Goal: Contribute content: Contribute content

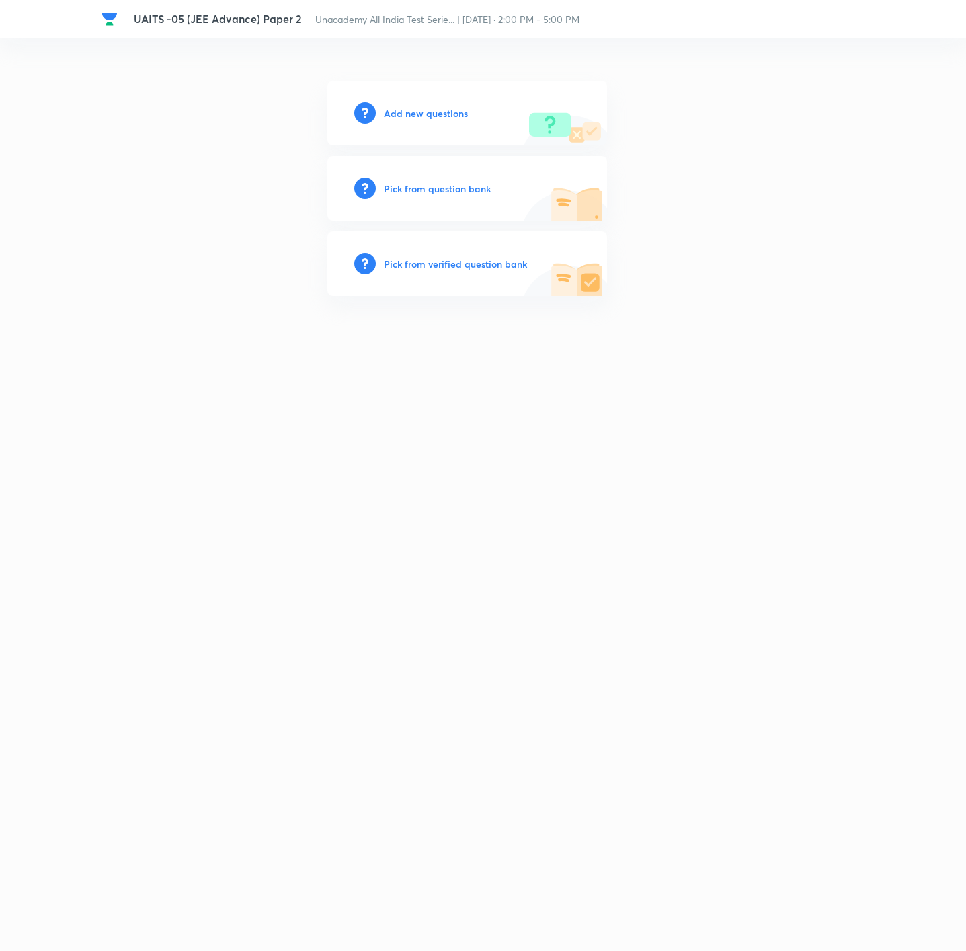
click at [416, 109] on h6 "Add new questions" at bounding box center [426, 113] width 84 height 14
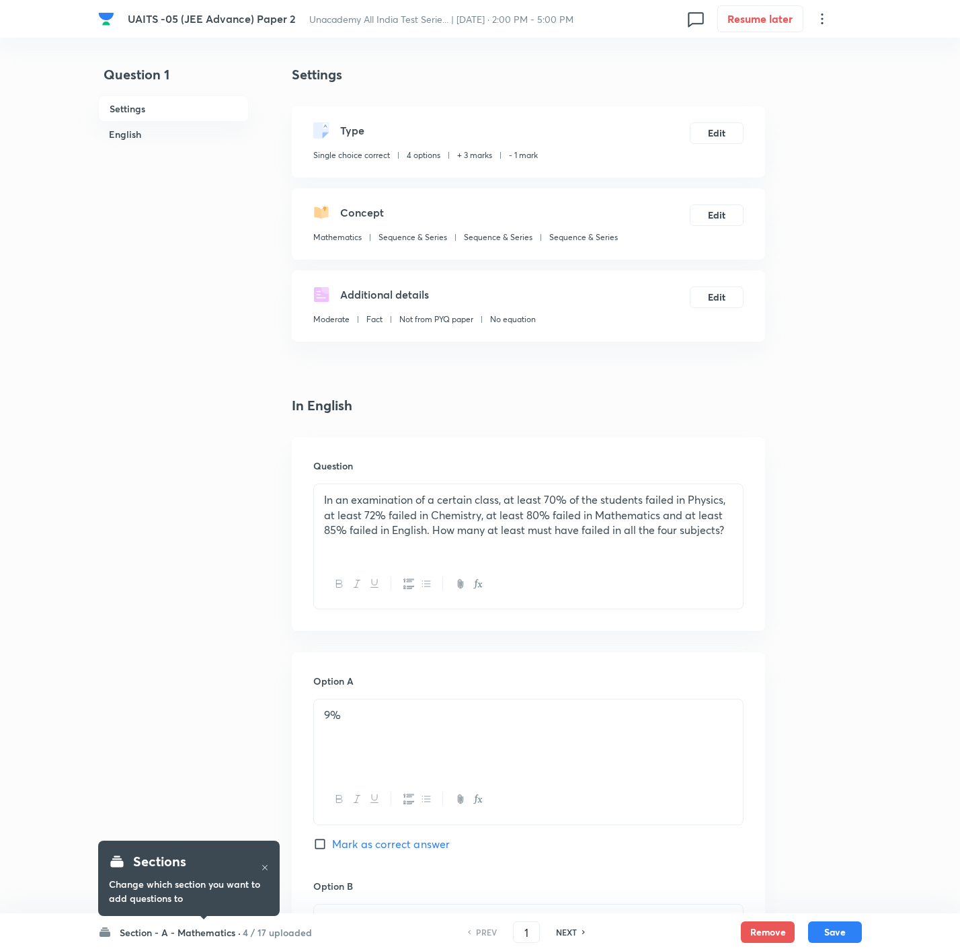
click at [571, 633] on h6 "NEXT" at bounding box center [566, 932] width 21 height 12
checkbox input "false"
type input "2"
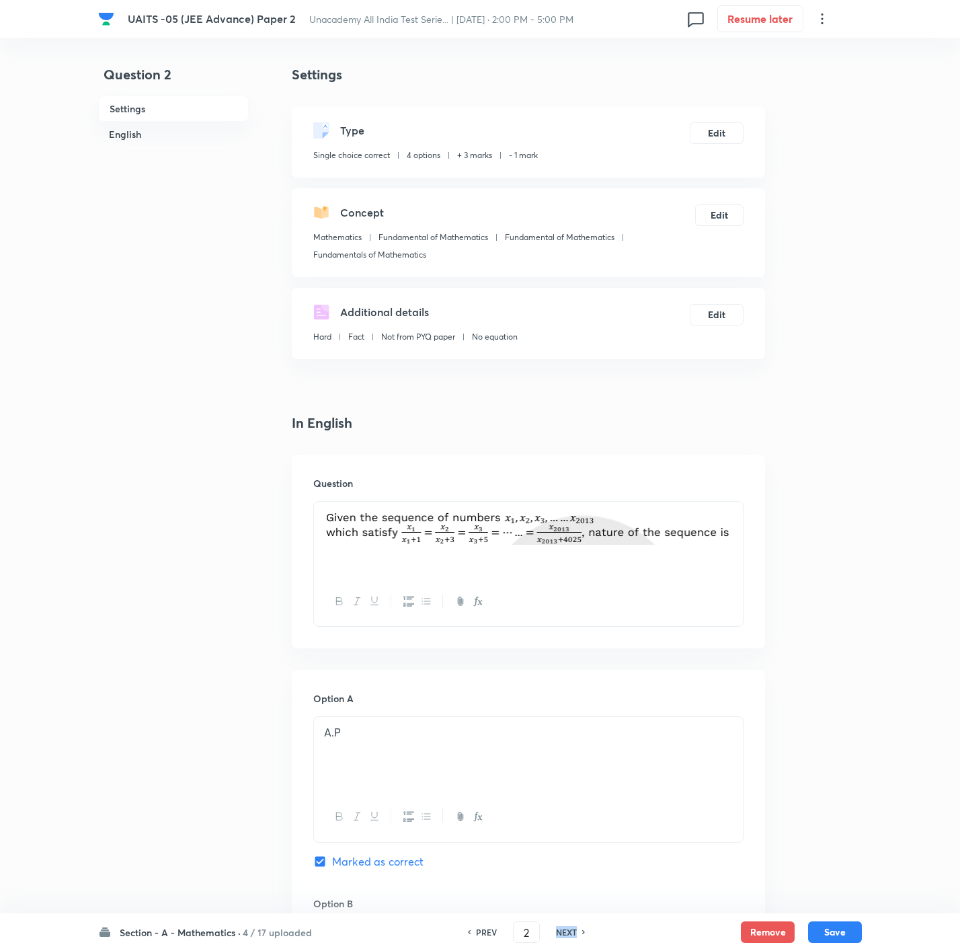
click at [571, 633] on h6 "NEXT" at bounding box center [566, 932] width 21 height 12
checkbox input "false"
type input "3"
click at [571, 633] on h6 "NEXT" at bounding box center [566, 932] width 21 height 12
checkbox input "false"
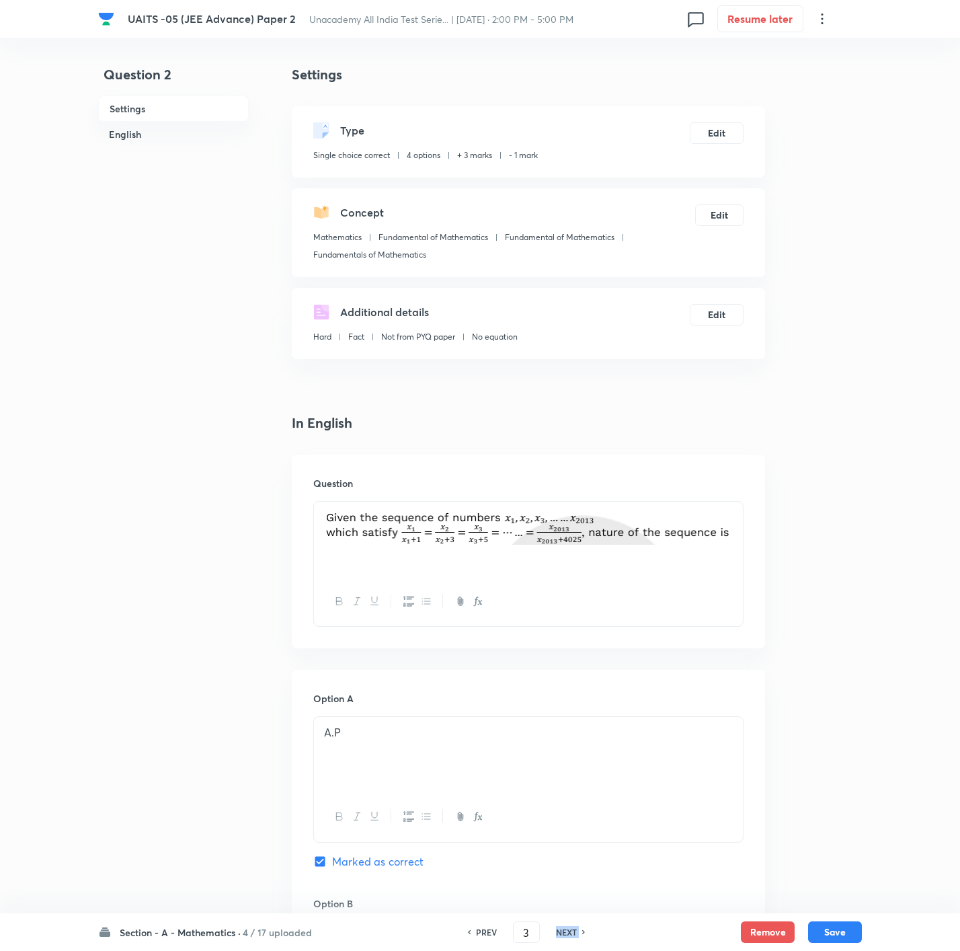
type input "4"
checkbox input "true"
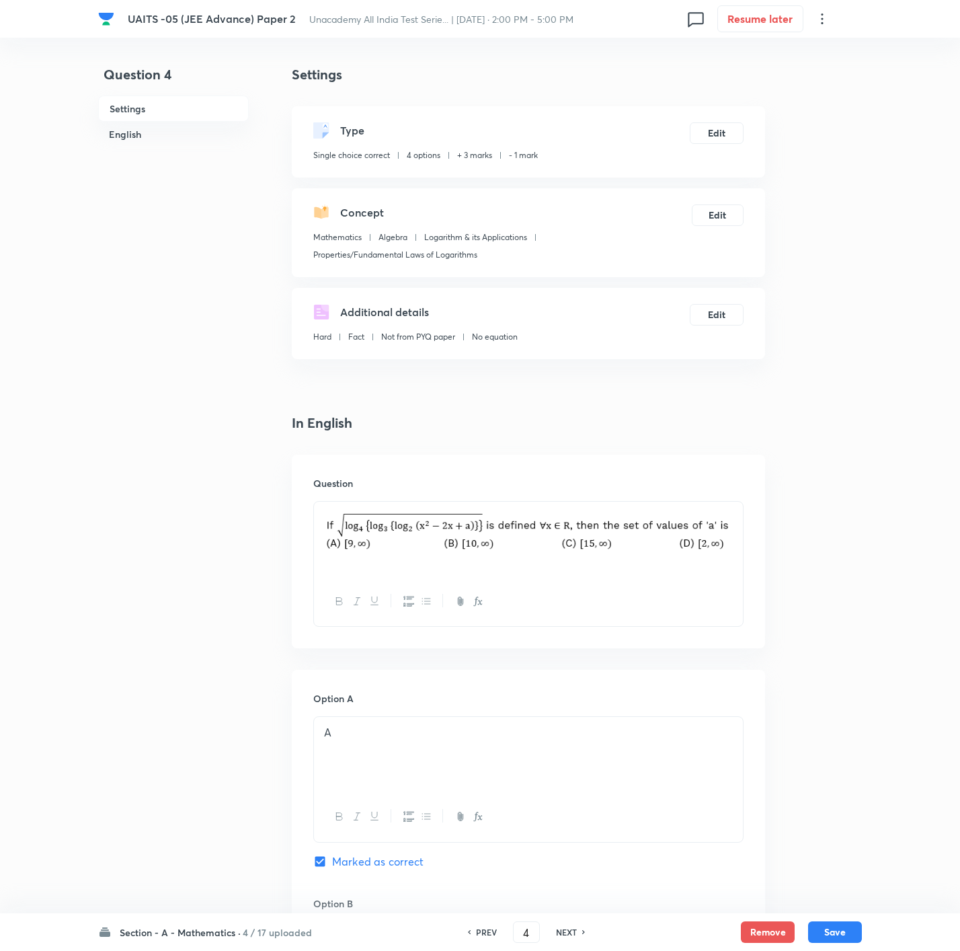
click at [571, 633] on h6 "NEXT" at bounding box center [566, 932] width 21 height 12
type input "5"
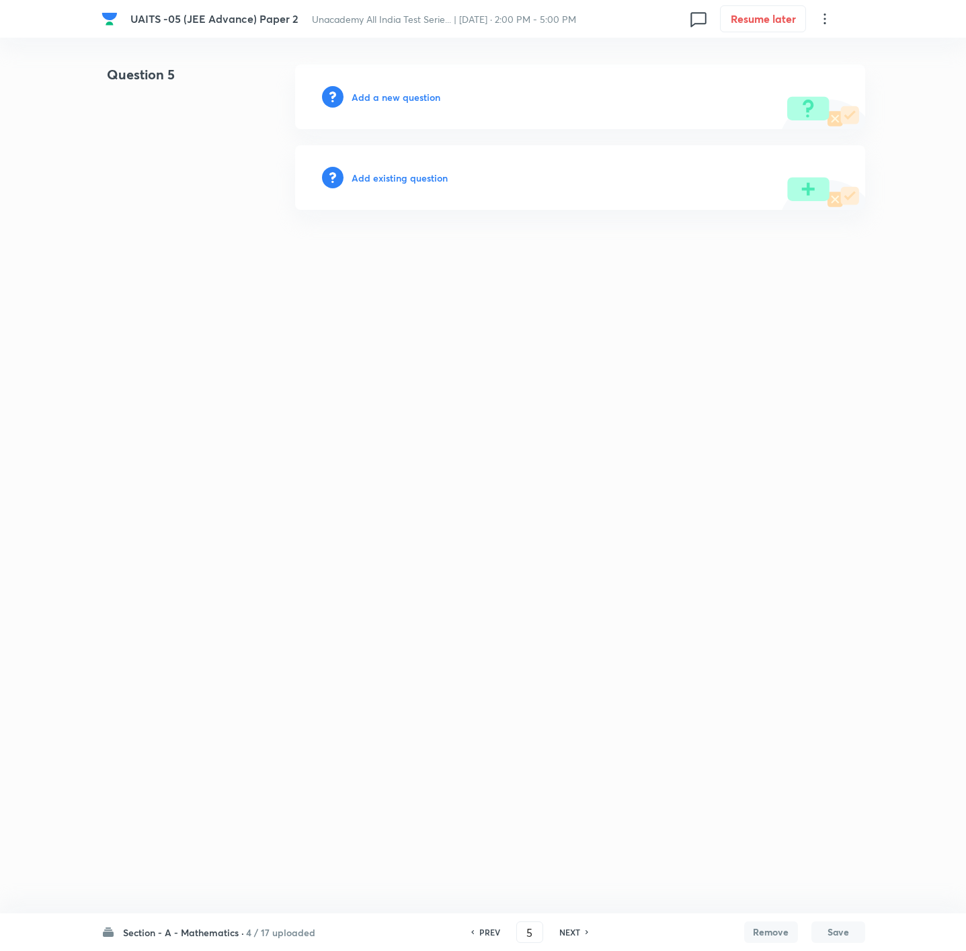
click at [434, 101] on h6 "Add a new question" at bounding box center [396, 97] width 89 height 14
click at [434, 101] on h6 "Choose a question type" at bounding box center [404, 97] width 104 height 14
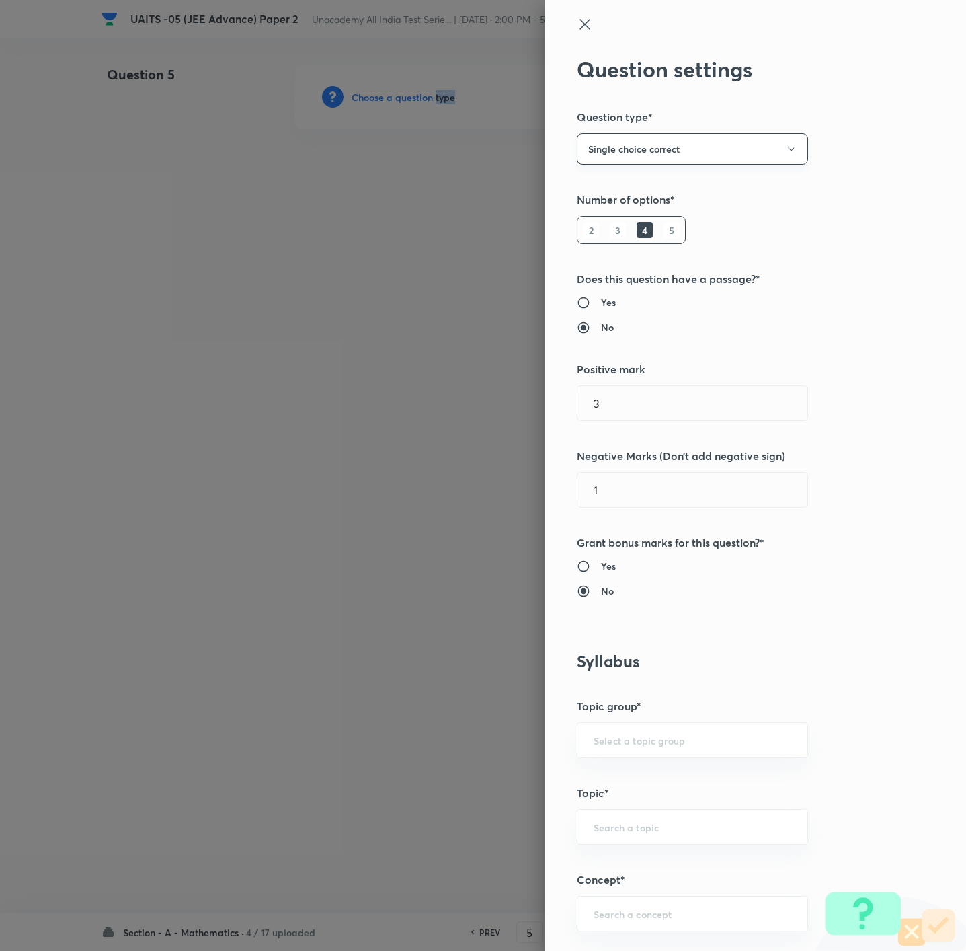
click at [643, 161] on button "Single choice correct" at bounding box center [692, 149] width 231 height 32
click at [643, 227] on li "Integer" at bounding box center [676, 239] width 230 height 25
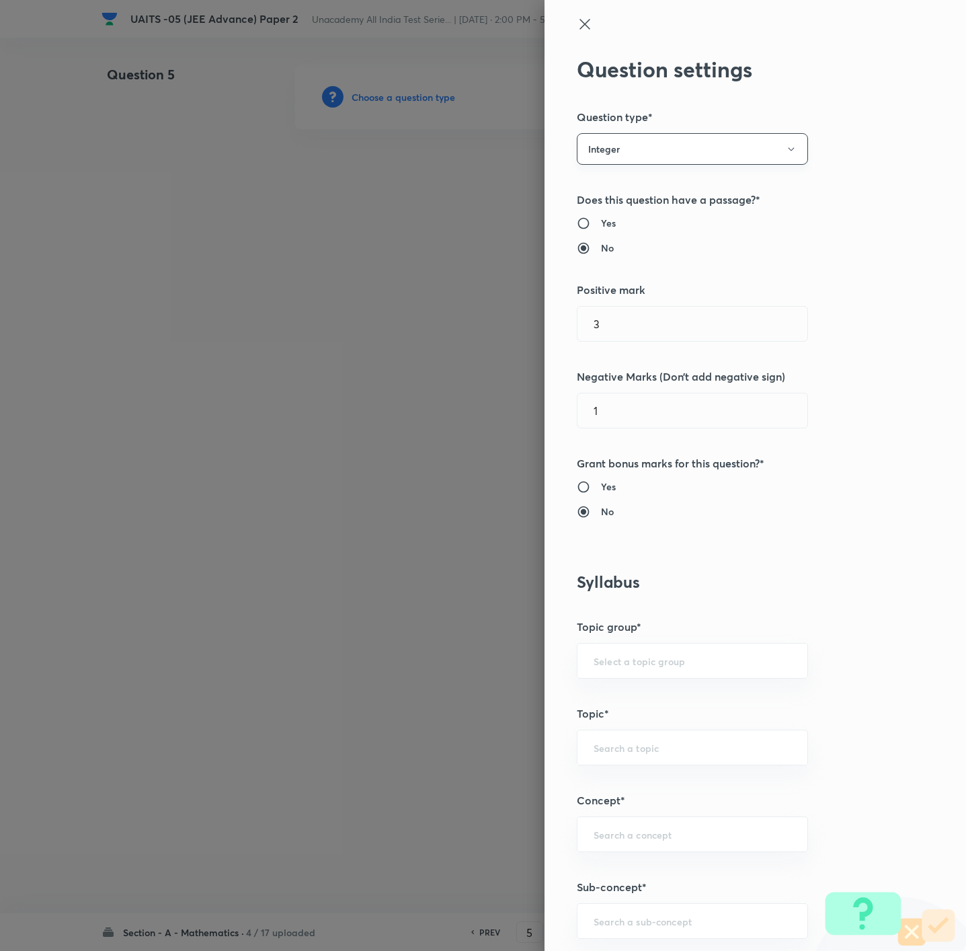
click at [643, 143] on button "Integer" at bounding box center [692, 149] width 231 height 32
click at [623, 212] on span "Multiple choice correct" at bounding box center [676, 215] width 214 height 14
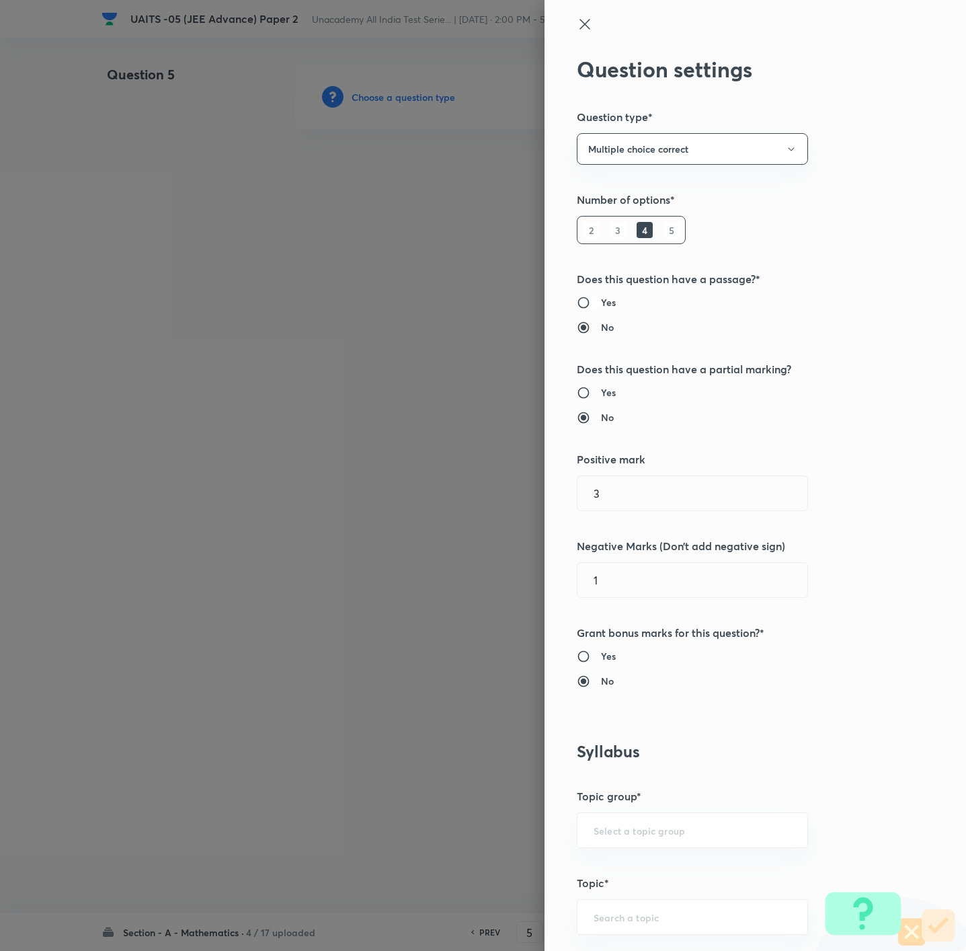
click at [579, 305] on input "Yes" at bounding box center [589, 302] width 24 height 13
radio input "true"
click at [601, 329] on h6 "No" at bounding box center [607, 327] width 13 height 14
click at [592, 329] on input "No" at bounding box center [589, 327] width 24 height 13
radio input "true"
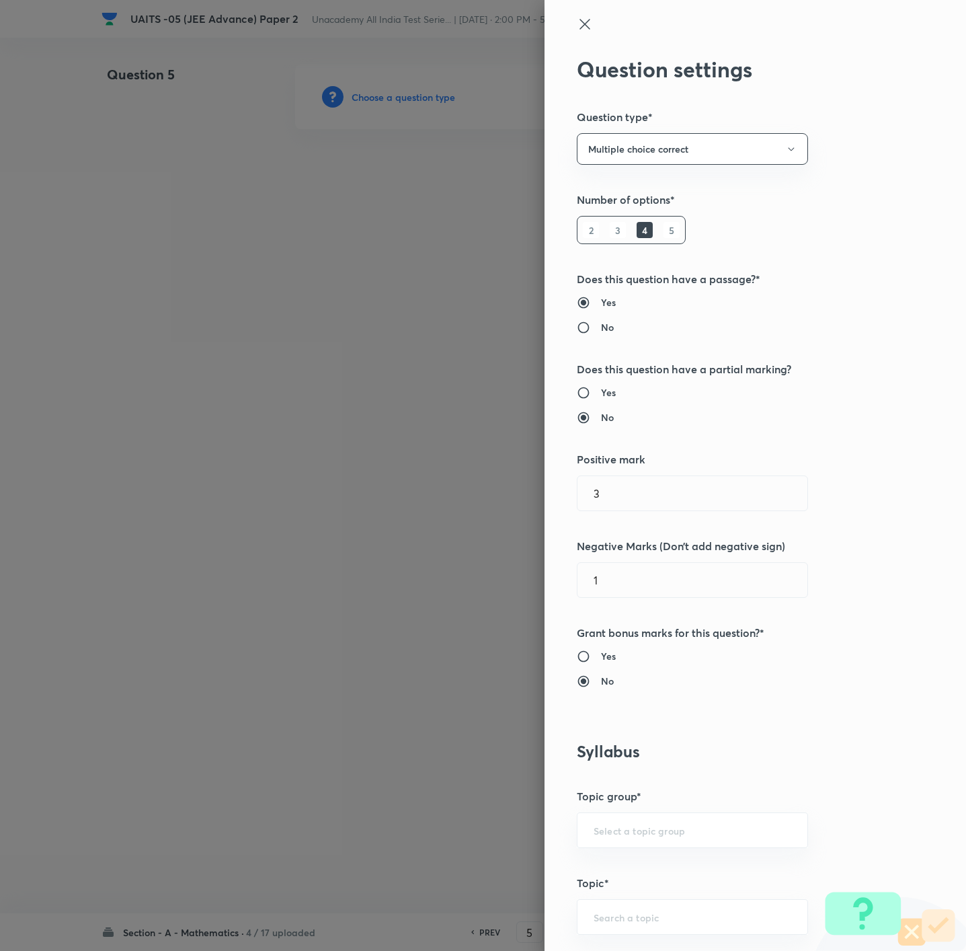
radio input "false"
click at [628, 492] on input "3" at bounding box center [692, 493] width 230 height 34
click at [628, 491] on input "3" at bounding box center [692, 493] width 230 height 34
click at [581, 400] on div "Yes No" at bounding box center [733, 404] width 312 height 39
click at [577, 390] on input "Yes" at bounding box center [589, 392] width 24 height 13
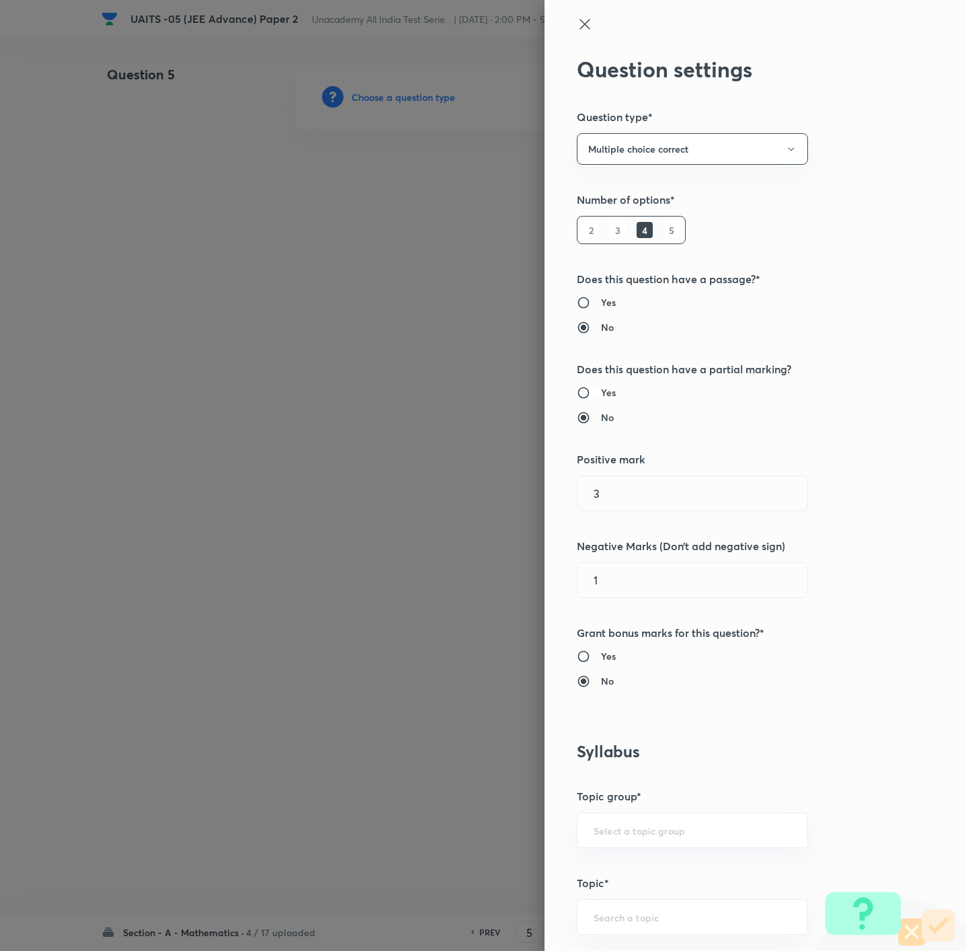
radio input "true"
radio input "false"
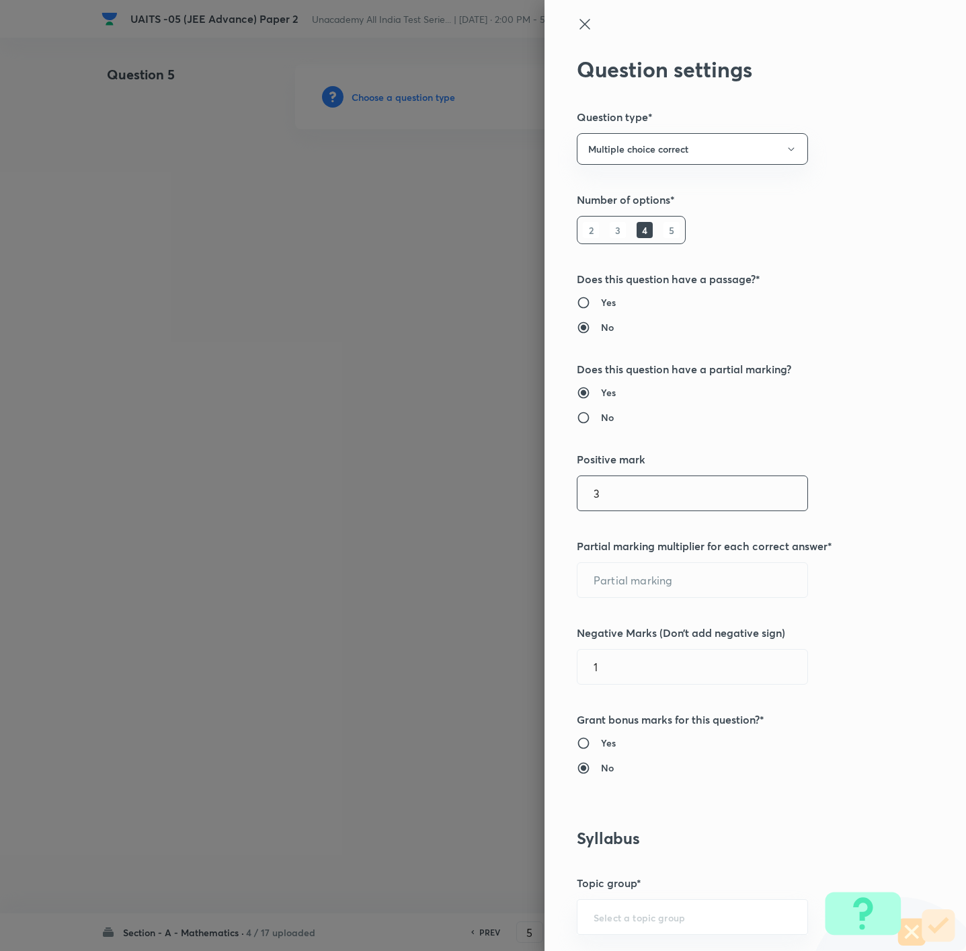
click at [625, 501] on input "3" at bounding box center [692, 493] width 230 height 34
type input "4"
type input "1"
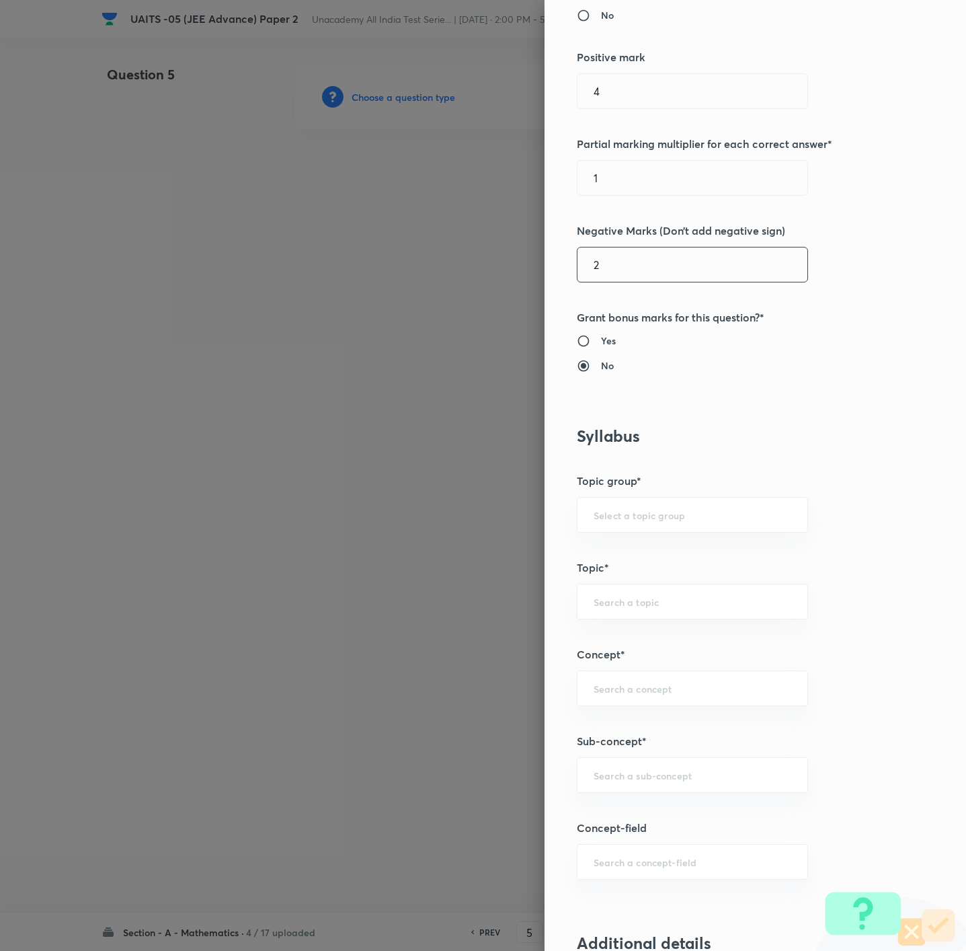
scroll to position [403, 0]
type input "2"
click at [629, 633] on div "Question settings Question type* Multiple choice correct Number of options* 2 3…" at bounding box center [755, 475] width 421 height 951
click at [628, 633] on div "Question settings Question type* Multiple choice correct Number of options* 2 3…" at bounding box center [755, 475] width 421 height 951
click at [628, 633] on div "​" at bounding box center [692, 774] width 231 height 36
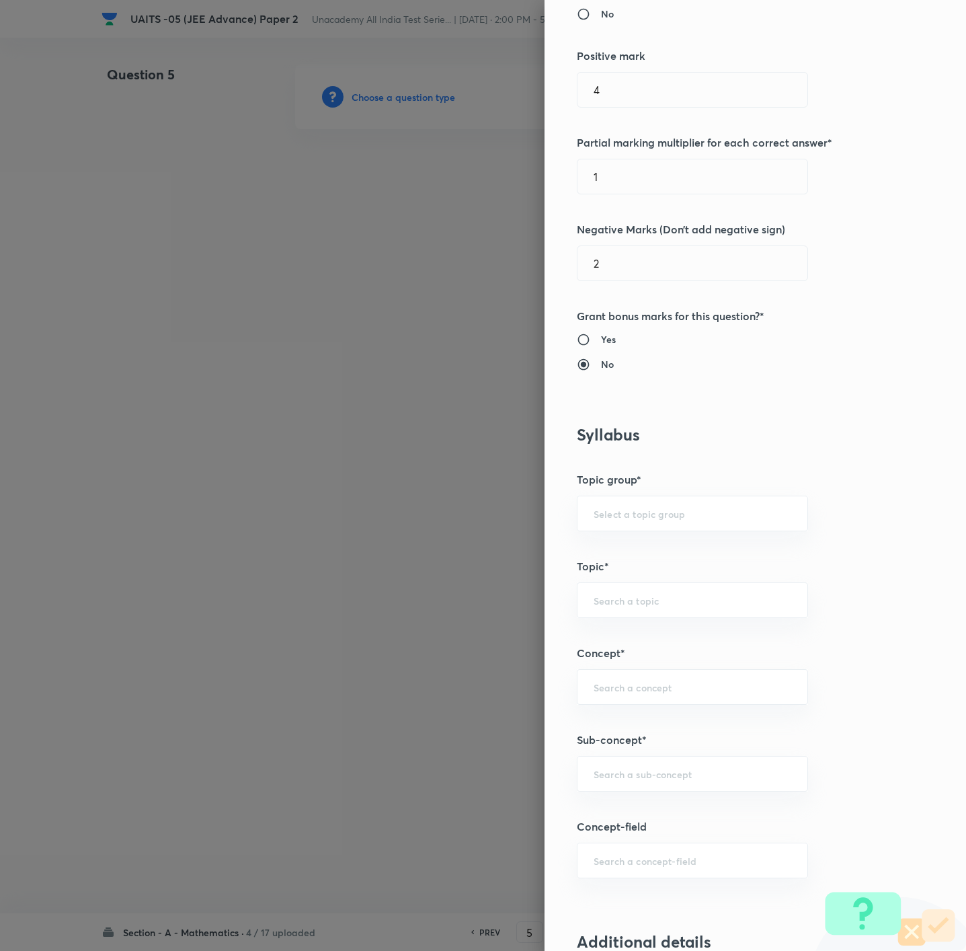
paste input "Logarithms"
click at [639, 633] on li "Properties/Fundamental Laws of Logarithms" at bounding box center [675, 825] width 229 height 40
type input "Properties/Fundamental Laws of Logarithms"
type input "Mathematics"
type input "Algebra"
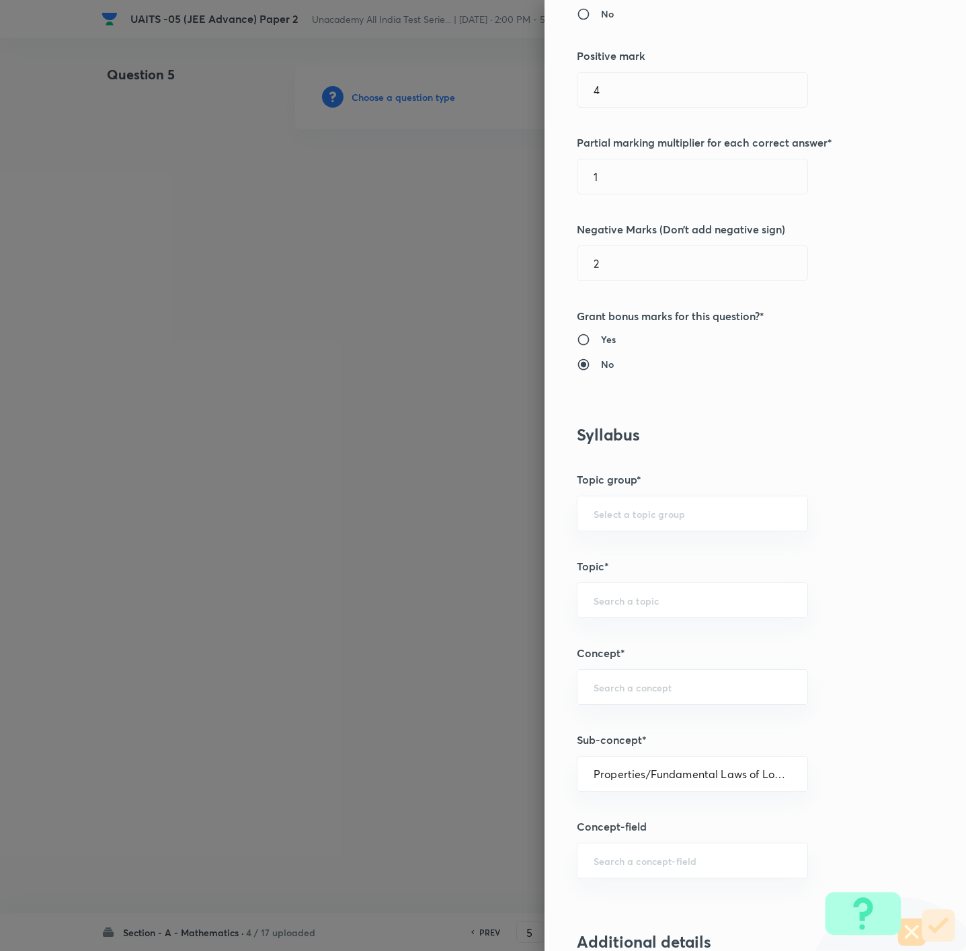
type input "Logarithm & its Applications"
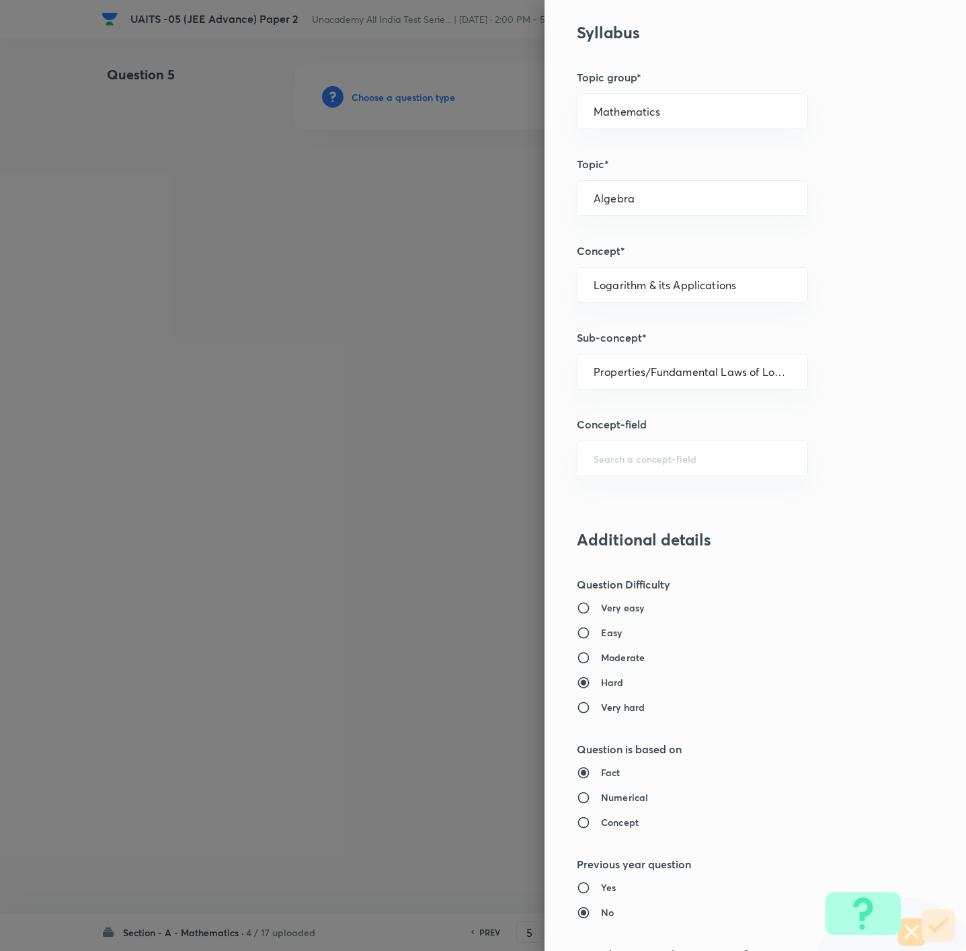
scroll to position [807, 0]
click at [612, 633] on h6 "Moderate" at bounding box center [623, 656] width 44 height 14
click at [601, 633] on input "Moderate" at bounding box center [589, 655] width 24 height 13
radio input "true"
radio input "false"
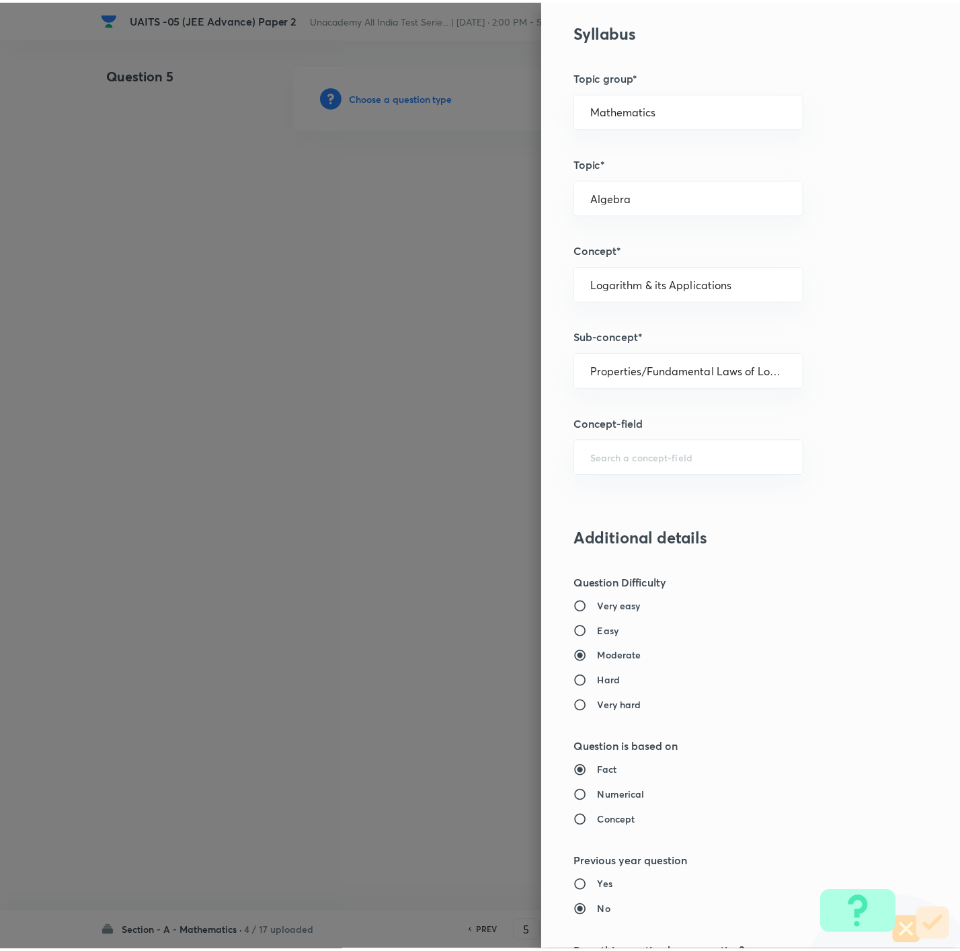
scroll to position [1154, 0]
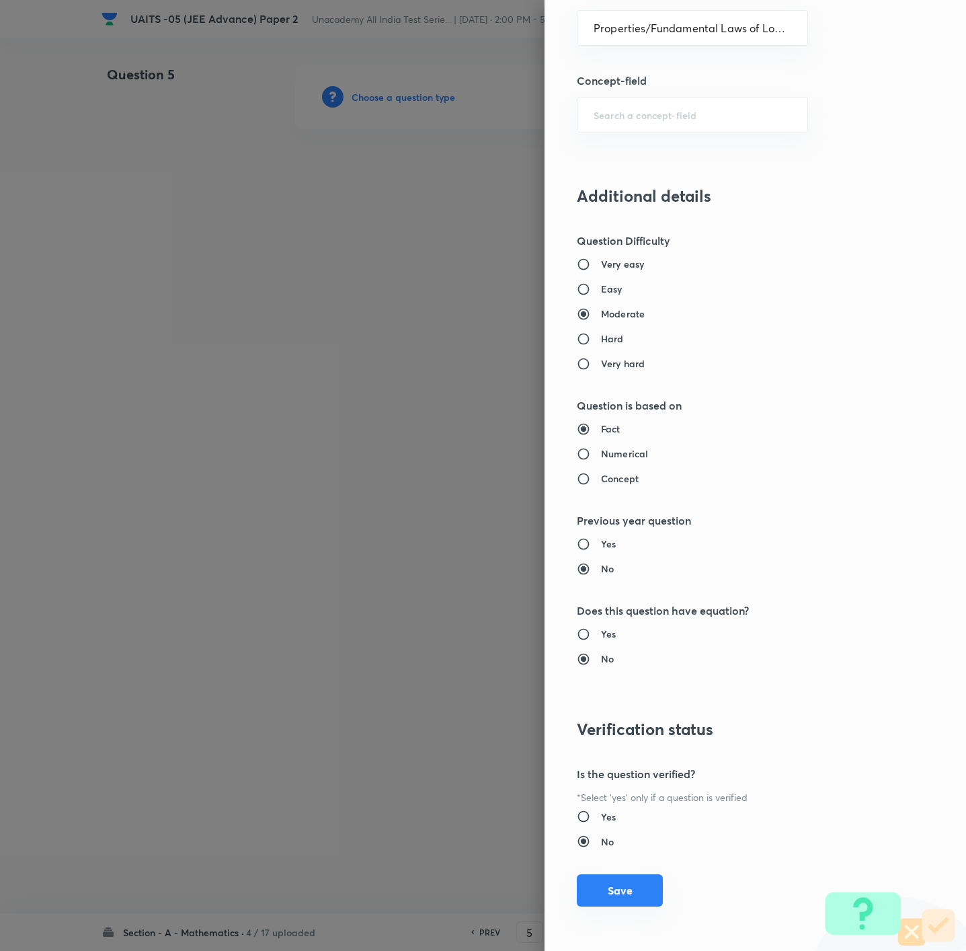
click at [601, 633] on button "Save" at bounding box center [620, 890] width 86 height 32
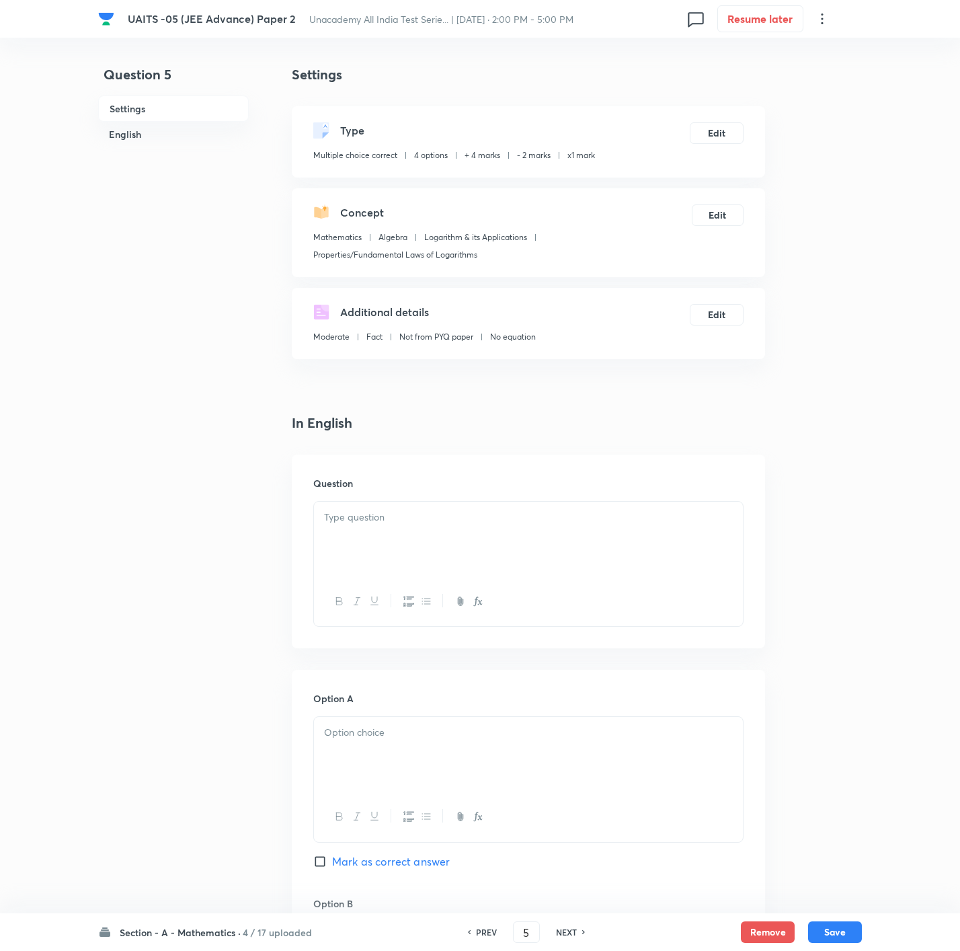
click at [643, 526] on div at bounding box center [528, 538] width 429 height 75
click at [374, 633] on p at bounding box center [528, 732] width 409 height 15
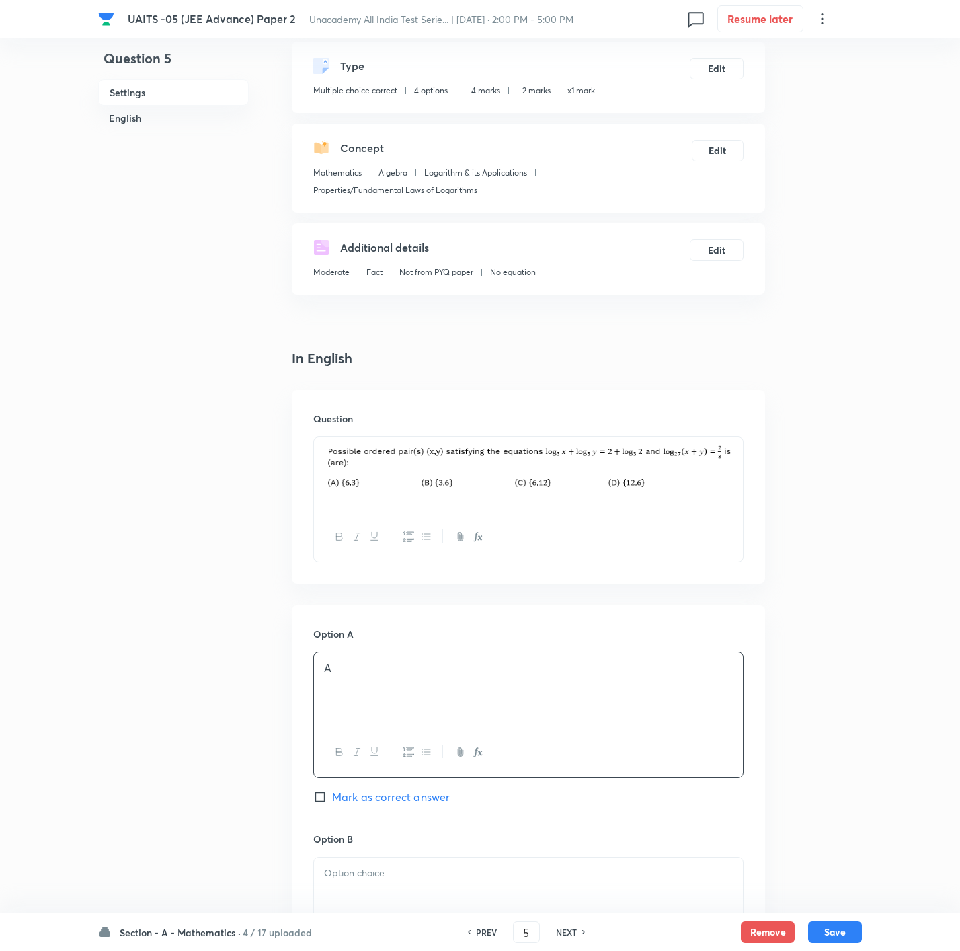
scroll to position [101, 0]
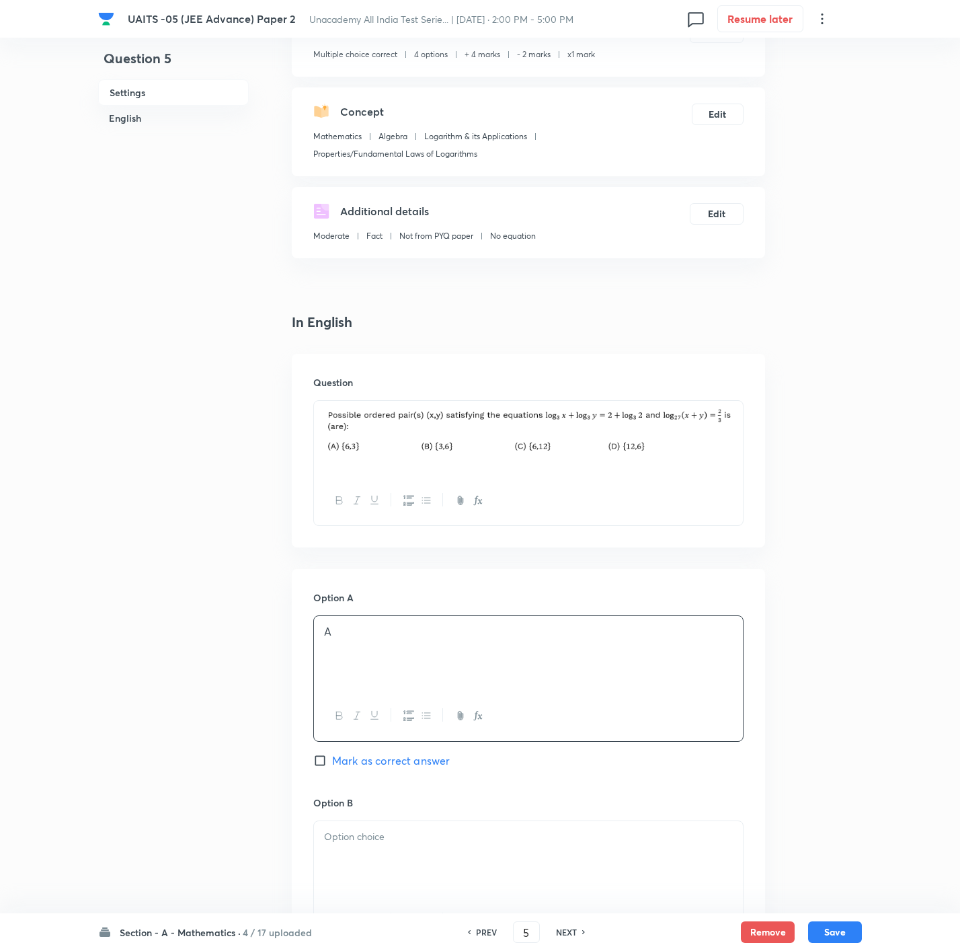
drag, startPoint x: 365, startPoint y: 809, endPoint x: 359, endPoint y: 831, distance: 22.3
click at [361, 633] on div "Option B [PERSON_NAME] as correct answer" at bounding box center [528, 897] width 430 height 204
click at [357, 633] on p at bounding box center [528, 836] width 409 height 15
click at [374, 633] on div "Option A A Mark as correct answer" at bounding box center [528, 692] width 430 height 204
click at [374, 633] on span "Mark as correct answer" at bounding box center [391, 760] width 118 height 16
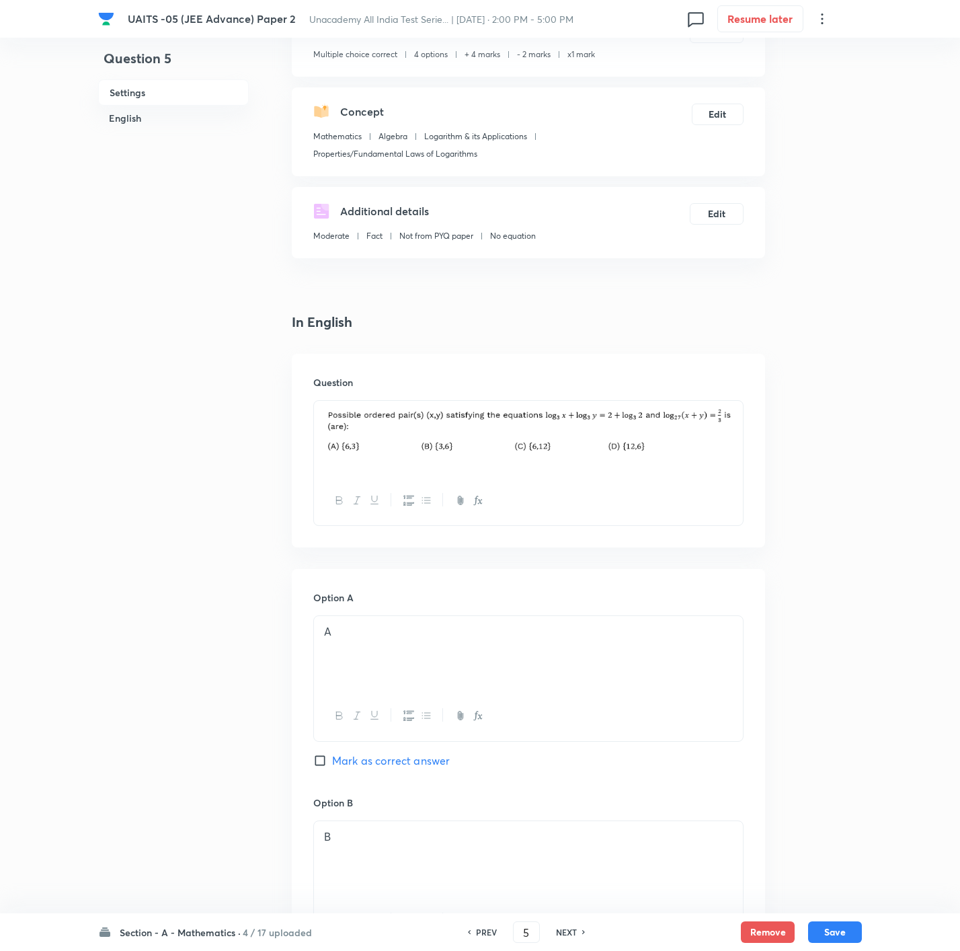
click at [332, 633] on input "Mark as correct answer" at bounding box center [322, 760] width 19 height 13
checkbox input "true"
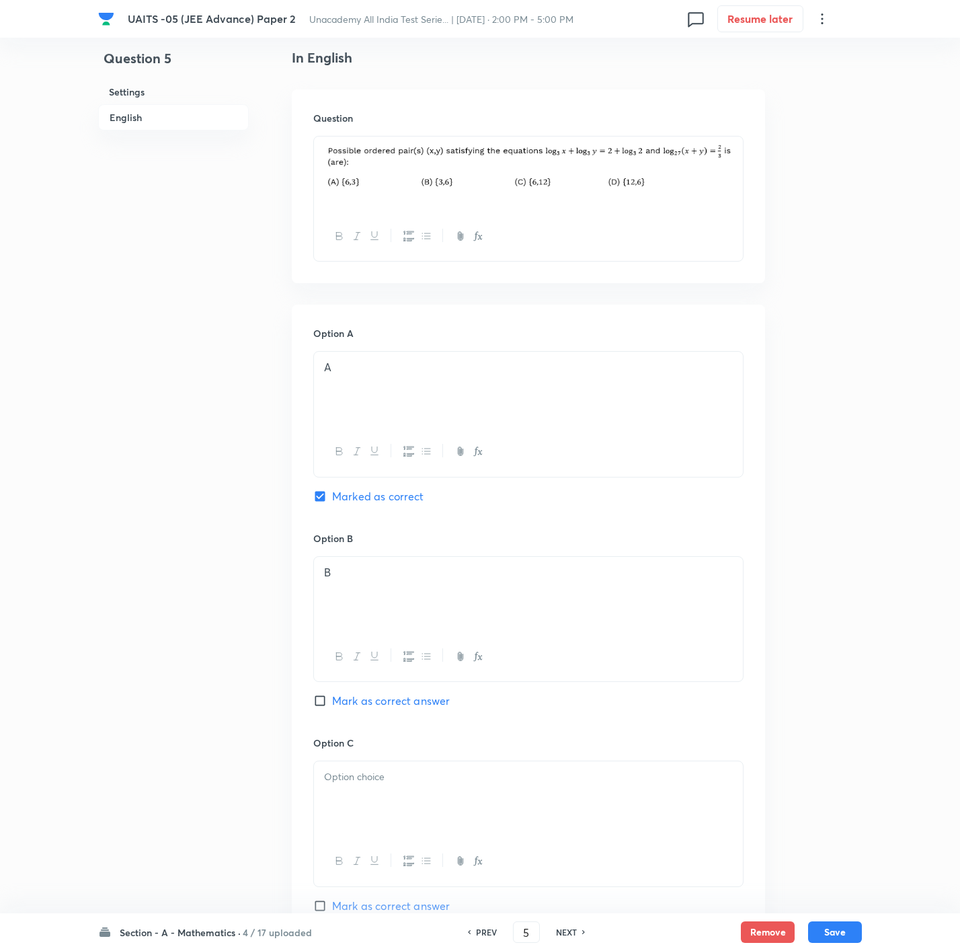
scroll to position [403, 0]
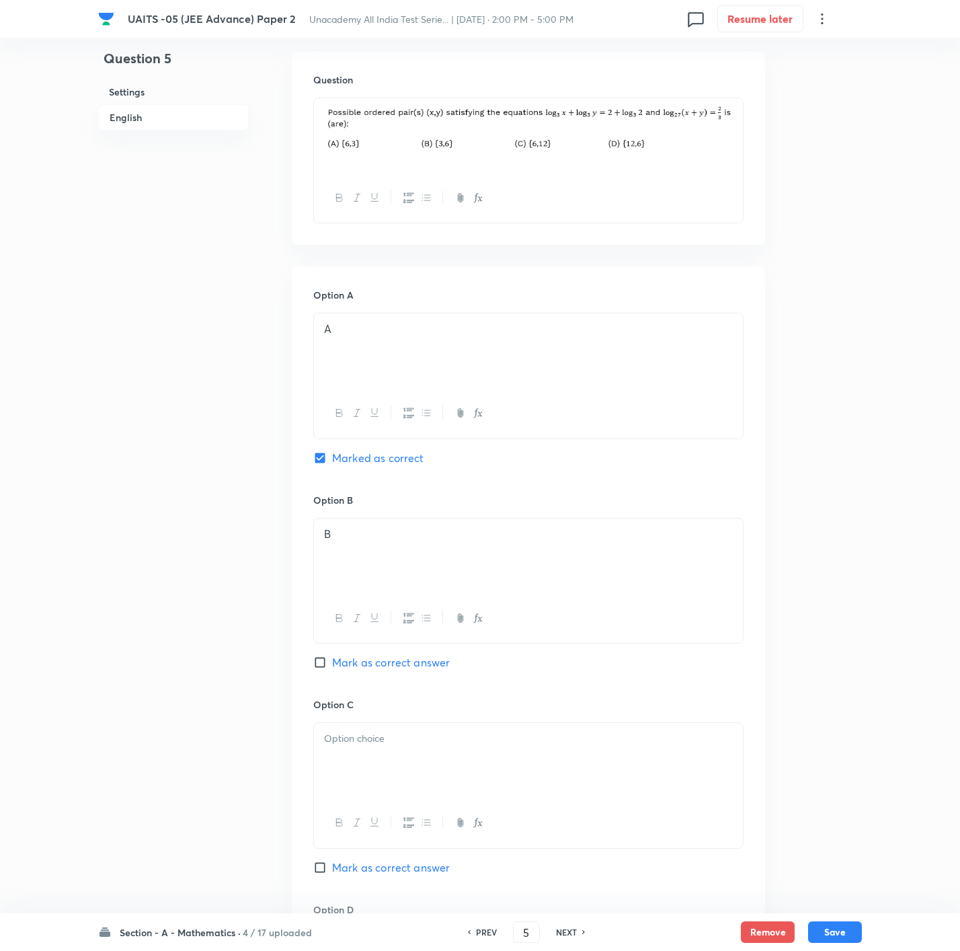
click at [378, 633] on span "Mark as correct answer" at bounding box center [391, 662] width 118 height 16
click at [332, 633] on input "Mark as correct answer" at bounding box center [322, 661] width 19 height 13
checkbox input "true"
click at [386, 633] on div at bounding box center [528, 760] width 429 height 75
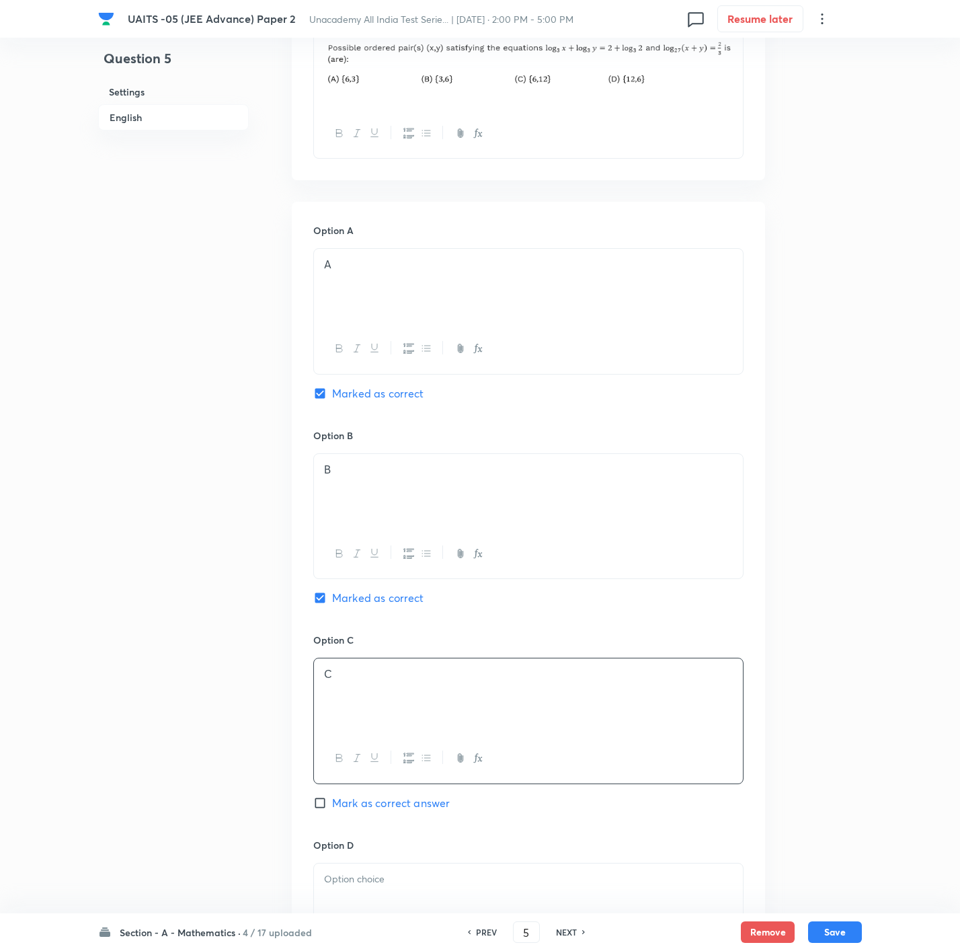
scroll to position [504, 0]
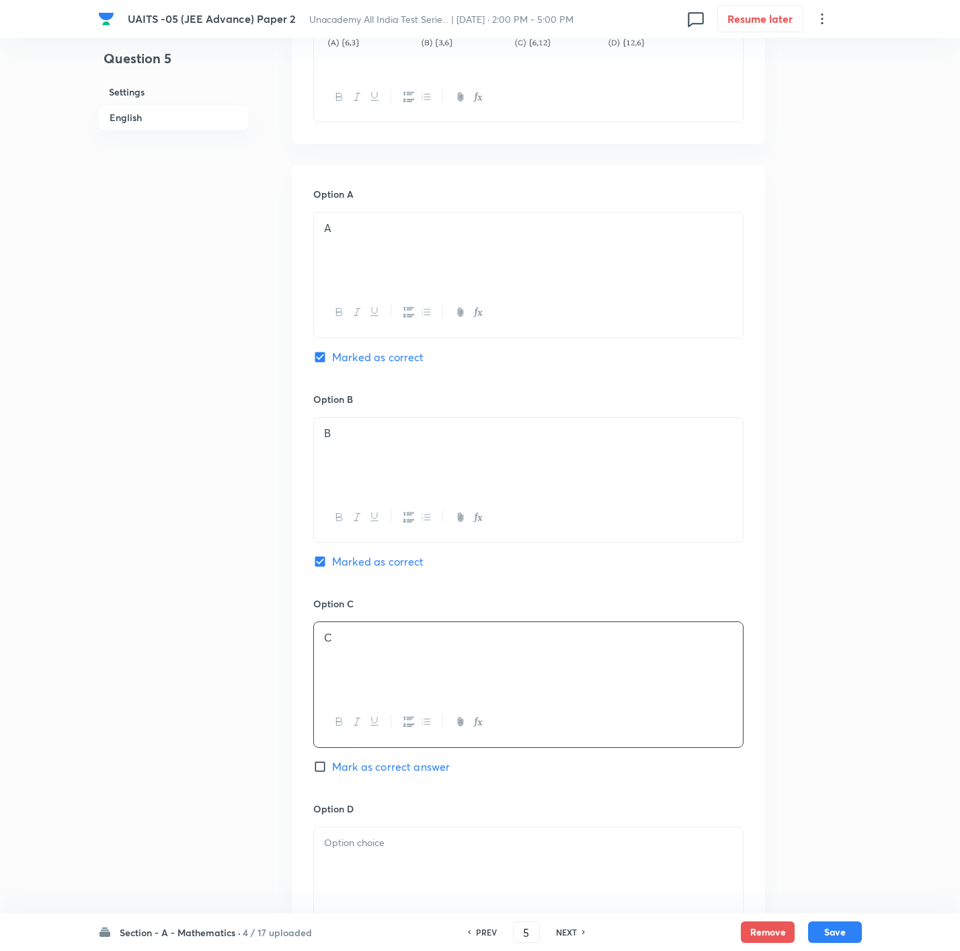
click at [375, 633] on div at bounding box center [528, 864] width 429 height 75
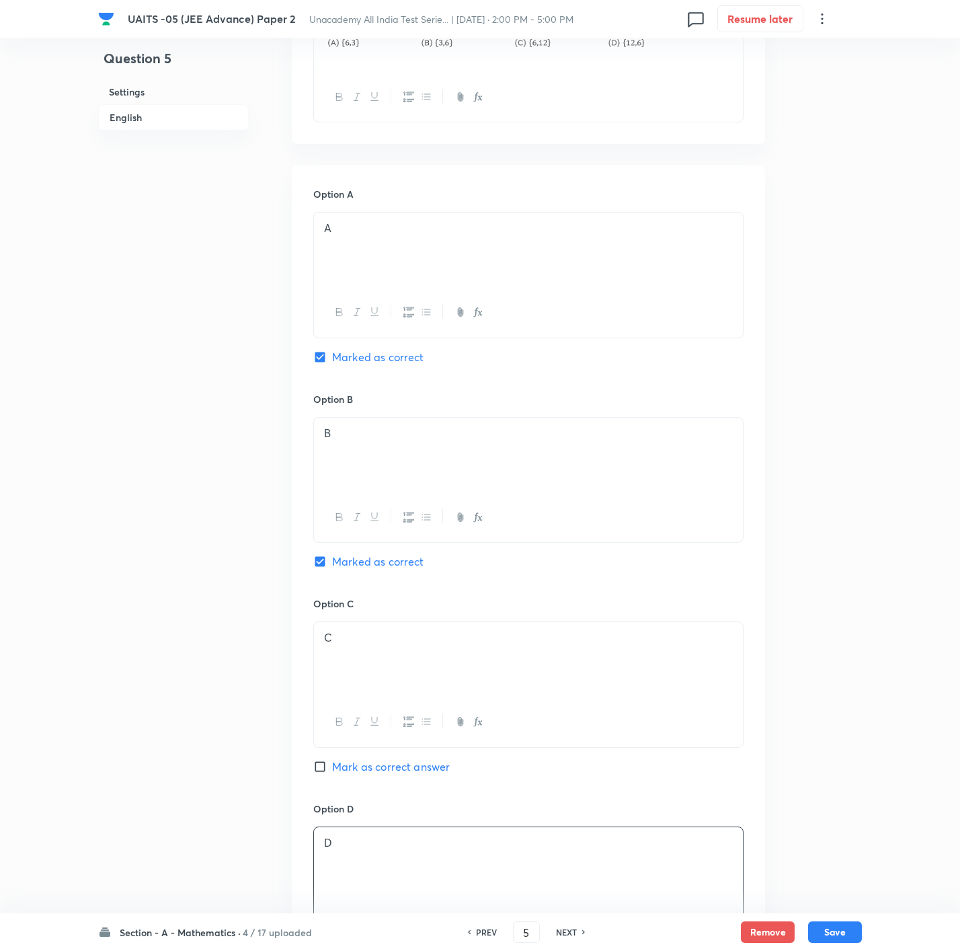
scroll to position [706, 0]
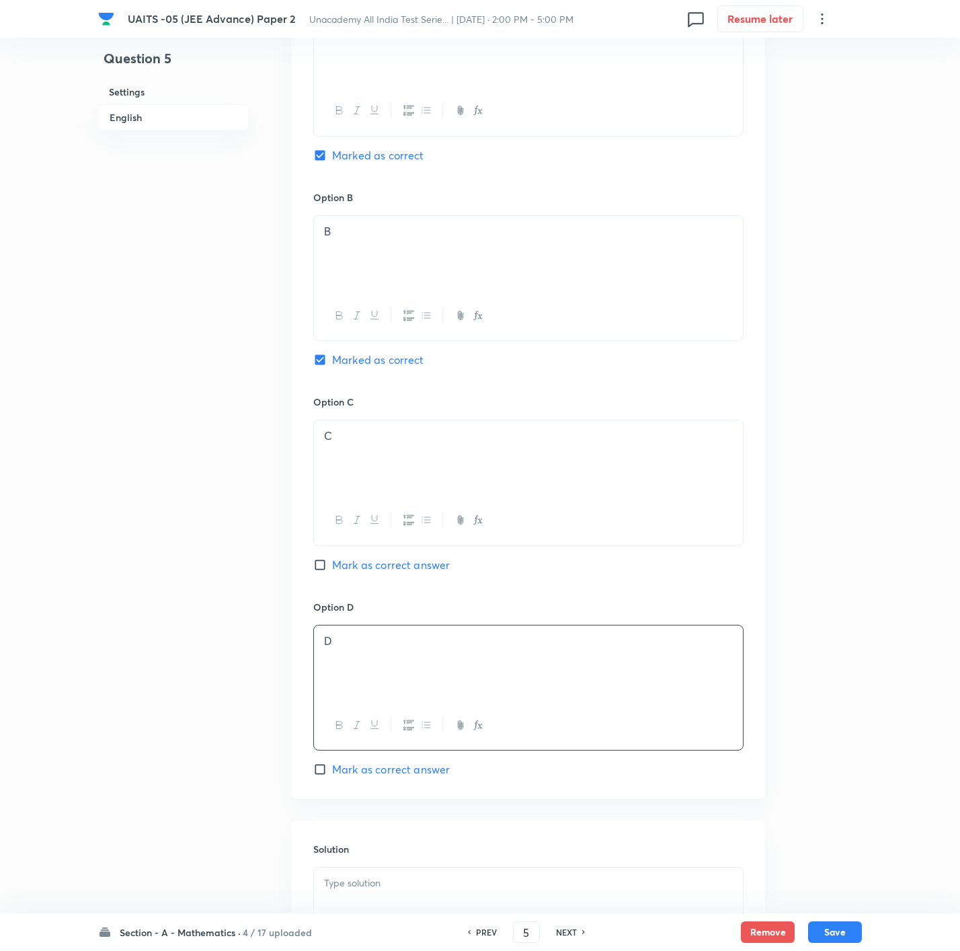
click at [377, 633] on div "Solution" at bounding box center [528, 917] width 473 height 194
click at [371, 633] on p at bounding box center [528, 882] width 409 height 15
click at [561, 633] on div "Solution" at bounding box center [528, 917] width 473 height 194
click at [542, 633] on p at bounding box center [528, 882] width 409 height 15
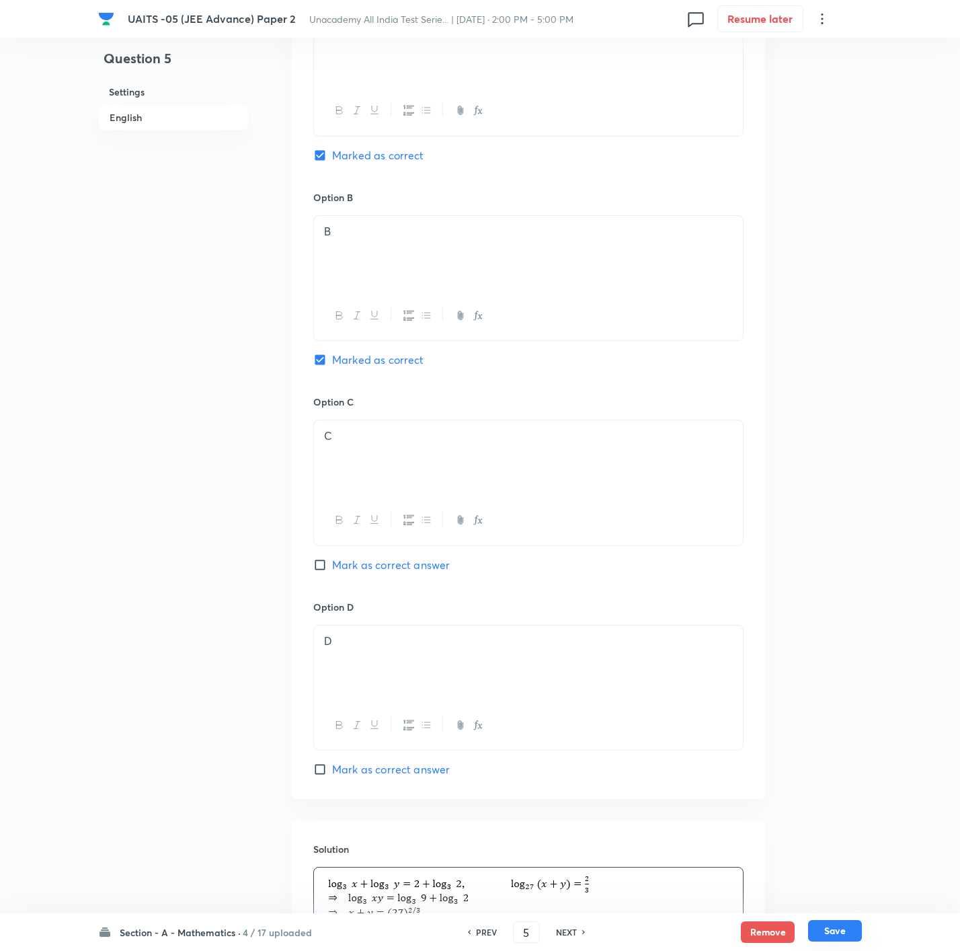
click at [643, 633] on button "Save" at bounding box center [835, 931] width 54 height 22
type input "6"
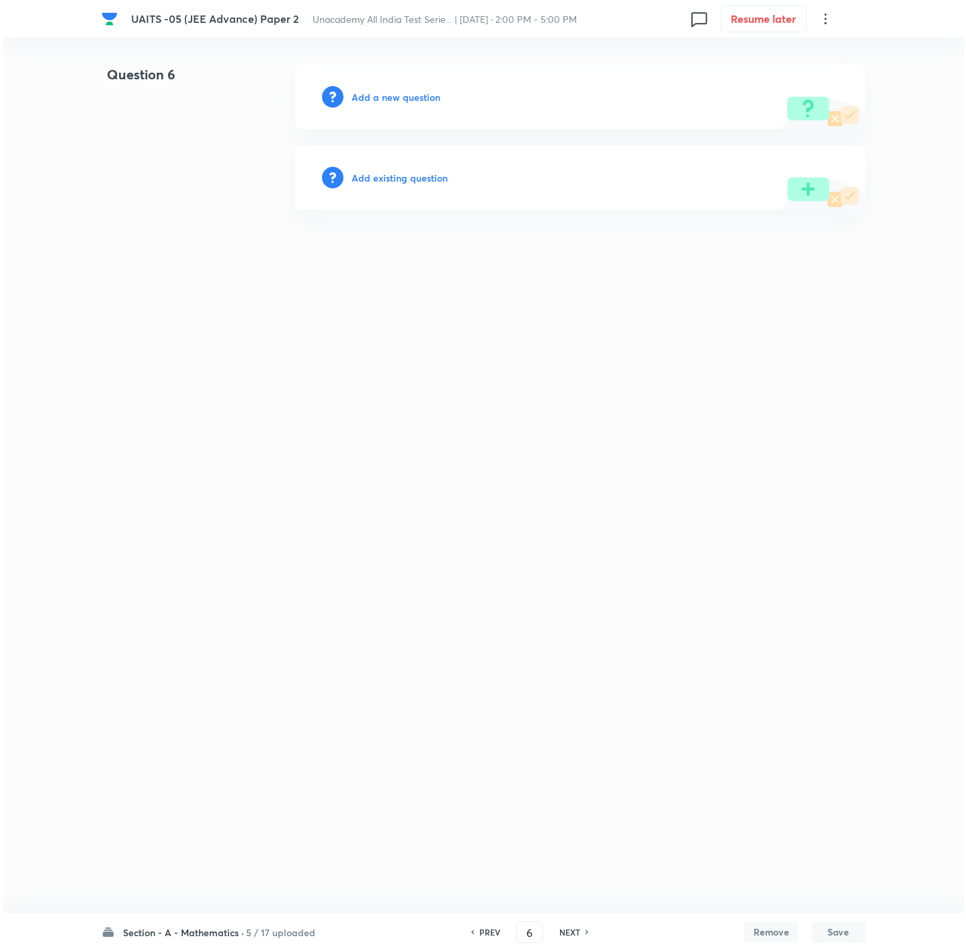
scroll to position [0, 0]
click at [386, 97] on h6 "Add a new question" at bounding box center [396, 97] width 89 height 14
click at [386, 97] on h6 "Choose a question type" at bounding box center [404, 97] width 104 height 14
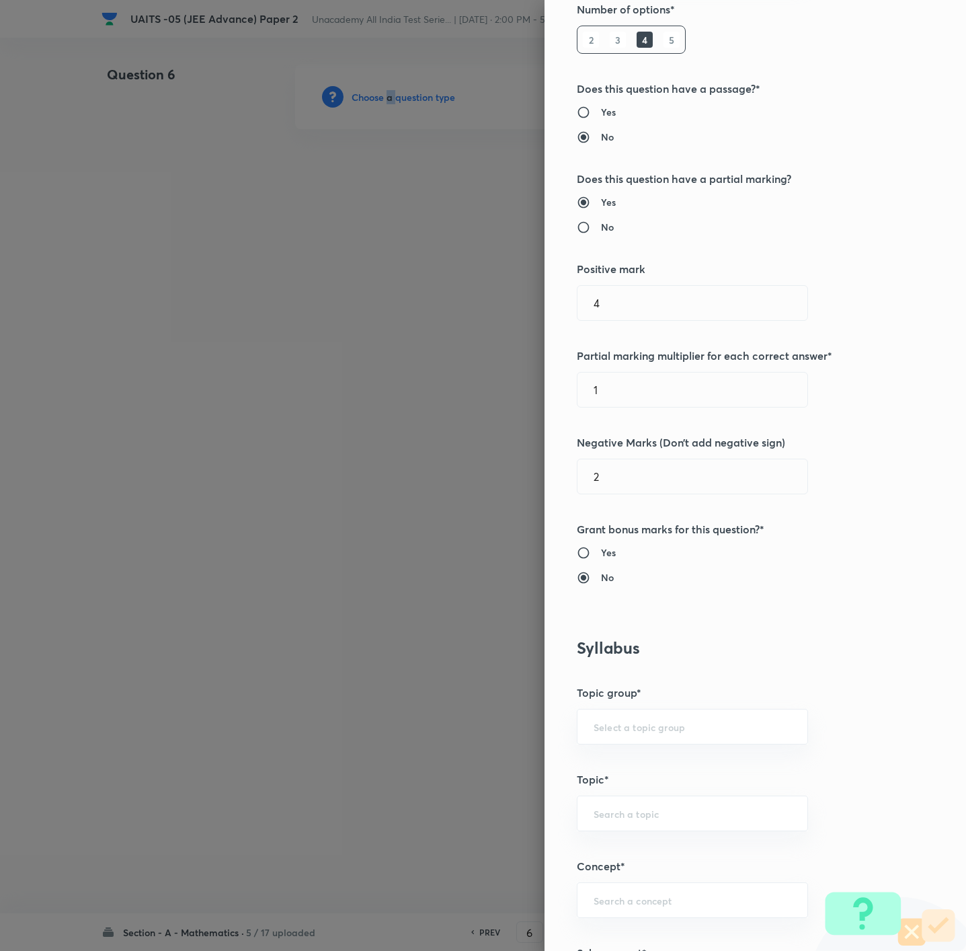
scroll to position [303, 0]
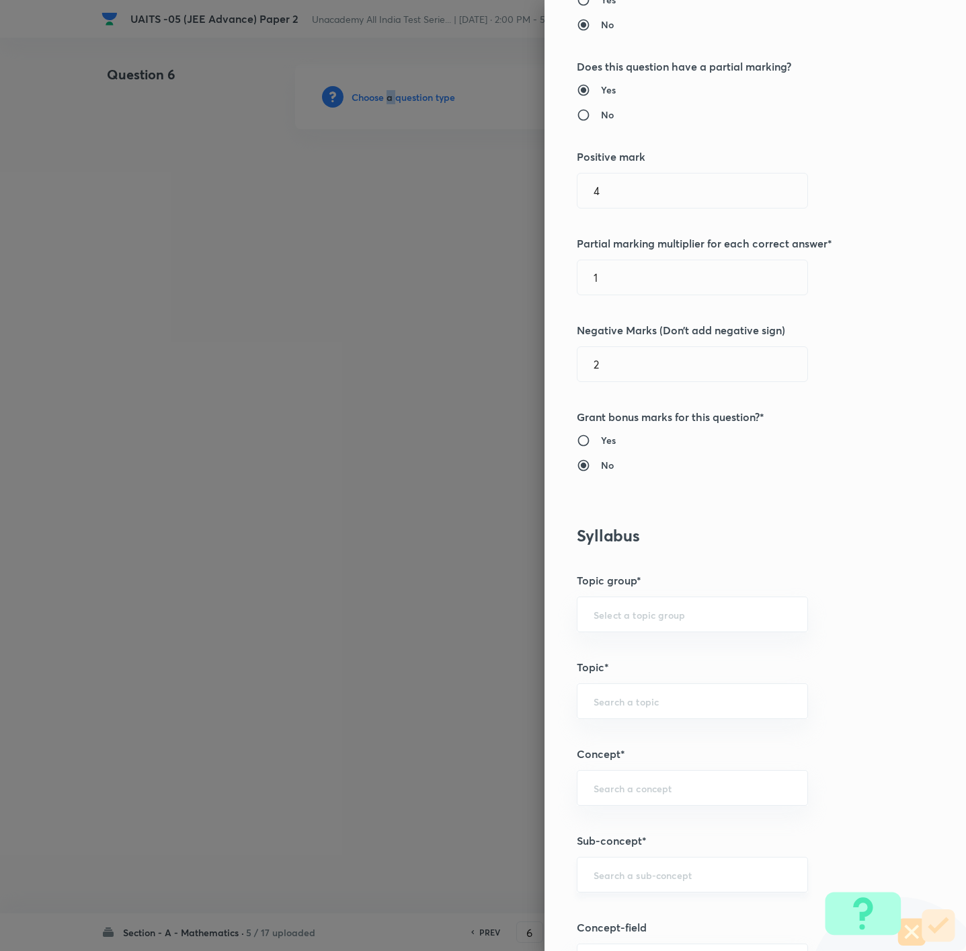
click at [619, 633] on div "​" at bounding box center [692, 874] width 231 height 36
paste input "sequences and series"
click at [627, 633] on input "sequences and series" at bounding box center [693, 874] width 198 height 13
click at [642, 633] on input "sequence and series" at bounding box center [693, 874] width 198 height 13
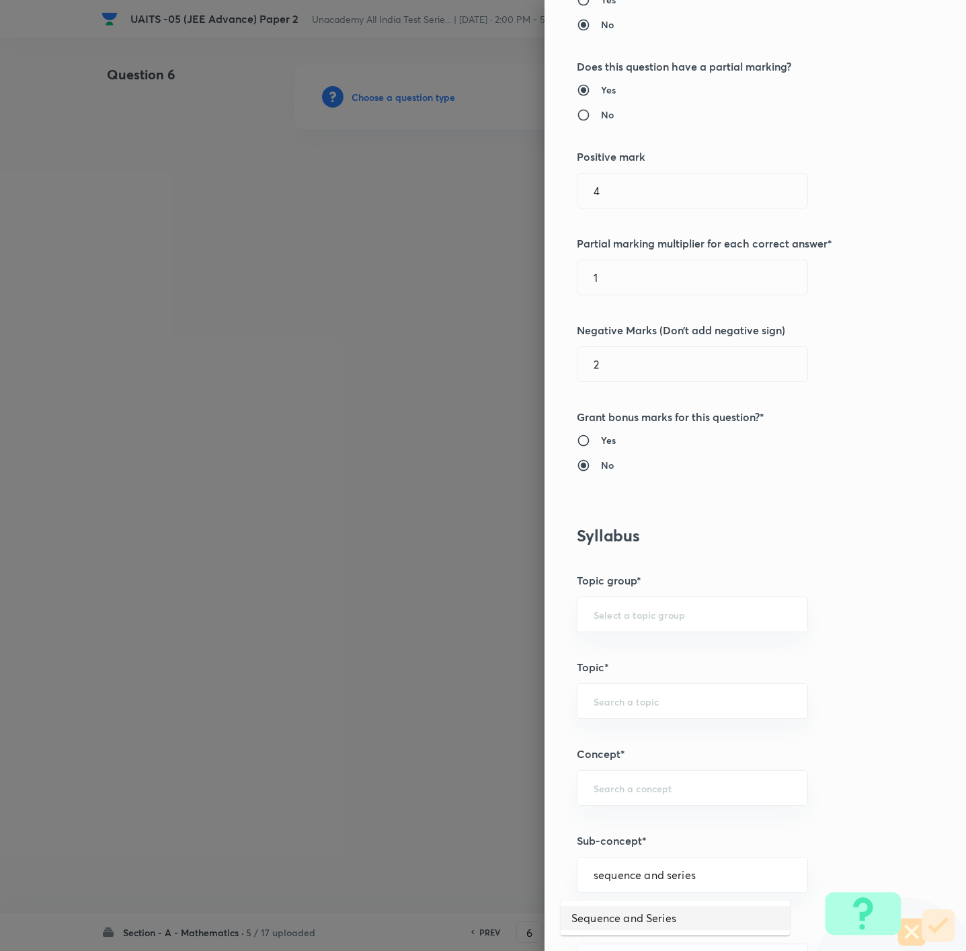
click at [610, 633] on li "Sequence and Series" at bounding box center [675, 917] width 229 height 24
type input "Sequence and Series"
type input "Mathematics"
type input "Sequence and Series"
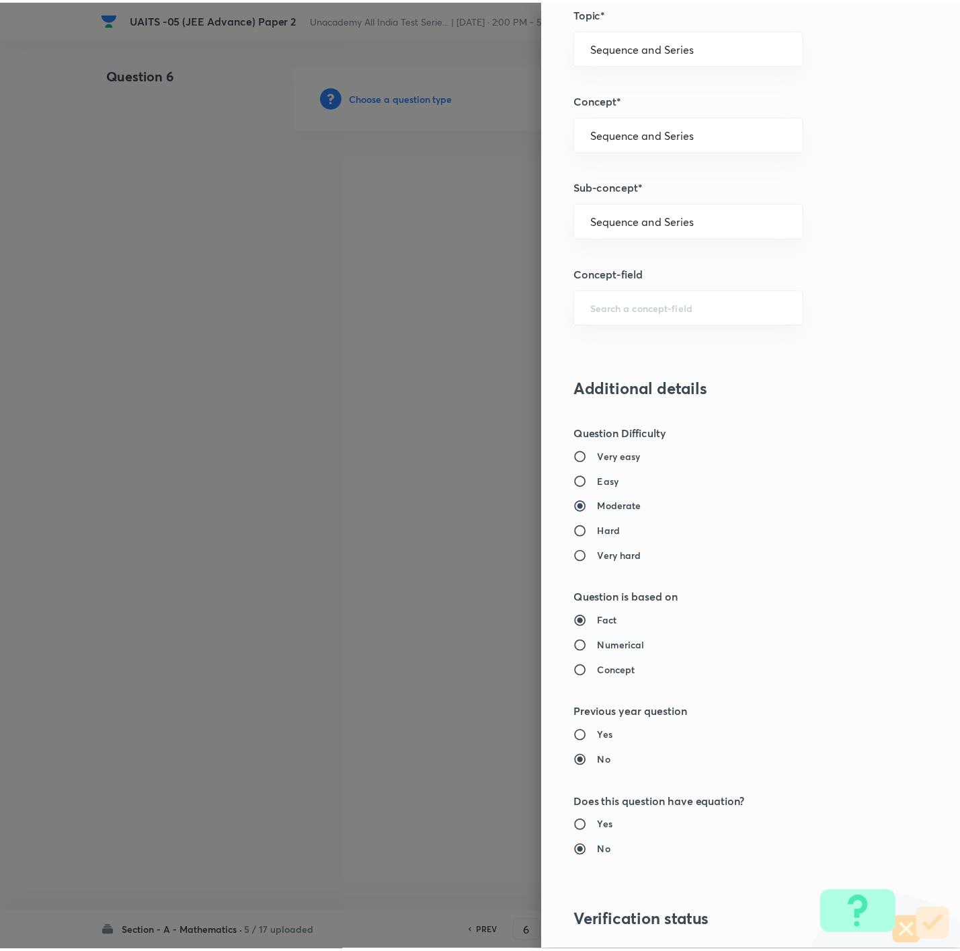
scroll to position [1109, 0]
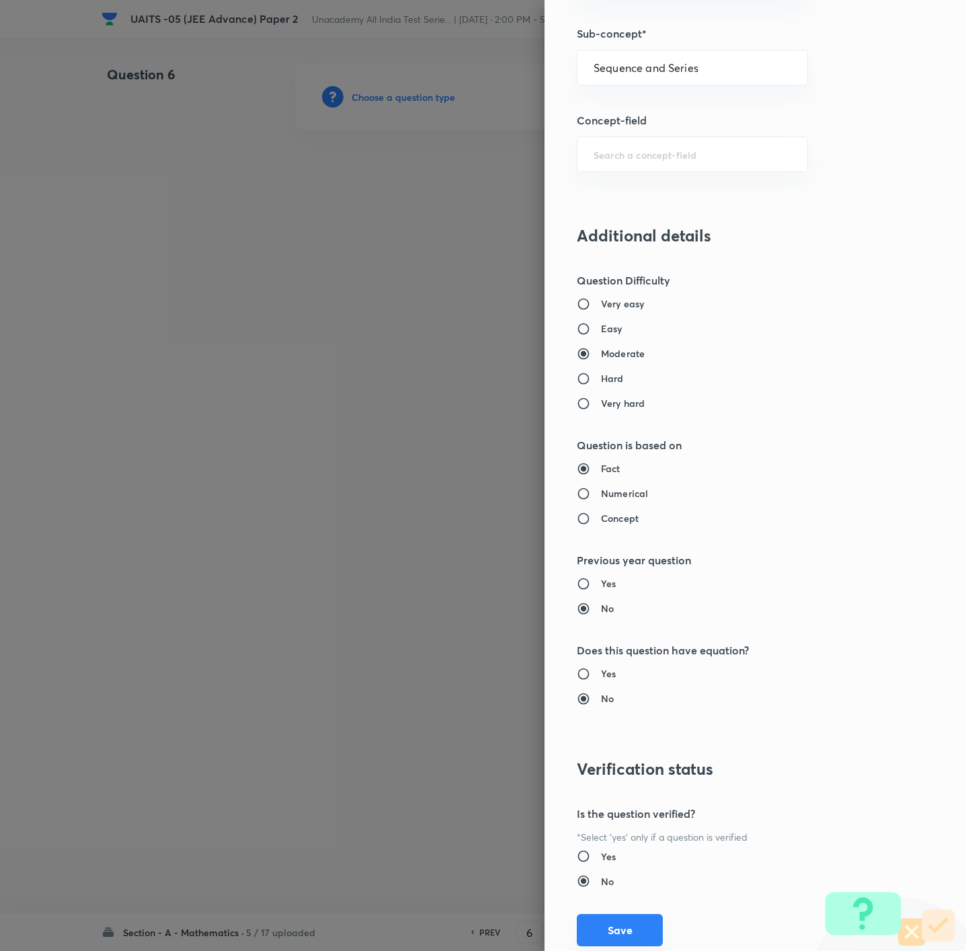
click at [608, 633] on button "Save" at bounding box center [620, 930] width 86 height 32
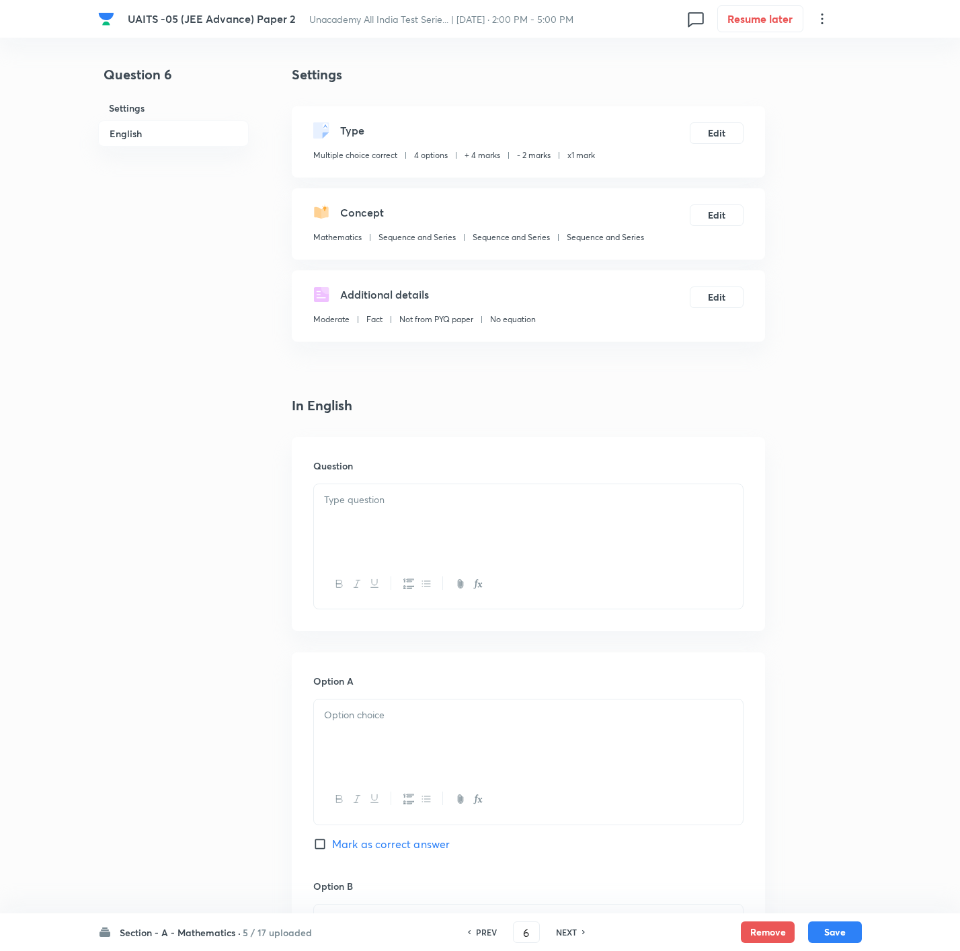
click at [534, 486] on div at bounding box center [528, 521] width 429 height 75
click at [473, 633] on div at bounding box center [528, 736] width 429 height 75
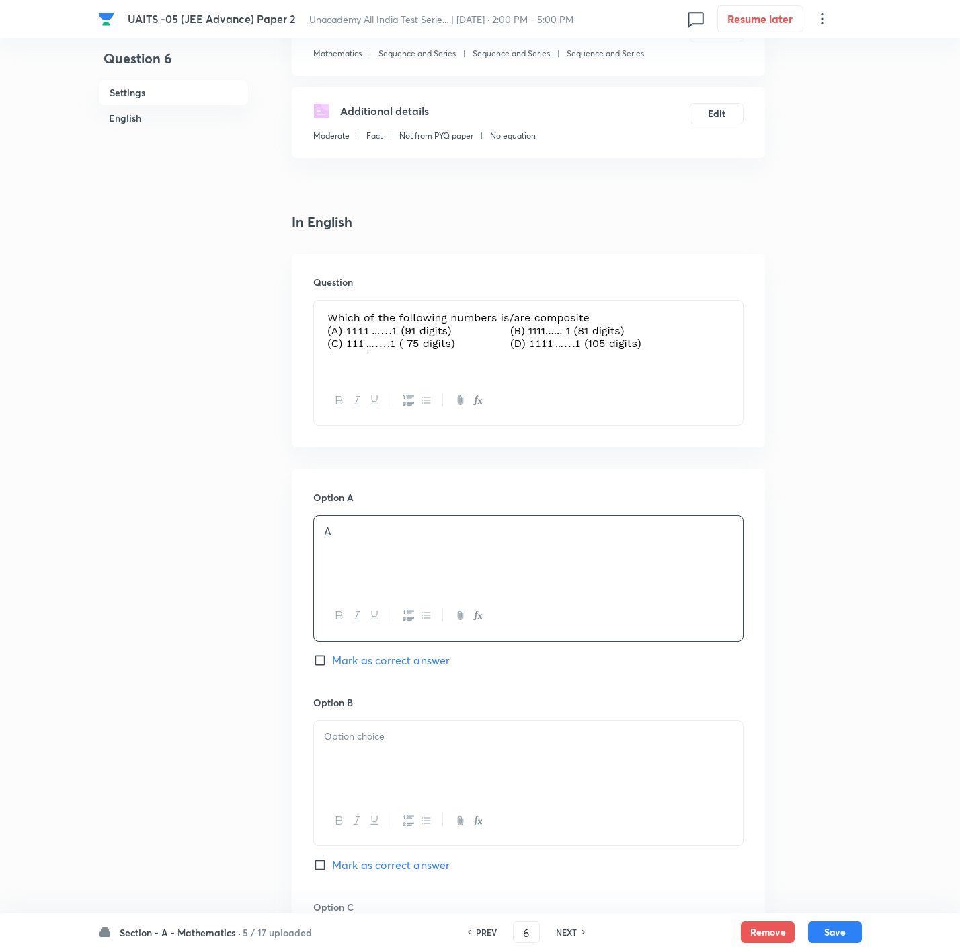
scroll to position [202, 0]
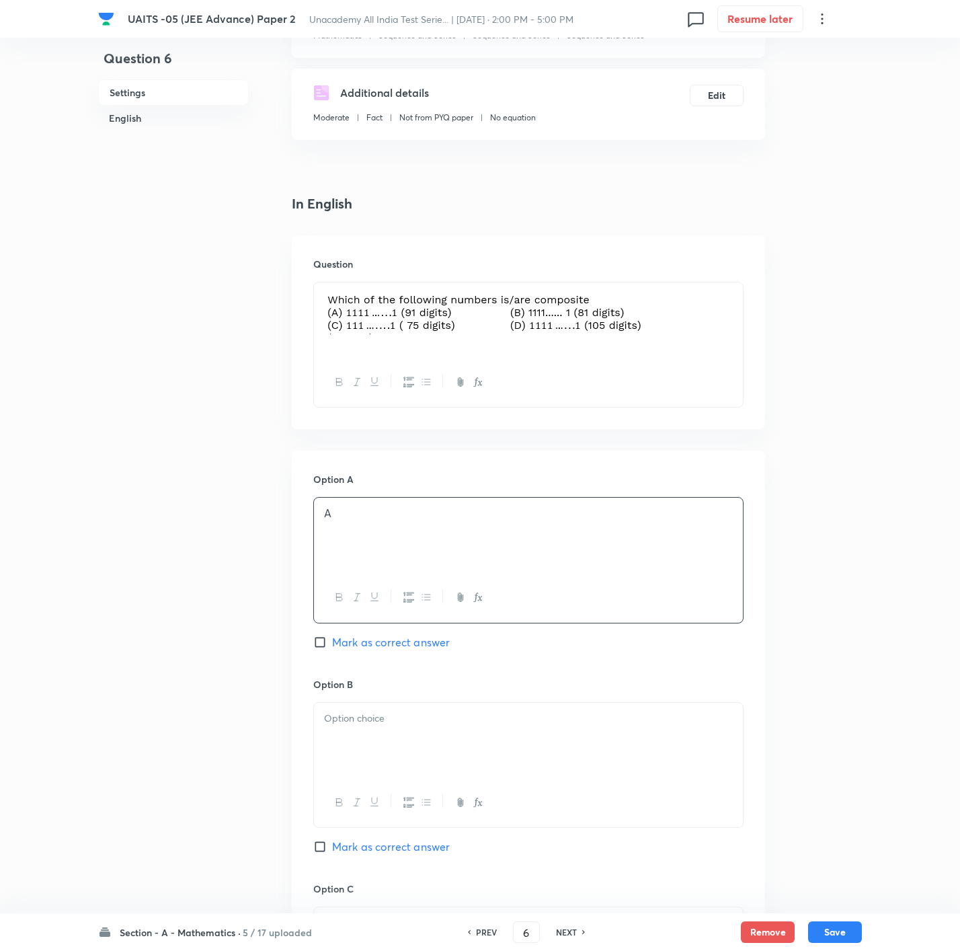
click at [406, 633] on div at bounding box center [528, 739] width 429 height 75
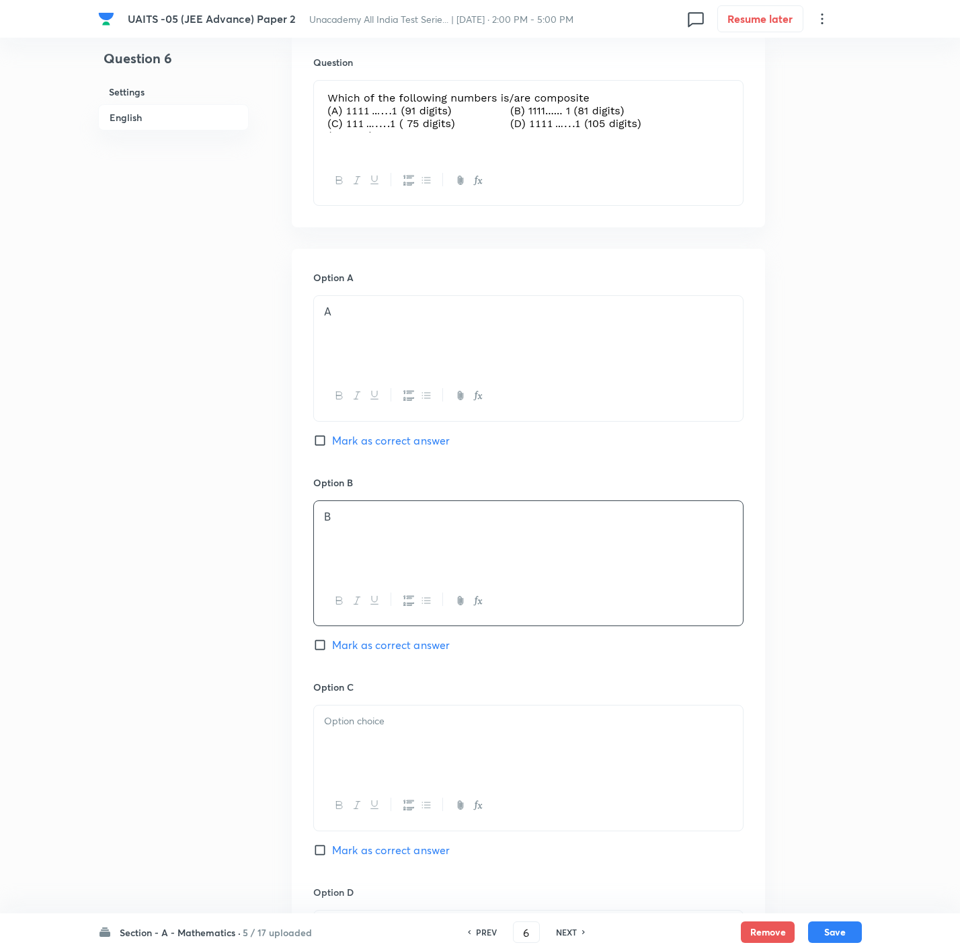
click at [405, 633] on div at bounding box center [528, 742] width 429 height 75
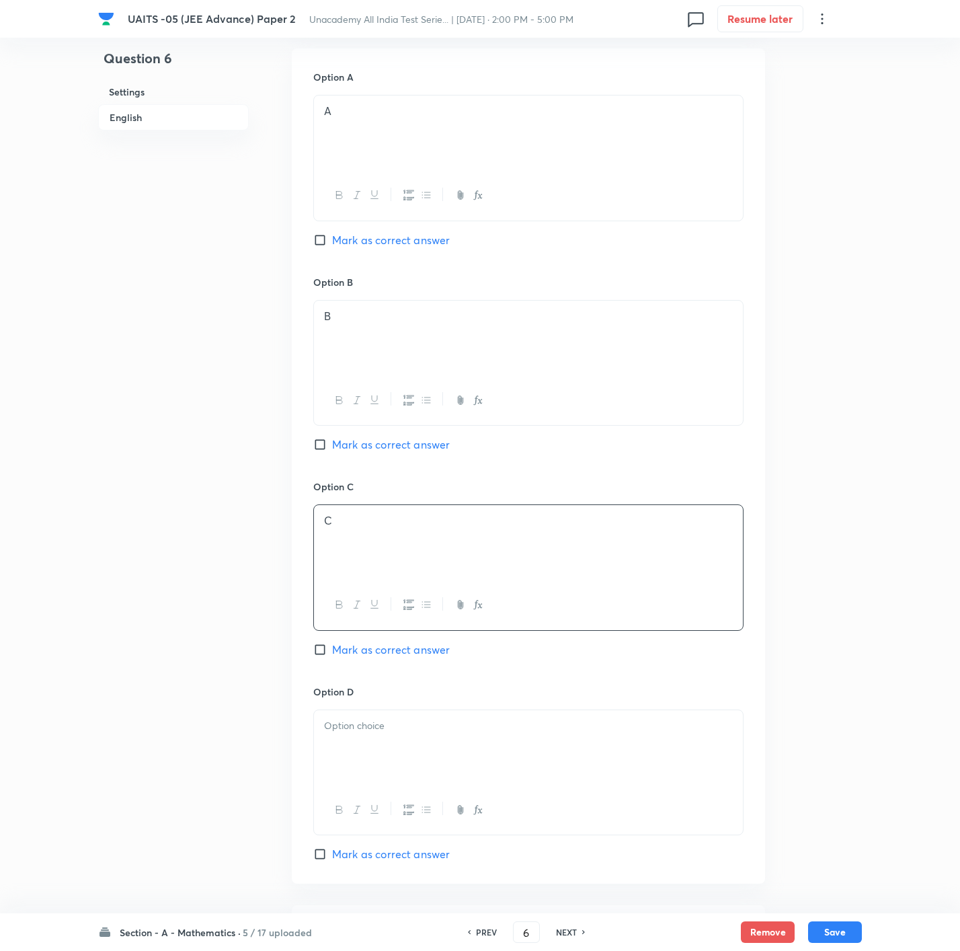
scroll to position [605, 0]
click at [400, 633] on div at bounding box center [528, 746] width 429 height 75
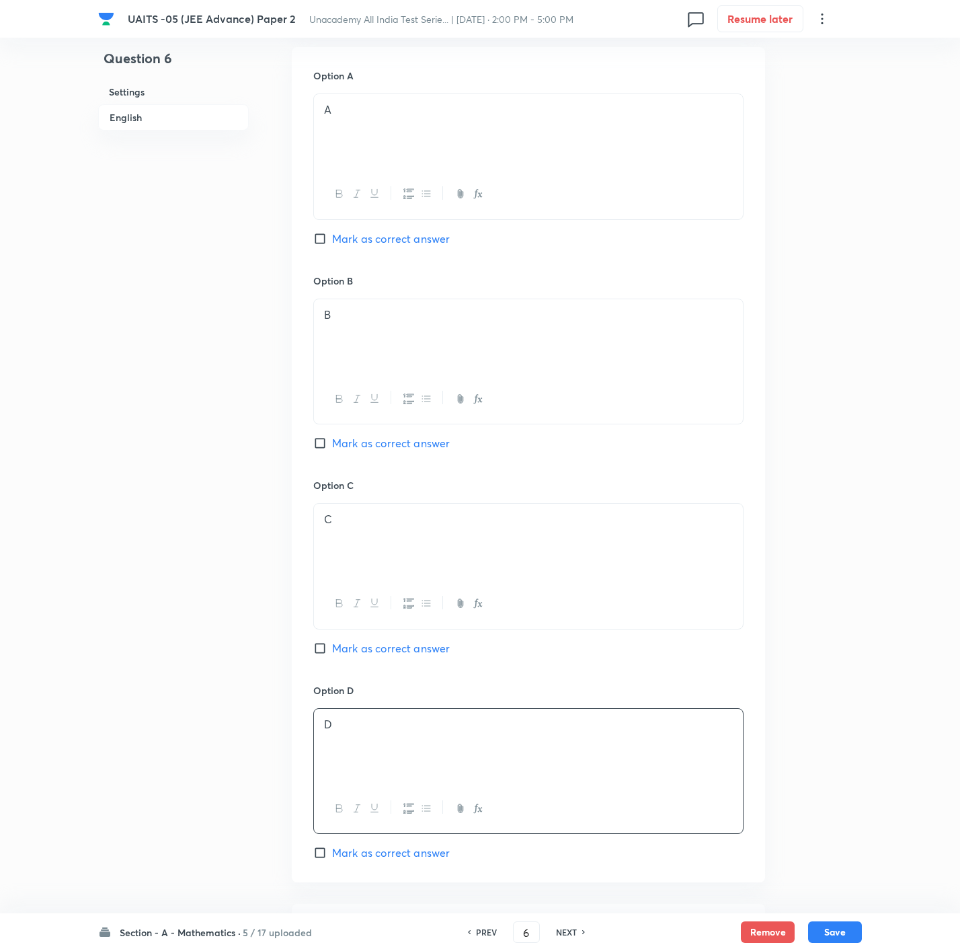
drag, startPoint x: 398, startPoint y: 663, endPoint x: 401, endPoint y: 655, distance: 8.7
click at [400, 633] on div "Option C C [PERSON_NAME] as correct answer" at bounding box center [528, 580] width 430 height 204
click at [401, 633] on span "Mark as correct answer" at bounding box center [391, 648] width 118 height 16
click at [332, 633] on input "Mark as correct answer" at bounding box center [322, 647] width 19 height 13
checkbox input "true"
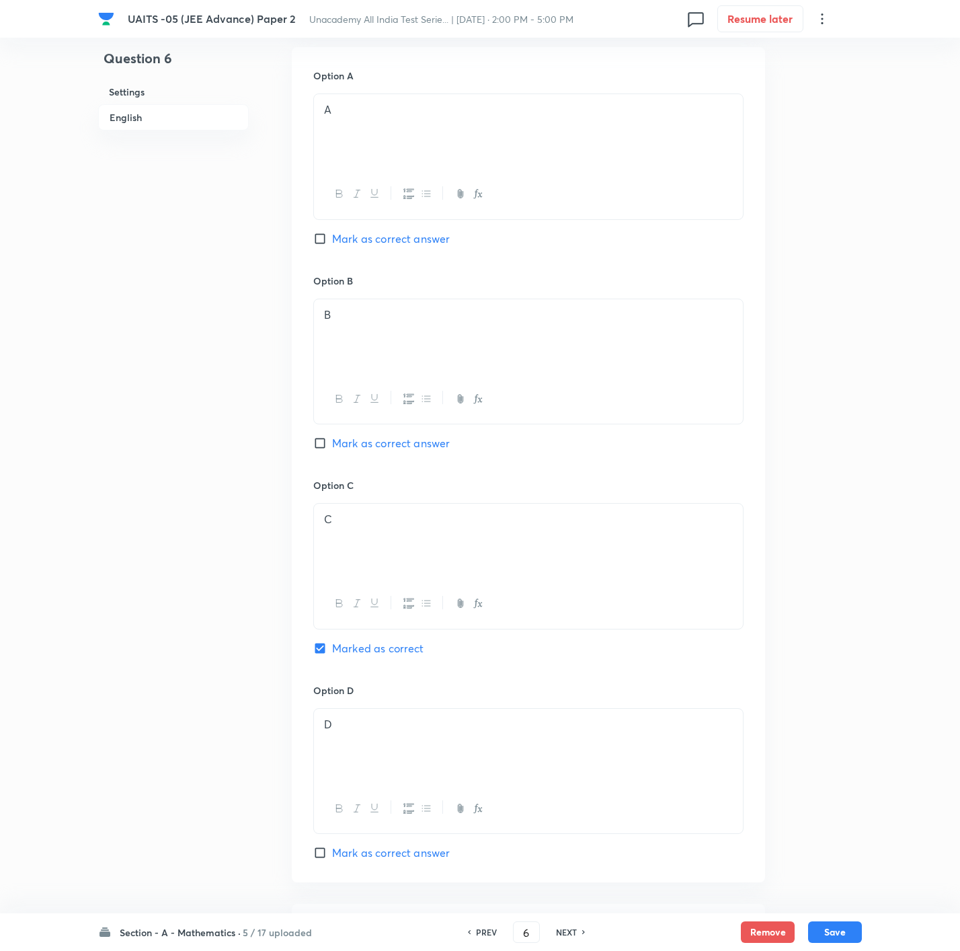
click at [391, 633] on span "Mark as correct answer" at bounding box center [391, 852] width 118 height 16
click at [332, 633] on input "Mark as correct answer" at bounding box center [322, 852] width 19 height 13
checkbox input "true"
click at [376, 438] on span "Mark as correct answer" at bounding box center [391, 443] width 118 height 16
click at [332, 438] on input "Mark as correct answer" at bounding box center [322, 442] width 19 height 13
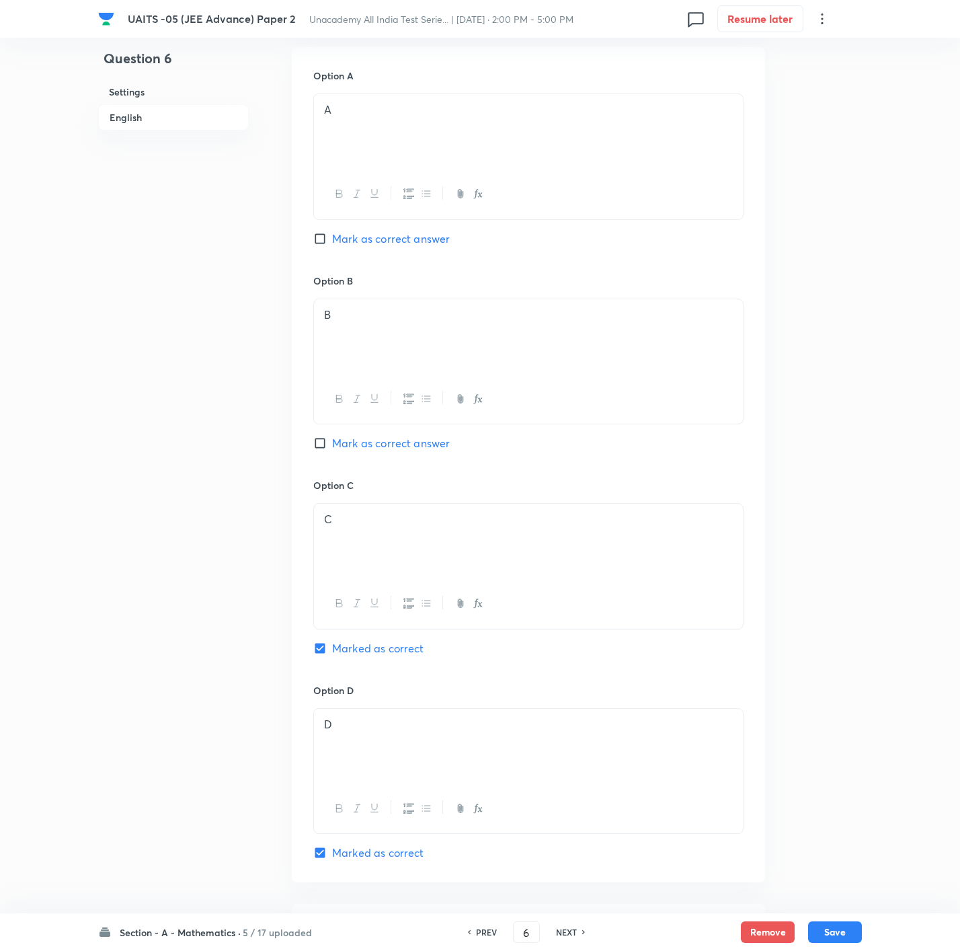
checkbox input "true"
click at [405, 233] on span "Mark as correct answer" at bounding box center [391, 239] width 118 height 16
click at [332, 233] on input "Mark as correct answer" at bounding box center [322, 238] width 19 height 13
checkbox input "true"
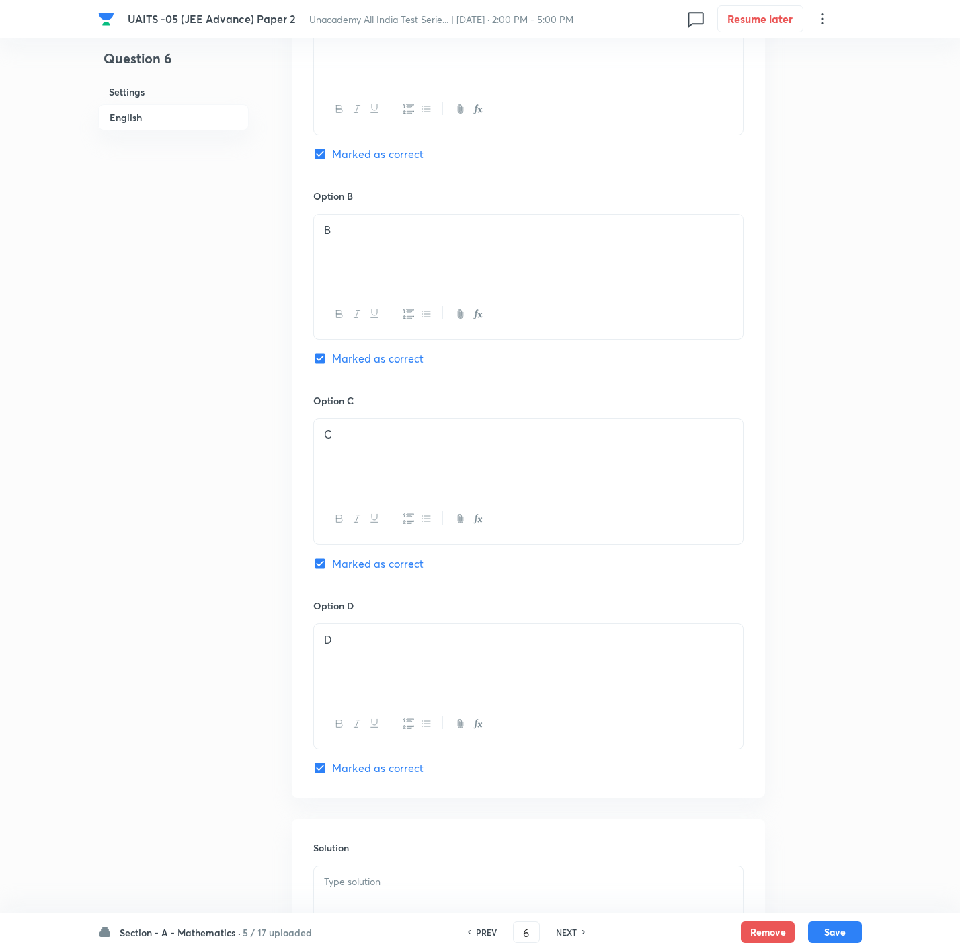
scroll to position [807, 0]
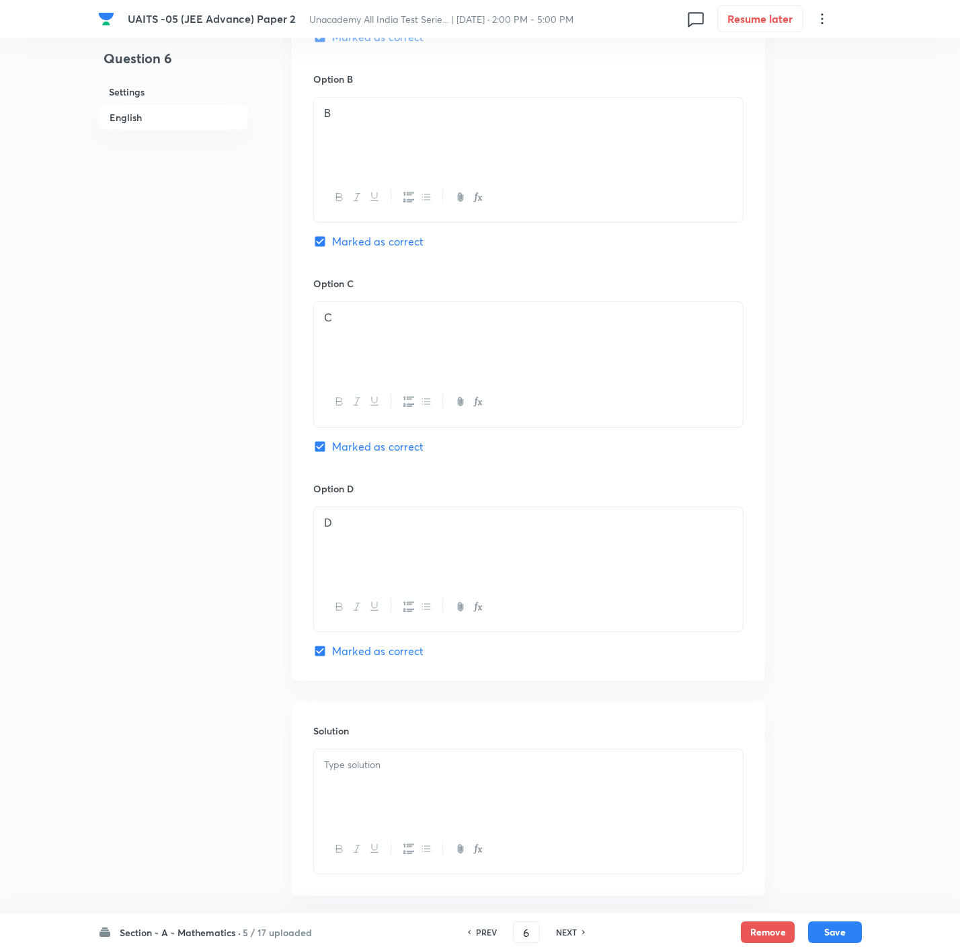
drag, startPoint x: 385, startPoint y: 754, endPoint x: 122, endPoint y: 749, distance: 263.6
click at [384, 633] on div at bounding box center [528, 786] width 429 height 75
click at [557, 633] on div at bounding box center [528, 786] width 429 height 75
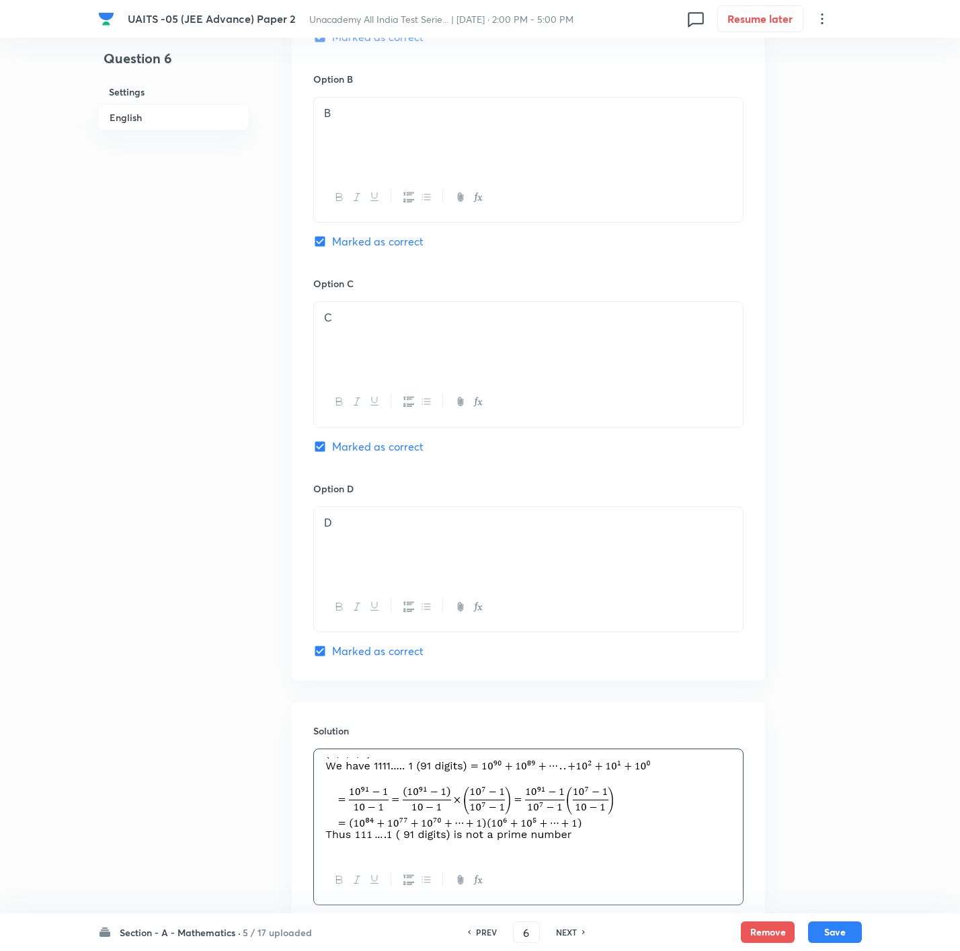
click at [643, 633] on div "Section - A - Mathematics · 5 / 17 uploaded PREV 6 ​ NEXT Remove Save" at bounding box center [480, 932] width 960 height 38
click at [643, 633] on button "Save" at bounding box center [835, 931] width 54 height 22
type input "7"
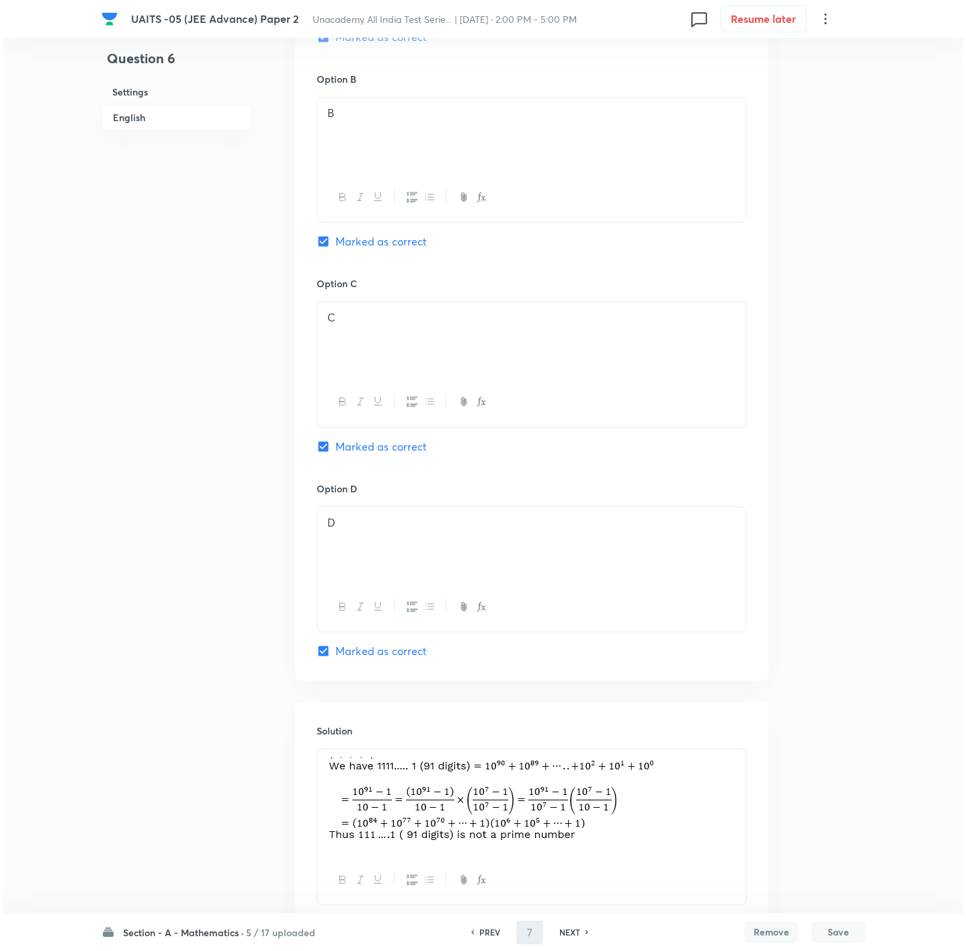
scroll to position [0, 0]
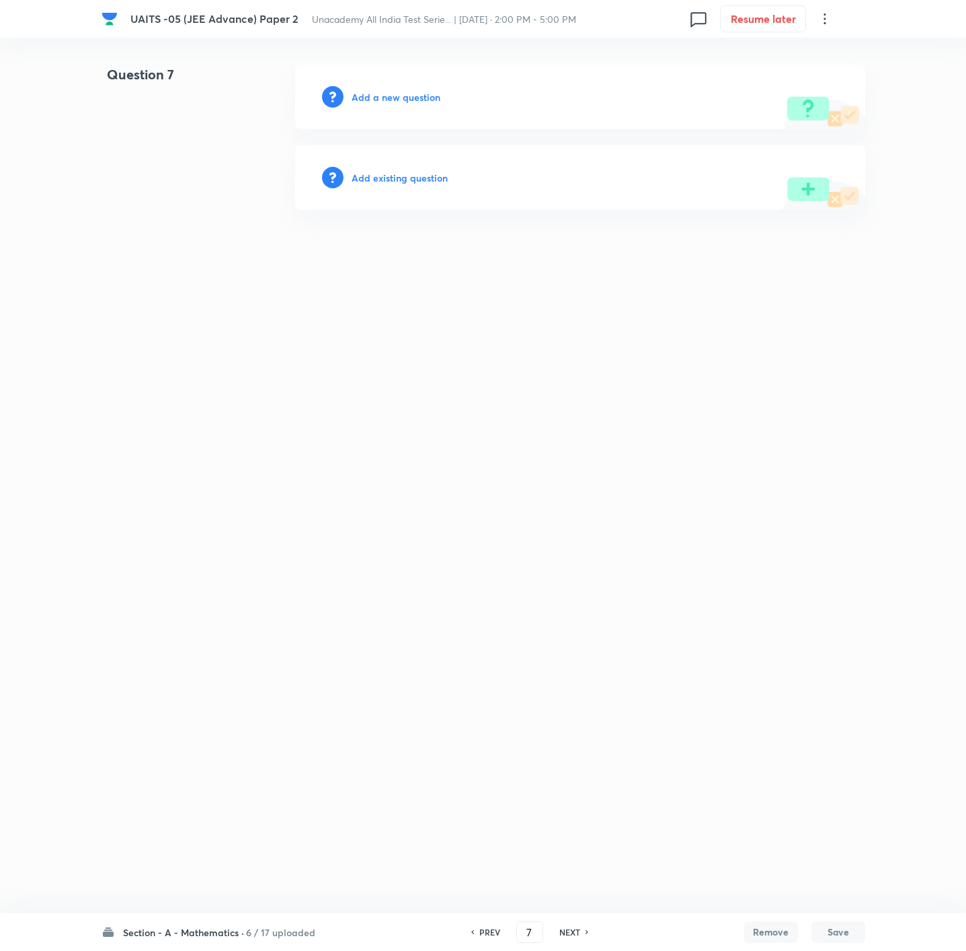
click at [407, 90] on h6 "Add a new question" at bounding box center [396, 97] width 89 height 14
click at [407, 90] on h6 "Choose a question type" at bounding box center [404, 97] width 104 height 14
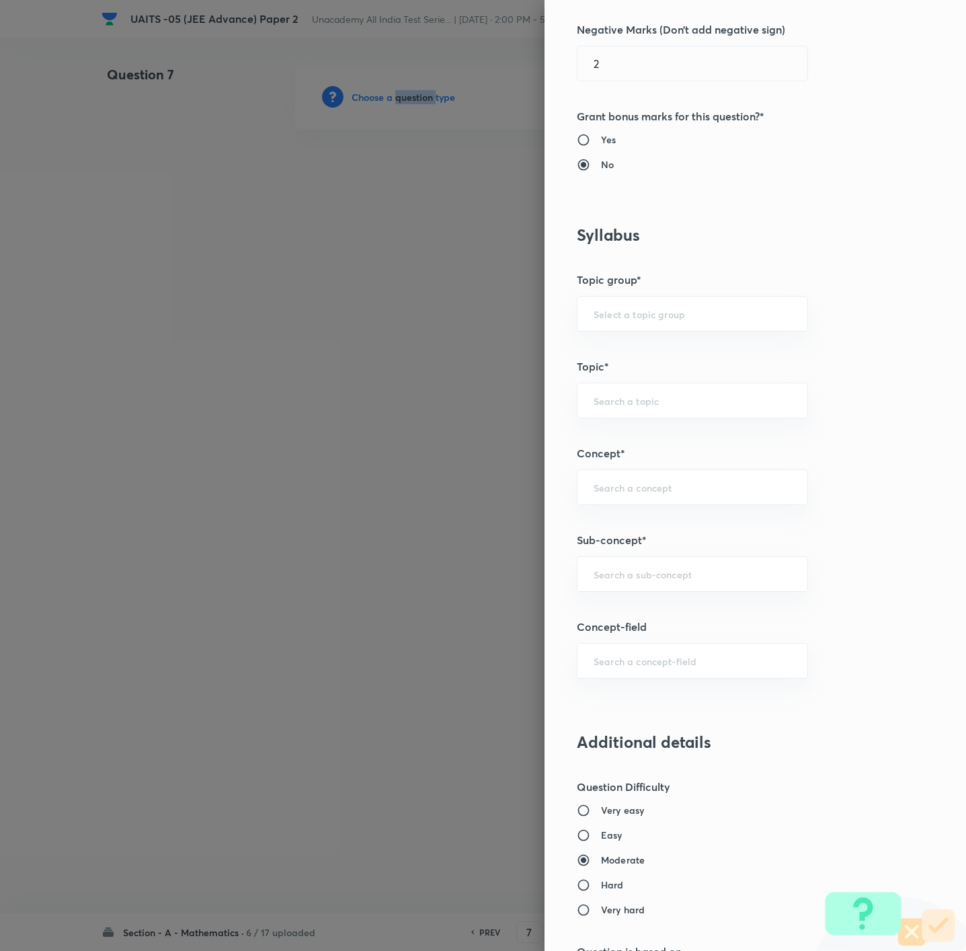
scroll to position [605, 0]
click at [643, 590] on div "​" at bounding box center [692, 572] width 231 height 36
paste input "Fundamentals of Mathematics"
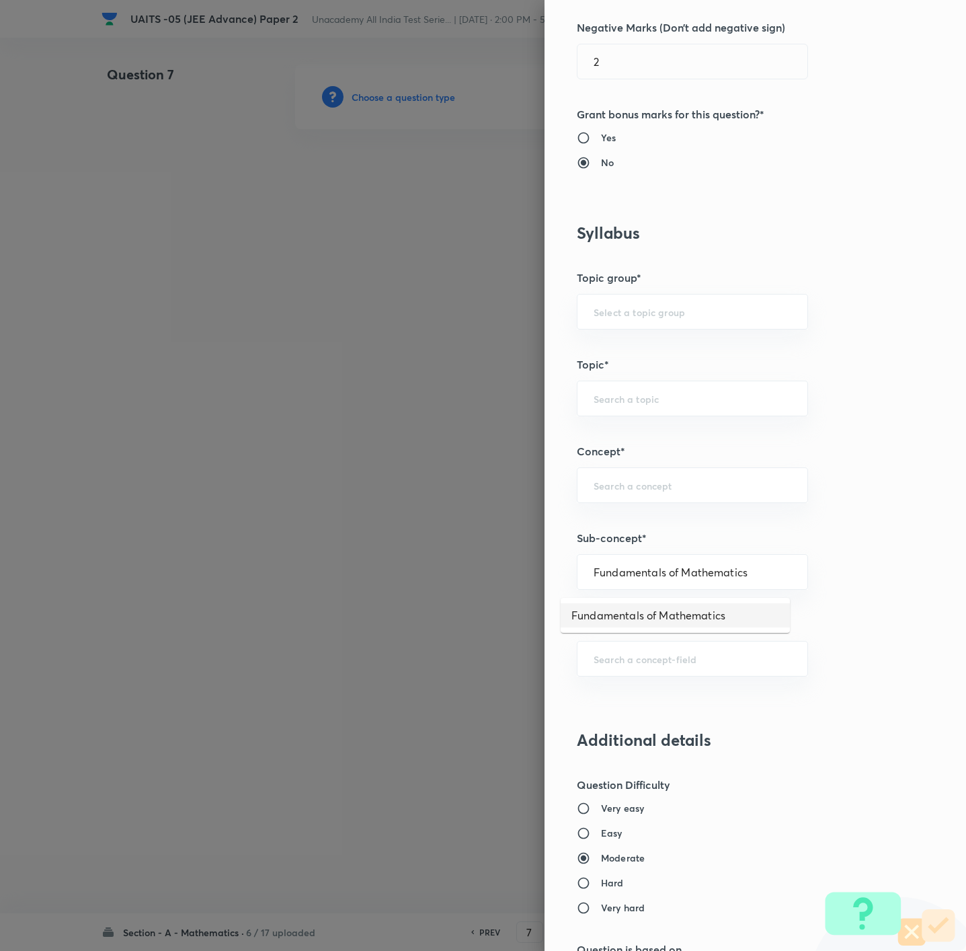
click at [643, 628] on ul "Fundamentals of Mathematics" at bounding box center [675, 615] width 229 height 35
click at [643, 614] on li "Fundamentals of Mathematics" at bounding box center [675, 615] width 229 height 24
type input "Fundamentals of Mathematics"
type input "Mathematics"
type input "Fundamental of Mathematics"
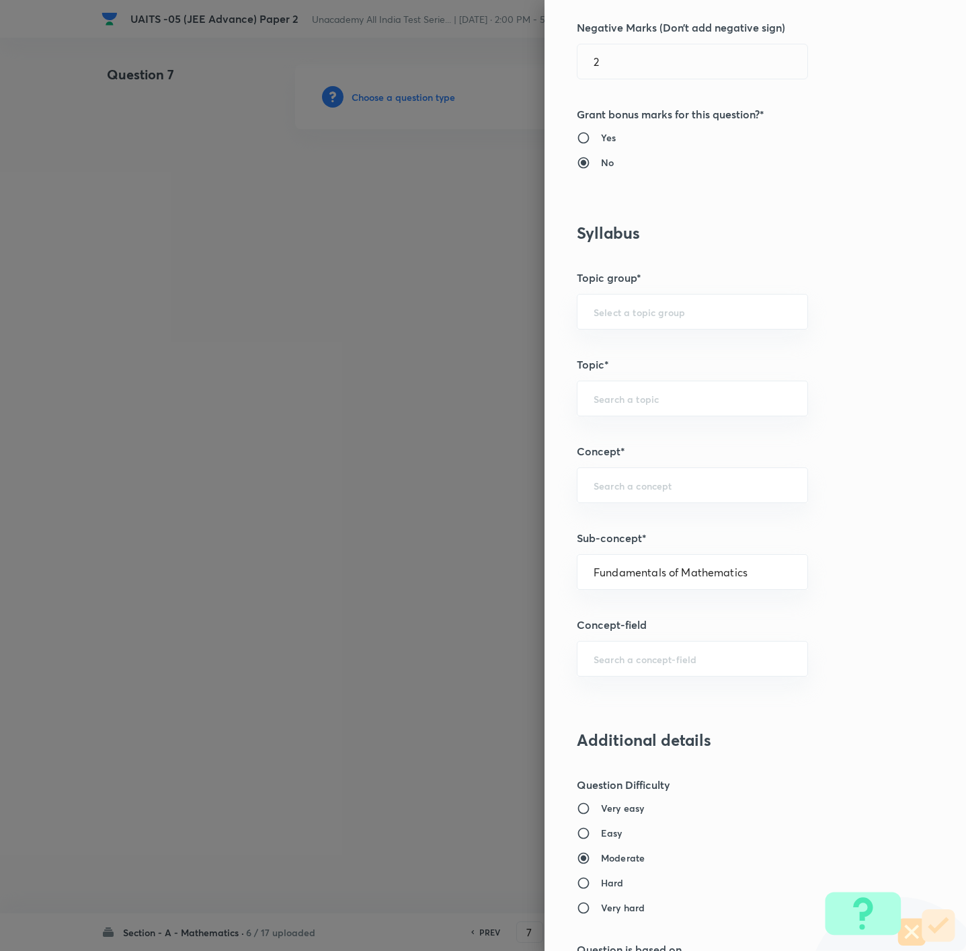
type input "Fundamental of Mathematics"
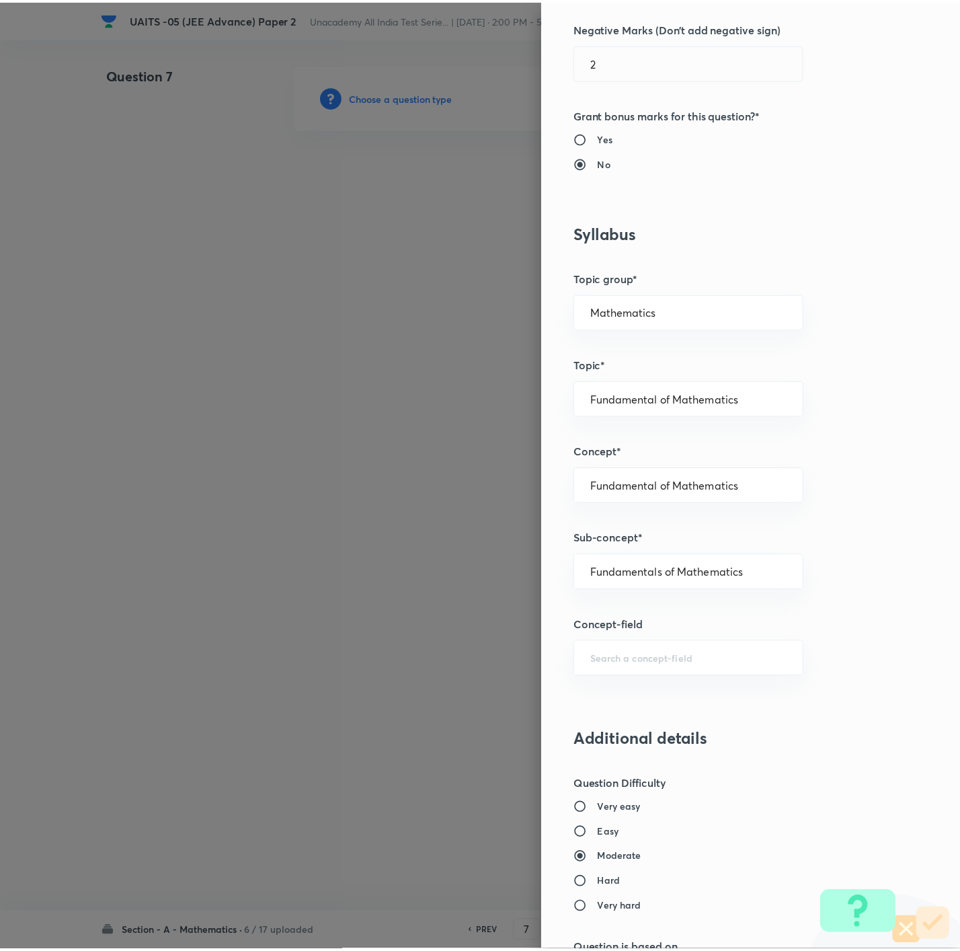
scroll to position [1154, 0]
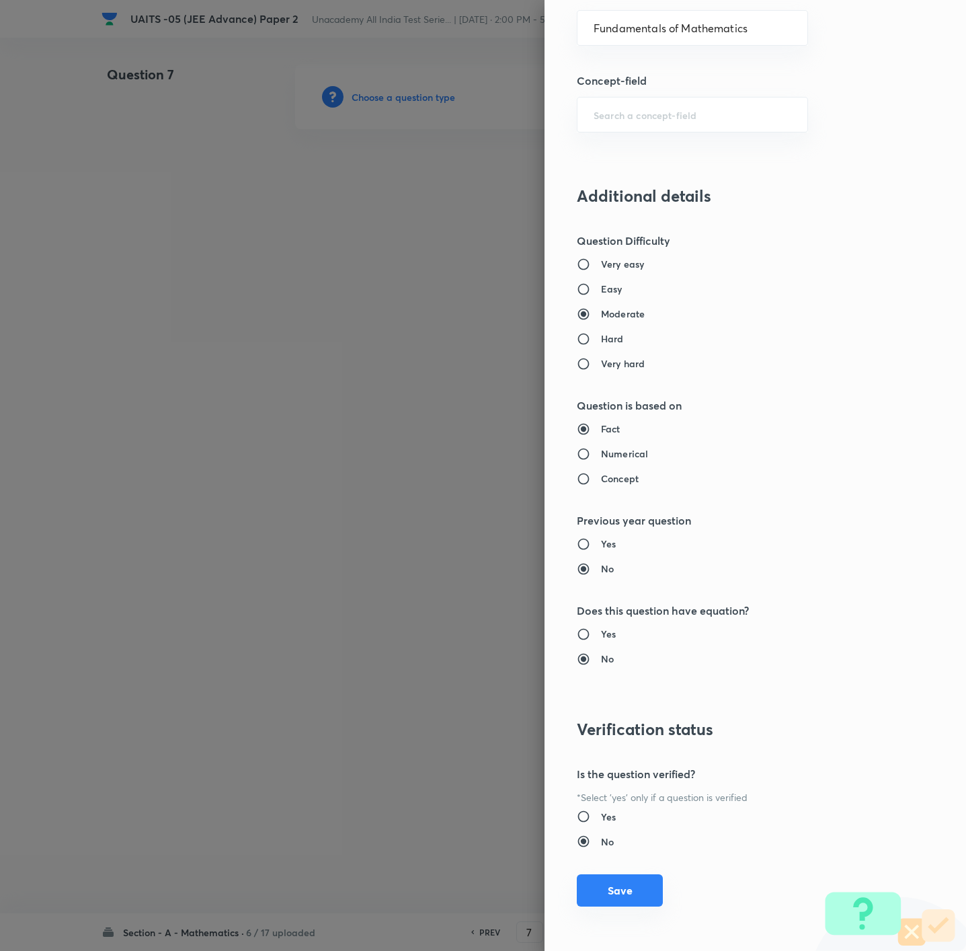
click at [592, 633] on button "Save" at bounding box center [620, 890] width 86 height 32
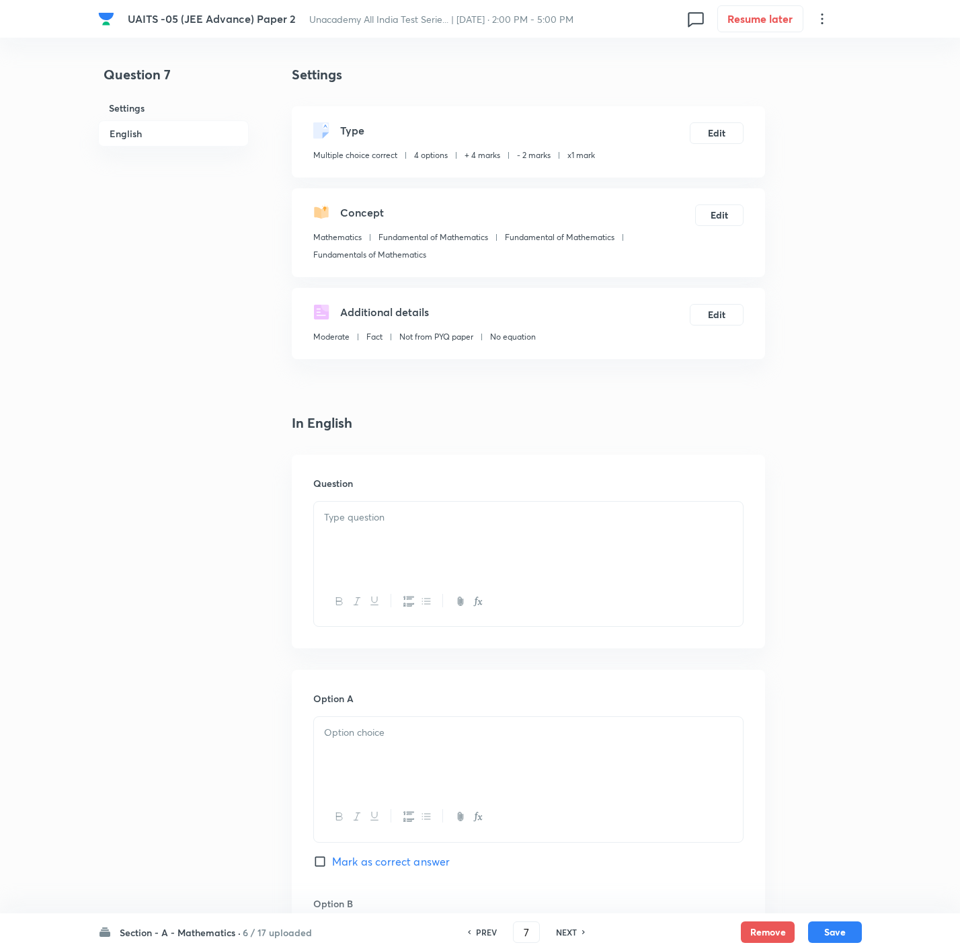
click at [573, 540] on div at bounding box center [528, 538] width 429 height 75
click at [432, 633] on div at bounding box center [528, 754] width 429 height 75
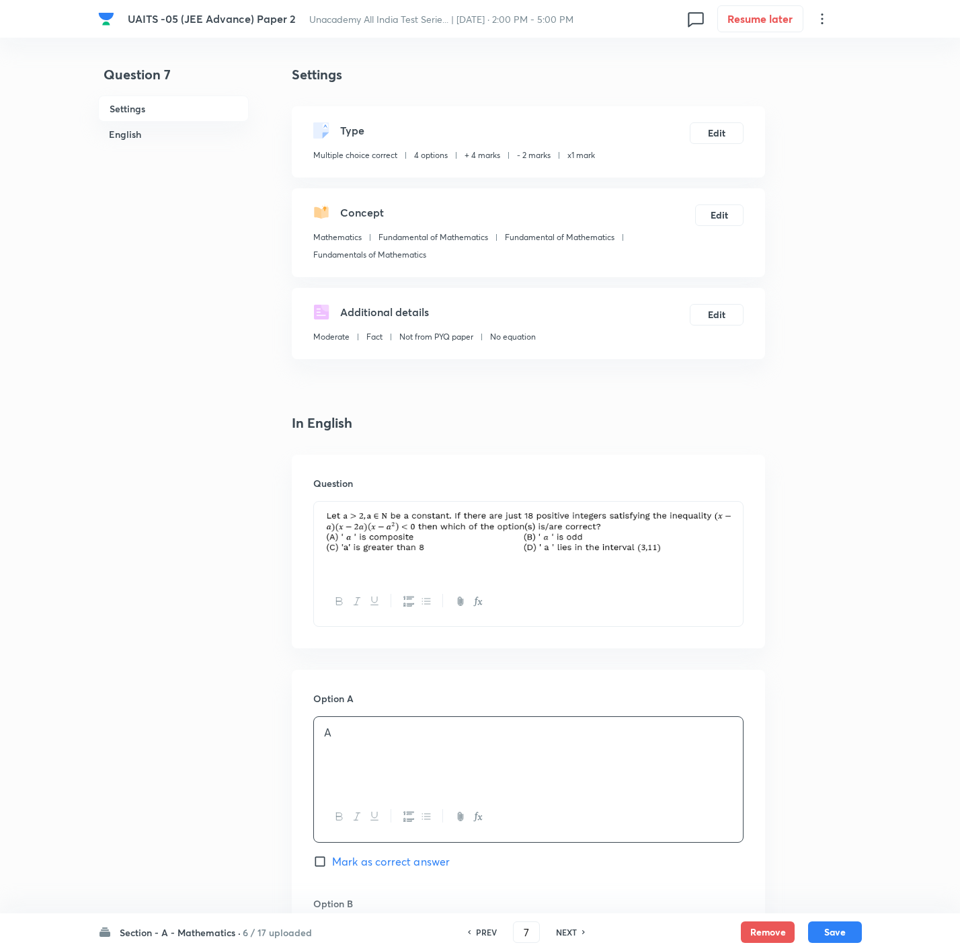
scroll to position [101, 0]
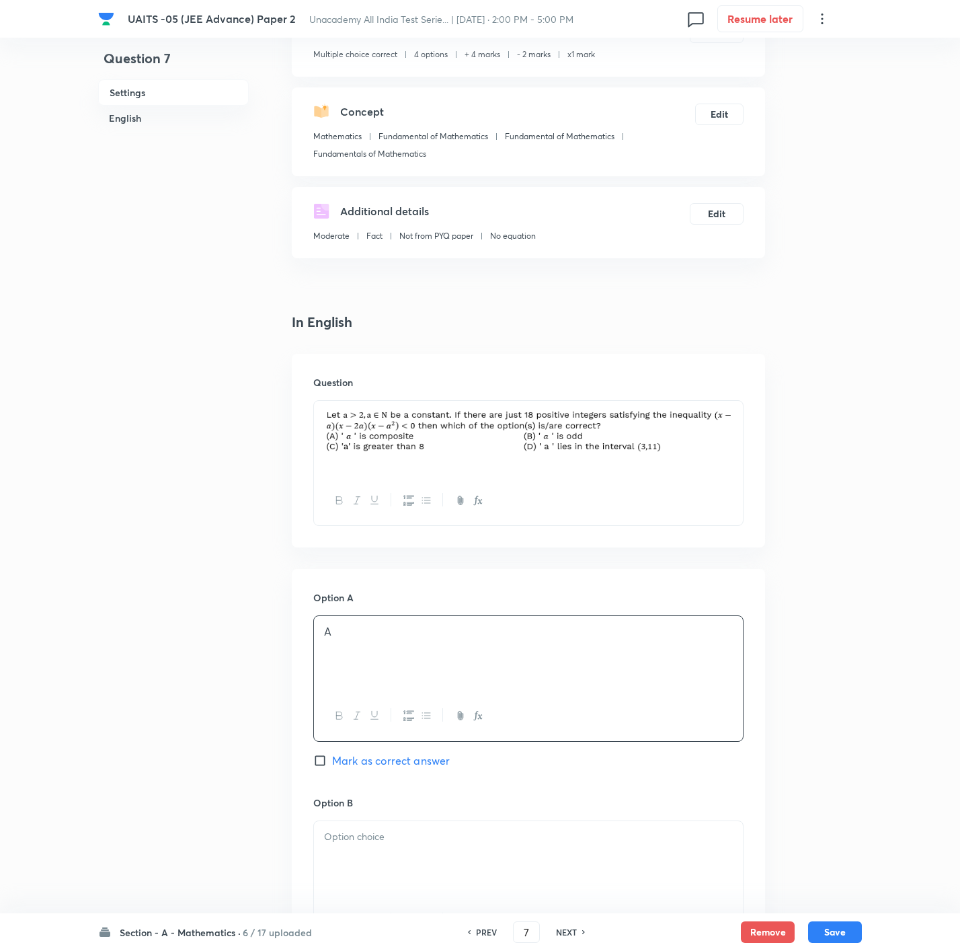
click at [402, 633] on div at bounding box center [528, 858] width 429 height 75
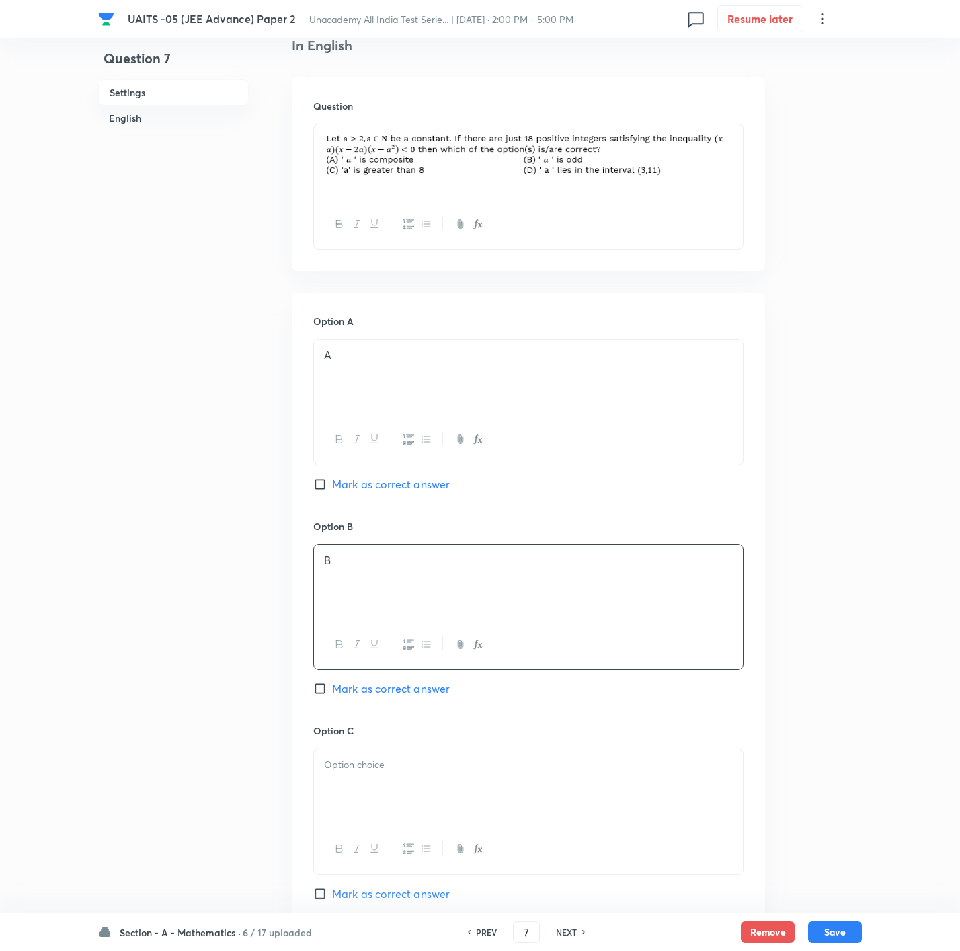
scroll to position [403, 0]
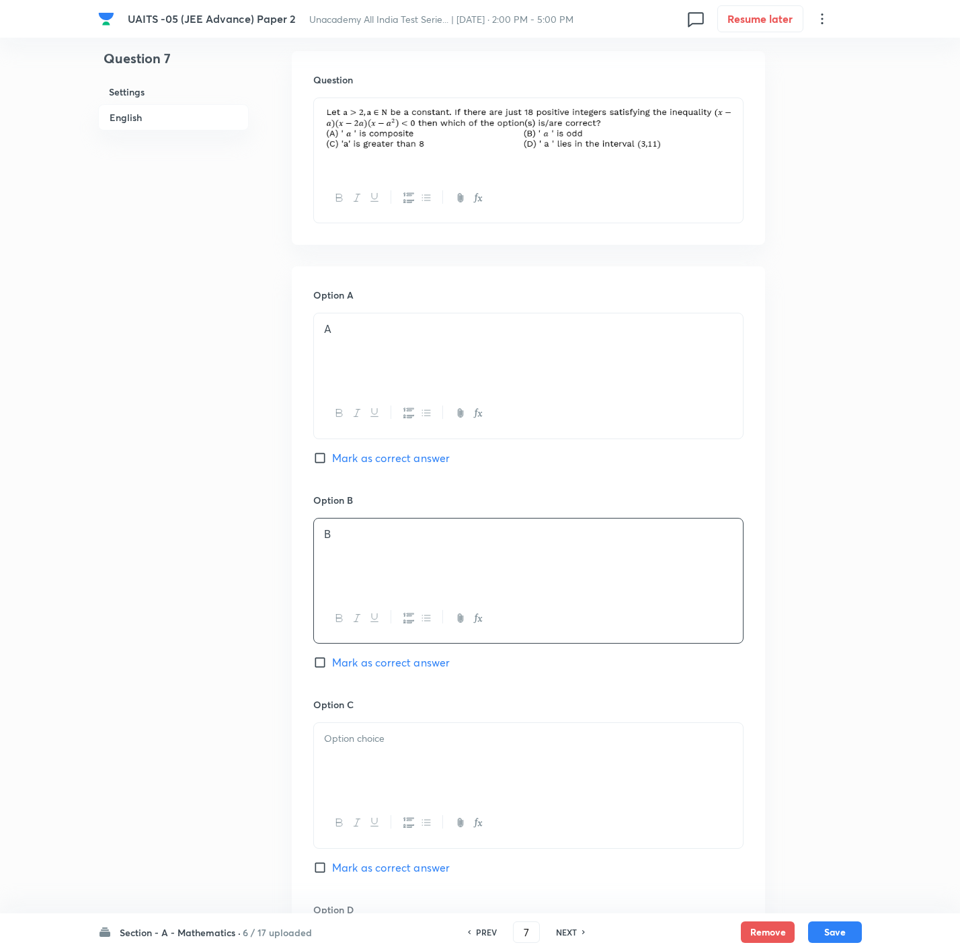
drag, startPoint x: 399, startPoint y: 653, endPoint x: 400, endPoint y: 660, distance: 6.8
click at [400, 633] on div "Option B B [PERSON_NAME] as correct answer" at bounding box center [528, 595] width 430 height 204
click at [406, 633] on span "Mark as correct answer" at bounding box center [391, 662] width 118 height 16
click at [332, 633] on input "Mark as correct answer" at bounding box center [322, 661] width 19 height 13
checkbox input "true"
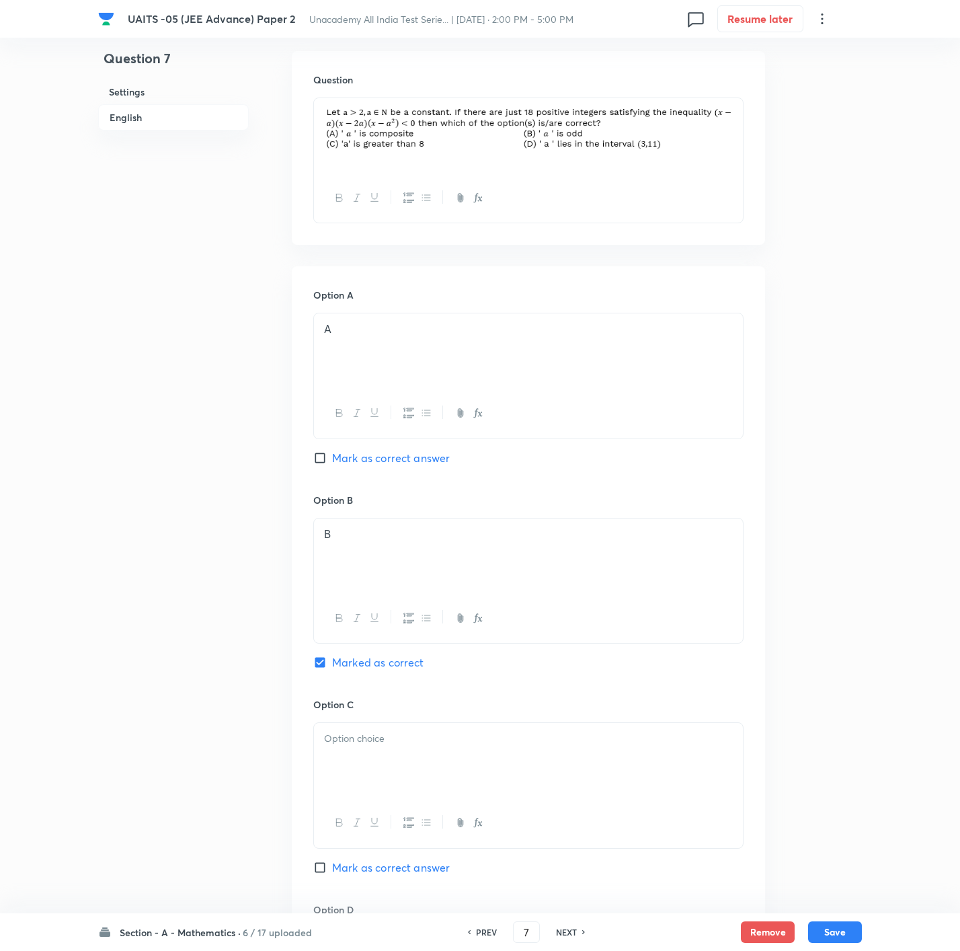
click at [381, 633] on div at bounding box center [528, 760] width 429 height 75
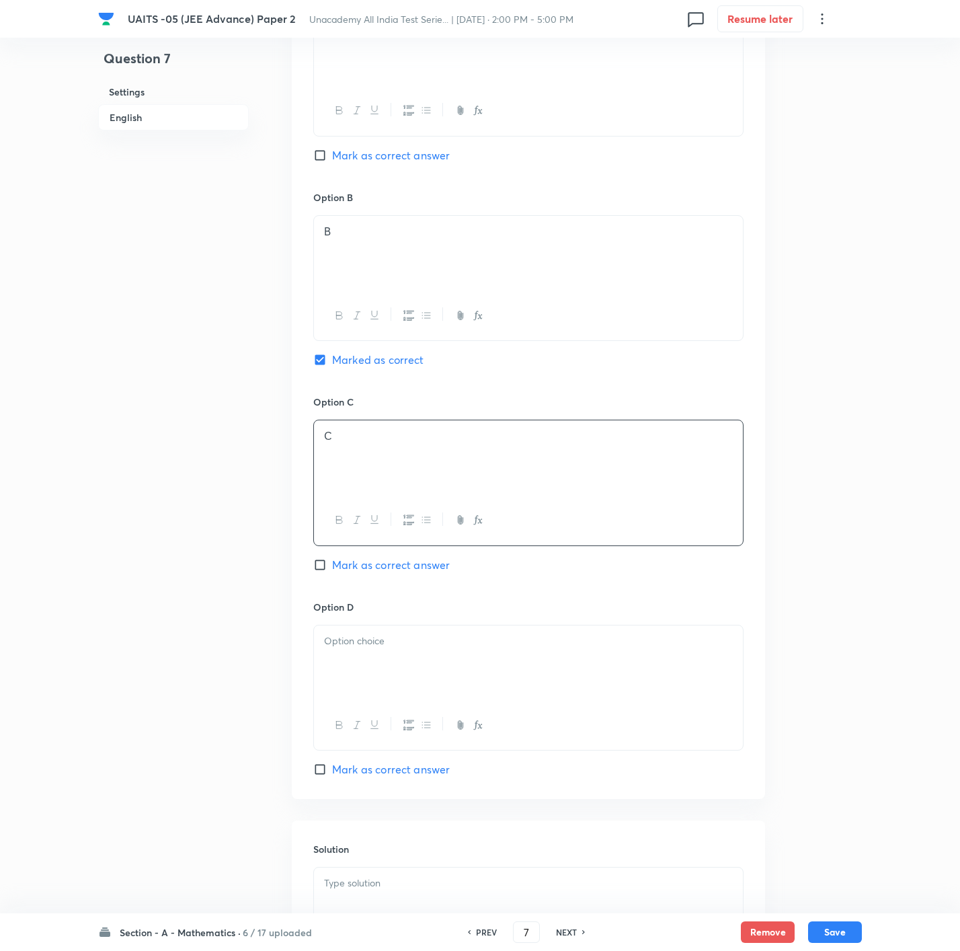
drag, startPoint x: 385, startPoint y: 742, endPoint x: 390, endPoint y: 678, distance: 64.0
click at [388, 633] on div at bounding box center [528, 724] width 429 height 49
click at [390, 633] on div at bounding box center [528, 662] width 429 height 75
click at [393, 633] on span "Mark as correct answer" at bounding box center [391, 769] width 118 height 16
drag, startPoint x: 380, startPoint y: 861, endPoint x: 380, endPoint y: 887, distance: 26.2
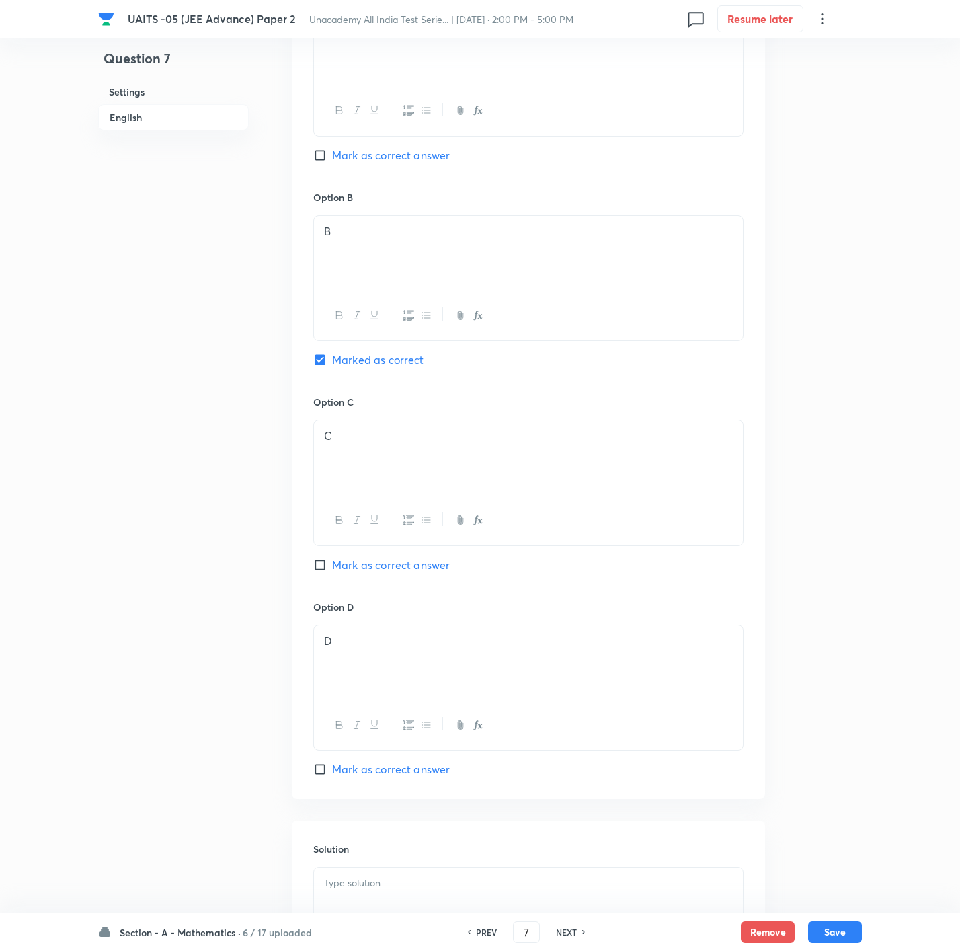
click at [380, 633] on div "Solution" at bounding box center [528, 917] width 473 height 194
click at [380, 633] on div at bounding box center [528, 904] width 429 height 75
click at [398, 633] on span "Mark as correct answer" at bounding box center [391, 769] width 118 height 16
click at [332, 633] on input "Mark as correct answer" at bounding box center [322, 768] width 19 height 13
checkbox input "true"
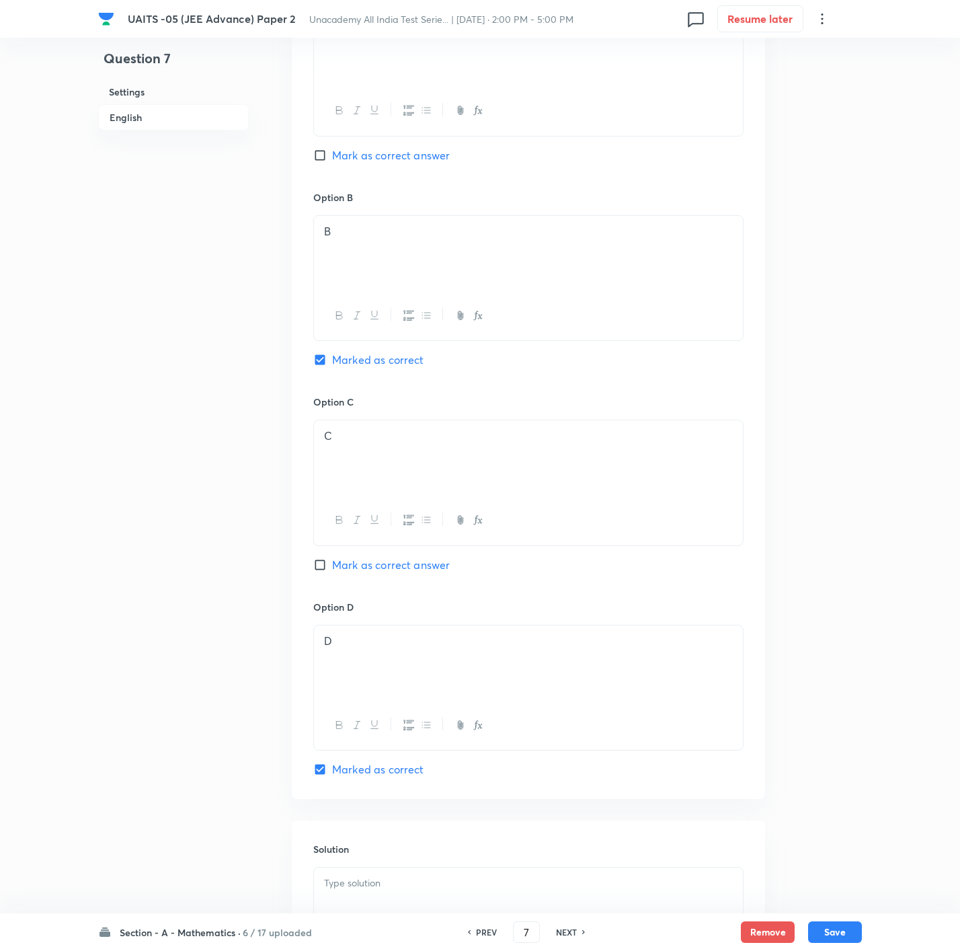
click at [383, 633] on p at bounding box center [528, 882] width 409 height 15
click at [426, 633] on div at bounding box center [528, 904] width 429 height 75
click at [643, 633] on button "Save" at bounding box center [835, 931] width 54 height 22
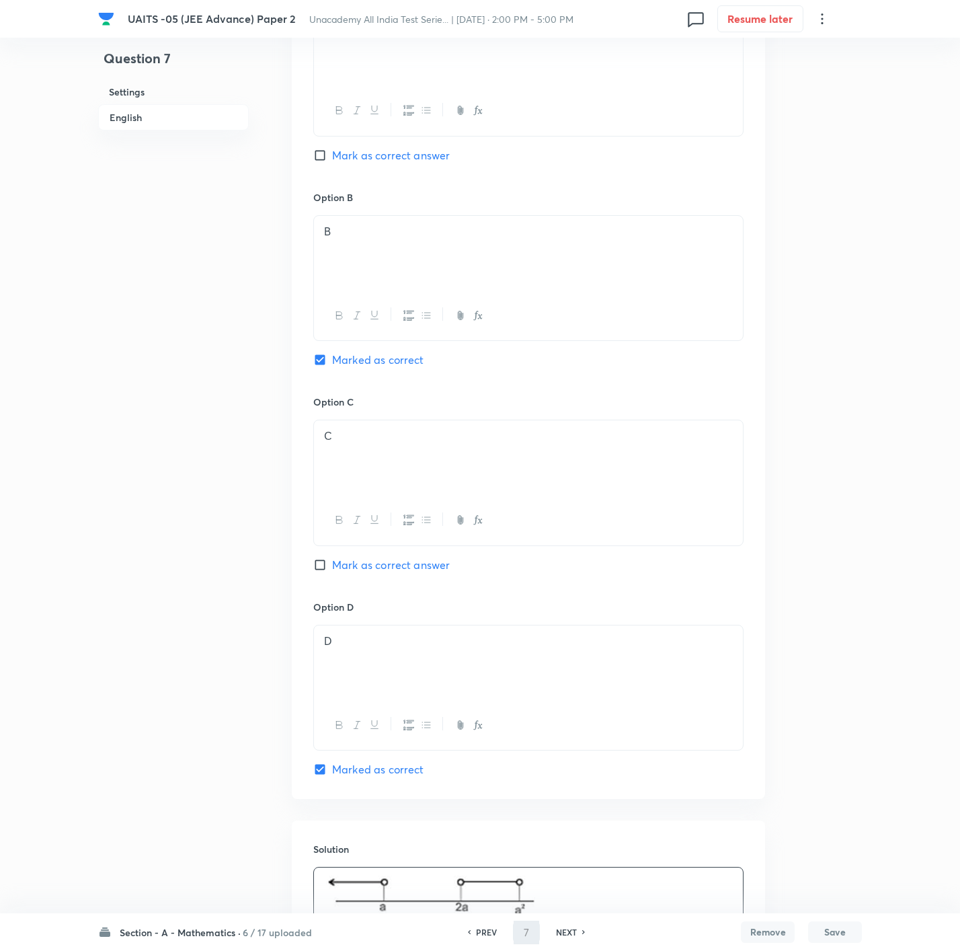
type input "8"
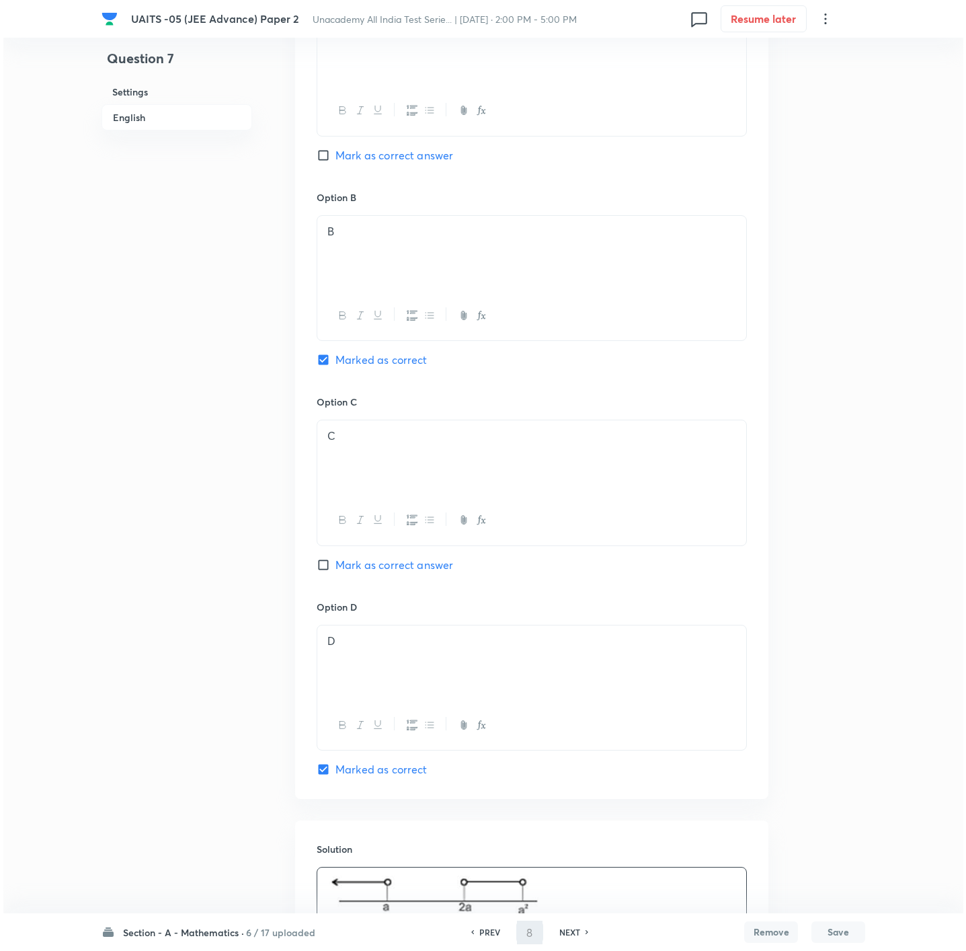
scroll to position [0, 0]
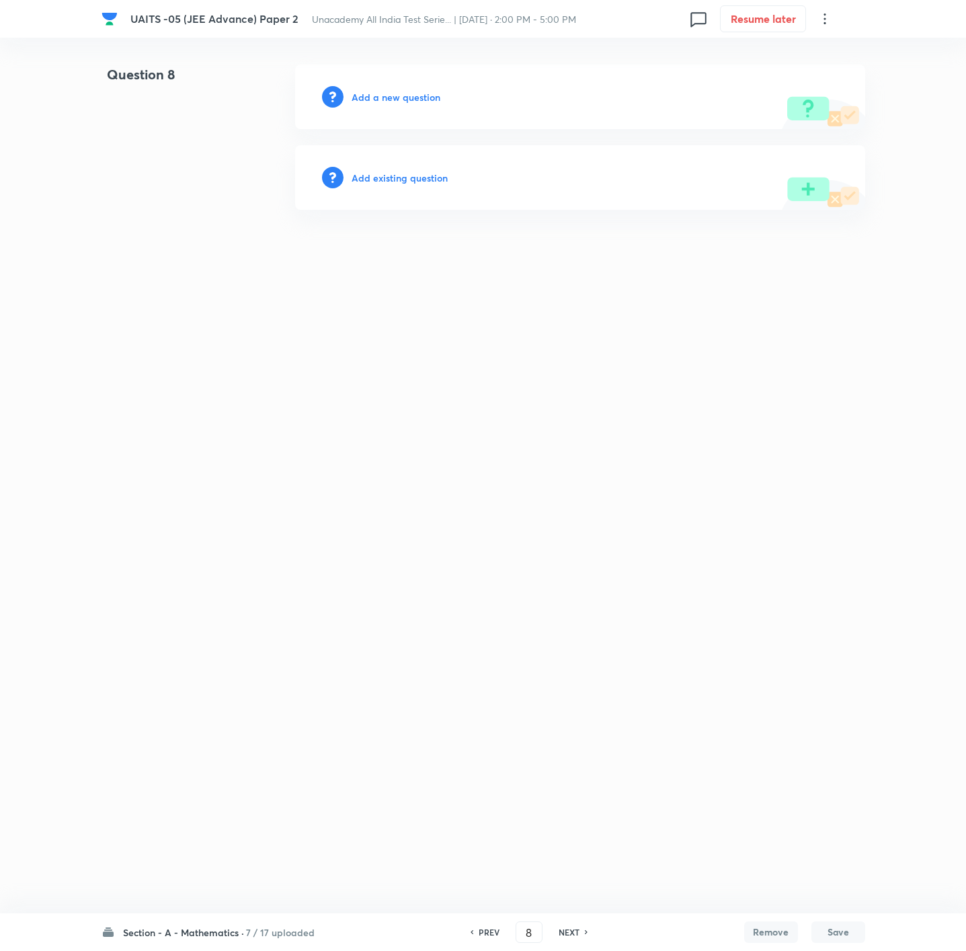
click at [421, 104] on div "Add a new question" at bounding box center [580, 97] width 570 height 65
click at [418, 99] on h6 "Add a new question" at bounding box center [396, 97] width 89 height 14
click at [418, 99] on h6 "Choose a question type" at bounding box center [404, 97] width 104 height 14
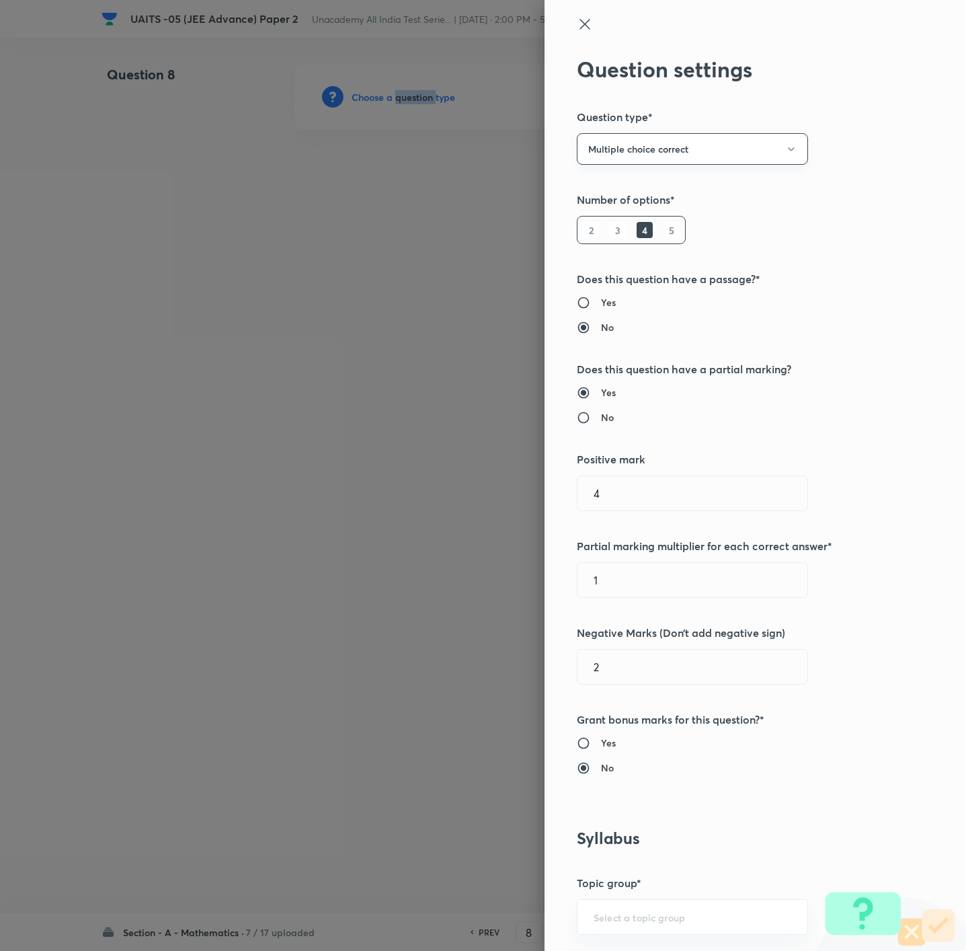
click at [608, 146] on button "Multiple choice correct" at bounding box center [692, 149] width 231 height 32
click at [614, 239] on span "Integer" at bounding box center [676, 240] width 214 height 14
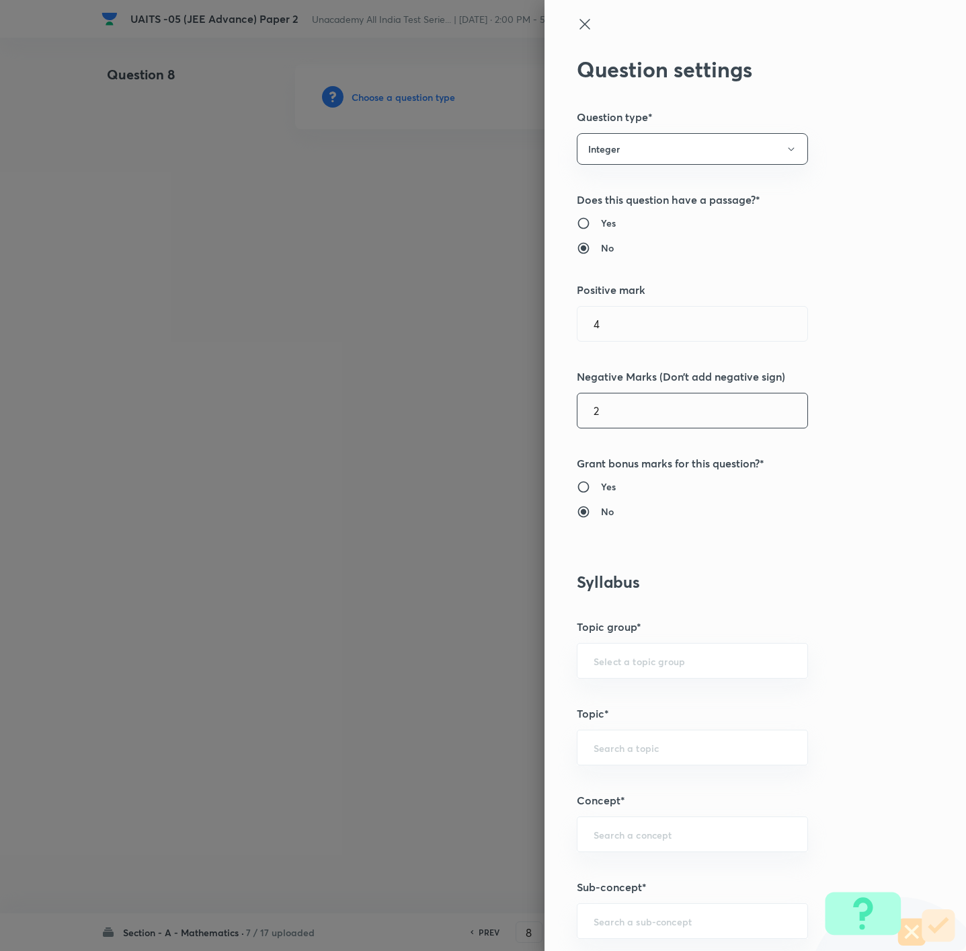
click at [622, 408] on input "2" at bounding box center [692, 410] width 230 height 34
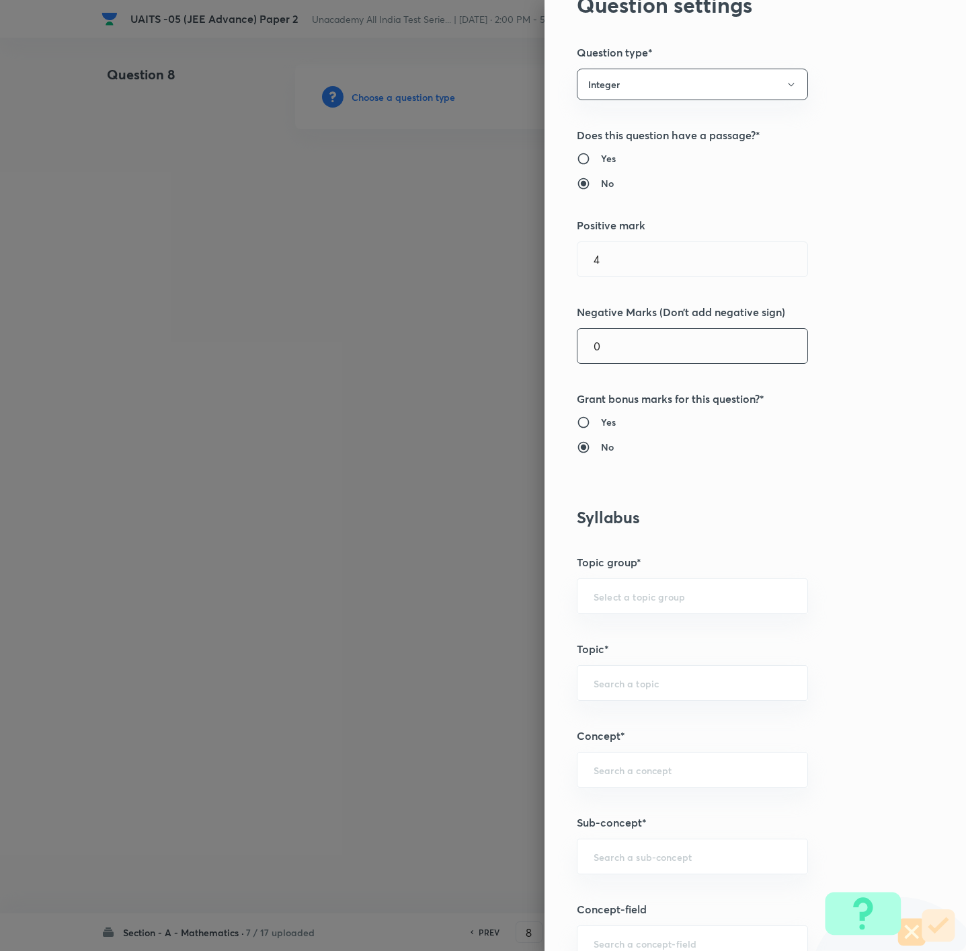
scroll to position [101, 0]
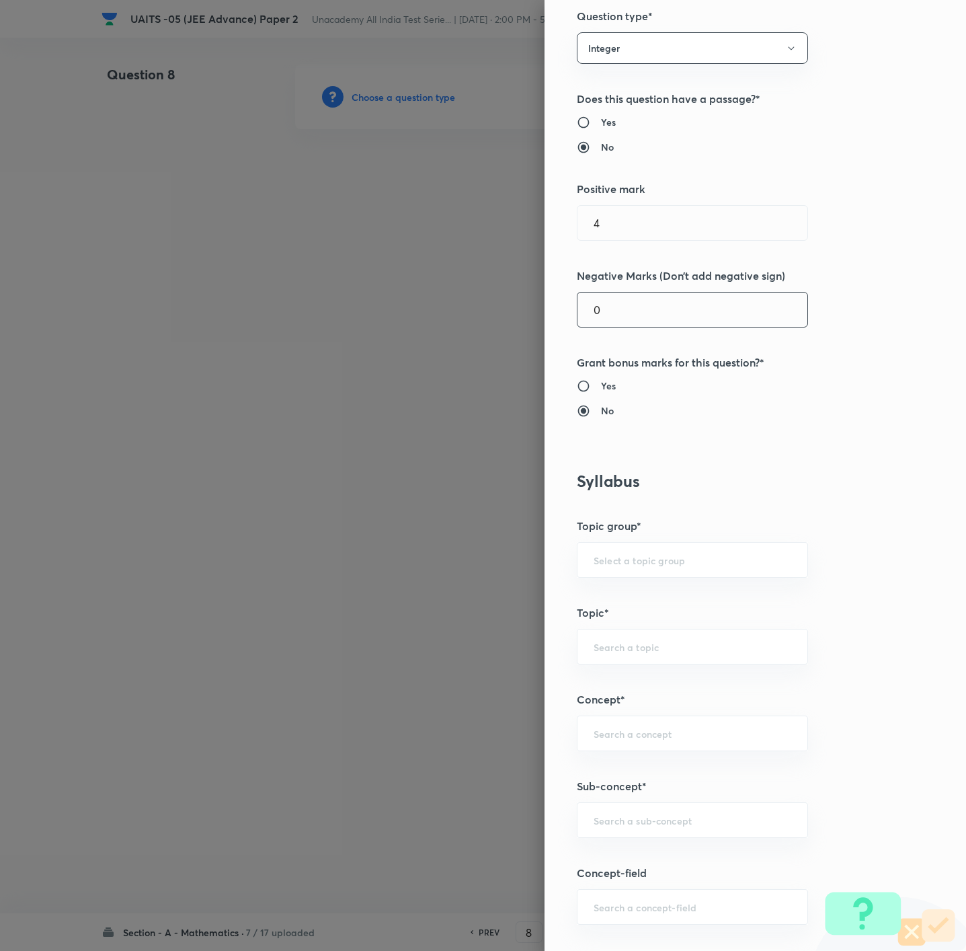
type input "0"
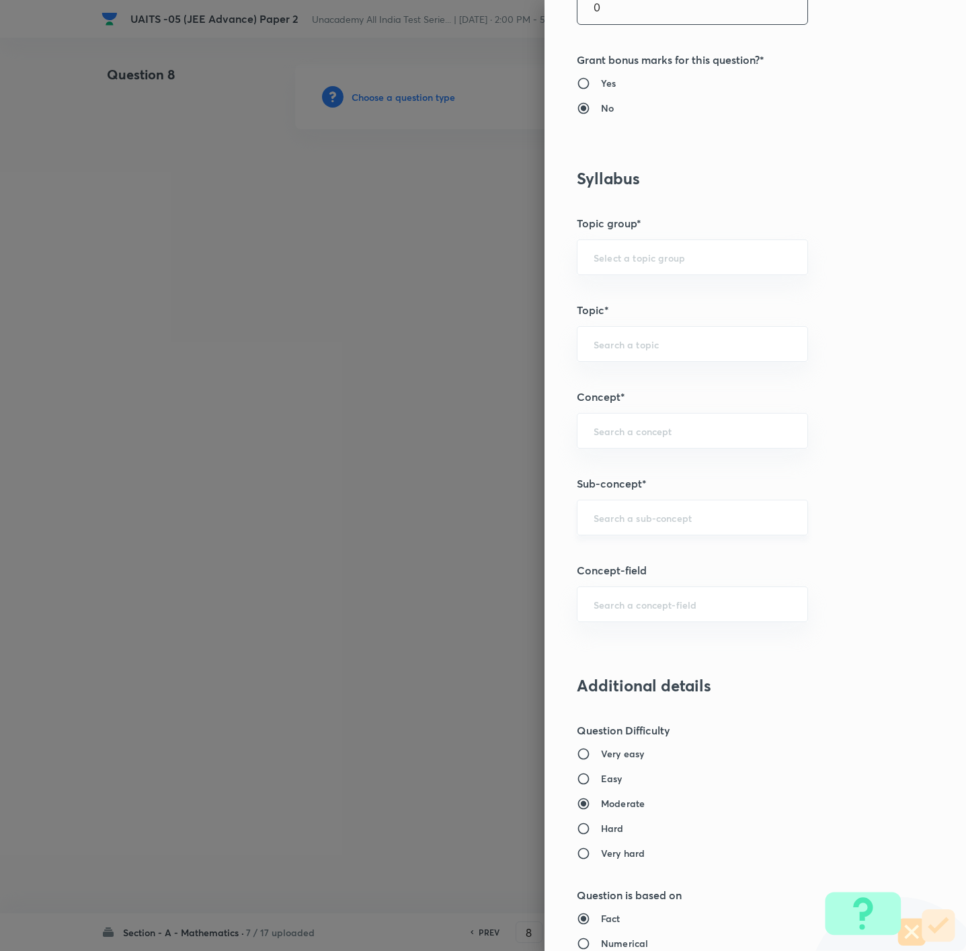
paste input "sequences and series"
click at [635, 522] on input "sequences and series" at bounding box center [693, 517] width 198 height 13
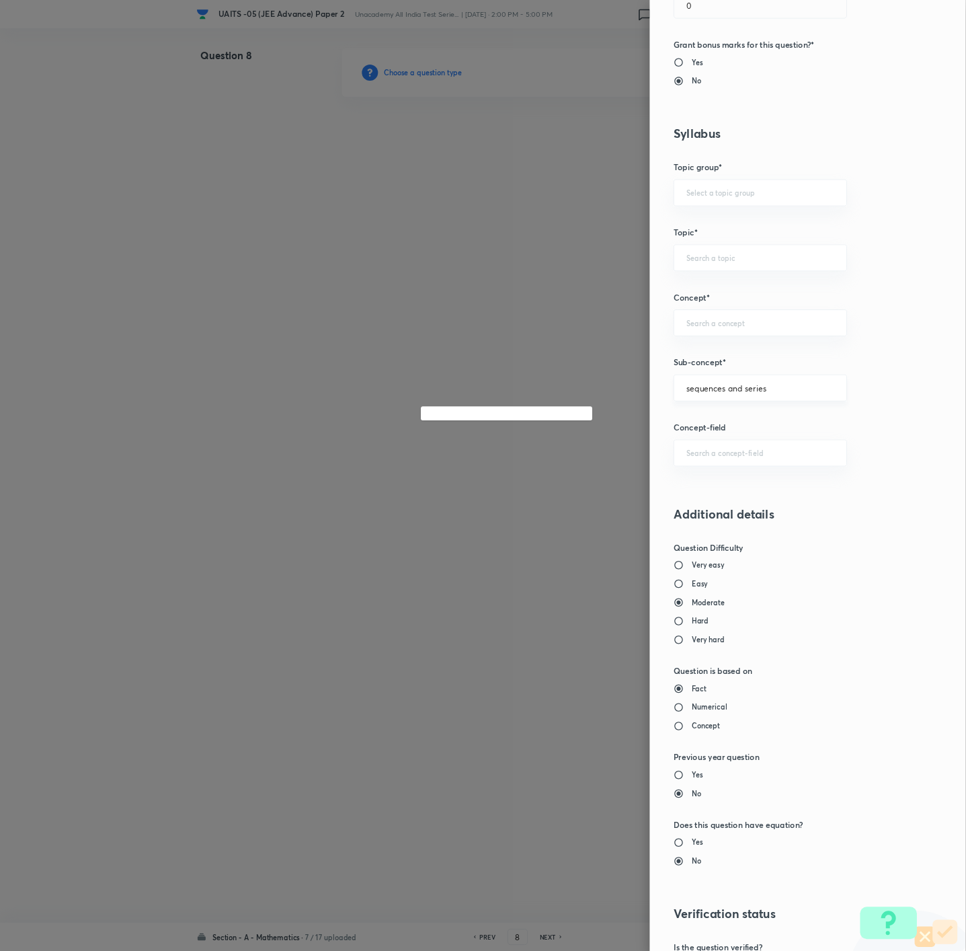
scroll to position [403, 0]
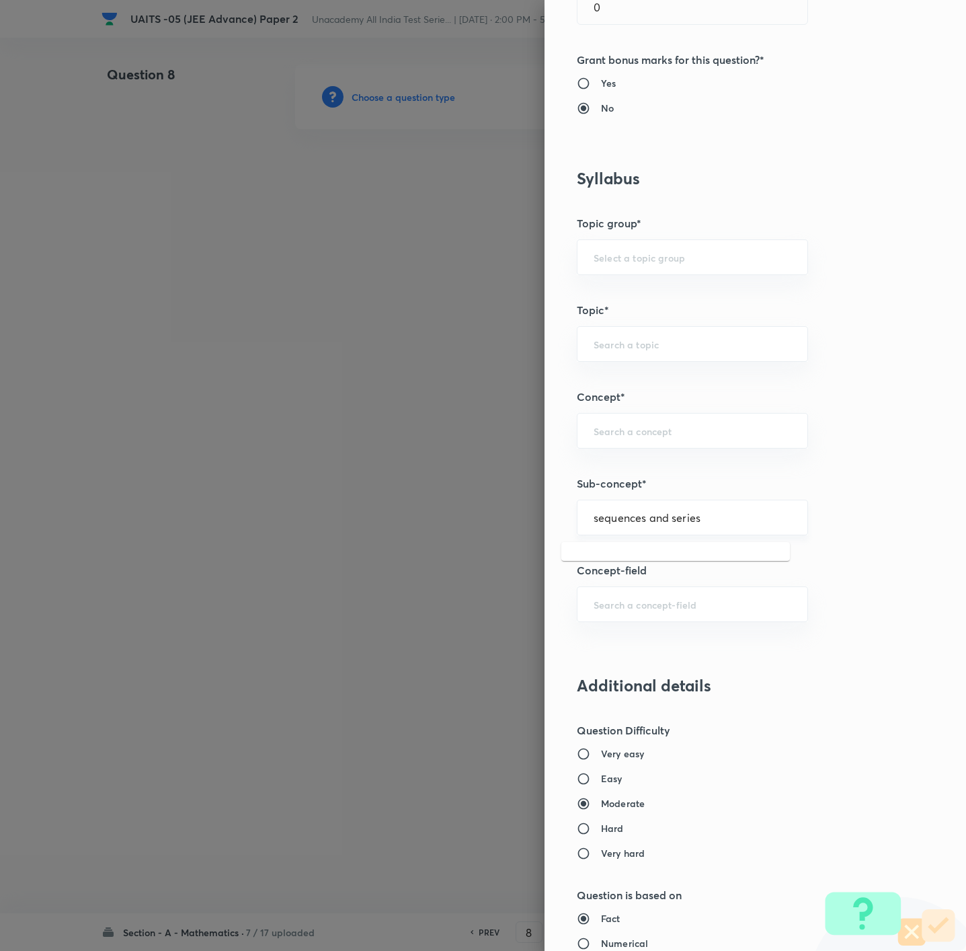
click at [635, 521] on input "sequences and series" at bounding box center [693, 517] width 198 height 13
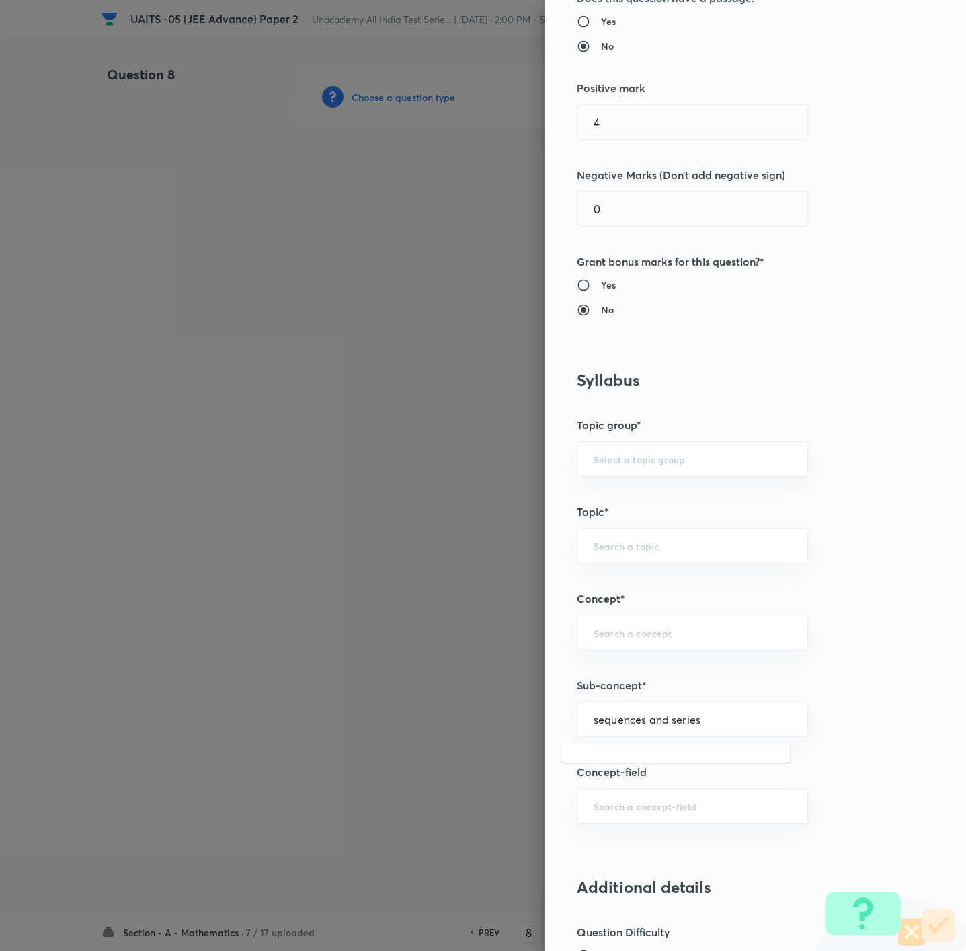
scroll to position [0, 0]
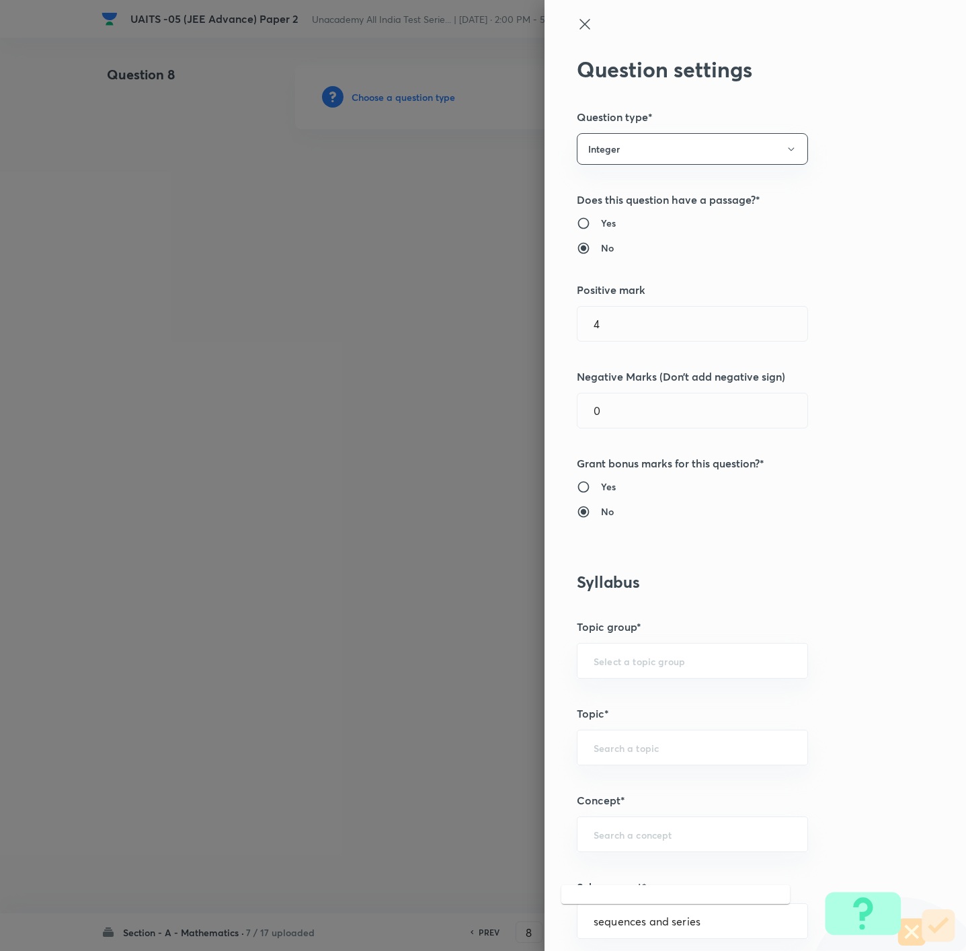
type input "sequences and series"
click at [559, 26] on div "Question settings Question type* Integer Does this question have a passage?* Ye…" at bounding box center [755, 475] width 421 height 951
click at [563, 15] on div "Question settings Question type* Integer Does this question have a passage?* Ye…" at bounding box center [755, 475] width 421 height 951
click at [577, 27] on icon at bounding box center [585, 24] width 16 height 16
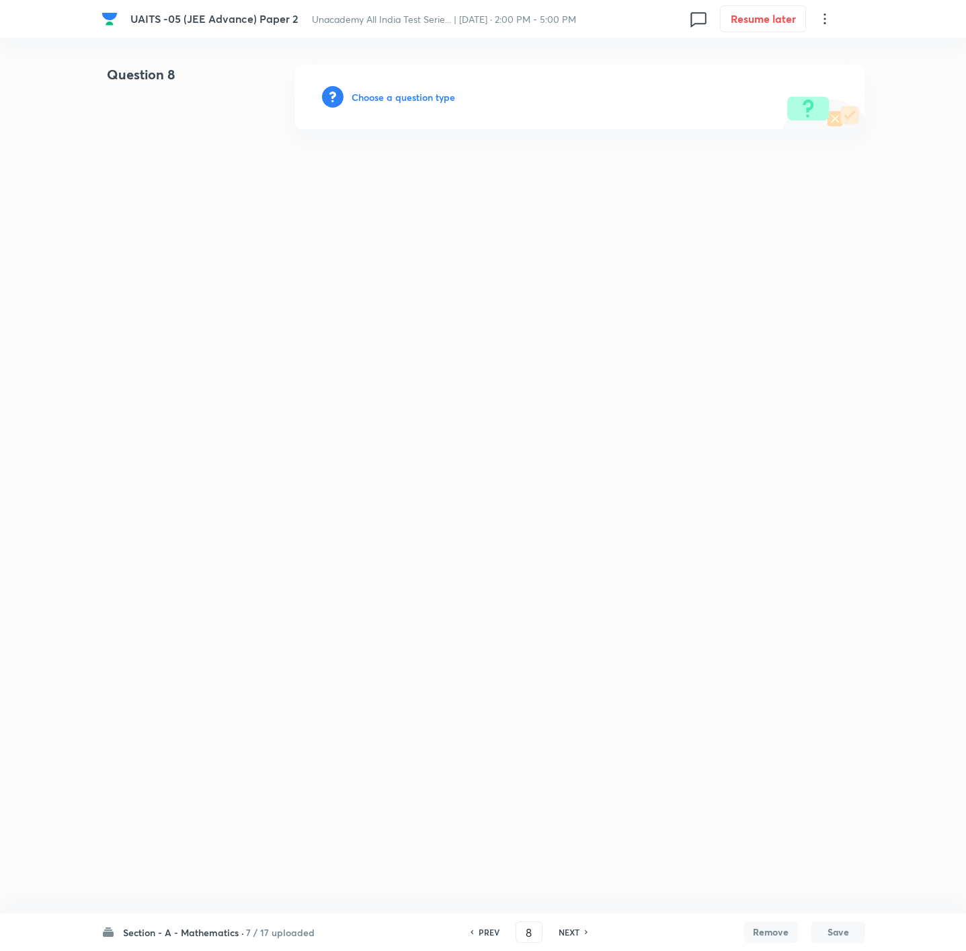
click at [452, 93] on h6 "Choose a question type" at bounding box center [404, 97] width 104 height 14
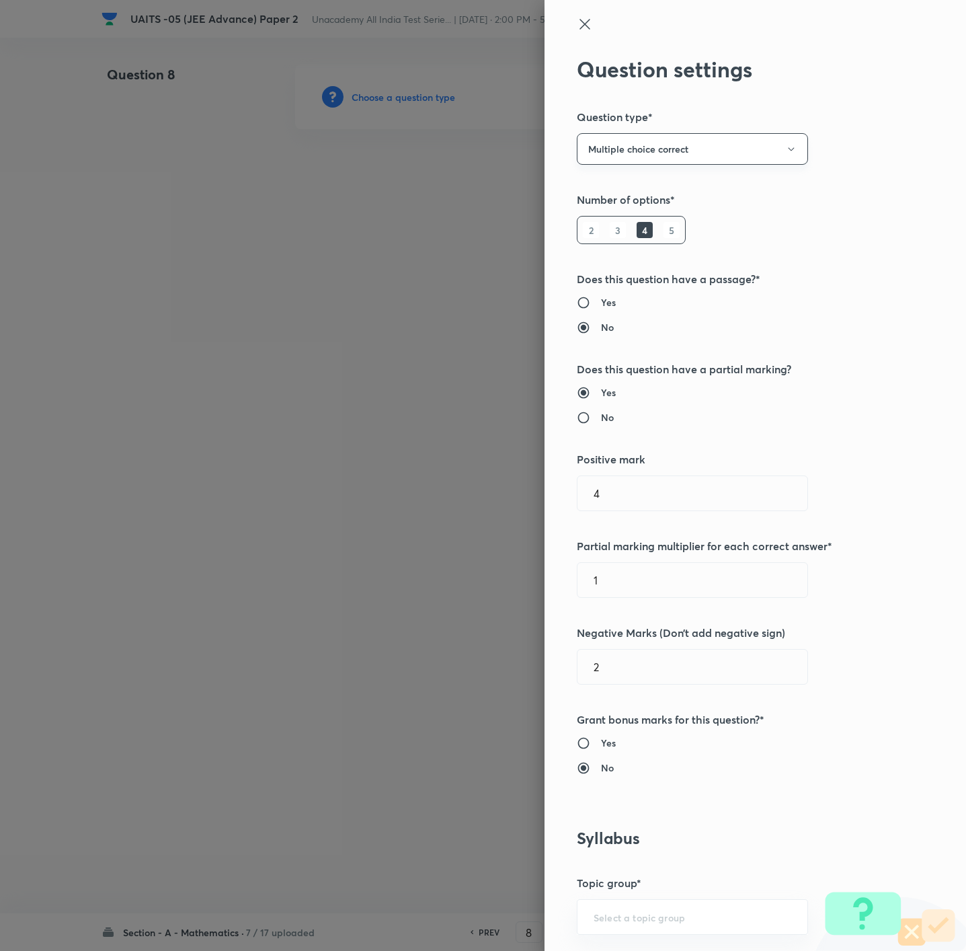
click at [638, 157] on button "Multiple choice correct" at bounding box center [692, 149] width 231 height 32
click at [620, 240] on span "Integer" at bounding box center [676, 240] width 214 height 14
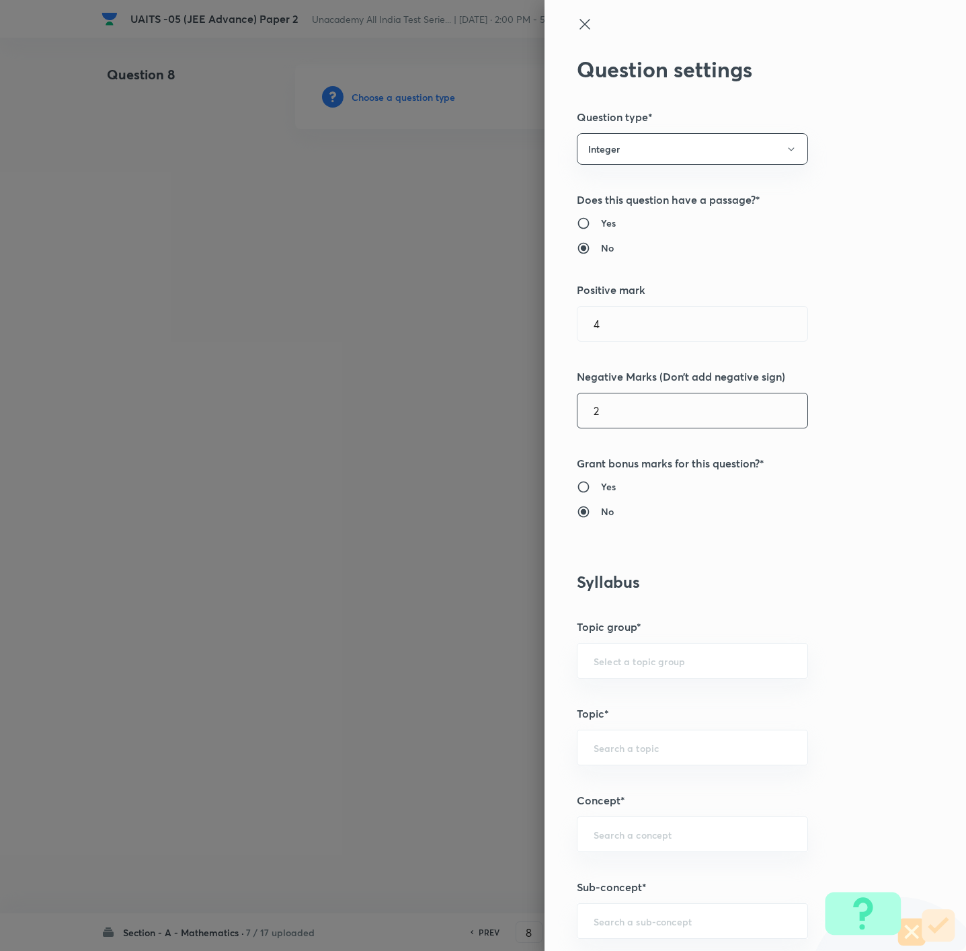
click at [639, 403] on input "2" at bounding box center [692, 410] width 230 height 34
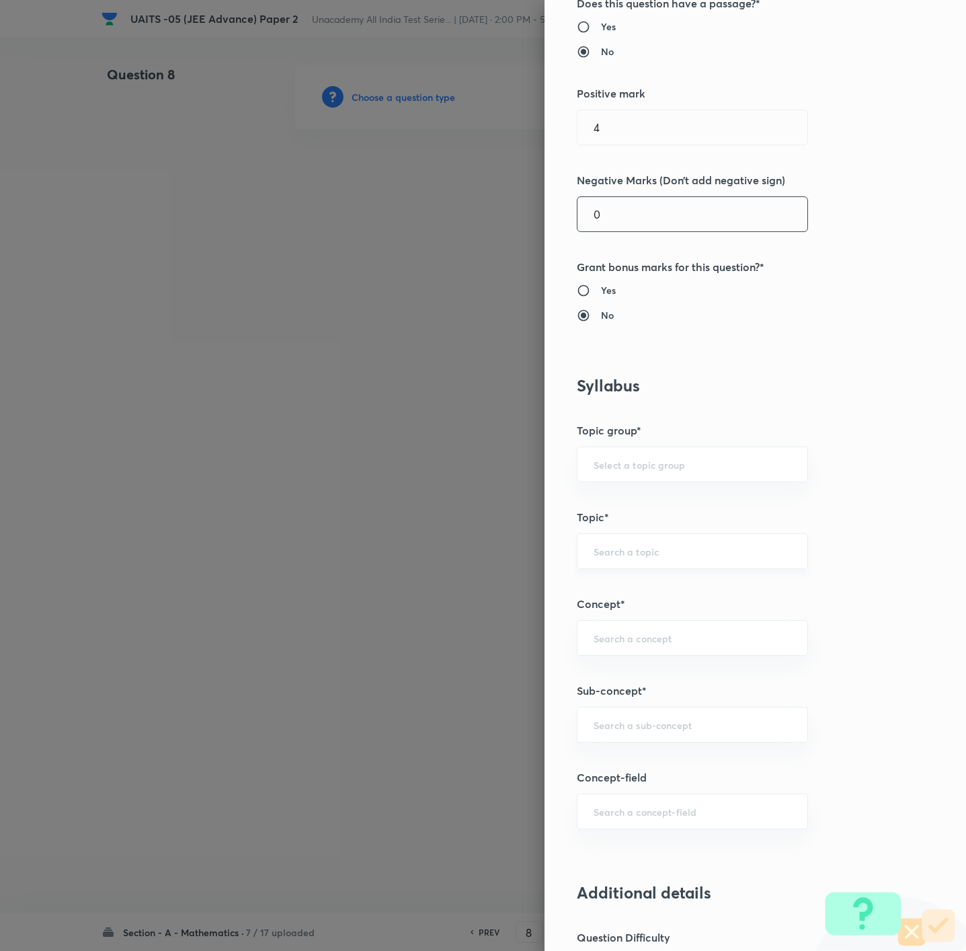
scroll to position [202, 0]
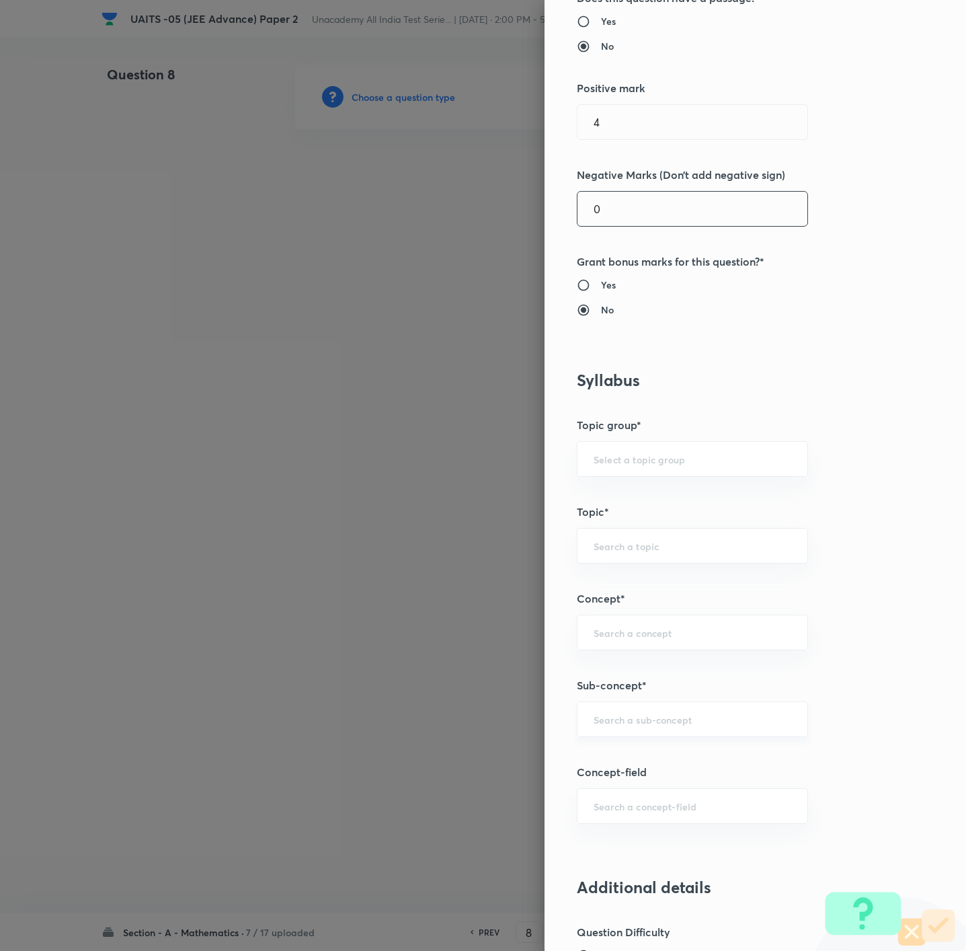
click at [643, 633] on div "​" at bounding box center [692, 719] width 231 height 36
type input "0"
paste input "sequences and series"
click at [629, 633] on div "sequences and series ​" at bounding box center [692, 719] width 231 height 36
click at [629, 633] on input "sequences and series" at bounding box center [693, 719] width 198 height 13
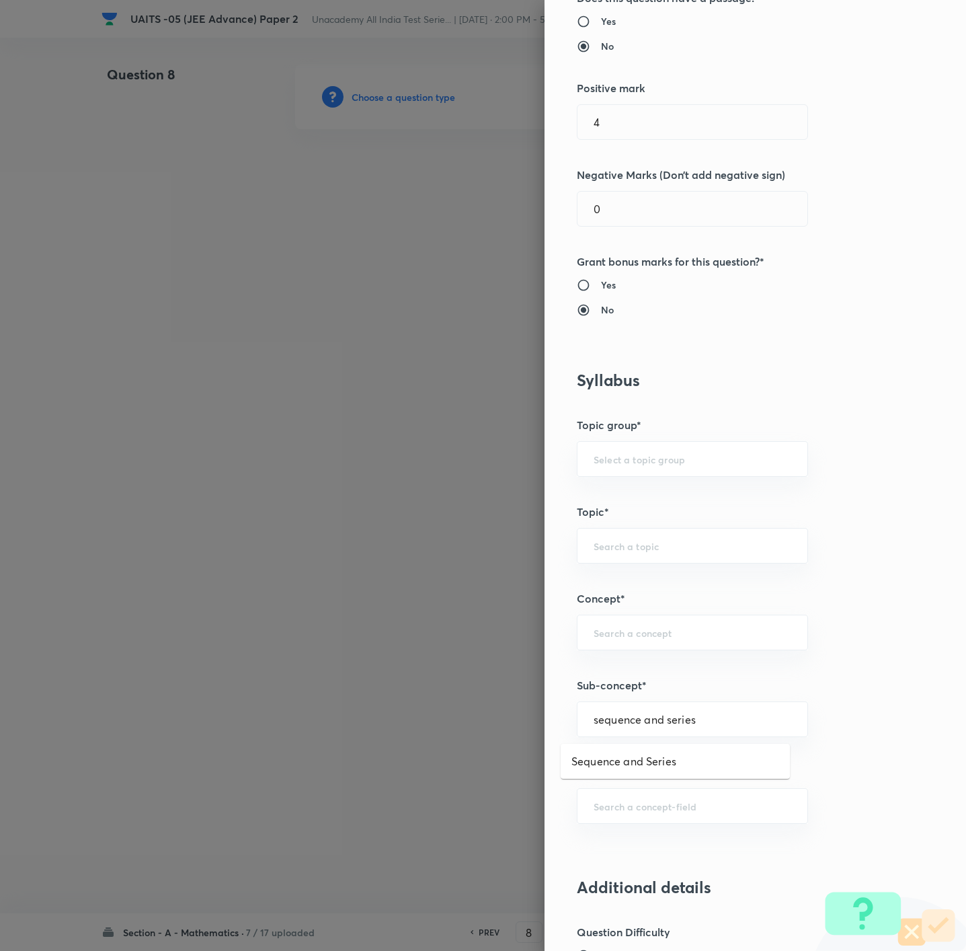
click at [631, 633] on ul "Sequence and Series" at bounding box center [675, 760] width 229 height 35
click at [641, 633] on li "Sequence and Series" at bounding box center [675, 761] width 229 height 24
type input "Sequence and Series"
type input "Mathematics"
type input "Sequence and Series"
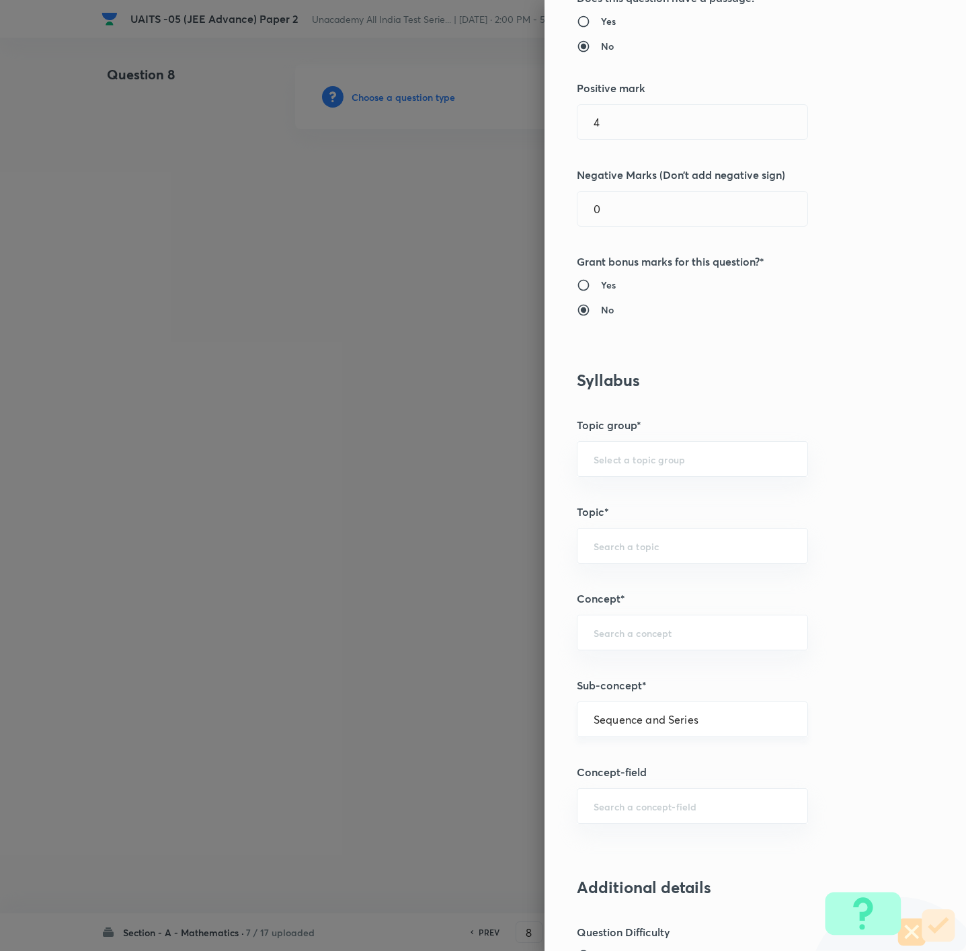
type input "Sequence and Series"
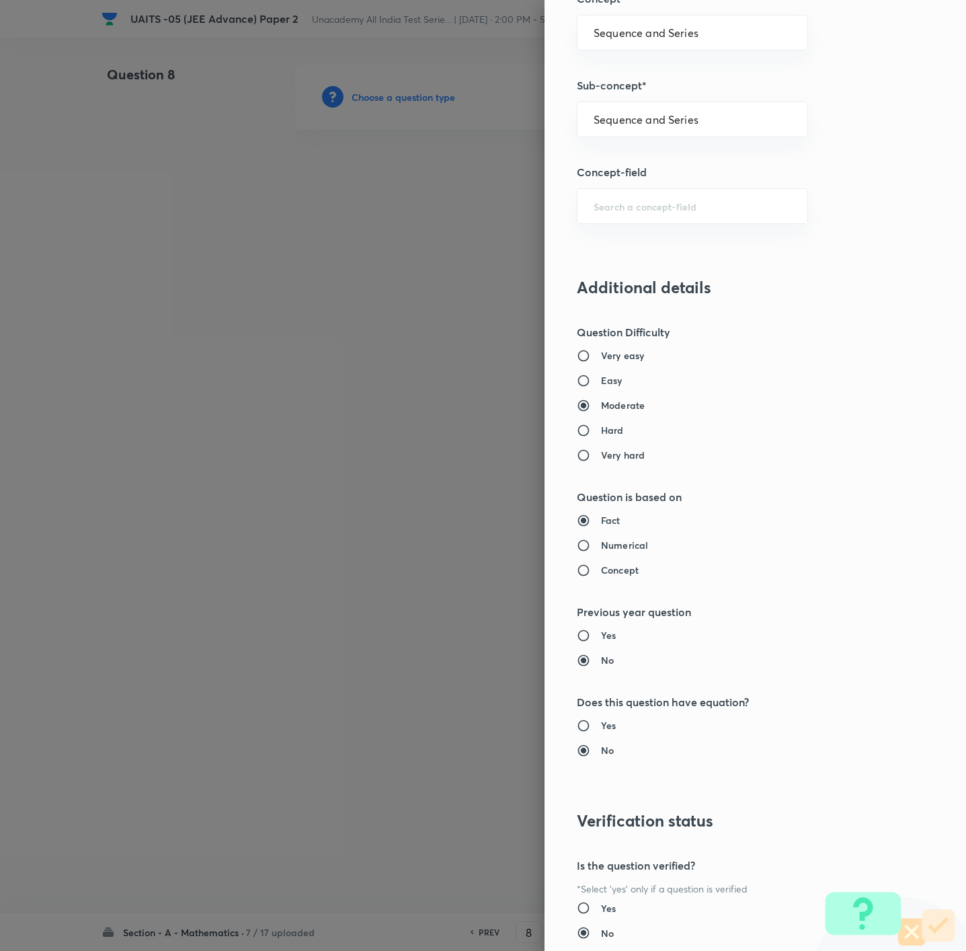
scroll to position [896, 0]
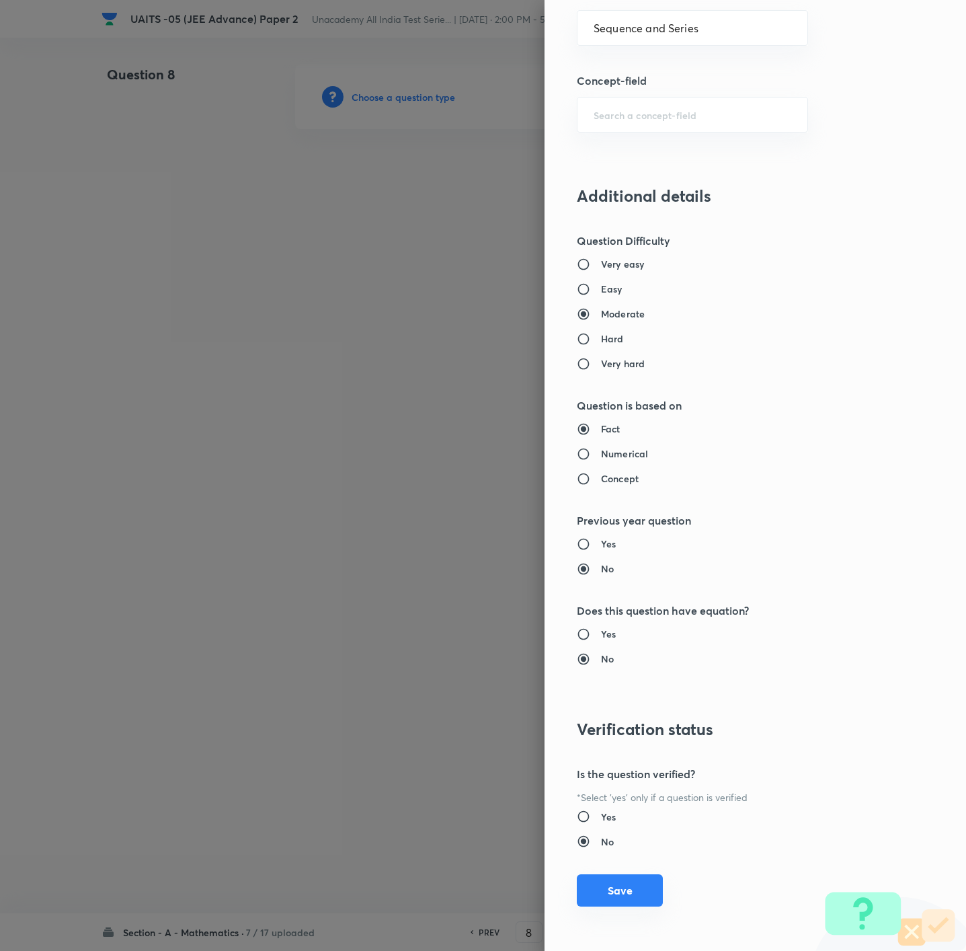
click at [583, 633] on button "Save" at bounding box center [620, 890] width 86 height 32
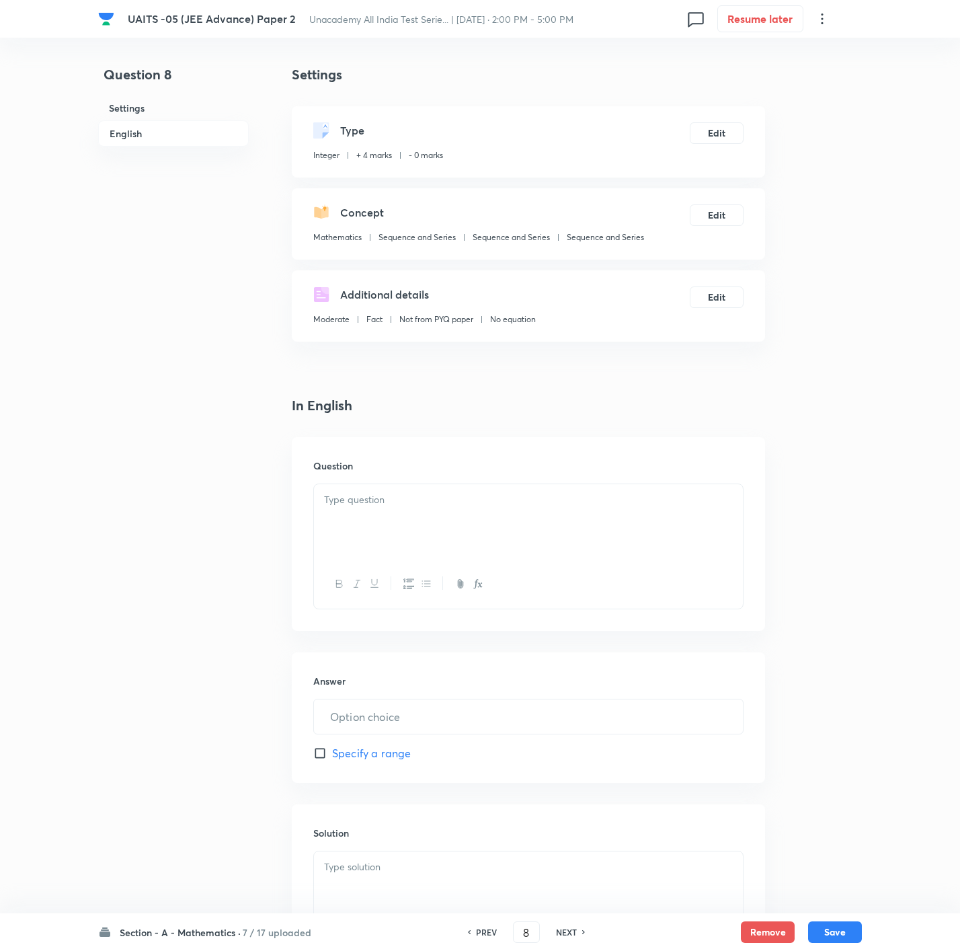
click at [448, 525] on div at bounding box center [528, 521] width 429 height 75
click at [466, 633] on div at bounding box center [528, 888] width 429 height 75
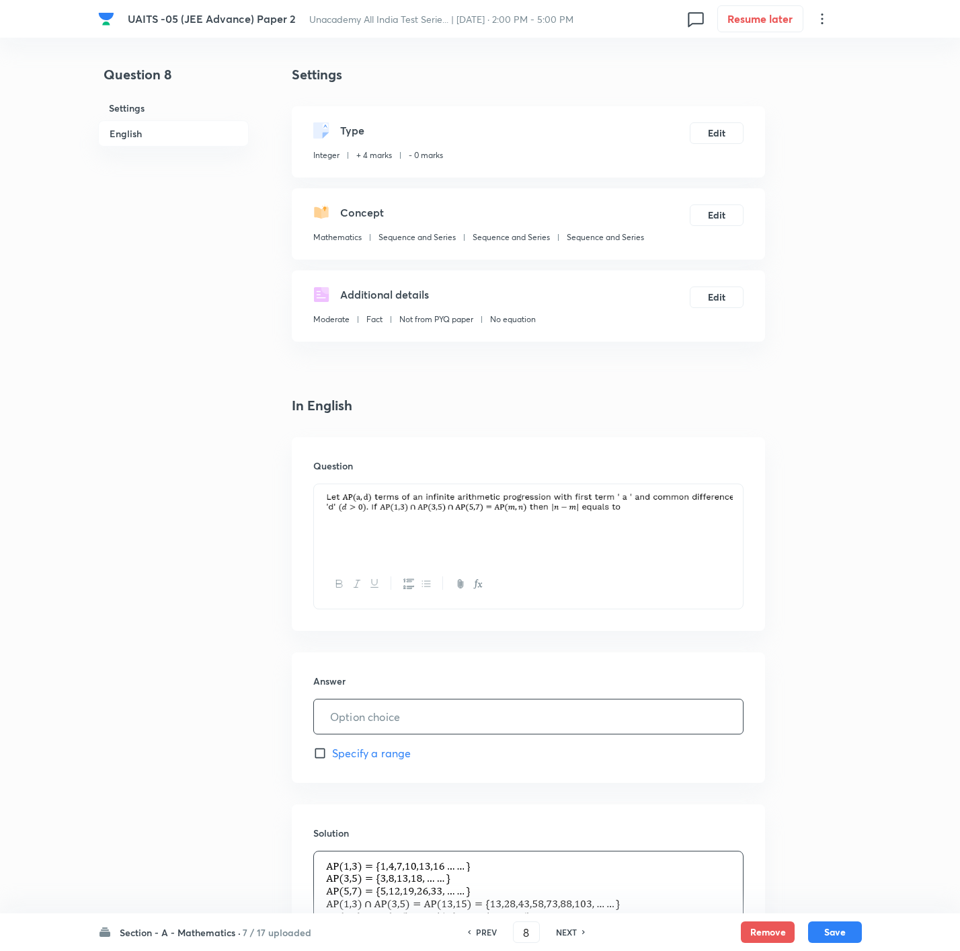
click at [372, 633] on input "text" at bounding box center [528, 716] width 429 height 34
type input "2"
drag, startPoint x: 738, startPoint y: 488, endPoint x: 735, endPoint y: 495, distance: 7.5
click at [643, 489] on div at bounding box center [528, 521] width 429 height 75
click at [643, 633] on button "Save" at bounding box center [835, 931] width 54 height 22
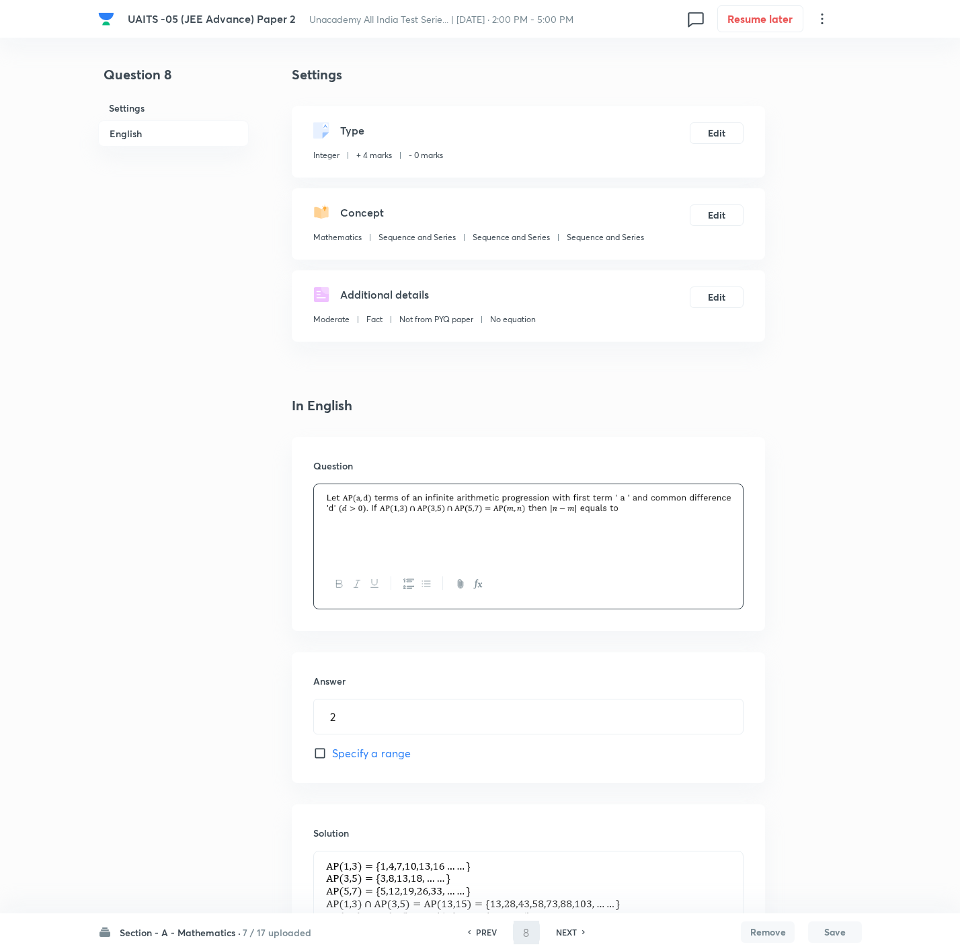
type input "9"
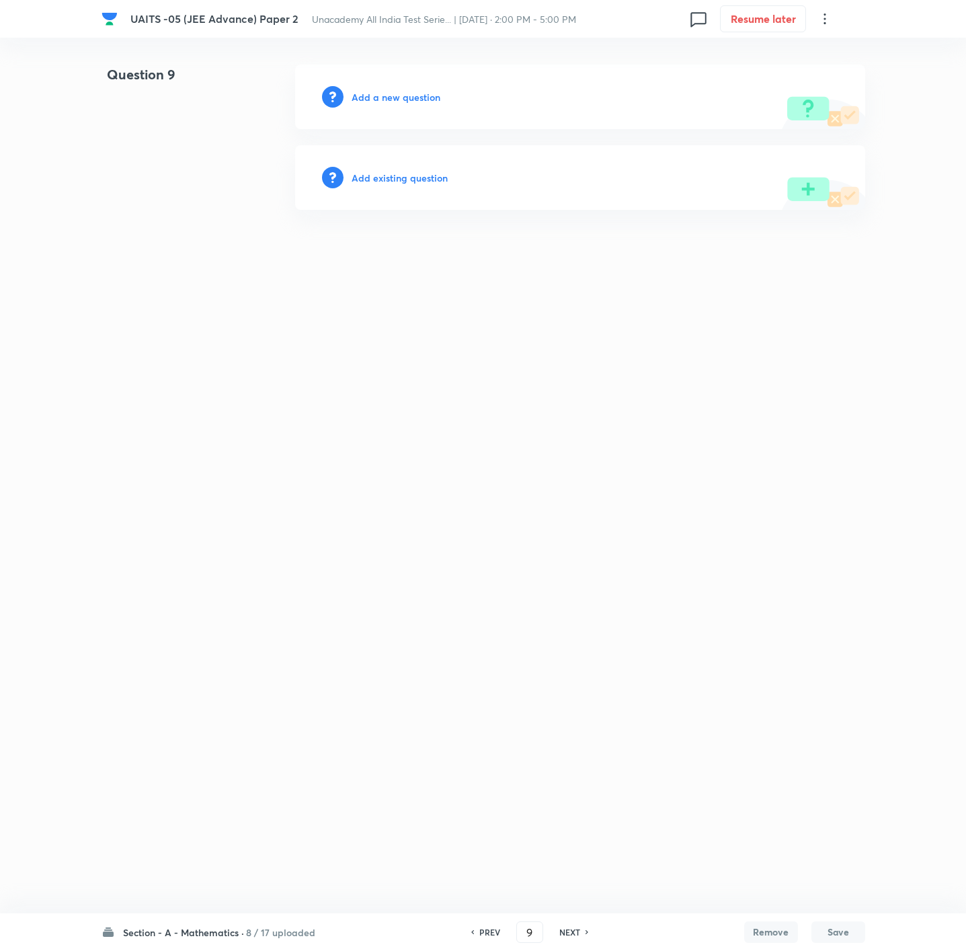
click at [406, 103] on div "Add a new question" at bounding box center [580, 97] width 570 height 65
click at [406, 103] on h6 "Add a new question" at bounding box center [396, 97] width 89 height 14
click at [405, 99] on h6 "Choose a question type" at bounding box center [404, 97] width 104 height 14
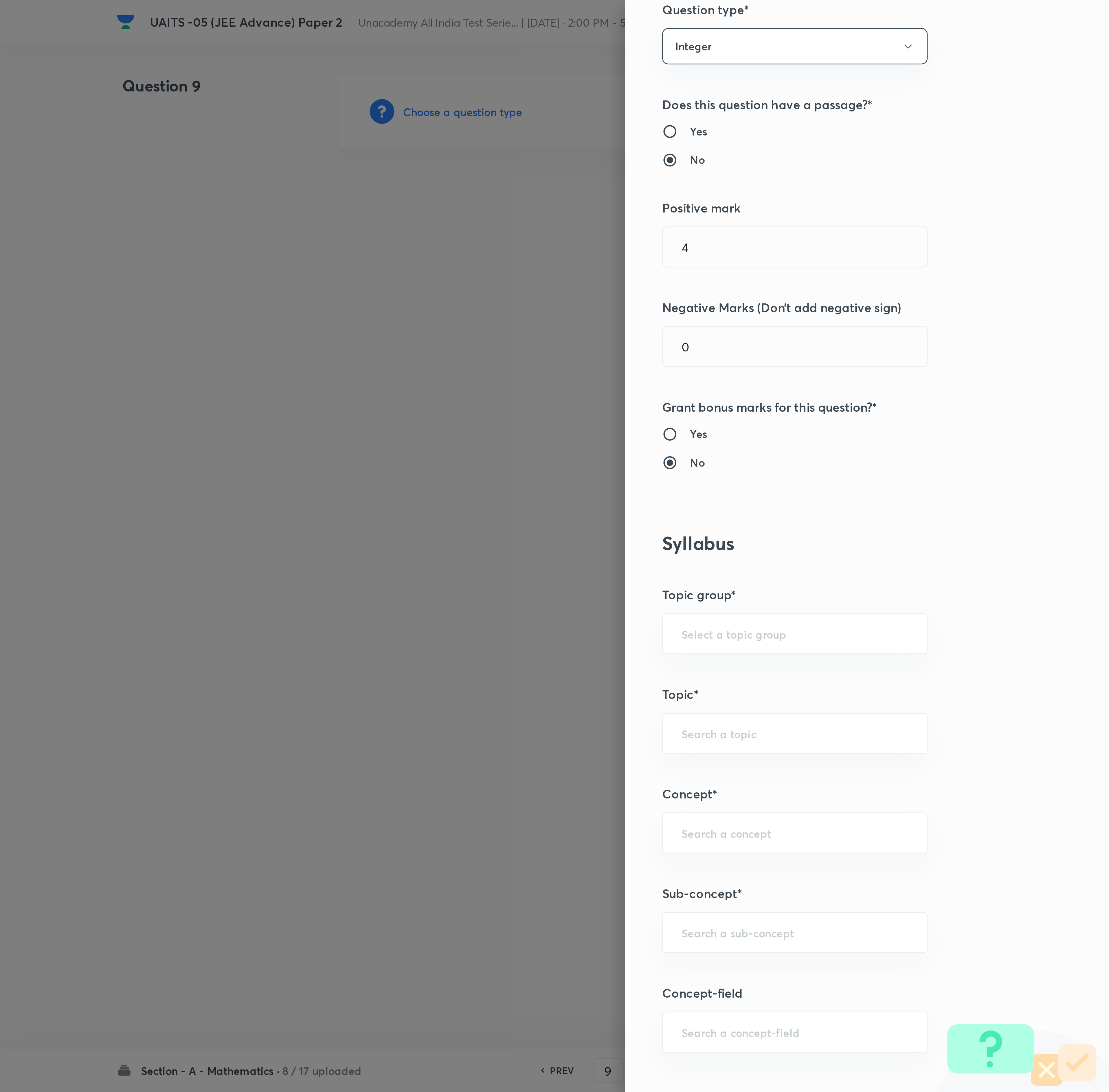
scroll to position [130, 0]
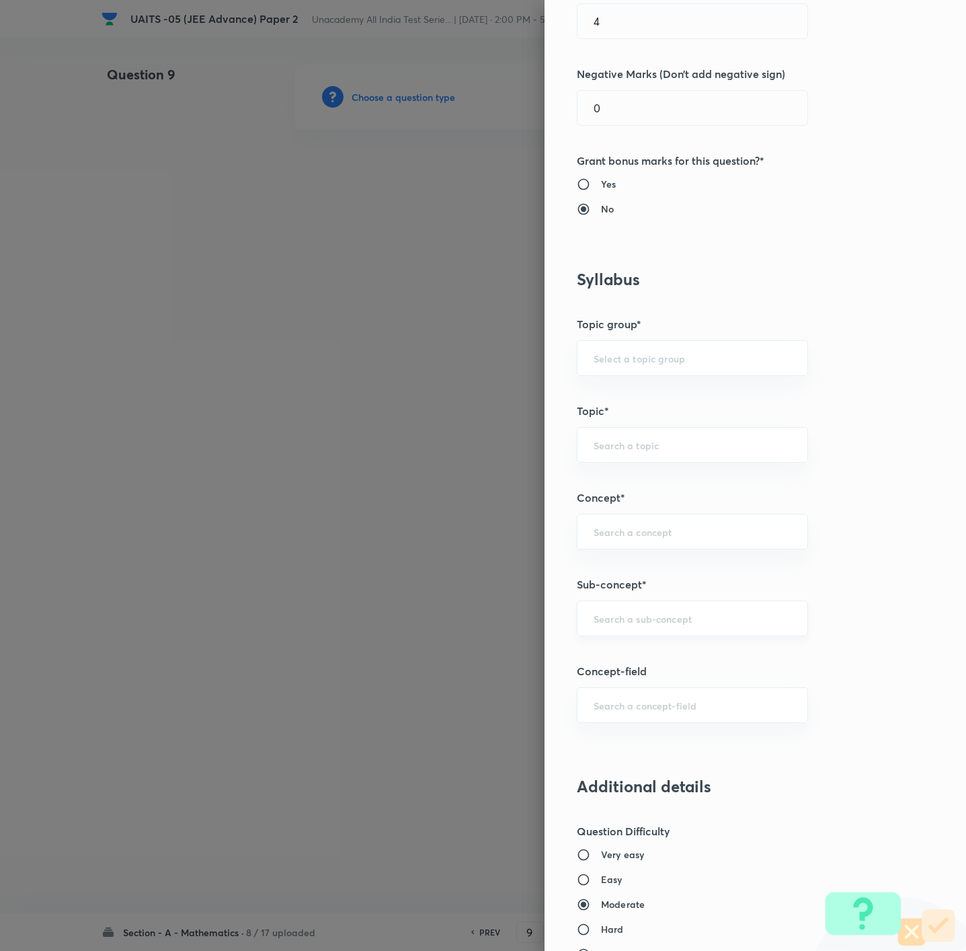
click at [643, 612] on div "​" at bounding box center [692, 618] width 231 height 36
paste input "Fundamentals of Mathematics"
click at [643, 633] on li "Fundamentals of Mathematics" at bounding box center [675, 660] width 229 height 24
type input "Fundamentals of Mathematics"
type input "Mathematics"
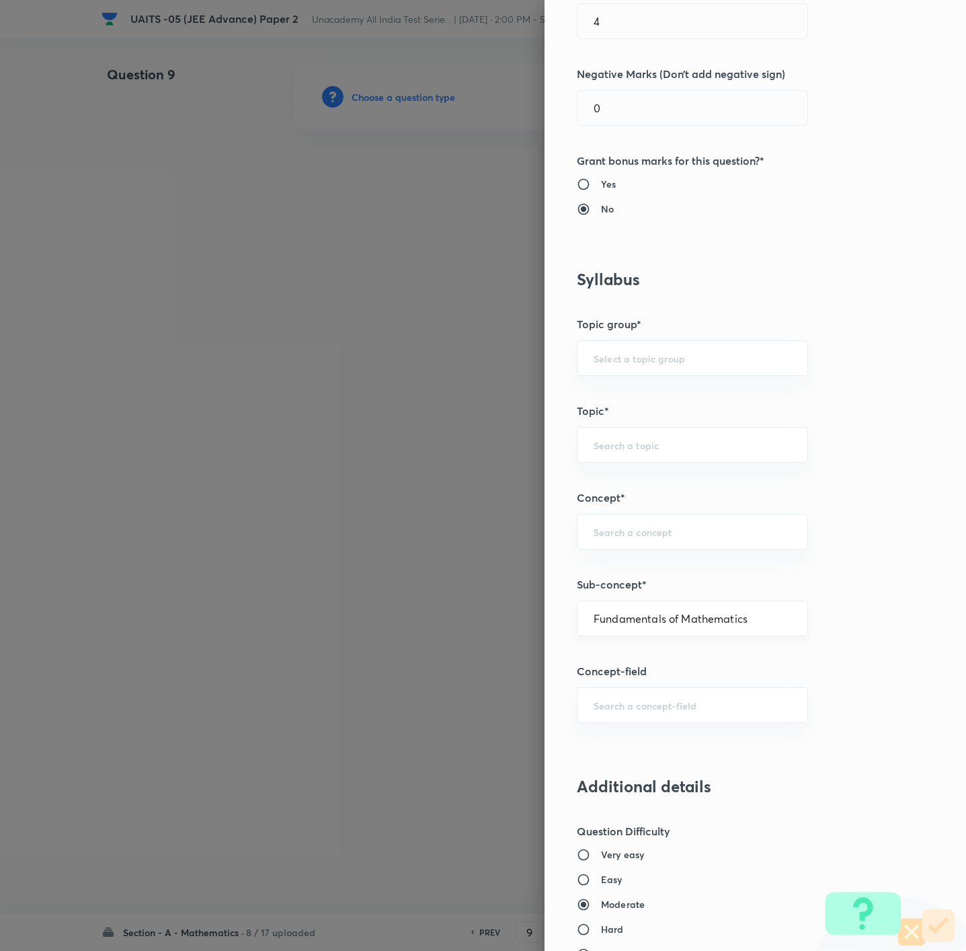
type input "Fundamental of Mathematics"
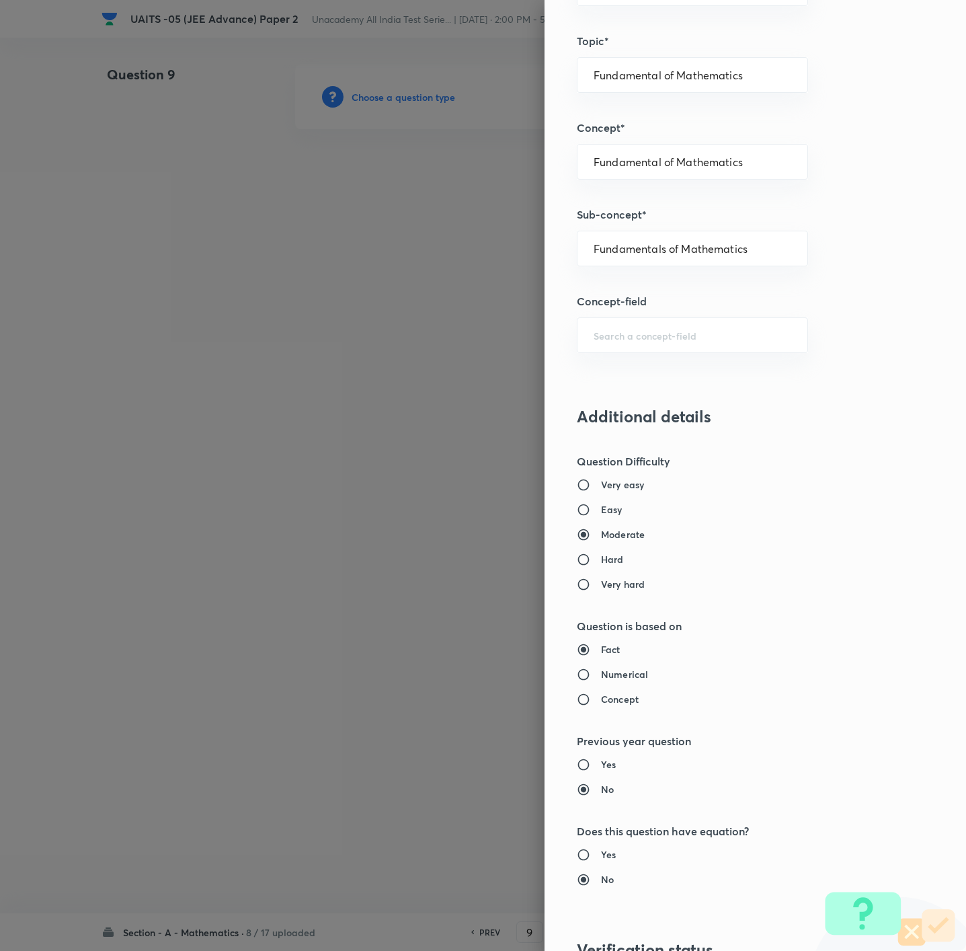
scroll to position [896, 0]
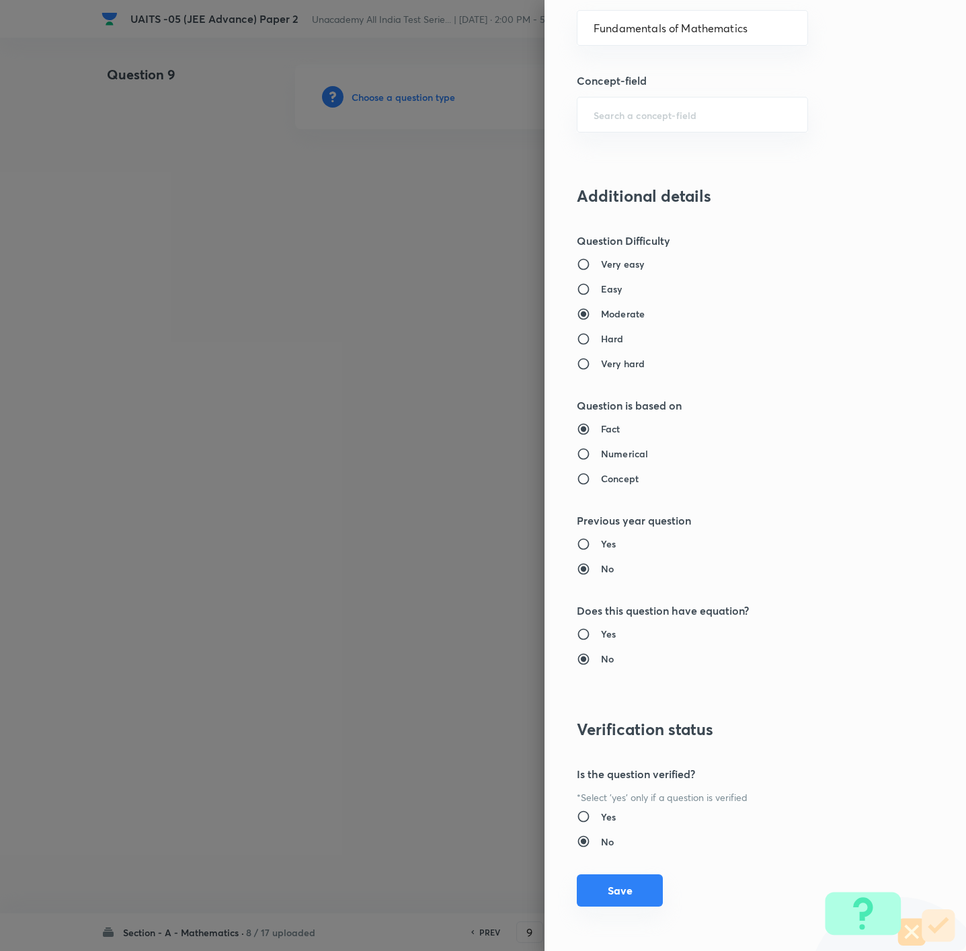
click at [595, 633] on button "Save" at bounding box center [620, 890] width 86 height 32
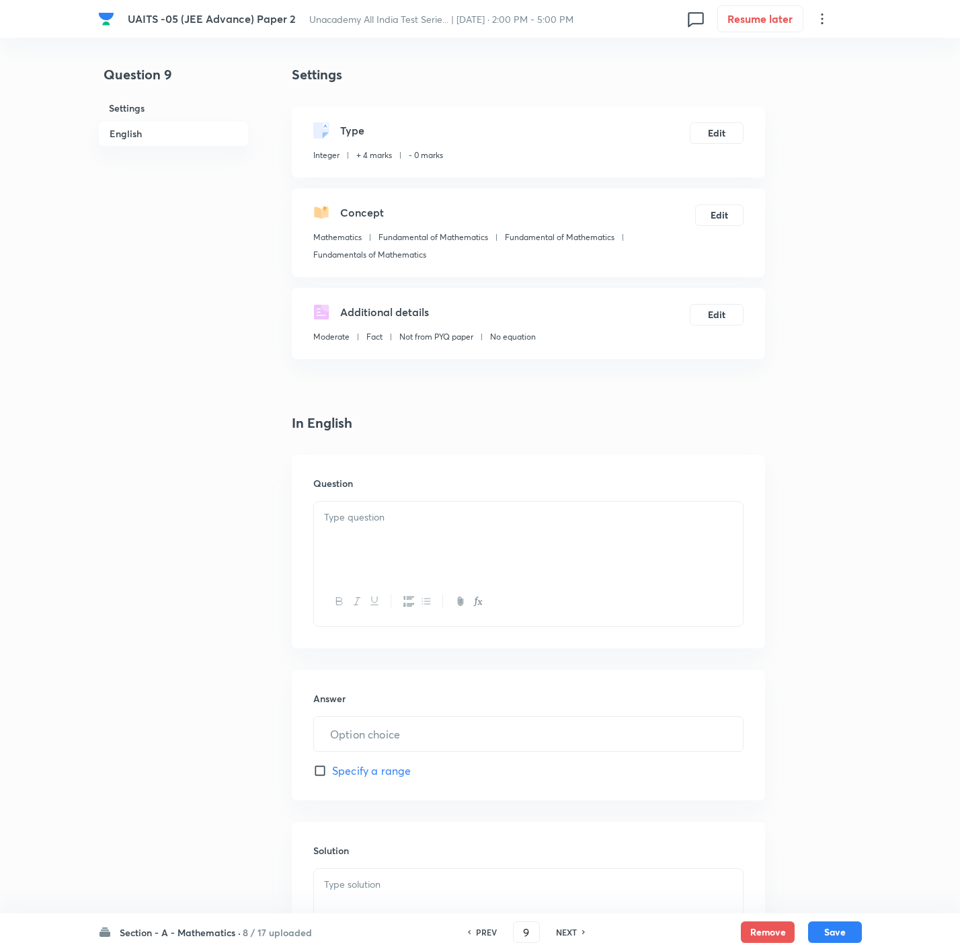
click at [514, 559] on div at bounding box center [528, 538] width 429 height 75
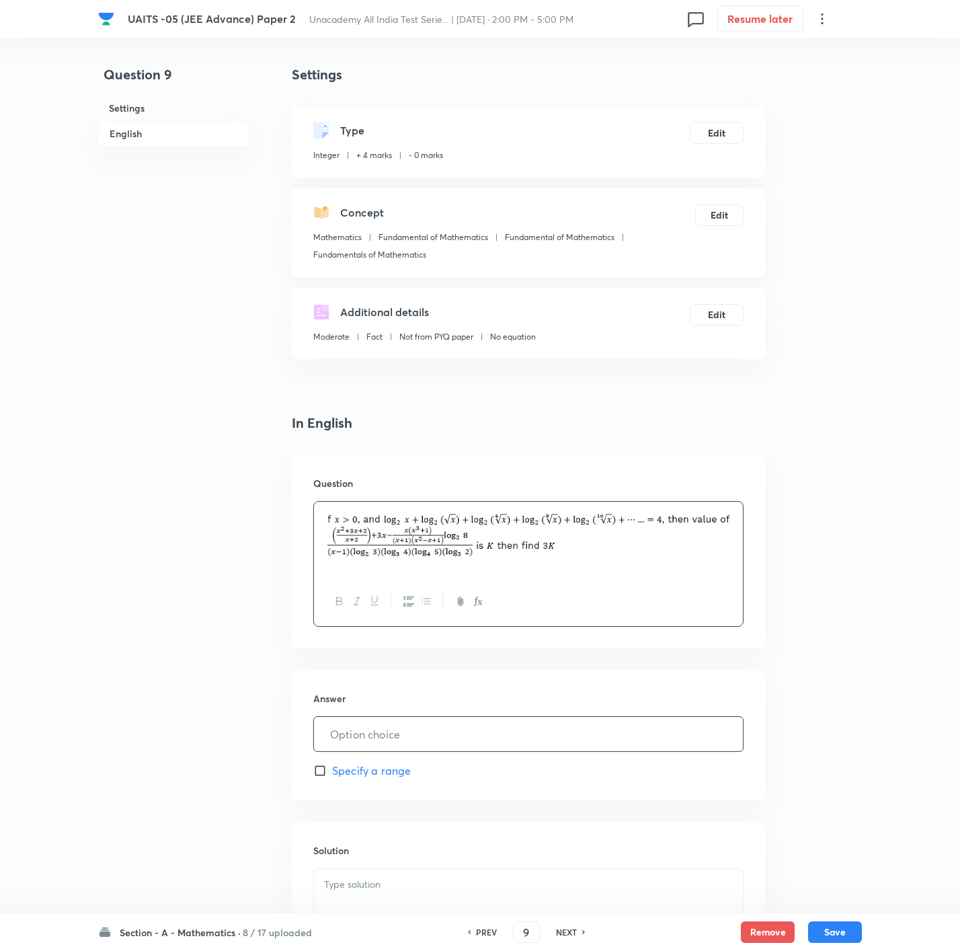
click at [467, 633] on input "text" at bounding box center [528, 734] width 429 height 34
type input "5"
click at [432, 633] on div at bounding box center [528, 906] width 429 height 75
click at [469, 633] on div at bounding box center [528, 906] width 429 height 75
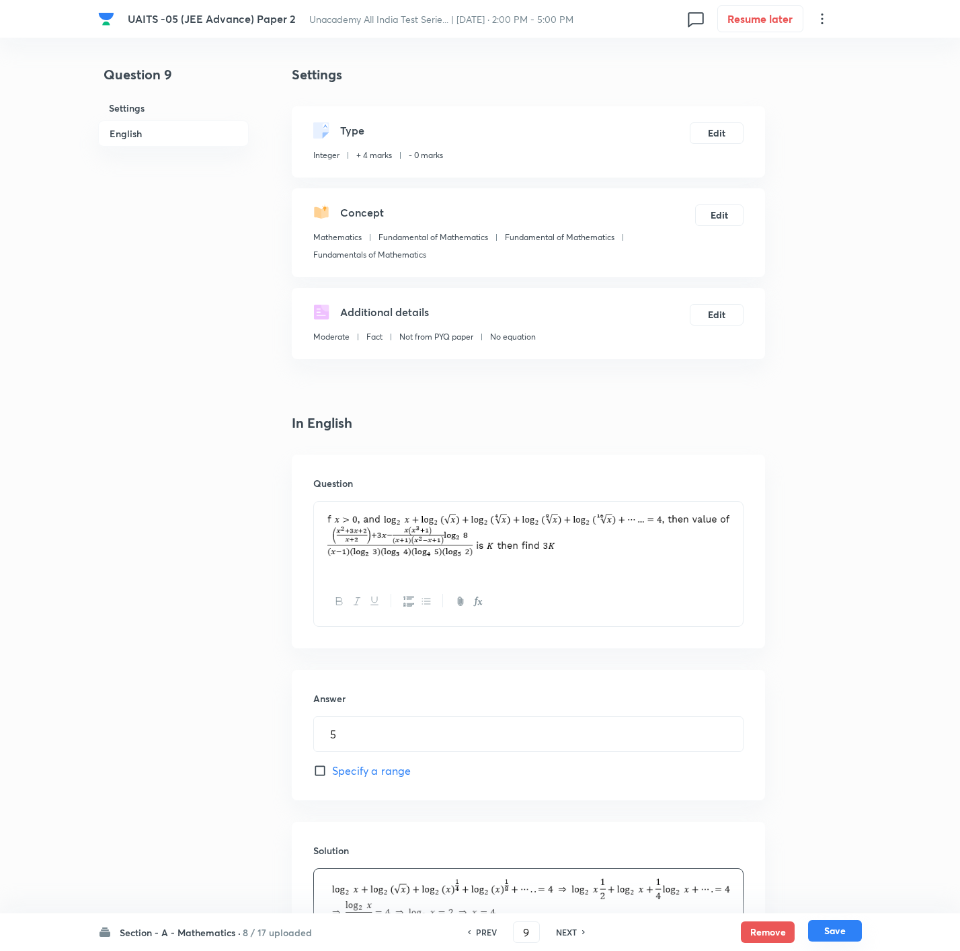
click at [643, 633] on button "Save" at bounding box center [835, 931] width 54 height 22
type input "10"
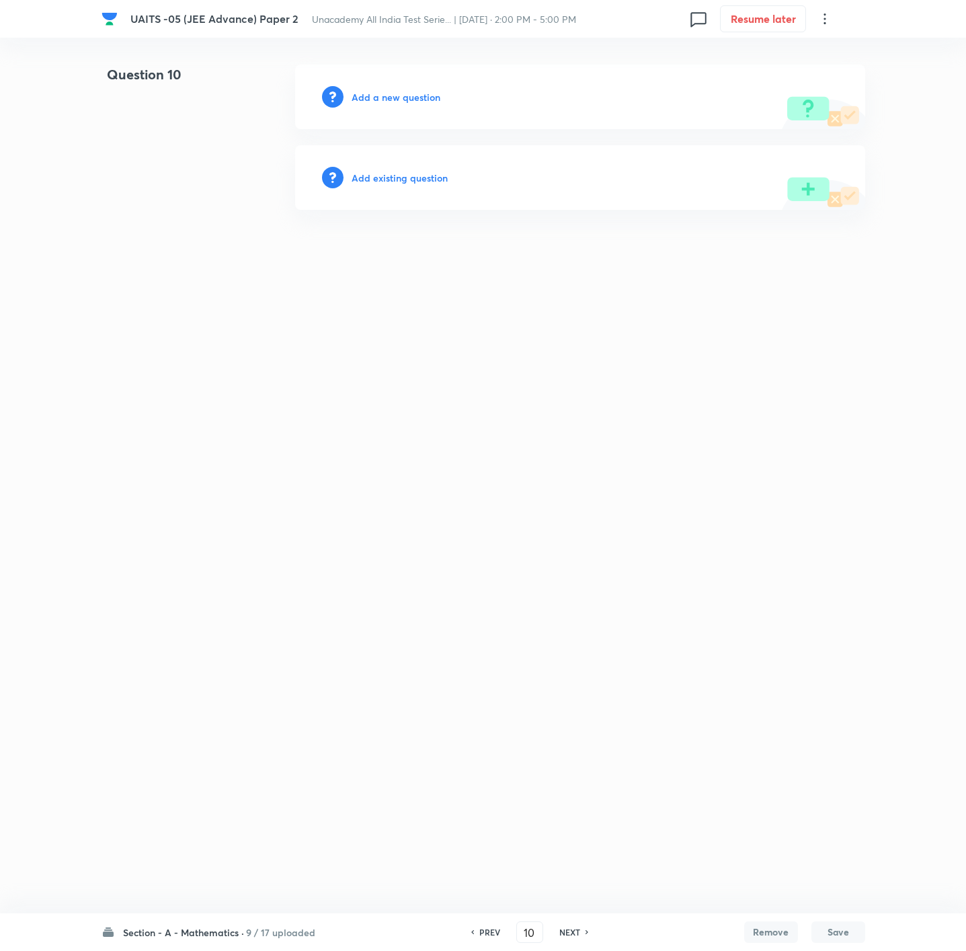
click at [419, 90] on h6 "Add a new question" at bounding box center [396, 97] width 89 height 14
click at [419, 90] on h6 "Choose a question type" at bounding box center [404, 97] width 104 height 14
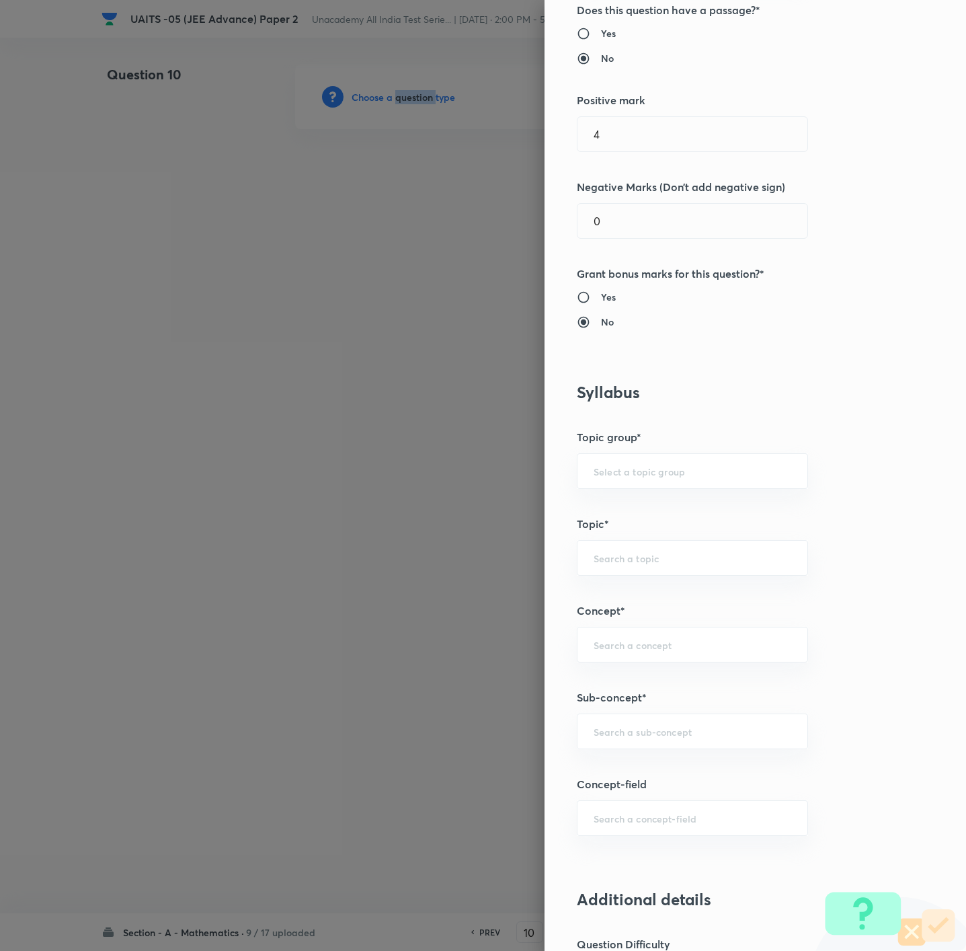
scroll to position [202, 0]
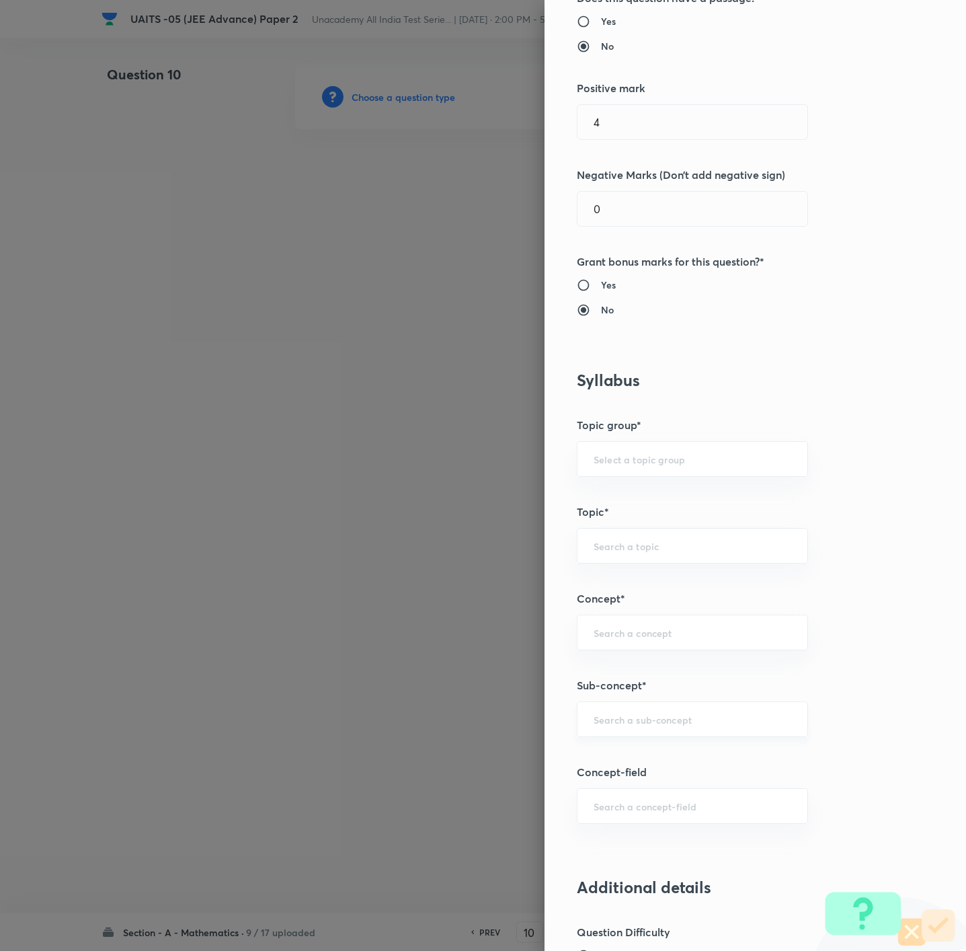
click at [643, 633] on input "text" at bounding box center [693, 719] width 198 height 13
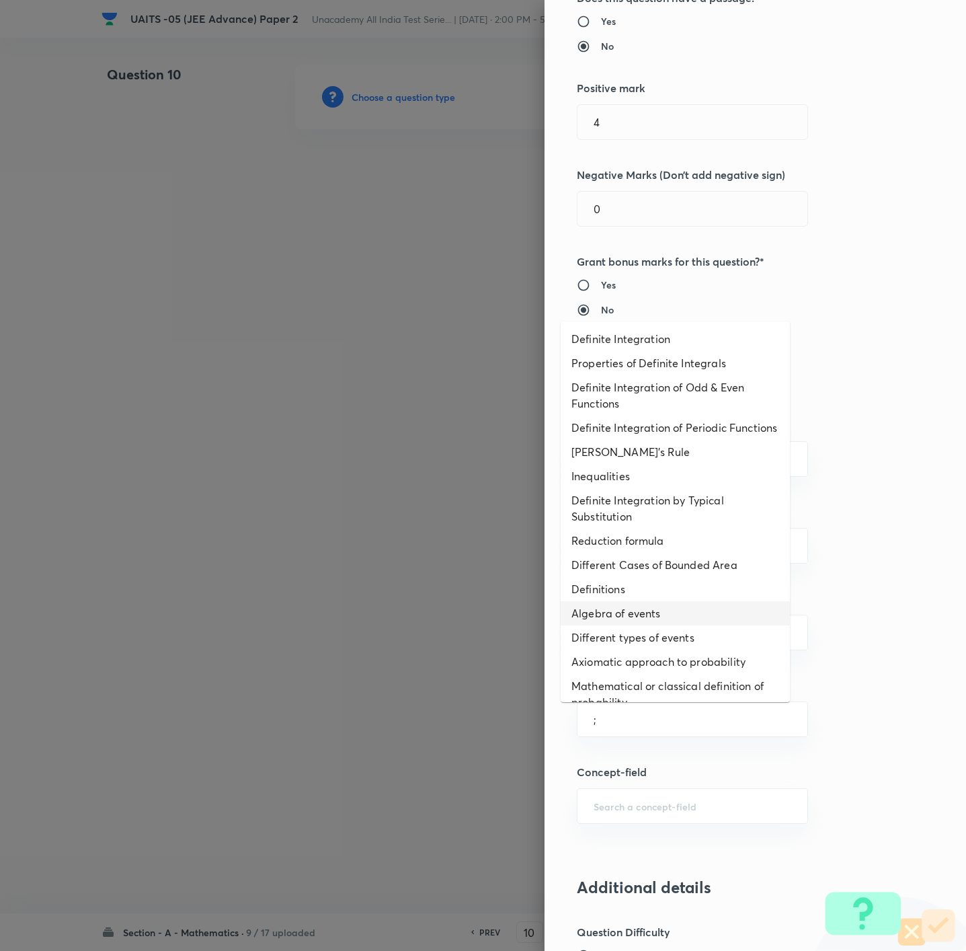
click at [643, 625] on li "Algebra of events" at bounding box center [675, 613] width 229 height 24
type input "Algebra of events"
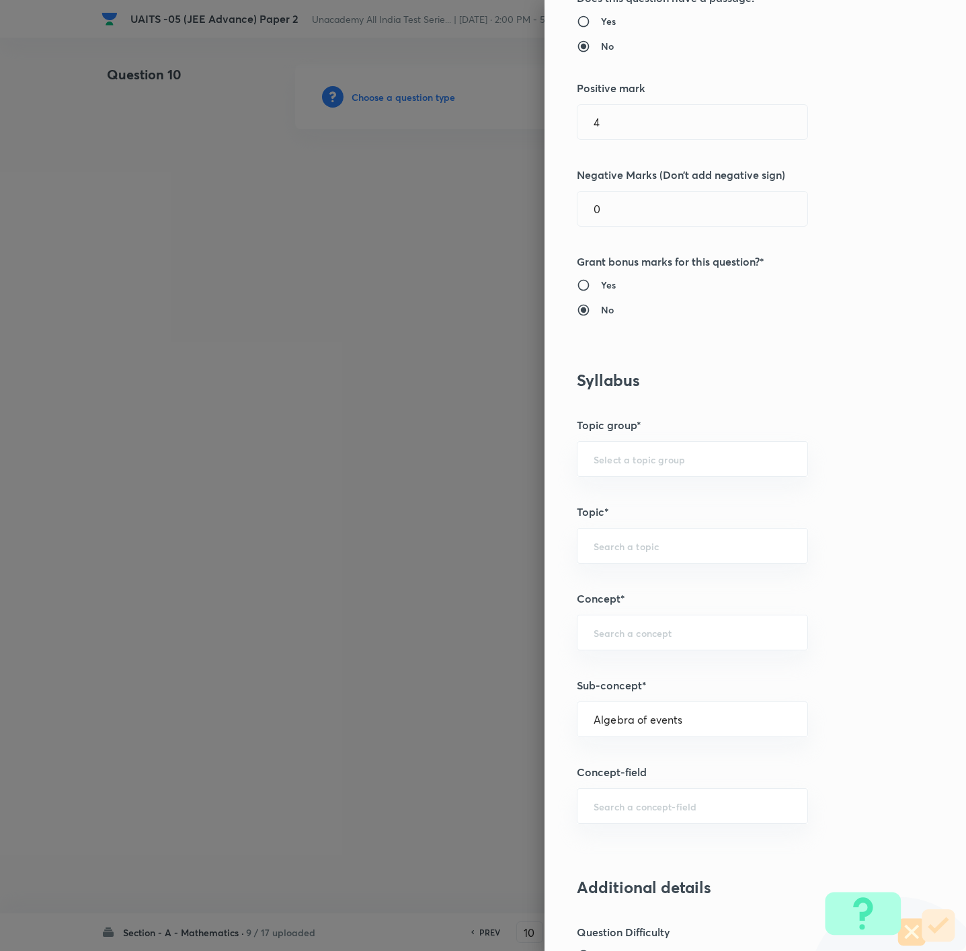
type input "Mathematics"
type input "Algebra"
type input "Probability"
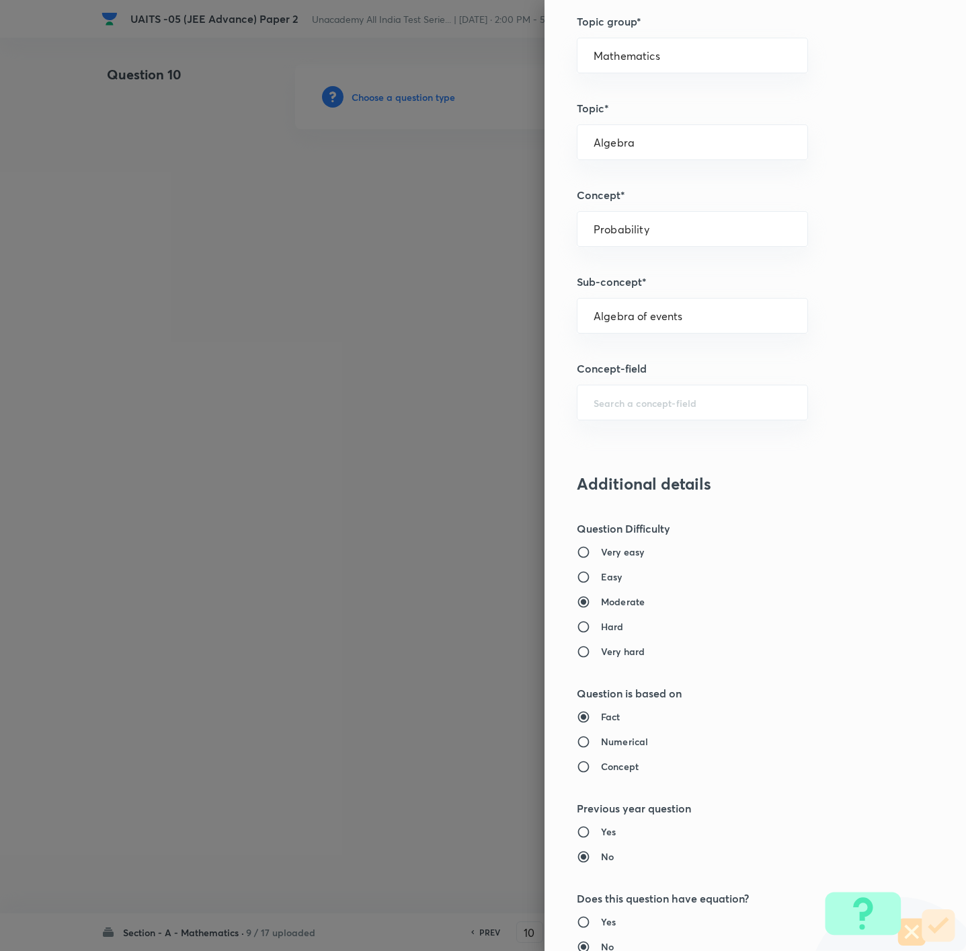
scroll to position [896, 0]
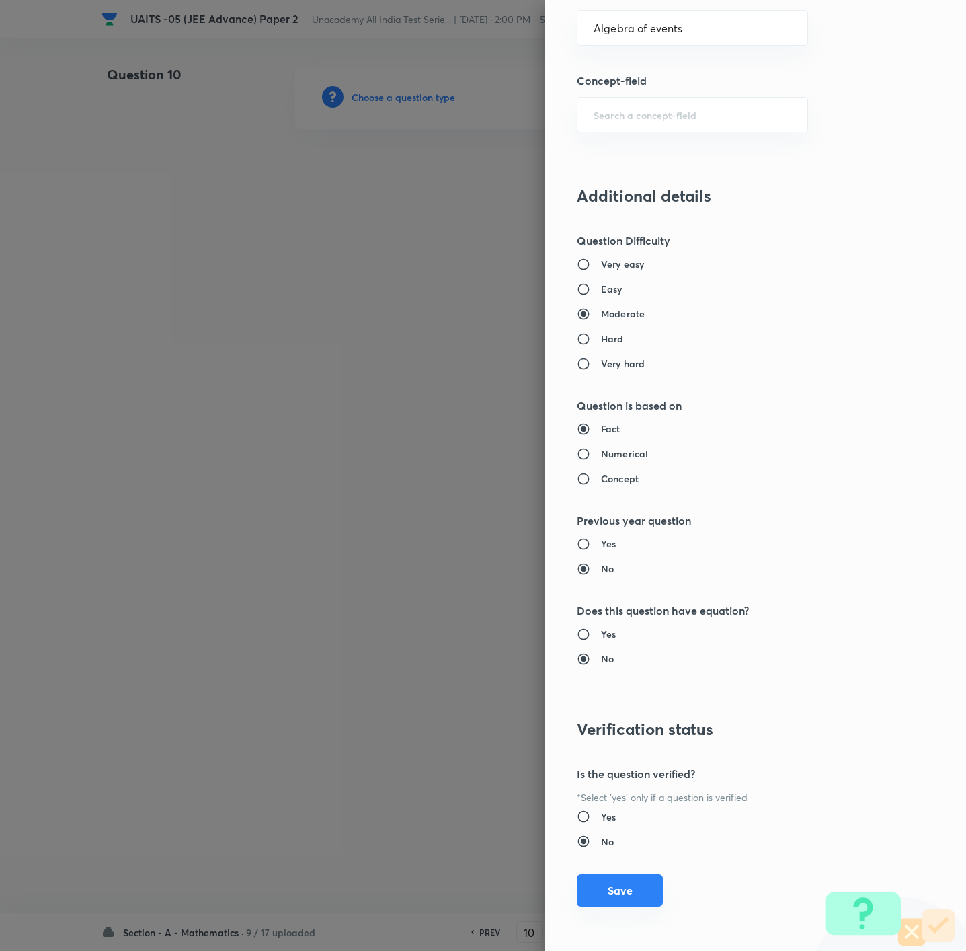
click at [606, 633] on button "Save" at bounding box center [620, 890] width 86 height 32
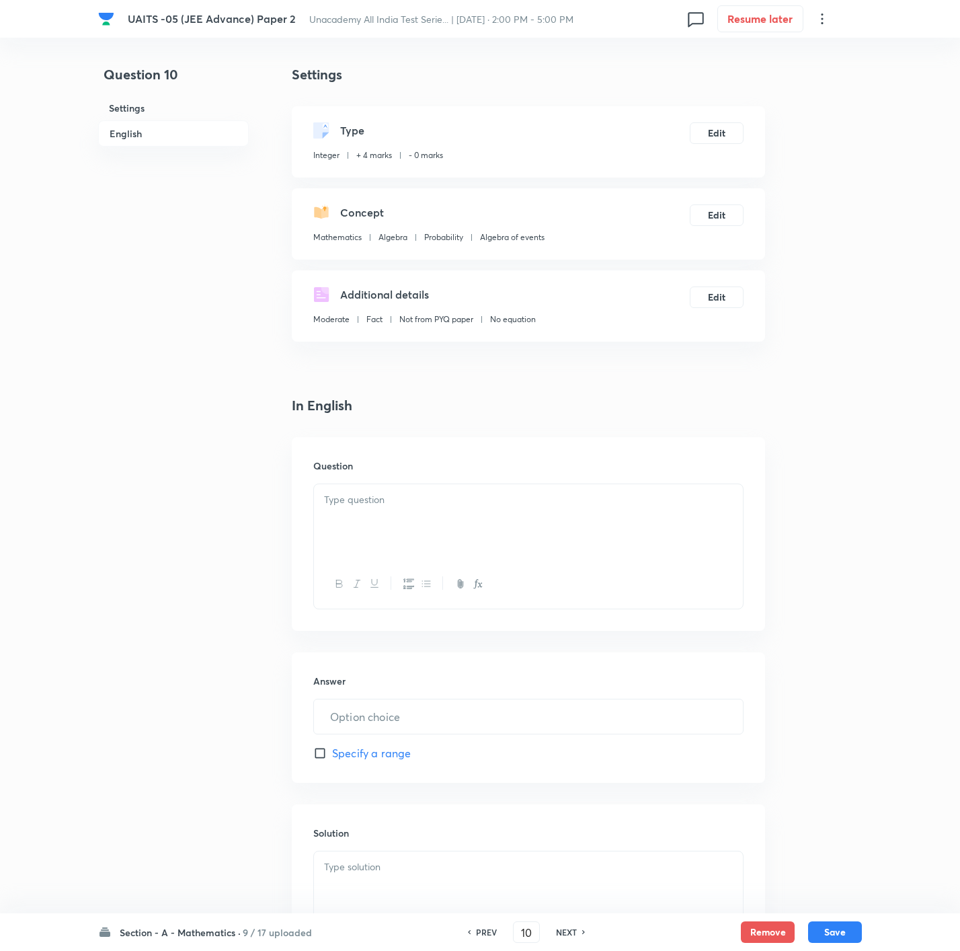
click at [521, 547] on div at bounding box center [528, 521] width 429 height 75
click at [246, 264] on div "Question 10 Settings English" at bounding box center [173, 559] width 151 height 988
click at [490, 633] on div at bounding box center [528, 888] width 429 height 75
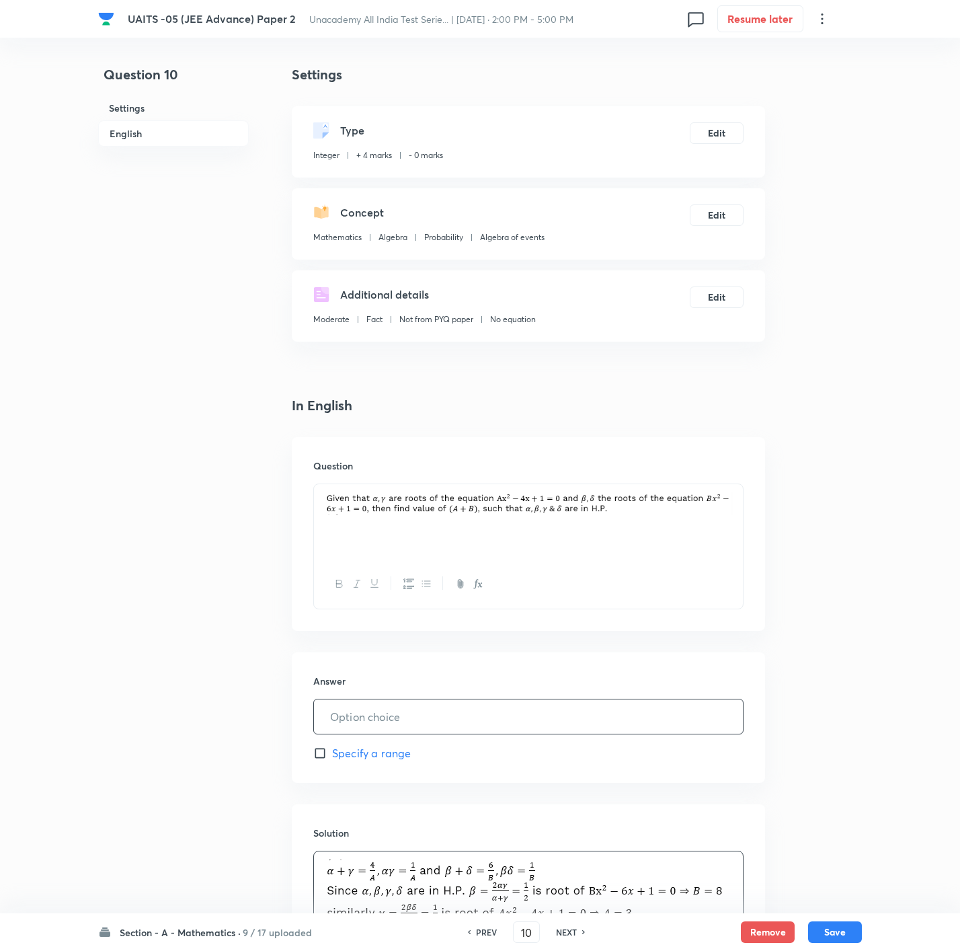
click at [482, 633] on input "text" at bounding box center [528, 716] width 429 height 34
type input "11"
click at [643, 633] on button "Save" at bounding box center [835, 931] width 54 height 22
type input "11"
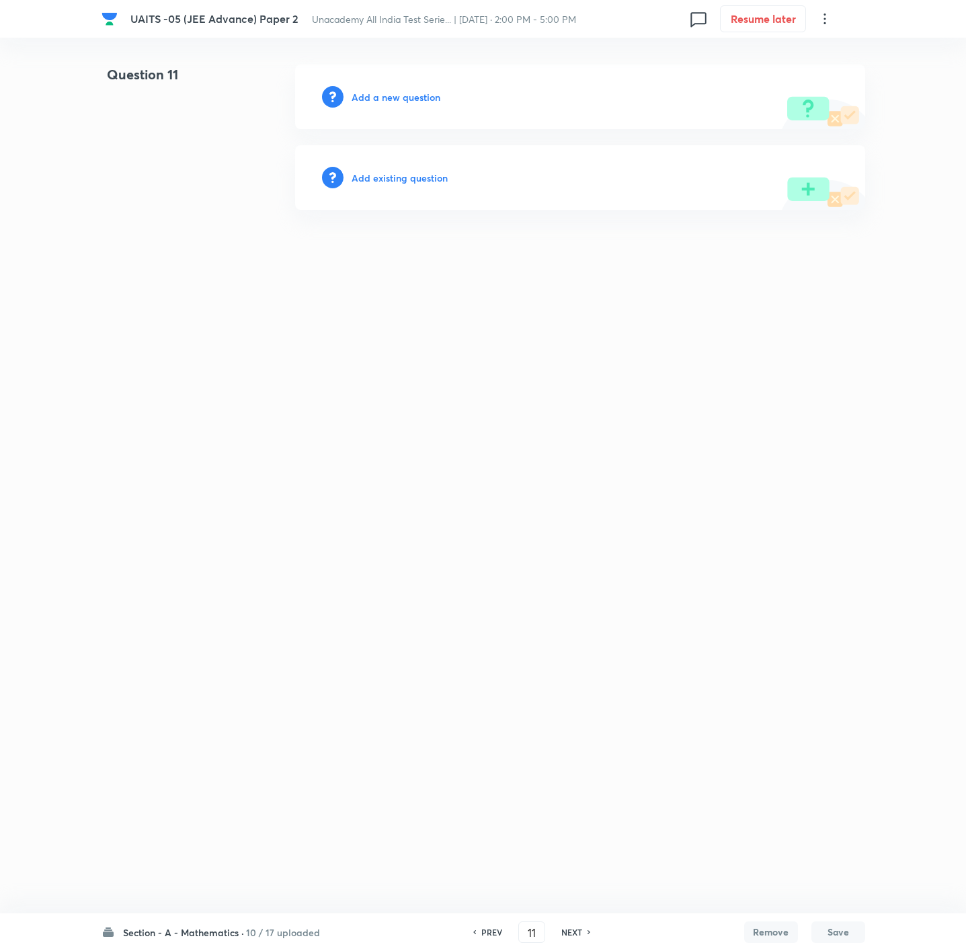
click at [399, 95] on h6 "Add a new question" at bounding box center [396, 97] width 89 height 14
click at [399, 95] on h6 "Choose a question type" at bounding box center [404, 97] width 104 height 14
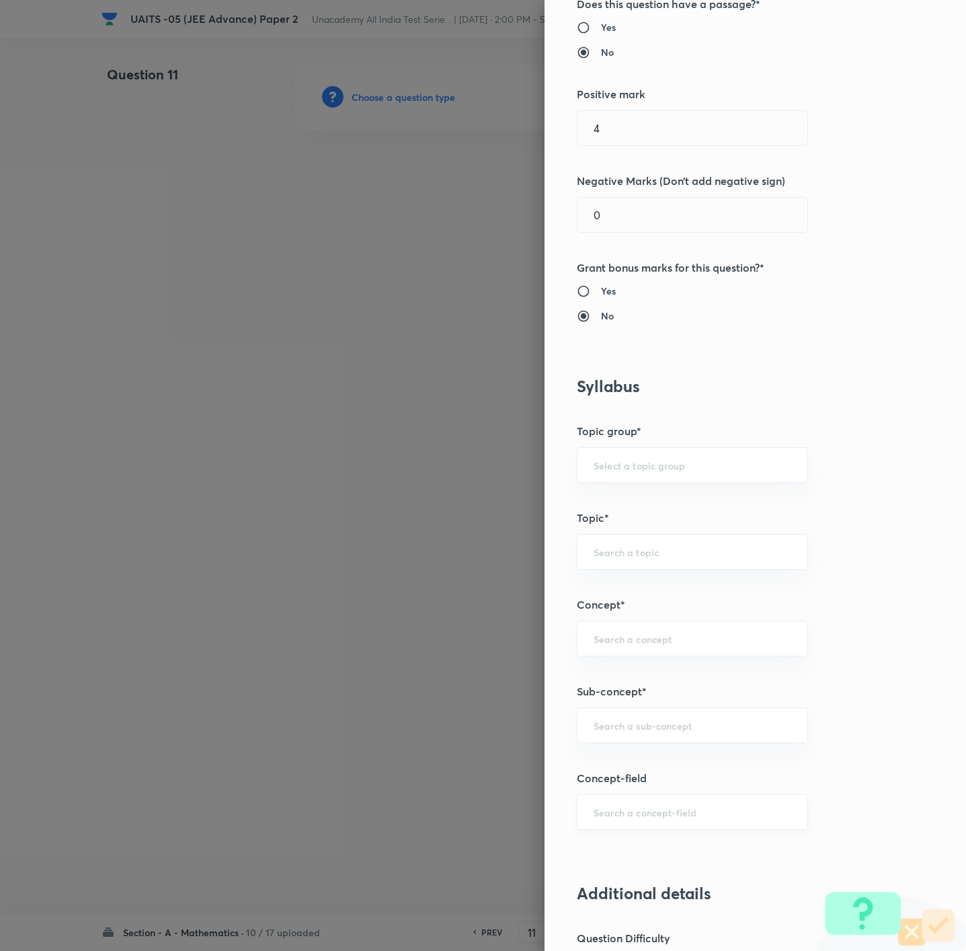
scroll to position [202, 0]
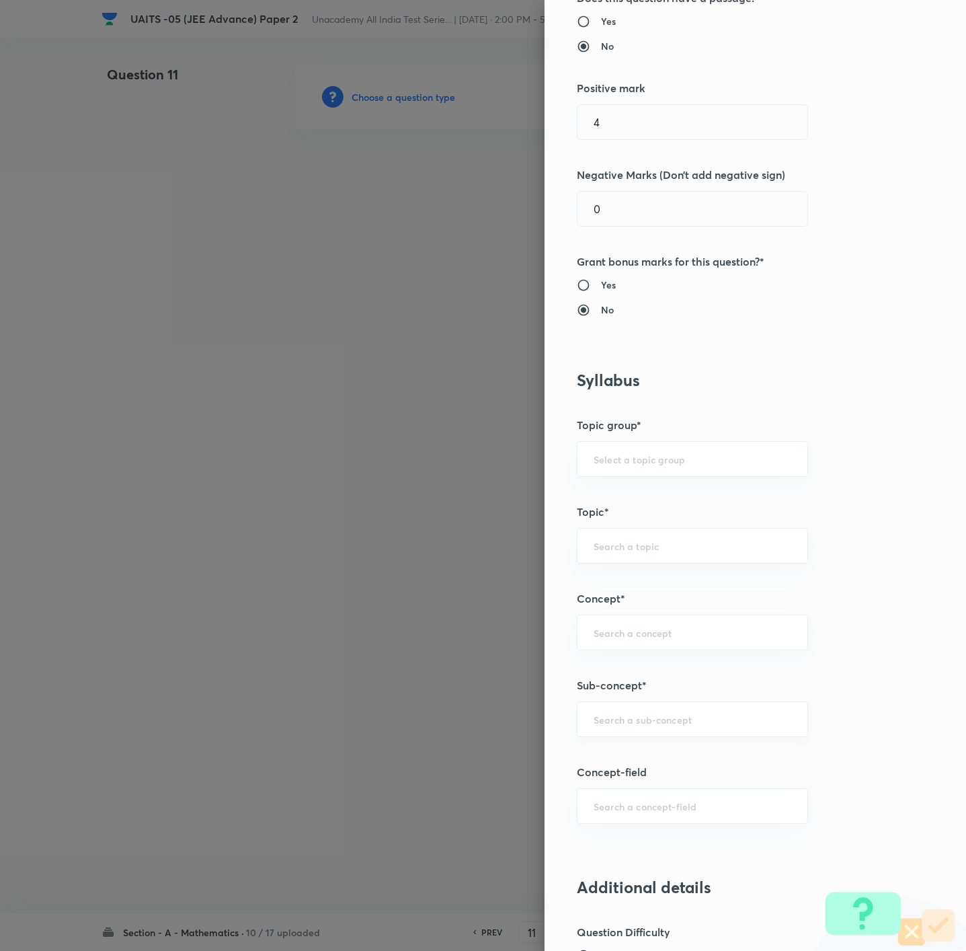
click at [638, 633] on input "text" at bounding box center [693, 719] width 198 height 13
type input ";"
paste input "sequences and series"
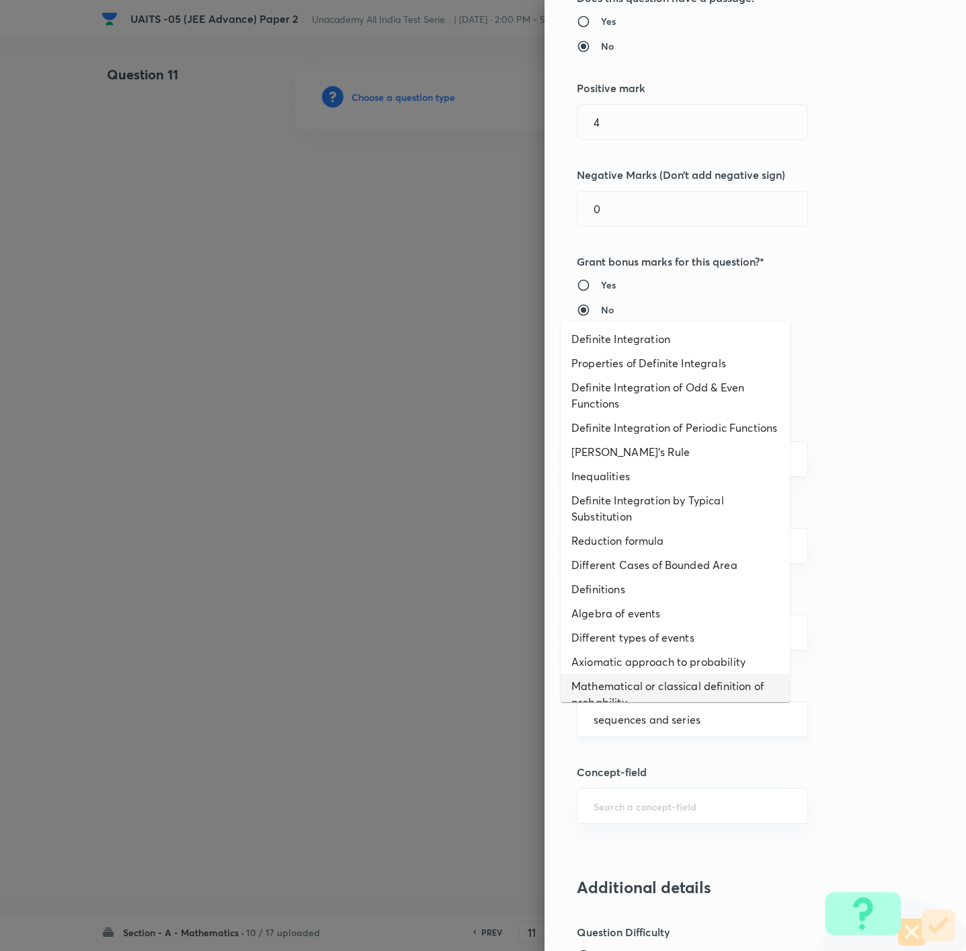
click at [632, 633] on input "sequences and series" at bounding box center [693, 719] width 198 height 13
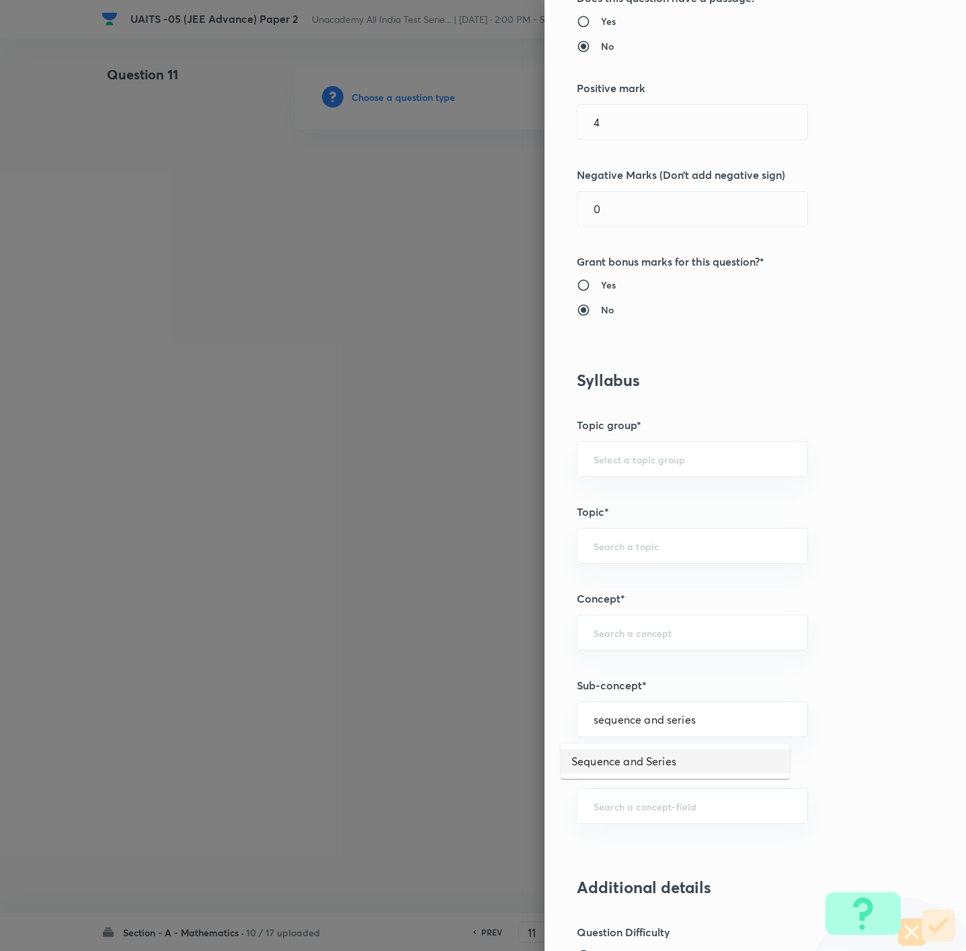
click at [622, 633] on li "Sequence and Series" at bounding box center [675, 761] width 229 height 24
type input "Sequence and Series"
type input "Mathematics"
type input "Sequence and Series"
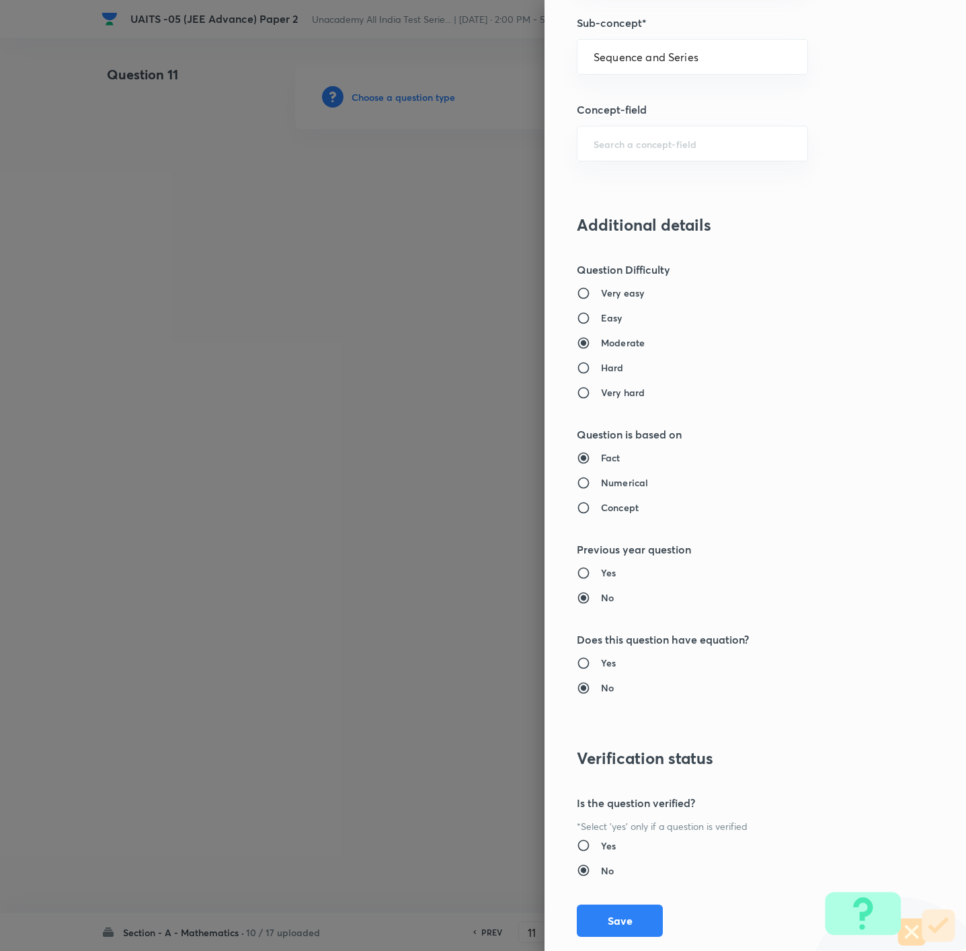
scroll to position [896, 0]
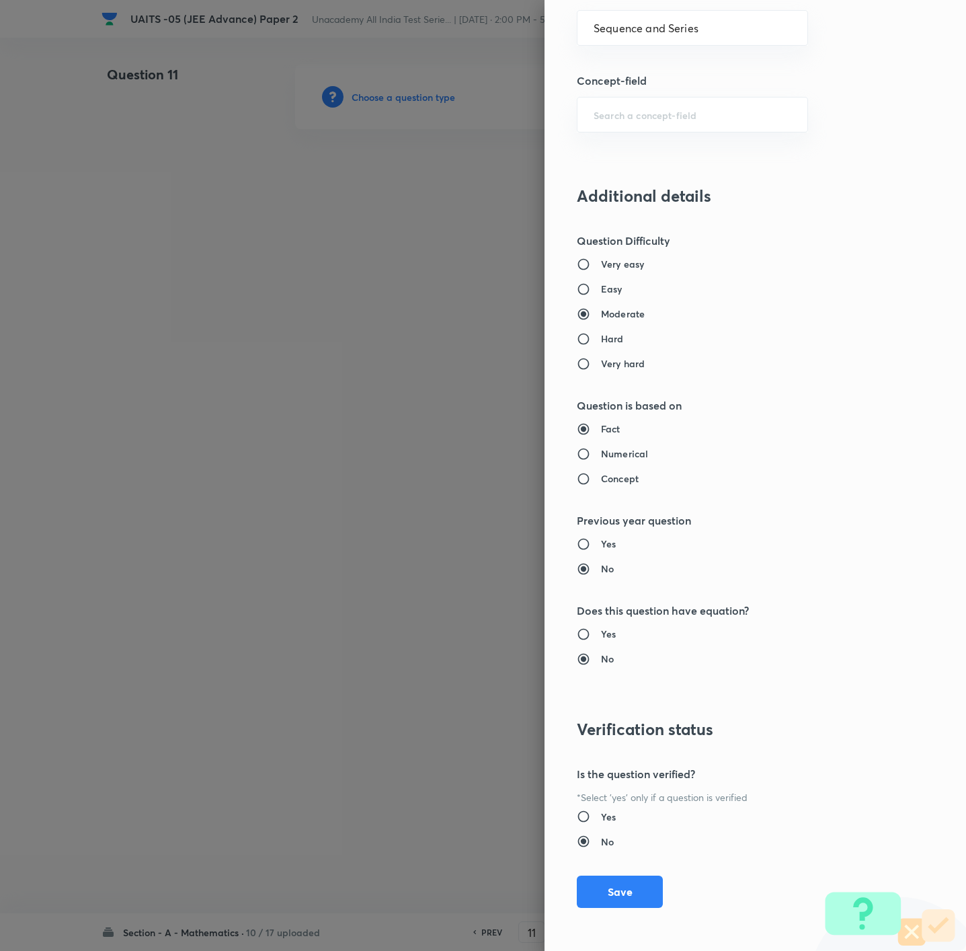
click at [601, 284] on h6 "Easy" at bounding box center [612, 289] width 22 height 14
click at [601, 284] on input "Easy" at bounding box center [589, 288] width 24 height 13
radio input "true"
radio input "false"
click at [625, 633] on button "Save" at bounding box center [620, 890] width 86 height 32
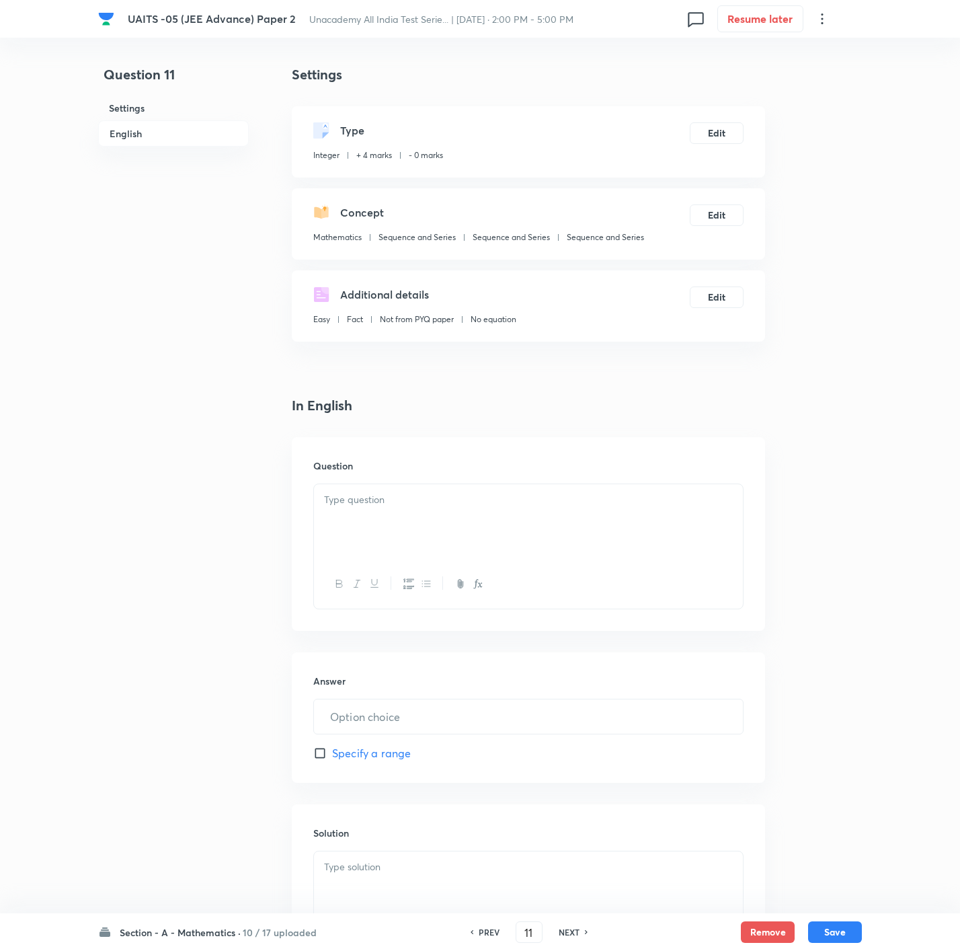
click at [375, 216] on h5 "Concept" at bounding box center [362, 212] width 44 height 16
click at [465, 532] on div at bounding box center [528, 521] width 429 height 75
paste div
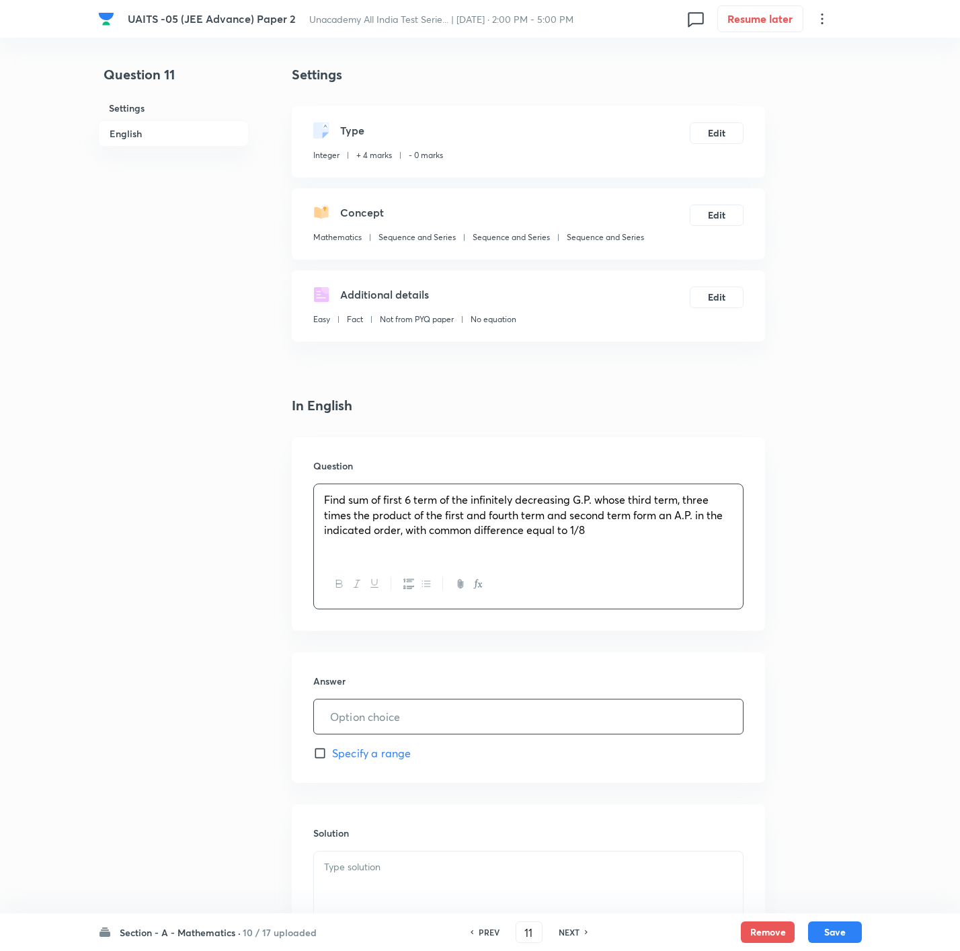
click at [501, 633] on input "text" at bounding box center [528, 716] width 429 height 34
type input "2"
click at [508, 633] on div at bounding box center [528, 888] width 429 height 75
click at [502, 633] on div "𝑎𝑟2,3𝑎⋅𝑎𝑟3, ar are in A.P. 𝑑=1/8" at bounding box center [528, 888] width 429 height 75
click at [428, 633] on input "text" at bounding box center [528, 716] width 429 height 34
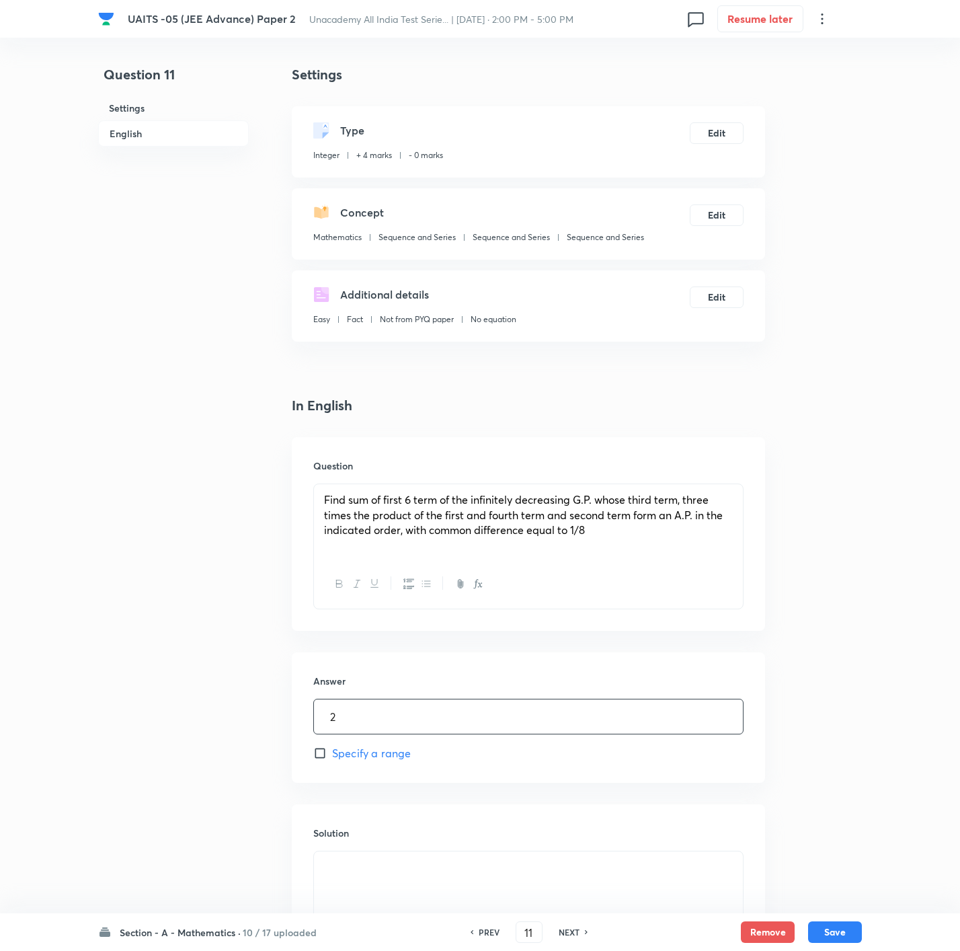
type input "2"
drag, startPoint x: 188, startPoint y: 179, endPoint x: 272, endPoint y: 333, distance: 175.1
click at [204, 225] on div "Question 11 Settings English" at bounding box center [173, 559] width 151 height 988
click at [462, 633] on body "UAITS -05 (JEE Advance) Paper 2 Unacademy All India Test Serie... | [DATE] · 2:…" at bounding box center [480, 559] width 960 height 988
click at [643, 633] on button "Save" at bounding box center [835, 931] width 54 height 22
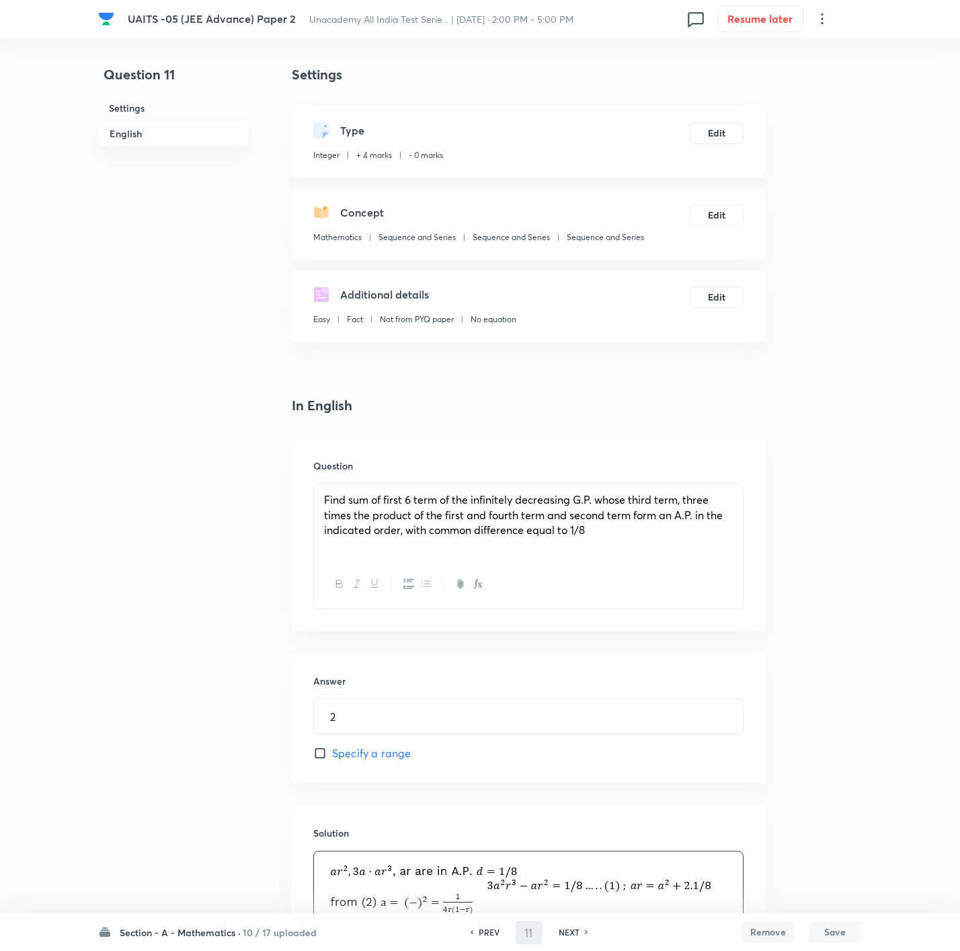
type input "12"
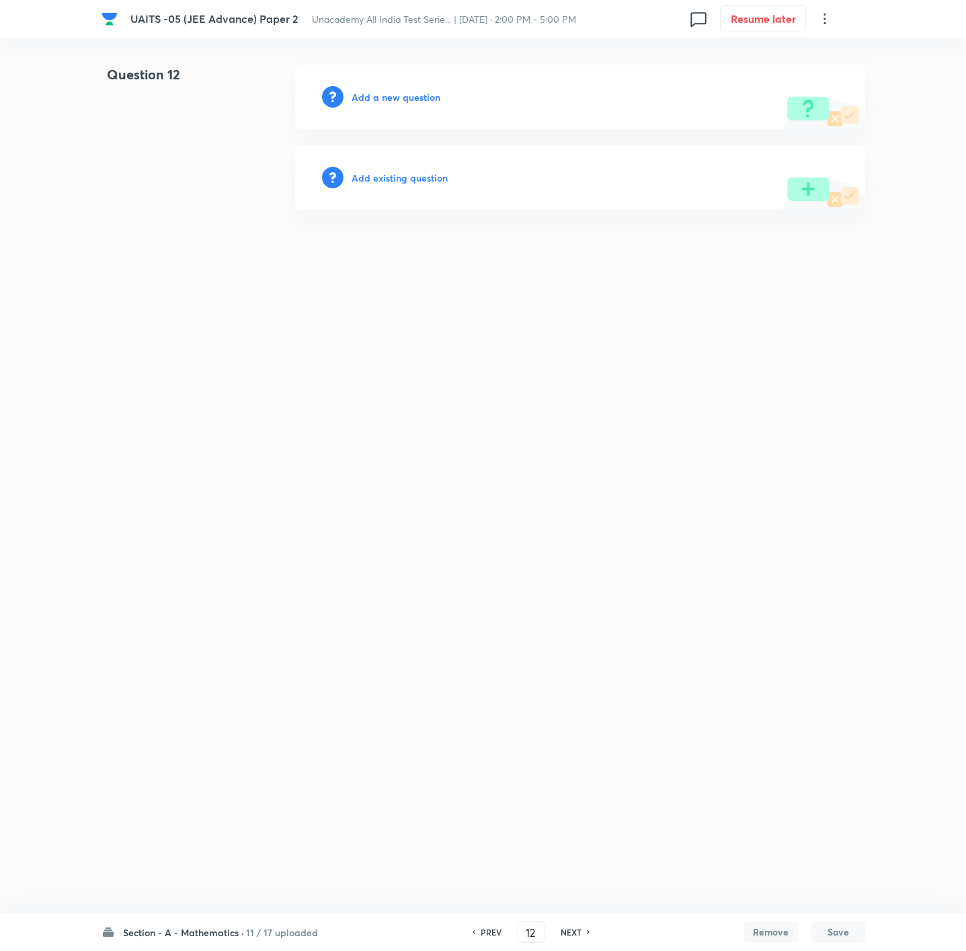
click at [397, 97] on h6 "Add a new question" at bounding box center [396, 97] width 89 height 14
click at [397, 97] on h6 "Choose a question type" at bounding box center [404, 97] width 104 height 14
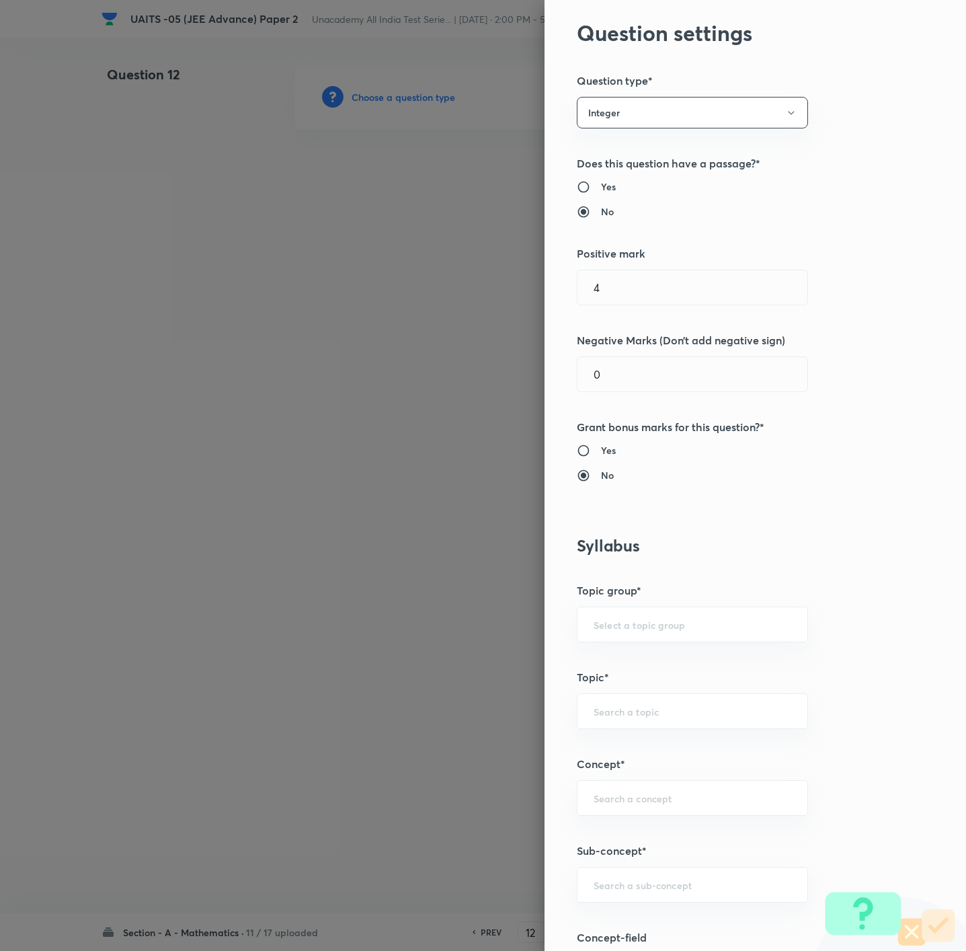
scroll to position [101, 0]
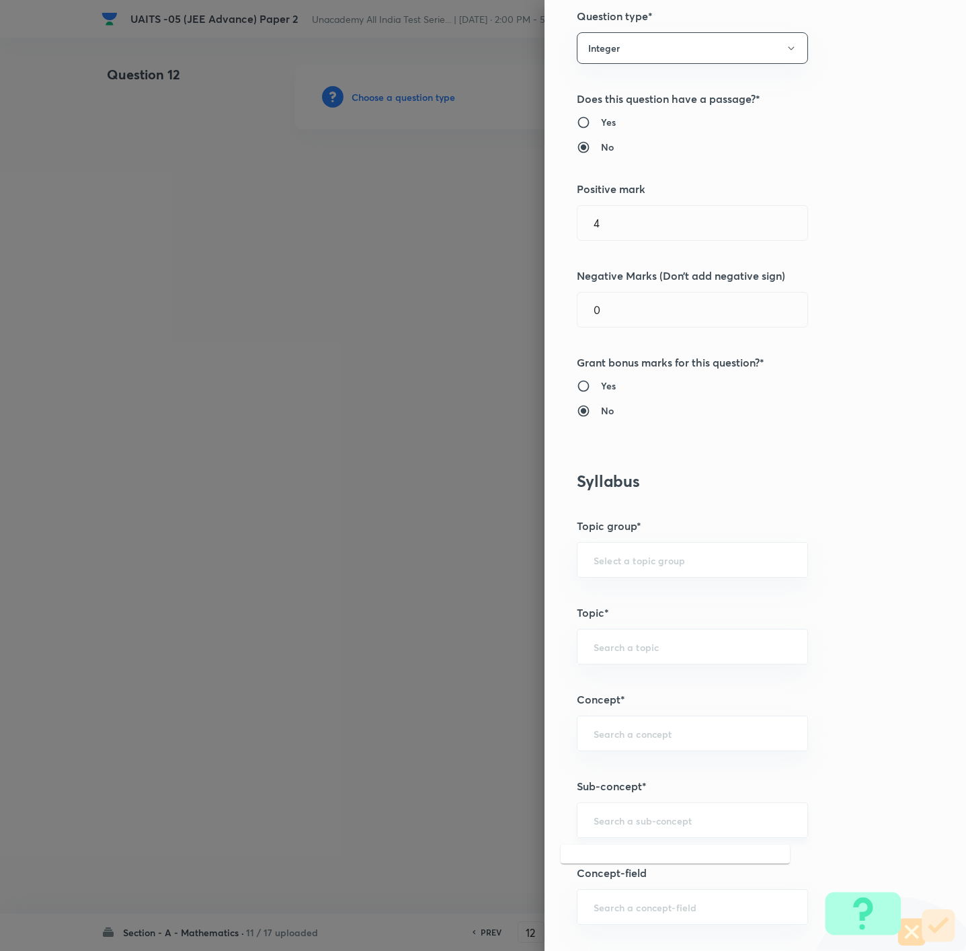
click at [639, 633] on input "text" at bounding box center [693, 819] width 198 height 13
paste input "sequences and series"
click at [626, 633] on div "sequences and series ​" at bounding box center [692, 820] width 231 height 36
click at [628, 633] on input "sequences and series" at bounding box center [693, 819] width 198 height 13
click at [632, 633] on li "Sequence and Series" at bounding box center [675, 862] width 229 height 24
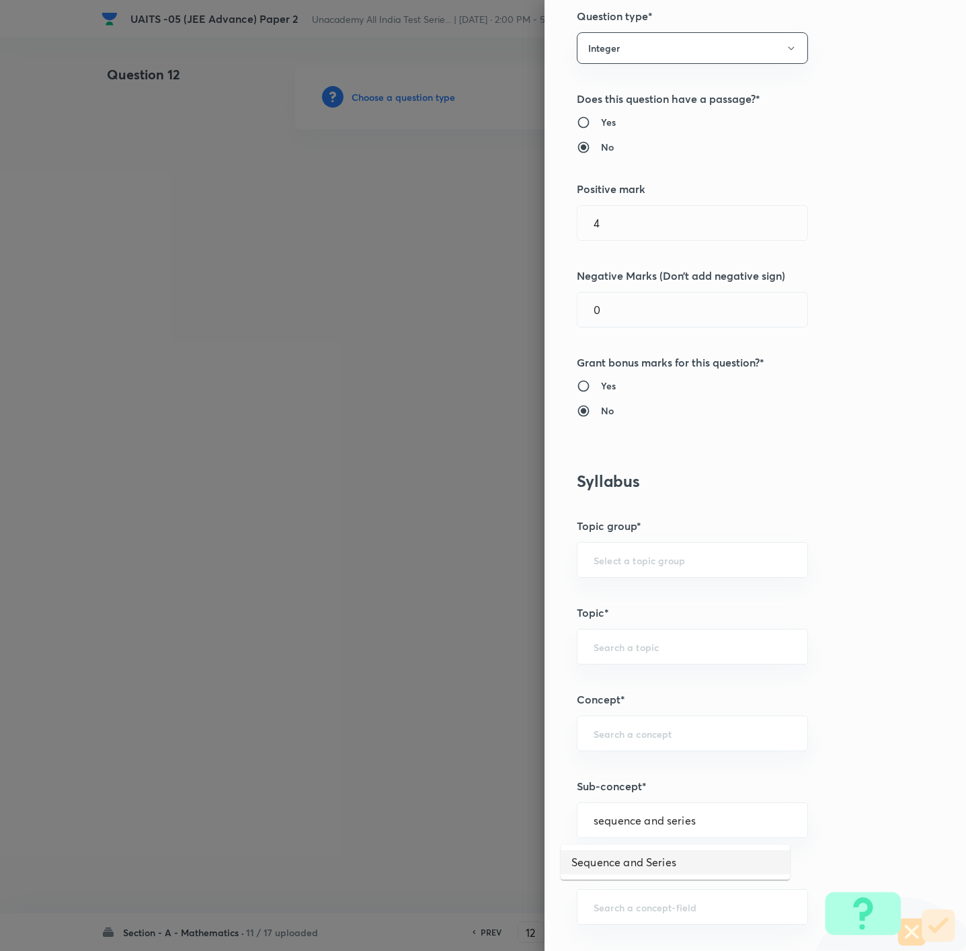
type input "Sequence and Series"
type input "Mathematics"
type input "Sequence and Series"
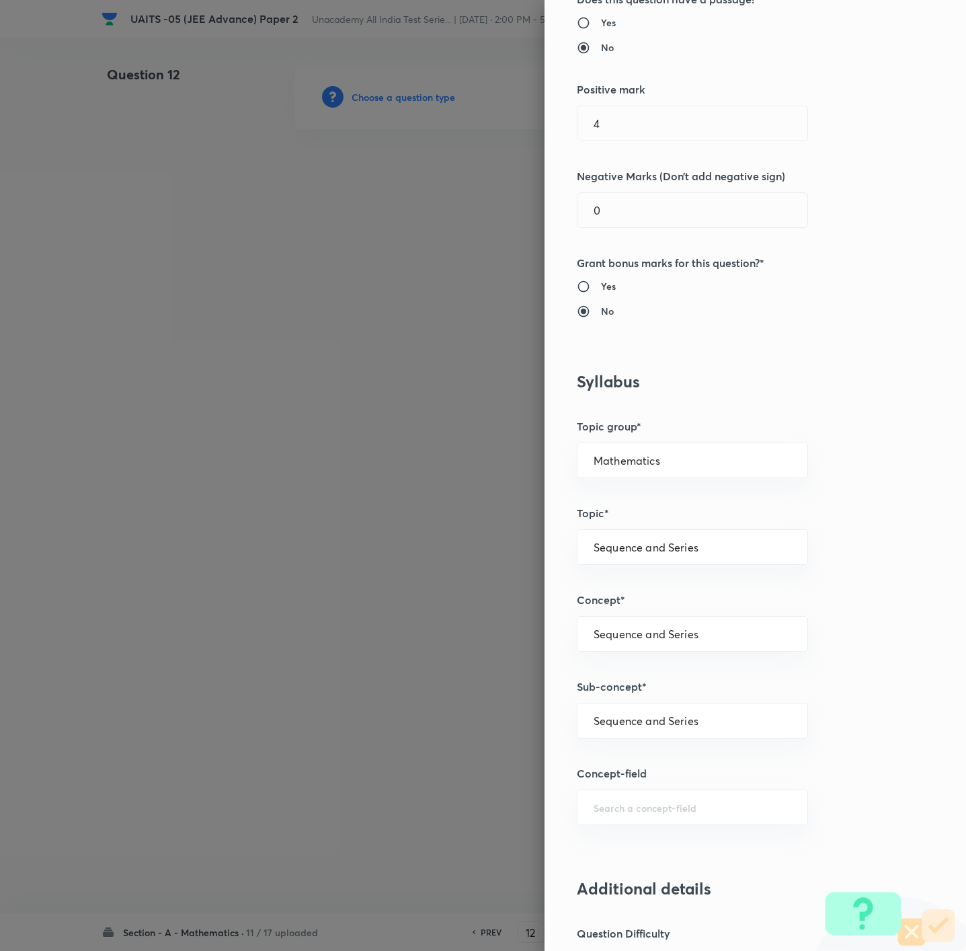
scroll to position [403, 0]
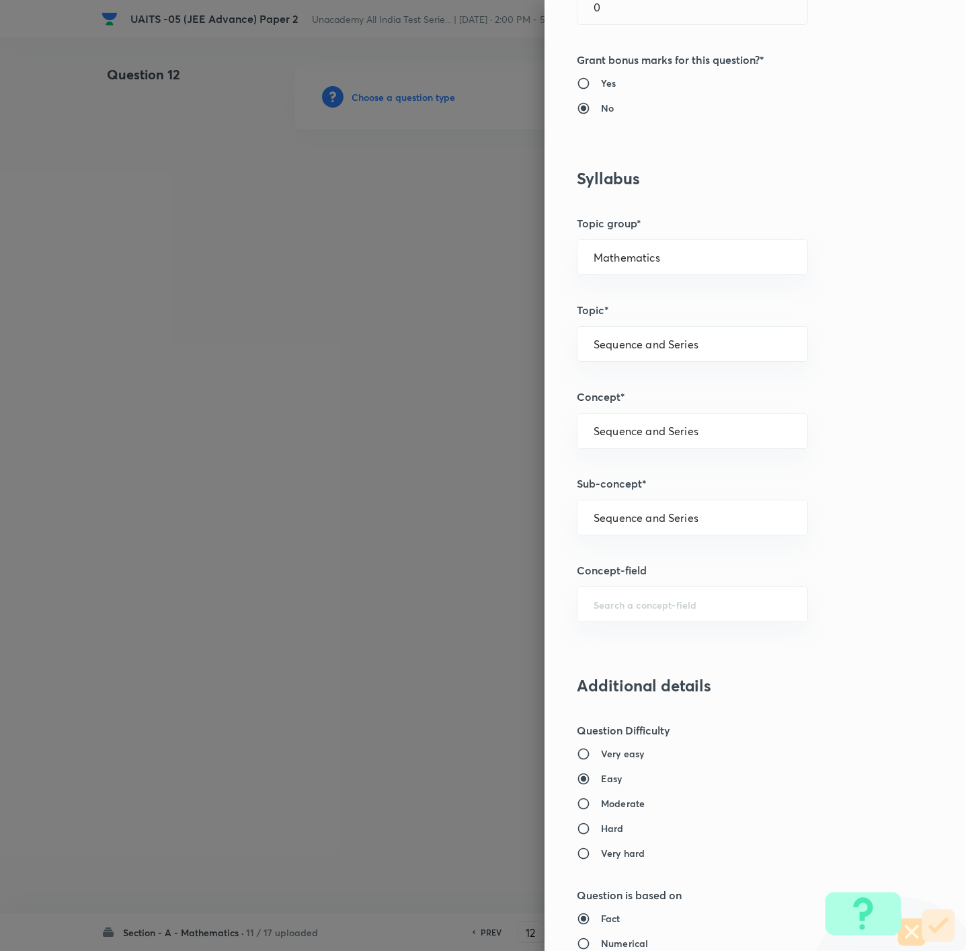
drag, startPoint x: 611, startPoint y: 827, endPoint x: 609, endPoint y: 819, distance: 7.7
click at [611, 633] on label "Hard" at bounding box center [727, 828] width 301 height 14
click at [601, 633] on input "Hard" at bounding box center [589, 827] width 24 height 13
radio input "true"
radio input "false"
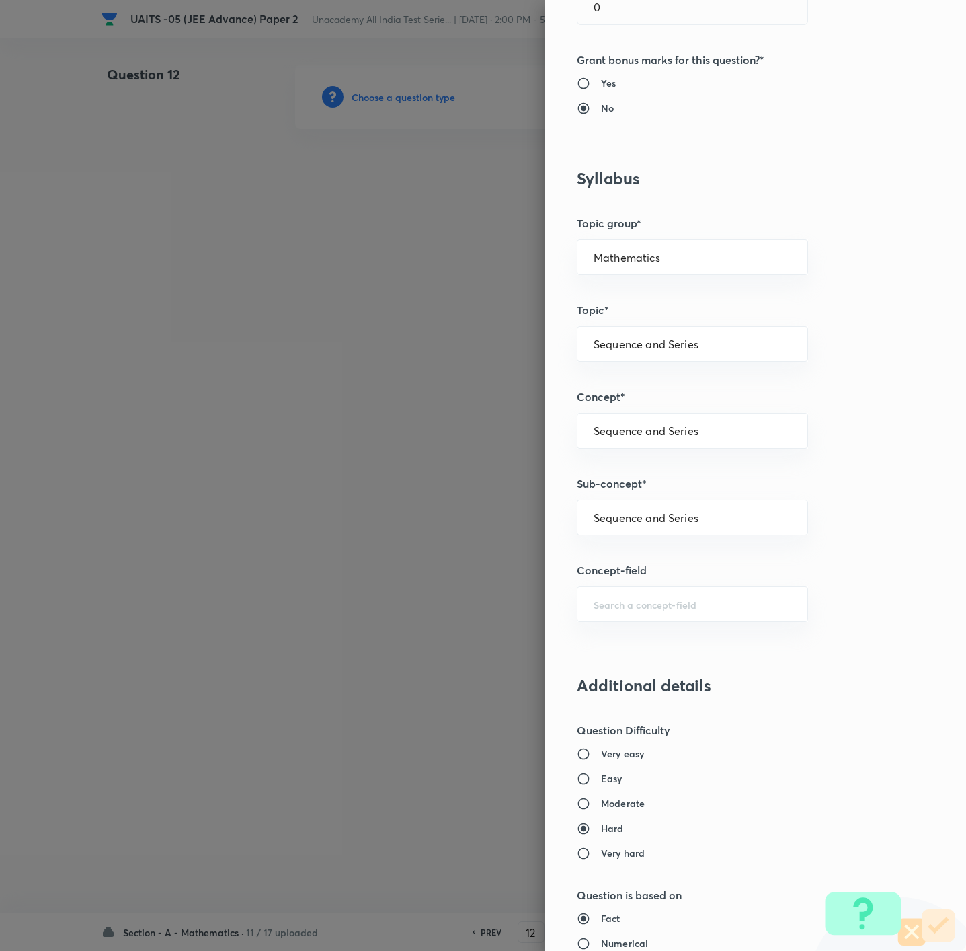
click at [609, 633] on div "Very easy Easy Moderate Hard Very hard" at bounding box center [733, 803] width 312 height 114
click at [610, 633] on h6 "Moderate" at bounding box center [623, 803] width 44 height 14
click at [601, 633] on input "Moderate" at bounding box center [589, 803] width 24 height 13
radio input "true"
radio input "false"
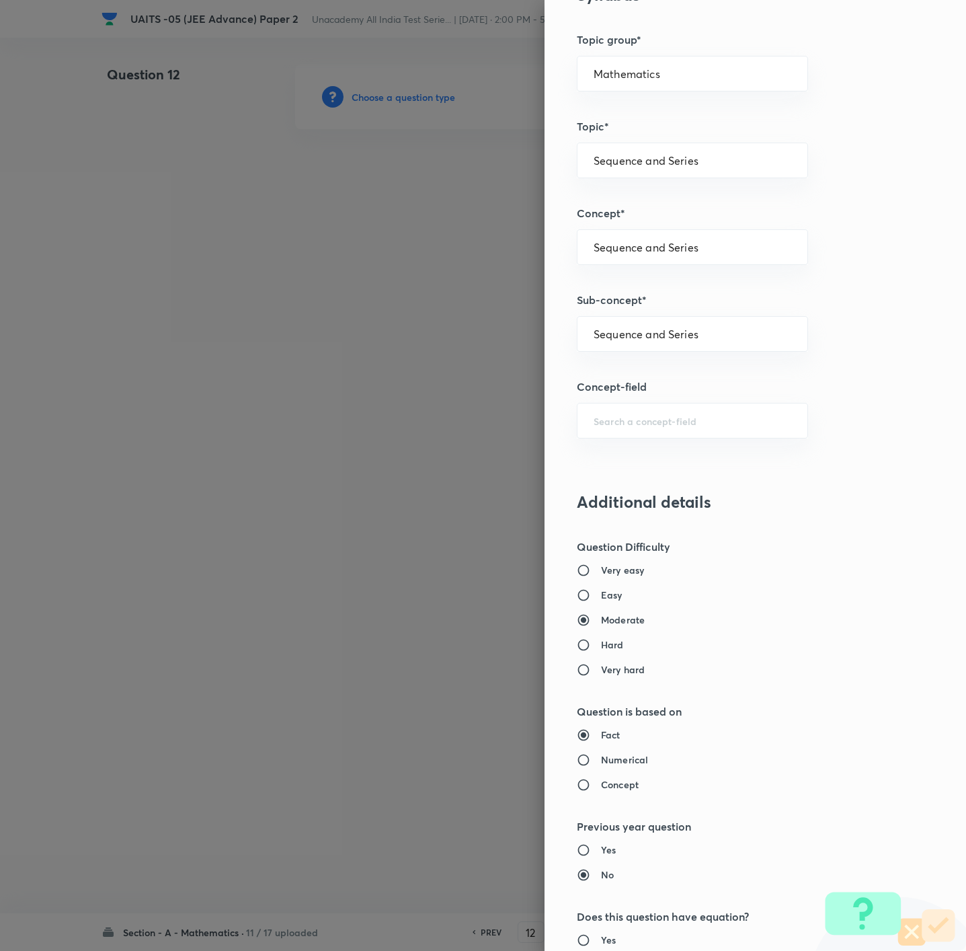
scroll to position [896, 0]
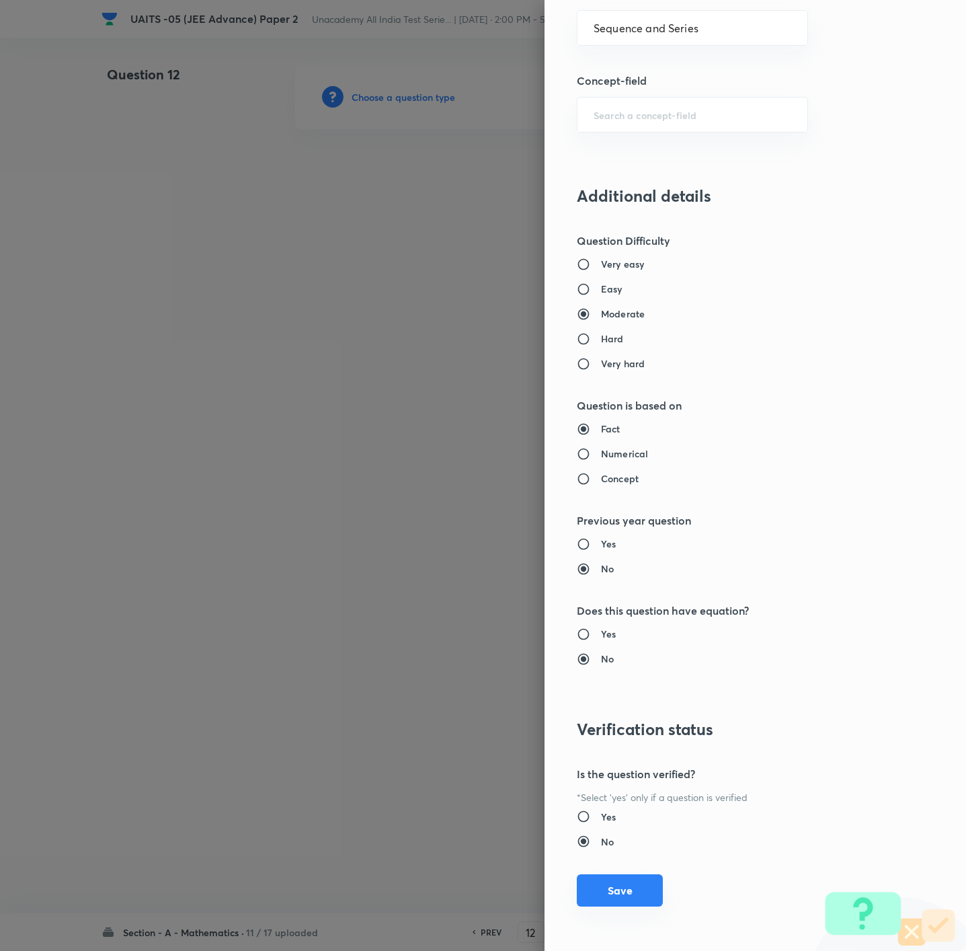
click at [607, 633] on button "Save" at bounding box center [620, 890] width 86 height 32
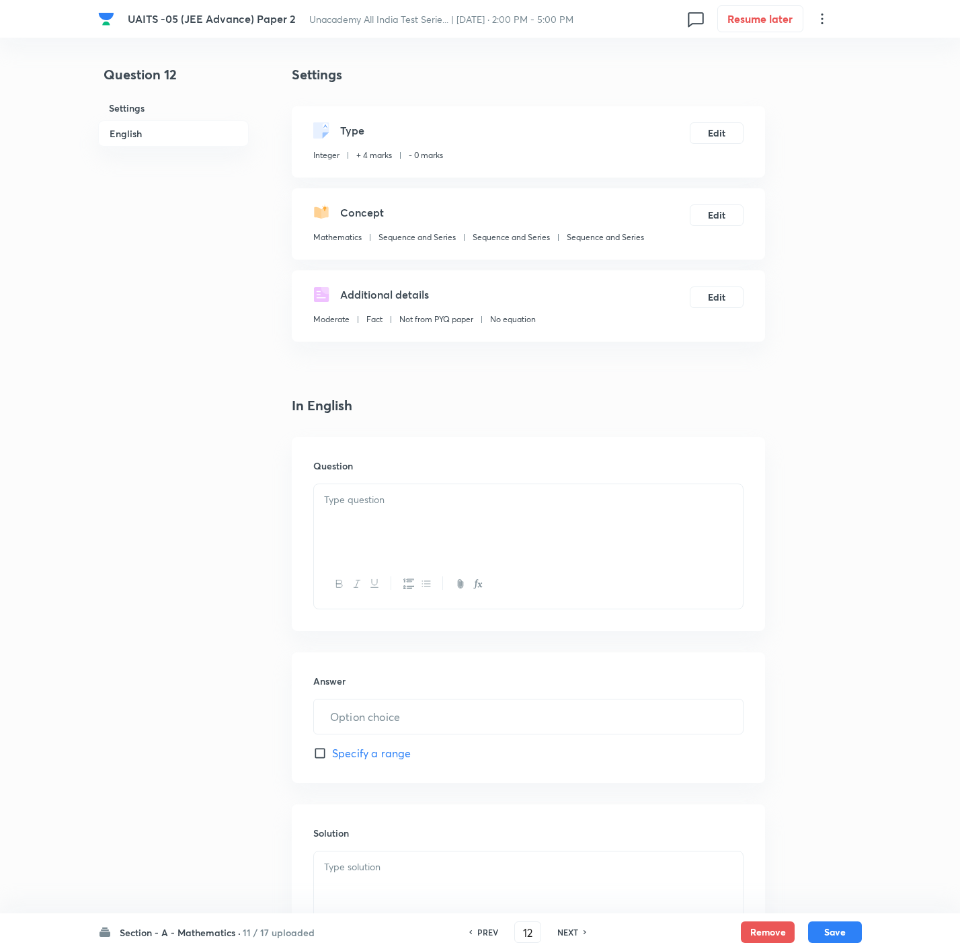
click at [607, 491] on div at bounding box center [528, 521] width 429 height 75
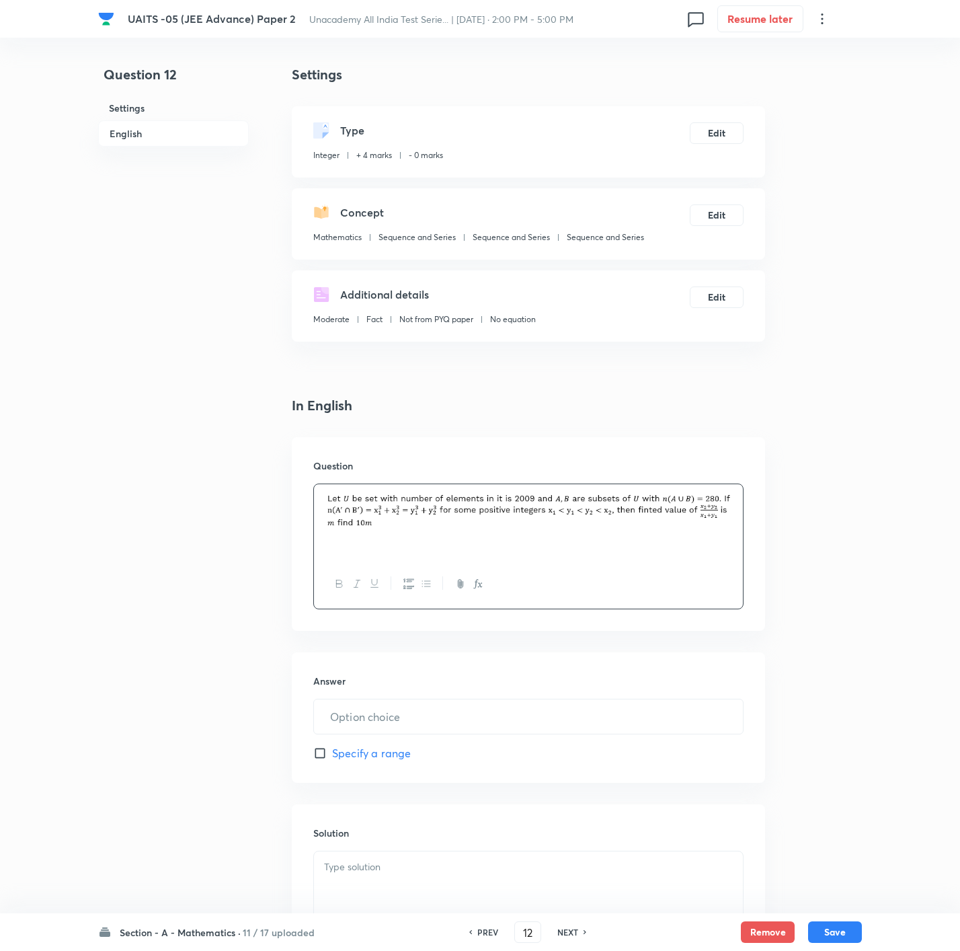
click at [643, 633] on div "Answer ​ Specify a range" at bounding box center [528, 717] width 473 height 130
click at [479, 633] on input "text" at bounding box center [528, 716] width 429 height 34
type input "22"
click at [484, 633] on div at bounding box center [528, 888] width 429 height 75
click at [643, 633] on button "Save" at bounding box center [835, 931] width 54 height 22
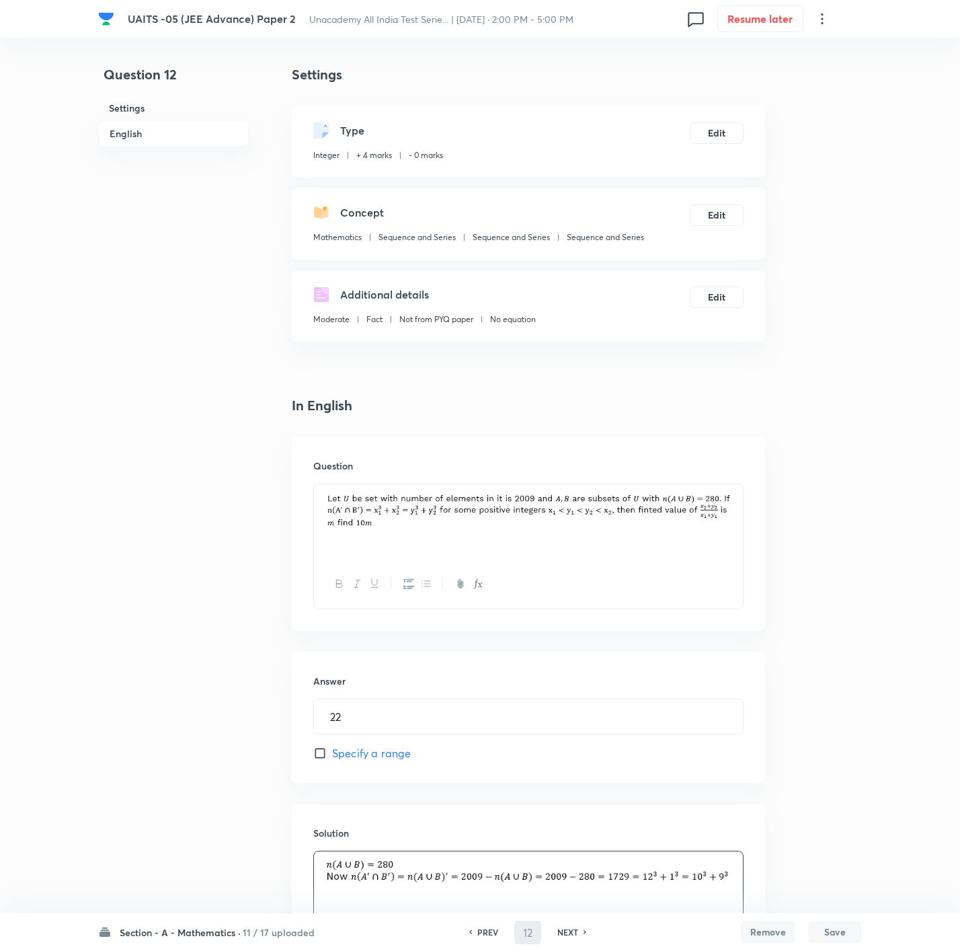
type input "13"
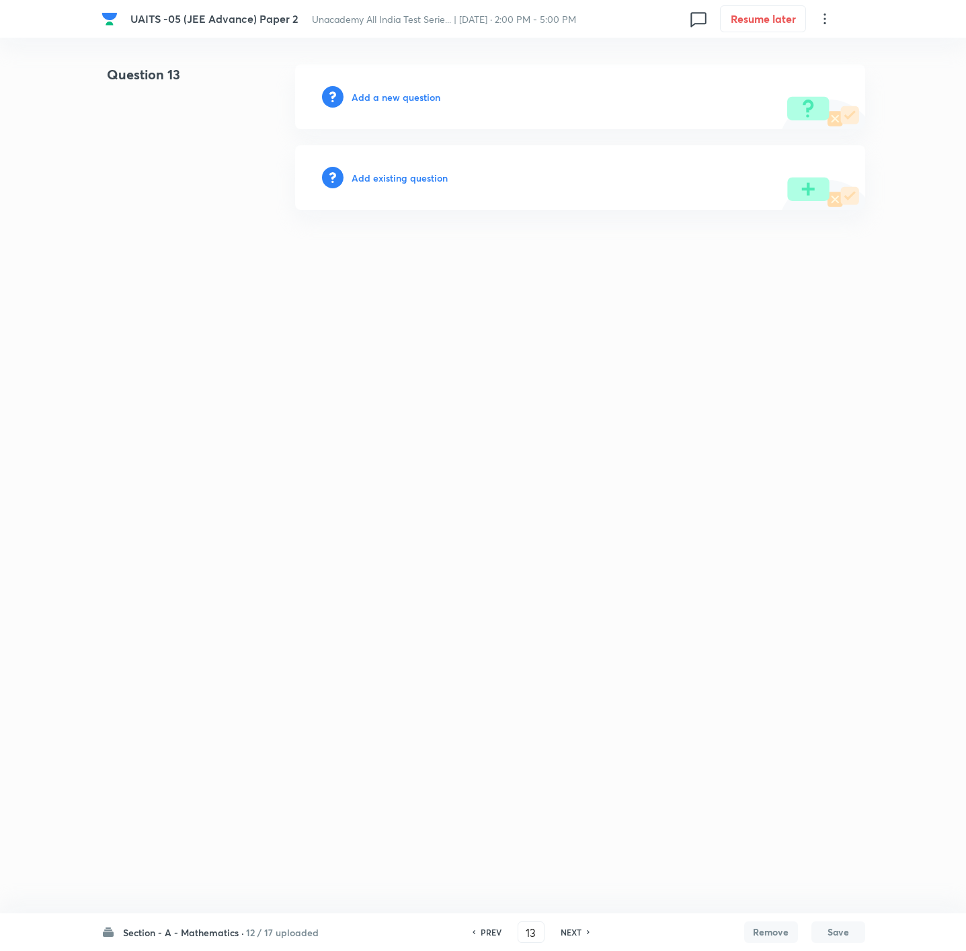
click at [424, 93] on h6 "Add a new question" at bounding box center [396, 97] width 89 height 14
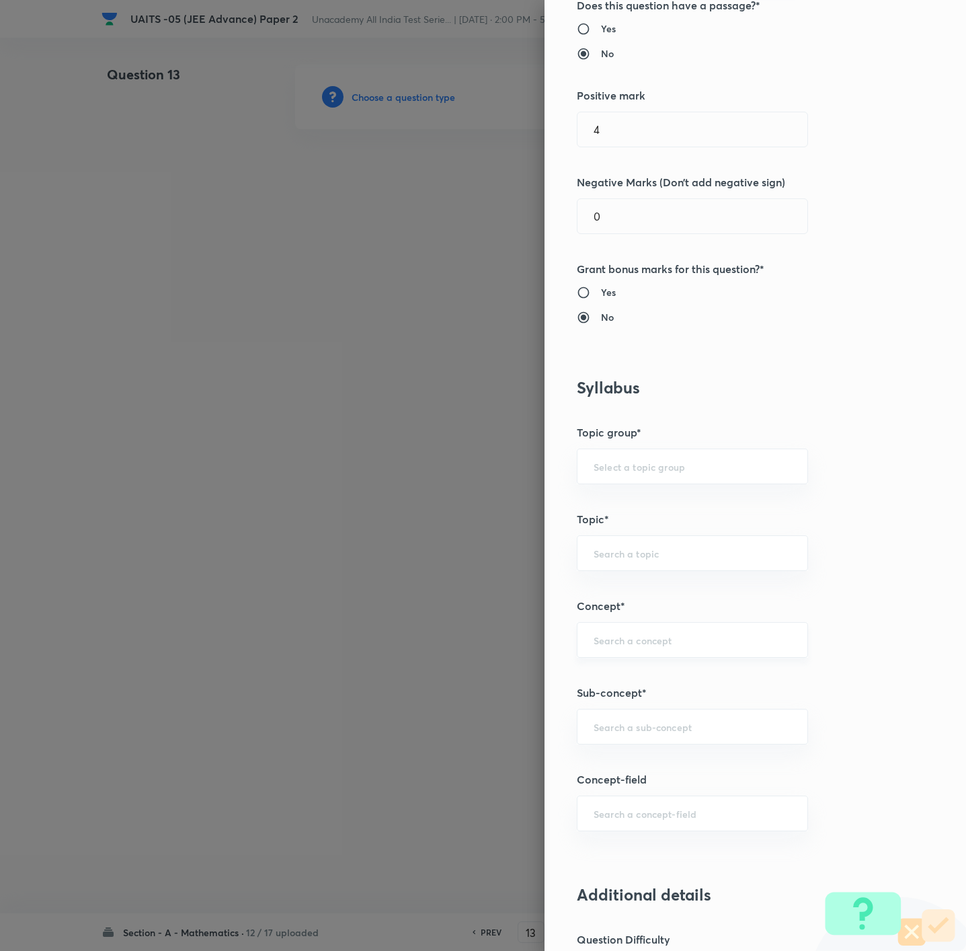
scroll to position [202, 0]
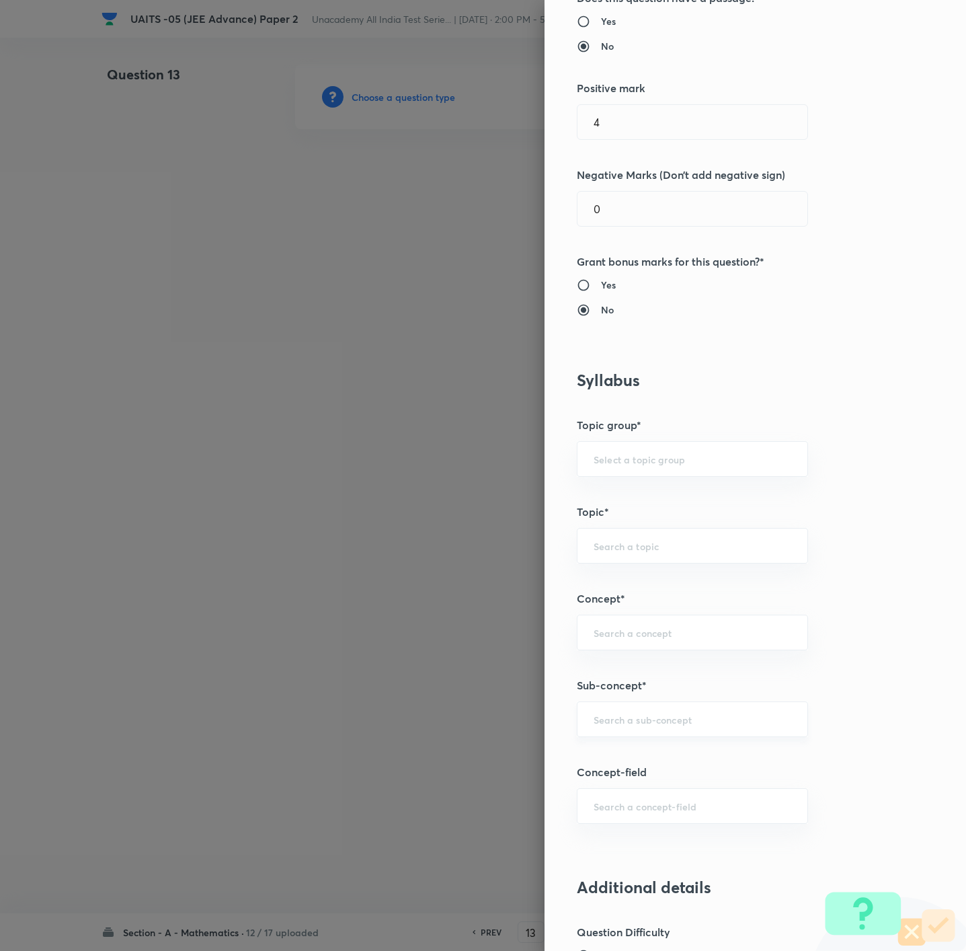
click at [622, 633] on div "​" at bounding box center [692, 719] width 231 height 36
paste input "sequences and series"
click at [622, 633] on input "sequences and series" at bounding box center [693, 719] width 198 height 13
click at [625, 633] on input "sequences and series" at bounding box center [693, 719] width 198 height 13
click at [640, 633] on li "Sequence and Series" at bounding box center [675, 761] width 229 height 24
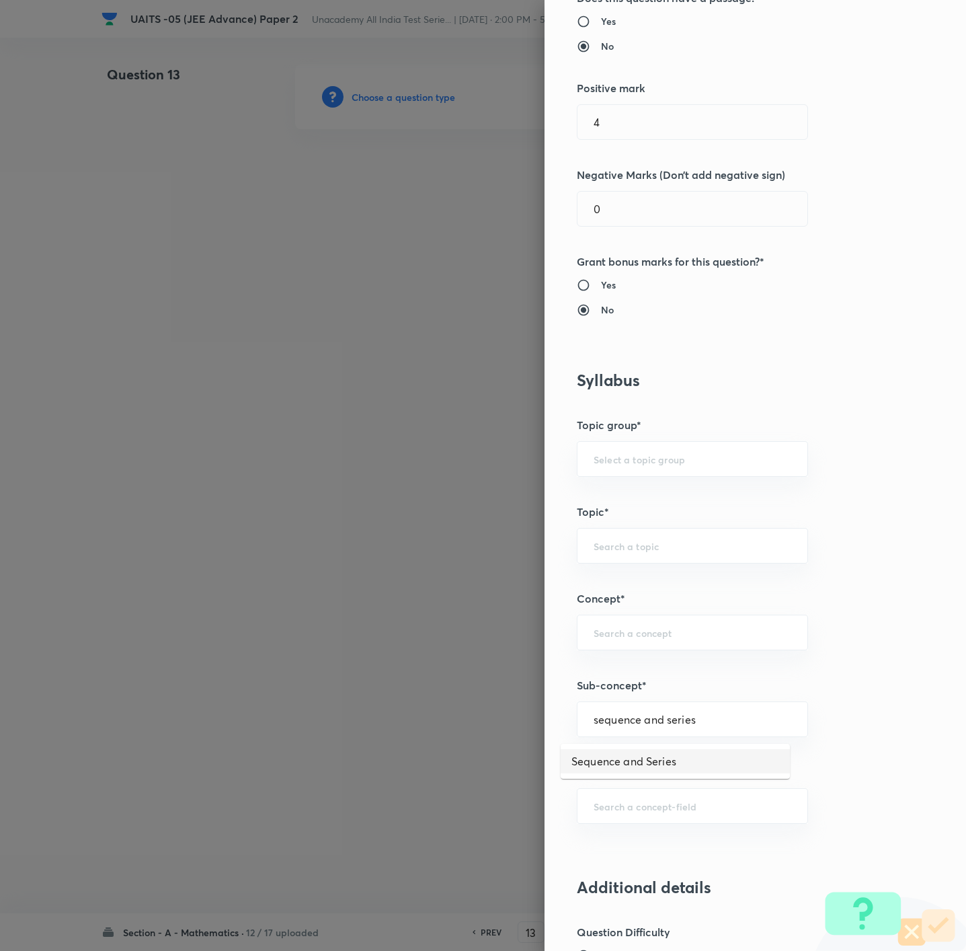
type input "Sequence and Series"
type input "Mathematics"
type input "Sequence and Series"
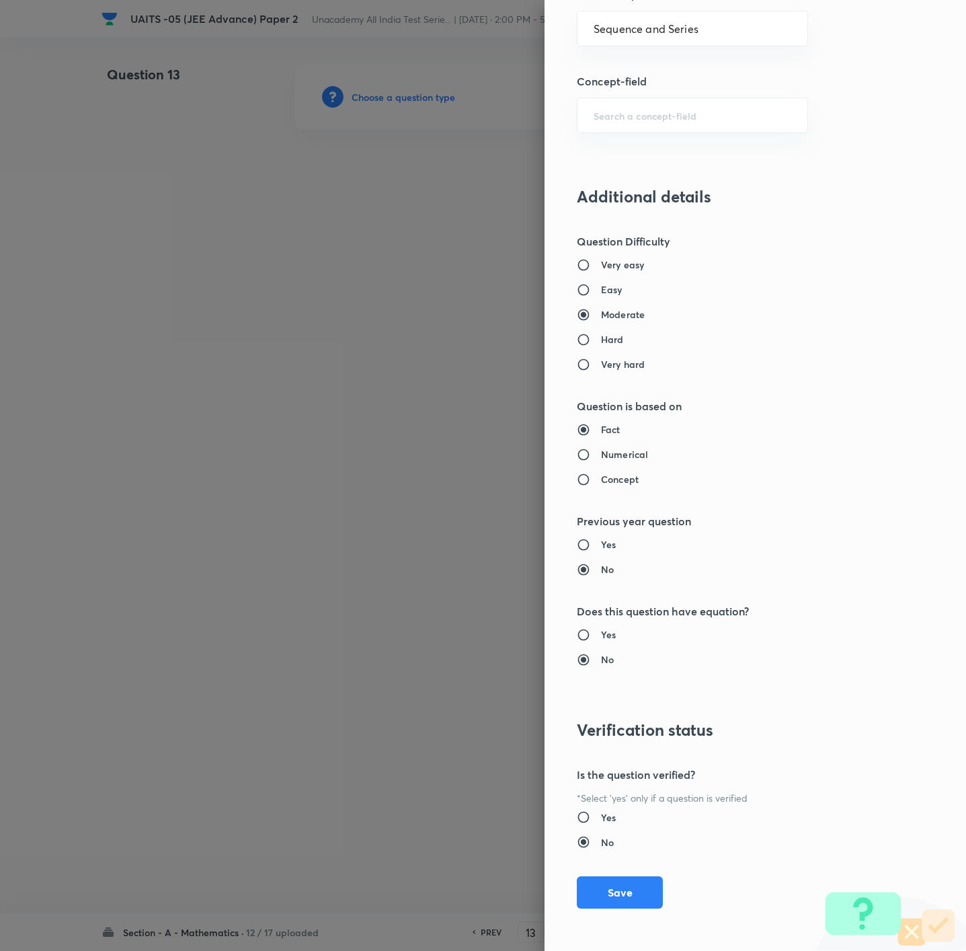
scroll to position [896, 0]
click at [598, 633] on div "Question settings Question type* Integer Does this question have a passage?* Ye…" at bounding box center [755, 475] width 421 height 951
click at [605, 633] on button "Save" at bounding box center [620, 890] width 86 height 32
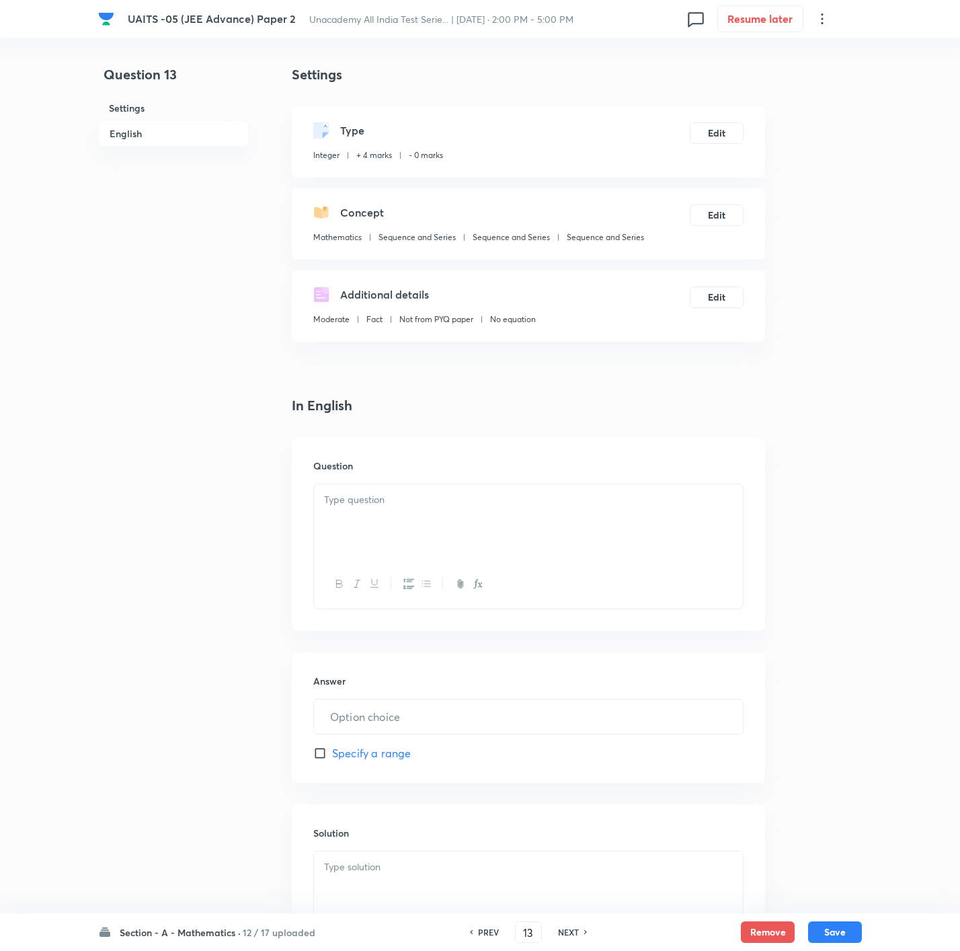
click at [410, 477] on div "Question" at bounding box center [528, 534] width 473 height 194
click at [428, 523] on div at bounding box center [528, 521] width 429 height 75
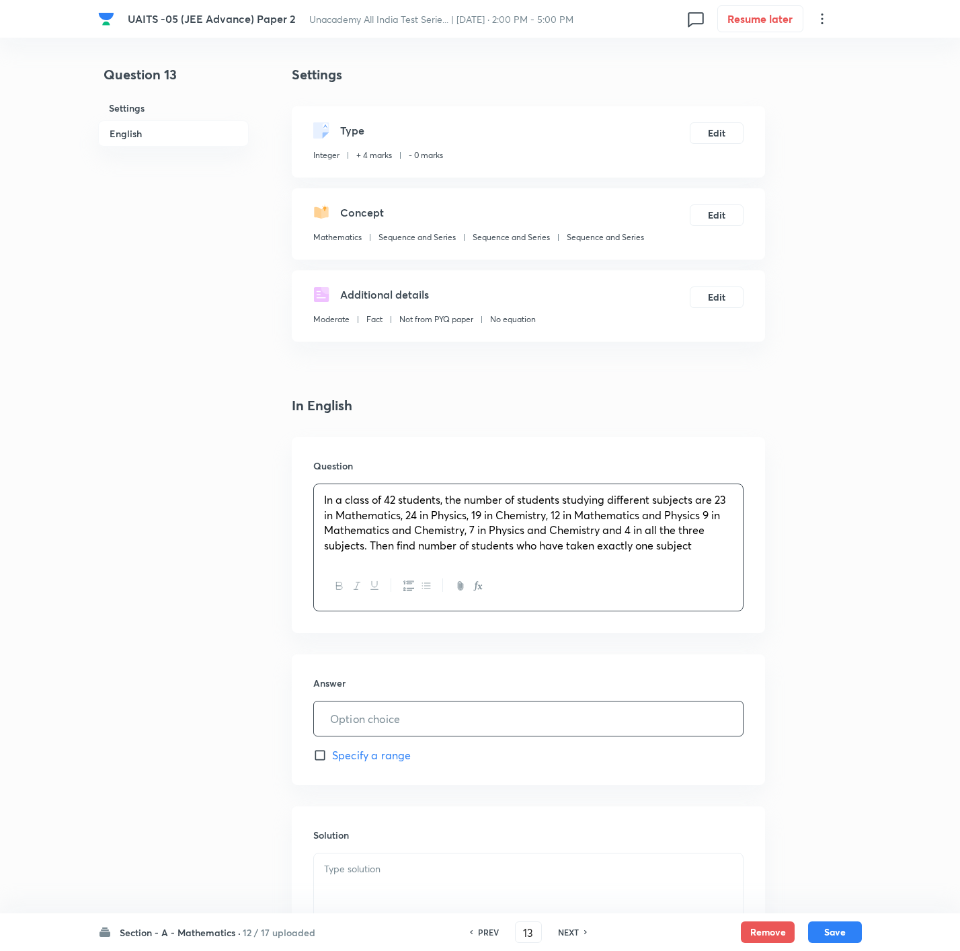
click at [412, 633] on input "text" at bounding box center [528, 718] width 429 height 34
type input "7"
drag, startPoint x: 521, startPoint y: 846, endPoint x: 528, endPoint y: 880, distance: 35.1
click at [527, 633] on div "Solution" at bounding box center [528, 903] width 473 height 194
click at [528, 633] on div at bounding box center [528, 890] width 429 height 75
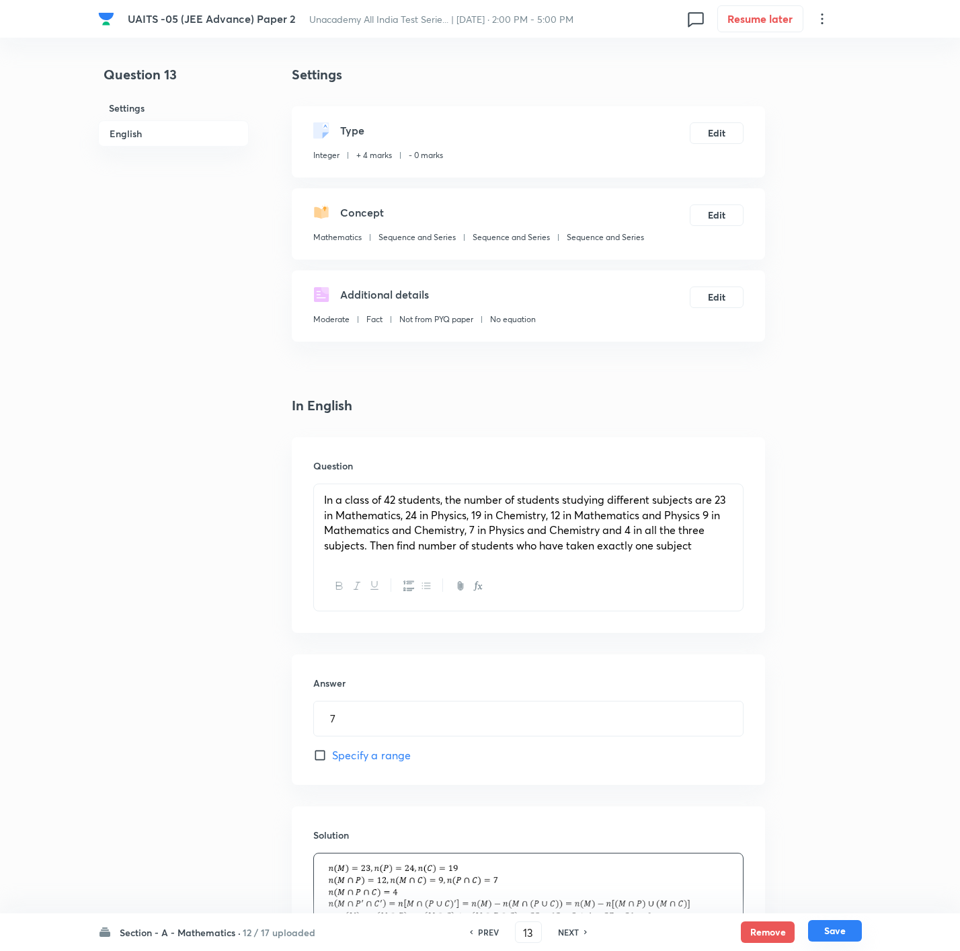
click at [643, 633] on button "Save" at bounding box center [835, 931] width 54 height 22
type input "14"
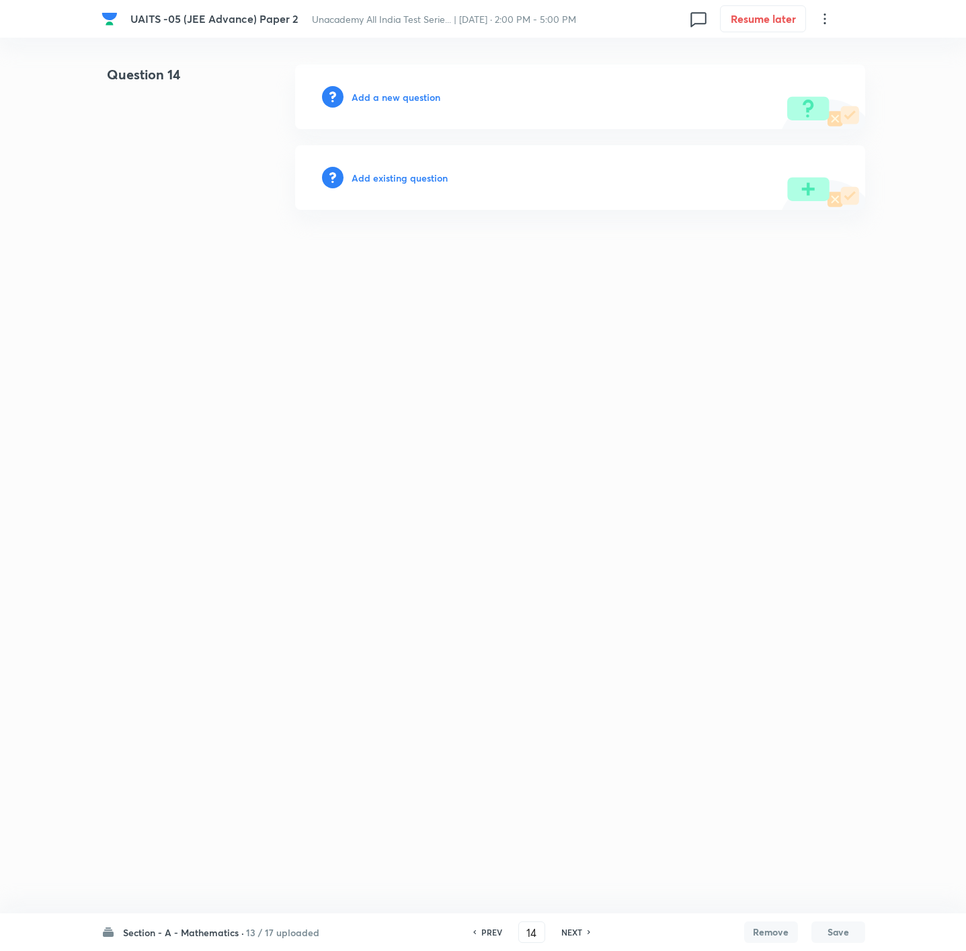
click at [405, 87] on div "Add a new question" at bounding box center [580, 97] width 570 height 65
click at [404, 97] on h6 "Add a new question" at bounding box center [396, 97] width 89 height 14
click at [404, 97] on h6 "Choose a question type" at bounding box center [404, 97] width 104 height 14
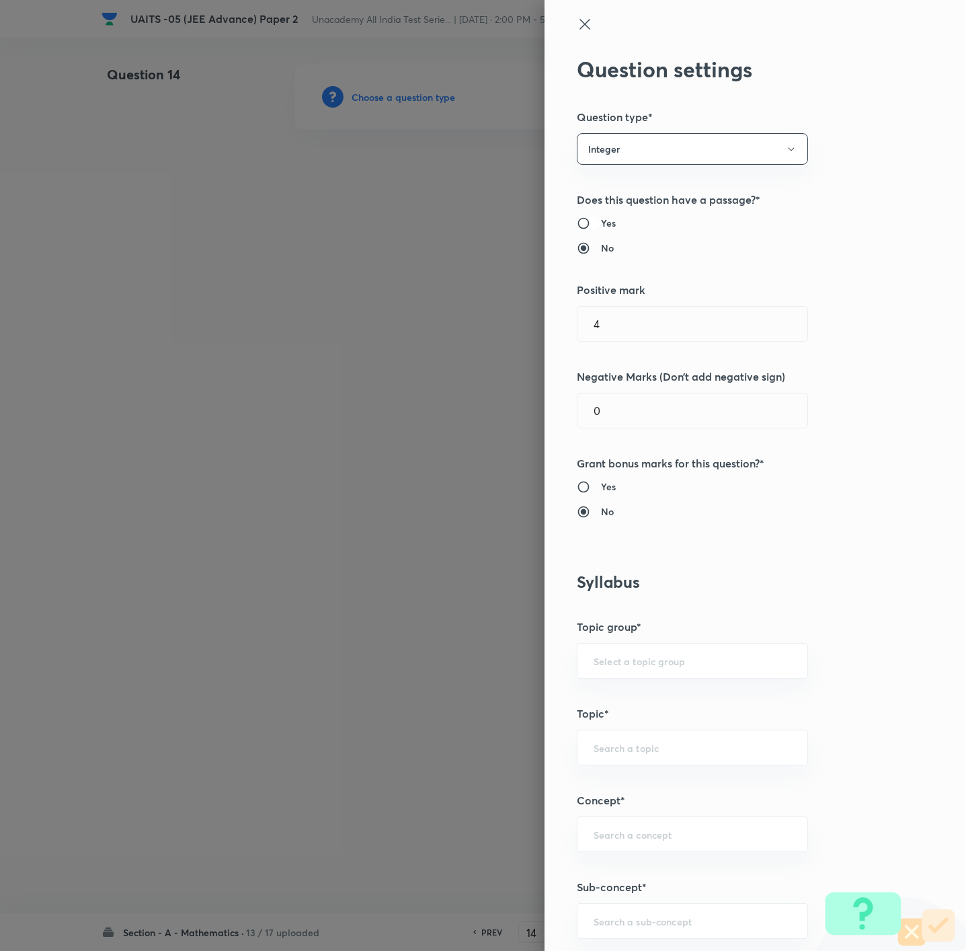
click at [577, 224] on input "Yes" at bounding box center [589, 222] width 24 height 13
radio input "true"
radio input "false"
click at [643, 329] on input "4" at bounding box center [692, 324] width 230 height 34
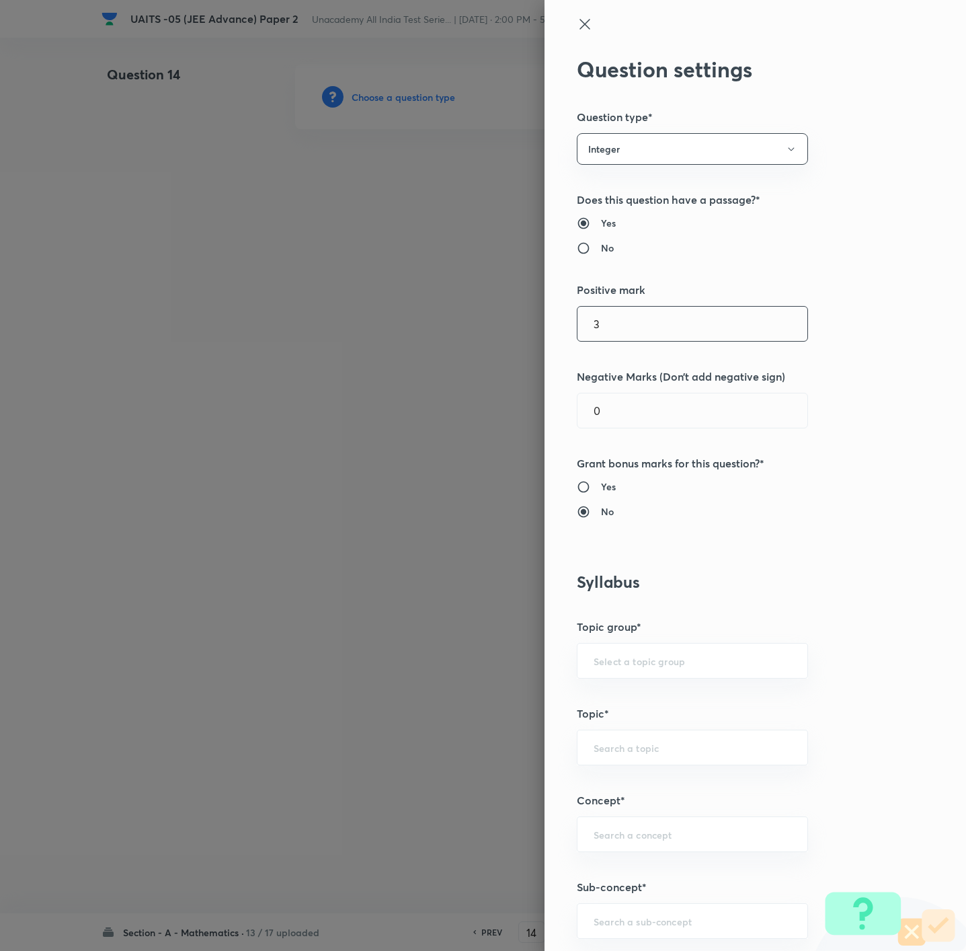
type input "3"
click at [635, 633] on div "​" at bounding box center [692, 921] width 231 height 36
paste input "Fundamentals of Mathematics"
click at [642, 633] on li "Fundamentals of Mathematics" at bounding box center [675, 886] width 229 height 24
type input "Fundamentals of Mathematics"
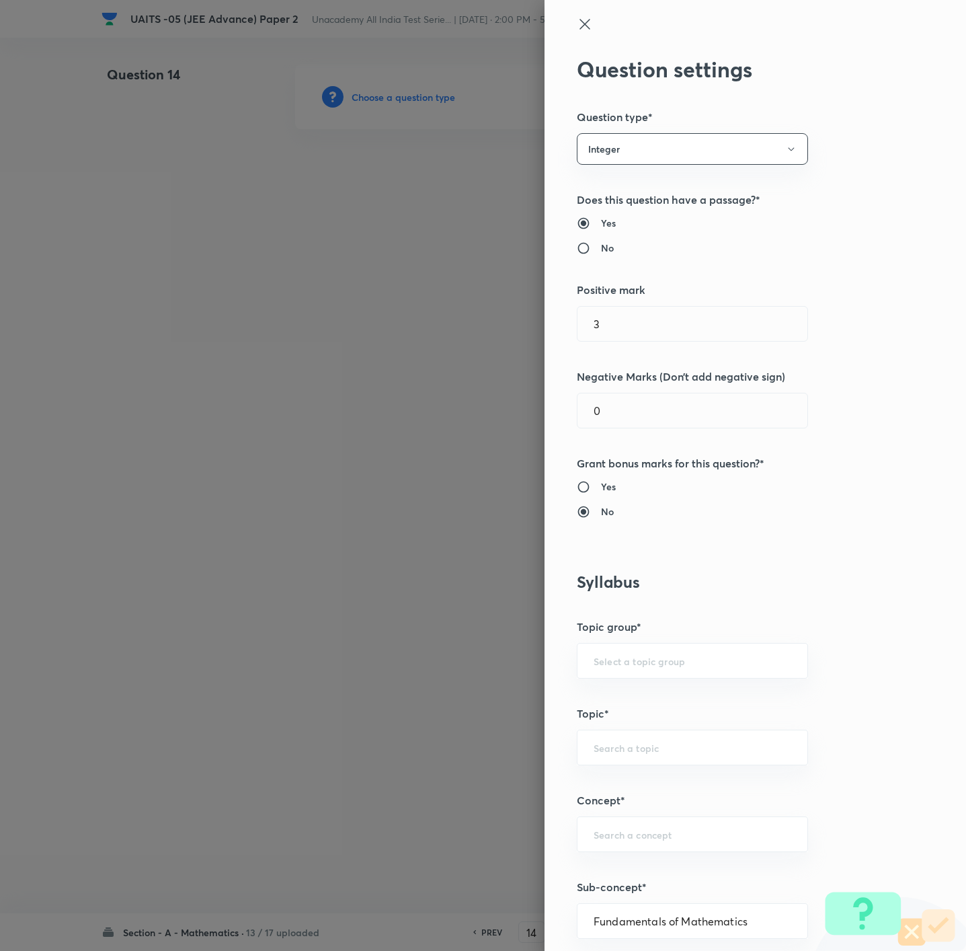
type input "Mathematics"
type input "Fundamental of Mathematics"
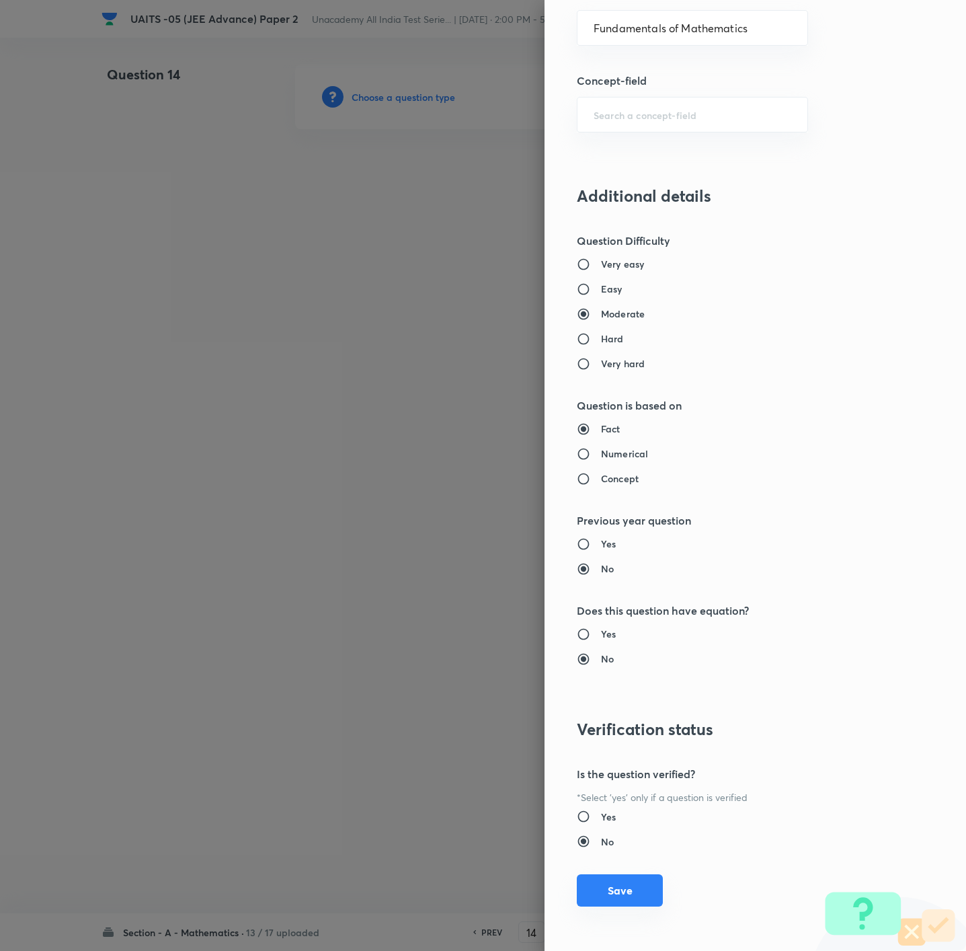
click at [604, 633] on button "Save" at bounding box center [620, 890] width 86 height 32
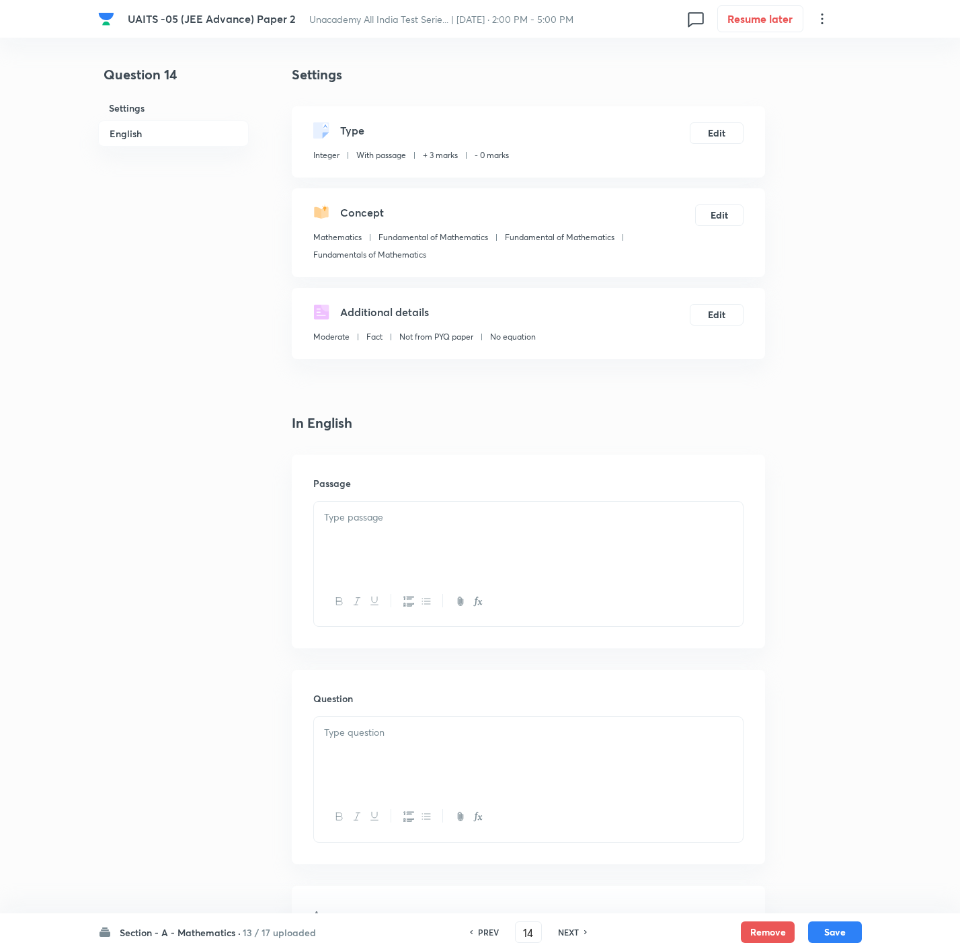
click at [407, 555] on div at bounding box center [528, 538] width 429 height 75
click at [347, 633] on div at bounding box center [528, 754] width 429 height 75
paste div
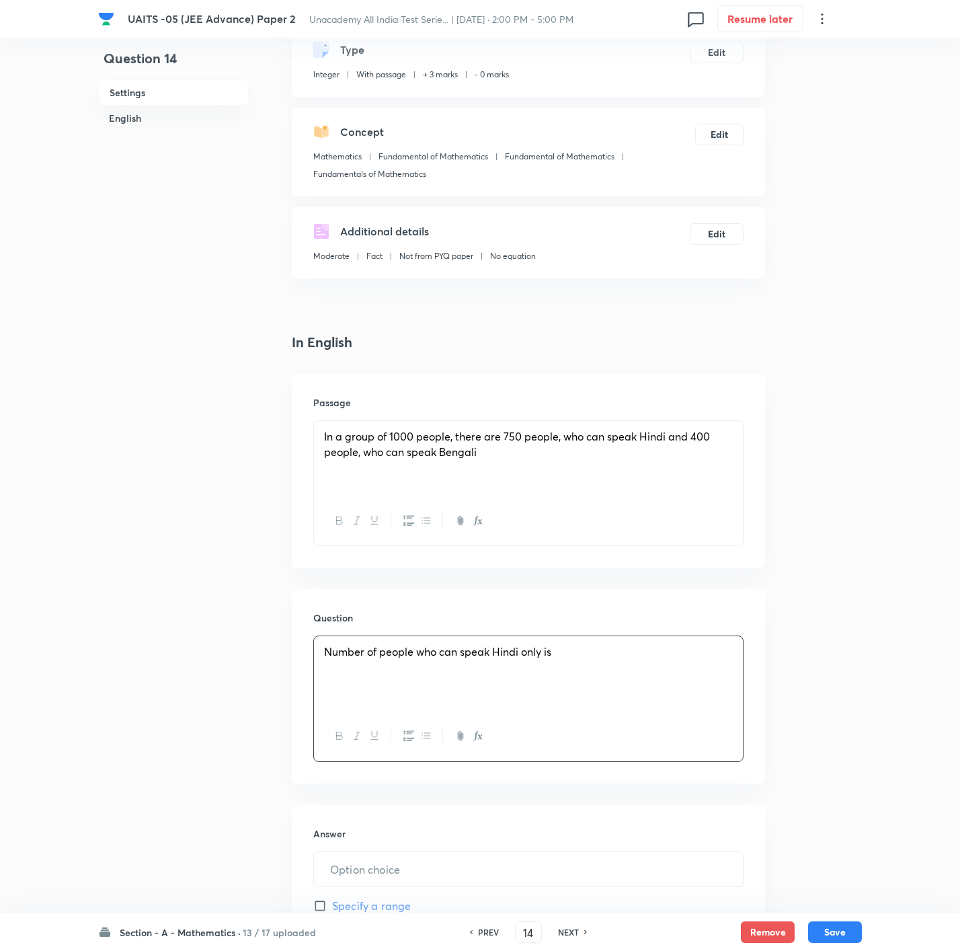
scroll to position [202, 0]
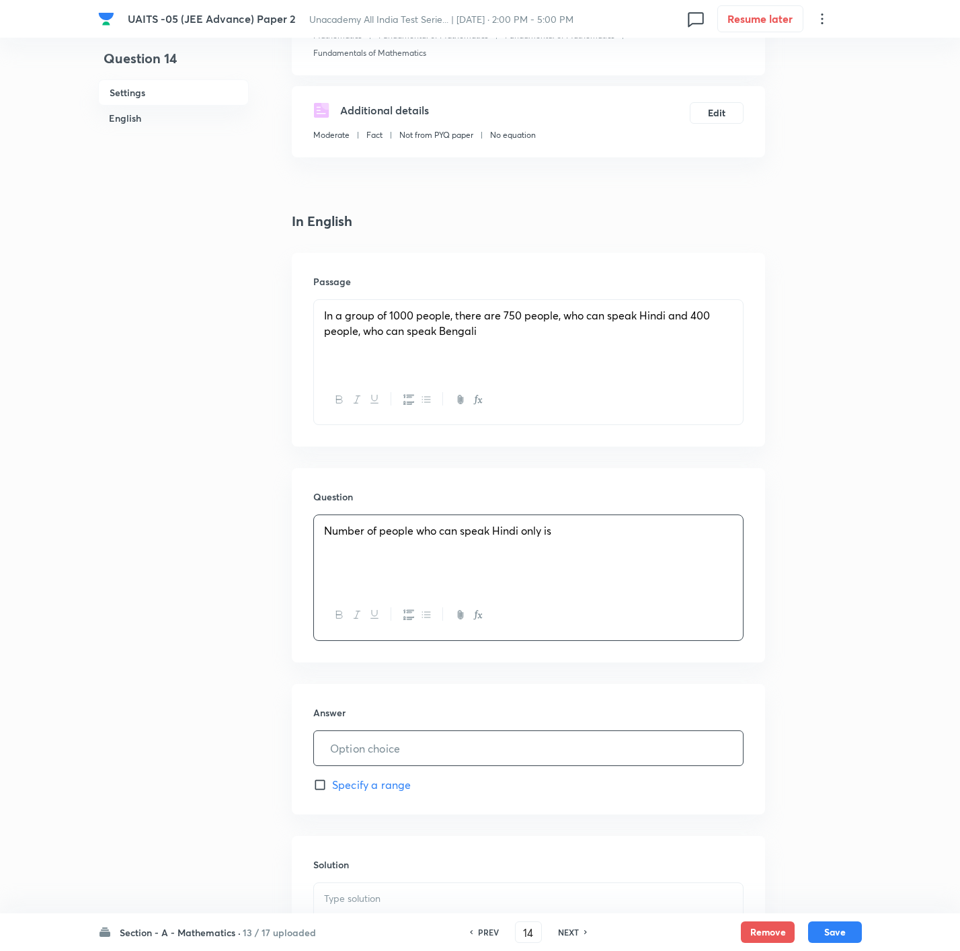
click at [406, 633] on input "text" at bounding box center [528, 748] width 429 height 34
type input "600"
drag, startPoint x: 543, startPoint y: 879, endPoint x: 506, endPoint y: 904, distance: 44.6
click at [526, 633] on div "Solution" at bounding box center [528, 933] width 473 height 194
click at [481, 633] on p at bounding box center [528, 898] width 409 height 15
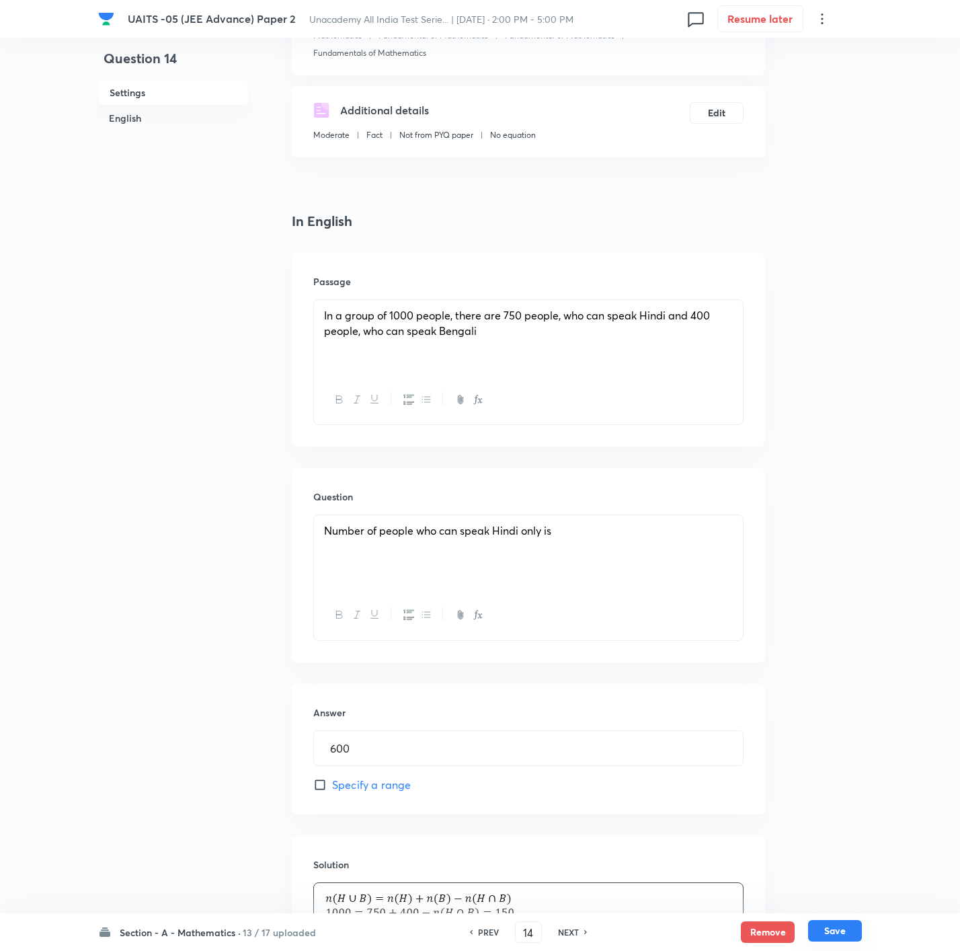
click at [643, 633] on button "Save" at bounding box center [835, 931] width 54 height 22
type input "15"
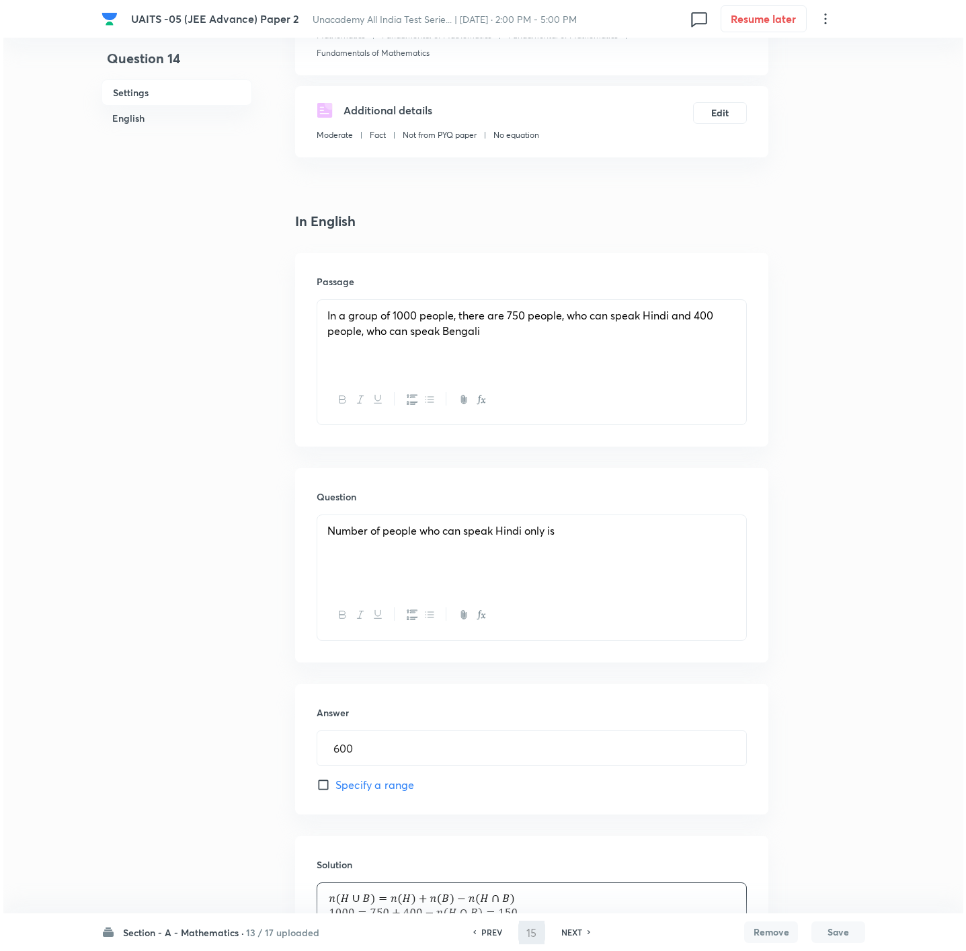
scroll to position [0, 0]
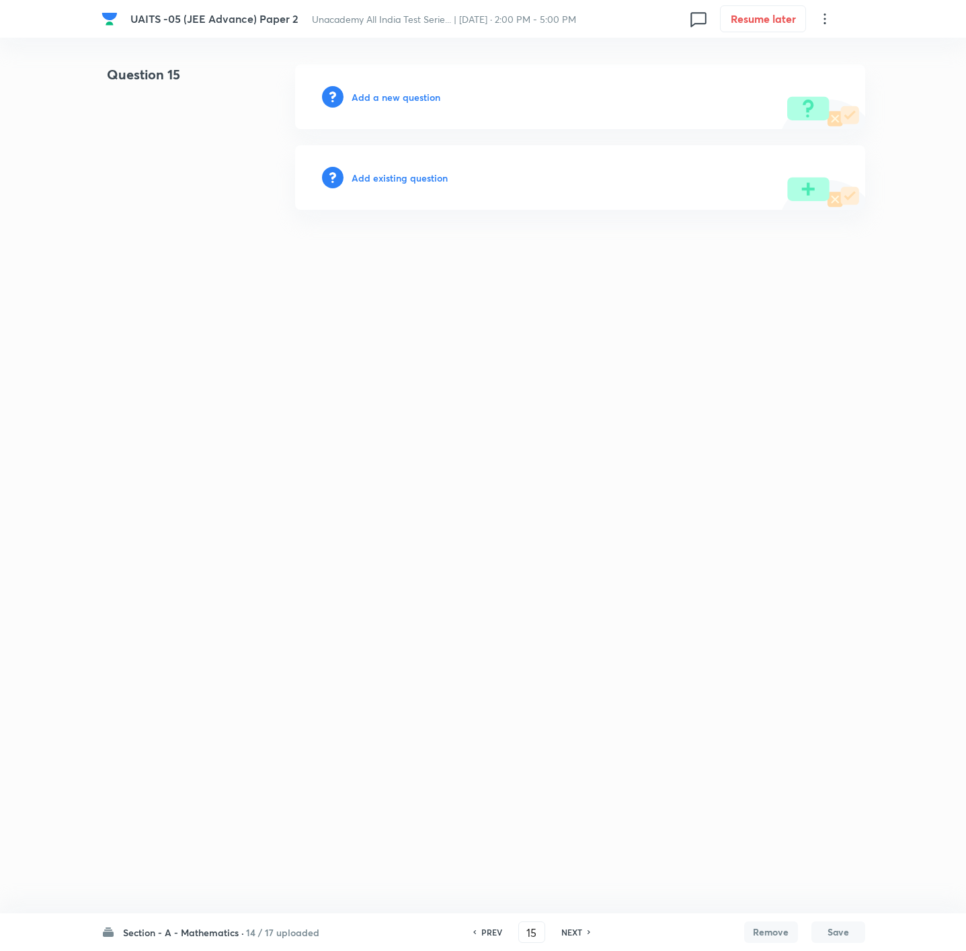
click at [402, 93] on h6 "Add a new question" at bounding box center [396, 97] width 89 height 14
click at [402, 93] on h6 "Choose a question type" at bounding box center [404, 97] width 104 height 14
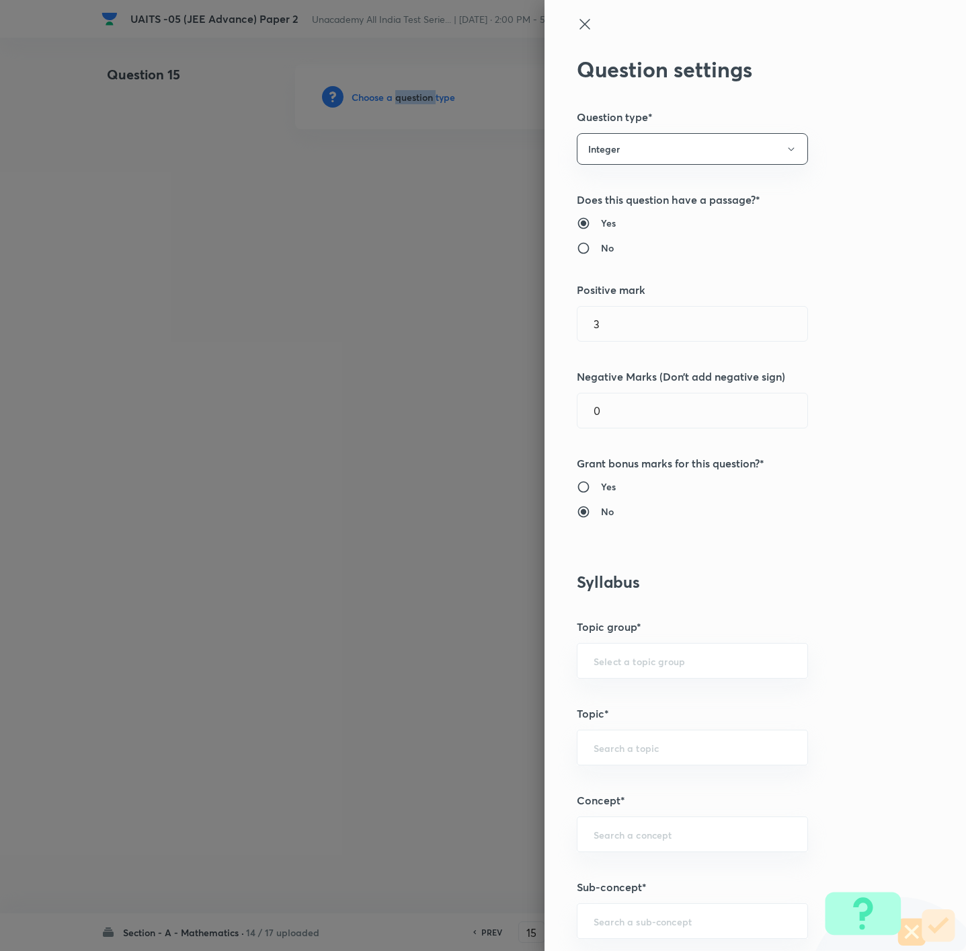
scroll to position [504, 0]
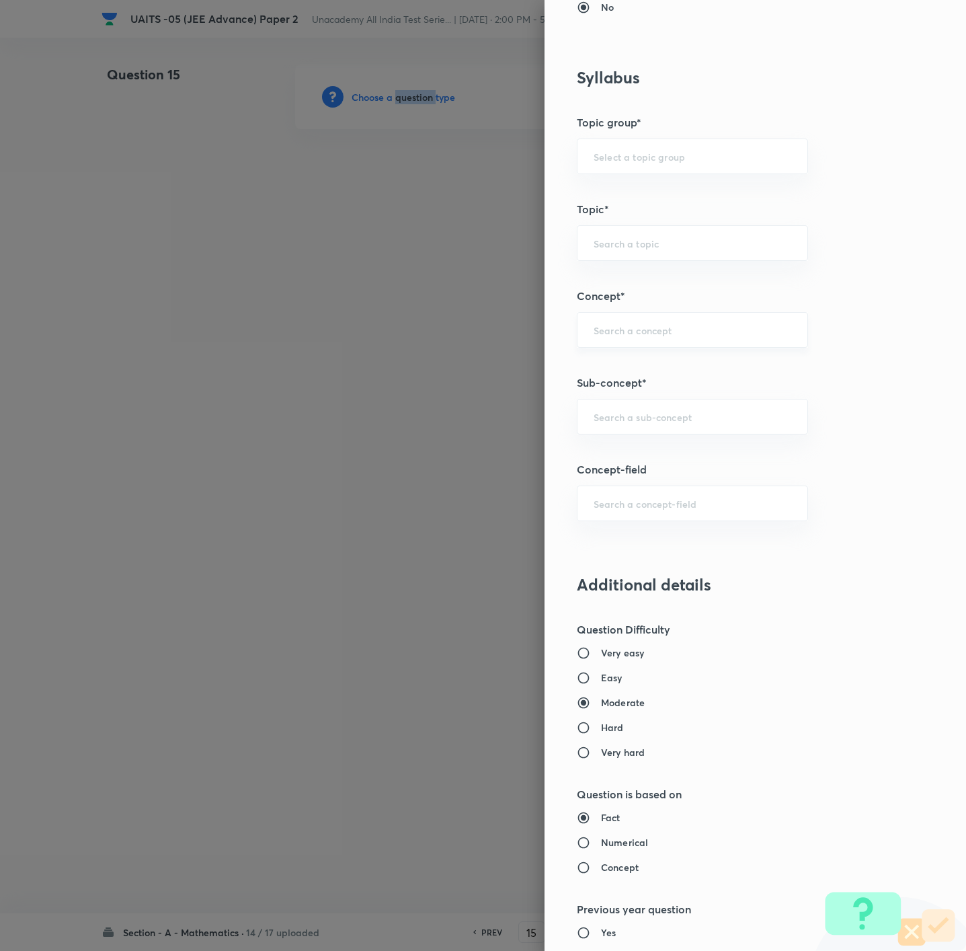
click at [643, 346] on div "​" at bounding box center [692, 330] width 231 height 36
click at [635, 428] on div "​" at bounding box center [692, 417] width 231 height 36
paste input "Fundamentals of Mathematics"
click at [643, 460] on li "Fundamentals of Mathematics" at bounding box center [675, 458] width 229 height 24
type input "Fundamentals of Mathematics"
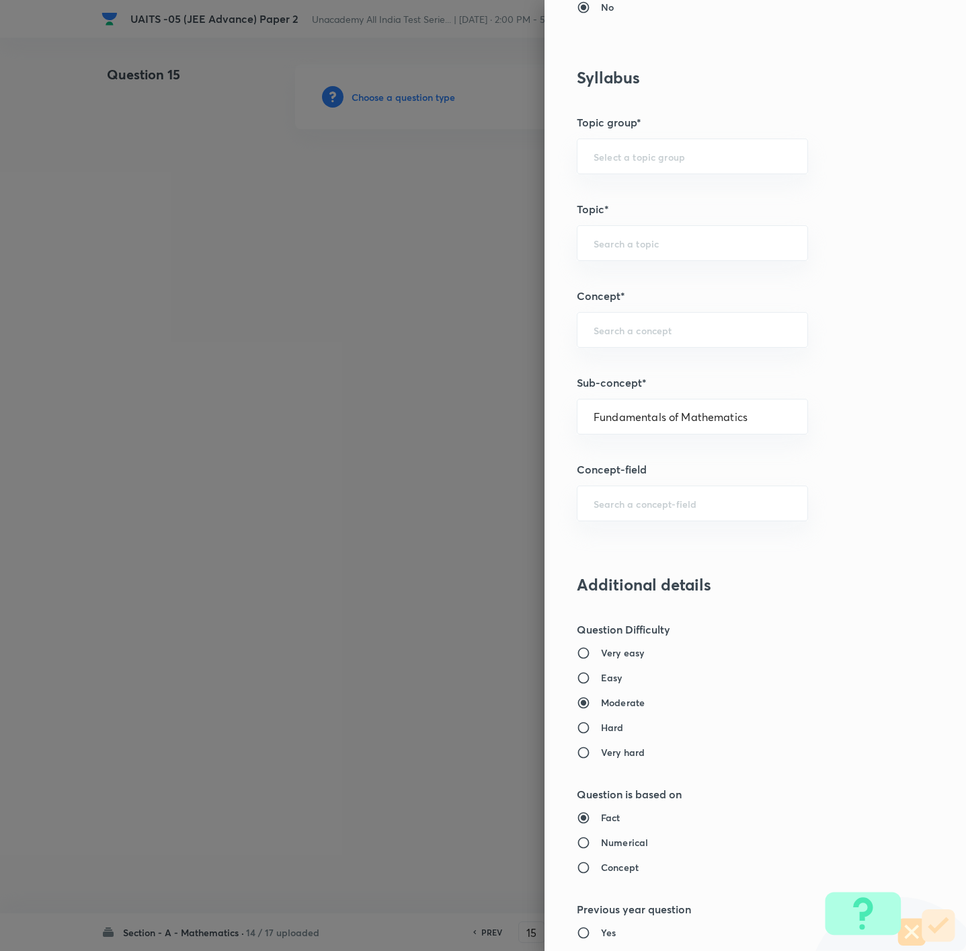
type input "Mathematics"
type input "Fundamental of Mathematics"
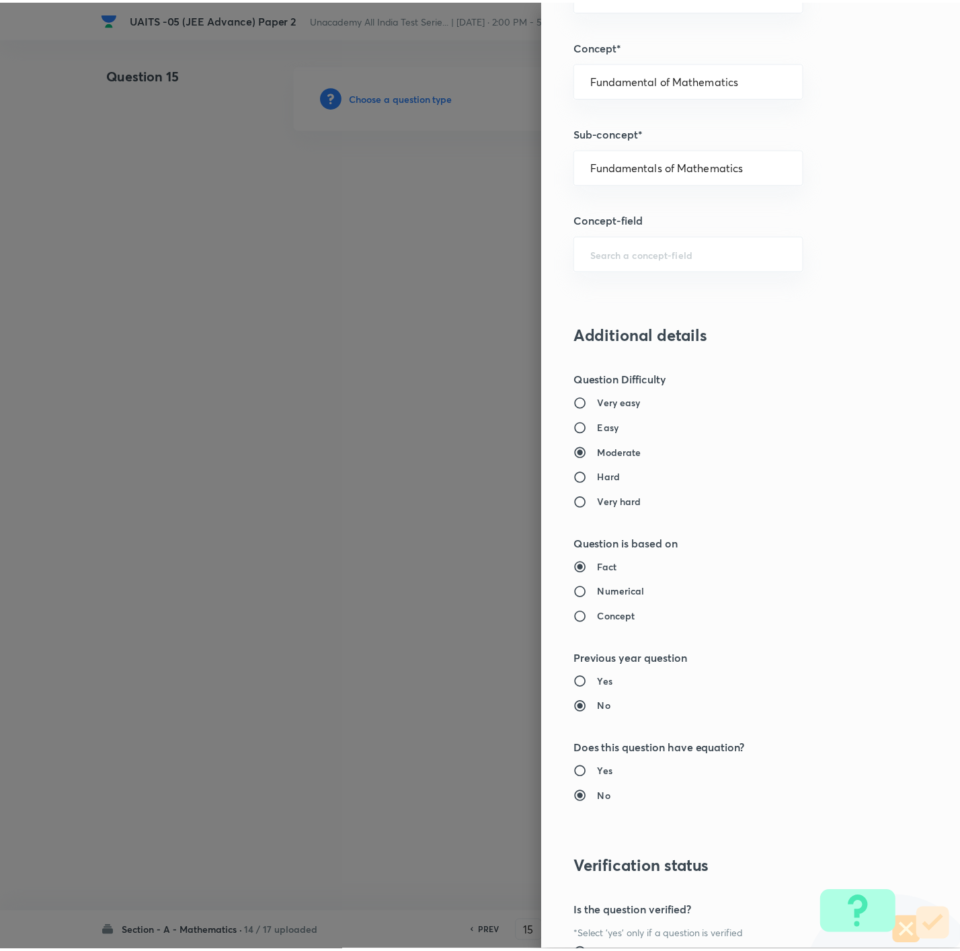
scroll to position [896, 0]
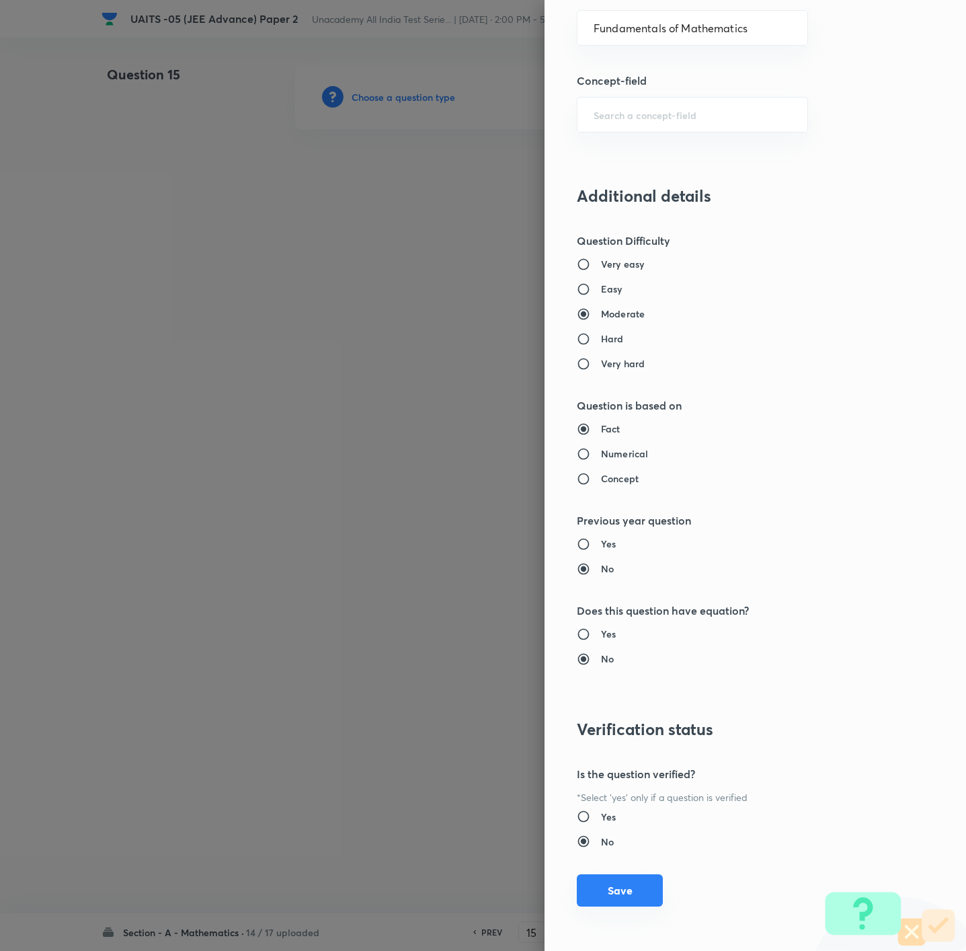
click at [588, 633] on button "Save" at bounding box center [620, 890] width 86 height 32
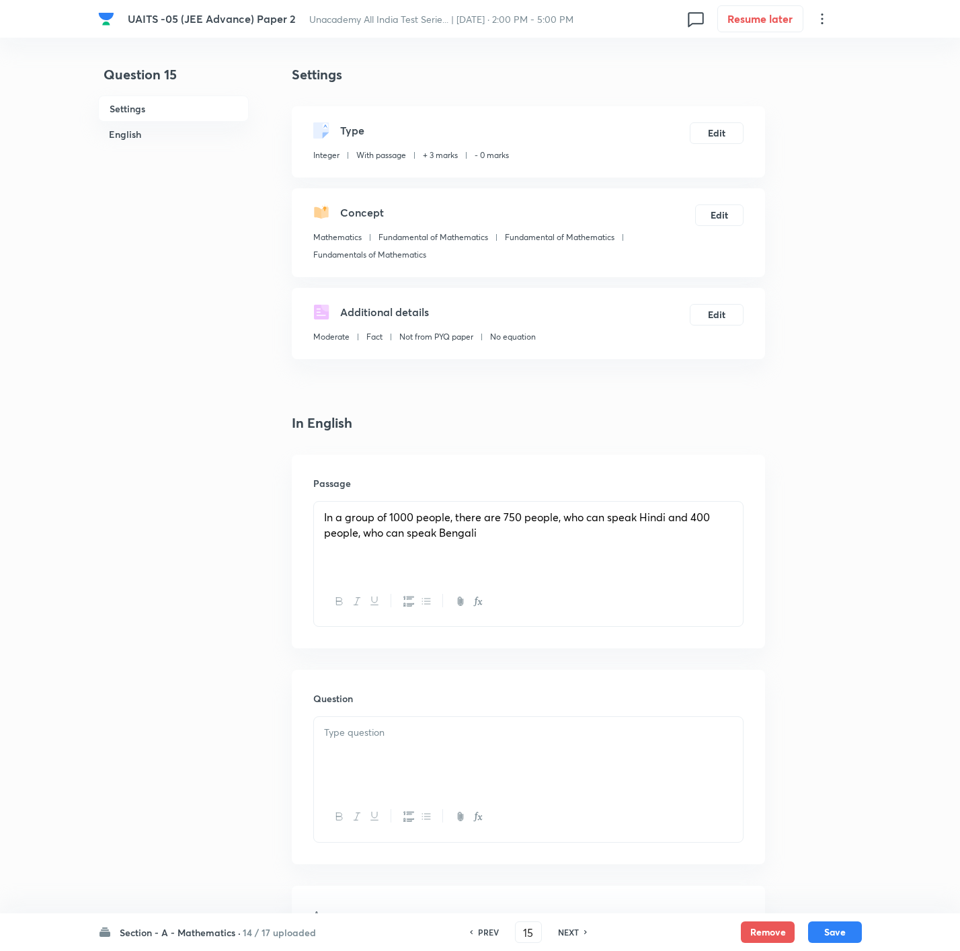
click at [452, 633] on div at bounding box center [528, 754] width 429 height 75
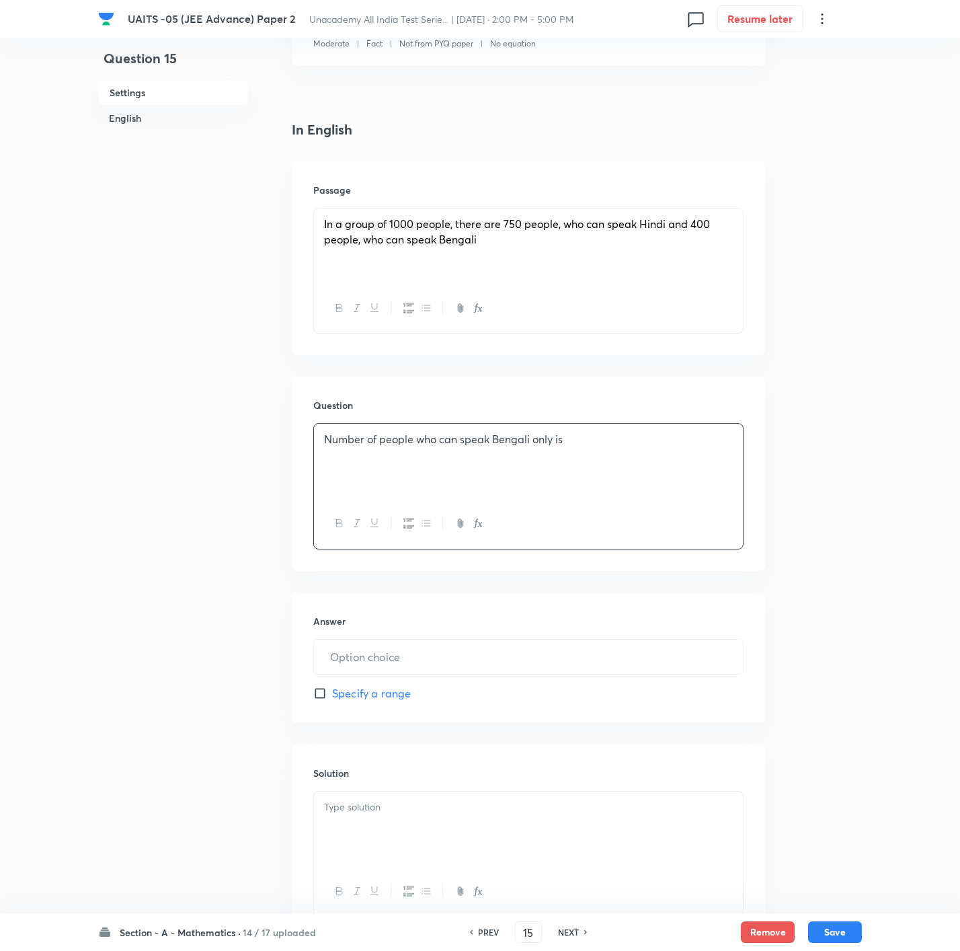
scroll to position [303, 0]
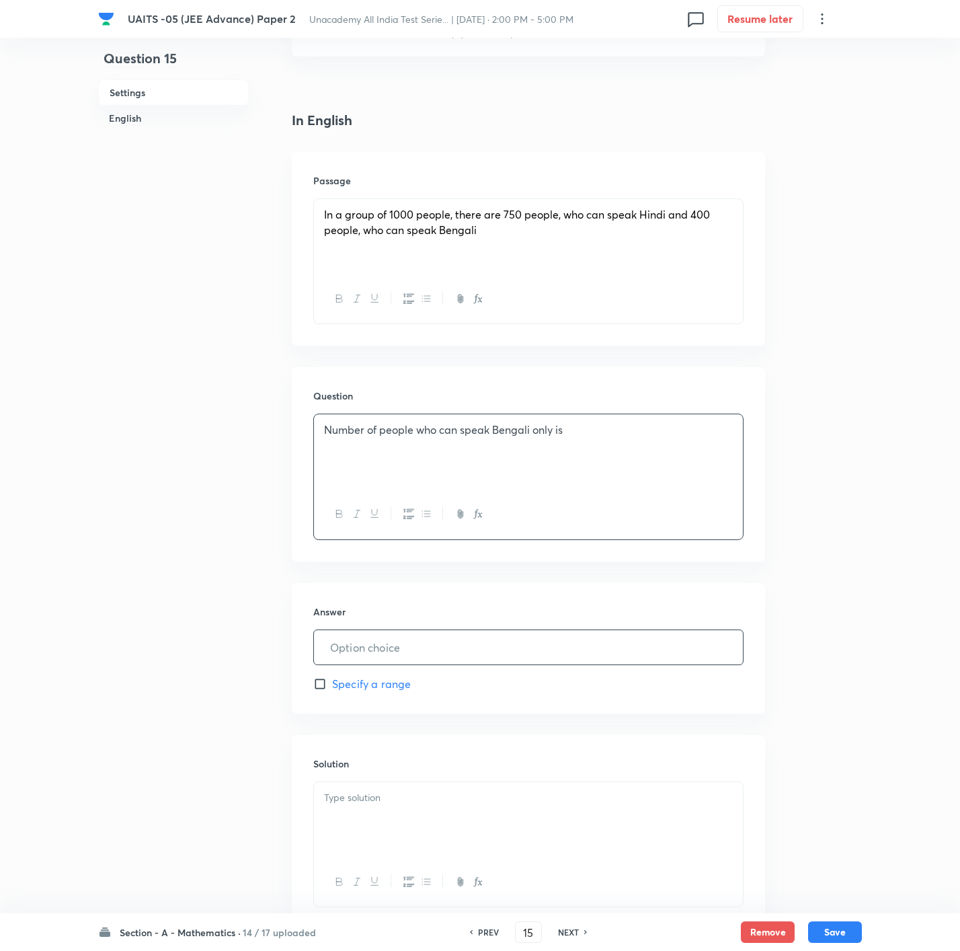
click at [396, 633] on input "text" at bounding box center [528, 647] width 429 height 34
type input "250"
click at [508, 633] on div at bounding box center [528, 819] width 429 height 75
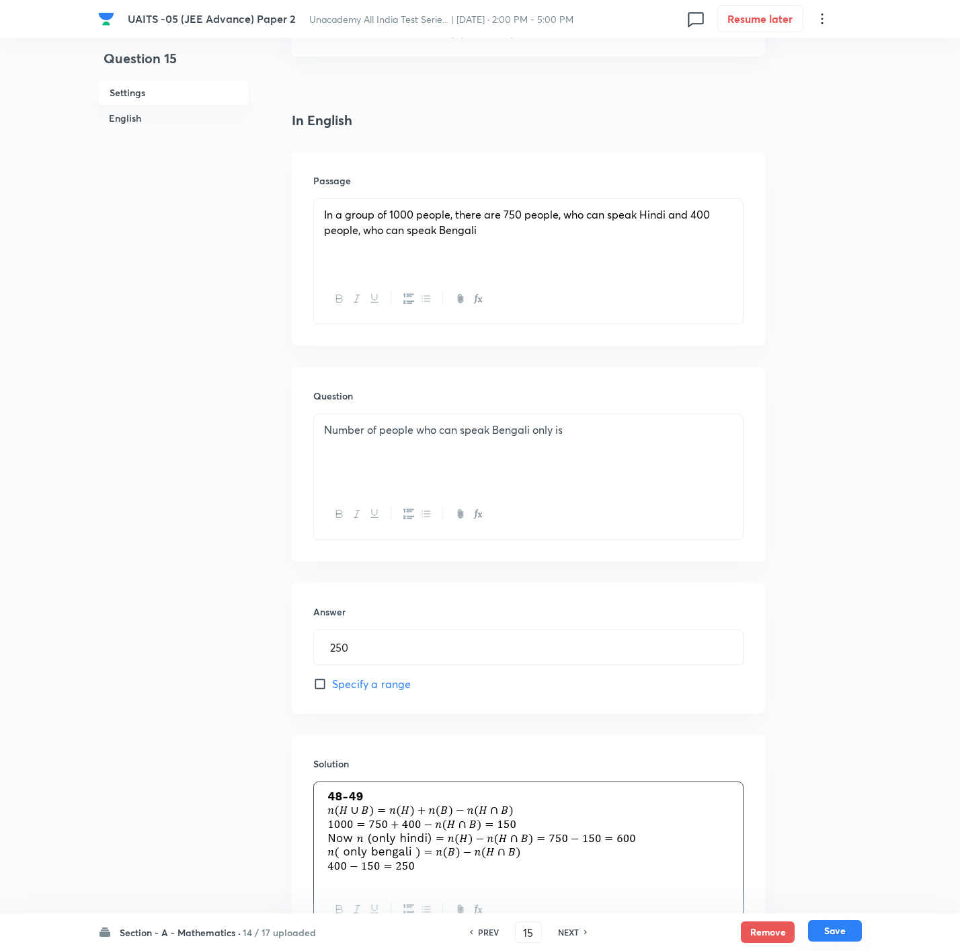
click at [643, 633] on button "Save" at bounding box center [835, 931] width 54 height 22
type input "16"
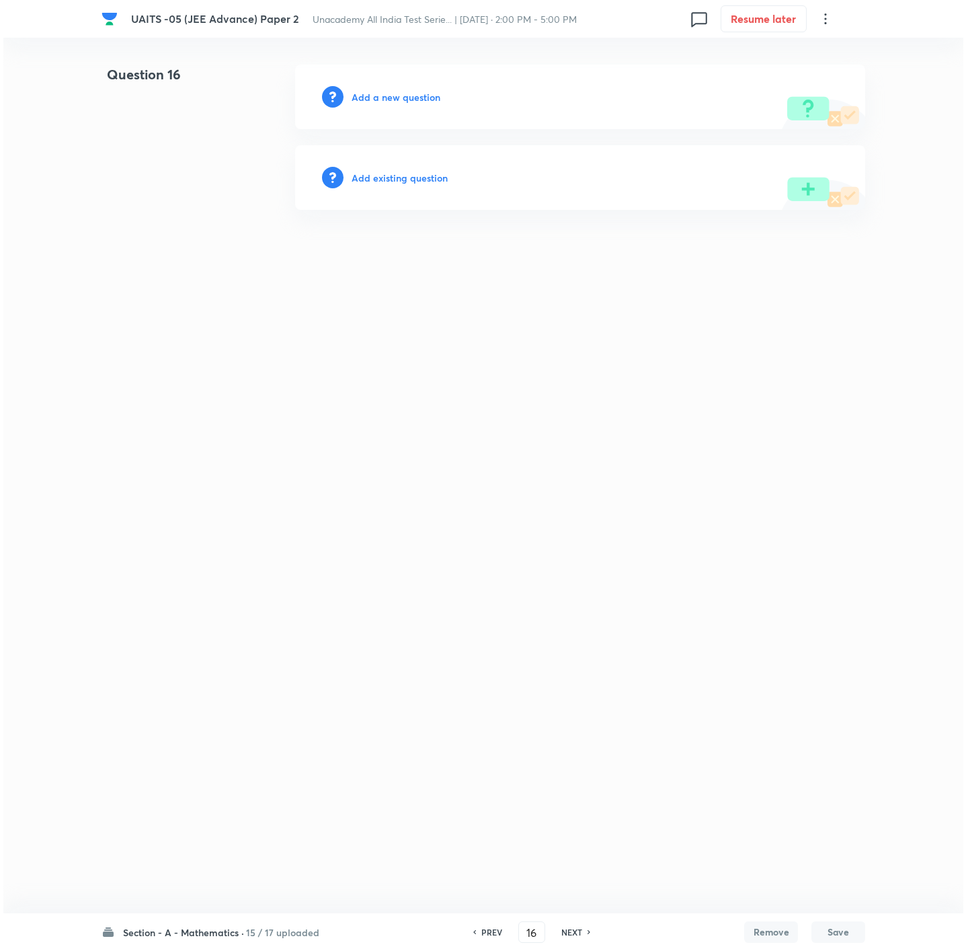
scroll to position [0, 0]
click at [406, 87] on div "Add a new question" at bounding box center [580, 97] width 570 height 65
click at [404, 91] on h6 "Add a new question" at bounding box center [396, 97] width 89 height 14
click at [404, 91] on h6 "Choose a question type" at bounding box center [404, 97] width 104 height 14
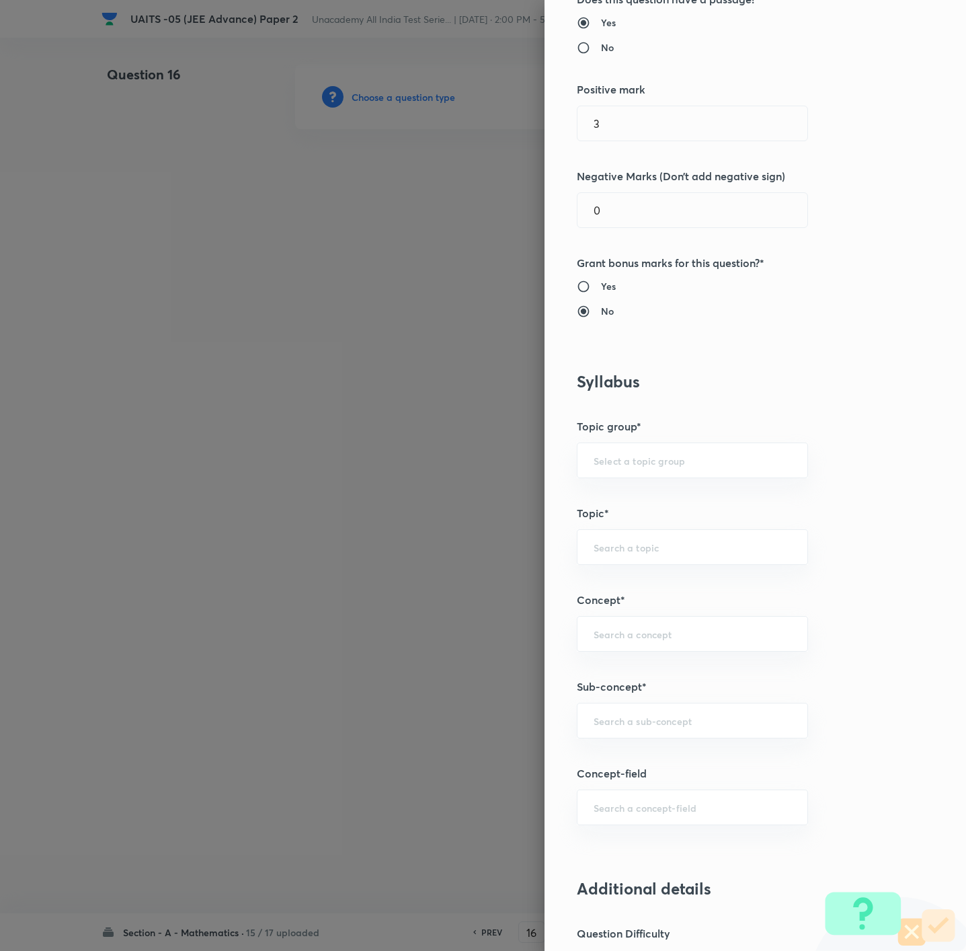
scroll to position [202, 0]
click at [643, 633] on input "text" at bounding box center [693, 719] width 198 height 13
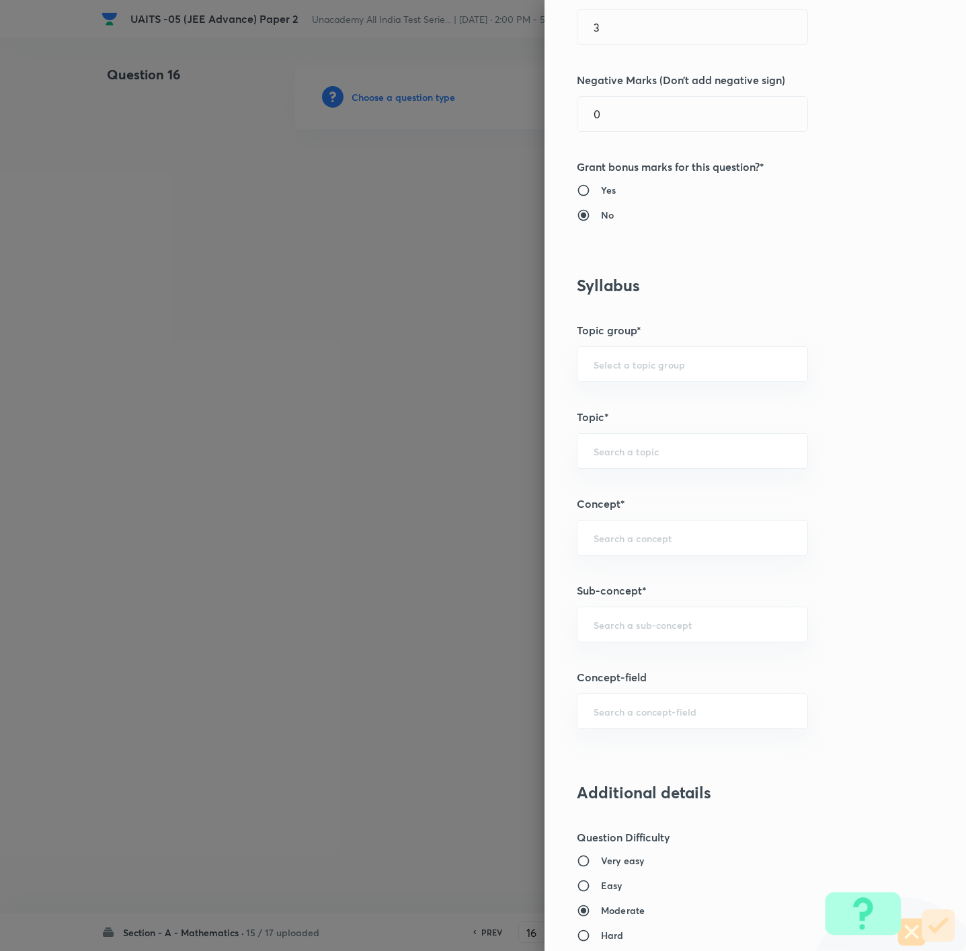
scroll to position [403, 0]
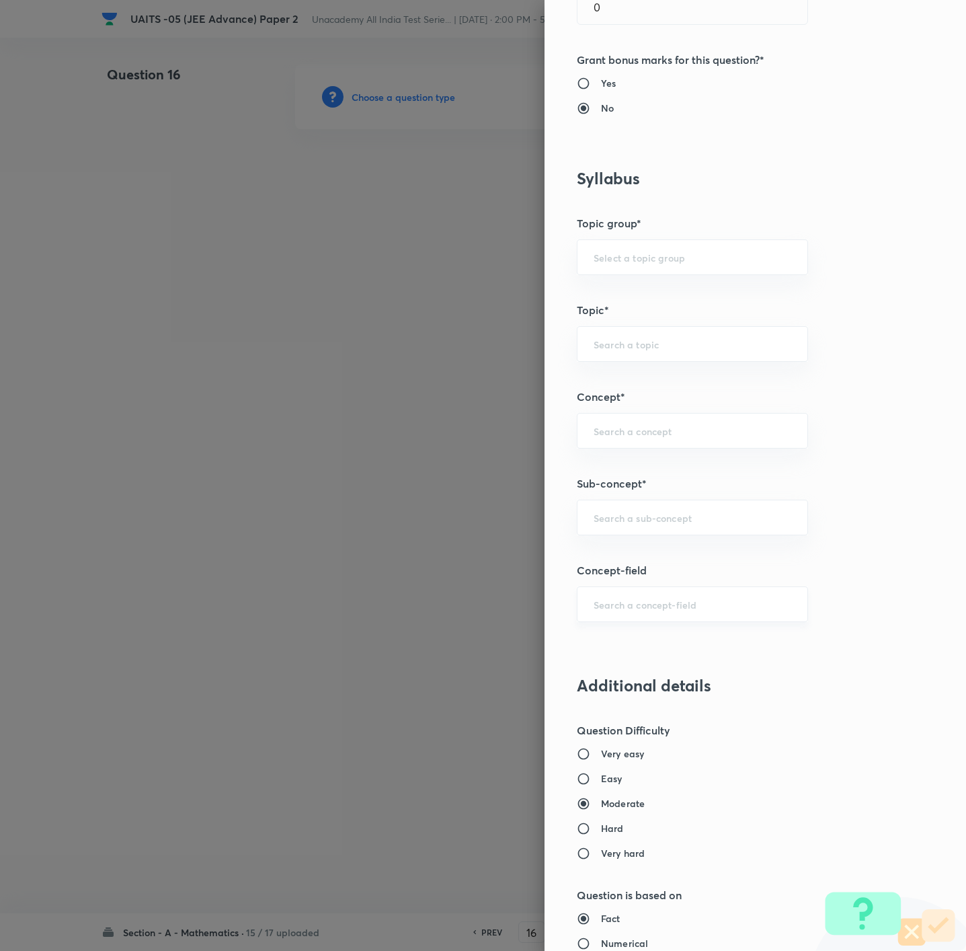
paste input "sequences and series"
drag, startPoint x: 622, startPoint y: 520, endPoint x: 646, endPoint y: 565, distance: 51.1
click at [623, 524] on input "sequences and series" at bounding box center [693, 517] width 198 height 13
type input "sequences and series"
drag, startPoint x: 616, startPoint y: 479, endPoint x: 632, endPoint y: 508, distance: 33.7
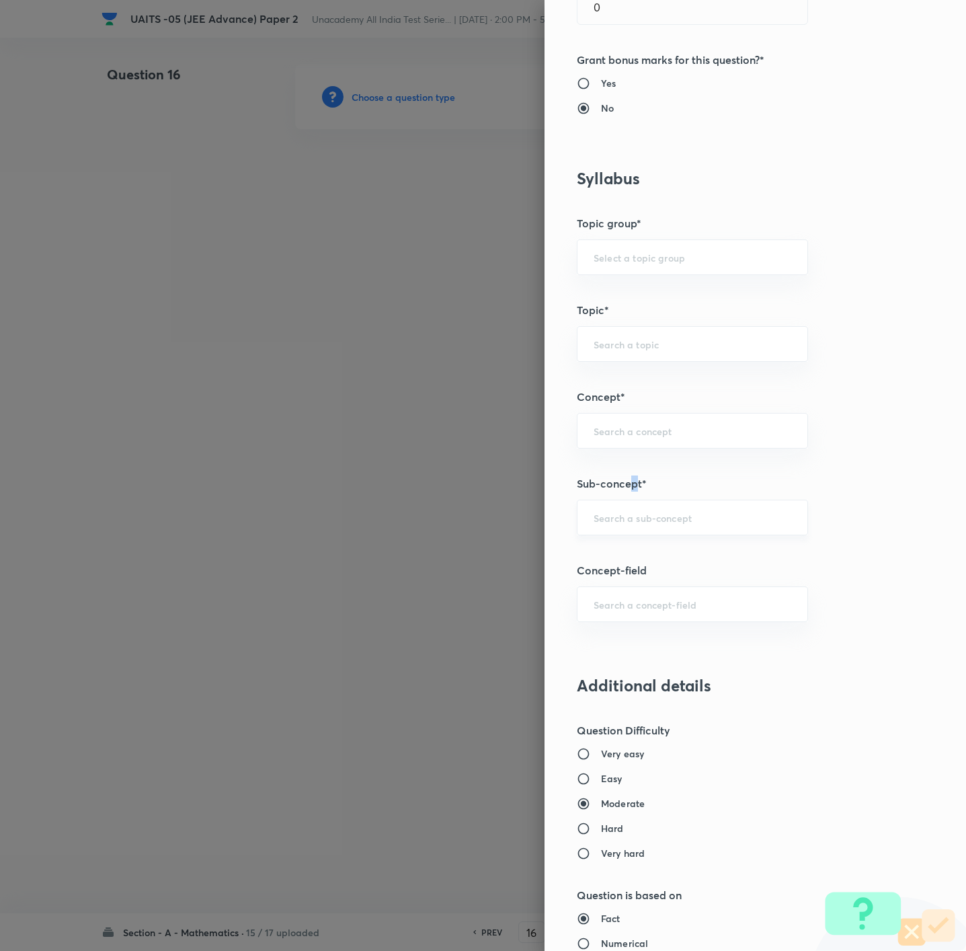
click at [620, 490] on h5 "Sub-concept*" at bounding box center [733, 483] width 312 height 16
click at [634, 524] on input "text" at bounding box center [693, 517] width 198 height 13
paste input "sequences and series"
click at [626, 518] on input "sequences and series" at bounding box center [693, 517] width 198 height 13
drag, startPoint x: 633, startPoint y: 581, endPoint x: 631, endPoint y: 563, distance: 17.6
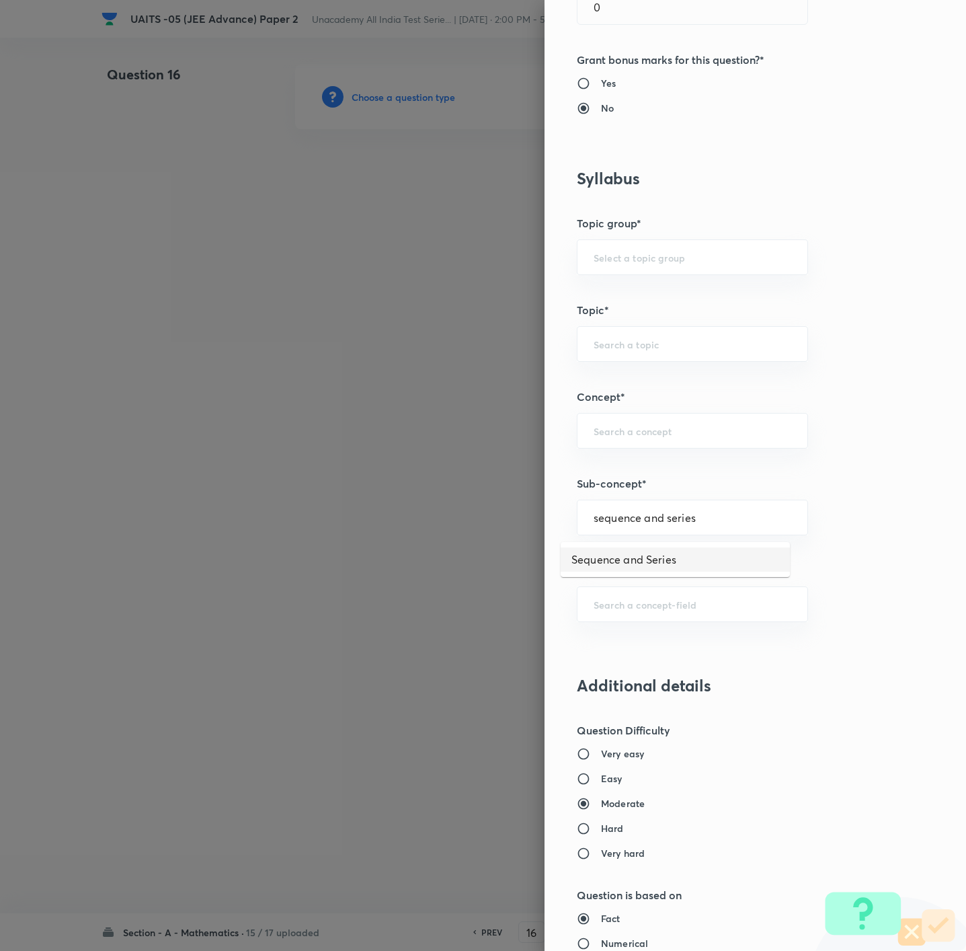
click at [631, 563] on li "Sequence and Series" at bounding box center [675, 559] width 229 height 24
type input "Sequence and Series"
type input "Mathematics"
type input "Sequence and Series"
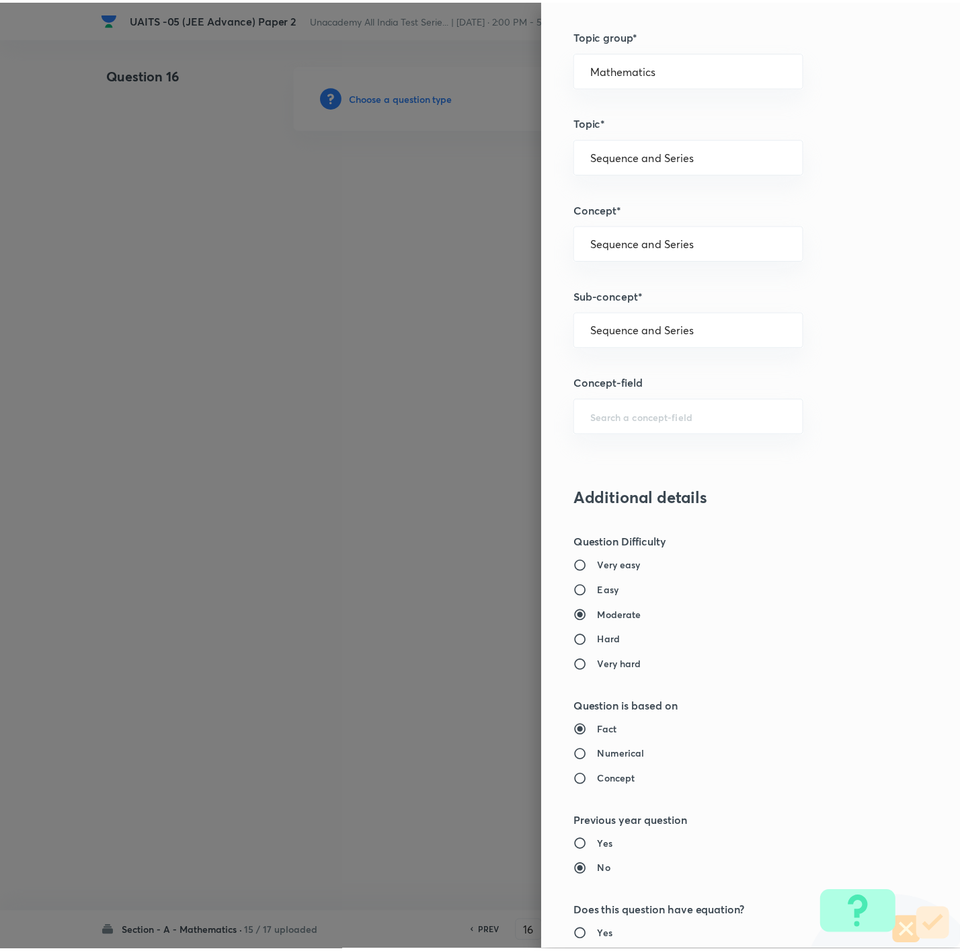
scroll to position [896, 0]
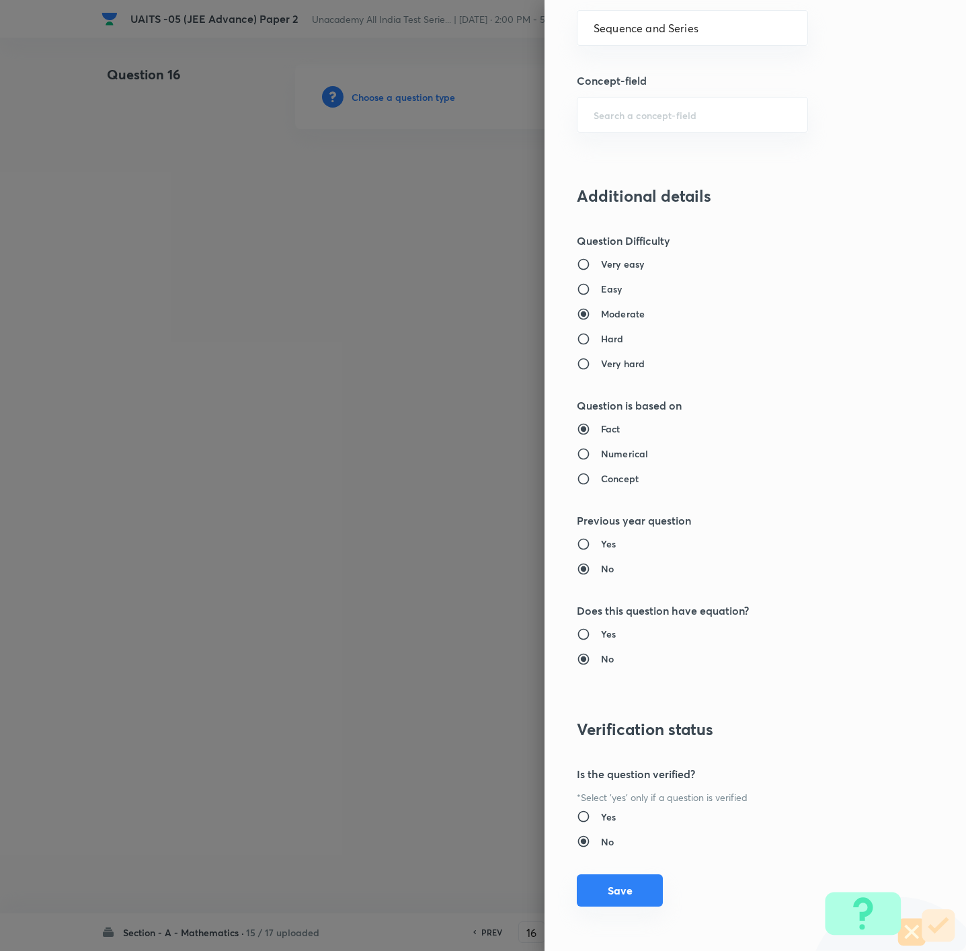
click at [617, 633] on button "Save" at bounding box center [620, 890] width 86 height 32
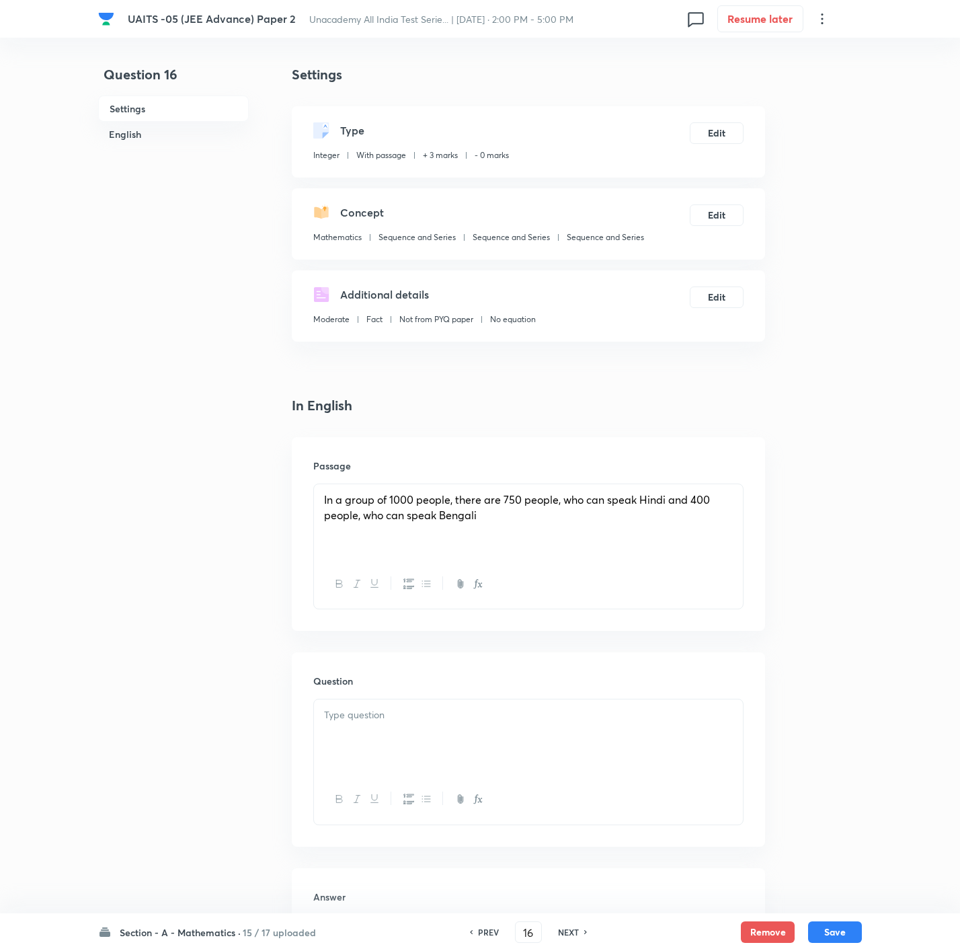
click at [643, 629] on div "Passage In a group of 1000 people, there are 750 people, who can speak Hindi an…" at bounding box center [528, 534] width 473 height 194
drag, startPoint x: 605, startPoint y: 533, endPoint x: 200, endPoint y: 493, distance: 407.4
click at [200, 493] on div "Question 16 Settings English Settings Type Integer With passage + 3 marks - 0 m…" at bounding box center [480, 666] width 764 height 1203
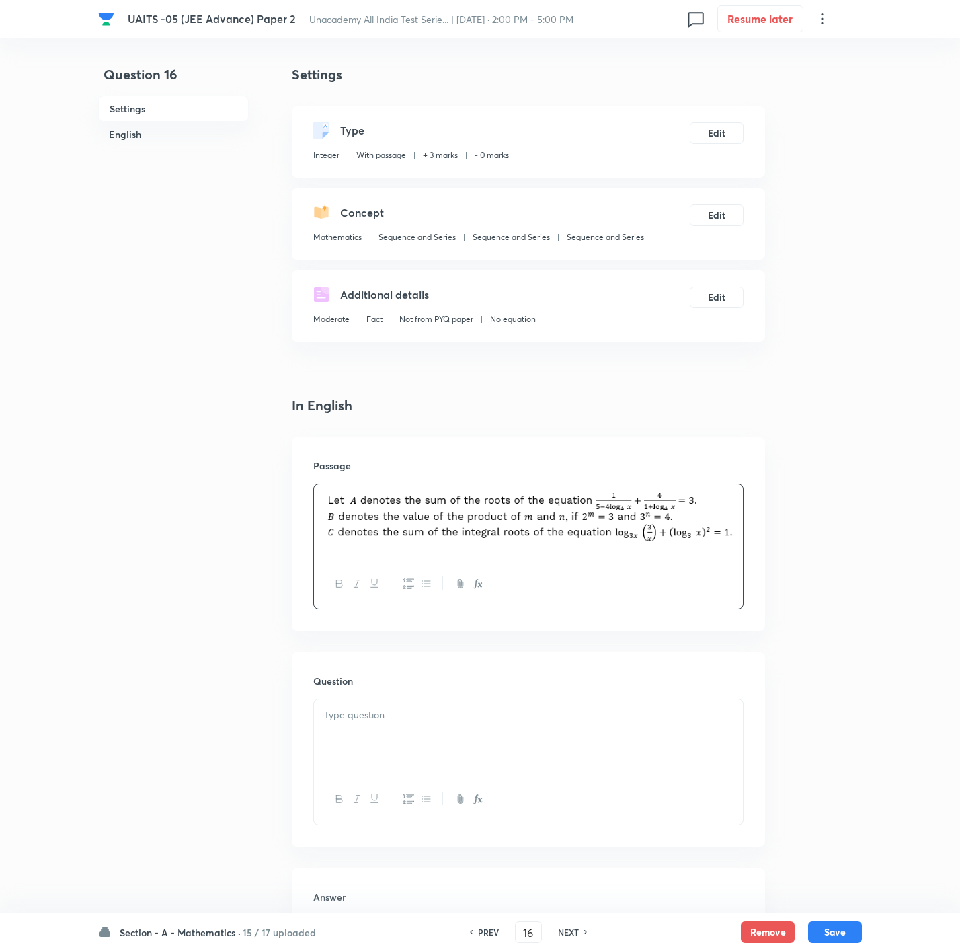
click at [412, 633] on div at bounding box center [528, 736] width 429 height 75
drag, startPoint x: 385, startPoint y: 718, endPoint x: 387, endPoint y: 726, distance: 8.3
click at [387, 633] on span "The value of equals" at bounding box center [373, 714] width 98 height 14
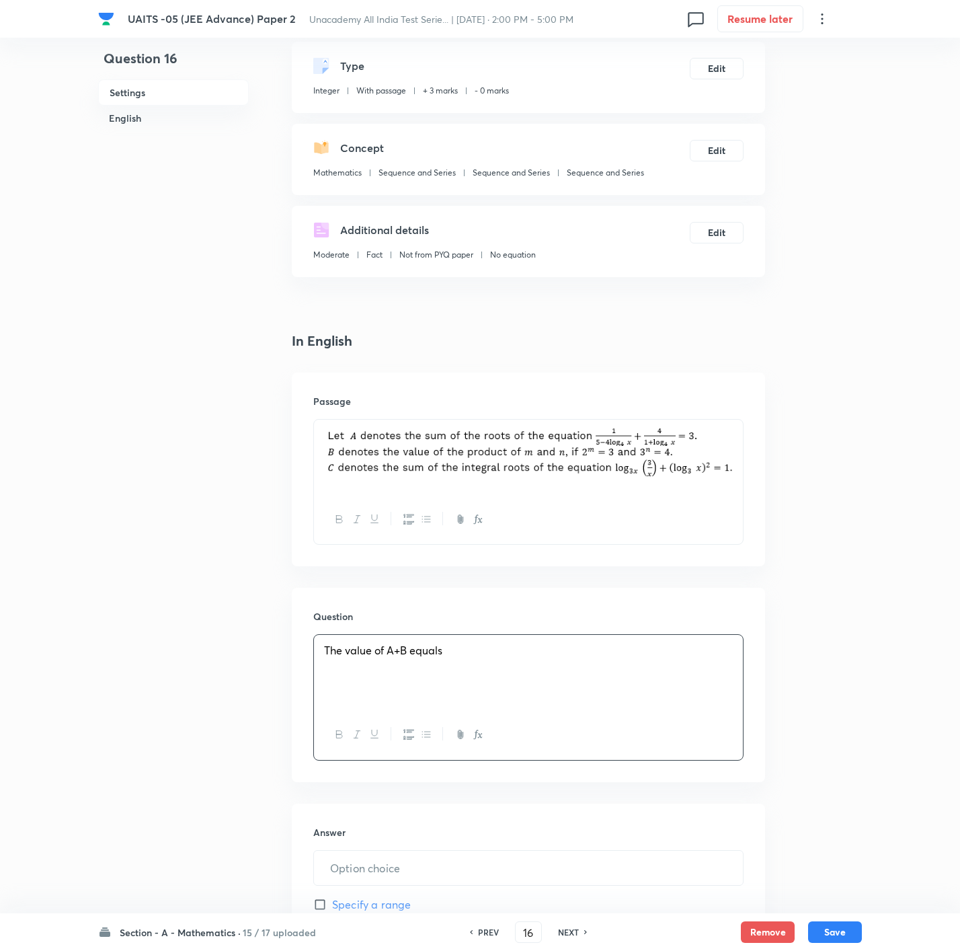
scroll to position [101, 0]
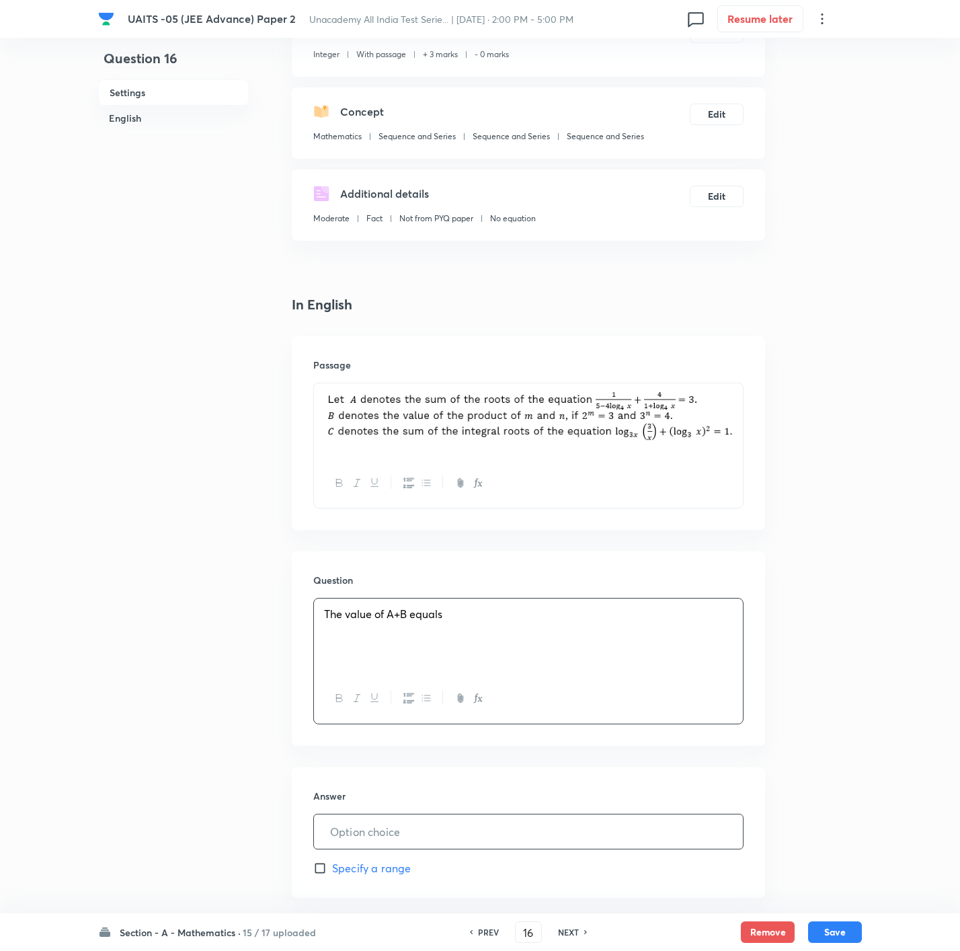
click at [410, 633] on input "text" at bounding box center [528, 831] width 429 height 34
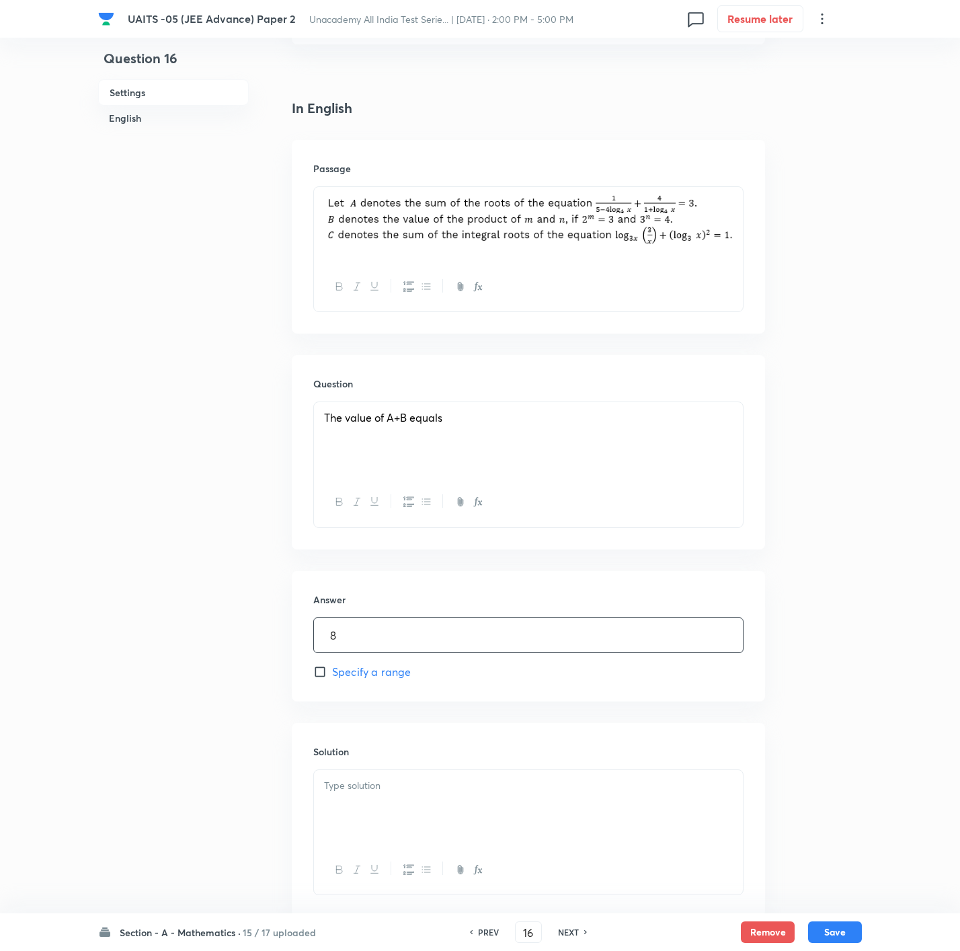
scroll to position [303, 0]
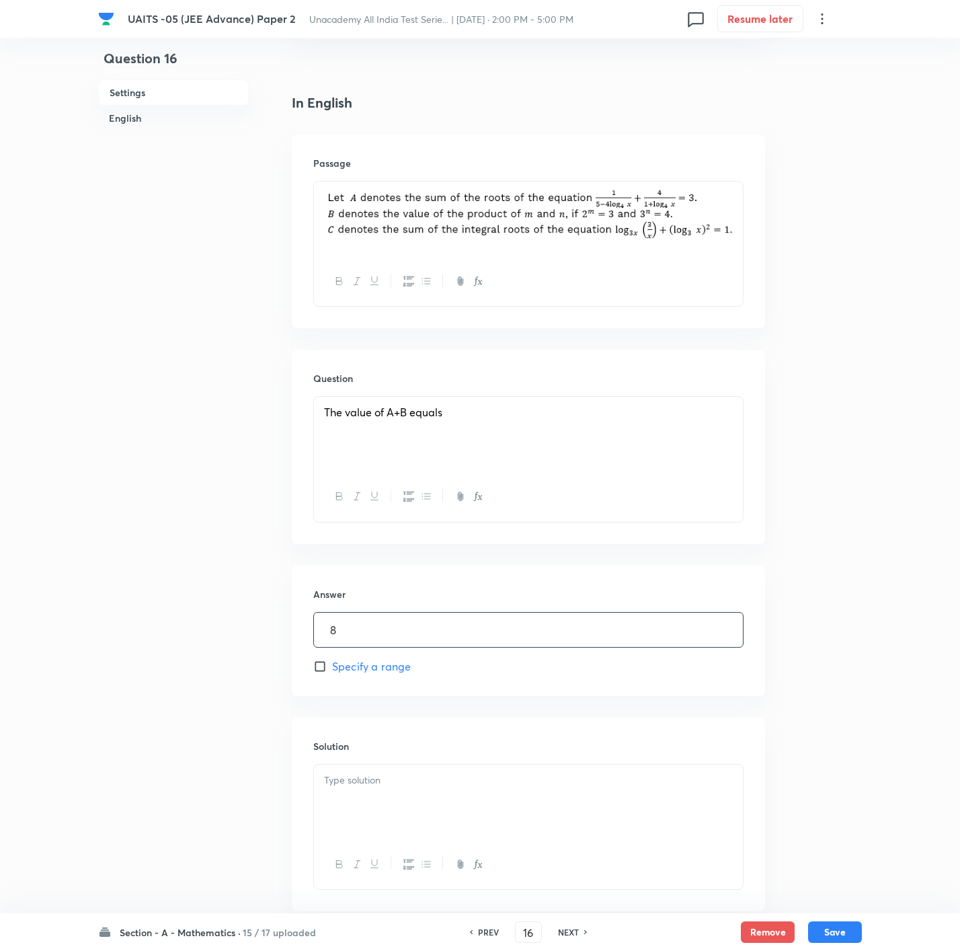
type input "8"
click at [629, 633] on div at bounding box center [528, 801] width 429 height 75
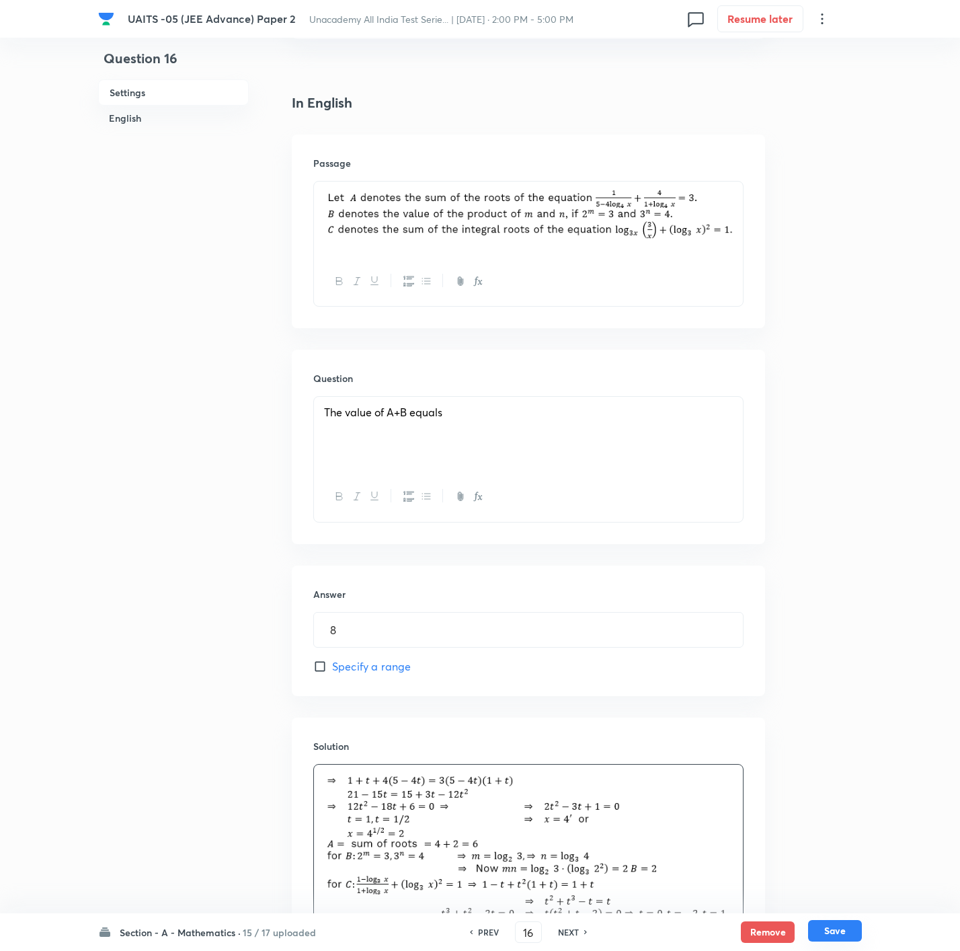
click at [643, 633] on button "Save" at bounding box center [835, 931] width 54 height 22
type input "17"
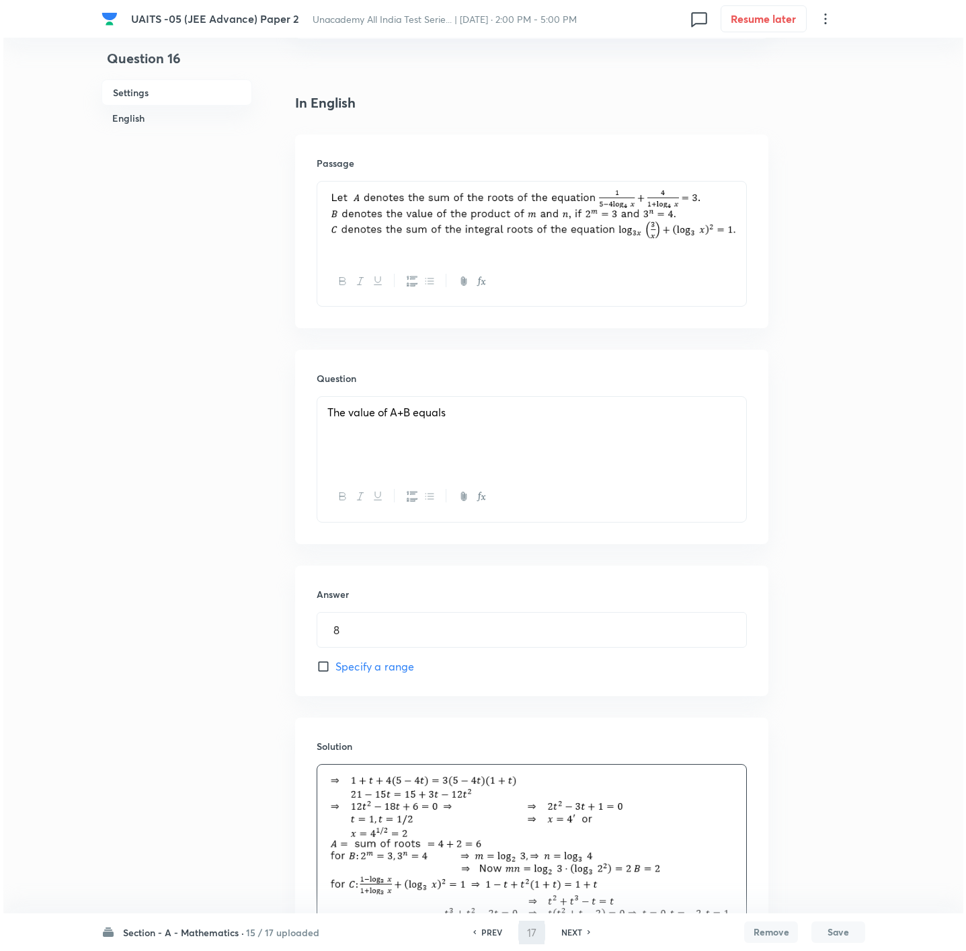
scroll to position [0, 0]
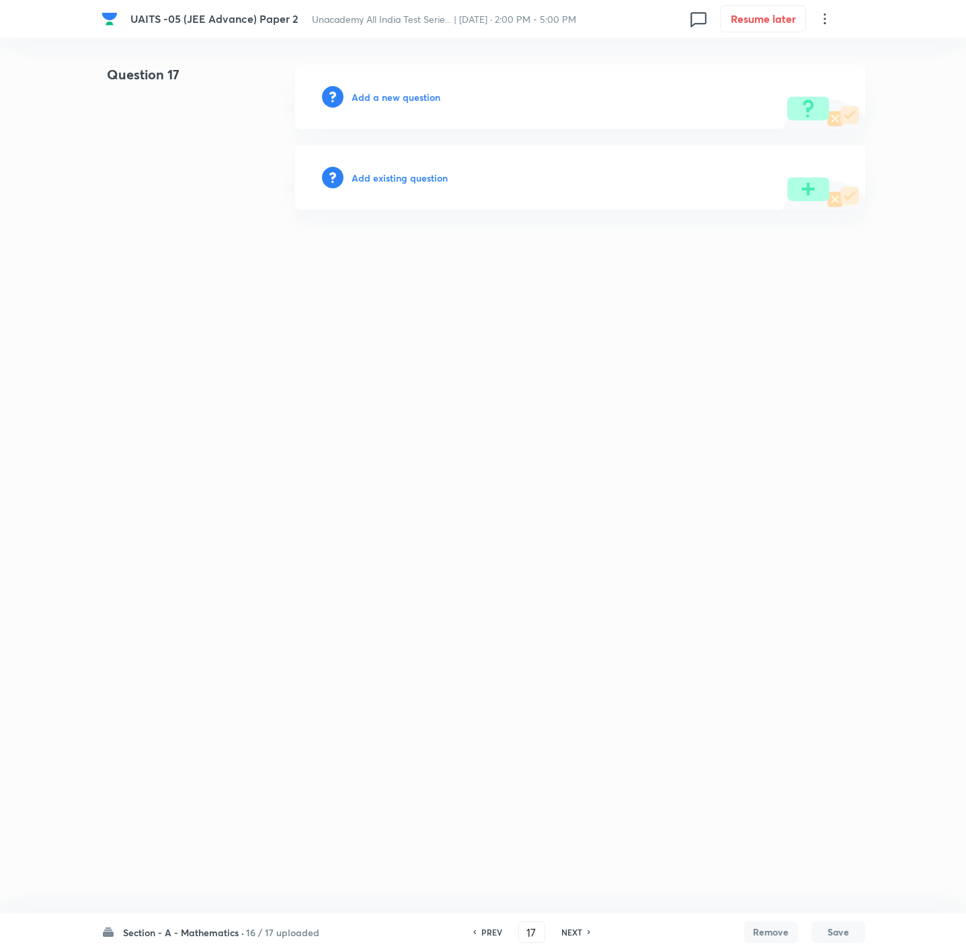
click at [384, 95] on h6 "Add a new question" at bounding box center [396, 97] width 89 height 14
click at [384, 95] on h6 "Choose a question type" at bounding box center [404, 97] width 104 height 14
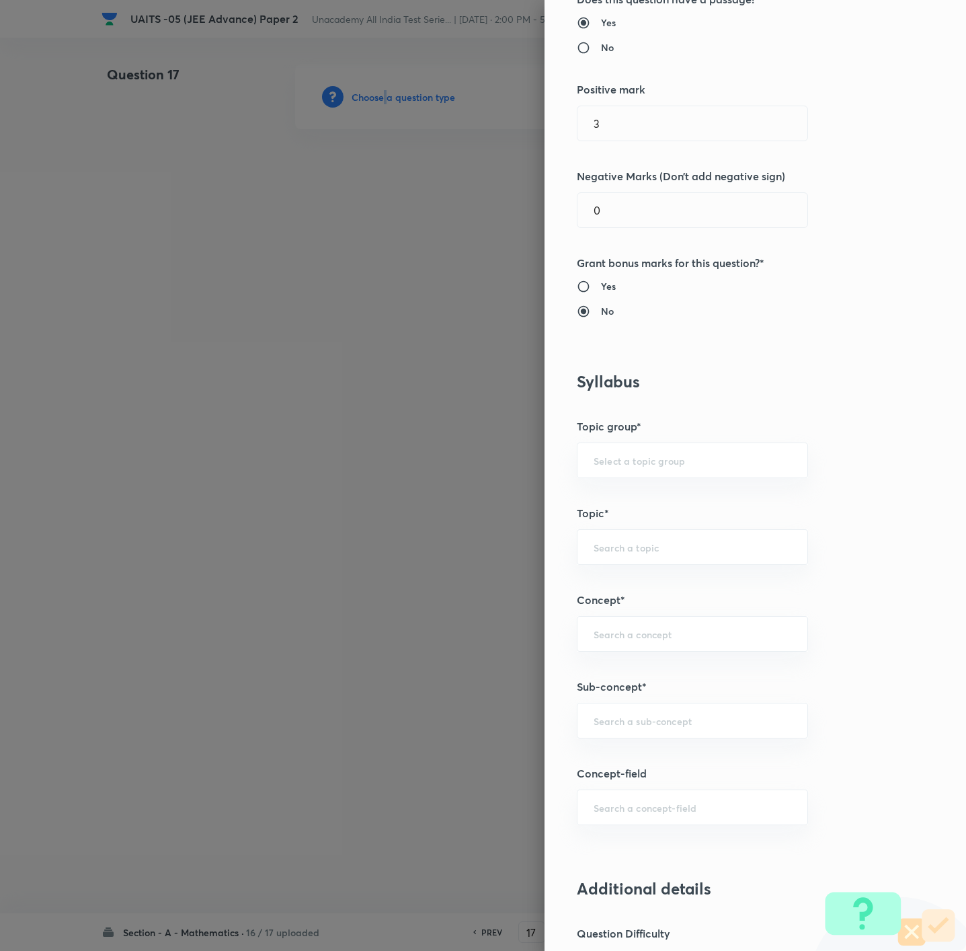
scroll to position [202, 0]
click at [611, 633] on div "​" at bounding box center [692, 719] width 231 height 36
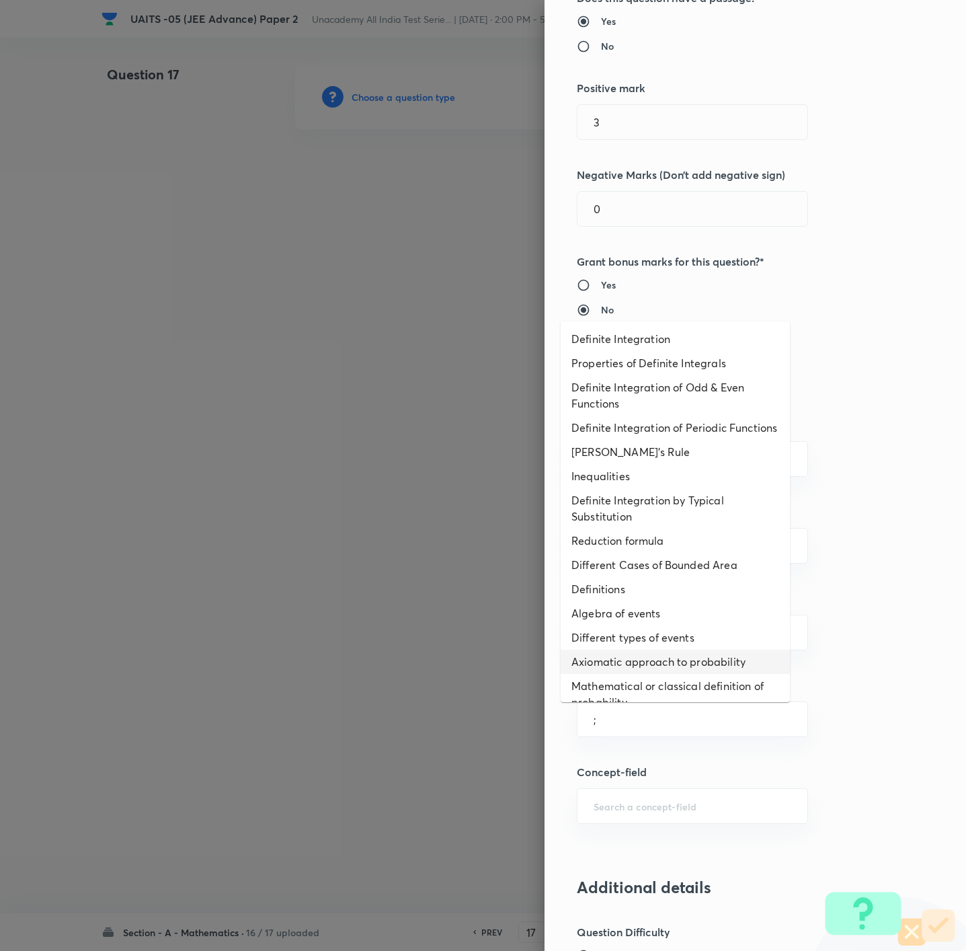
click at [623, 633] on li "Different types of events" at bounding box center [675, 637] width 229 height 24
type input "Different types of events"
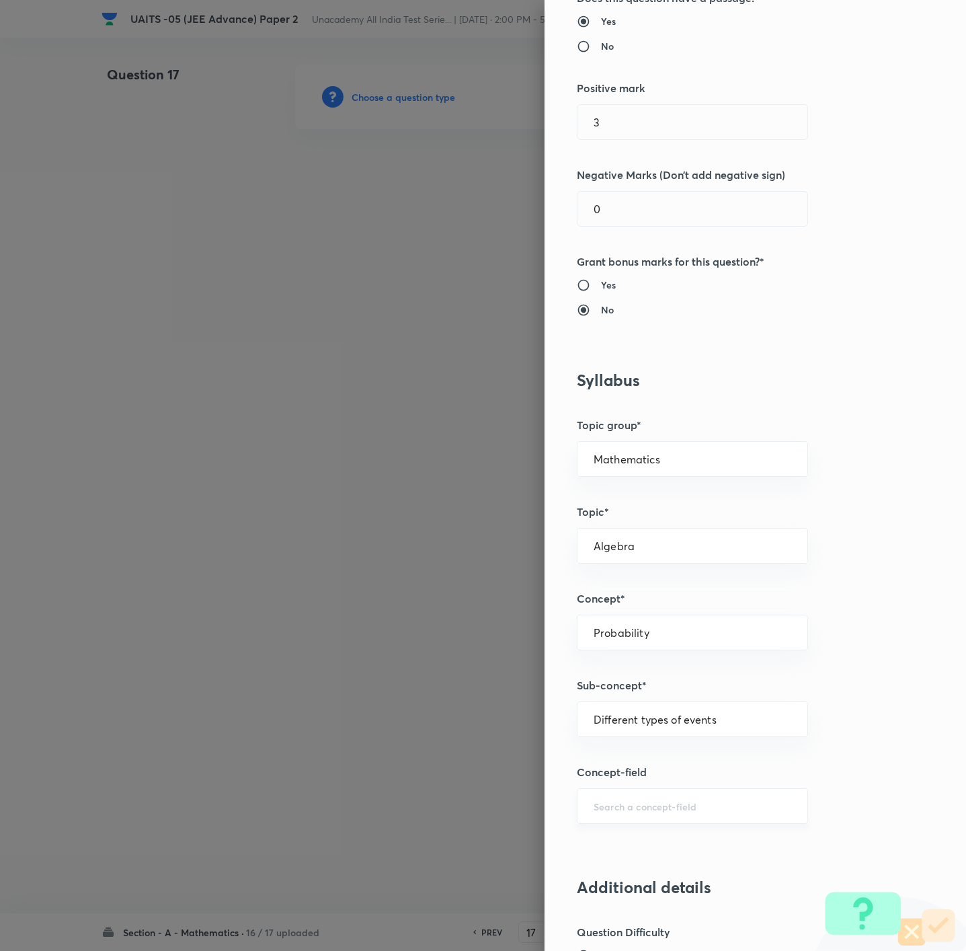
type input "Mathematics"
type input "Algebra"
type input "Probability"
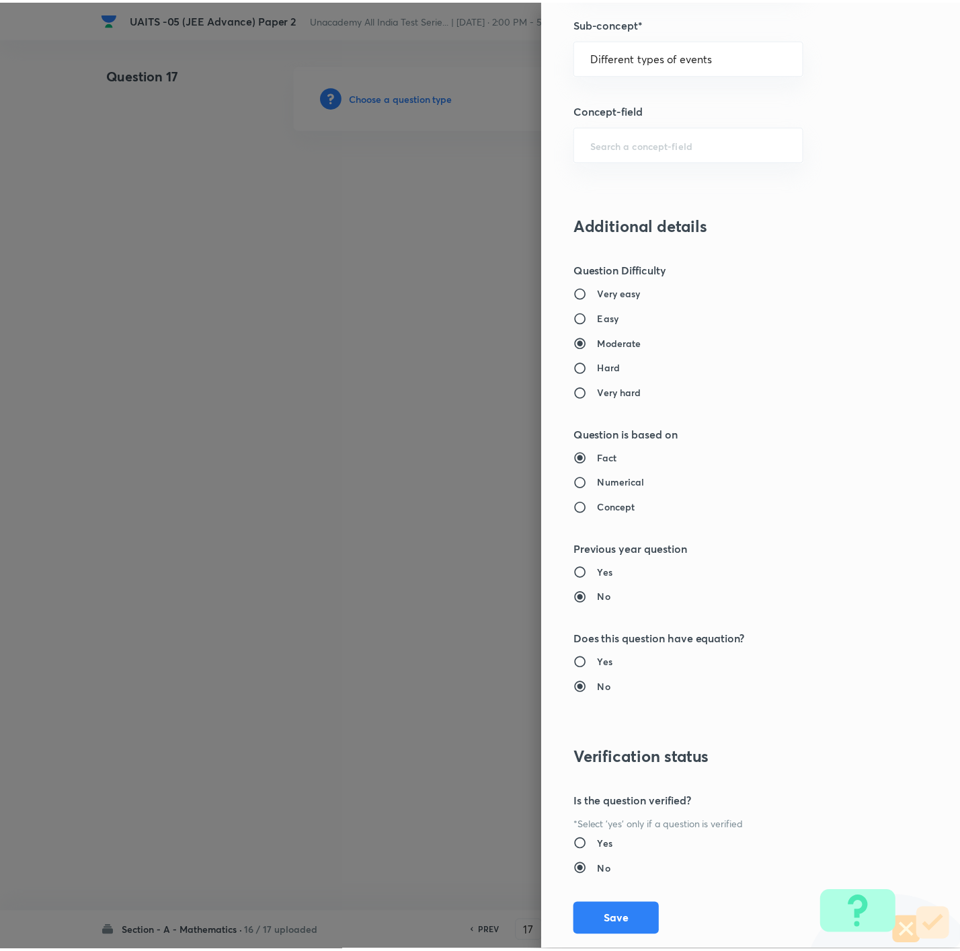
scroll to position [896, 0]
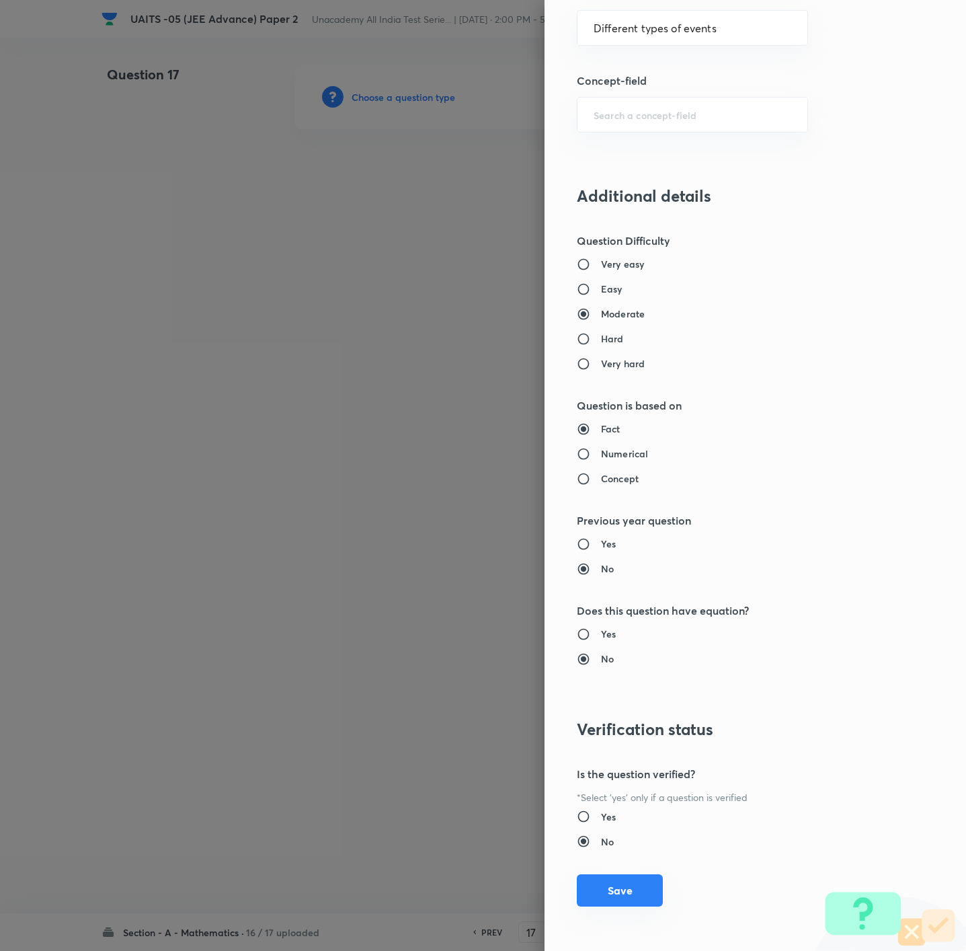
click at [613, 633] on button "Save" at bounding box center [620, 890] width 86 height 32
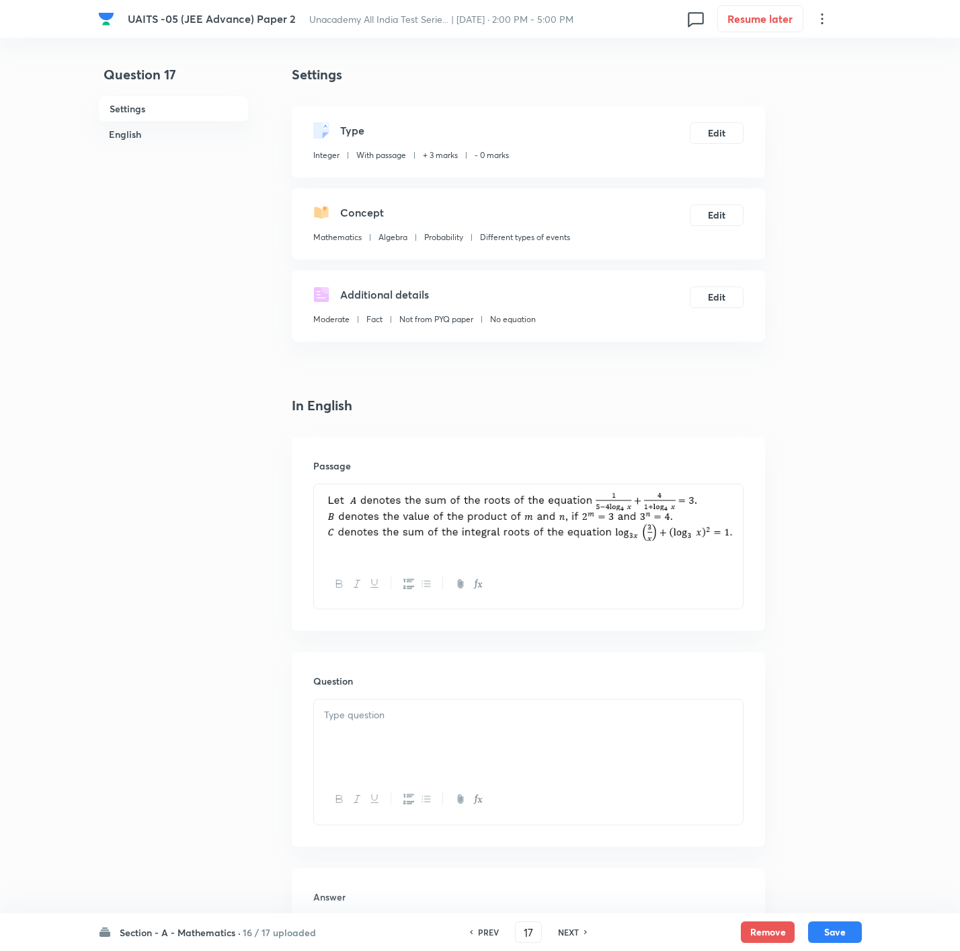
click at [417, 633] on div at bounding box center [528, 736] width 429 height 75
paste div
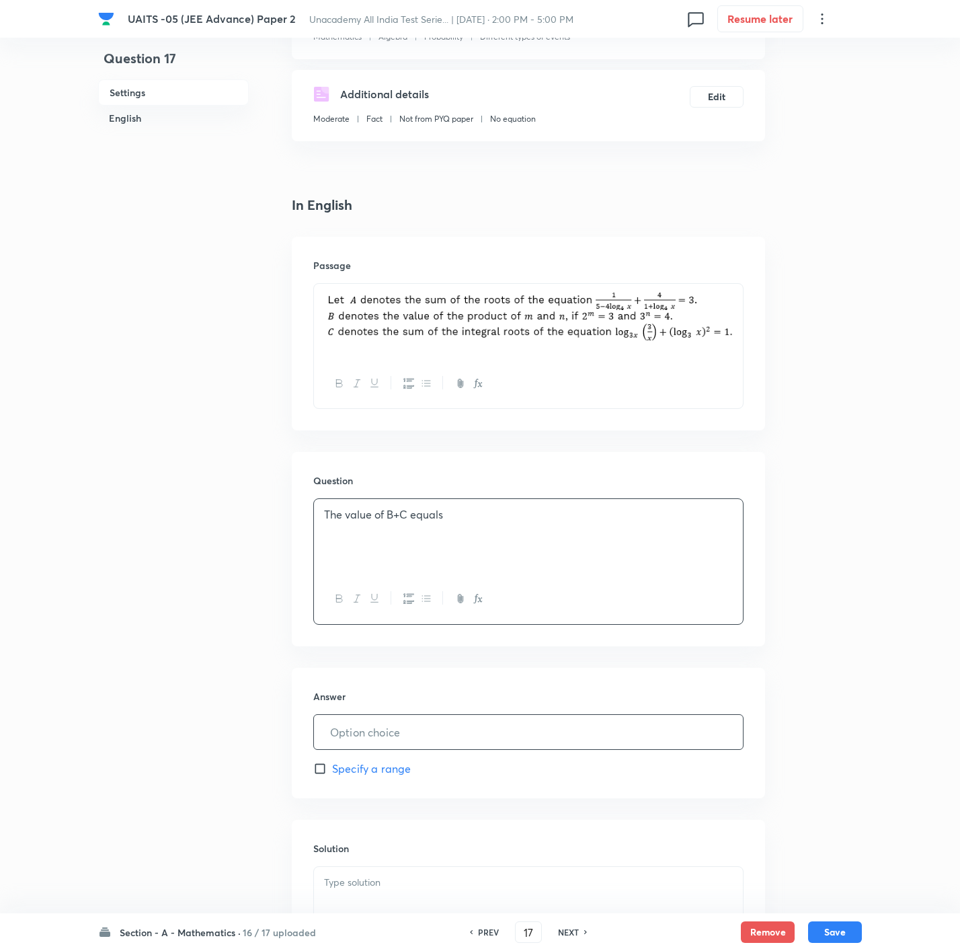
scroll to position [202, 0]
drag, startPoint x: 391, startPoint y: 734, endPoint x: 395, endPoint y: 717, distance: 17.9
click at [393, 633] on input "text" at bounding box center [528, 730] width 429 height 34
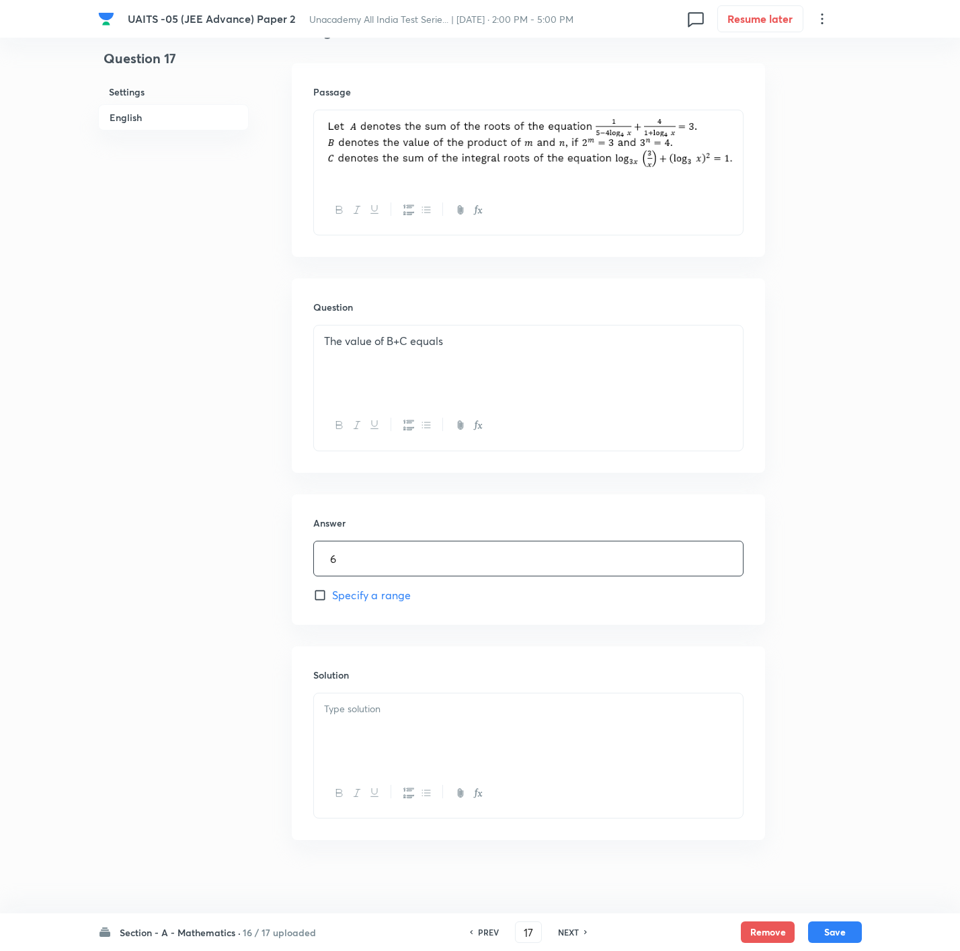
scroll to position [383, 0]
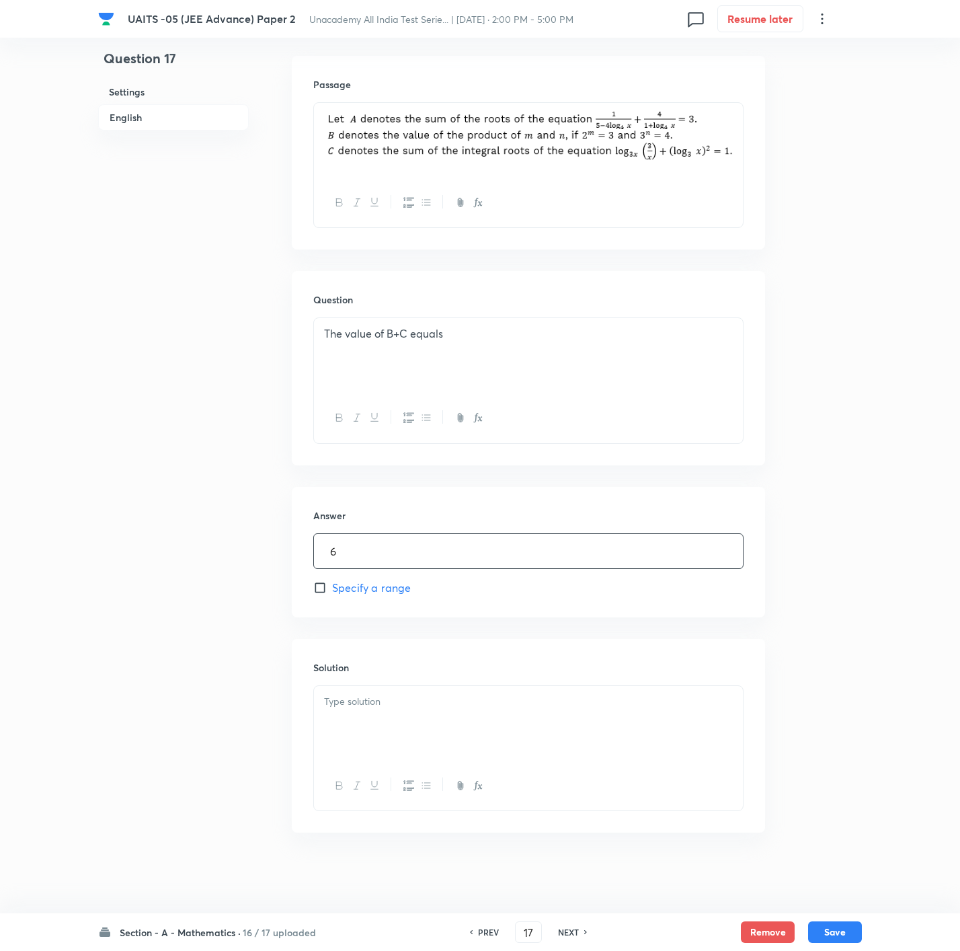
type input "6"
click at [351, 633] on div at bounding box center [528, 723] width 429 height 75
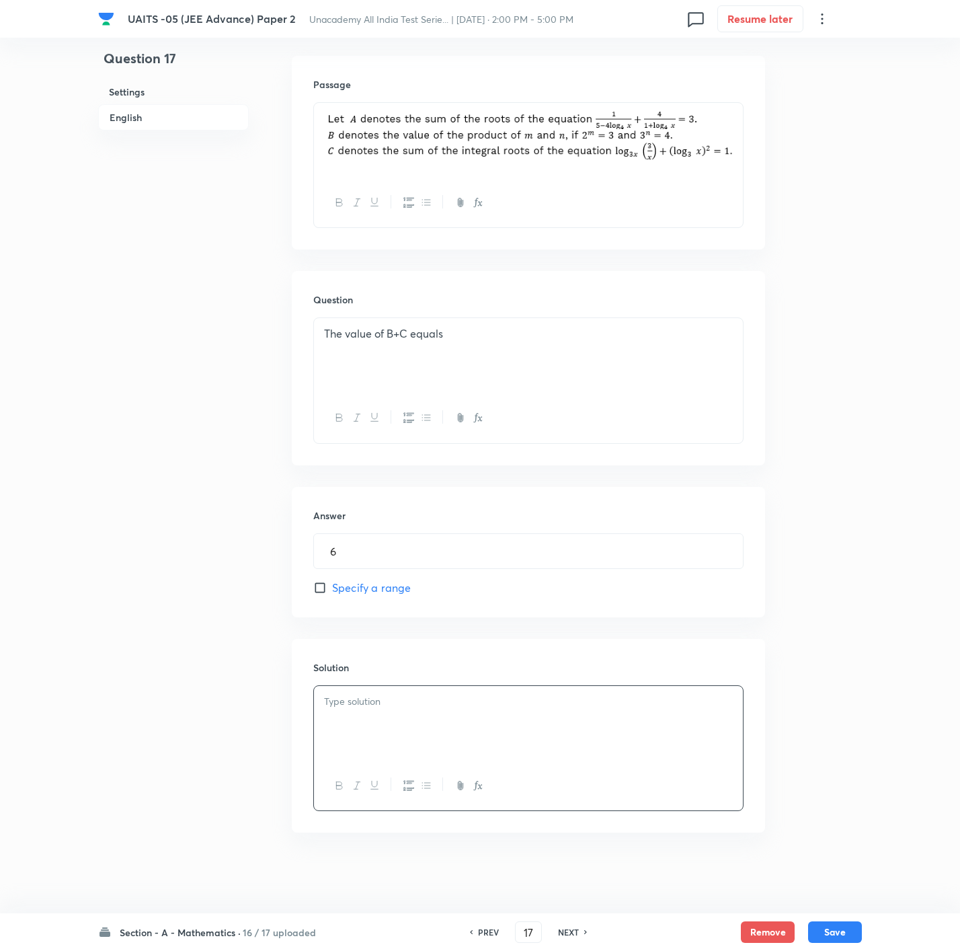
drag, startPoint x: 551, startPoint y: 670, endPoint x: 547, endPoint y: 690, distance: 20.6
click at [549, 633] on h6 "Solution" at bounding box center [528, 667] width 430 height 14
click at [502, 633] on body "UAITS -05 (JEE Advance) Paper 2 Unacademy All India Test Serie... | [DATE] · 2:…" at bounding box center [480, 284] width 960 height 1203
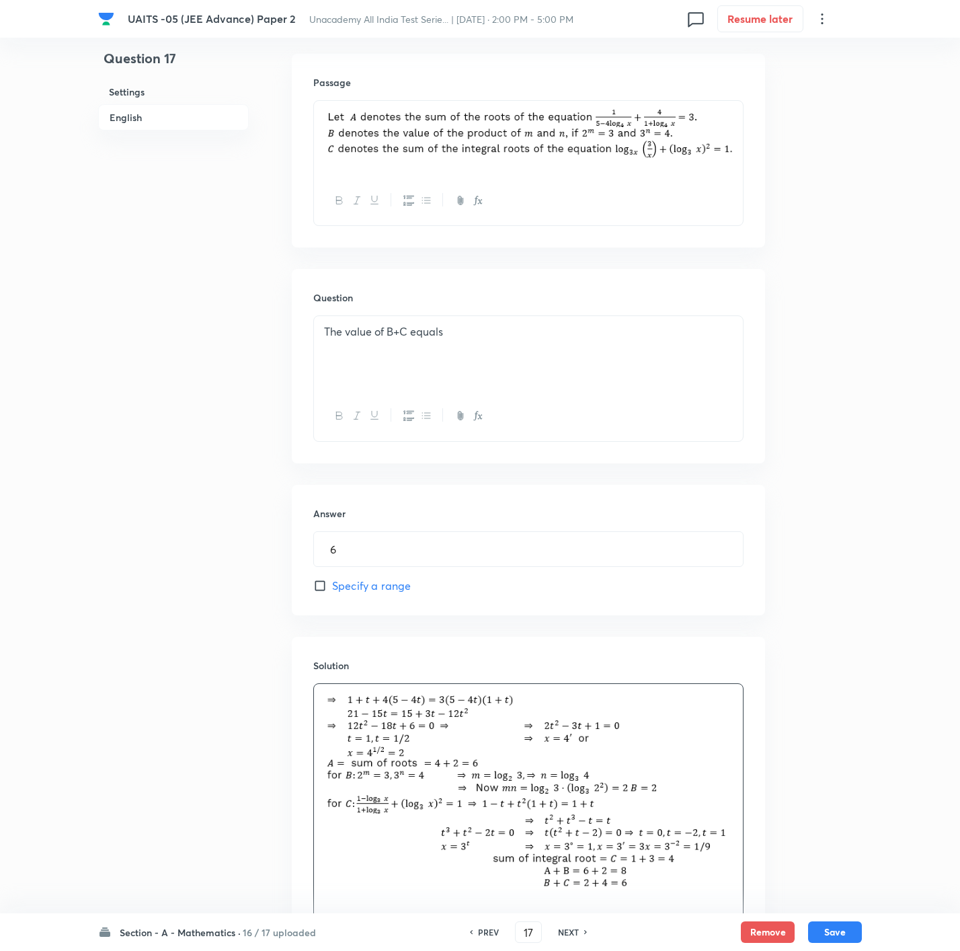
click at [643, 633] on div "Section - A - Mathematics · 16 / 17 uploaded PREV 17 ​ NEXT Remove Save" at bounding box center [480, 932] width 764 height 38
click at [643, 633] on button "Save" at bounding box center [835, 931] width 54 height 22
type input "18"
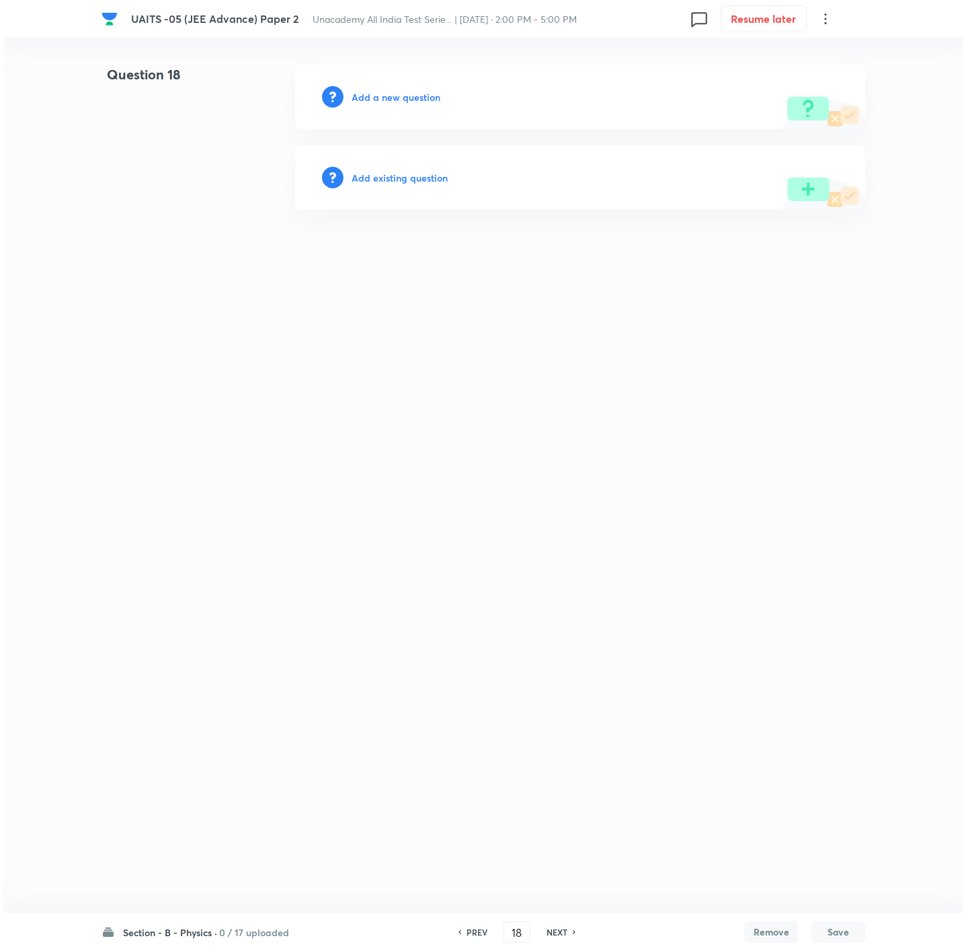
scroll to position [0, 0]
click at [388, 91] on h6 "Add a new question" at bounding box center [396, 97] width 89 height 14
click at [388, 91] on h6 "Choose a question type" at bounding box center [404, 97] width 104 height 14
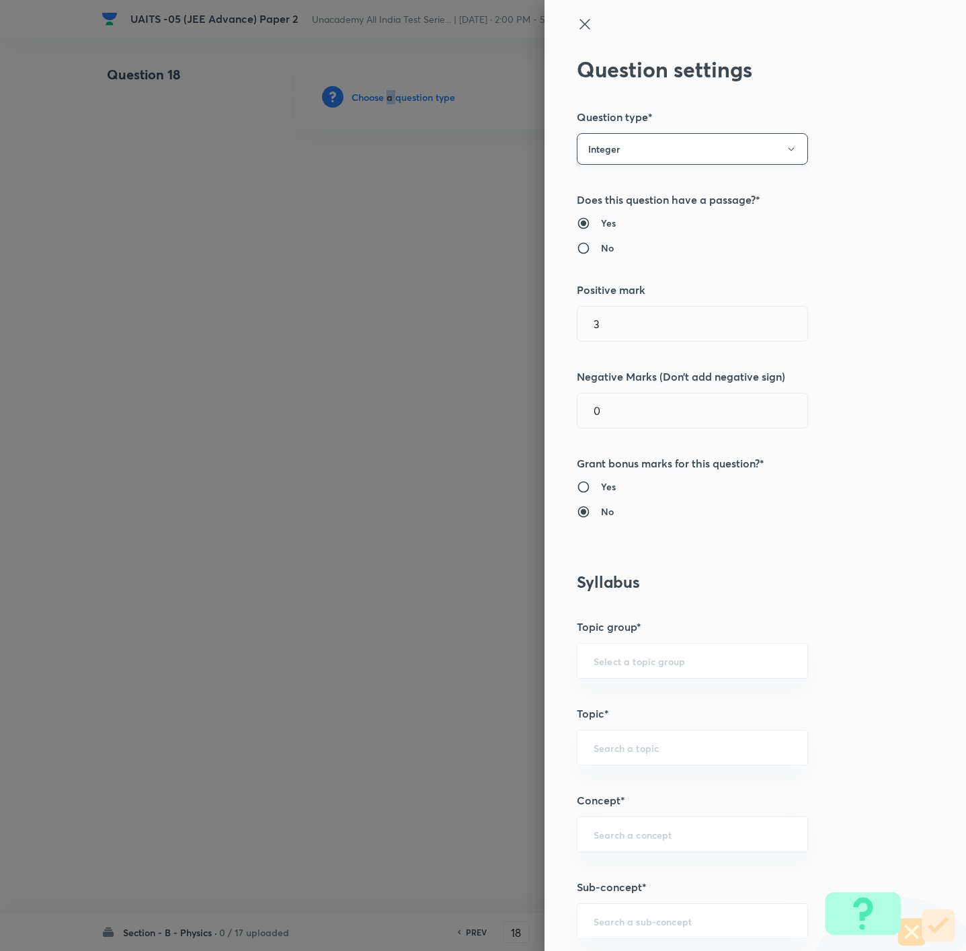
click at [643, 143] on button "Integer" at bounding box center [692, 149] width 231 height 32
click at [643, 188] on span "Single choice correct" at bounding box center [676, 190] width 214 height 14
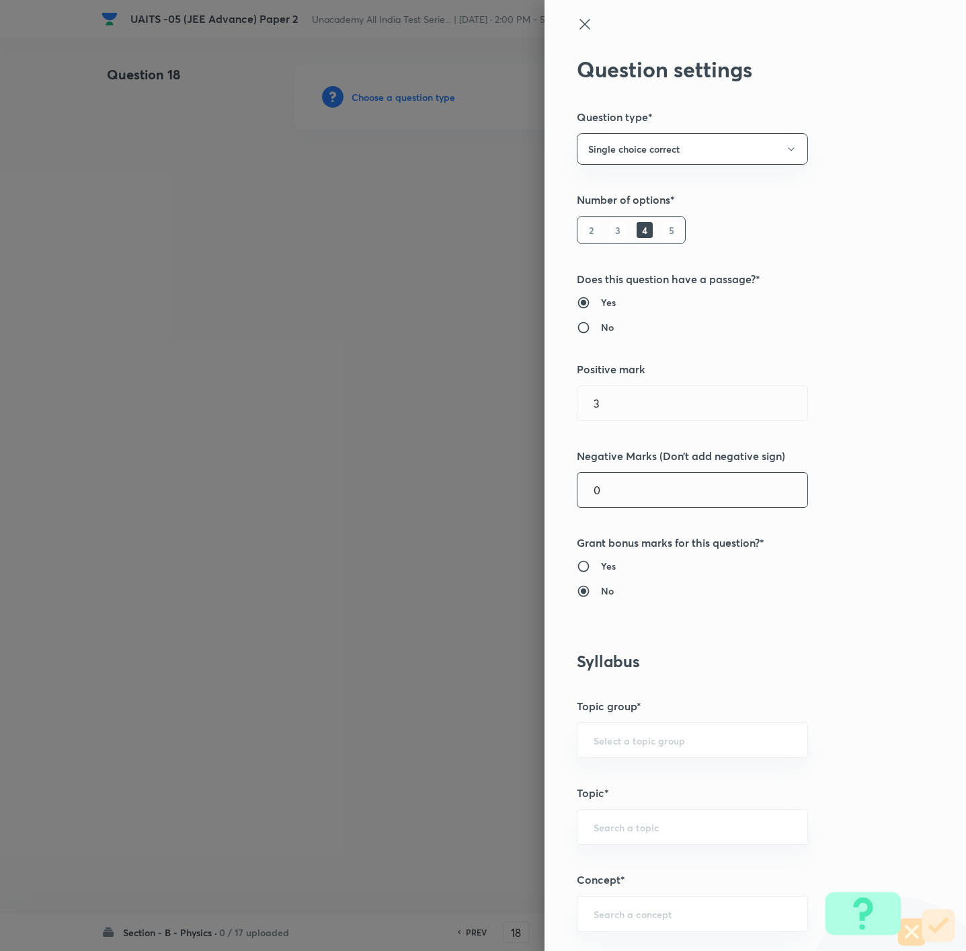
click at [623, 479] on input "0" at bounding box center [692, 490] width 230 height 34
drag, startPoint x: 623, startPoint y: 479, endPoint x: 625, endPoint y: 466, distance: 12.9
click at [623, 473] on div "0 ​" at bounding box center [692, 490] width 231 height 36
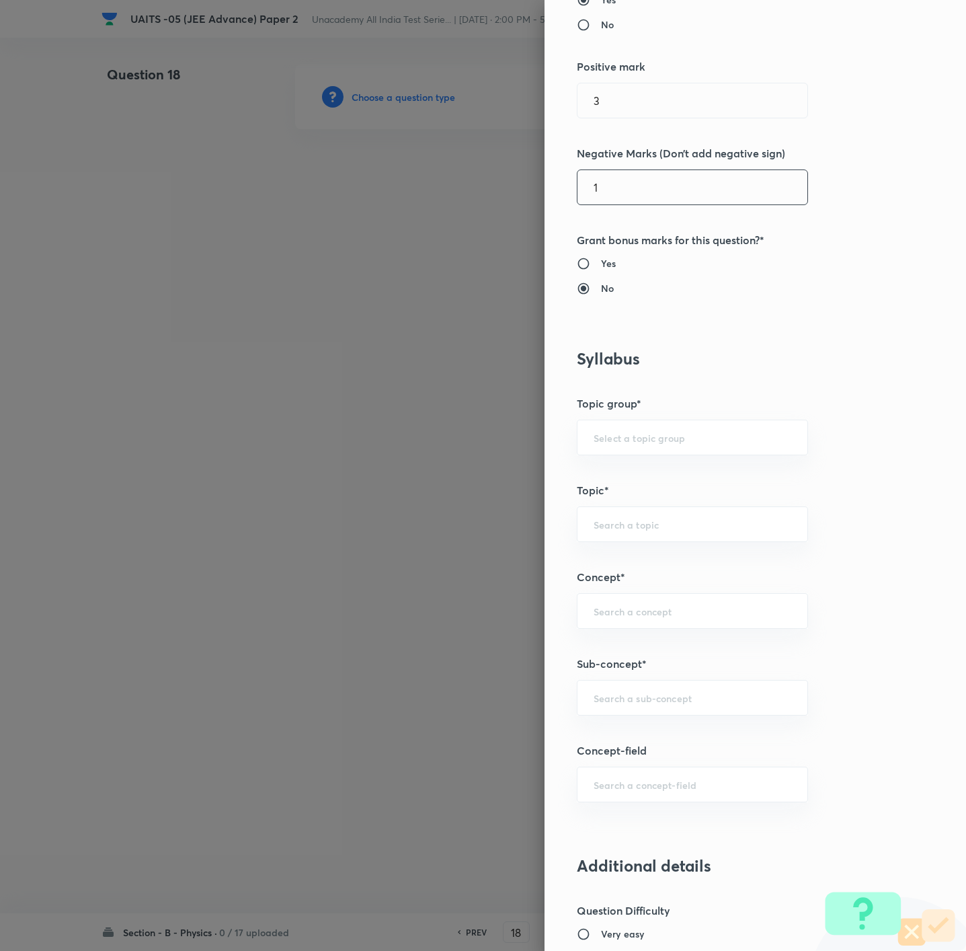
type input "1"
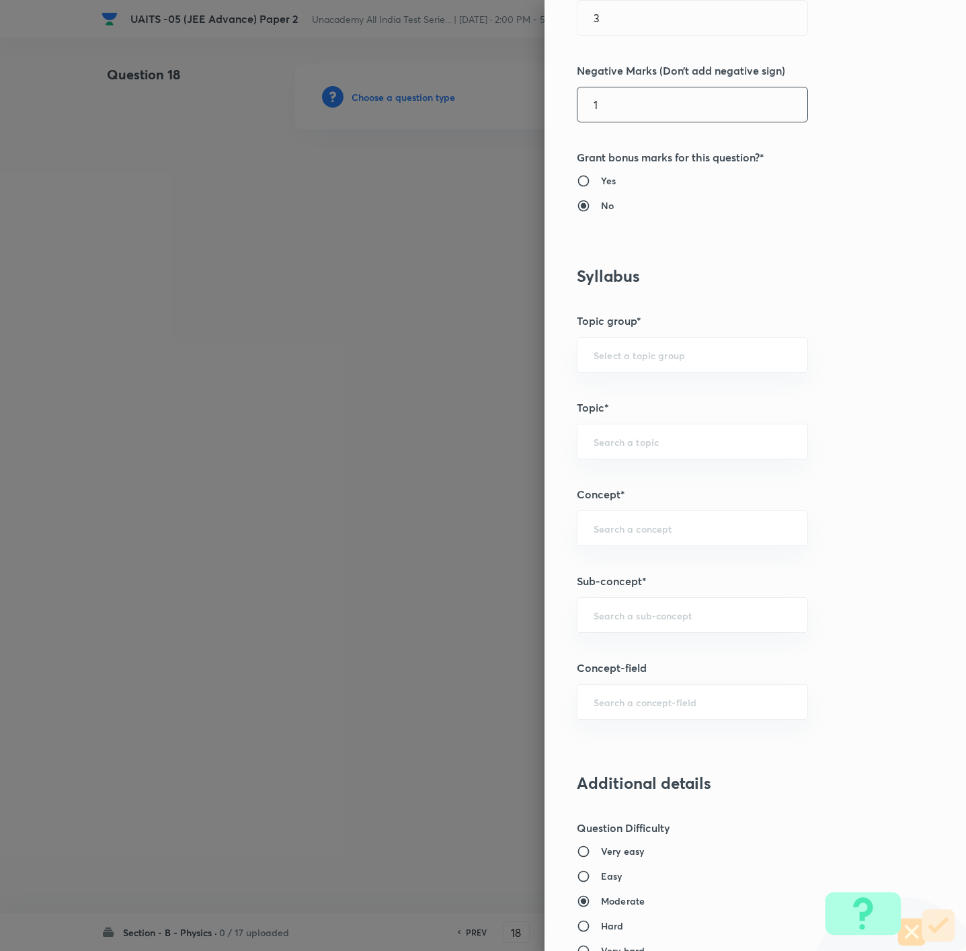
scroll to position [504, 0]
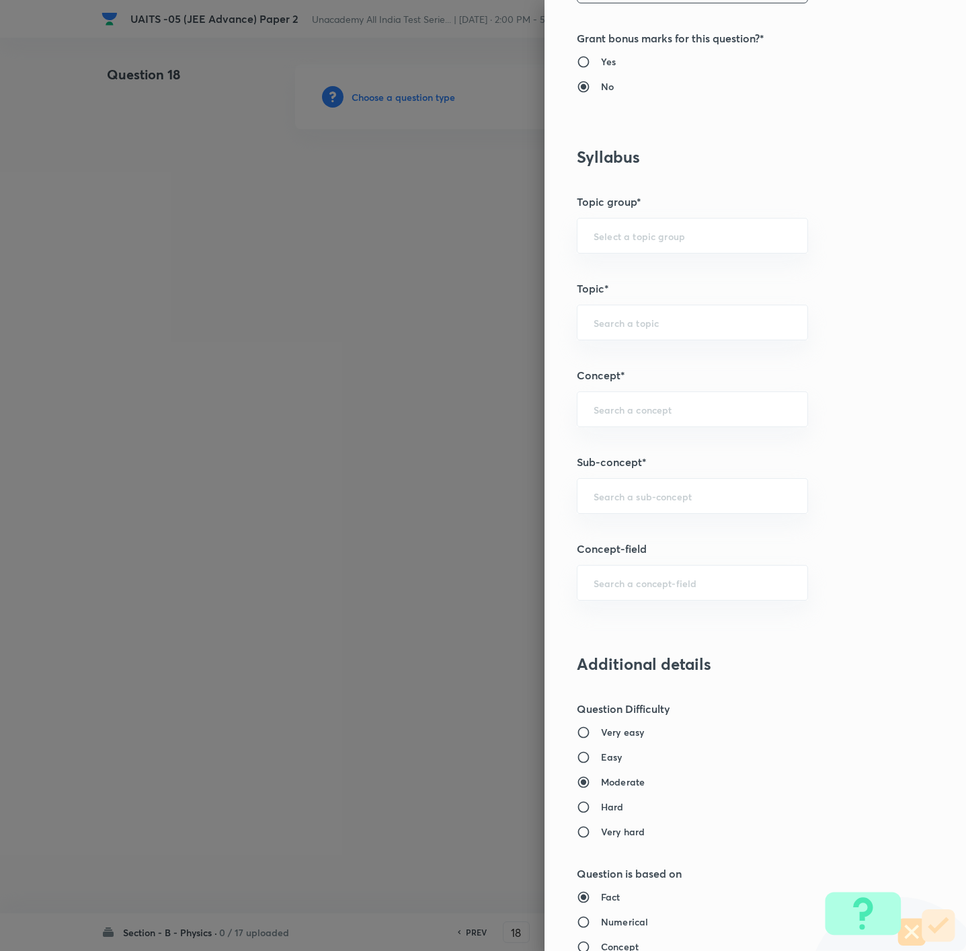
drag, startPoint x: 592, startPoint y: 762, endPoint x: 636, endPoint y: 595, distance: 173.2
click at [601, 633] on h6 "Easy" at bounding box center [612, 757] width 22 height 14
click at [592, 633] on input "Easy" at bounding box center [589, 756] width 24 height 13
radio input "true"
radio input "false"
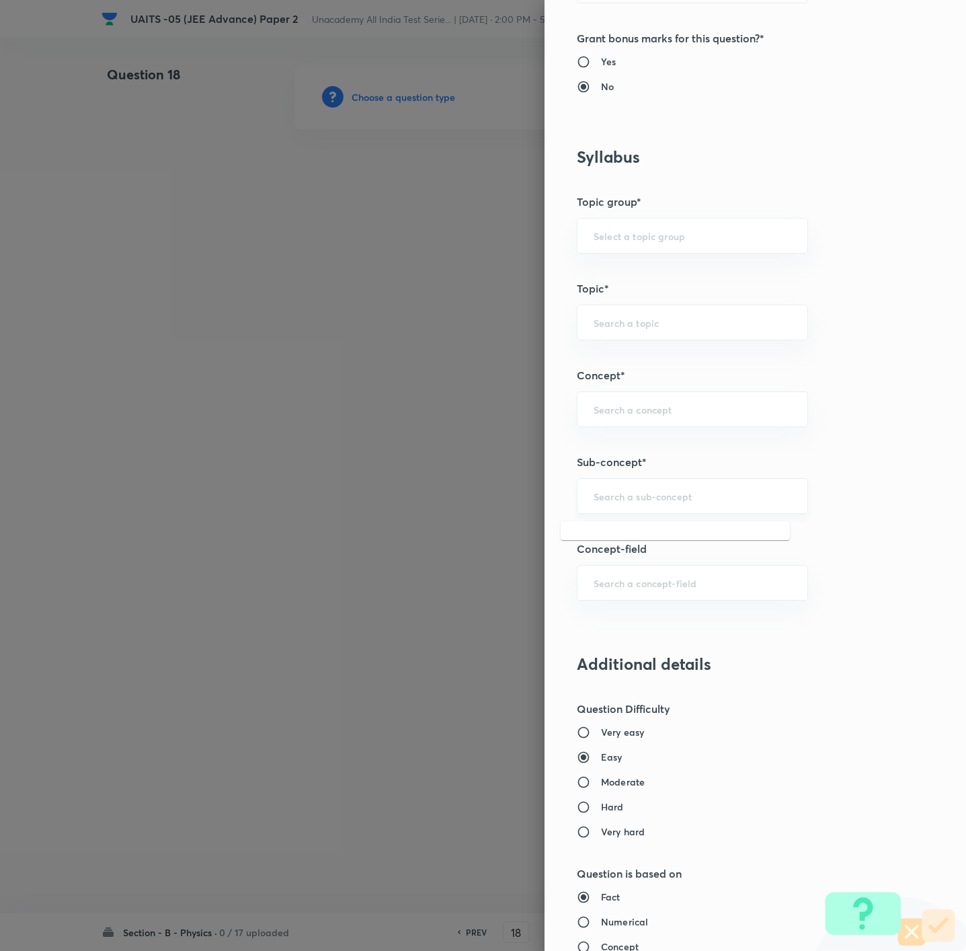
click at [643, 500] on input "text" at bounding box center [693, 495] width 198 height 13
paste input "NLM"
click at [643, 500] on input "NLM" at bounding box center [693, 495] width 198 height 13
click at [643, 496] on input "NLM" at bounding box center [693, 495] width 198 height 13
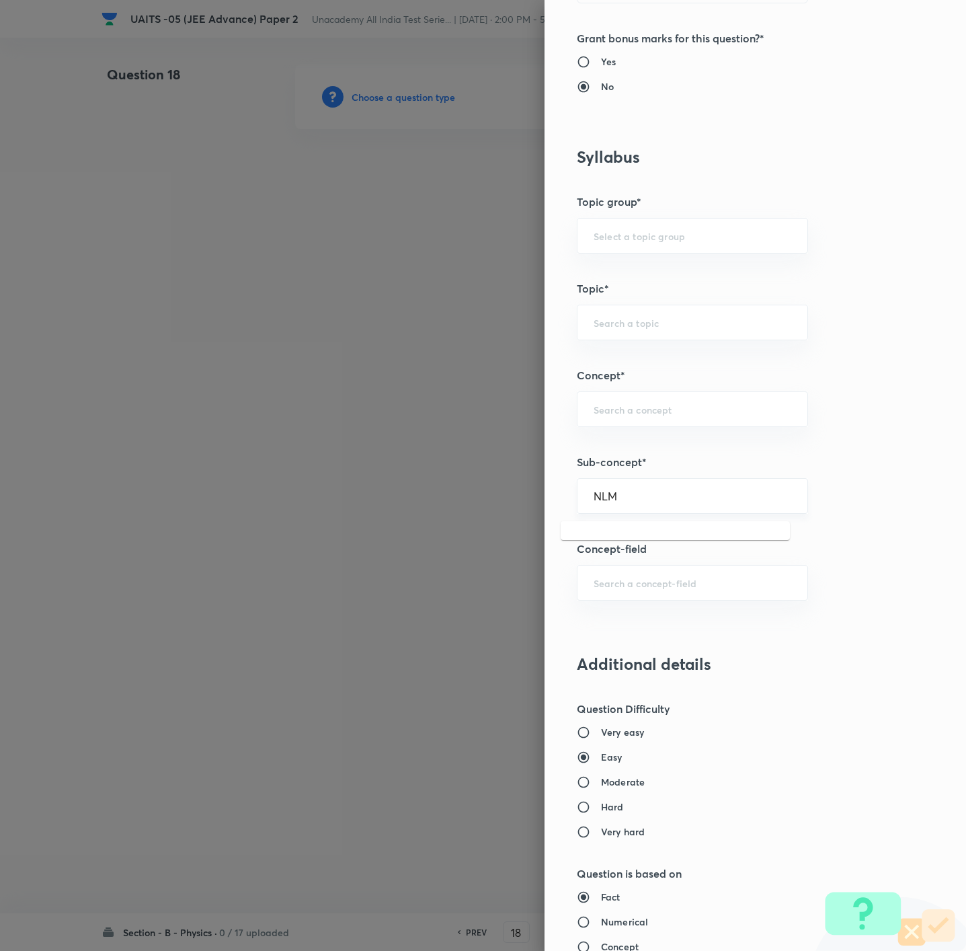
click at [643, 496] on input "NLM" at bounding box center [693, 495] width 198 height 13
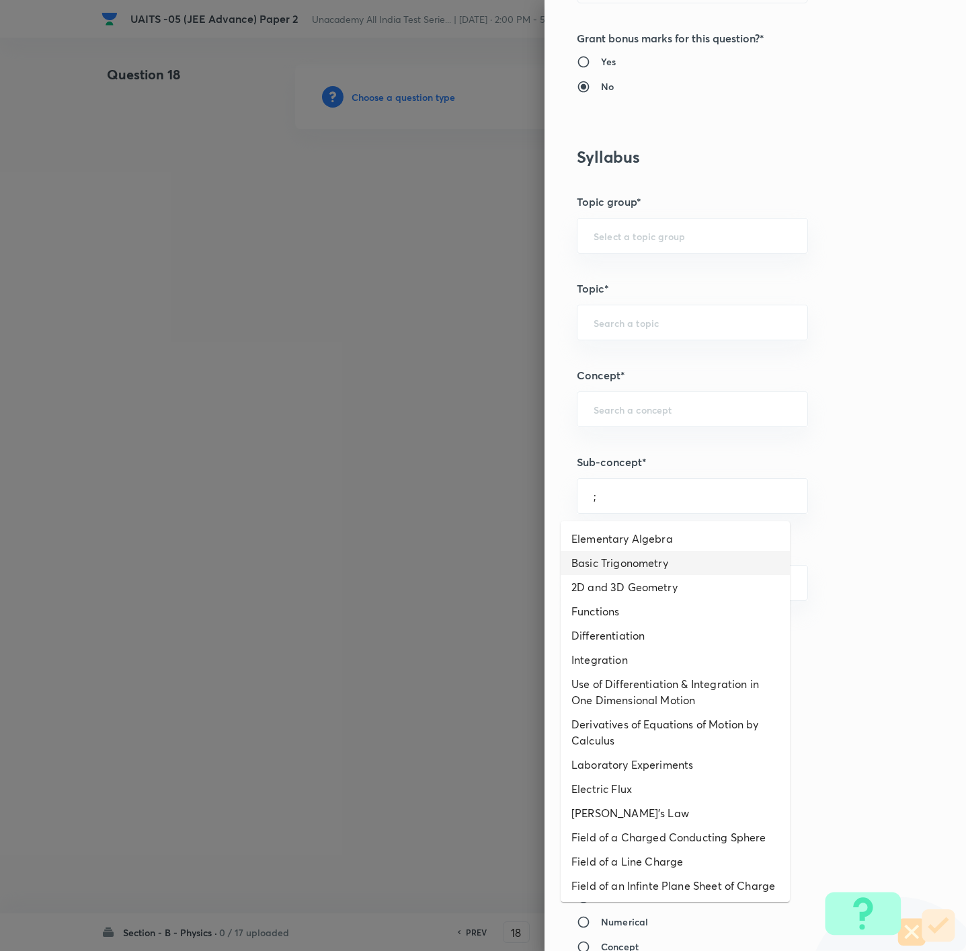
click at [643, 557] on li "Basic Trigonometry" at bounding box center [675, 563] width 229 height 24
type input "Basic Trigonometry"
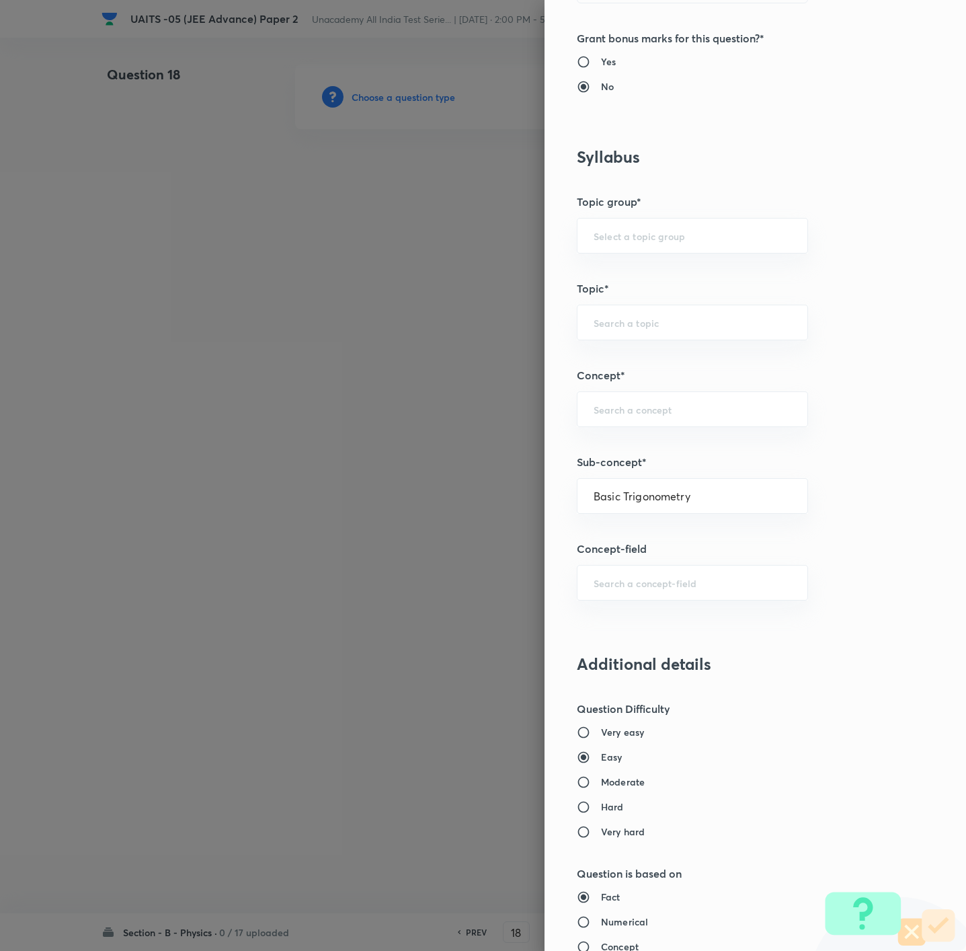
type input "Physics"
type input "Basics & Laboratory"
type input "Mathematical Tools"
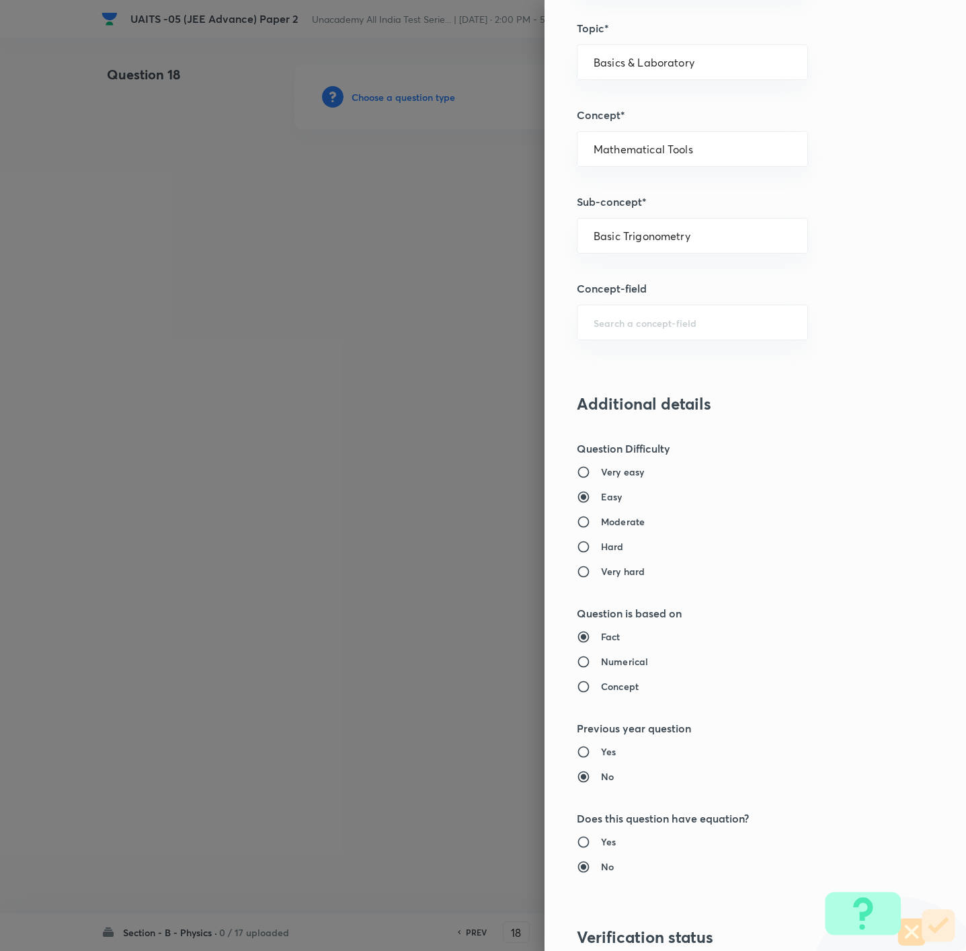
scroll to position [976, 0]
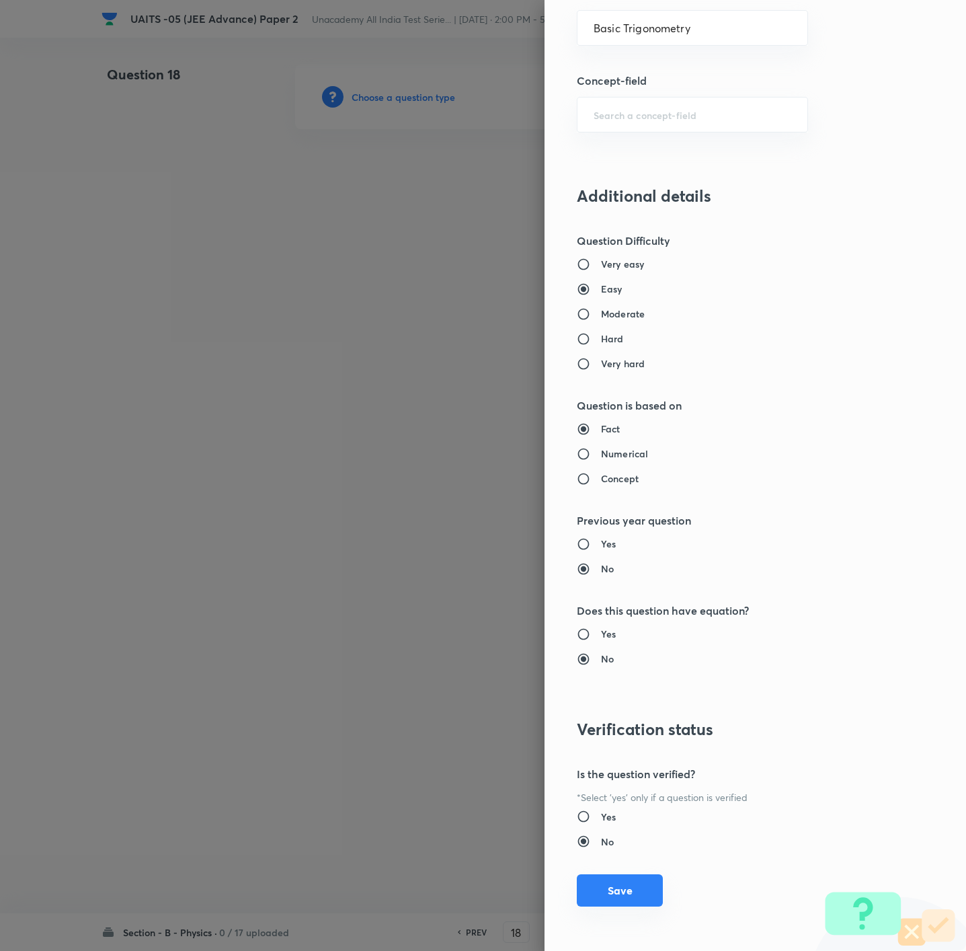
click at [607, 633] on button "Save" at bounding box center [620, 890] width 86 height 32
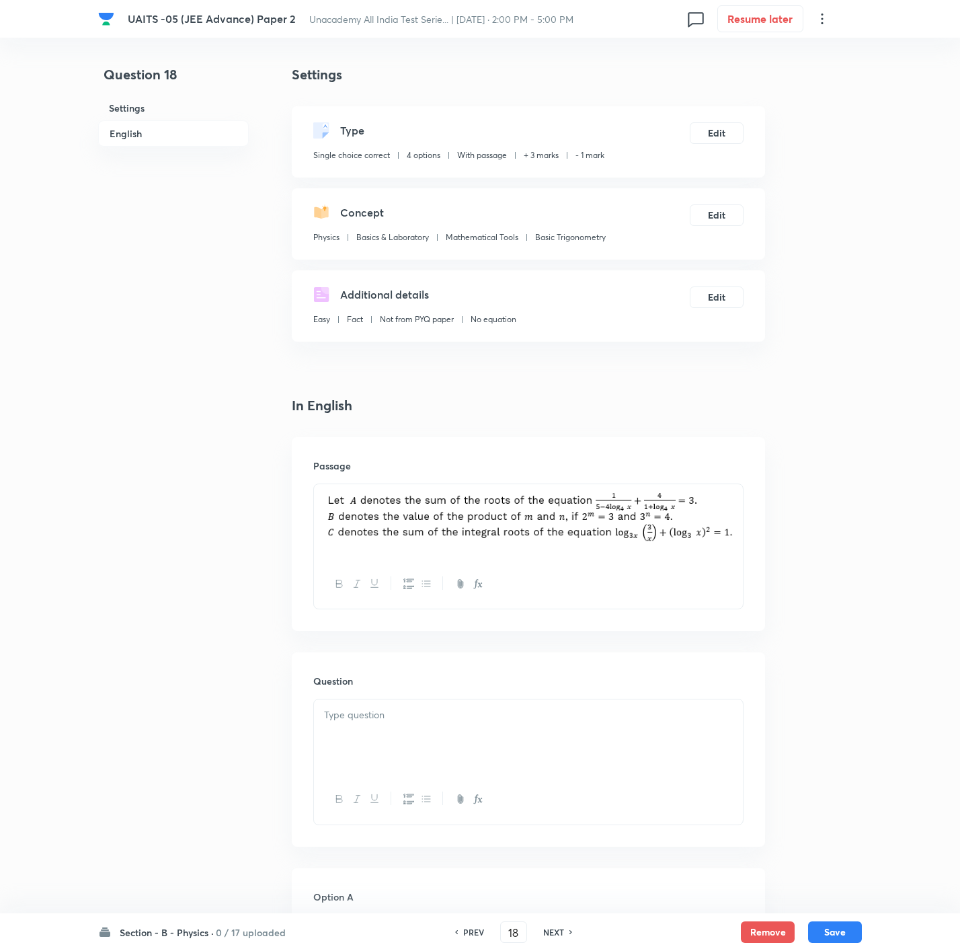
click at [643, 633] on div "Question" at bounding box center [528, 749] width 473 height 194
click at [643, 126] on button "Edit" at bounding box center [717, 132] width 54 height 22
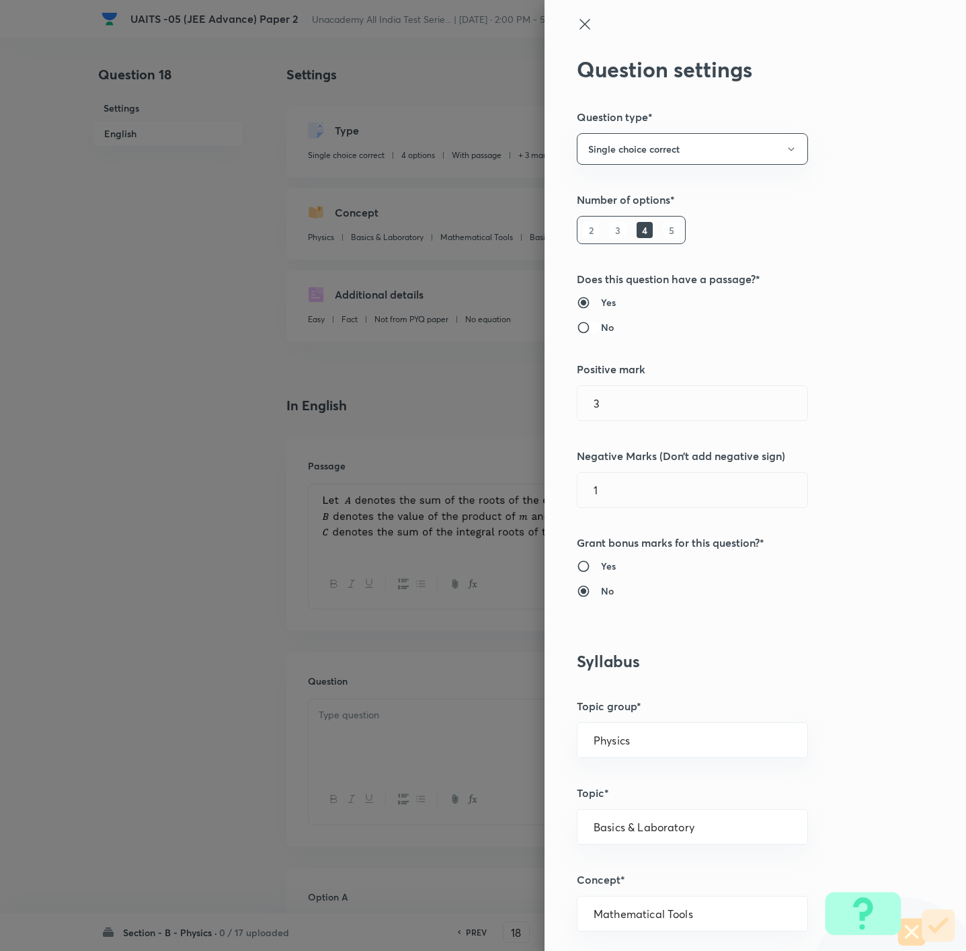
click at [577, 327] on input "No" at bounding box center [589, 327] width 24 height 13
radio input "true"
radio input "false"
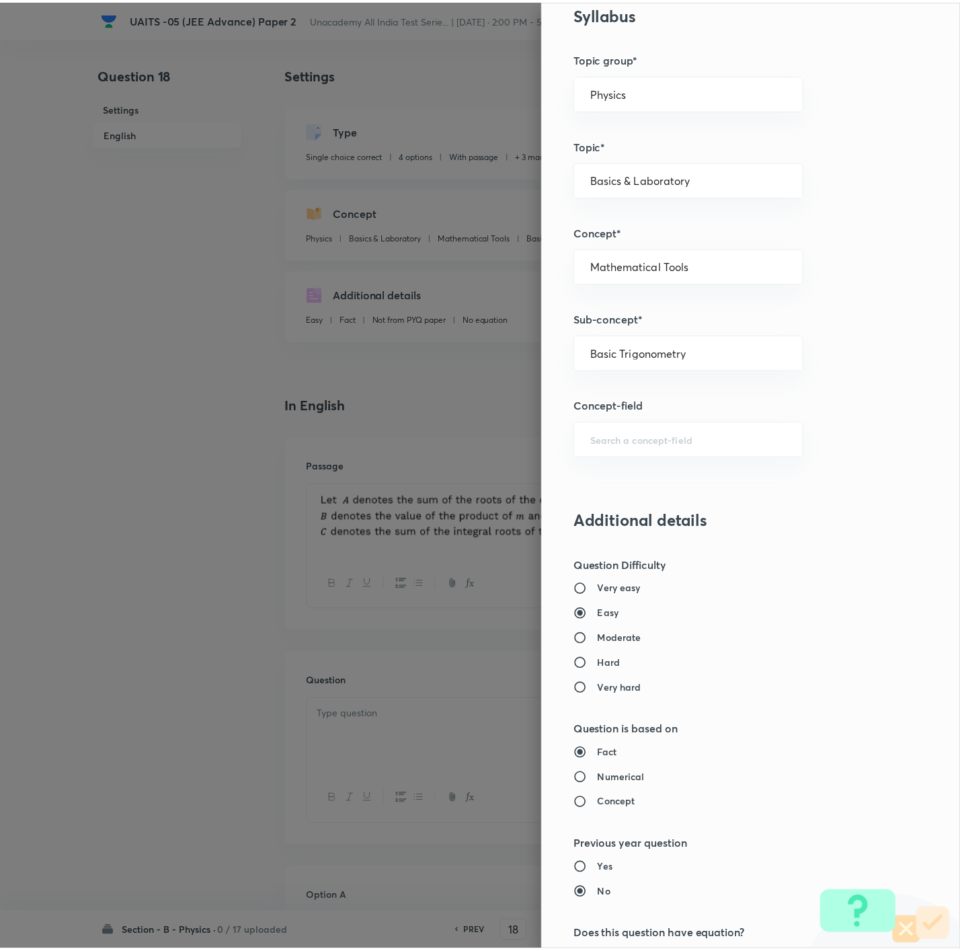
scroll to position [908, 0]
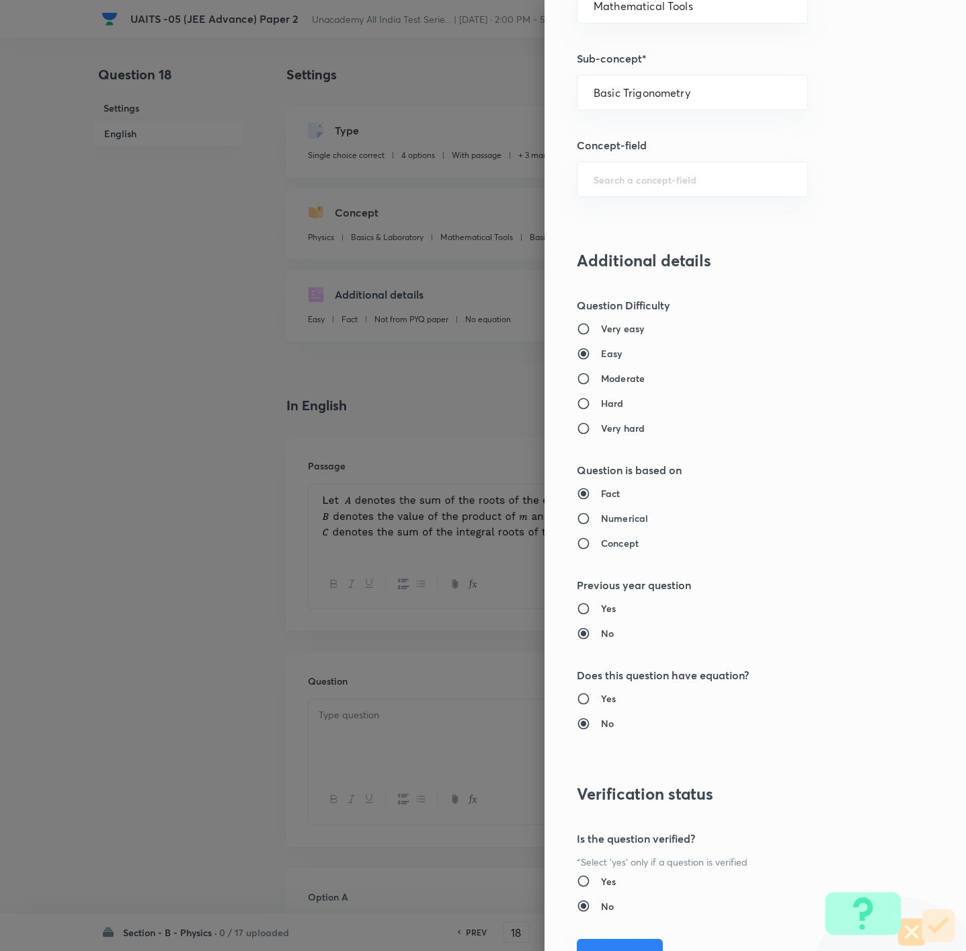
click at [589, 633] on button "Save" at bounding box center [620, 954] width 86 height 32
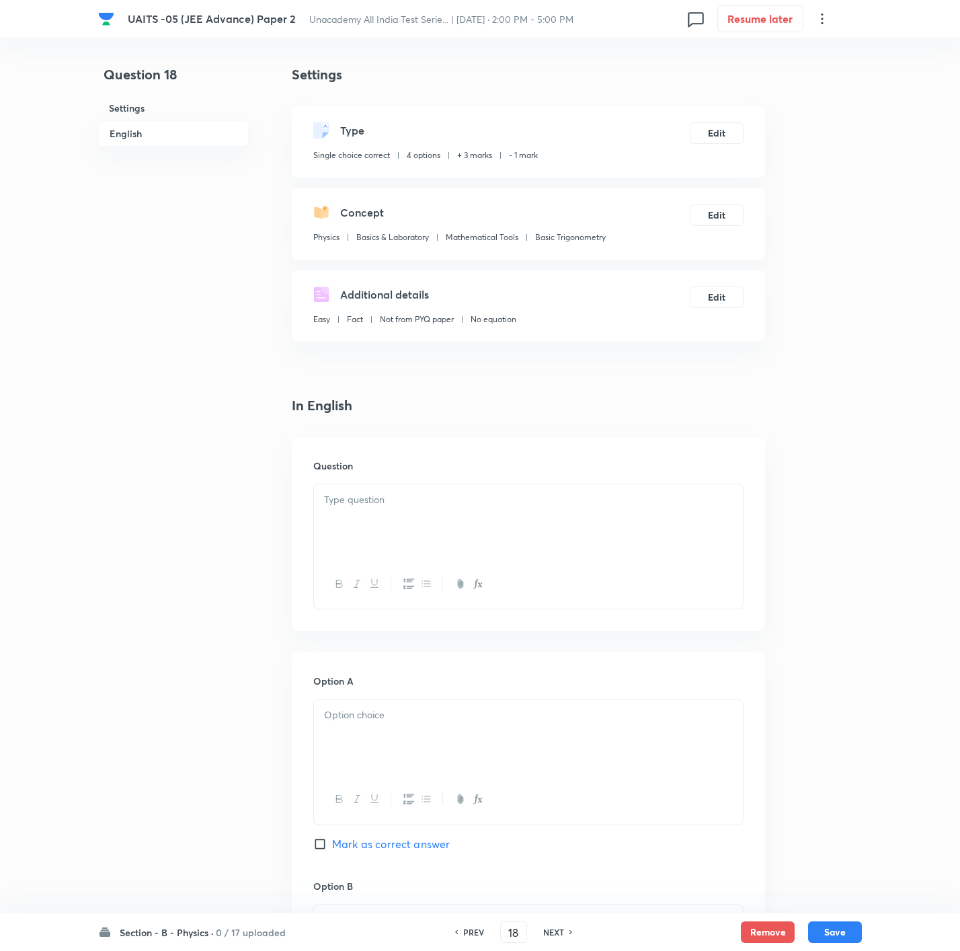
click at [484, 536] on div at bounding box center [528, 521] width 429 height 75
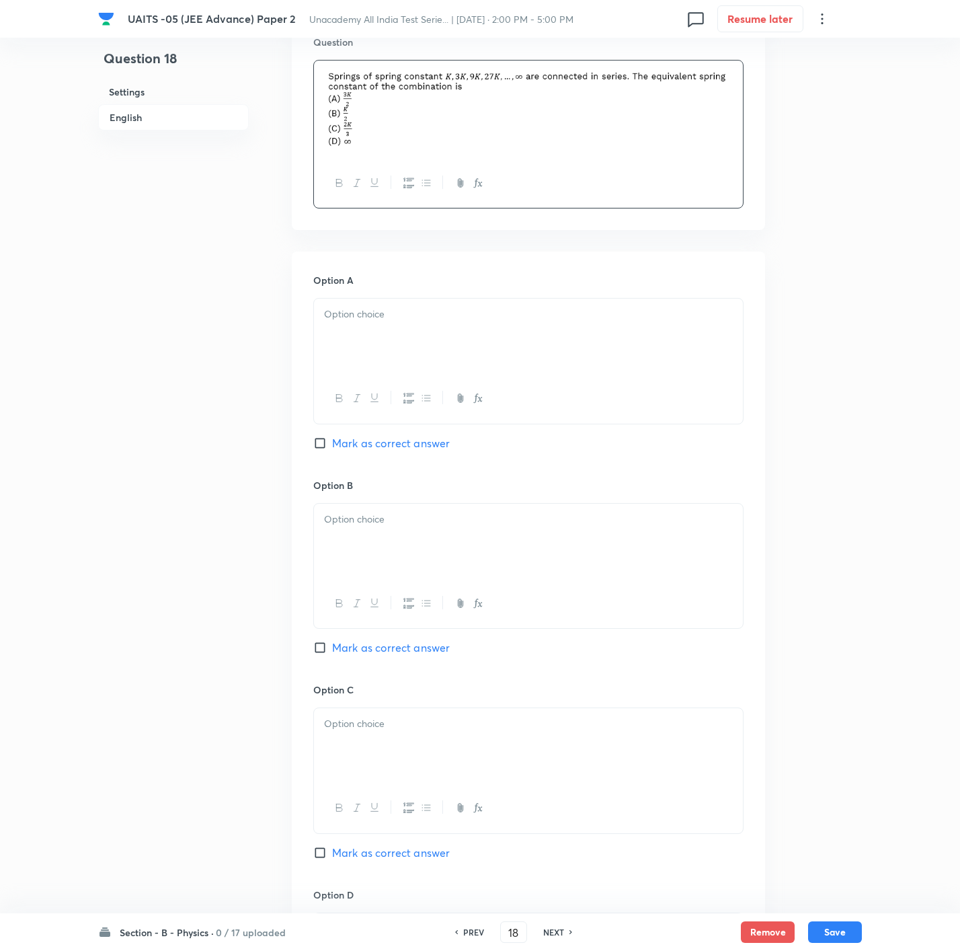
scroll to position [807, 0]
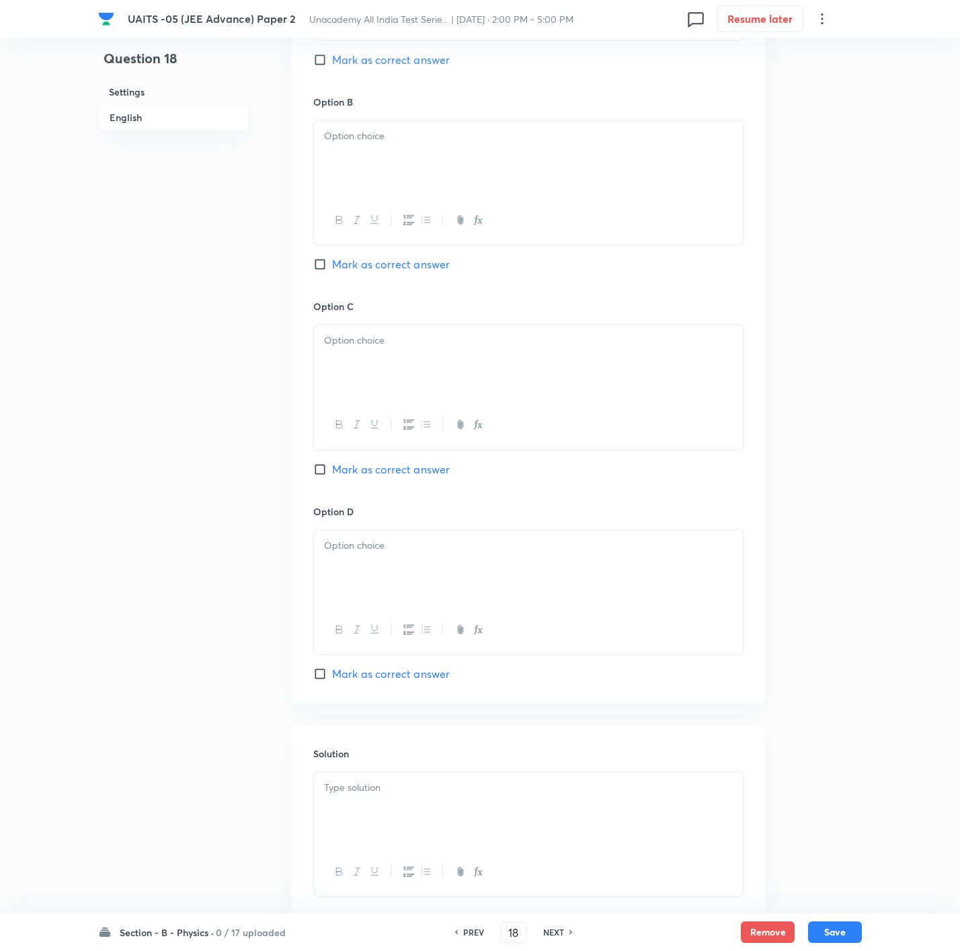
click at [563, 633] on div at bounding box center [528, 809] width 429 height 75
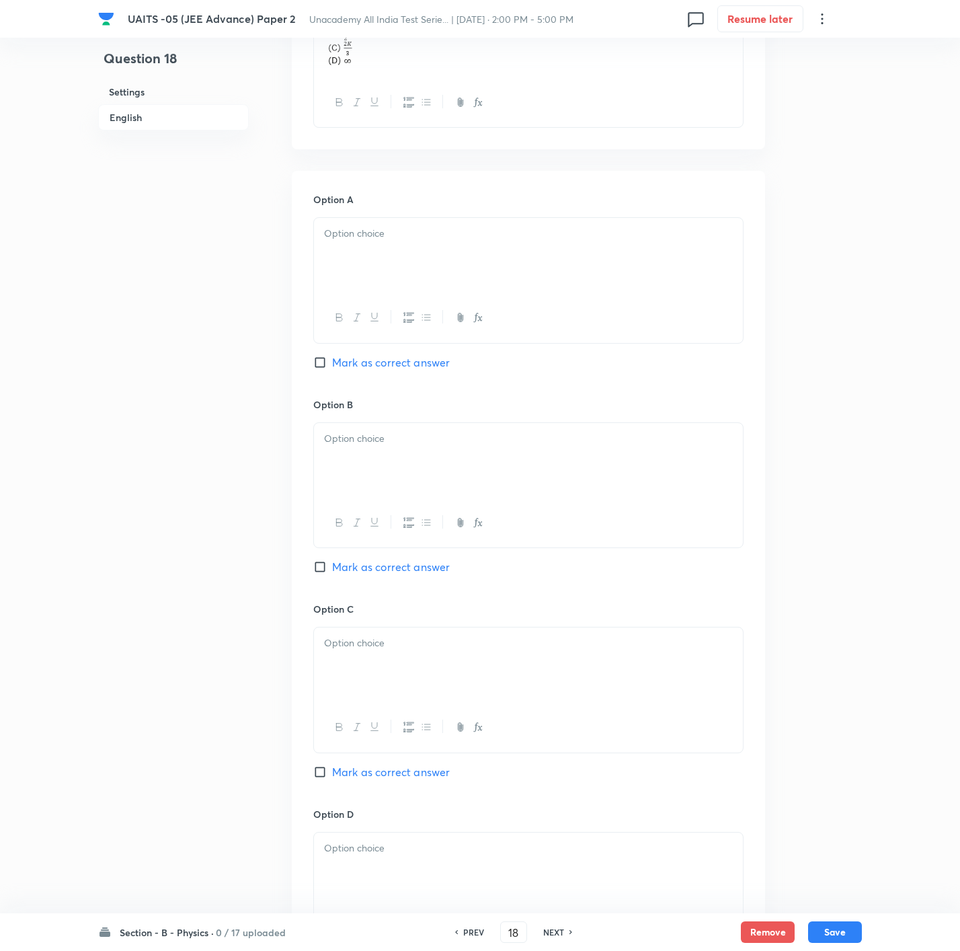
click at [393, 224] on div at bounding box center [528, 255] width 429 height 75
click at [393, 448] on div at bounding box center [528, 460] width 429 height 75
click at [373, 633] on div at bounding box center [528, 690] width 430 height 126
click at [360, 633] on div at bounding box center [528, 869] width 429 height 75
click at [372, 633] on div "Option C C [PERSON_NAME] as correct answer" at bounding box center [528, 704] width 430 height 204
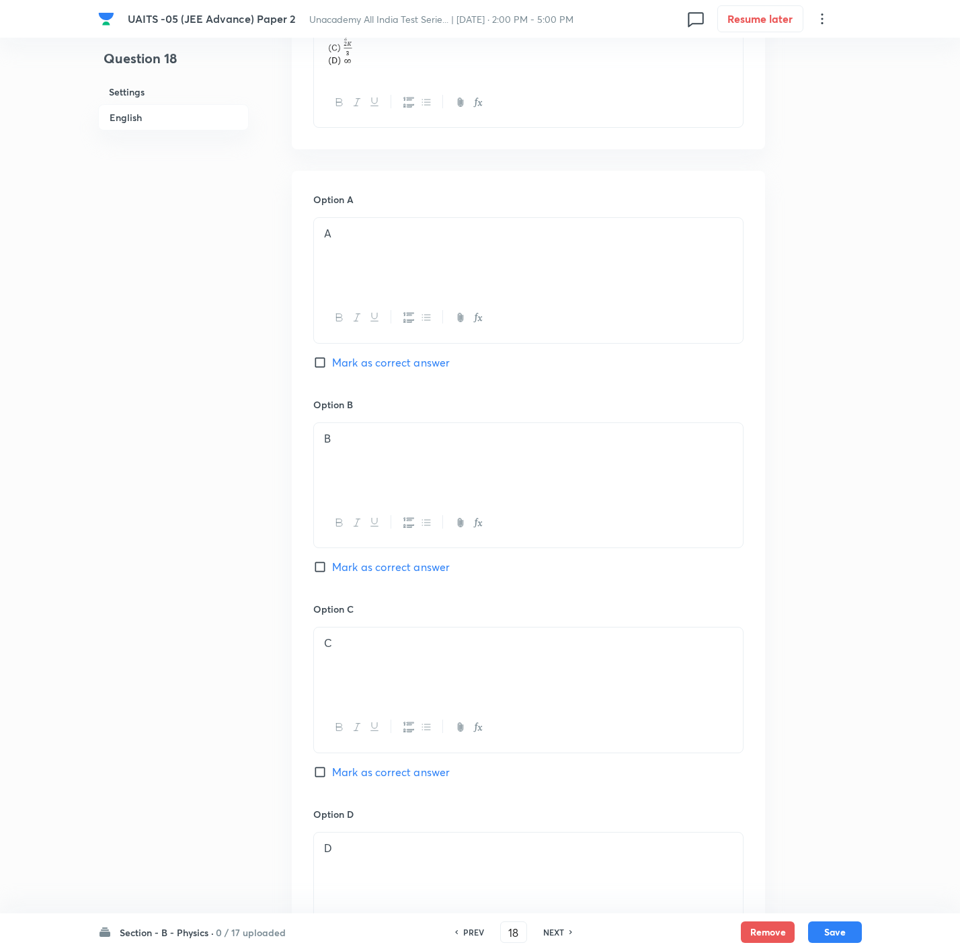
click at [383, 633] on span "Mark as correct answer" at bounding box center [391, 772] width 118 height 16
click at [332, 633] on input "Mark as correct answer" at bounding box center [322, 771] width 19 height 13
checkbox input "true"
click at [643, 633] on button "Save" at bounding box center [835, 931] width 54 height 22
type input "19"
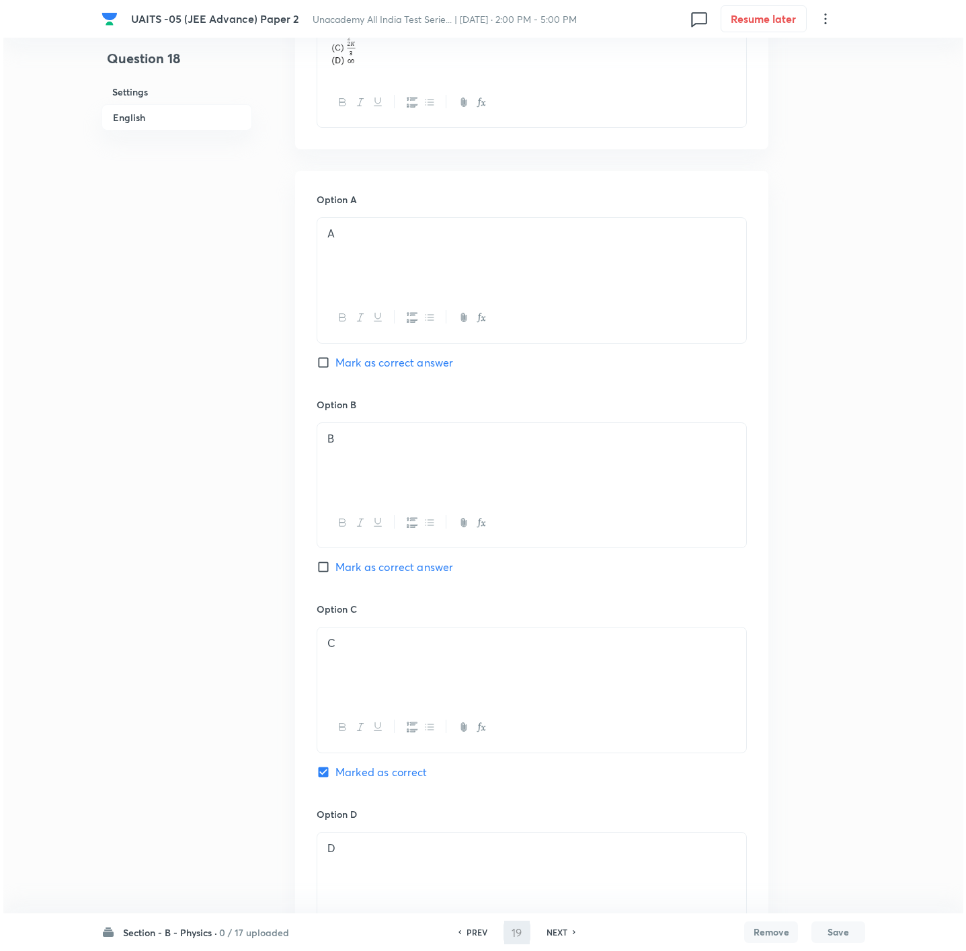
scroll to position [0, 0]
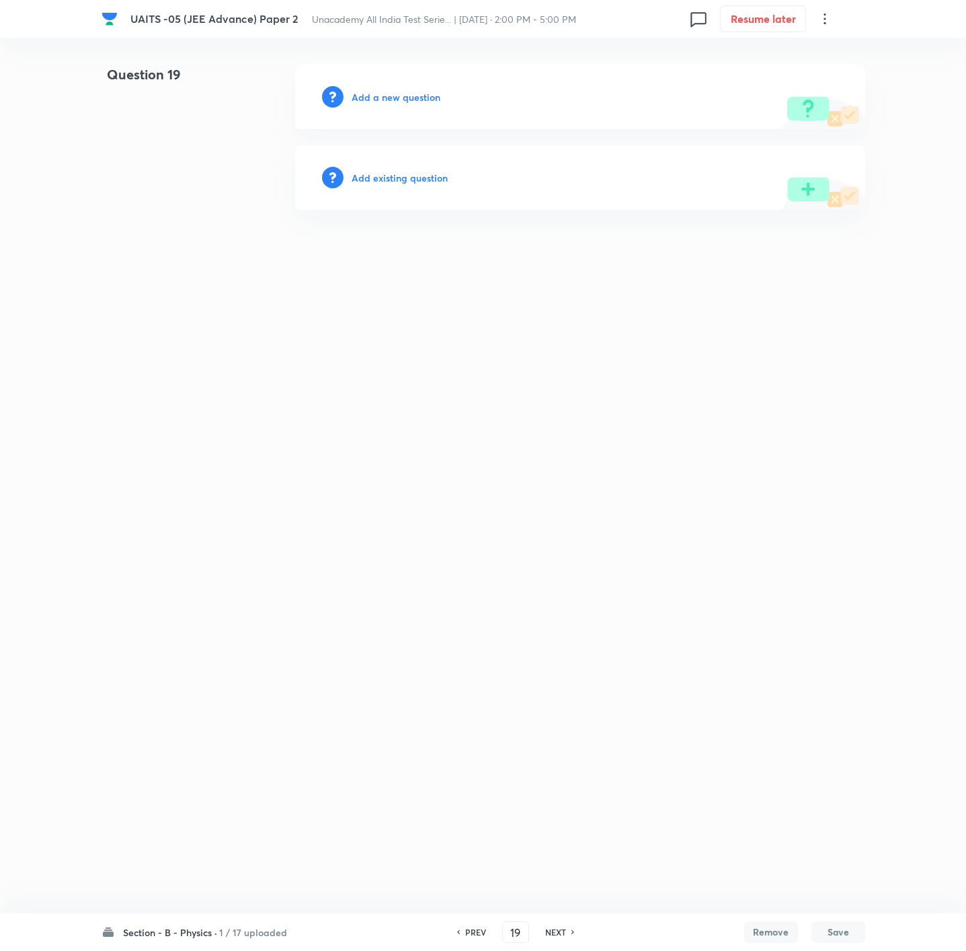
click at [412, 97] on h6 "Add a new question" at bounding box center [396, 97] width 89 height 14
click at [412, 97] on h6 "Choose a question type" at bounding box center [404, 97] width 104 height 14
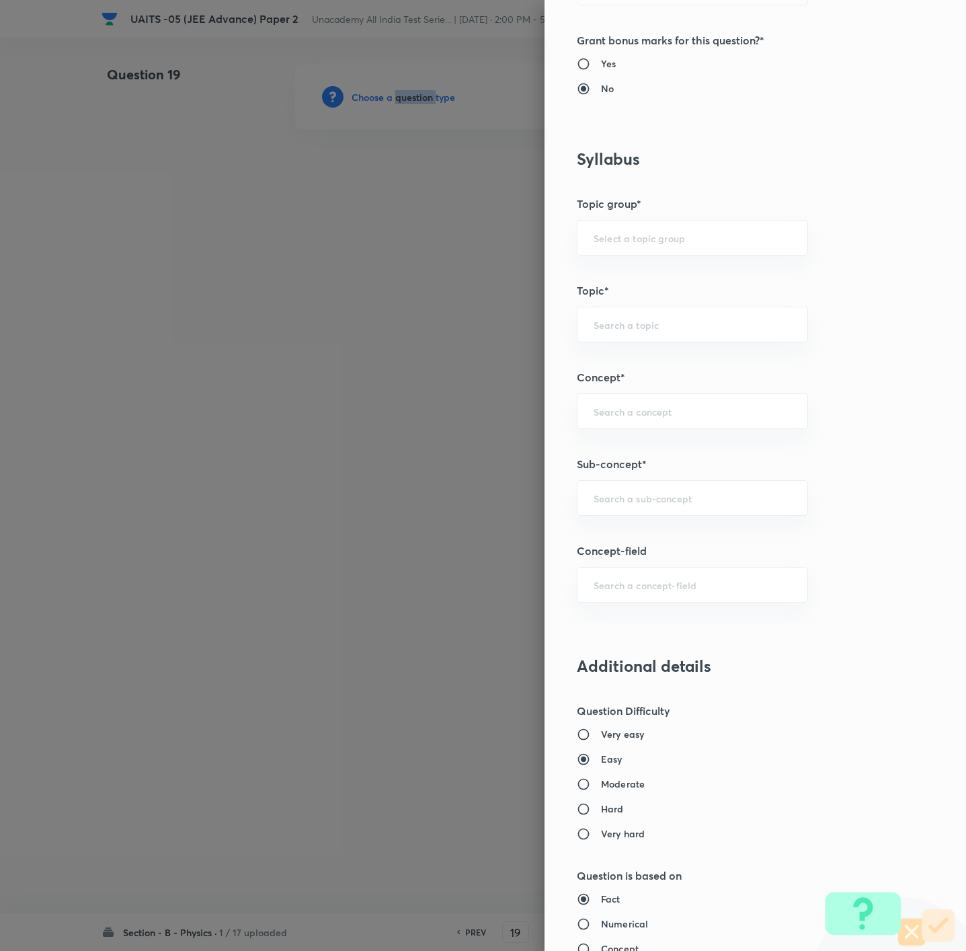
scroll to position [504, 0]
click at [601, 633] on h6 "Hard" at bounding box center [612, 806] width 23 height 14
click at [592, 633] on input "Hard" at bounding box center [589, 806] width 24 height 13
radio input "true"
radio input "false"
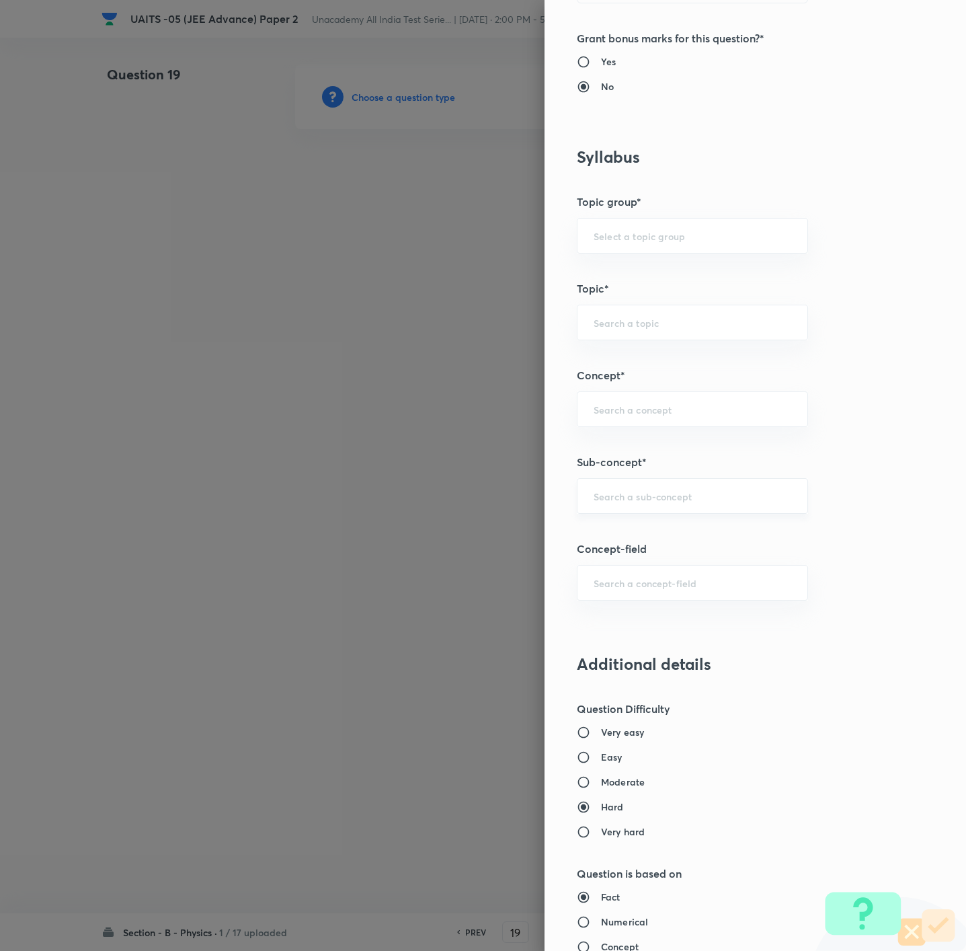
click at [643, 487] on div "​" at bounding box center [692, 496] width 231 height 36
paste input "Kinematics 1D"
type input "Kinematics 1D"
drag, startPoint x: 709, startPoint y: 484, endPoint x: 694, endPoint y: 520, distance: 38.9
click at [643, 492] on div "​" at bounding box center [692, 496] width 231 height 36
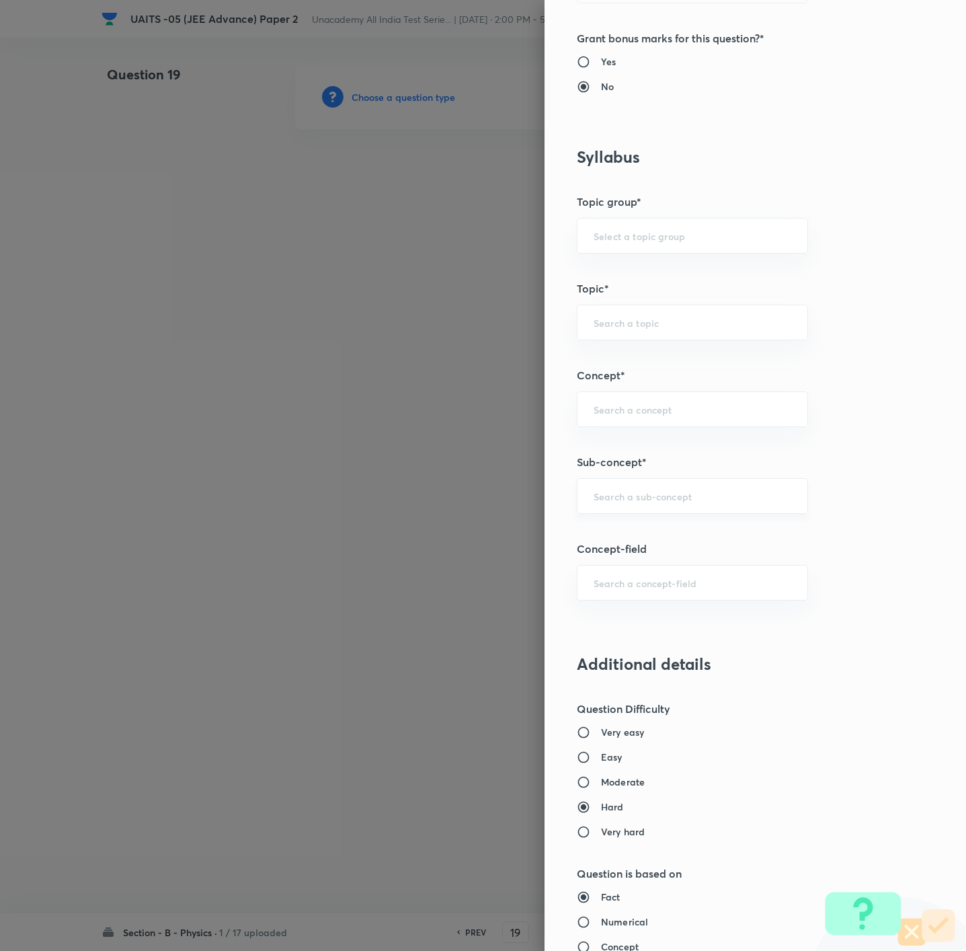
paste input "Kinematics 1D"
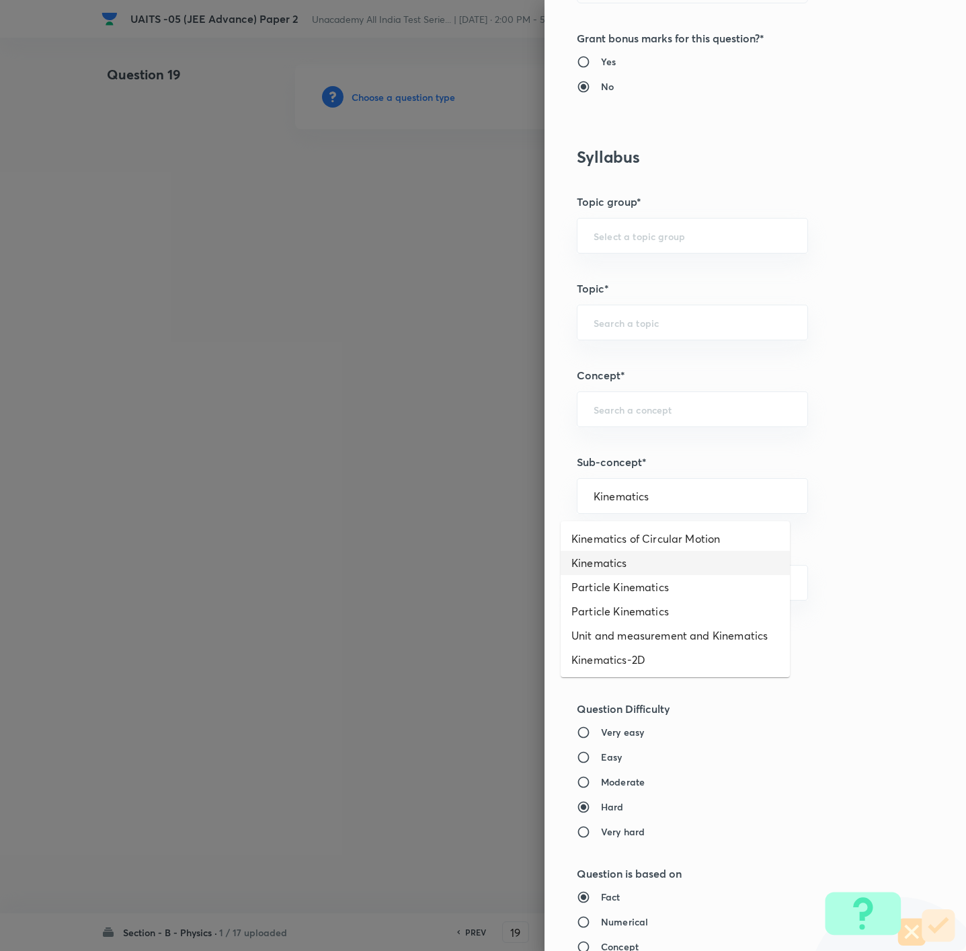
click at [632, 555] on li "Kinematics" at bounding box center [675, 563] width 229 height 24
type input "Kinematics"
type input "Physics"
type input "Mechanics"
type input "Kinematics"
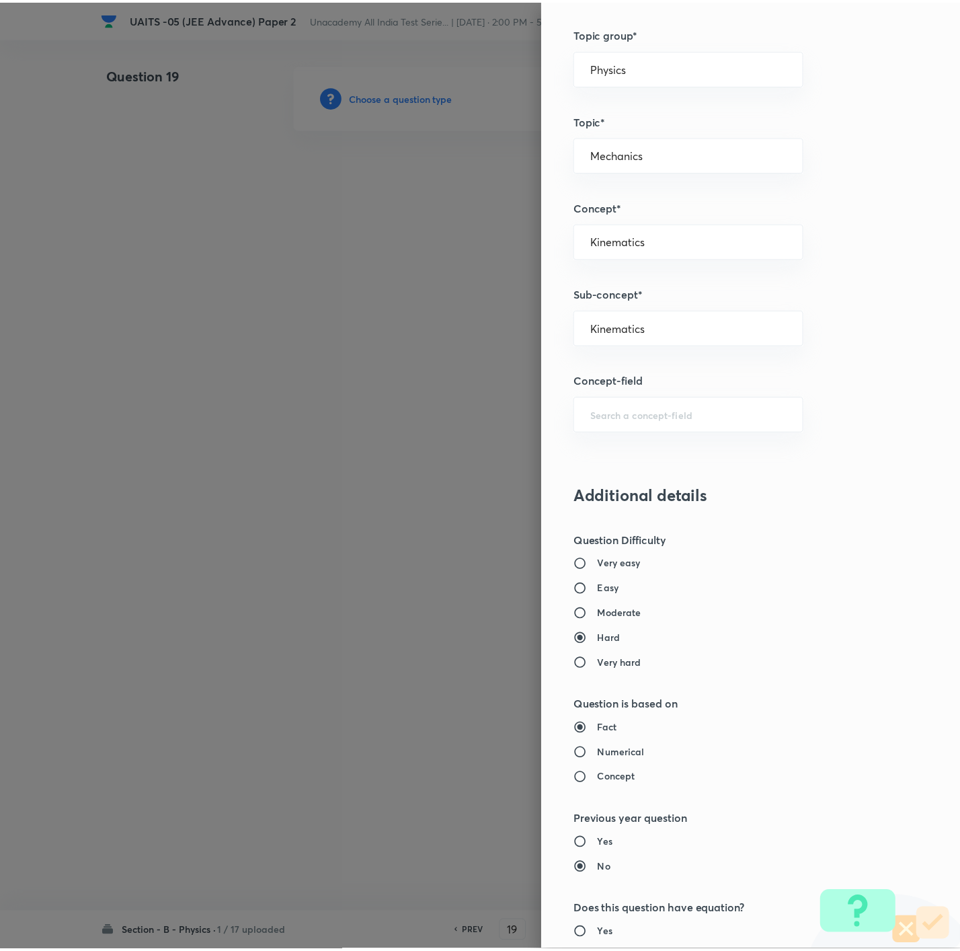
scroll to position [976, 0]
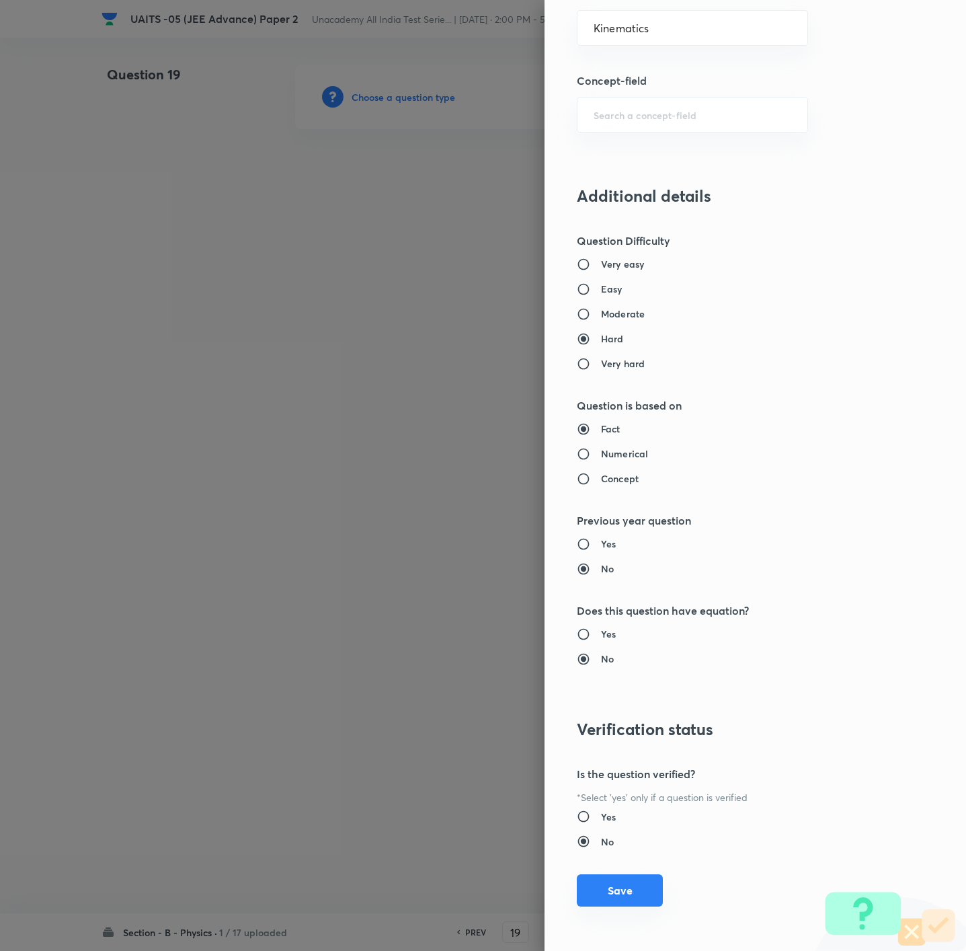
click at [612, 633] on button "Save" at bounding box center [620, 890] width 86 height 32
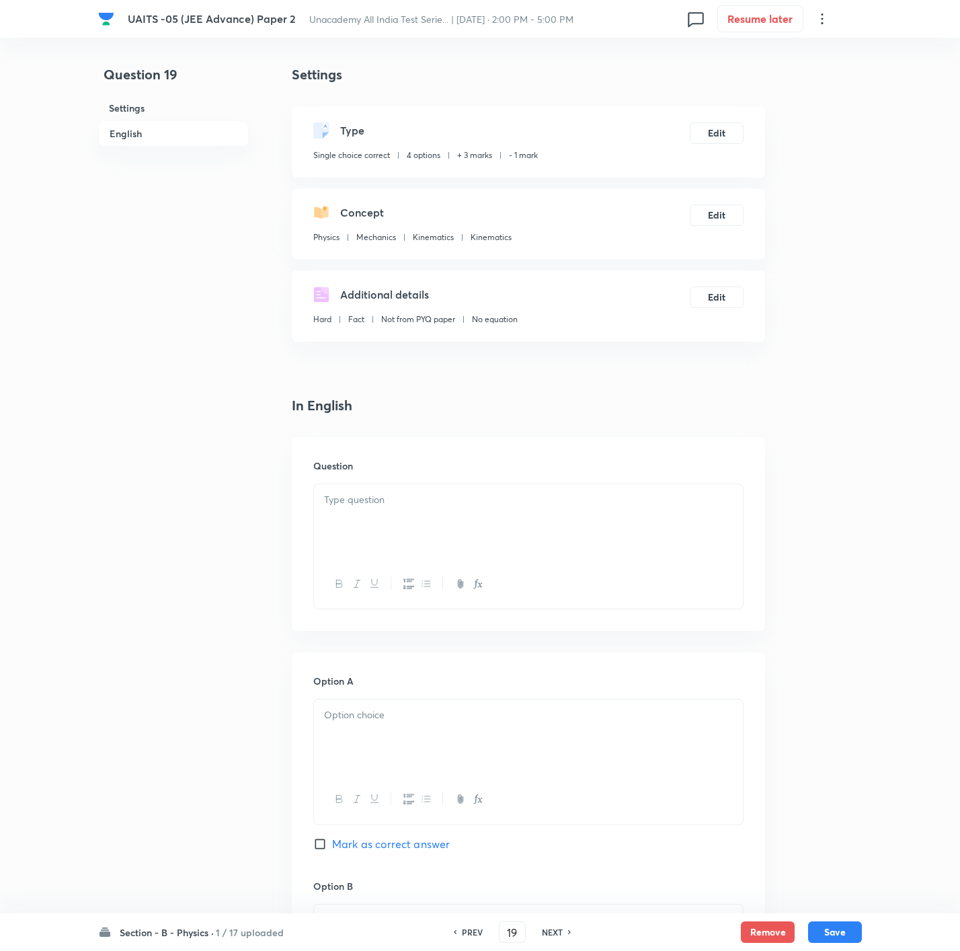
click at [643, 527] on div at bounding box center [528, 521] width 429 height 75
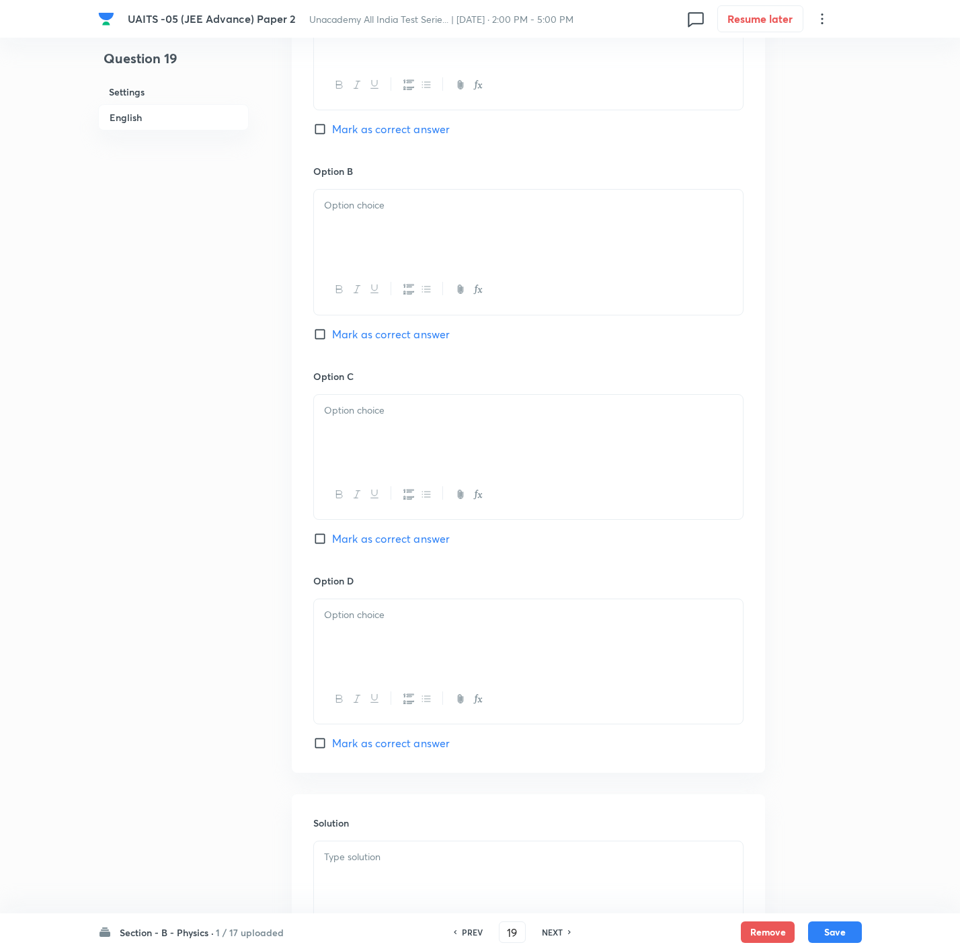
scroll to position [886, 0]
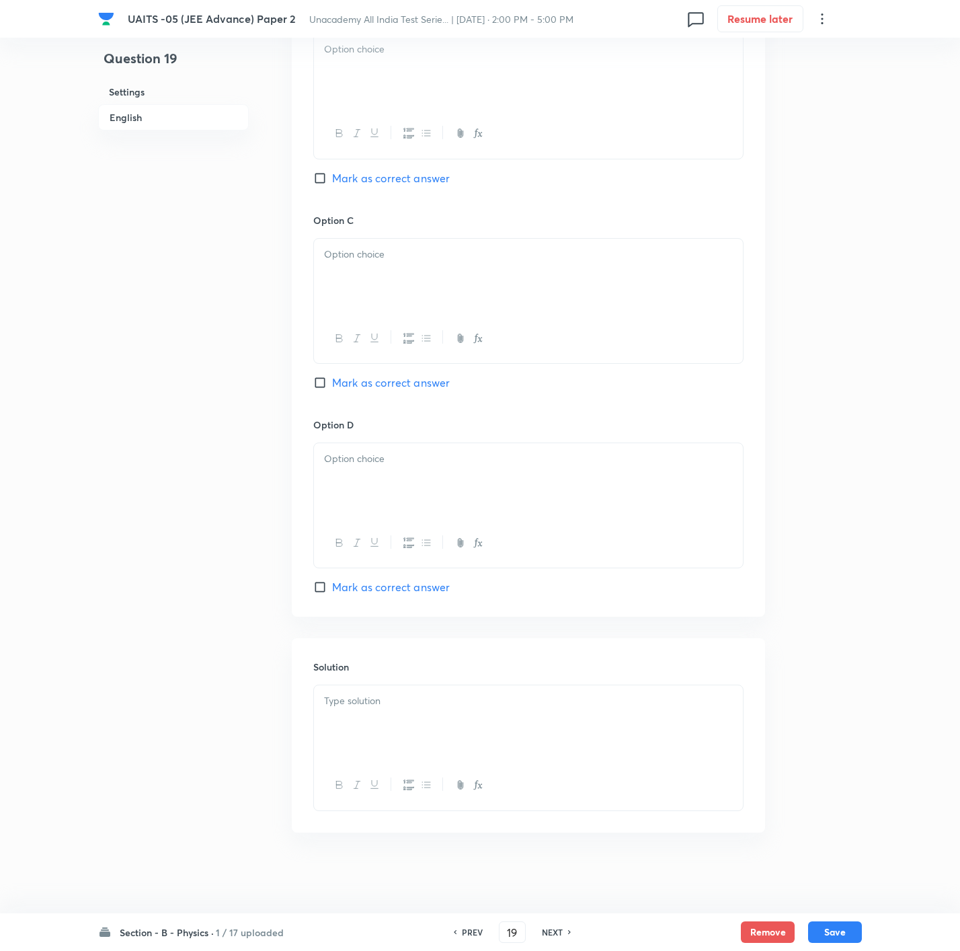
click at [549, 633] on body "UAITS -05 (JEE Advance) Paper 2 Unacademy All India Test Serie... | [DATE] · 2:…" at bounding box center [480, 34] width 960 height 1704
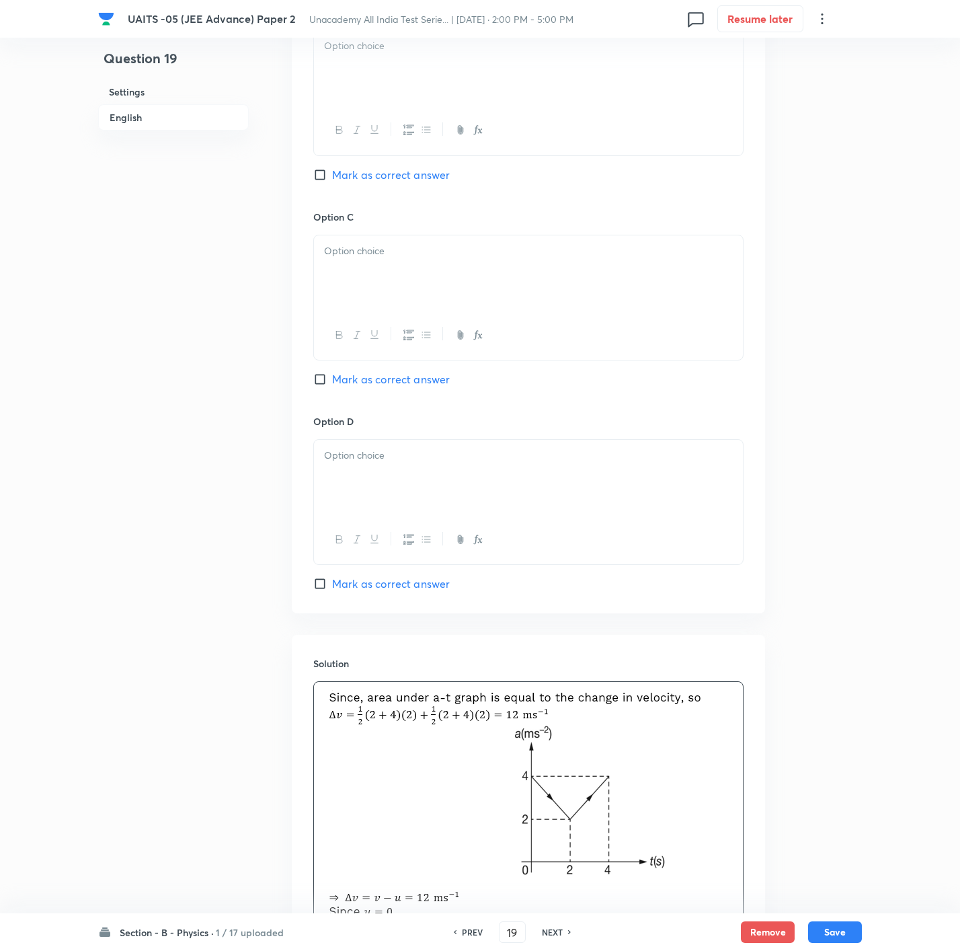
scroll to position [583, 0]
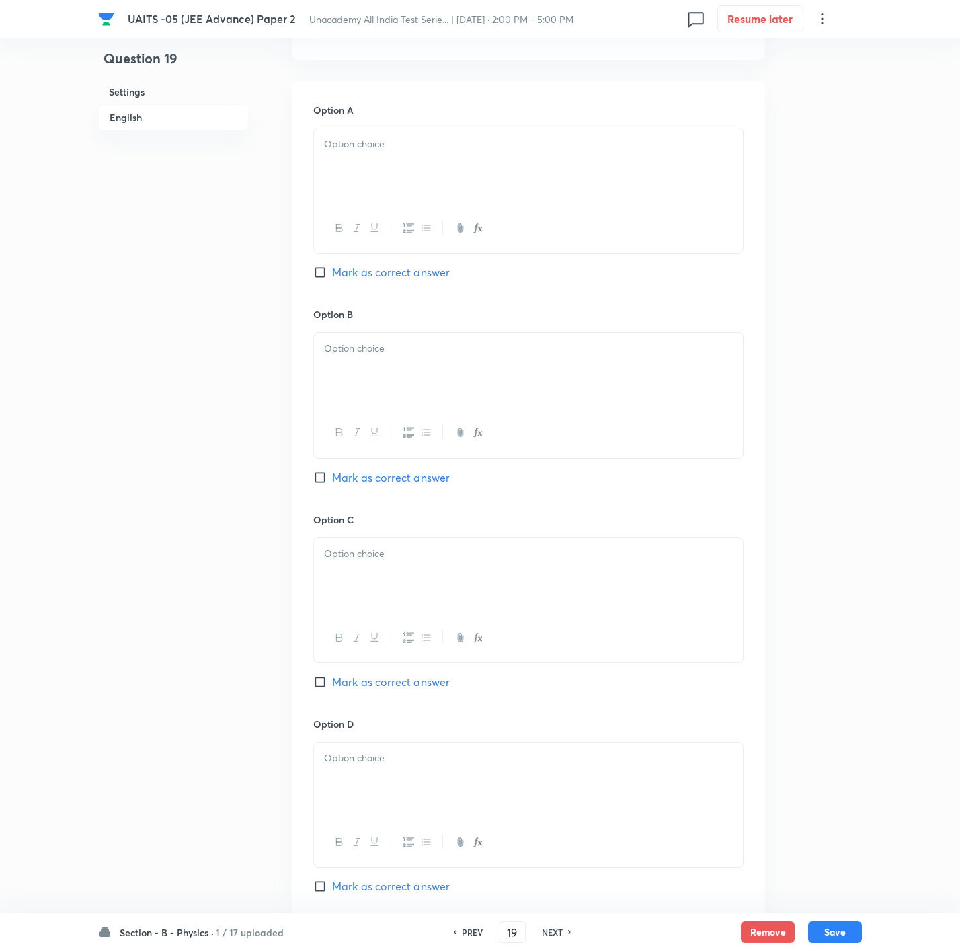
click at [409, 491] on div "Option B [PERSON_NAME] as correct answer" at bounding box center [528, 409] width 430 height 204
click at [409, 484] on div "Option B [PERSON_NAME] as correct answer" at bounding box center [528, 409] width 430 height 204
click at [409, 479] on span "Mark as correct answer" at bounding box center [391, 477] width 118 height 16
click at [332, 479] on input "Mark as correct answer" at bounding box center [322, 477] width 19 height 13
checkbox input "true"
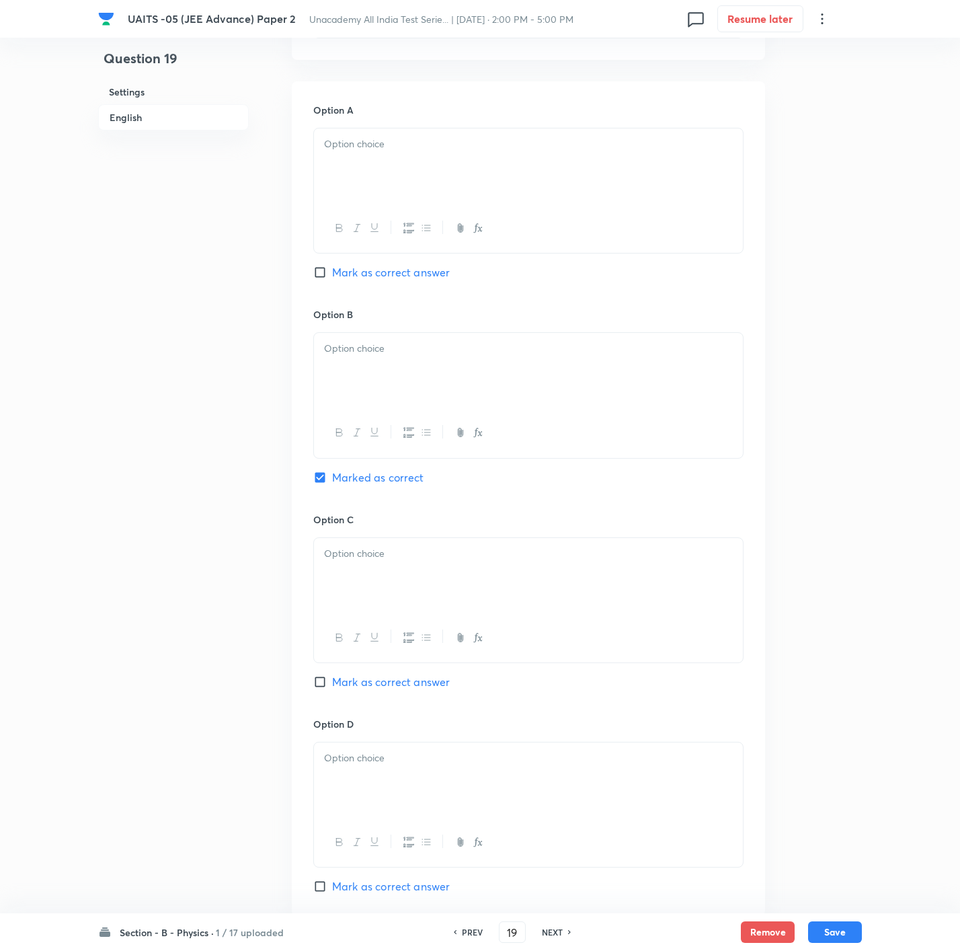
click at [421, 166] on div at bounding box center [528, 165] width 429 height 75
click at [379, 361] on div at bounding box center [528, 370] width 429 height 75
click at [352, 602] on div at bounding box center [528, 575] width 429 height 75
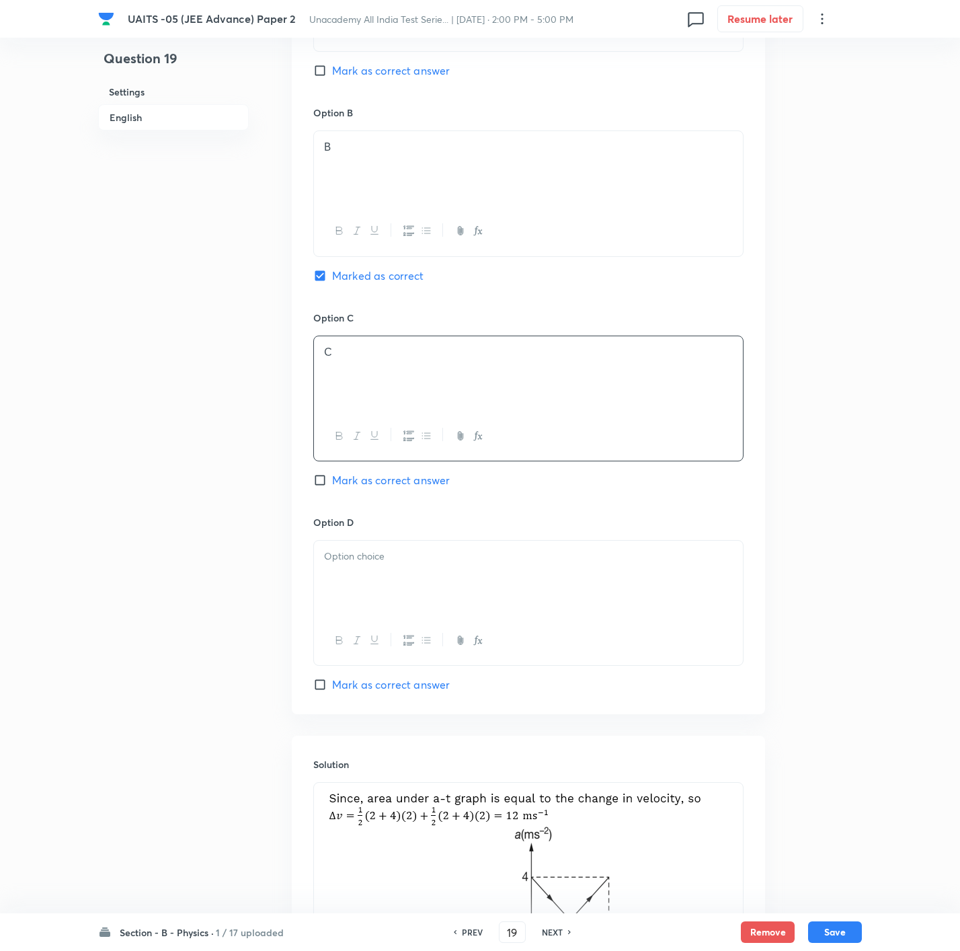
click at [392, 586] on div at bounding box center [528, 577] width 429 height 75
click at [643, 633] on button "Save" at bounding box center [835, 931] width 54 height 22
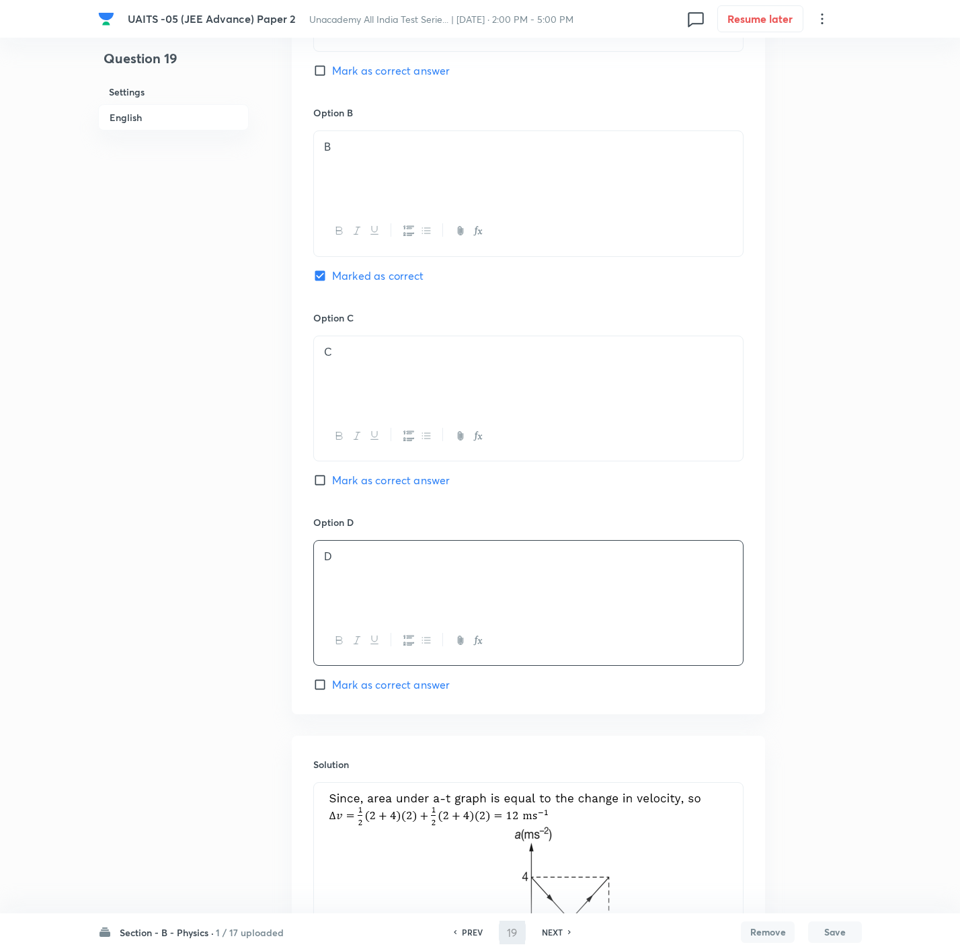
type input "20"
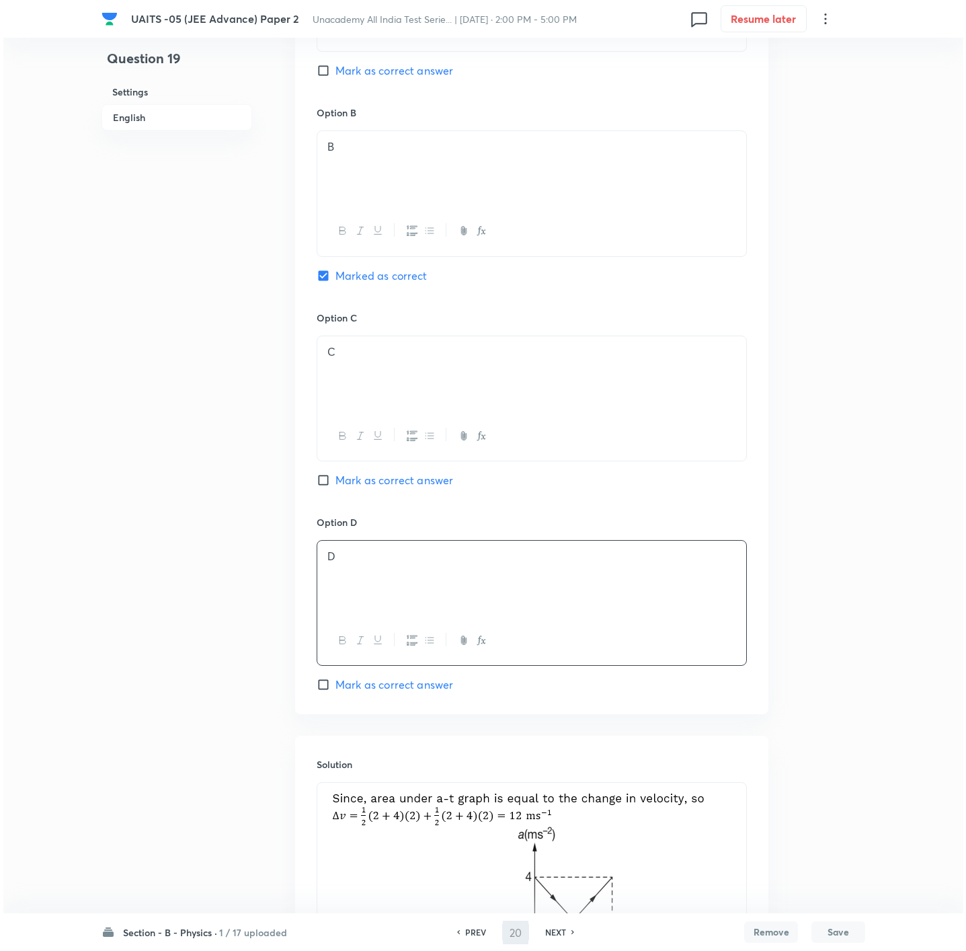
scroll to position [0, 0]
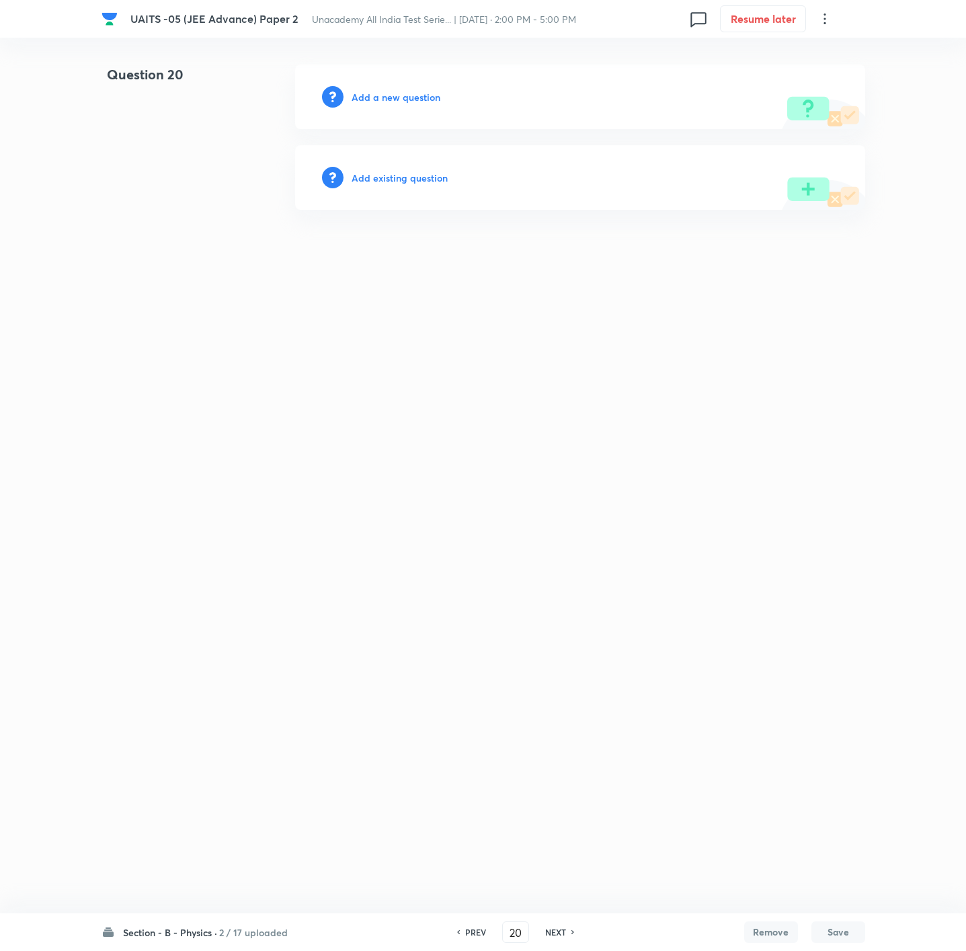
click at [414, 93] on h6 "Add a new question" at bounding box center [396, 97] width 89 height 14
click at [414, 93] on h6 "Choose a question type" at bounding box center [404, 97] width 104 height 14
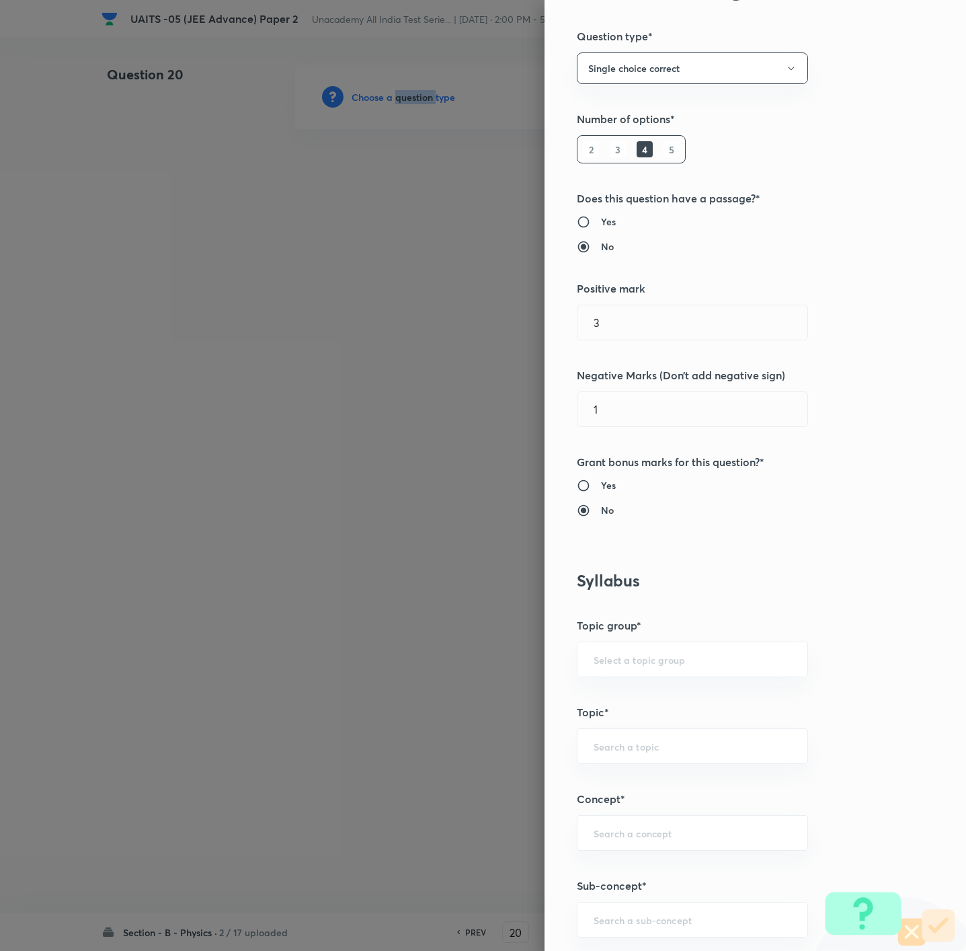
scroll to position [202, 0]
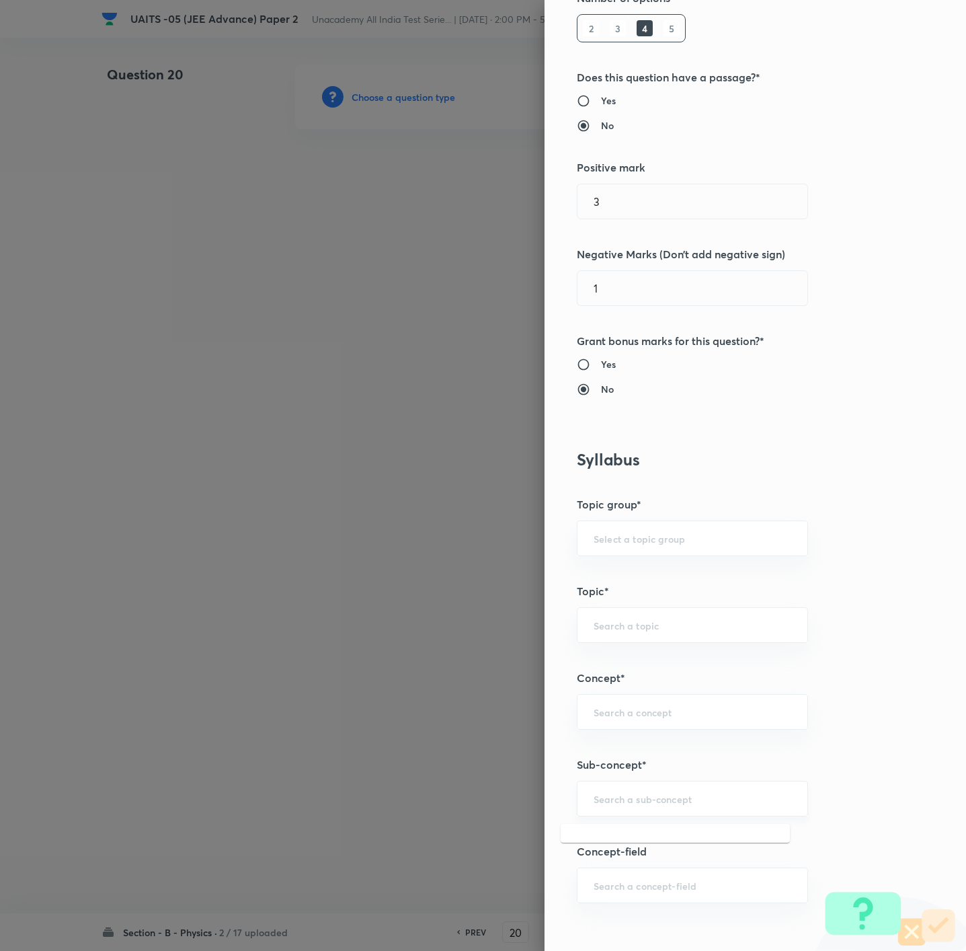
click at [616, 633] on input "text" at bounding box center [693, 798] width 198 height 13
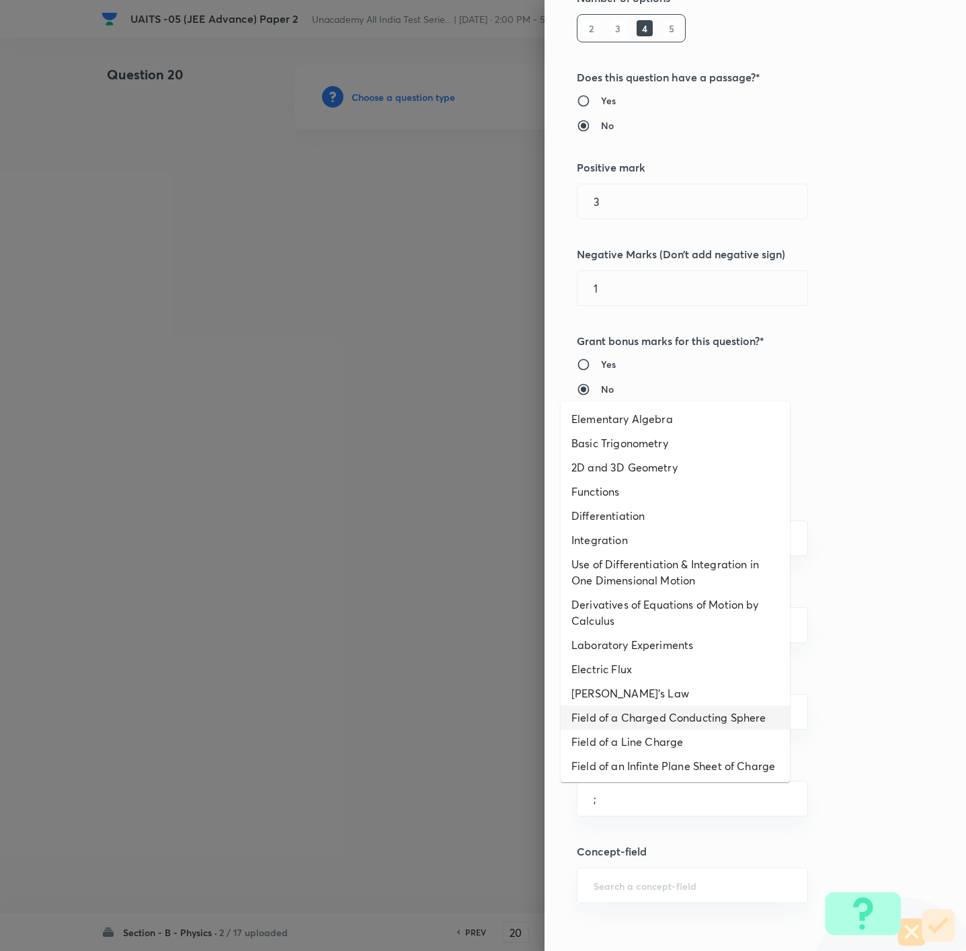
click at [608, 633] on li "Field of a Charged Conducting Sphere" at bounding box center [675, 717] width 229 height 24
type input "Field of a Charged Conducting Sphere"
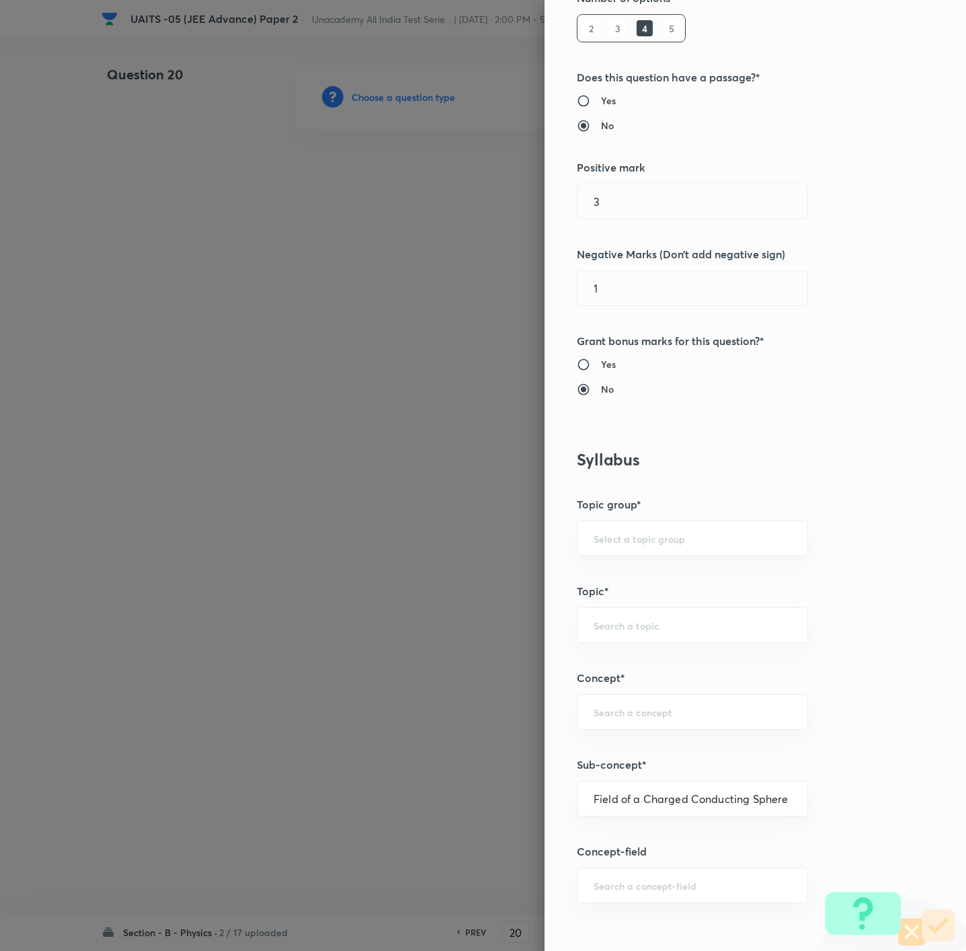
type input "Physics"
type input "Electricity & Magnetism"
type input "Electric Flux and [PERSON_NAME]'s Law"
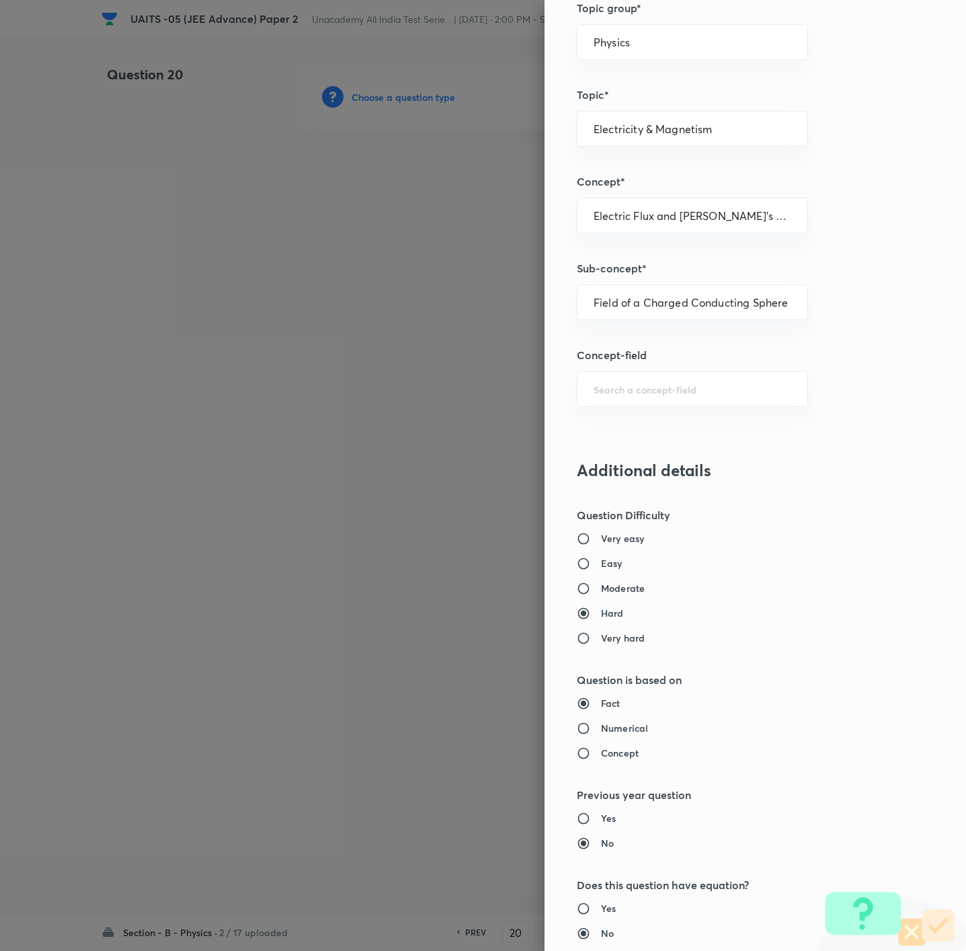
scroll to position [807, 0]
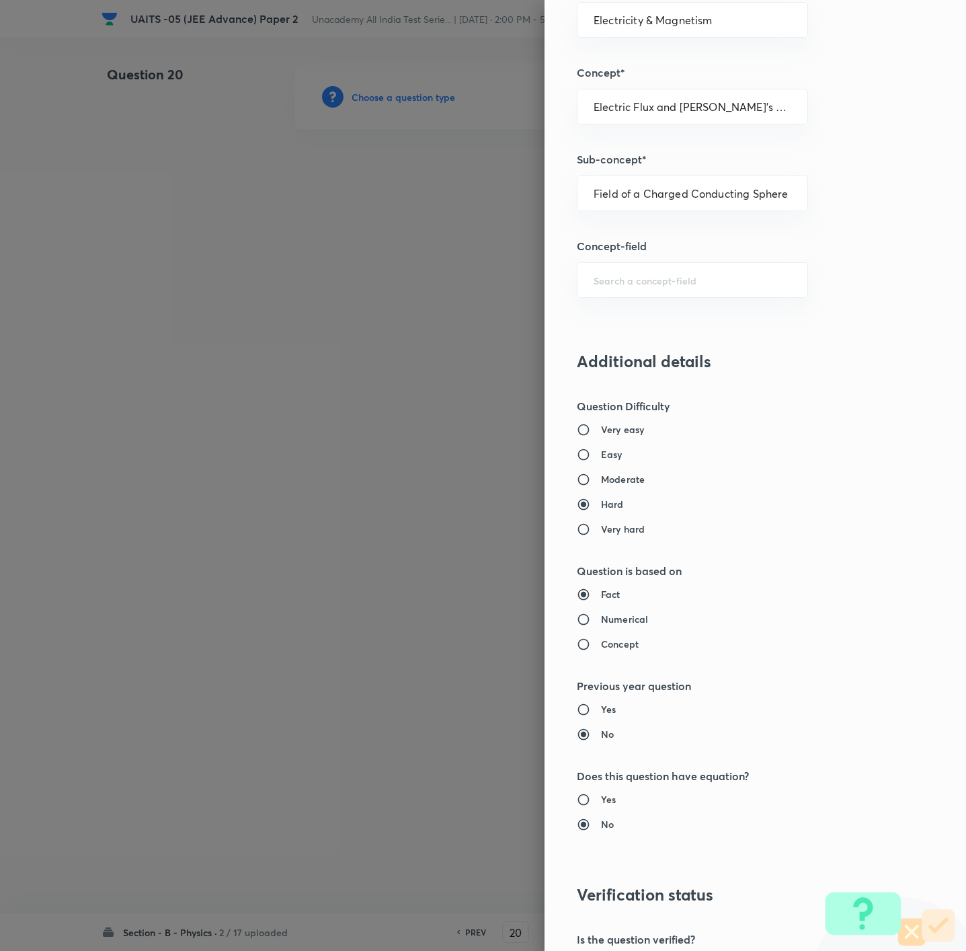
click at [625, 490] on div "Very easy Easy Moderate Hard Very hard" at bounding box center [733, 479] width 312 height 114
click at [601, 484] on h6 "Moderate" at bounding box center [623, 479] width 44 height 14
click at [595, 484] on input "Moderate" at bounding box center [589, 479] width 24 height 13
radio input "true"
radio input "false"
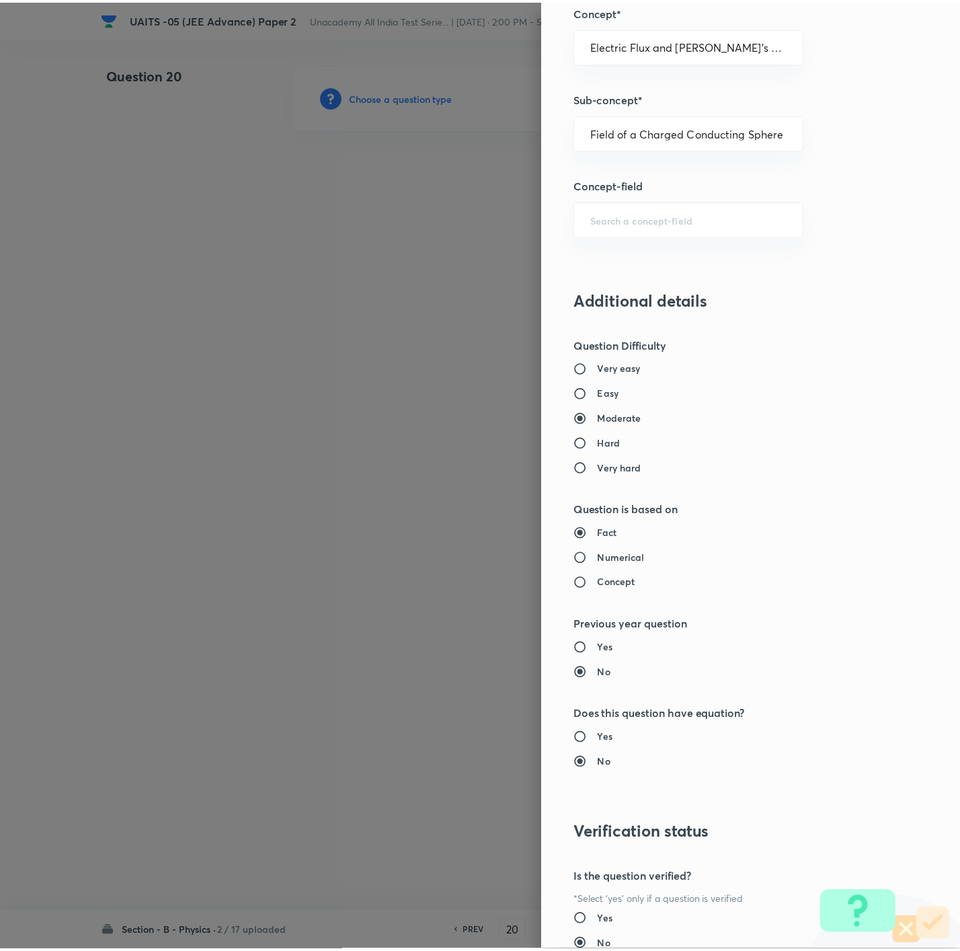
scroll to position [976, 0]
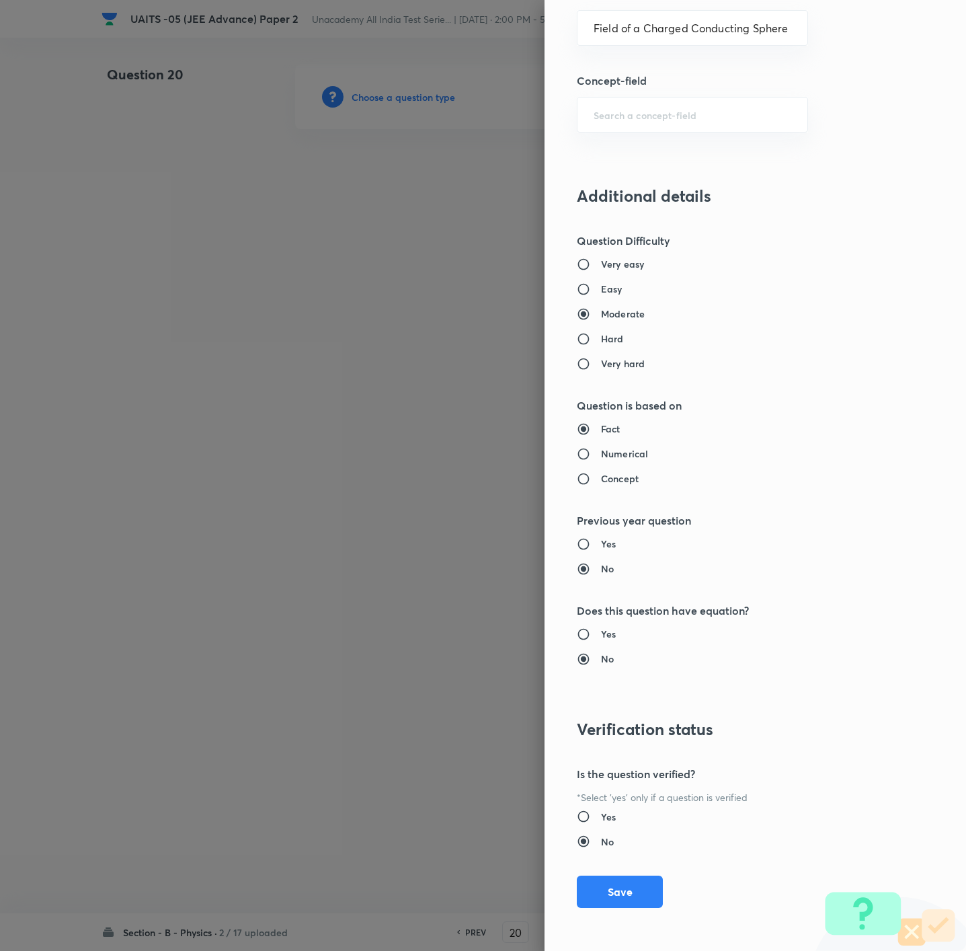
click at [603, 633] on div "Question settings Question type* Single choice correct Number of options* 2 3 4…" at bounding box center [755, 475] width 421 height 951
click at [616, 633] on button "Save" at bounding box center [620, 890] width 86 height 32
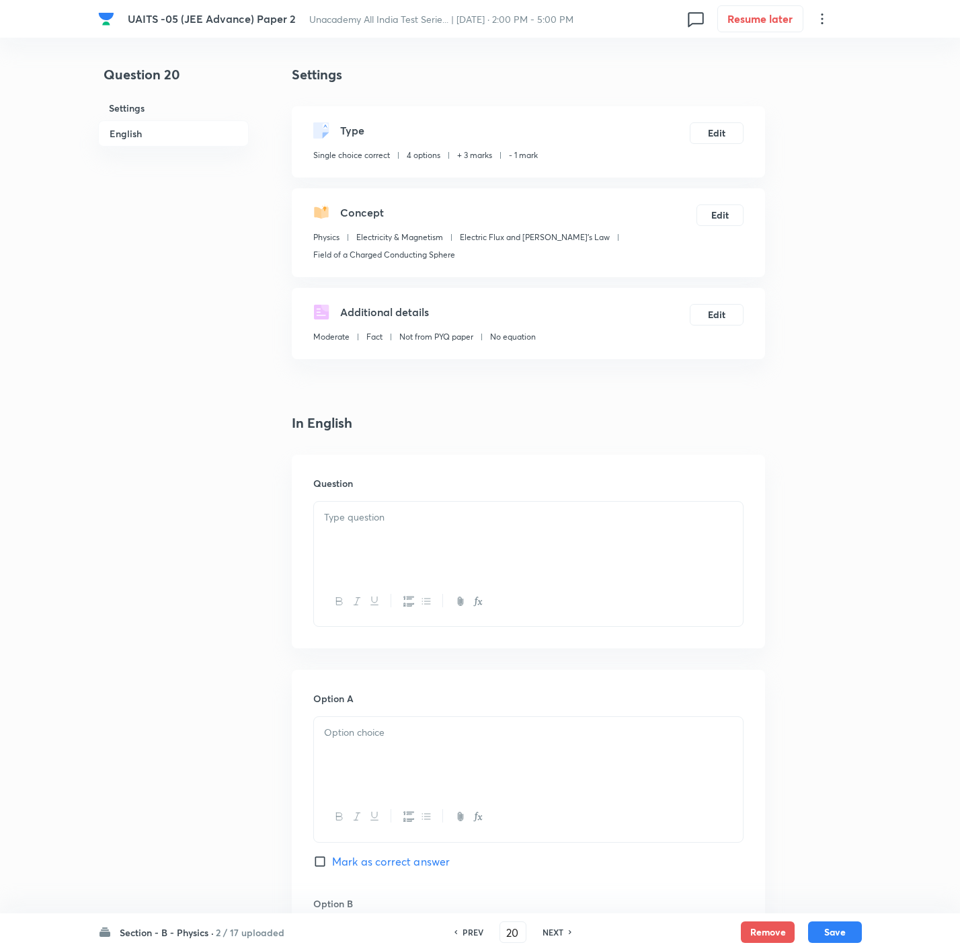
click at [607, 539] on div at bounding box center [528, 538] width 429 height 75
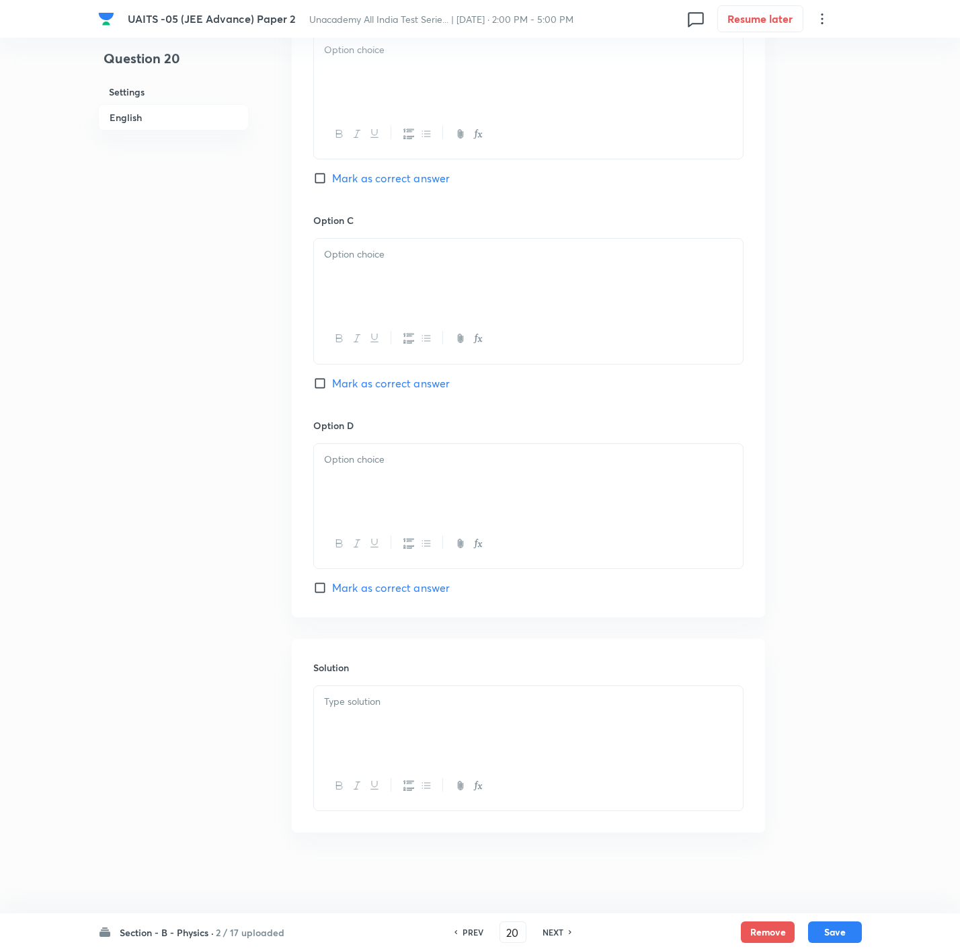
scroll to position [920, 0]
click at [557, 633] on div at bounding box center [528, 723] width 429 height 75
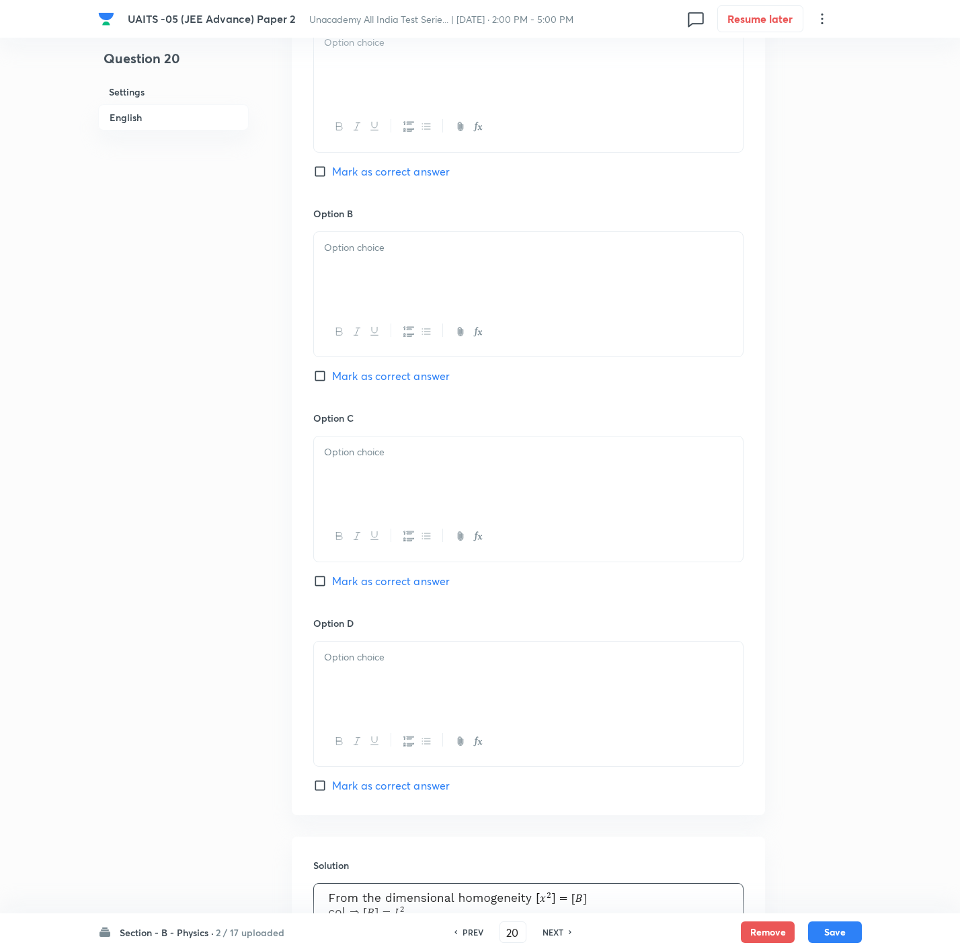
scroll to position [516, 0]
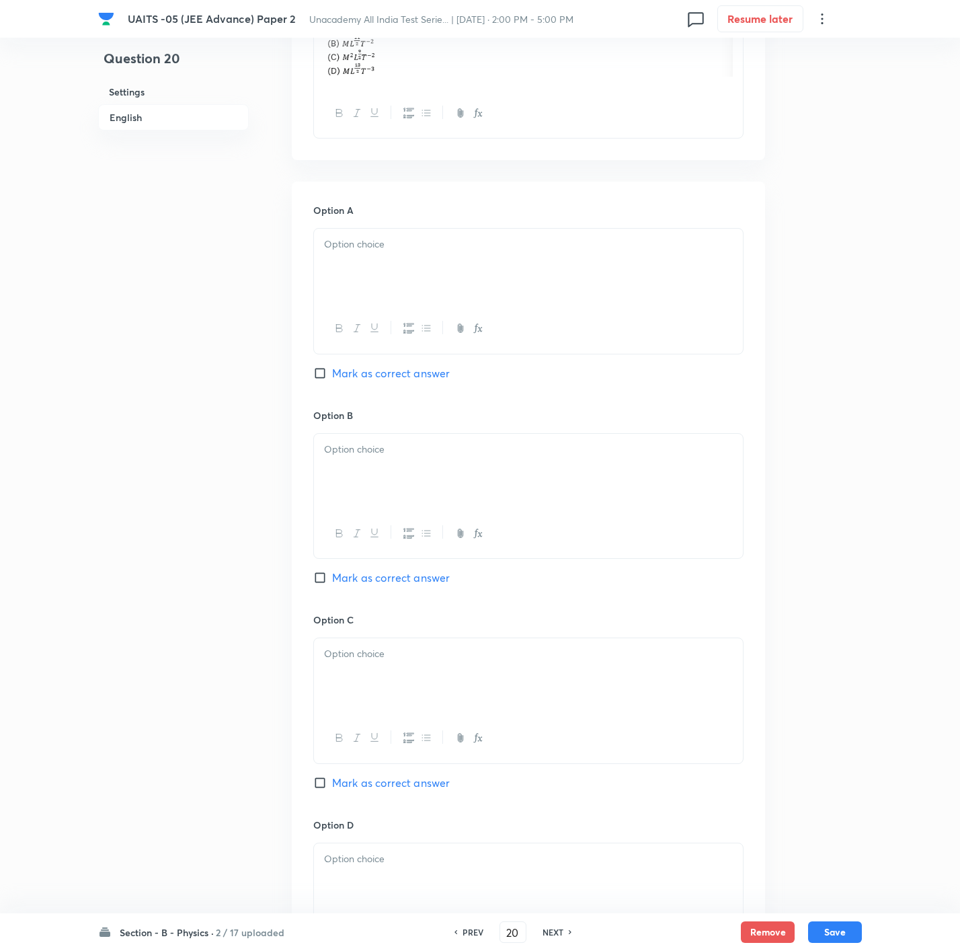
click at [368, 577] on span "Mark as correct answer" at bounding box center [391, 577] width 118 height 16
click at [332, 577] on input "Mark as correct answer" at bounding box center [322, 577] width 19 height 13
checkbox input "true"
click at [458, 319] on div at bounding box center [528, 328] width 429 height 49
click at [462, 285] on div at bounding box center [528, 266] width 429 height 75
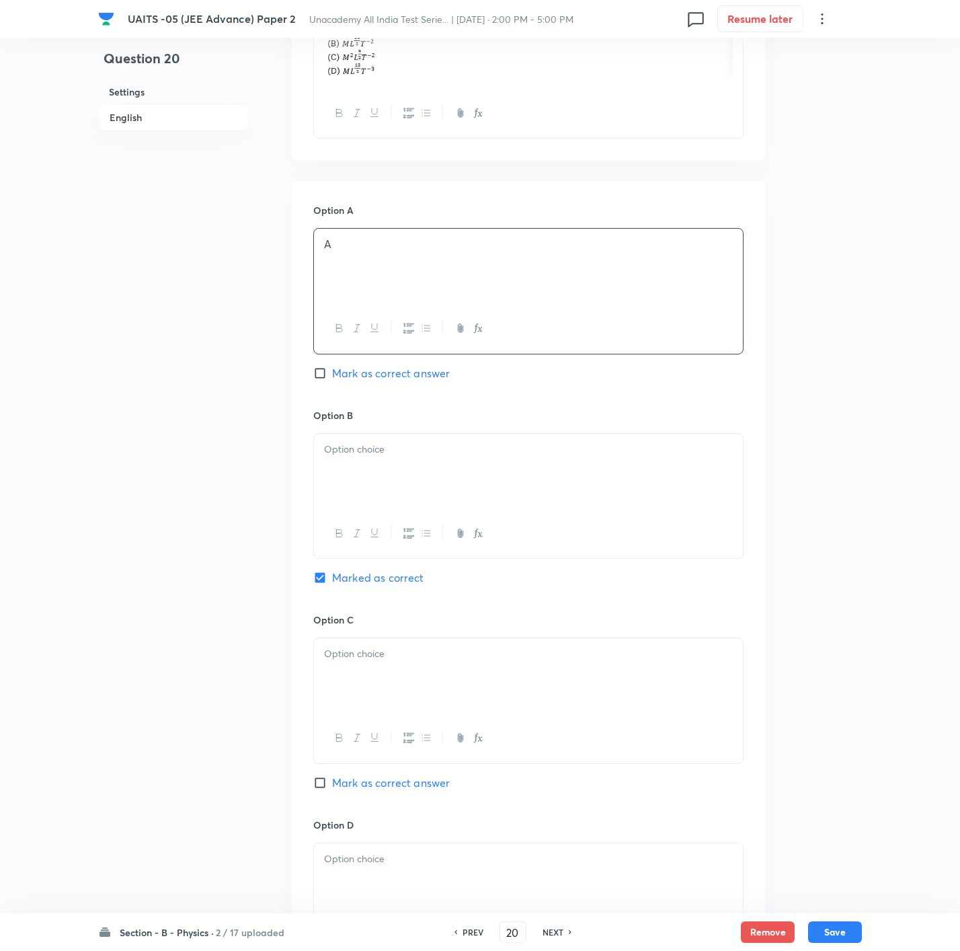
drag, startPoint x: 417, startPoint y: 466, endPoint x: 415, endPoint y: 479, distance: 12.9
click at [417, 474] on div at bounding box center [528, 471] width 429 height 75
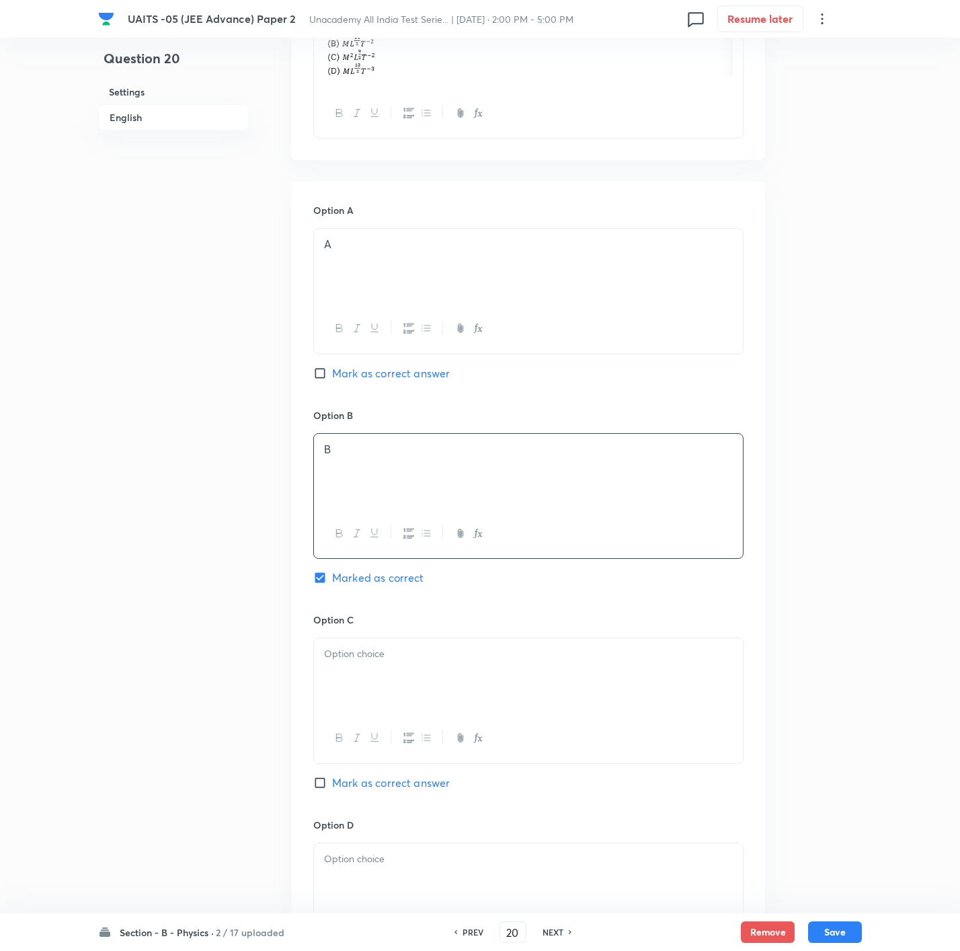
click at [408, 633] on div at bounding box center [528, 675] width 429 height 75
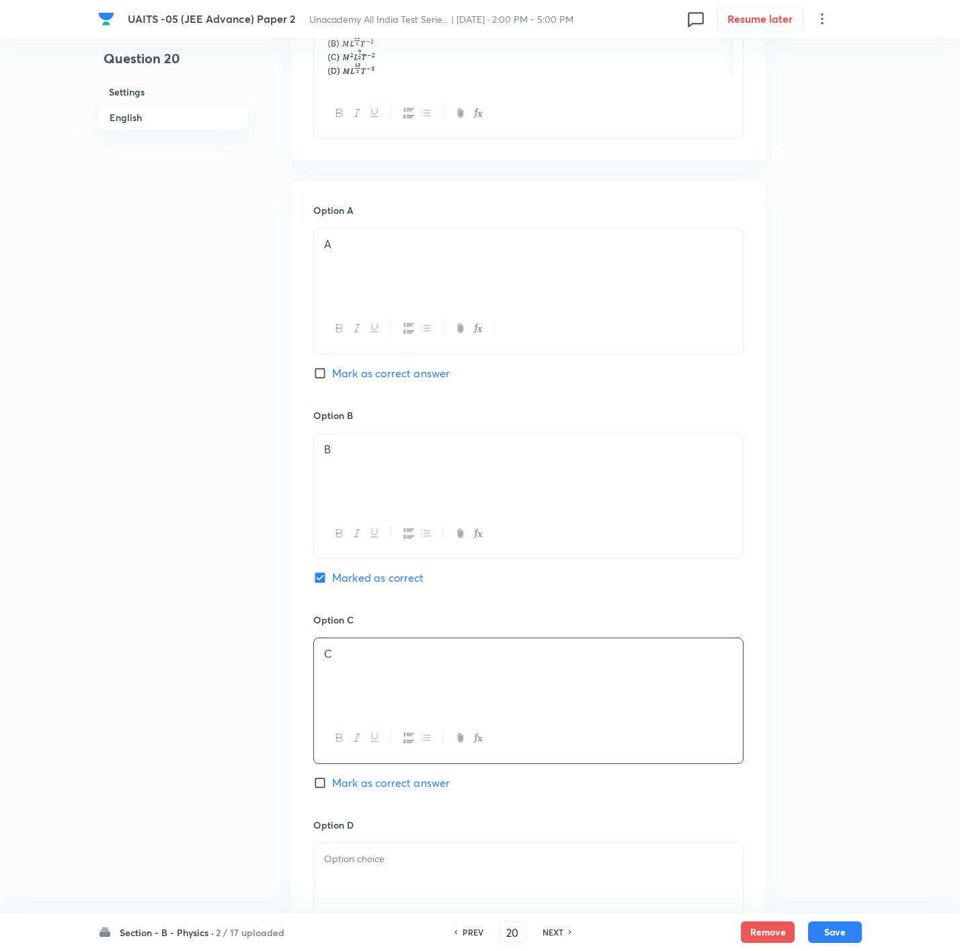
scroll to position [617, 0]
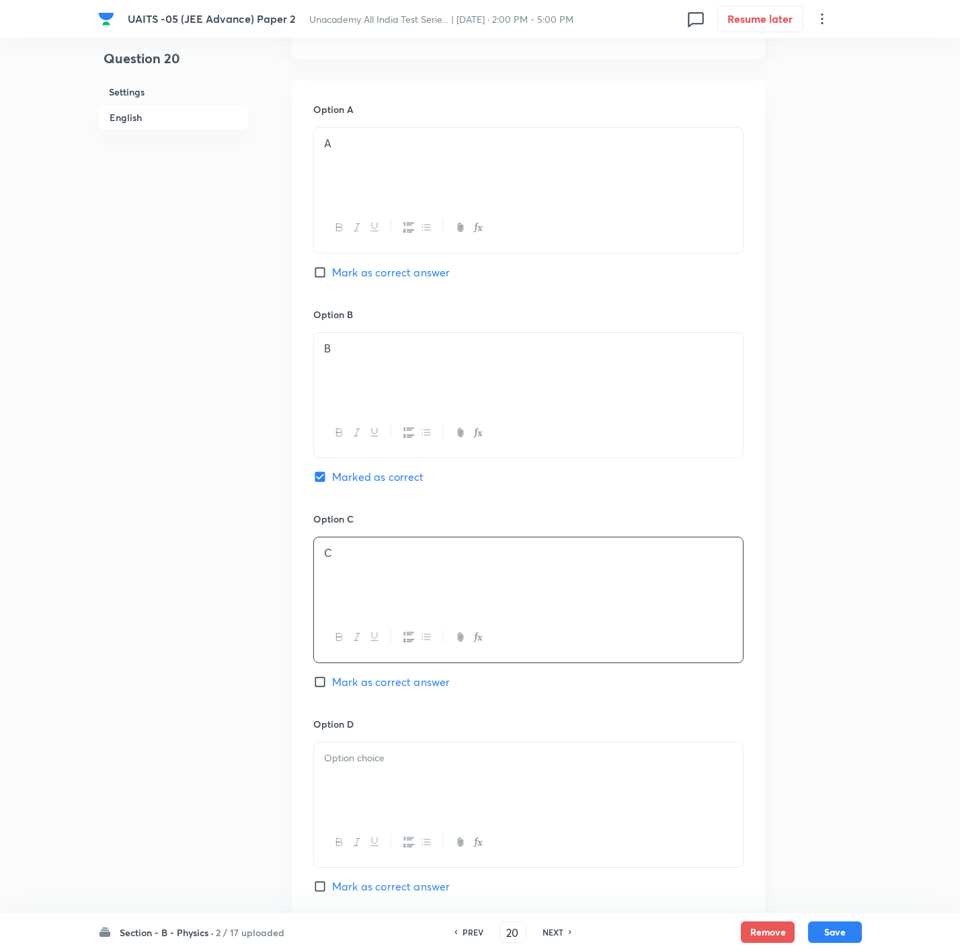
click at [347, 633] on div at bounding box center [528, 779] width 429 height 75
click at [643, 633] on button "Save" at bounding box center [835, 931] width 54 height 22
type input "21"
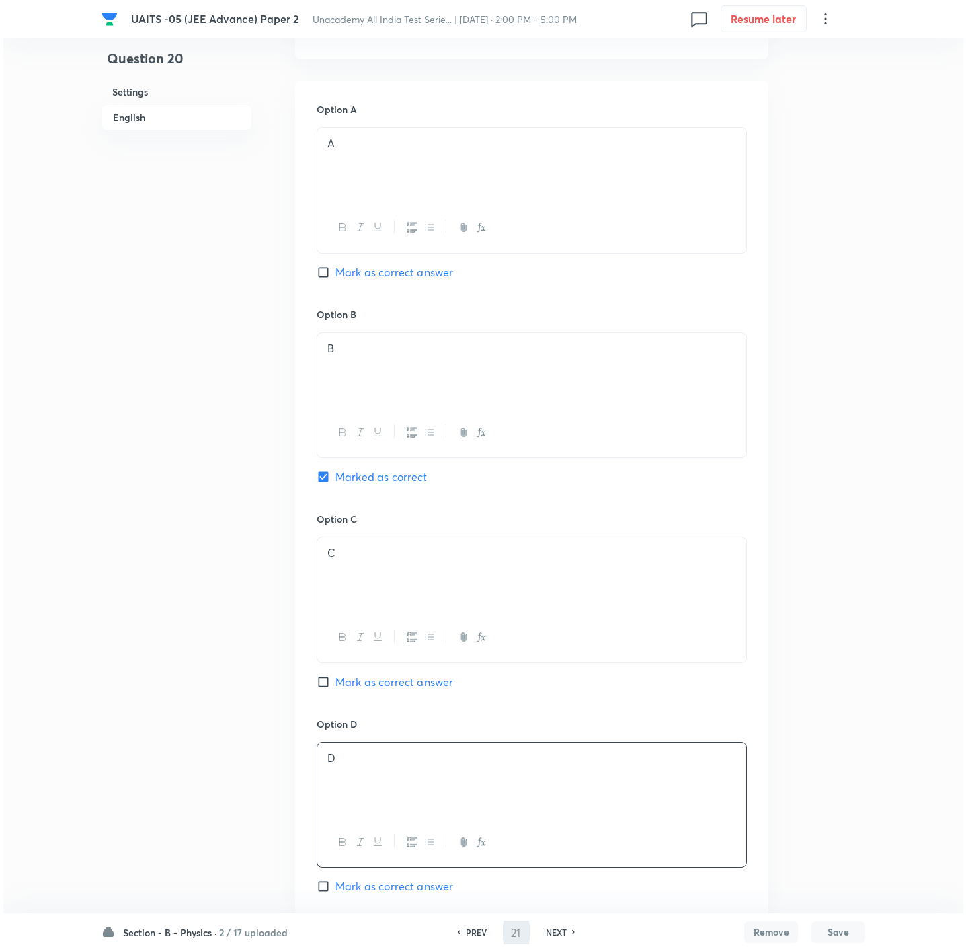
scroll to position [0, 0]
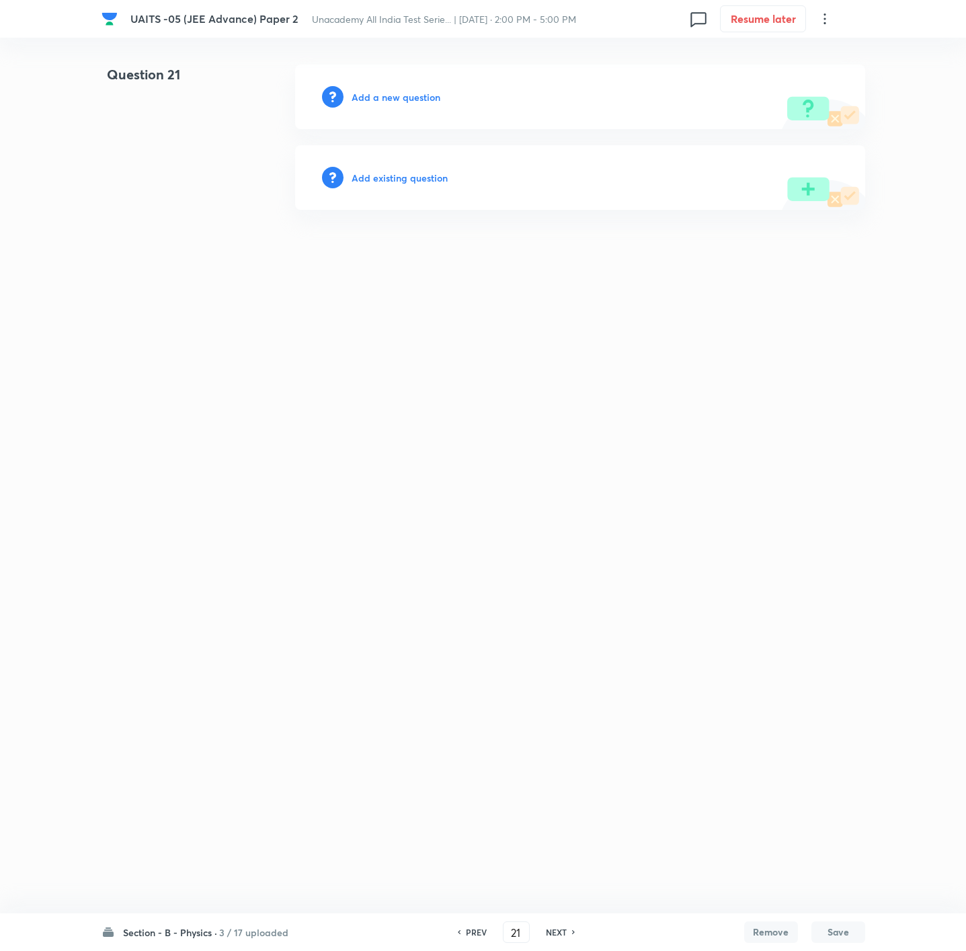
click at [402, 83] on div "Add a new question" at bounding box center [580, 97] width 570 height 65
click at [402, 95] on h6 "Add a new question" at bounding box center [396, 97] width 89 height 14
click at [402, 95] on h6 "Choose a question type" at bounding box center [404, 97] width 104 height 14
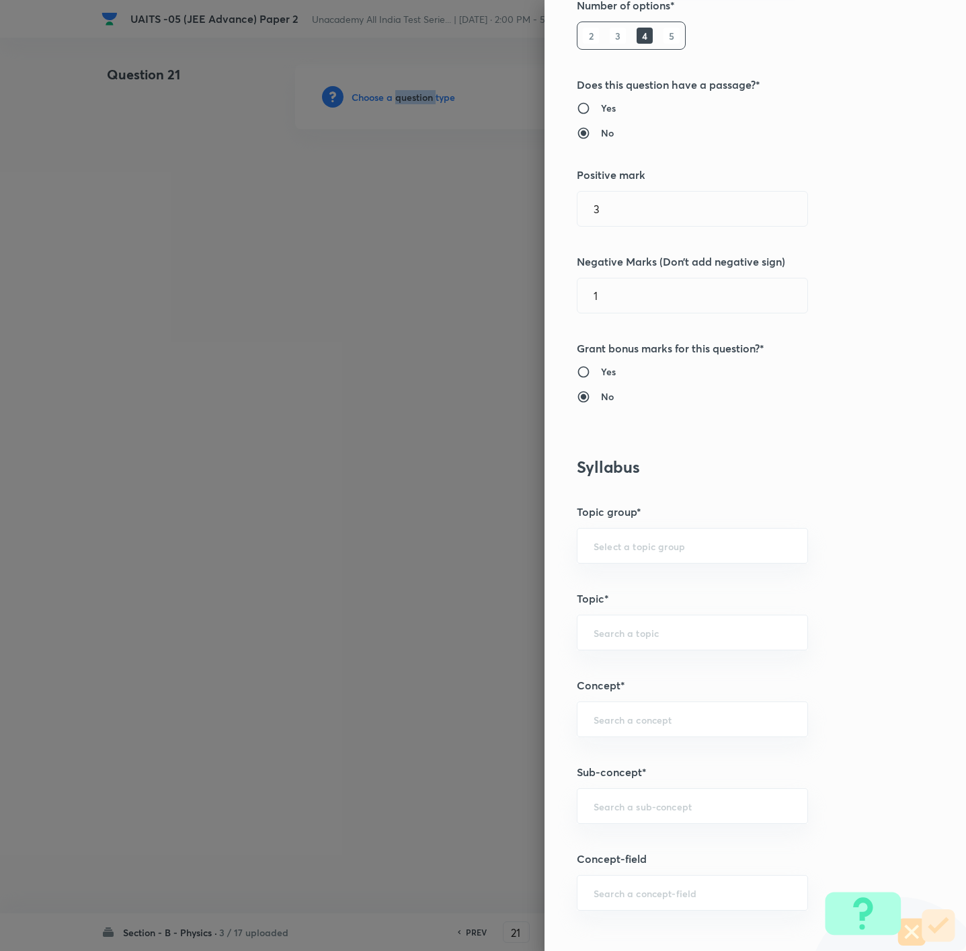
scroll to position [202, 0]
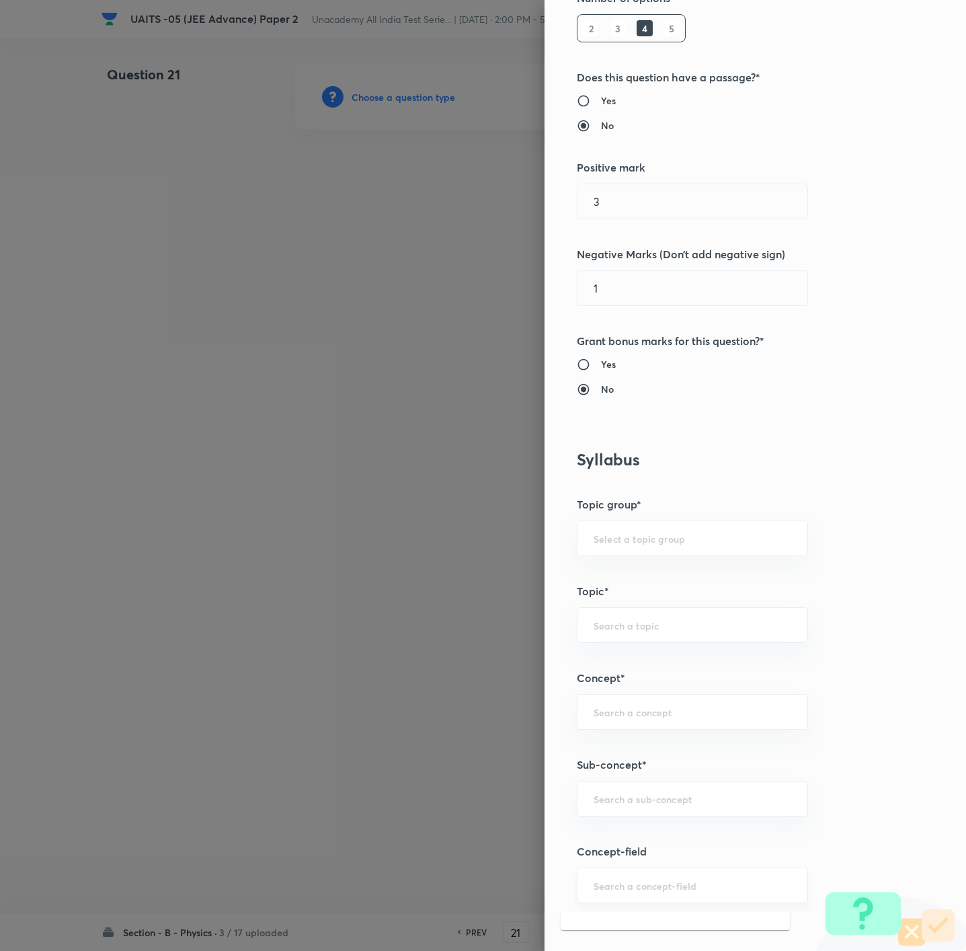
click at [643, 633] on input "text" at bounding box center [693, 885] width 198 height 13
click at [643, 633] on input "text" at bounding box center [693, 798] width 198 height 13
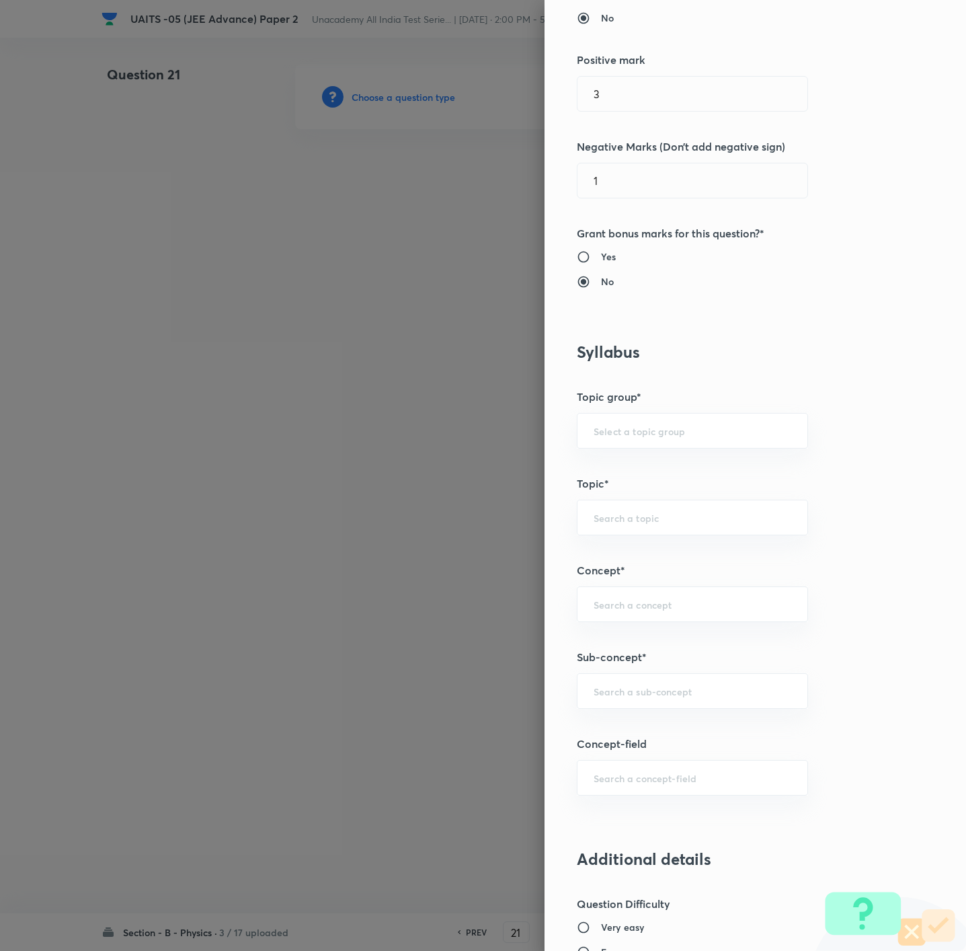
scroll to position [504, 0]
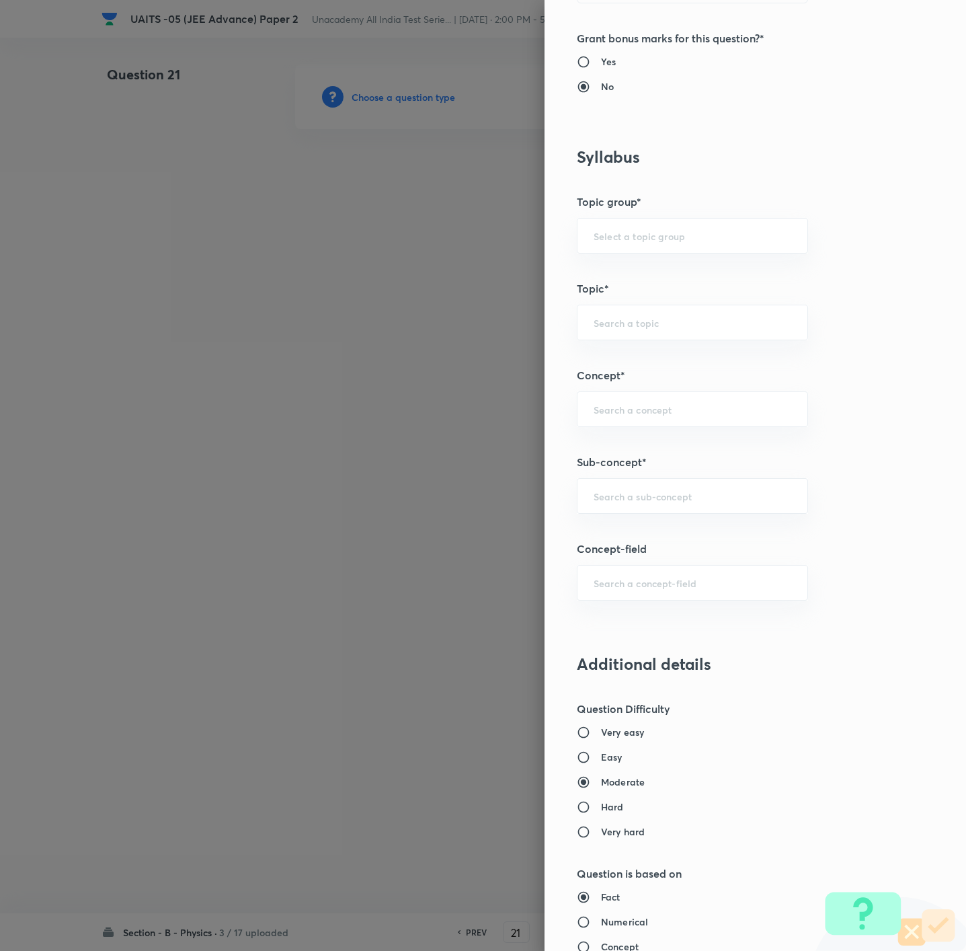
click at [601, 633] on h6 "Easy" at bounding box center [612, 757] width 22 height 14
click at [593, 633] on input "Easy" at bounding box center [589, 756] width 24 height 13
radio input "true"
radio input "false"
click at [643, 507] on div "​" at bounding box center [692, 496] width 231 height 36
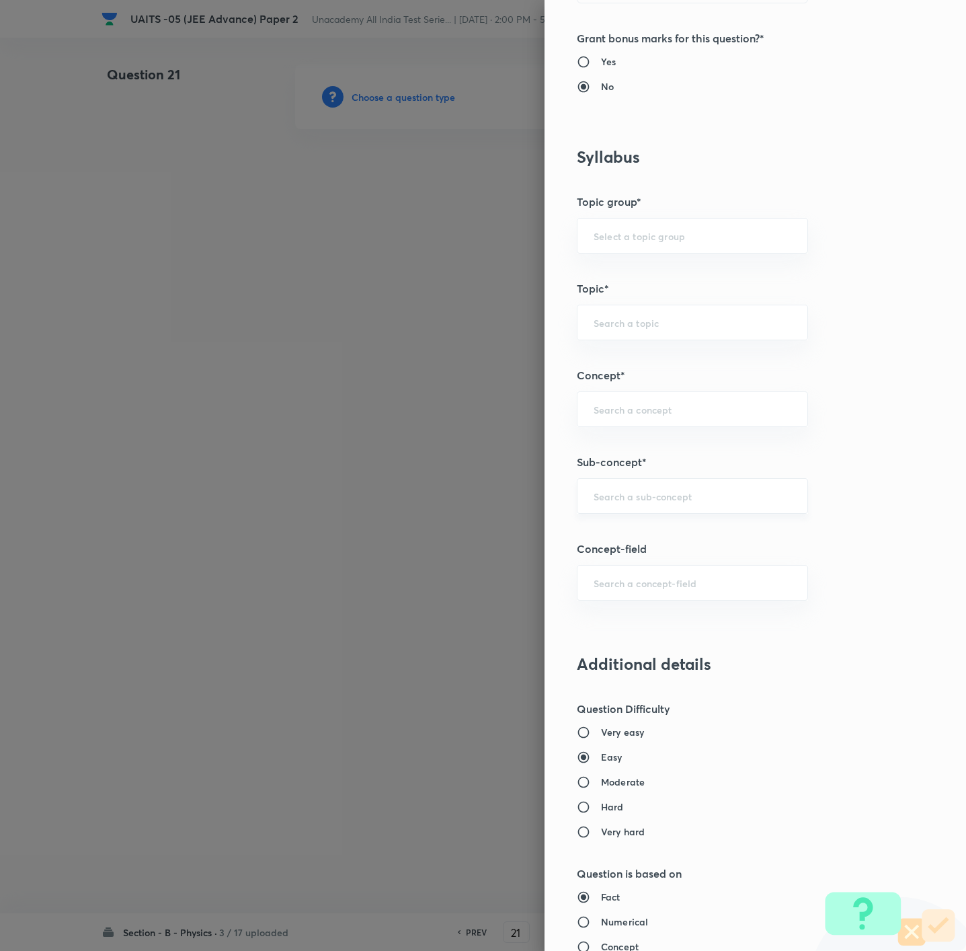
paste input "Kinematics-2D"
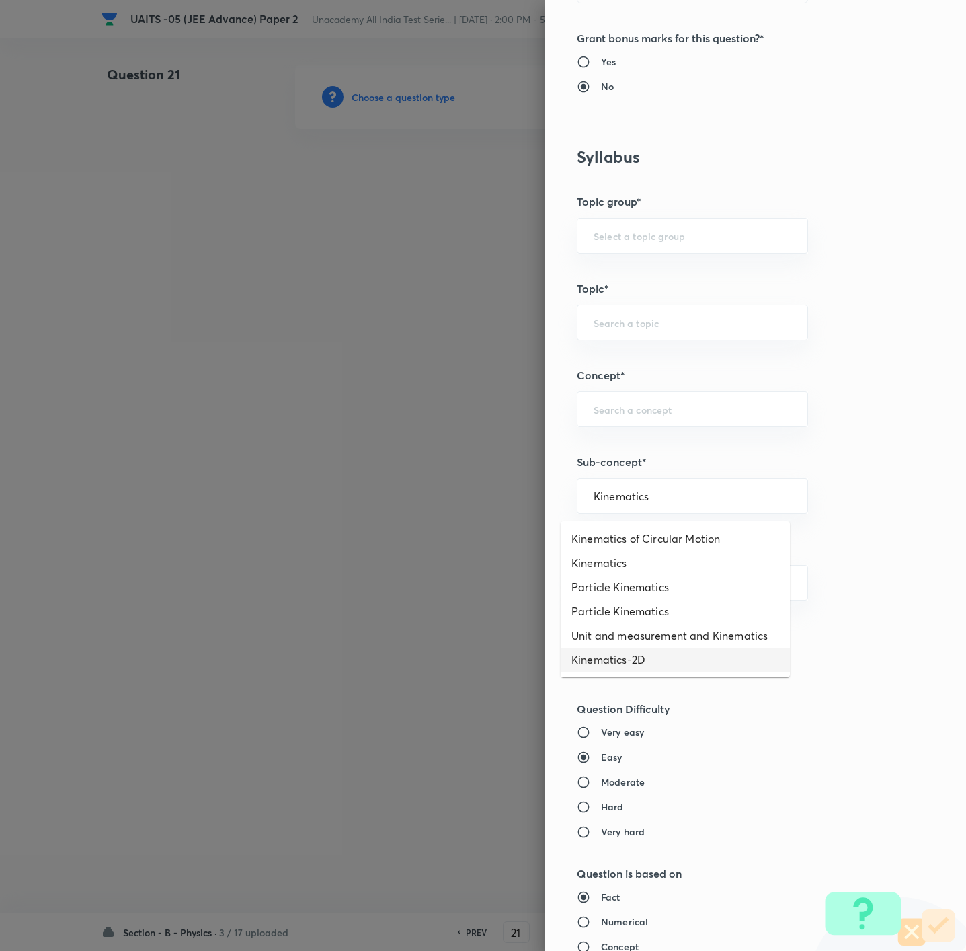
click at [602, 633] on li "Kinematics-2D" at bounding box center [675, 659] width 229 height 24
type input "Kinematics-2D"
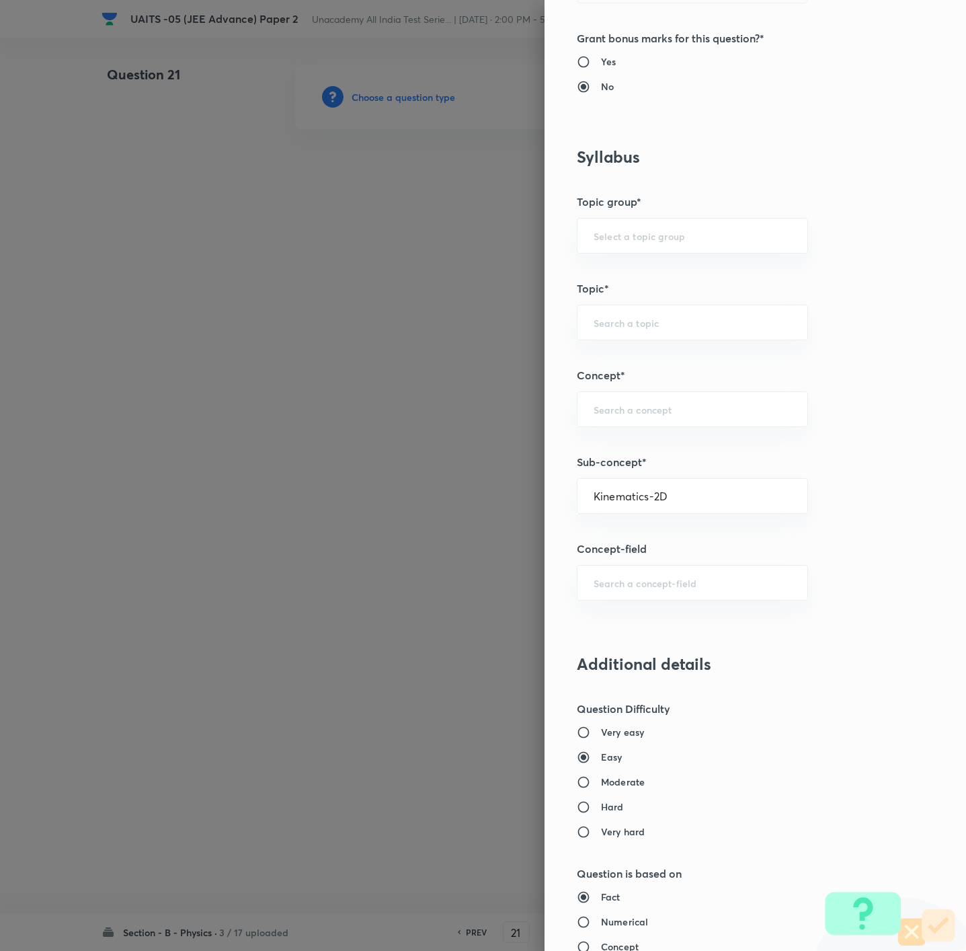
type input "Physics"
type input "Kinematics-2D"
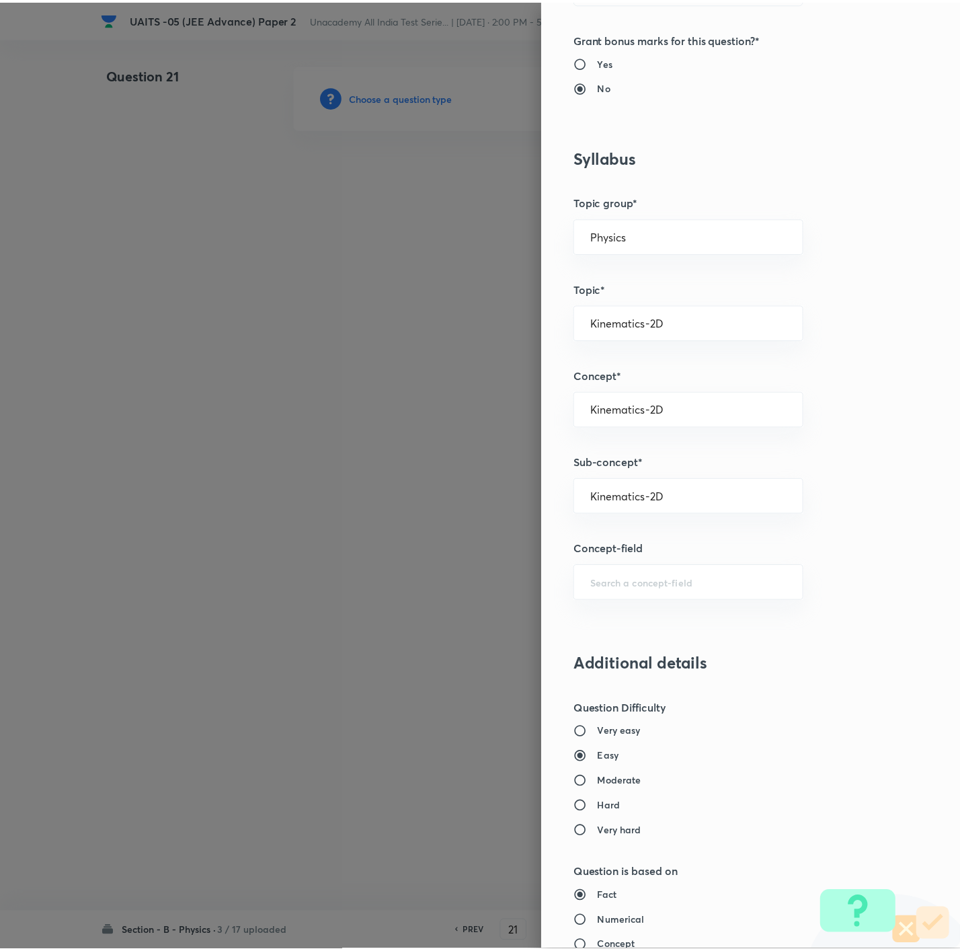
scroll to position [976, 0]
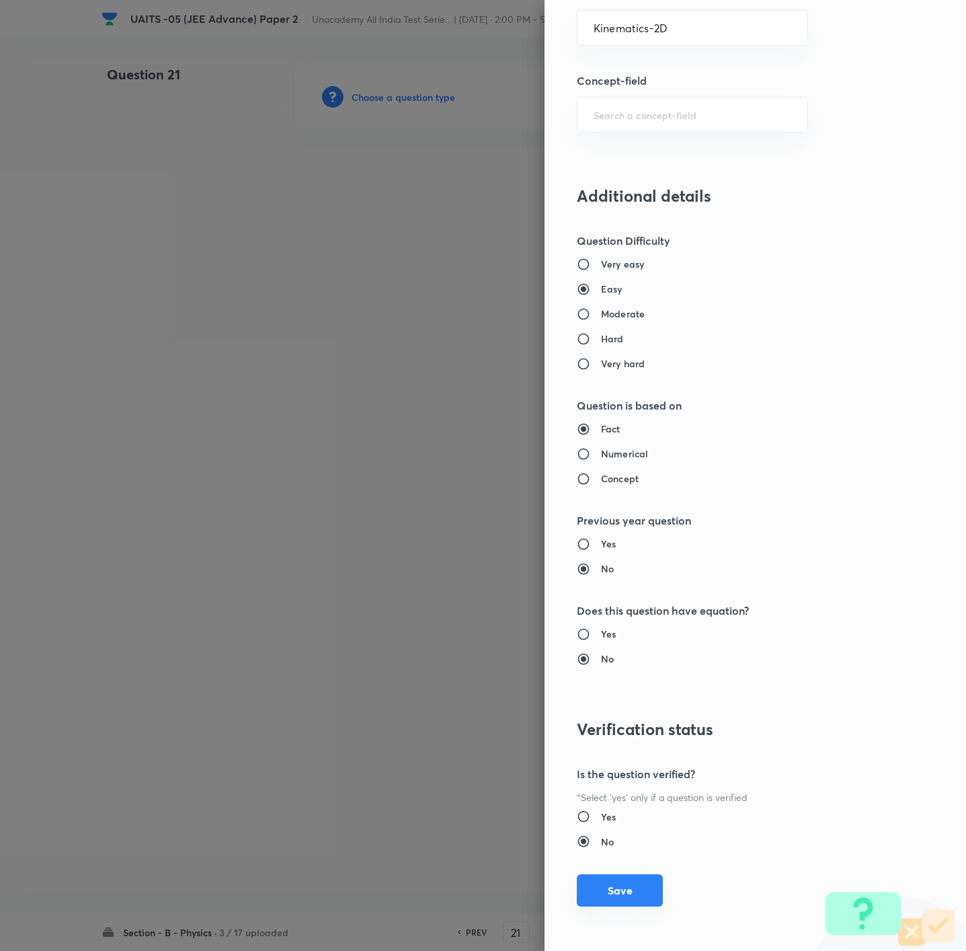
click at [588, 633] on button "Save" at bounding box center [620, 890] width 86 height 32
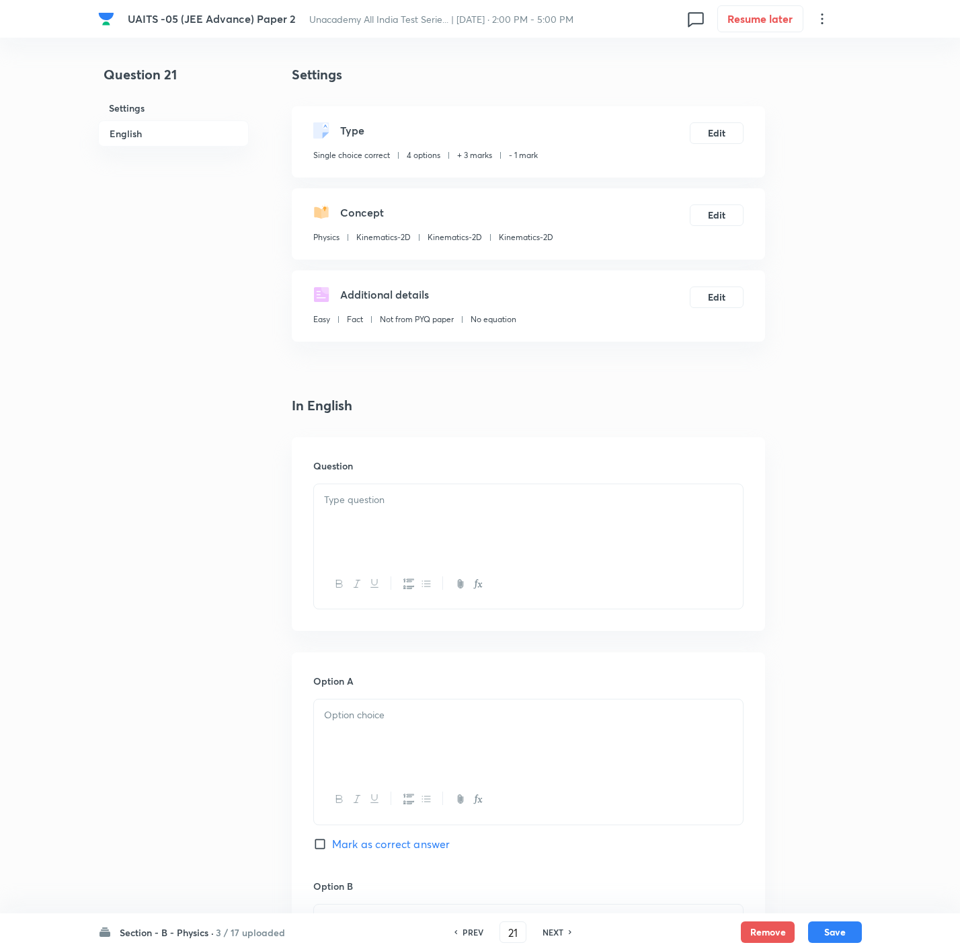
drag, startPoint x: 656, startPoint y: 542, endPoint x: 678, endPoint y: 545, distance: 22.3
click at [643, 542] on div at bounding box center [528, 521] width 429 height 75
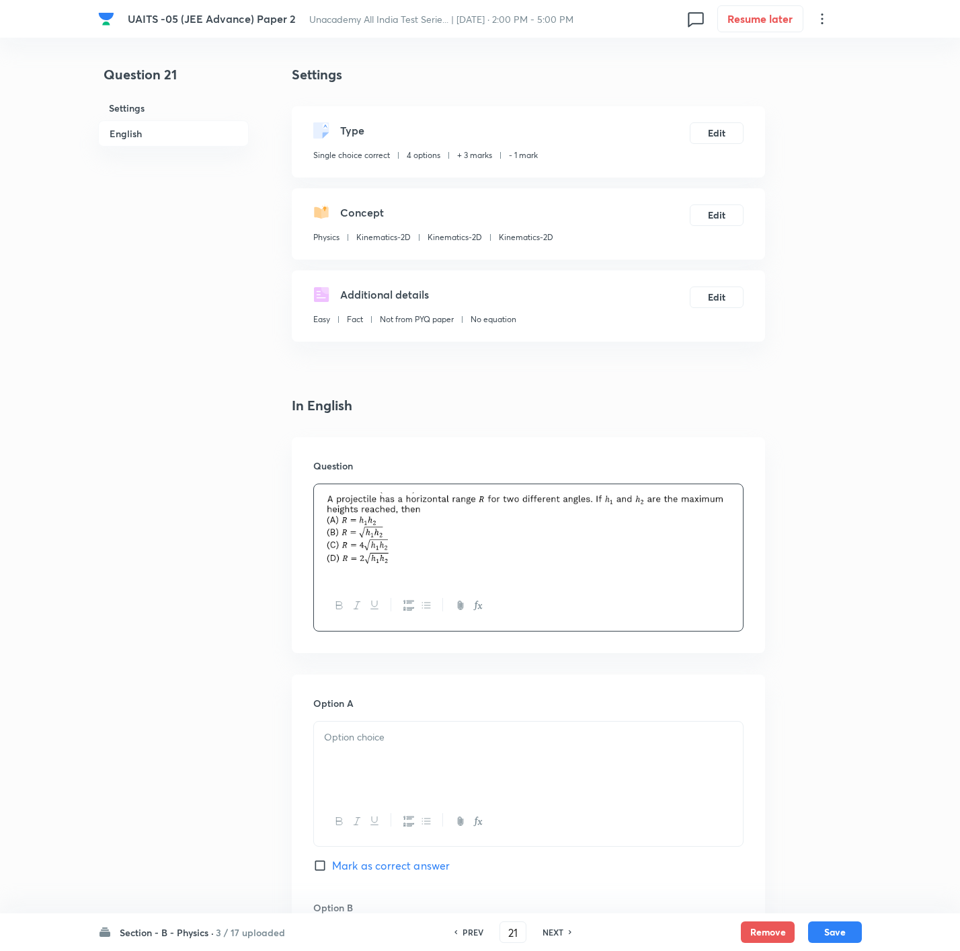
click at [643, 633] on div at bounding box center [528, 758] width 429 height 75
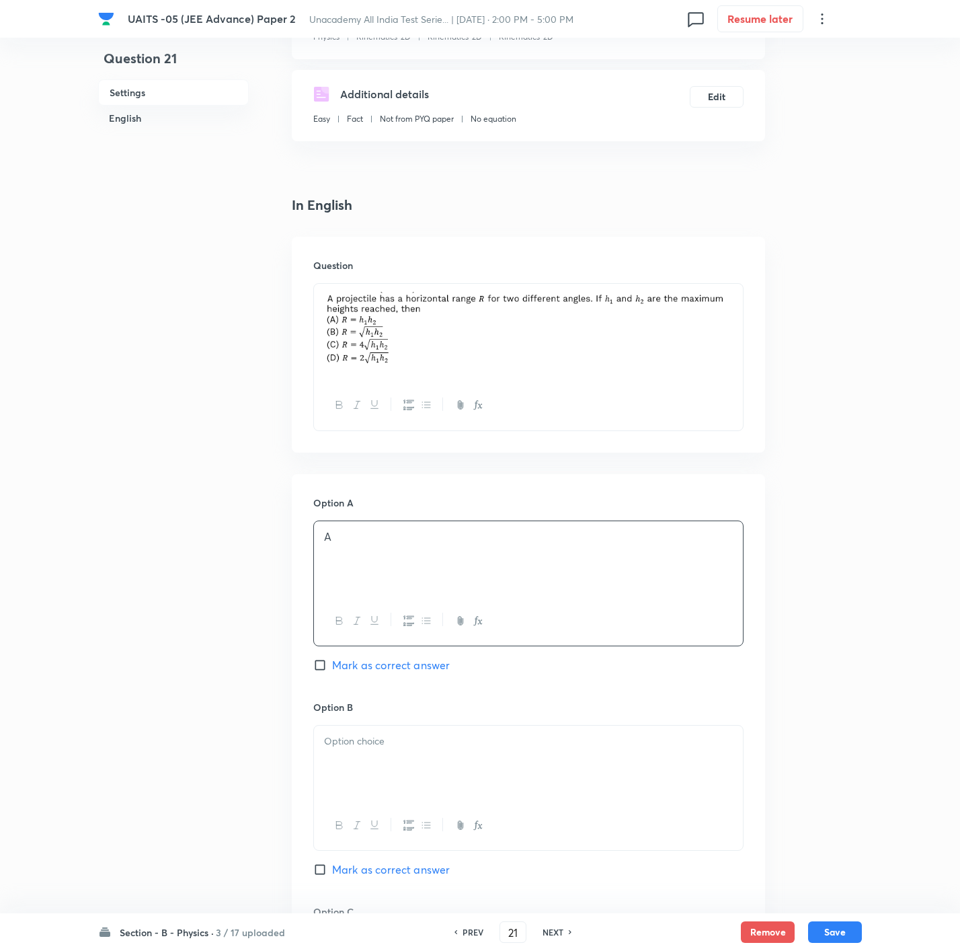
scroll to position [202, 0]
click at [434, 633] on div at bounding box center [528, 761] width 429 height 75
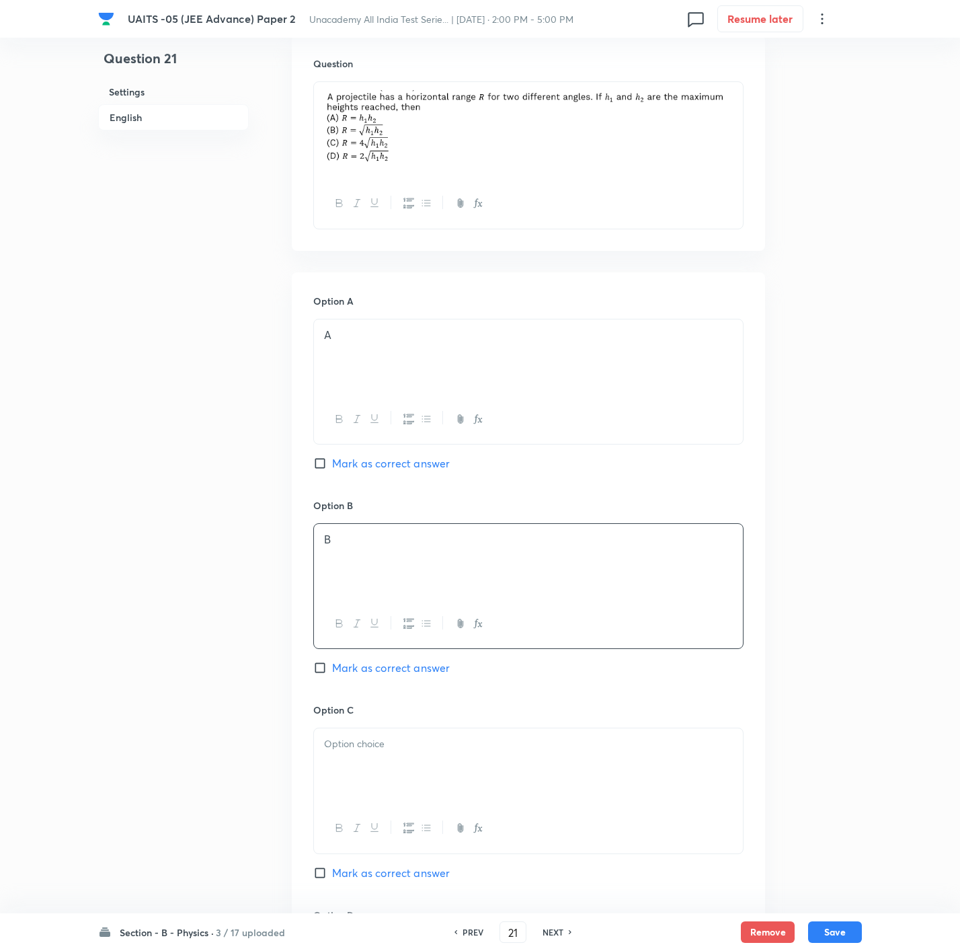
scroll to position [403, 0]
click at [413, 633] on div at bounding box center [528, 764] width 429 height 75
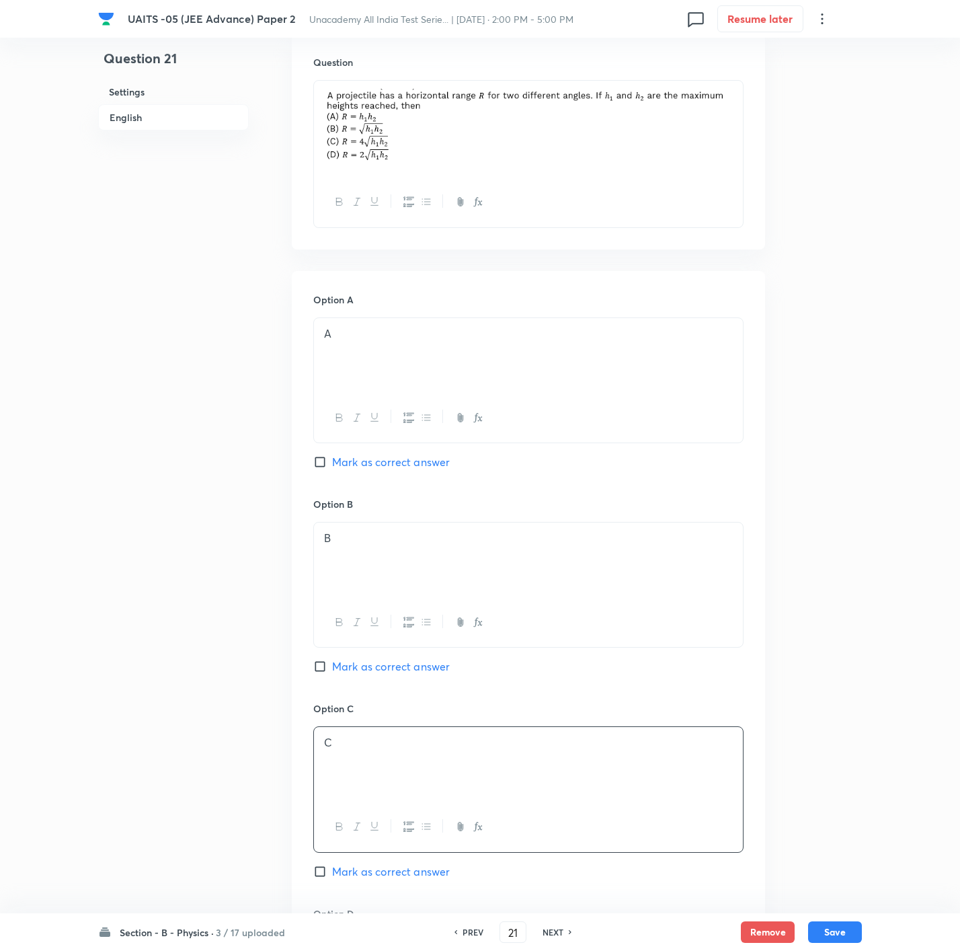
click at [374, 633] on div "Option C C [PERSON_NAME] as correct answer" at bounding box center [528, 803] width 430 height 204
click at [384, 633] on span "Mark as correct answer" at bounding box center [391, 871] width 118 height 16
click at [332, 633] on input "Mark as correct answer" at bounding box center [322, 870] width 19 height 13
checkbox input "true"
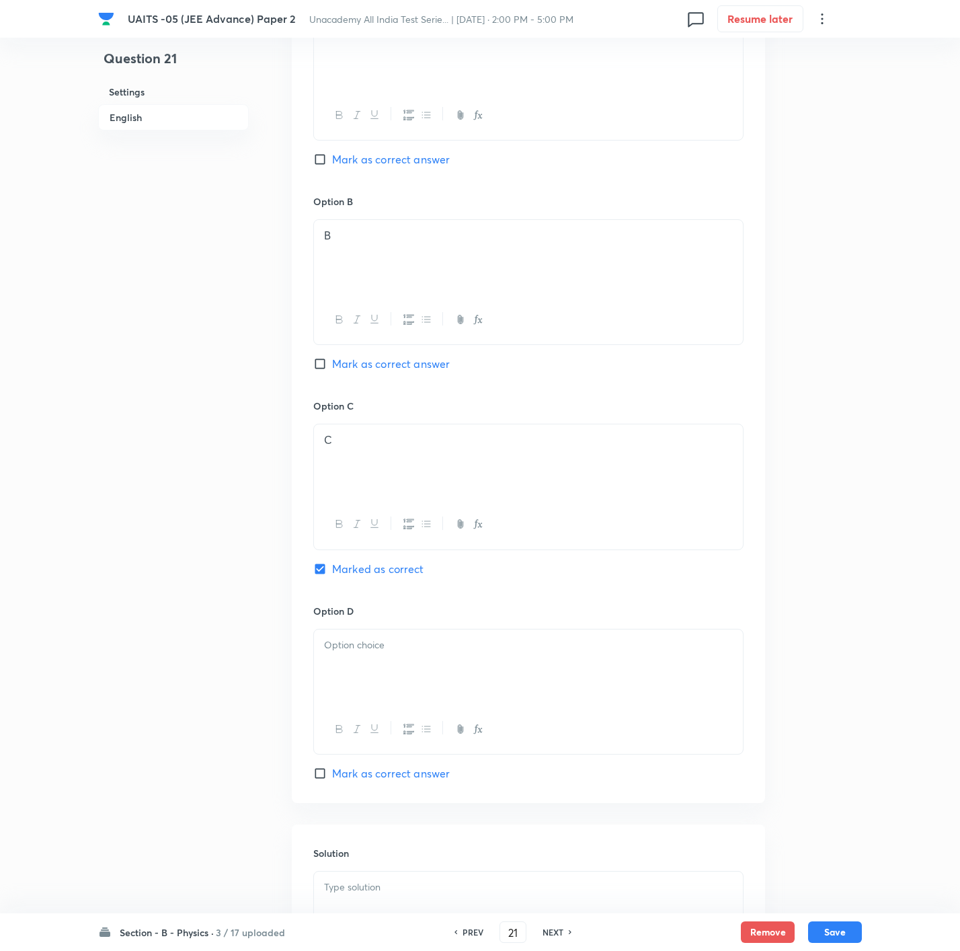
drag, startPoint x: 400, startPoint y: 708, endPoint x: 400, endPoint y: 730, distance: 22.2
click at [400, 633] on div at bounding box center [528, 729] width 429 height 49
click at [403, 633] on div at bounding box center [528, 666] width 429 height 75
drag, startPoint x: 377, startPoint y: 872, endPoint x: 379, endPoint y: 885, distance: 13.6
click at [377, 633] on div "Solution" at bounding box center [528, 921] width 473 height 194
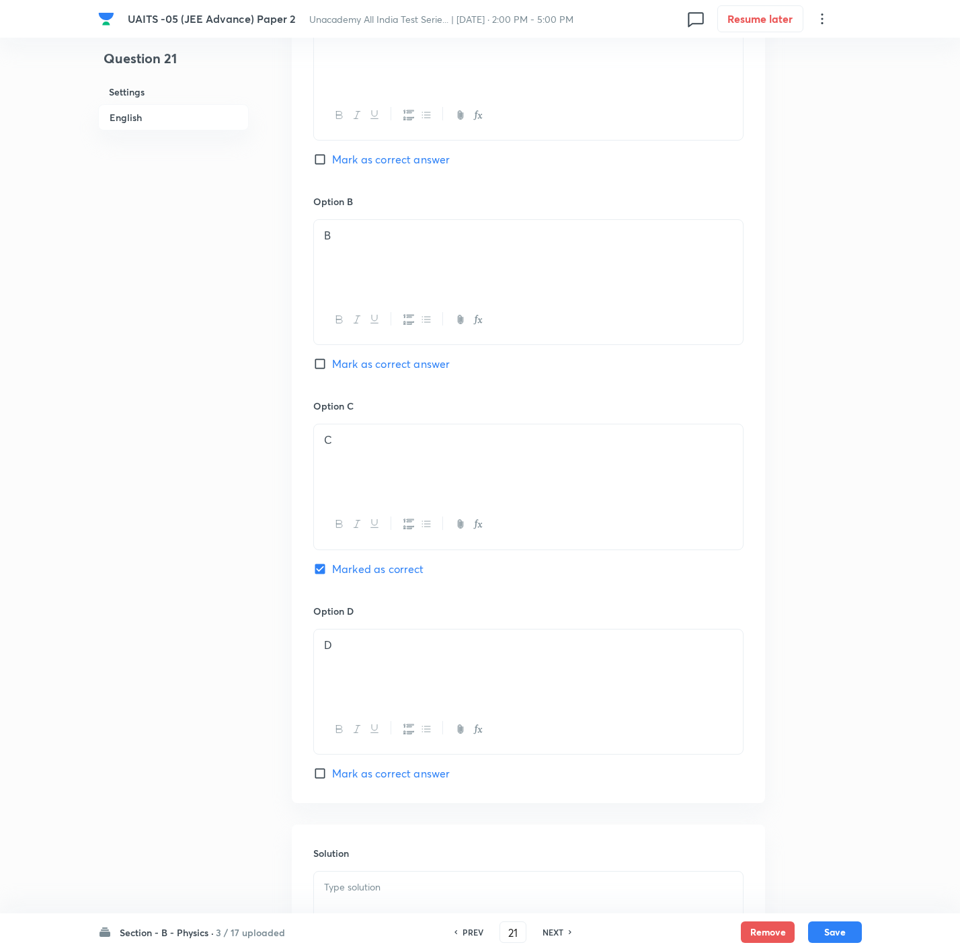
click at [382, 633] on p at bounding box center [528, 886] width 409 height 15
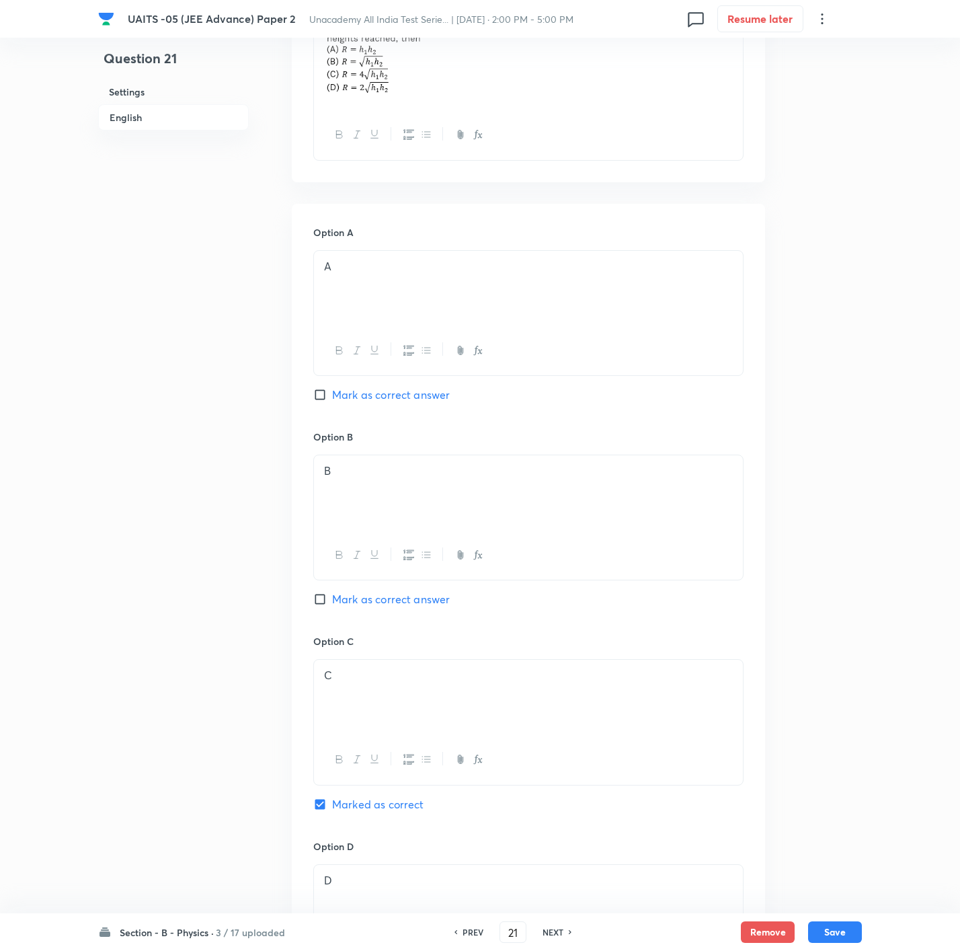
scroll to position [370, 0]
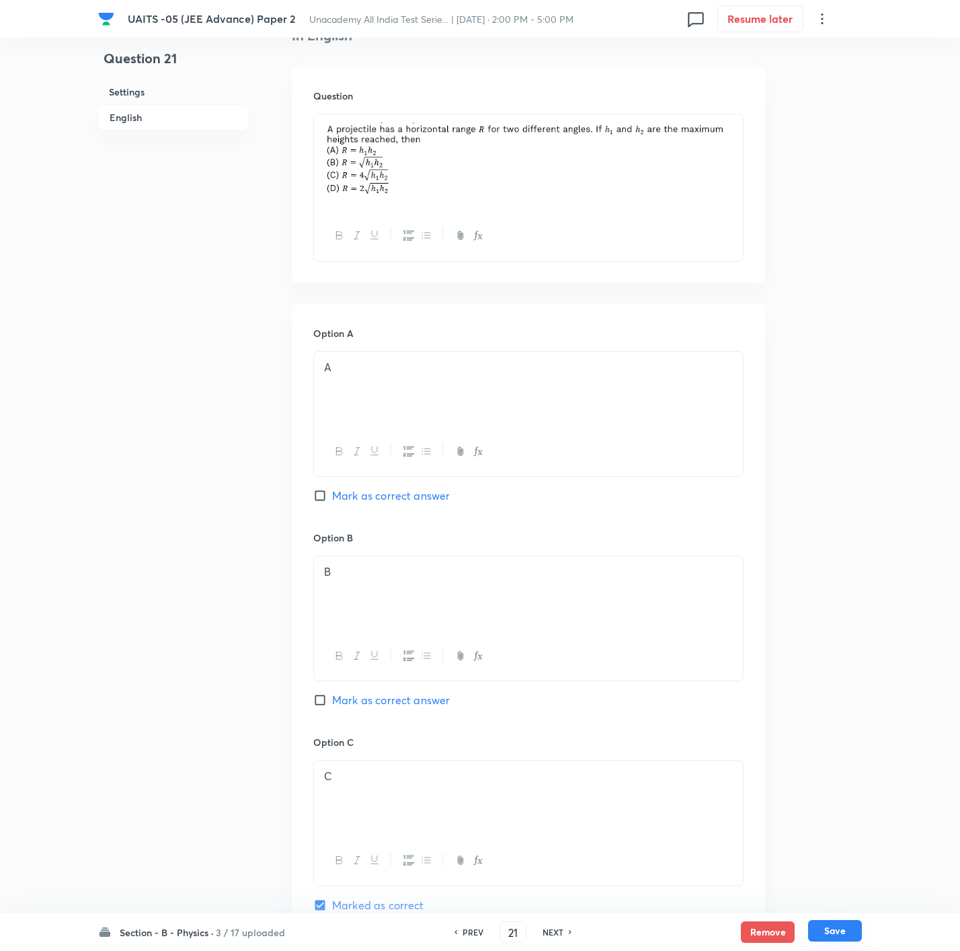
click at [643, 633] on button "Save" at bounding box center [835, 931] width 54 height 22
type input "22"
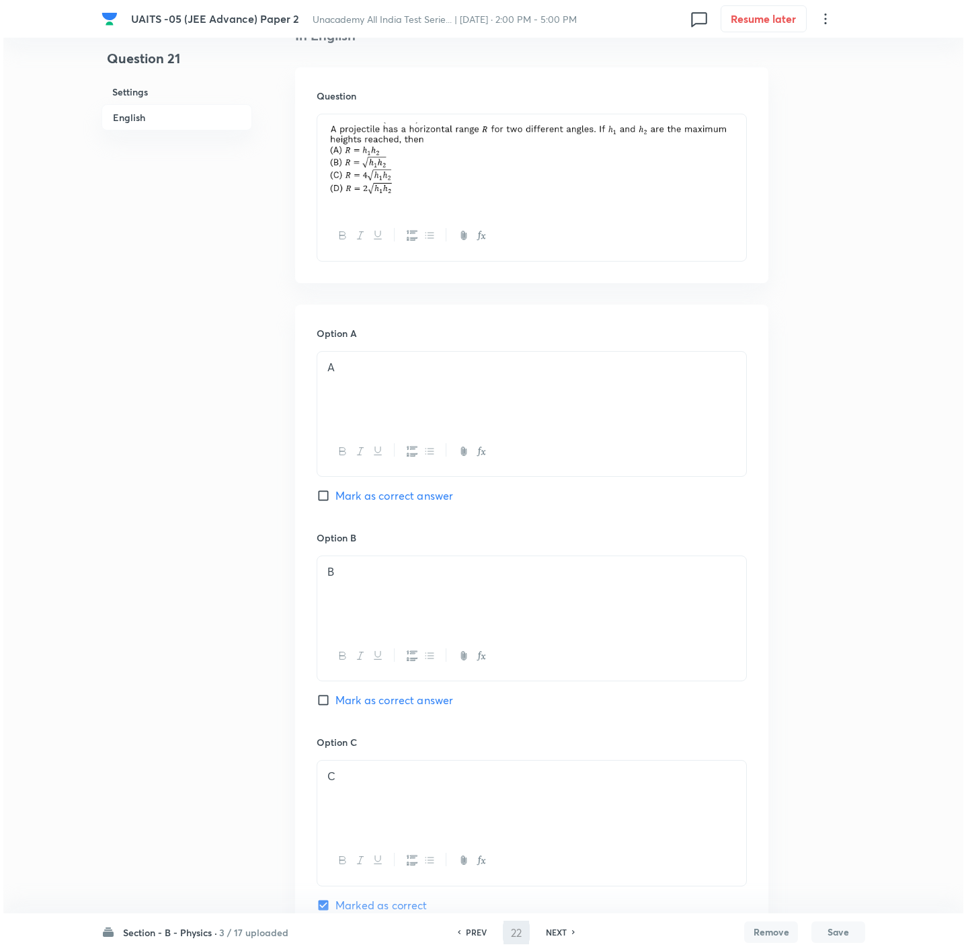
scroll to position [0, 0]
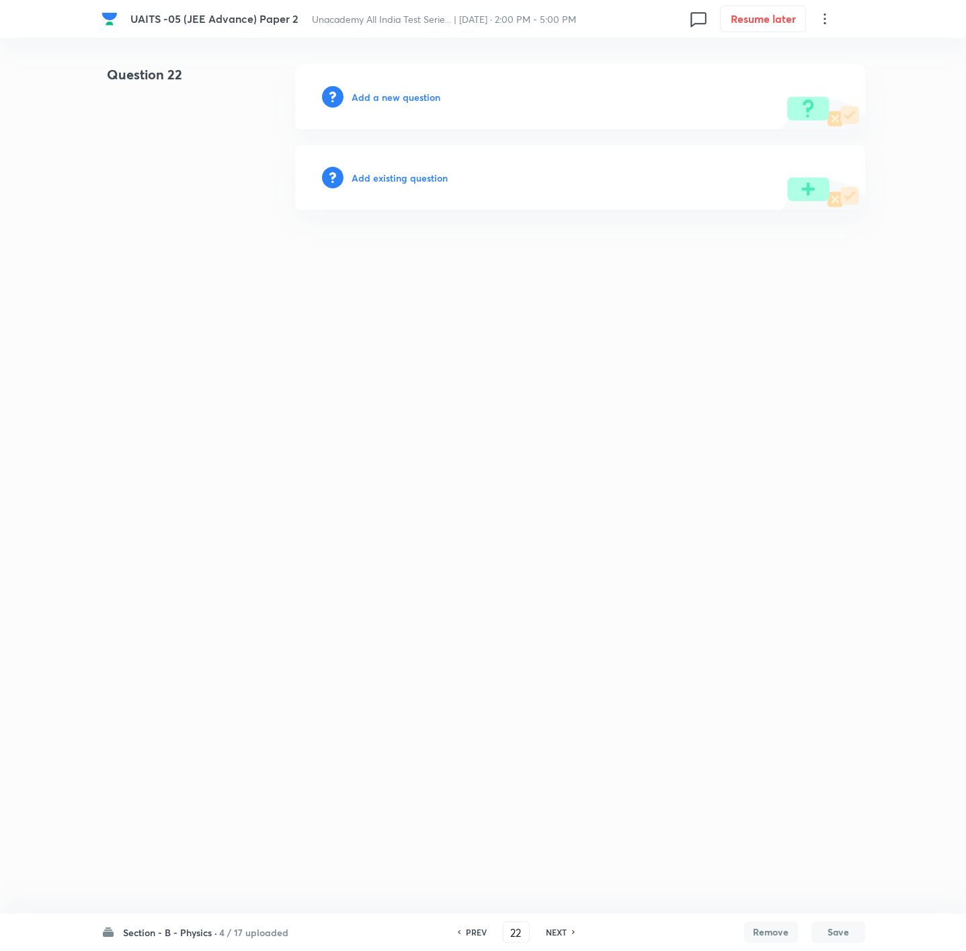
click at [414, 91] on h6 "Add a new question" at bounding box center [396, 97] width 89 height 14
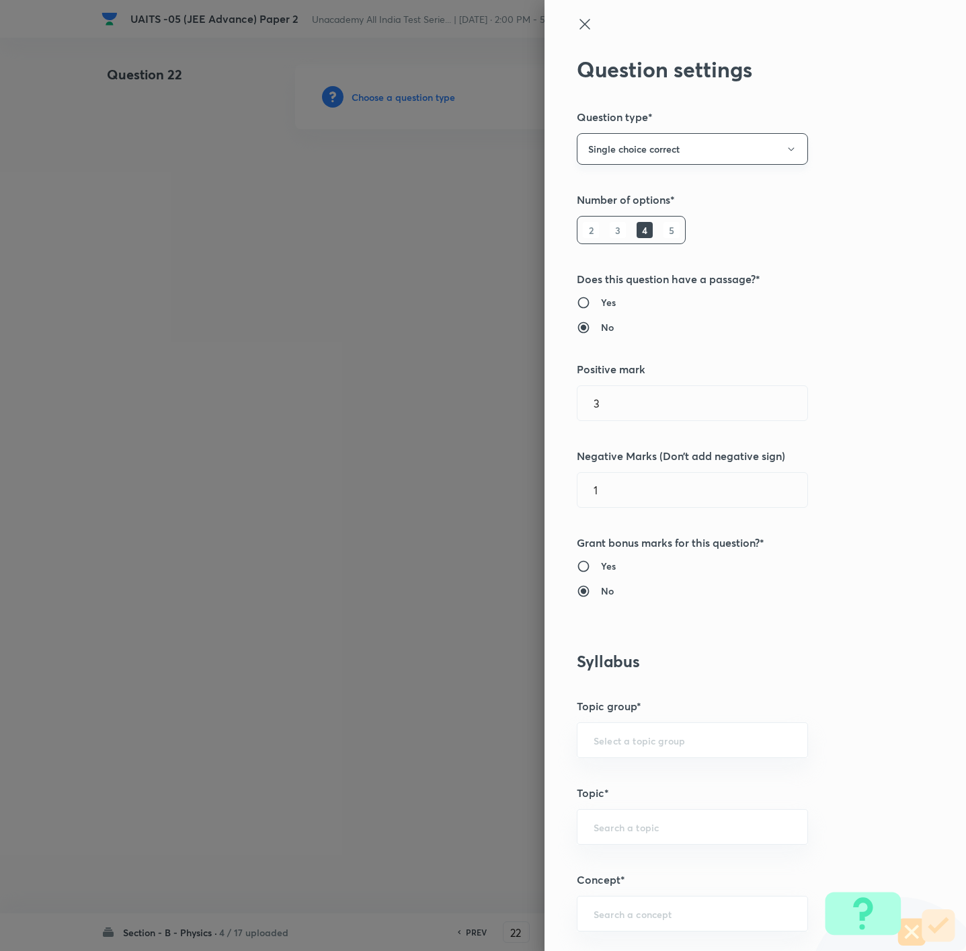
click at [643, 144] on button "Single choice correct" at bounding box center [692, 149] width 231 height 32
click at [626, 214] on span "Multiple choice correct" at bounding box center [676, 215] width 214 height 14
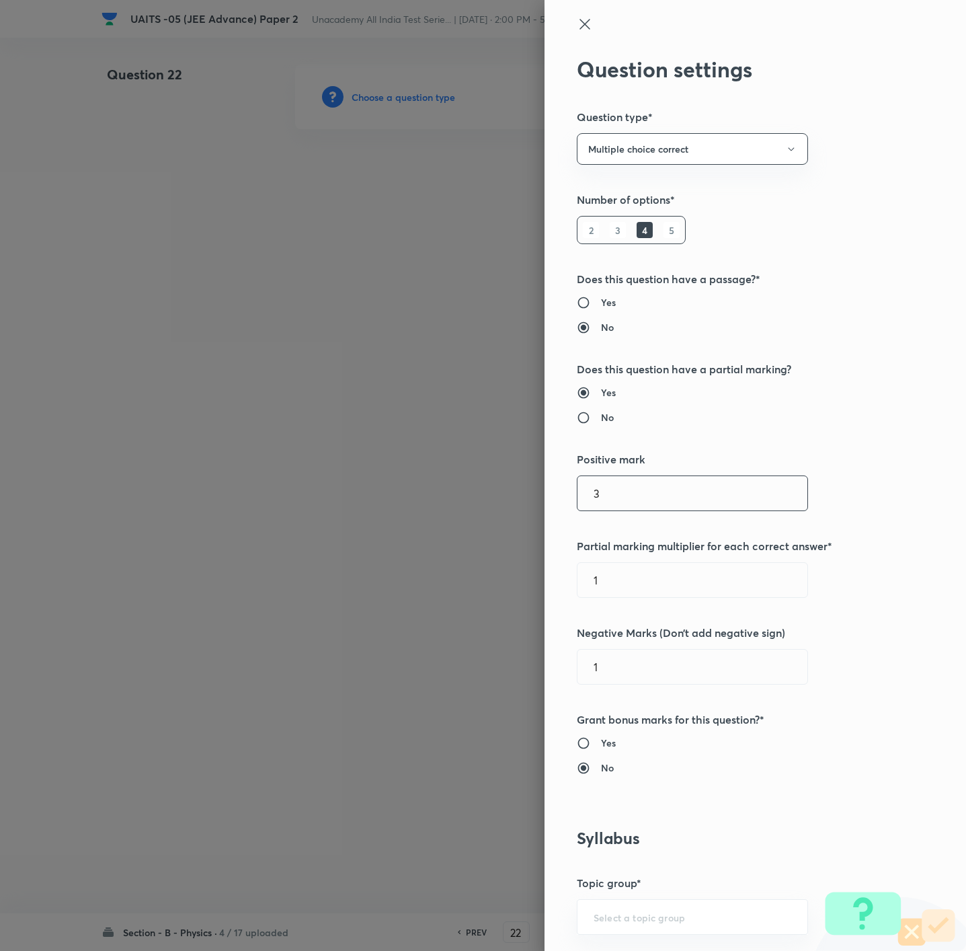
click at [607, 508] on input "3" at bounding box center [692, 493] width 230 height 34
type input "4"
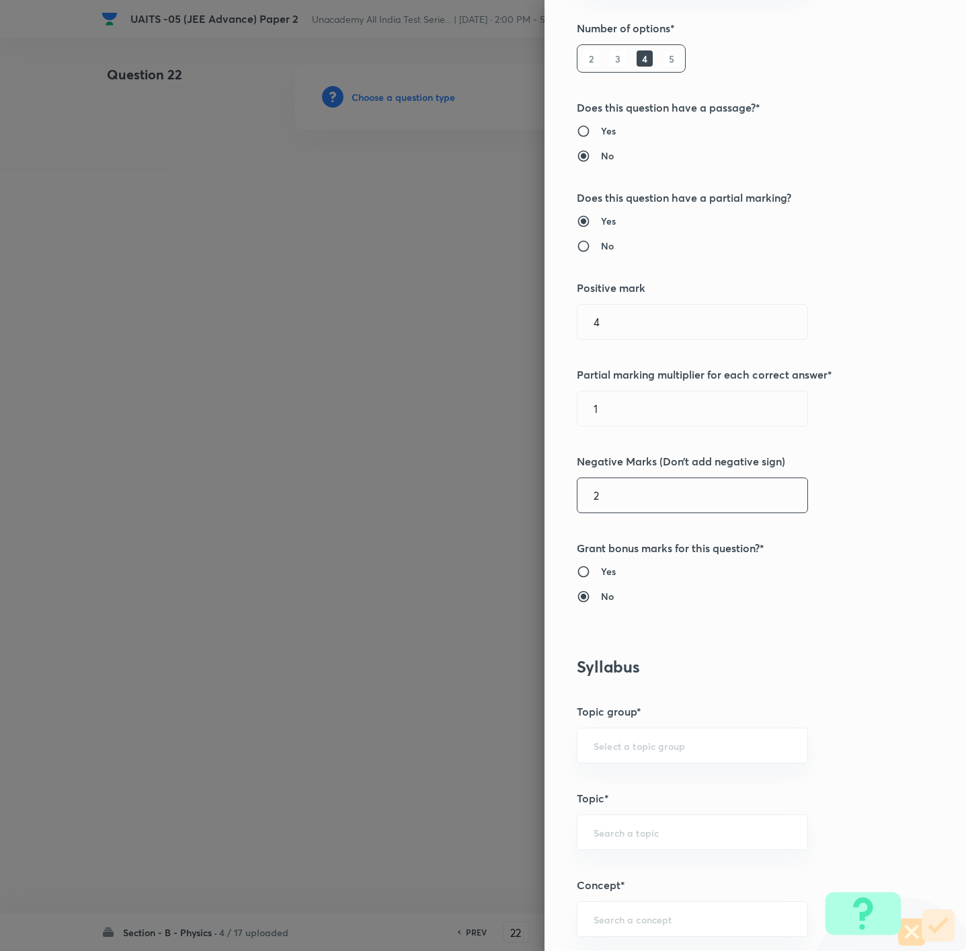
scroll to position [504, 0]
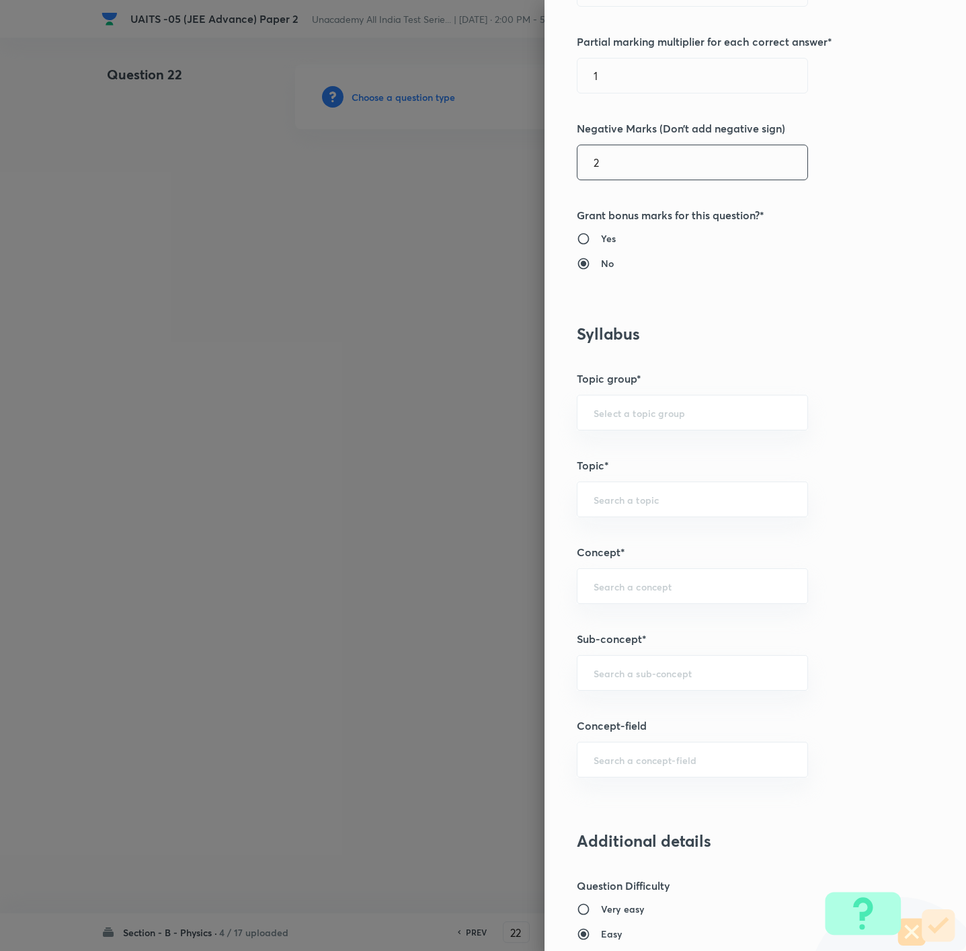
type input "2"
click at [643, 633] on input "text" at bounding box center [693, 672] width 198 height 13
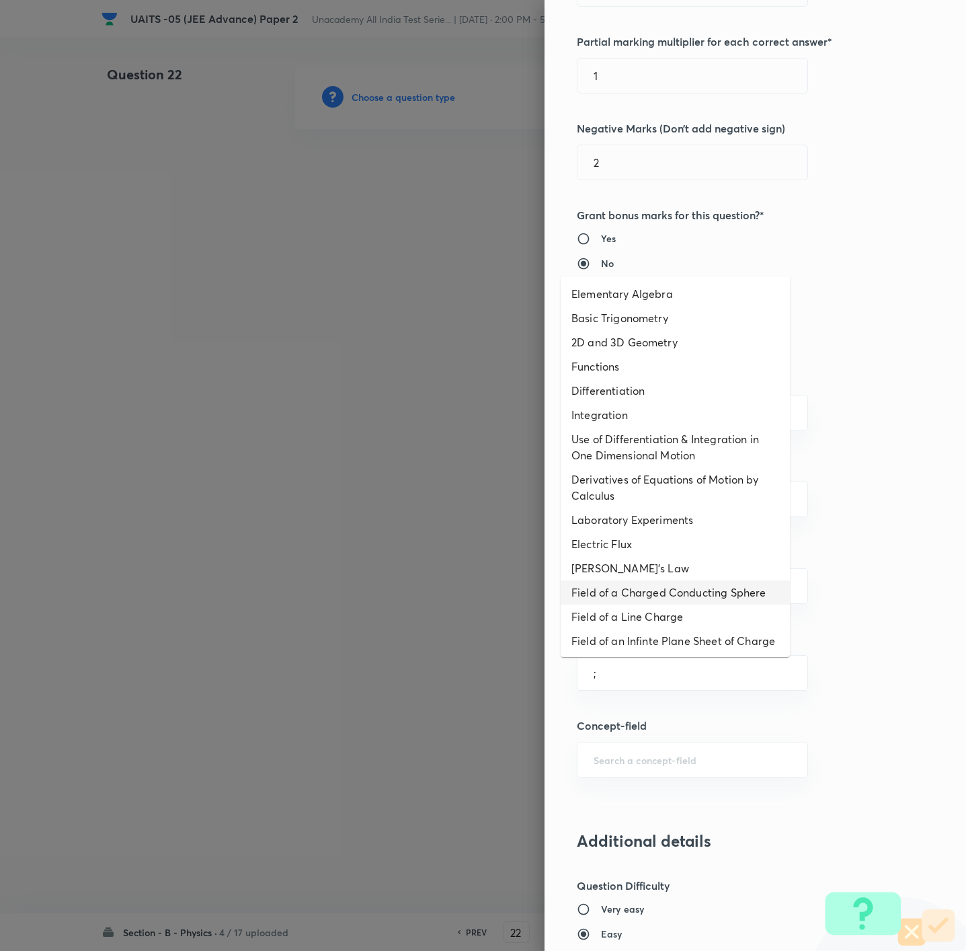
click at [643, 604] on li "Field of a Charged Conducting Sphere" at bounding box center [675, 592] width 229 height 24
type input "Field of a Charged Conducting Sphere"
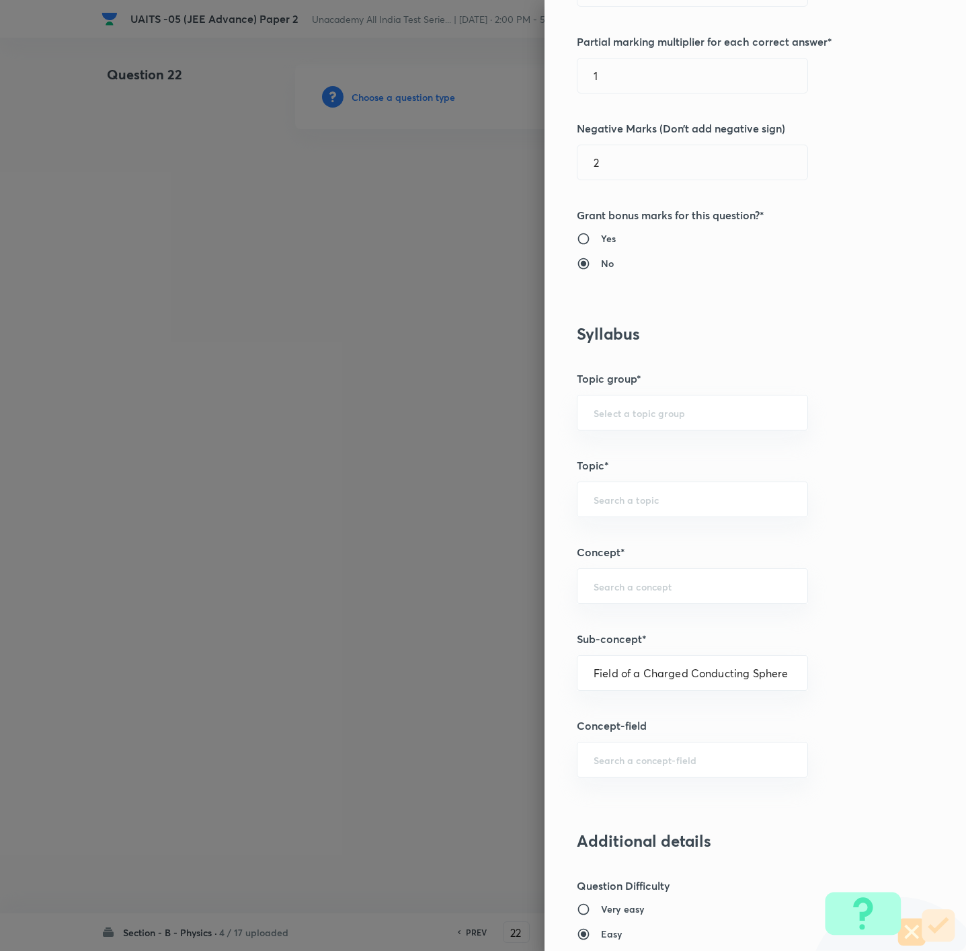
type input "Physics"
type input "Electricity & Magnetism"
type input "Electric Flux and [PERSON_NAME]'s Law"
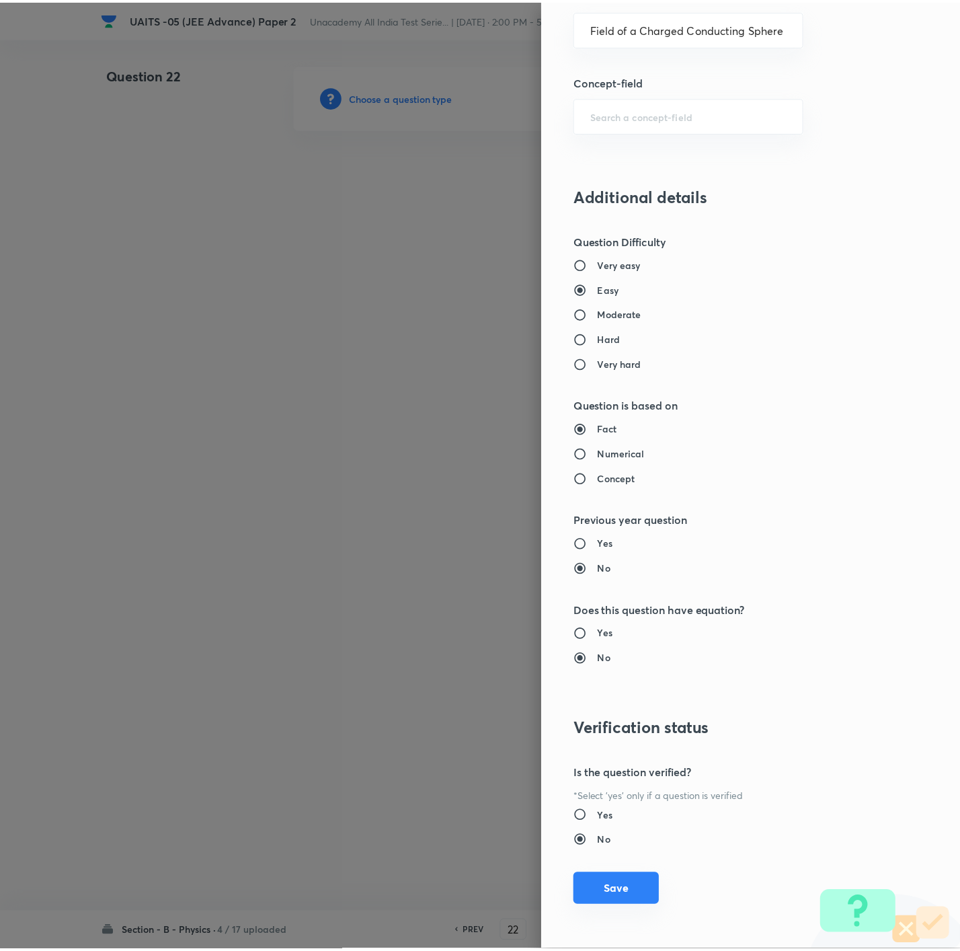
scroll to position [1154, 0]
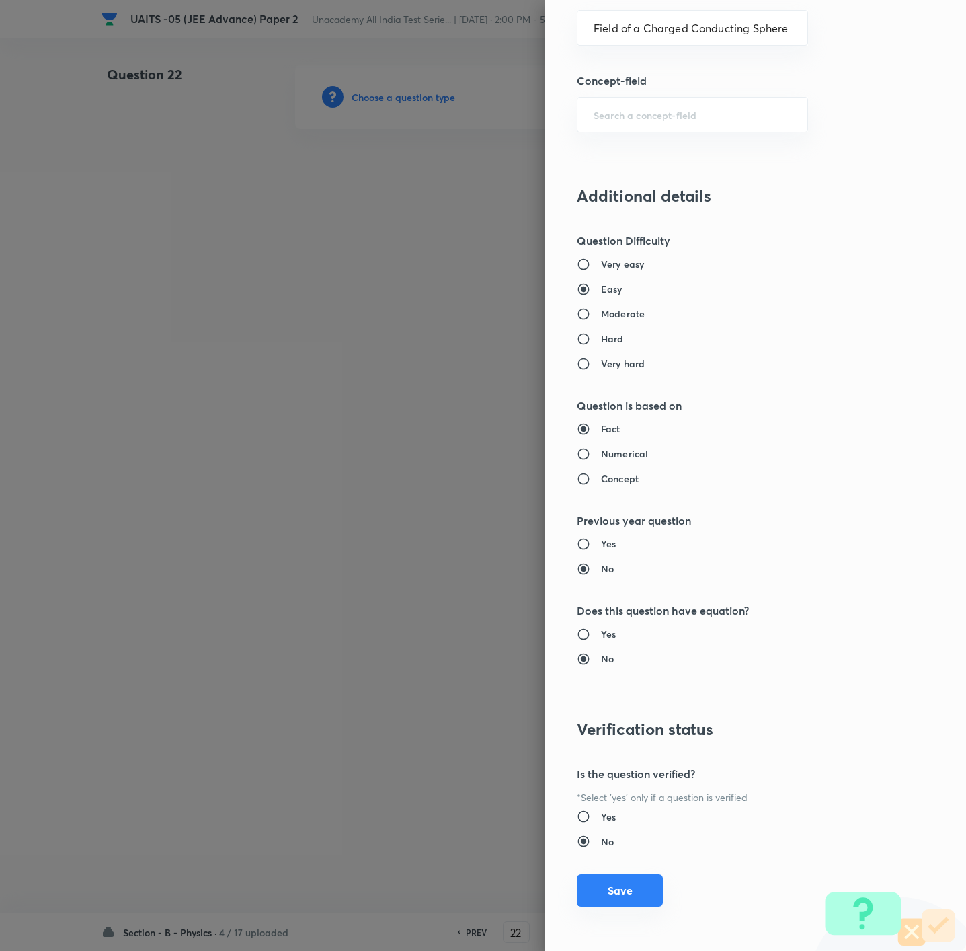
click at [609, 633] on button "Save" at bounding box center [620, 890] width 86 height 32
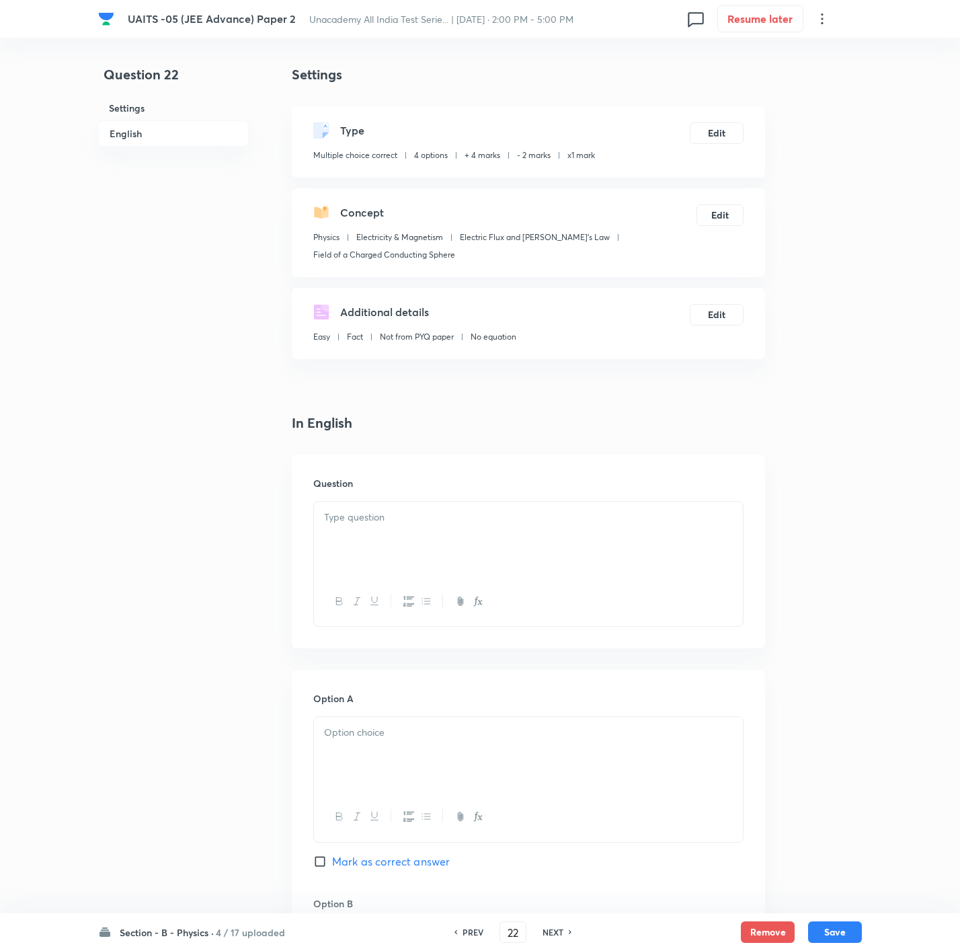
click at [643, 516] on div at bounding box center [528, 538] width 429 height 75
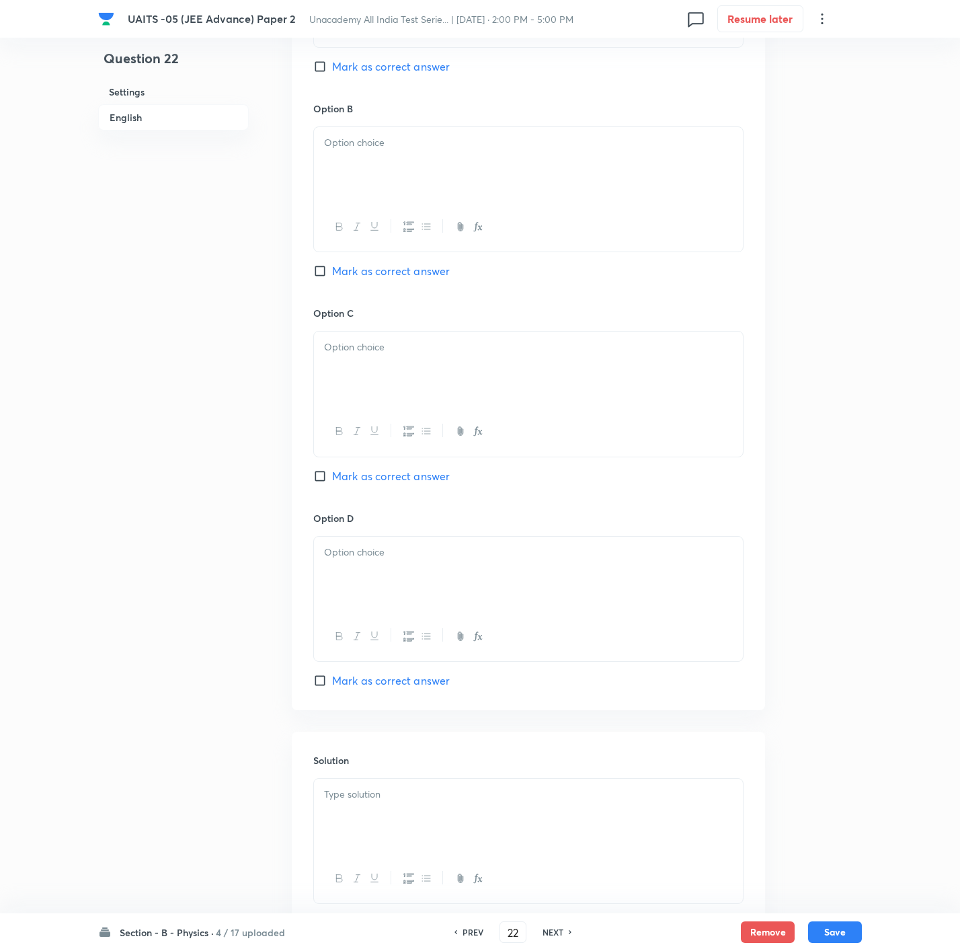
scroll to position [990, 0]
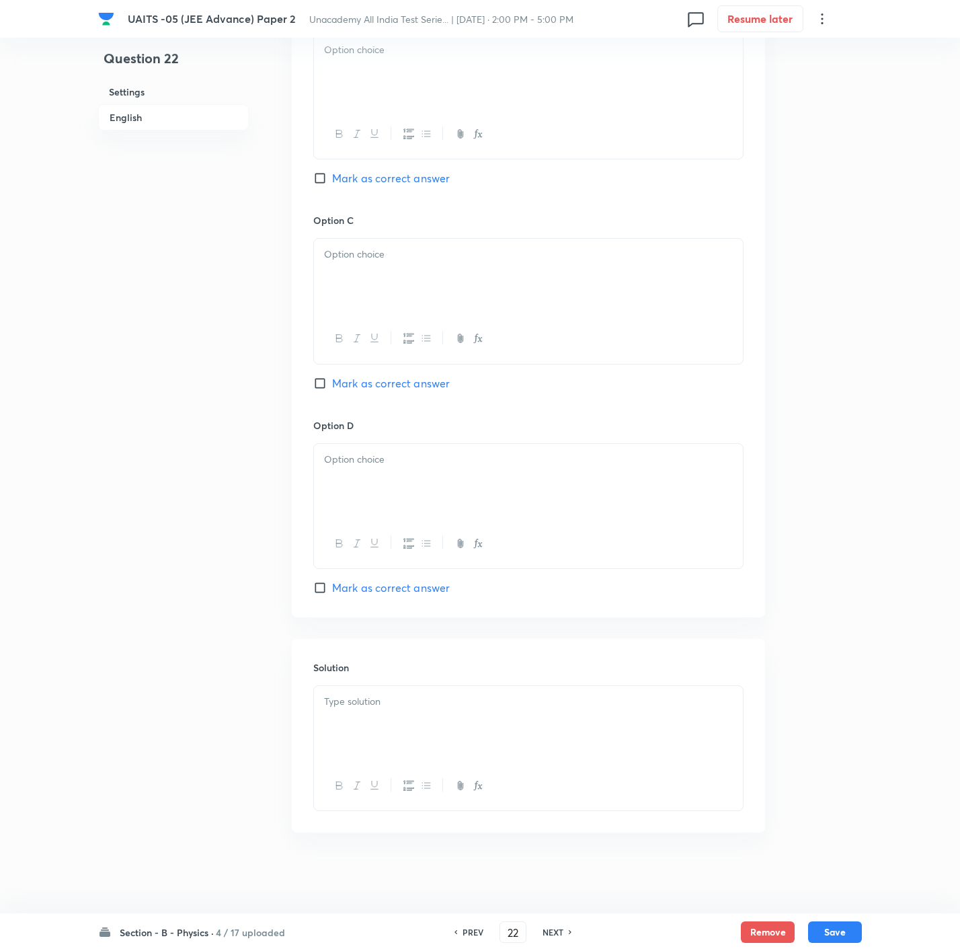
click at [553, 633] on div at bounding box center [528, 723] width 429 height 75
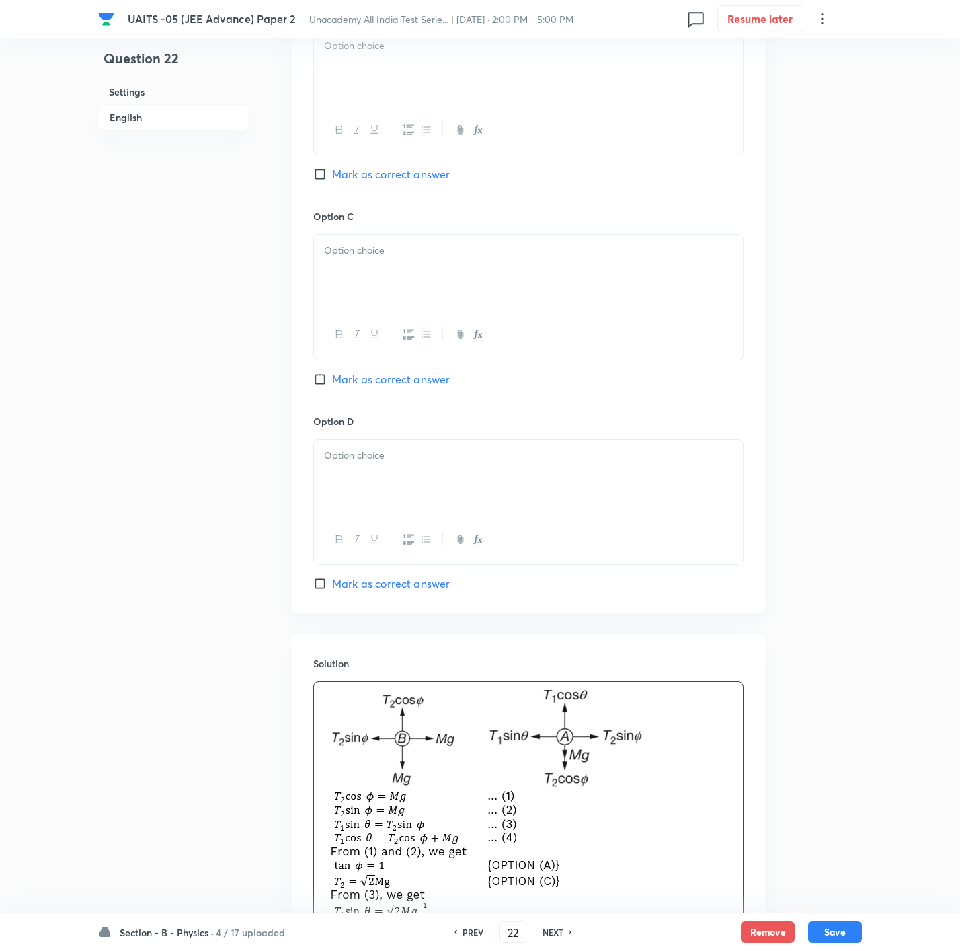
click at [643, 633] on p at bounding box center [528, 842] width 409 height 304
click at [386, 595] on div "Option A [PERSON_NAME] as correct answer Option B Mark as correct answer Option…" at bounding box center [528, 195] width 473 height 835
click at [388, 583] on span "Mark as correct answer" at bounding box center [391, 583] width 118 height 16
click at [332, 583] on input "Mark as correct answer" at bounding box center [322, 583] width 19 height 13
checkbox input "true"
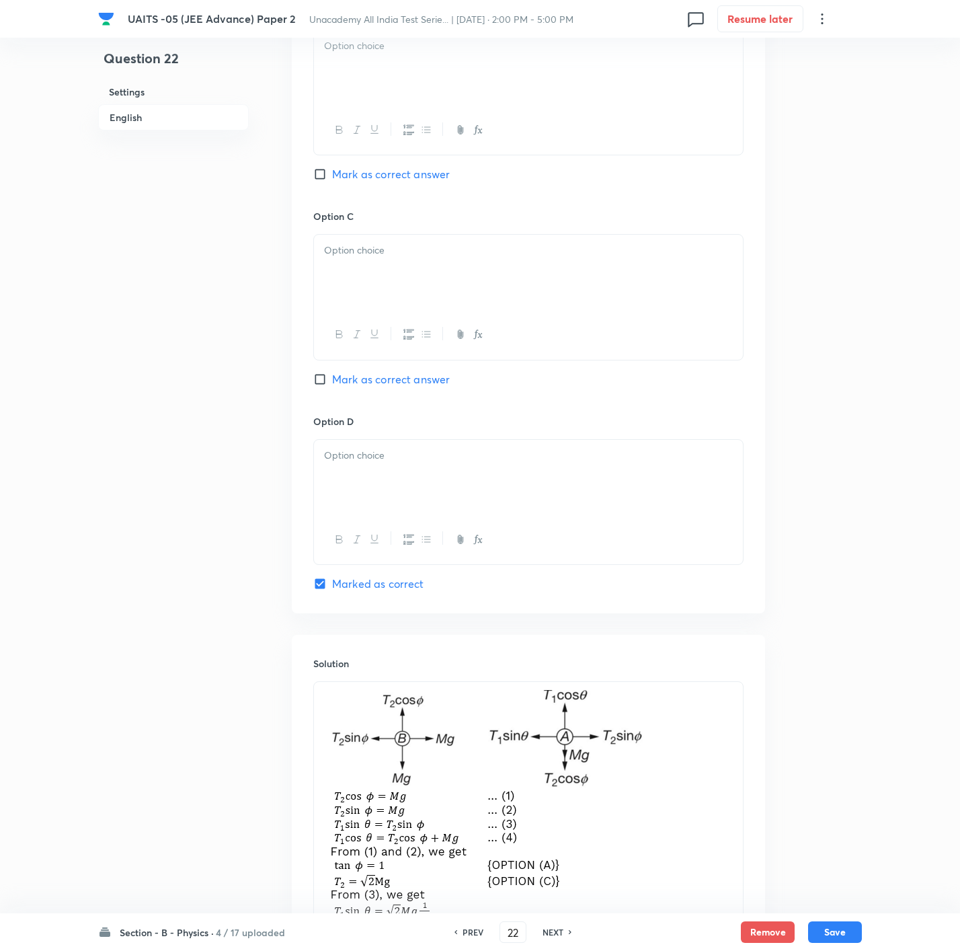
click at [432, 387] on span "Mark as correct answer" at bounding box center [391, 379] width 118 height 16
click at [332, 386] on input "Mark as correct answer" at bounding box center [322, 378] width 19 height 13
checkbox input "true"
click at [407, 175] on span "Mark as correct answer" at bounding box center [391, 174] width 118 height 16
click at [332, 175] on input "Mark as correct answer" at bounding box center [322, 173] width 19 height 13
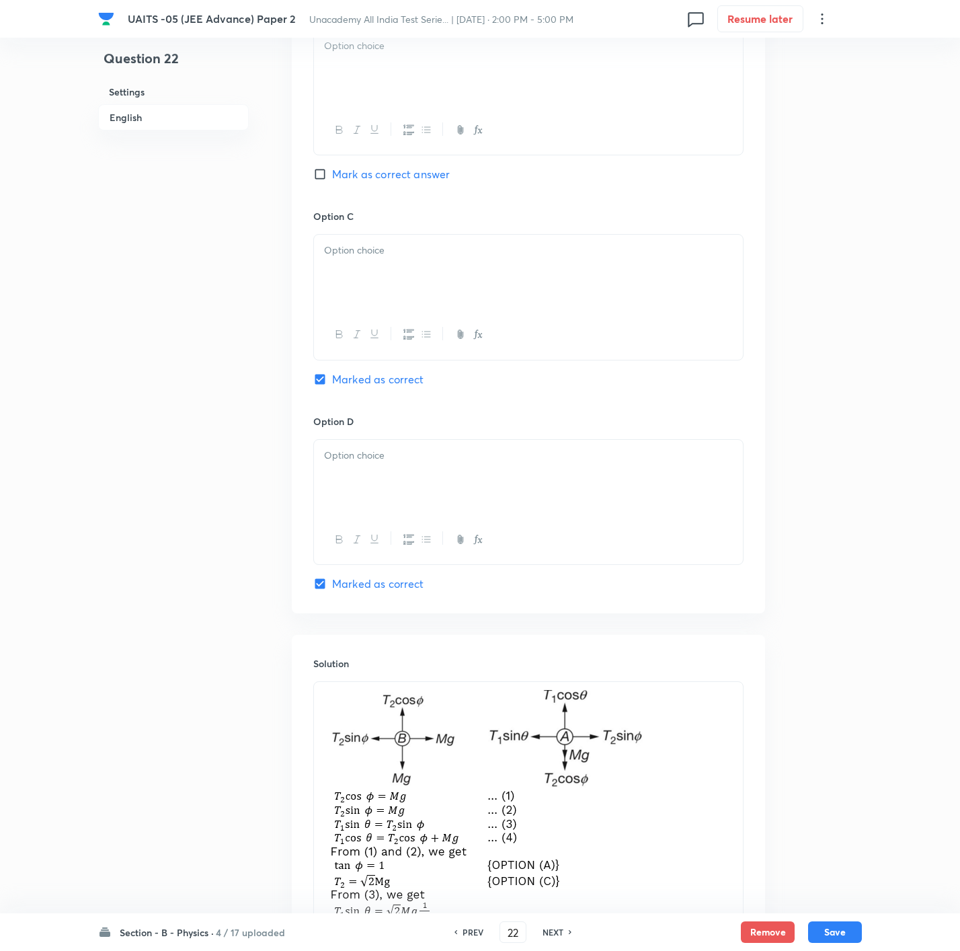
checkbox input "true"
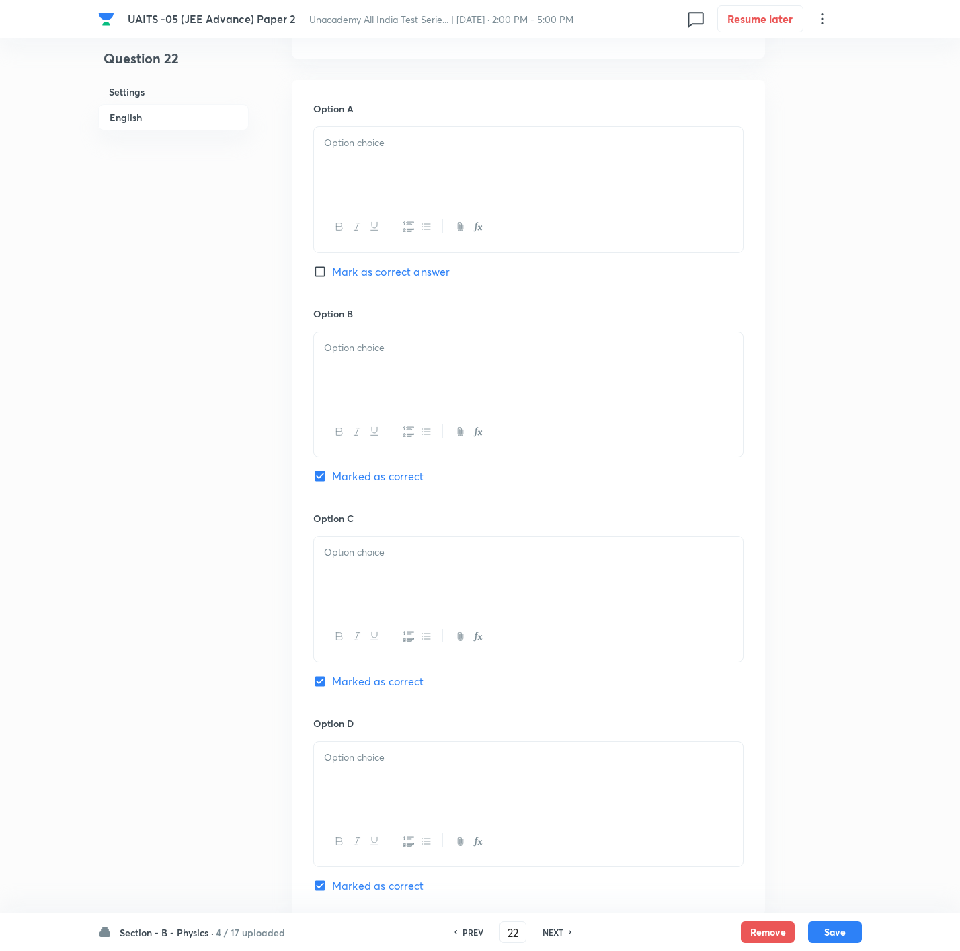
scroll to position [688, 0]
click at [402, 269] on span "Mark as correct answer" at bounding box center [391, 272] width 118 height 16
click at [332, 269] on input "Mark as correct answer" at bounding box center [322, 272] width 19 height 13
checkbox input "true"
click at [401, 153] on div at bounding box center [528, 165] width 429 height 75
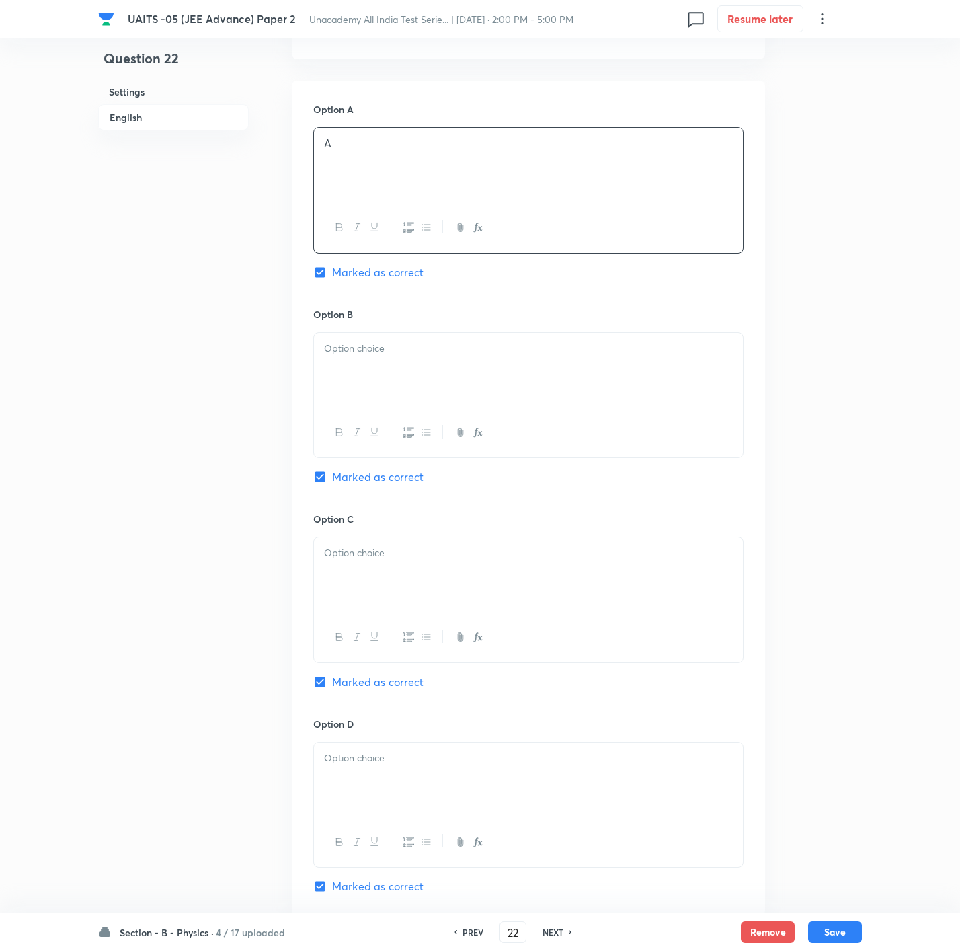
click at [386, 377] on div at bounding box center [528, 370] width 429 height 75
drag, startPoint x: 364, startPoint y: 569, endPoint x: 364, endPoint y: 617, distance: 48.4
click at [364, 571] on div at bounding box center [528, 574] width 429 height 75
click at [355, 633] on div at bounding box center [528, 779] width 429 height 75
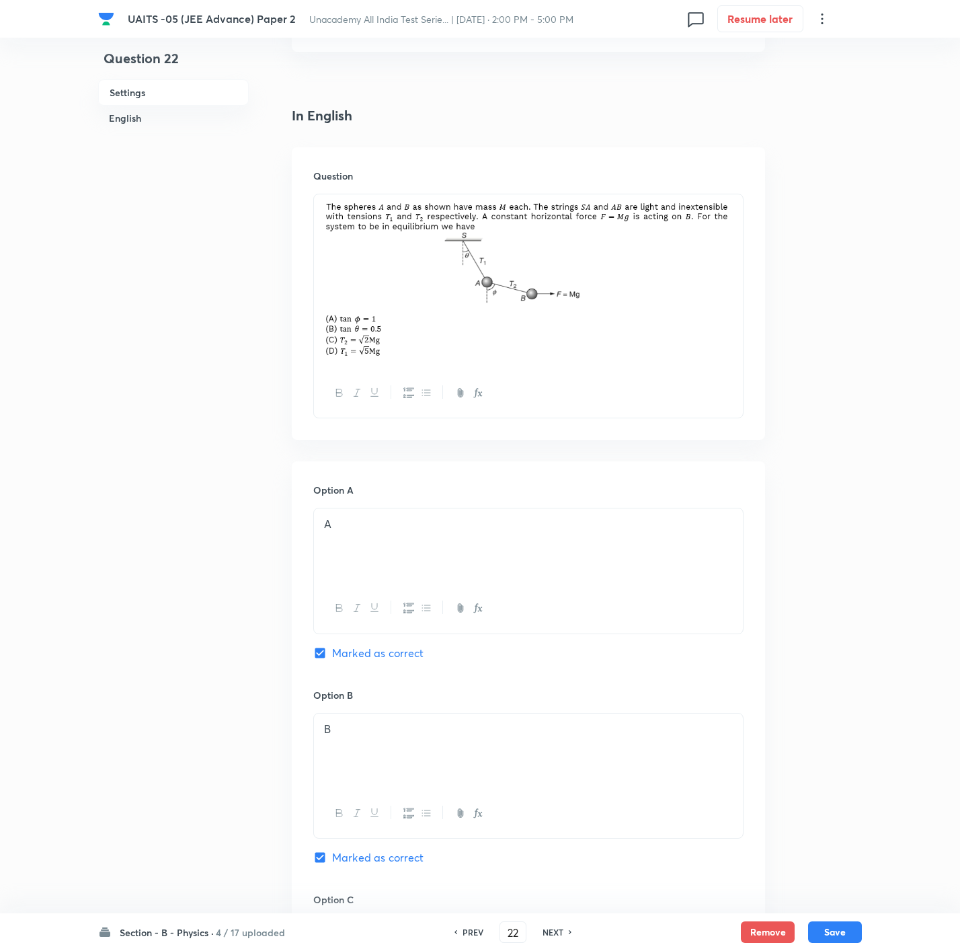
scroll to position [297, 0]
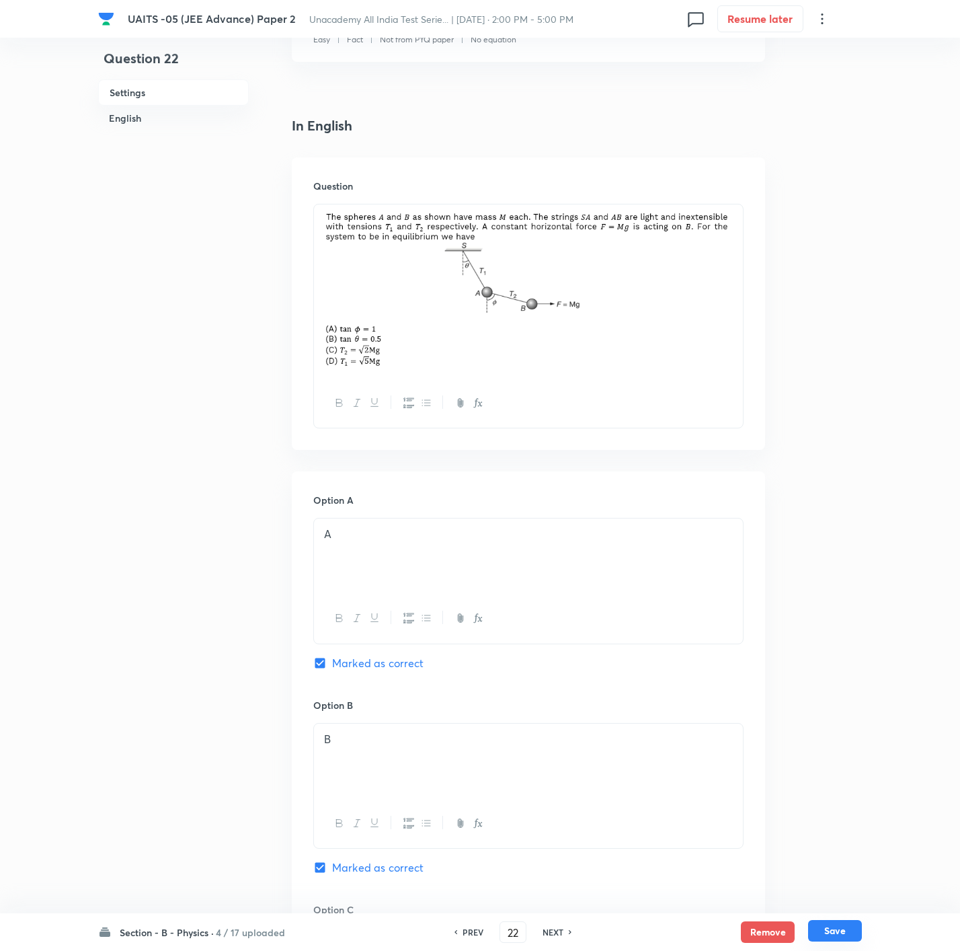
click at [643, 633] on button "Save" at bounding box center [835, 931] width 54 height 22
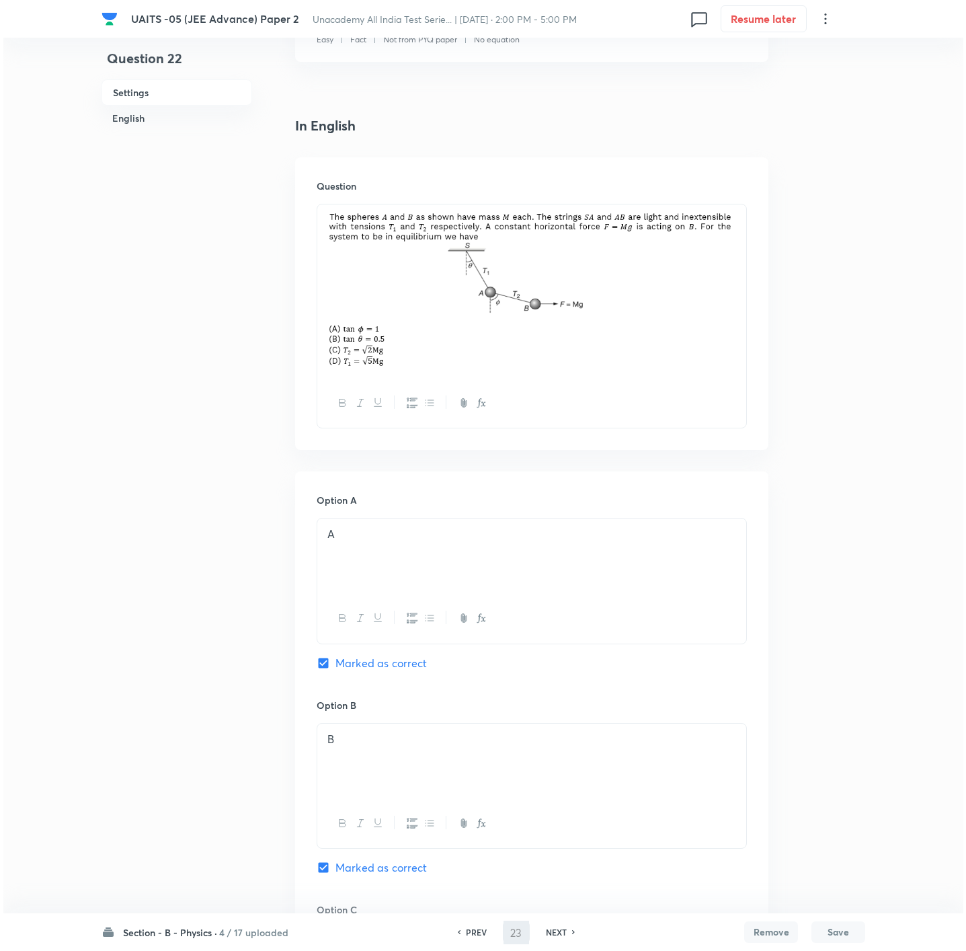
scroll to position [0, 0]
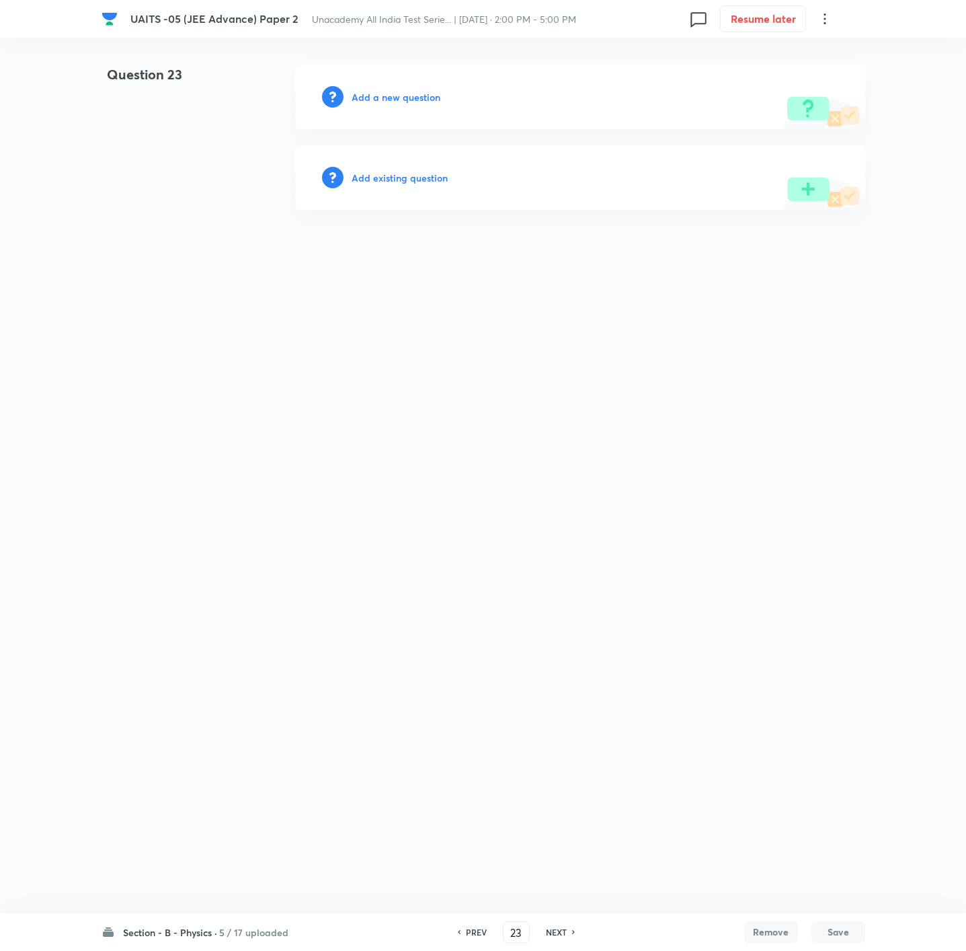
click at [410, 95] on h6 "Add a new question" at bounding box center [396, 97] width 89 height 14
click at [410, 95] on h6 "Choose a question type" at bounding box center [404, 97] width 104 height 14
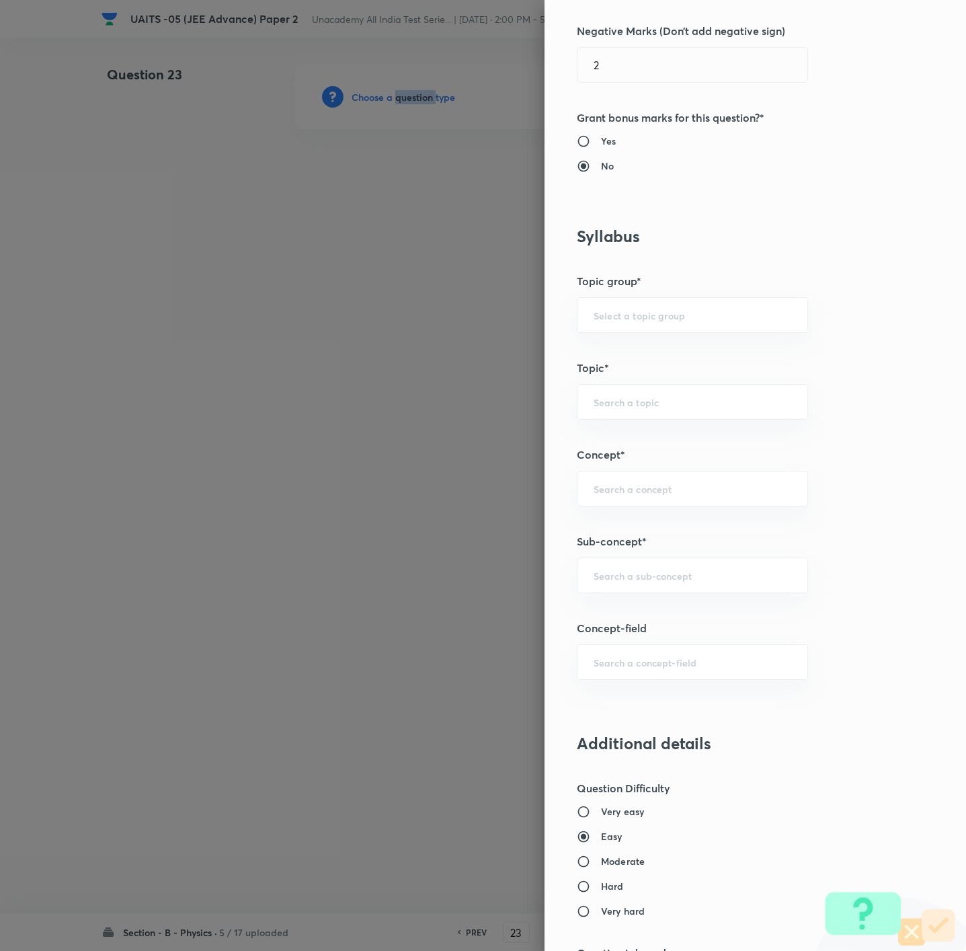
scroll to position [605, 0]
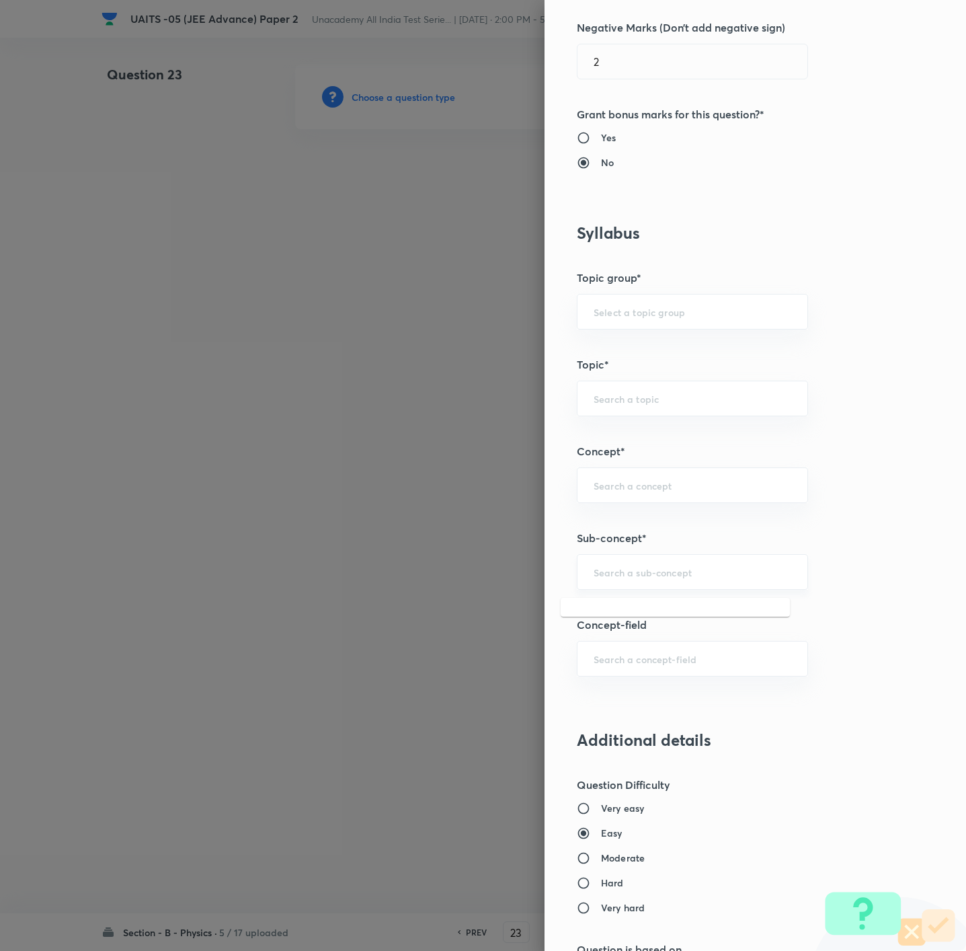
click at [634, 573] on input "text" at bounding box center [693, 571] width 198 height 13
paste input "Unit and Measurement"
click at [614, 610] on li "Unit and measurement and Kinematics" at bounding box center [675, 615] width 229 height 24
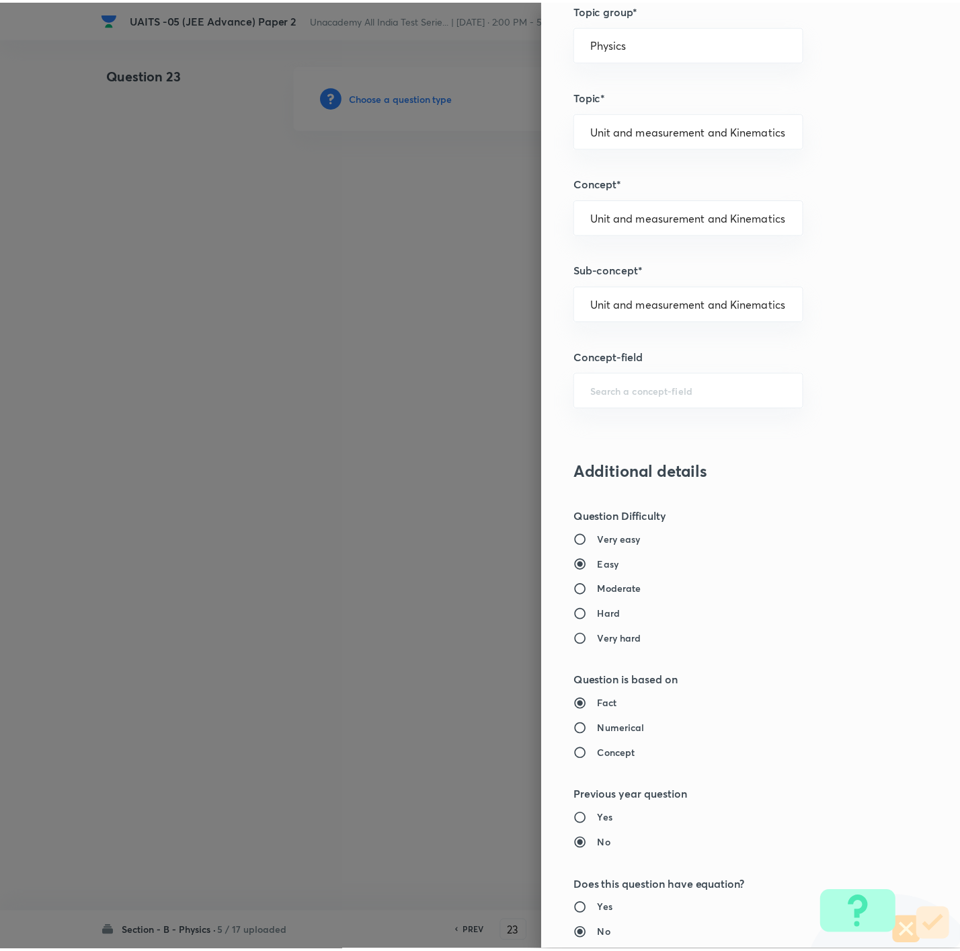
scroll to position [1109, 0]
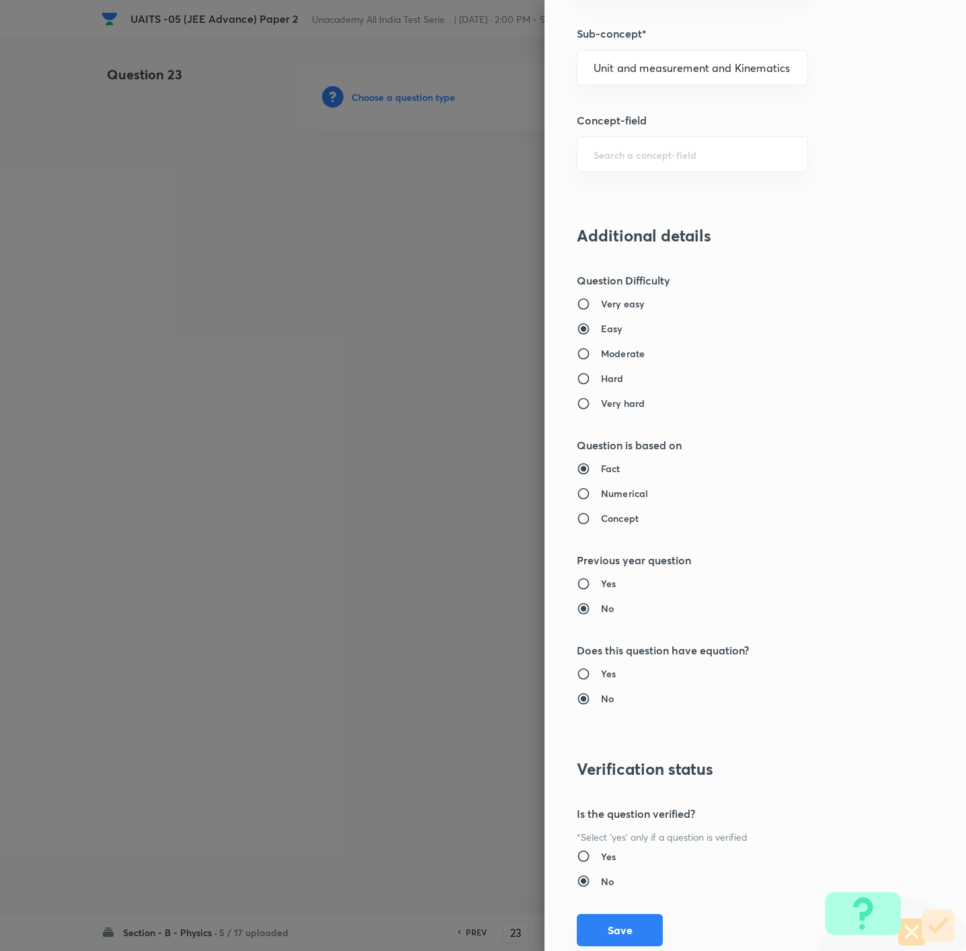
click at [614, 633] on button "Save" at bounding box center [620, 930] width 86 height 32
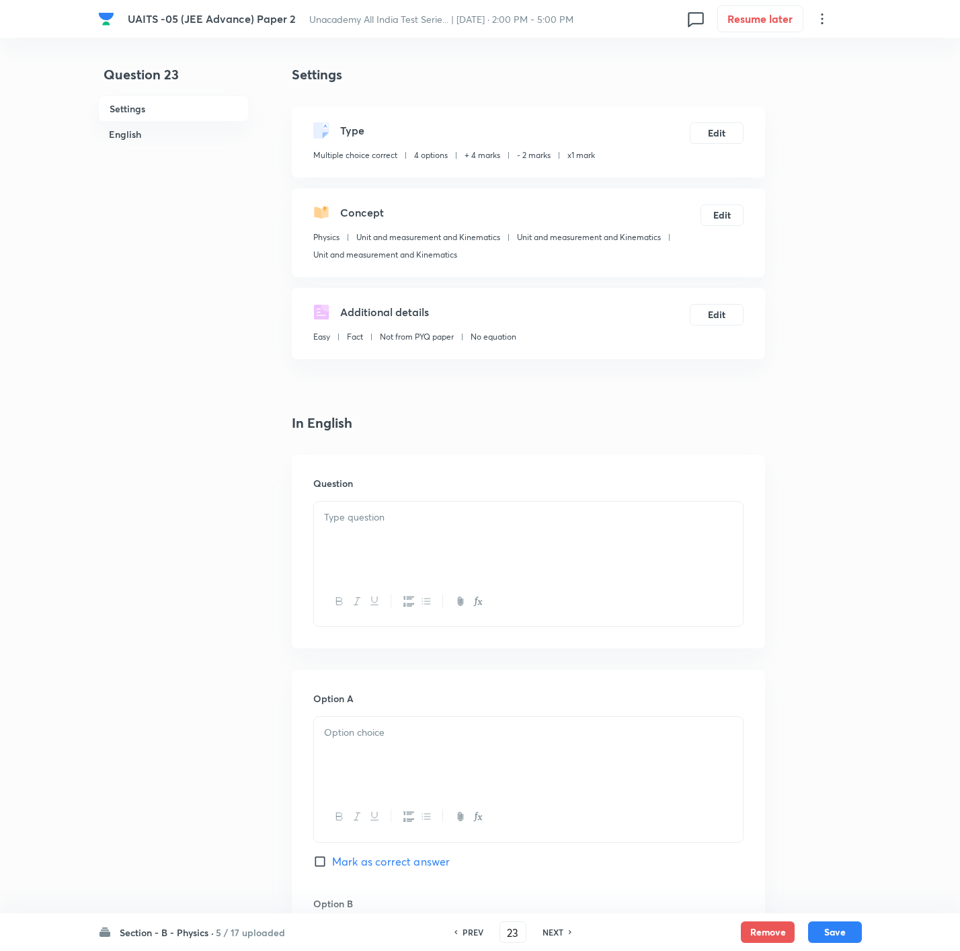
click at [559, 512] on p at bounding box center [528, 517] width 409 height 15
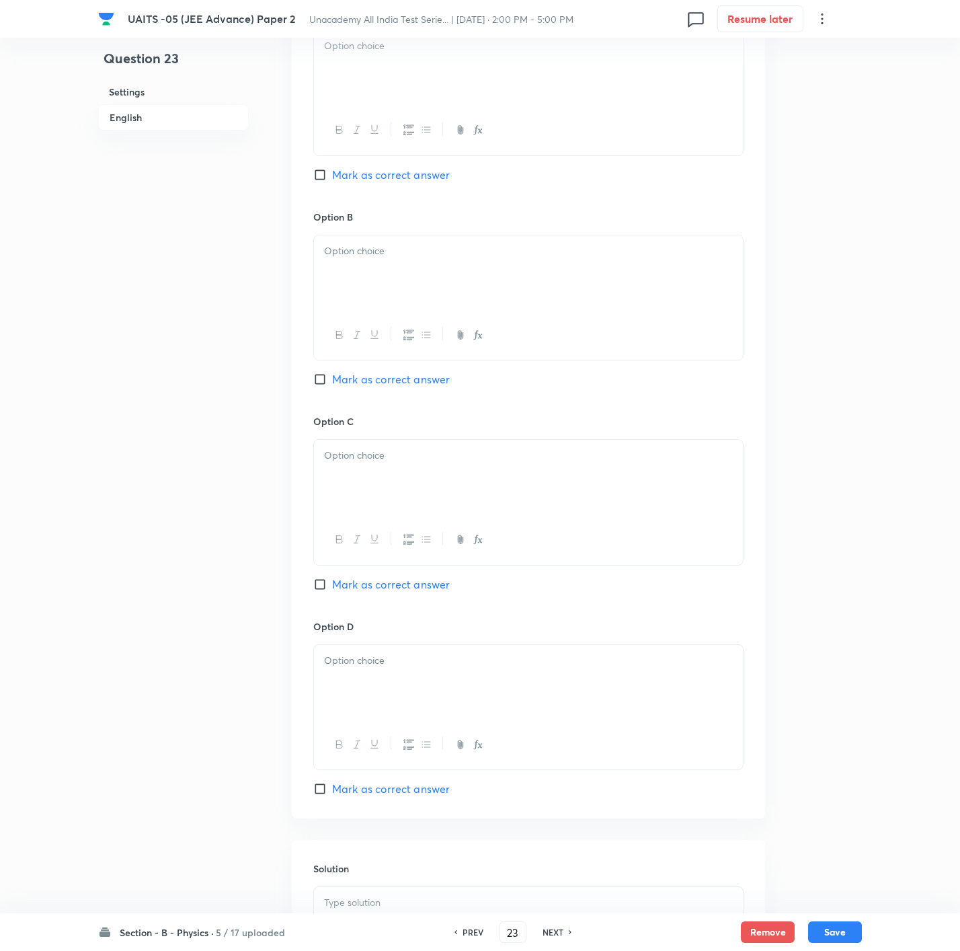
scroll to position [890, 0]
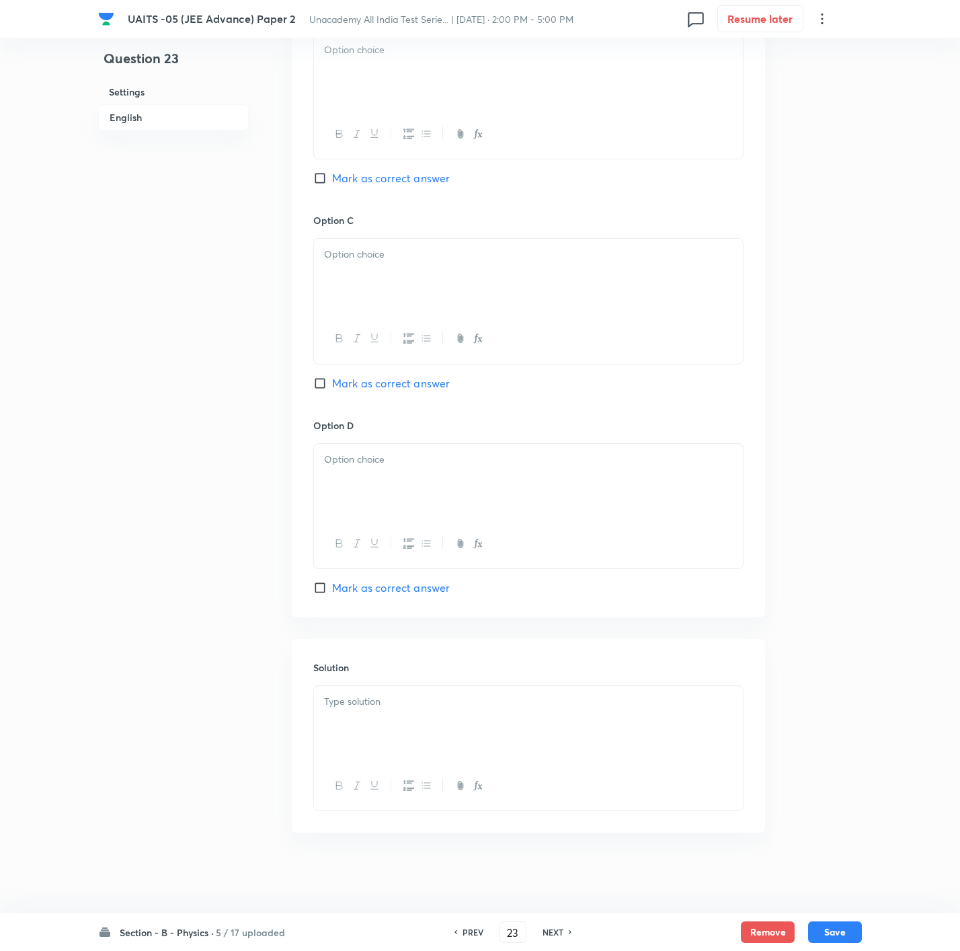
click at [508, 633] on div at bounding box center [528, 723] width 429 height 75
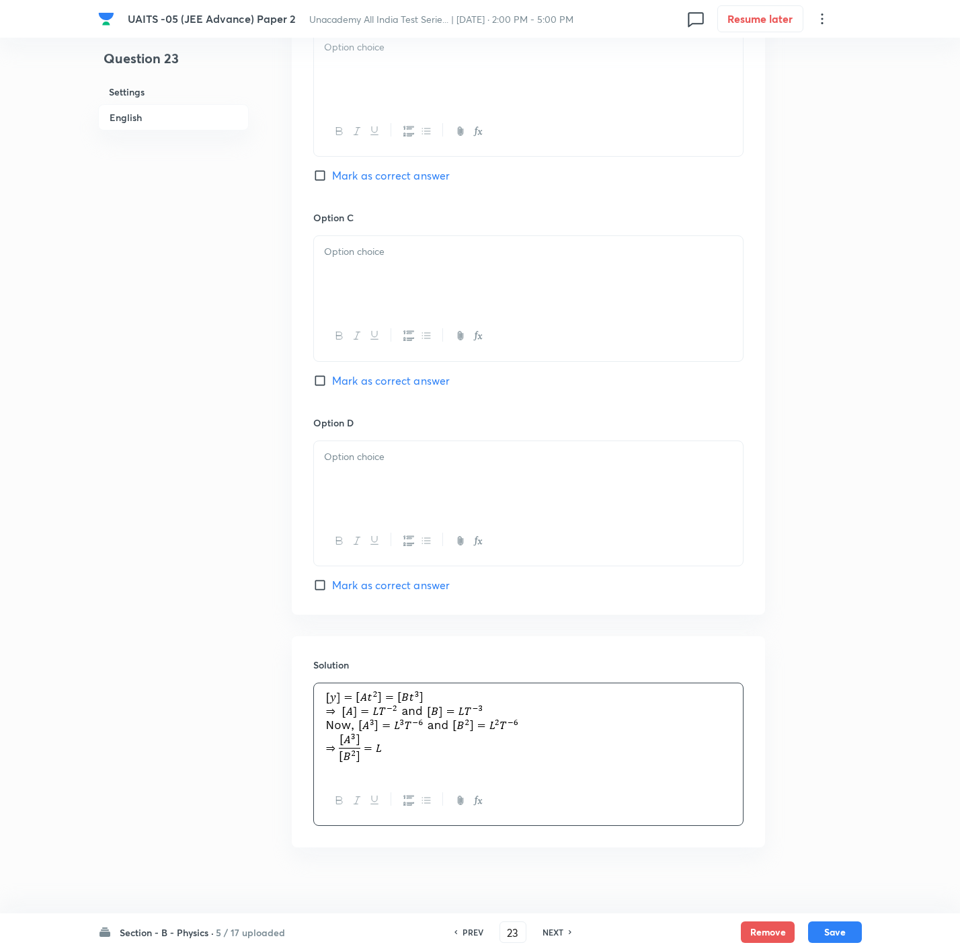
click at [409, 494] on div at bounding box center [528, 478] width 429 height 75
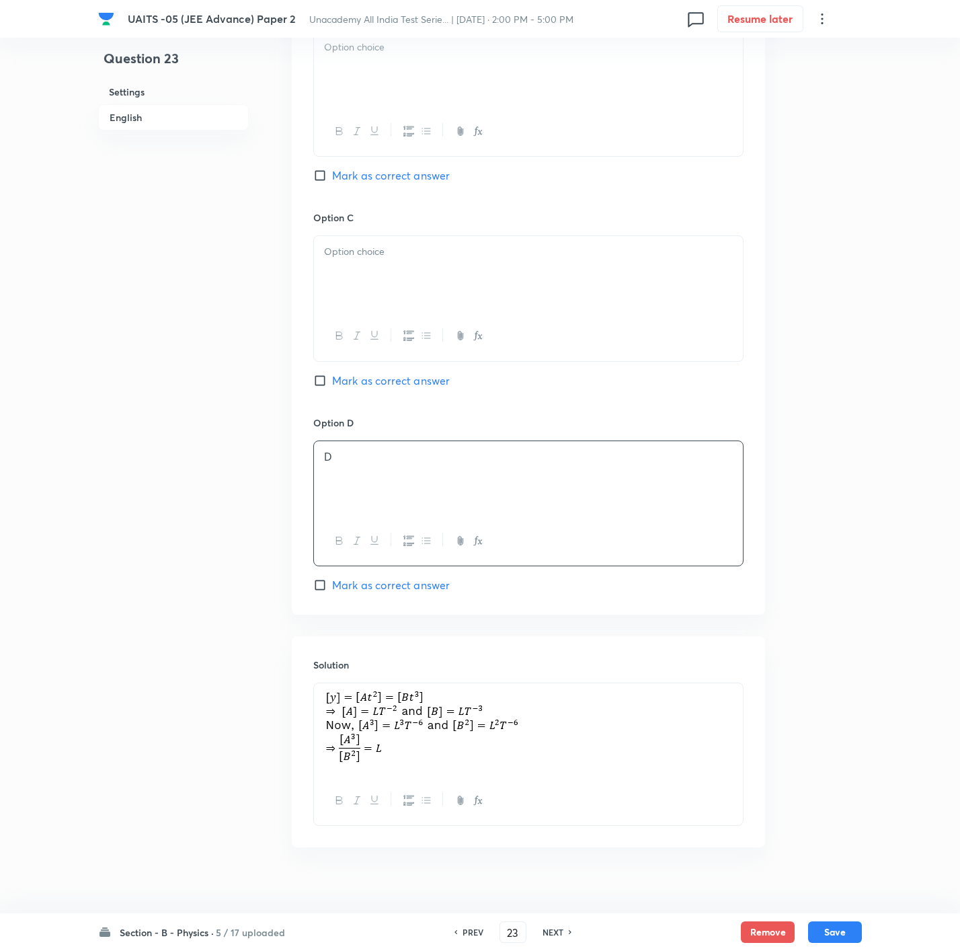
click at [358, 273] on div at bounding box center [528, 273] width 429 height 75
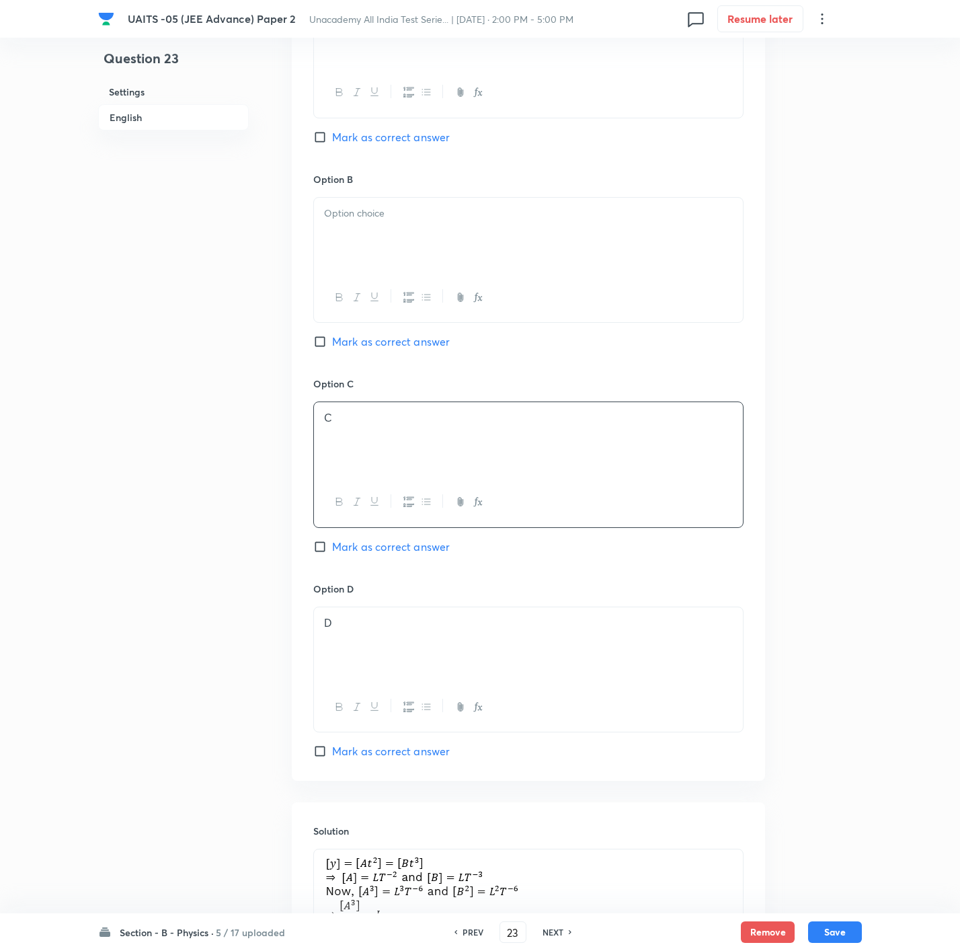
scroll to position [688, 0]
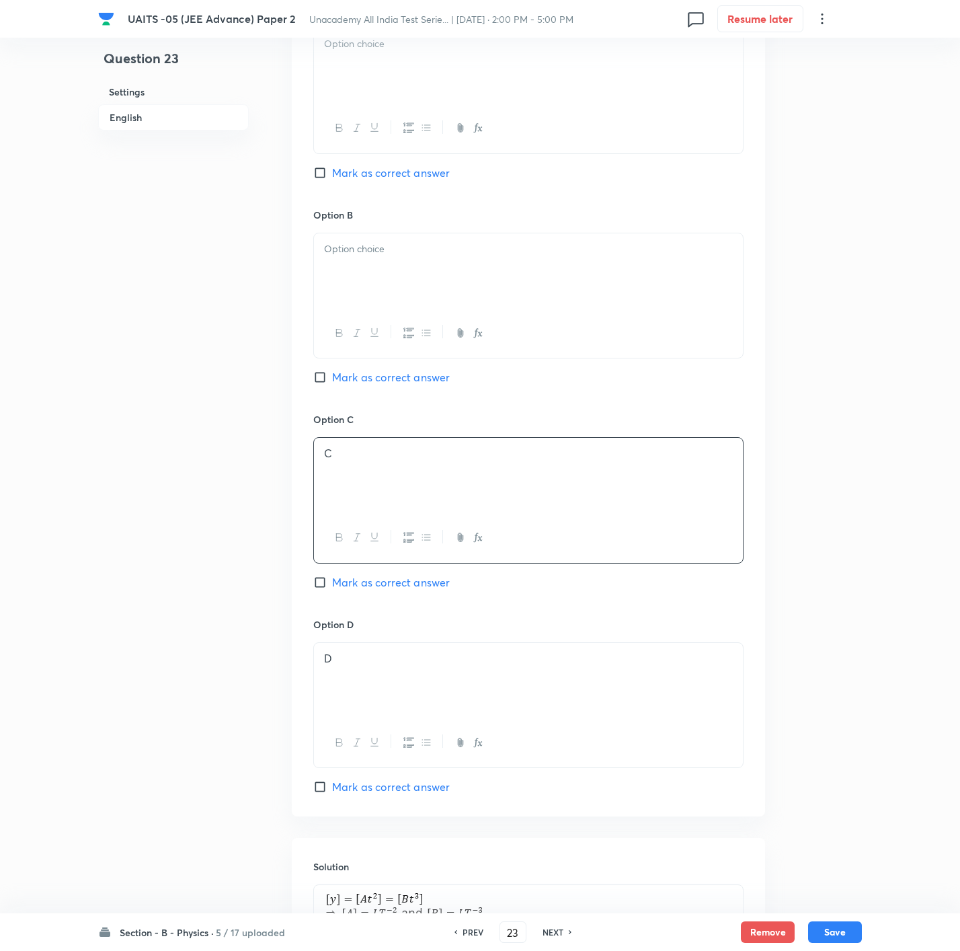
click at [379, 262] on div at bounding box center [528, 270] width 429 height 75
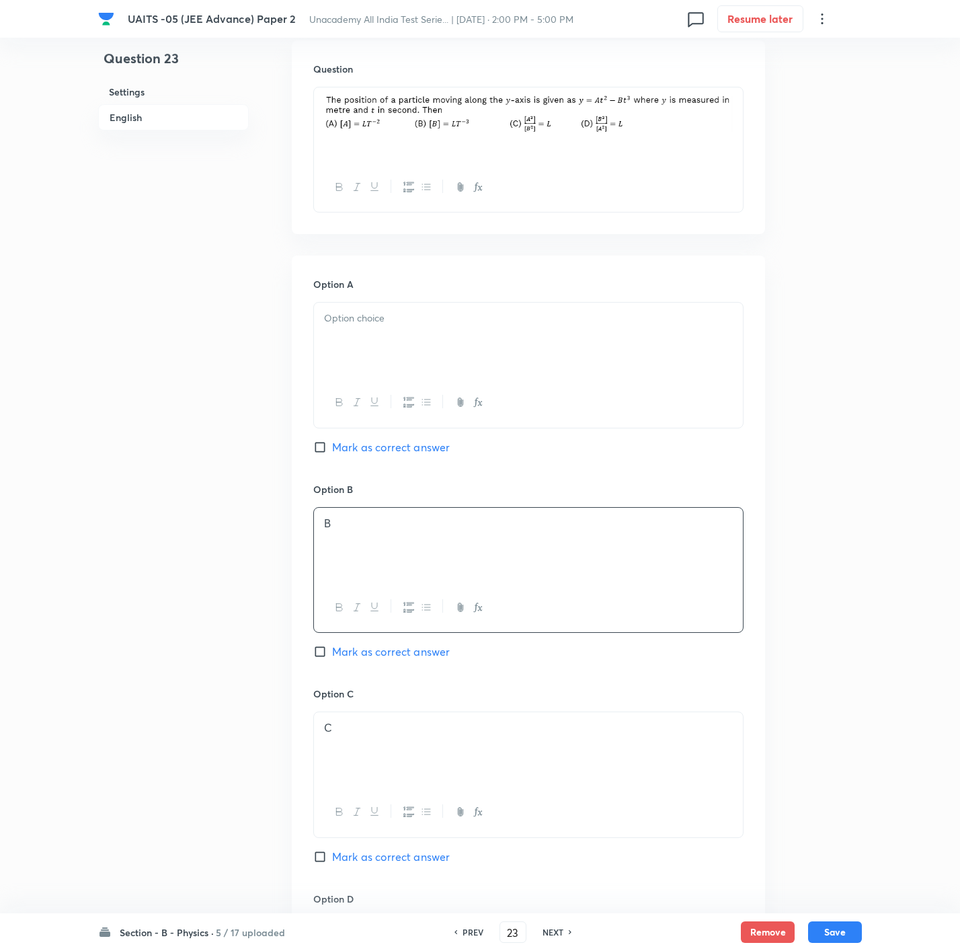
scroll to position [386, 0]
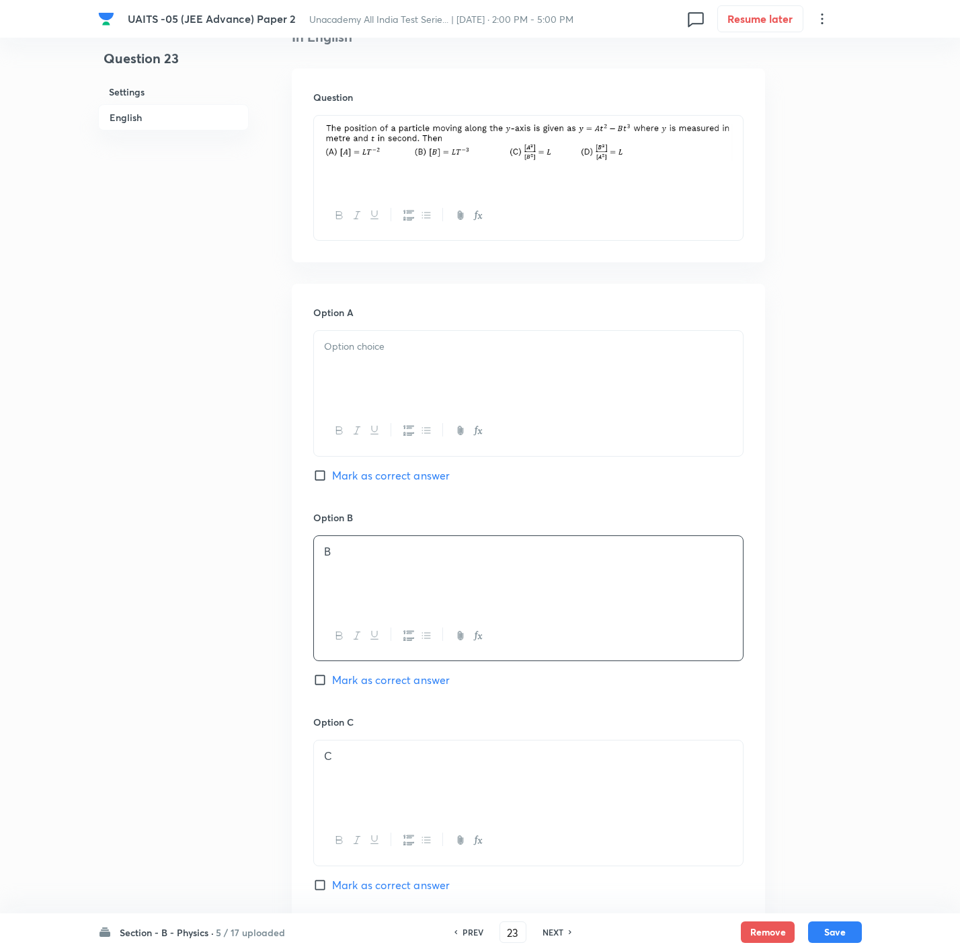
click at [376, 352] on p at bounding box center [528, 346] width 409 height 15
click at [398, 484] on div "Option A A Mark as correct answer" at bounding box center [528, 407] width 430 height 204
click at [406, 483] on span "Mark as correct answer" at bounding box center [391, 475] width 118 height 16
click at [332, 482] on input "Mark as correct answer" at bounding box center [322, 475] width 19 height 13
drag, startPoint x: 419, startPoint y: 674, endPoint x: 419, endPoint y: 696, distance: 22.2
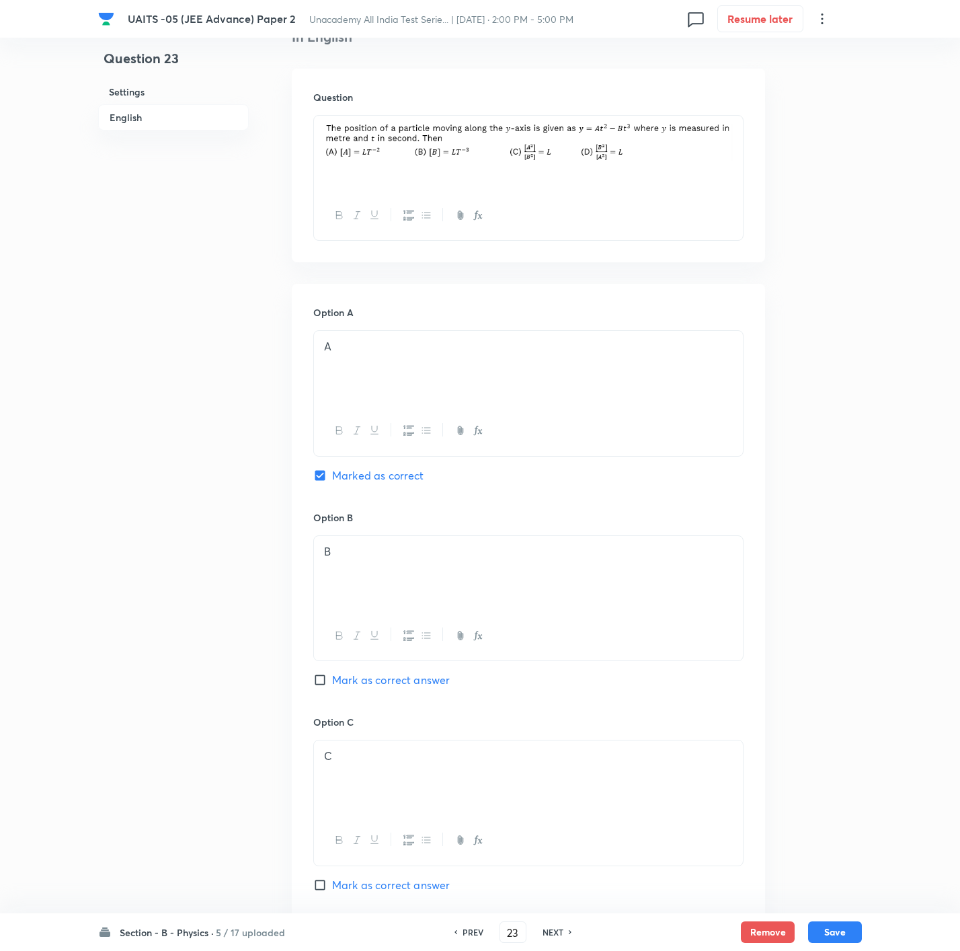
click at [419, 633] on span "Mark as correct answer" at bounding box center [391, 680] width 118 height 16
click at [332, 633] on input "Mark as correct answer" at bounding box center [322, 679] width 19 height 13
click at [400, 633] on div "Option C C [PERSON_NAME] as correct answer" at bounding box center [528, 817] width 430 height 204
click at [400, 633] on span "Mark as correct answer" at bounding box center [391, 885] width 118 height 16
click at [332, 633] on input "Mark as correct answer" at bounding box center [322, 884] width 19 height 13
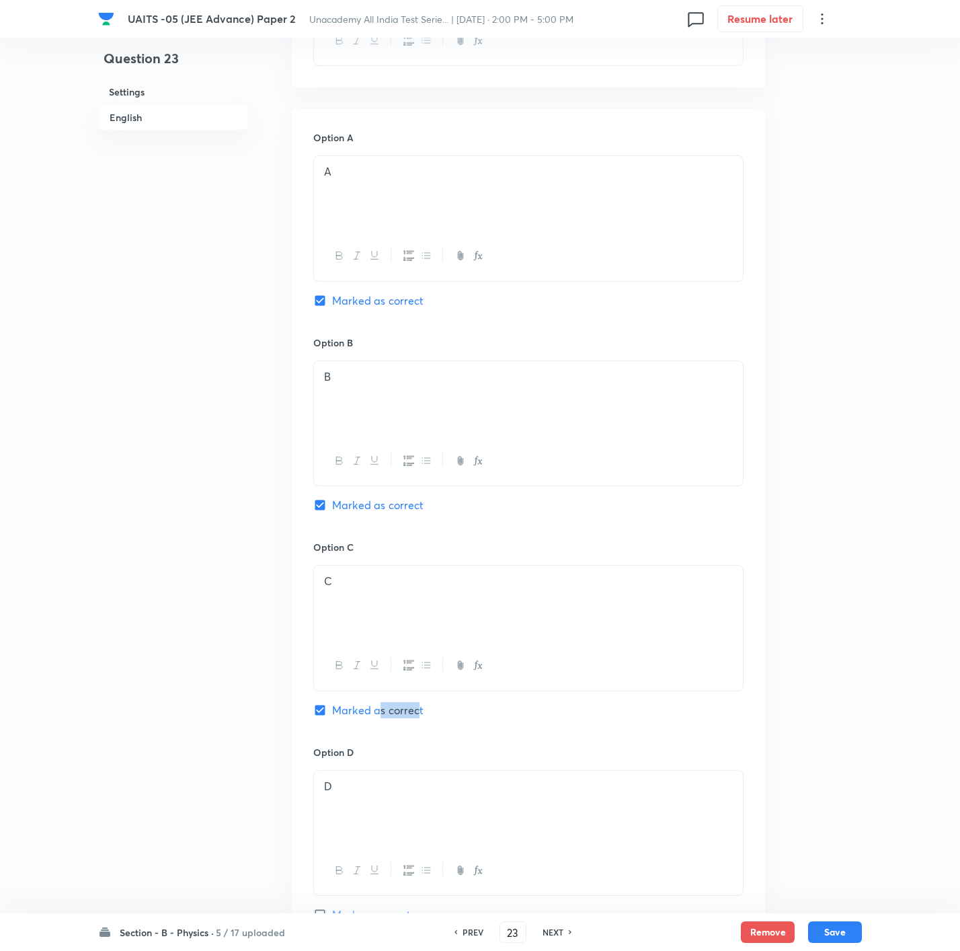
scroll to position [789, 0]
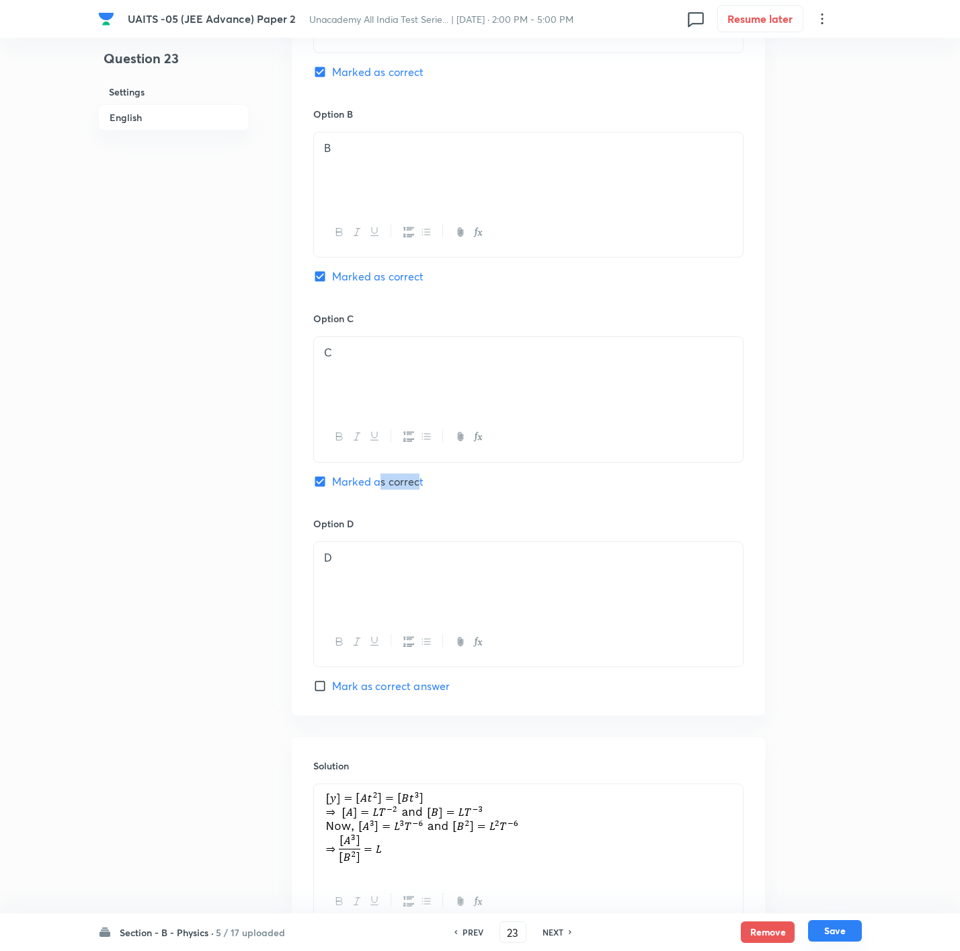
click at [643, 633] on button "Save" at bounding box center [835, 931] width 54 height 22
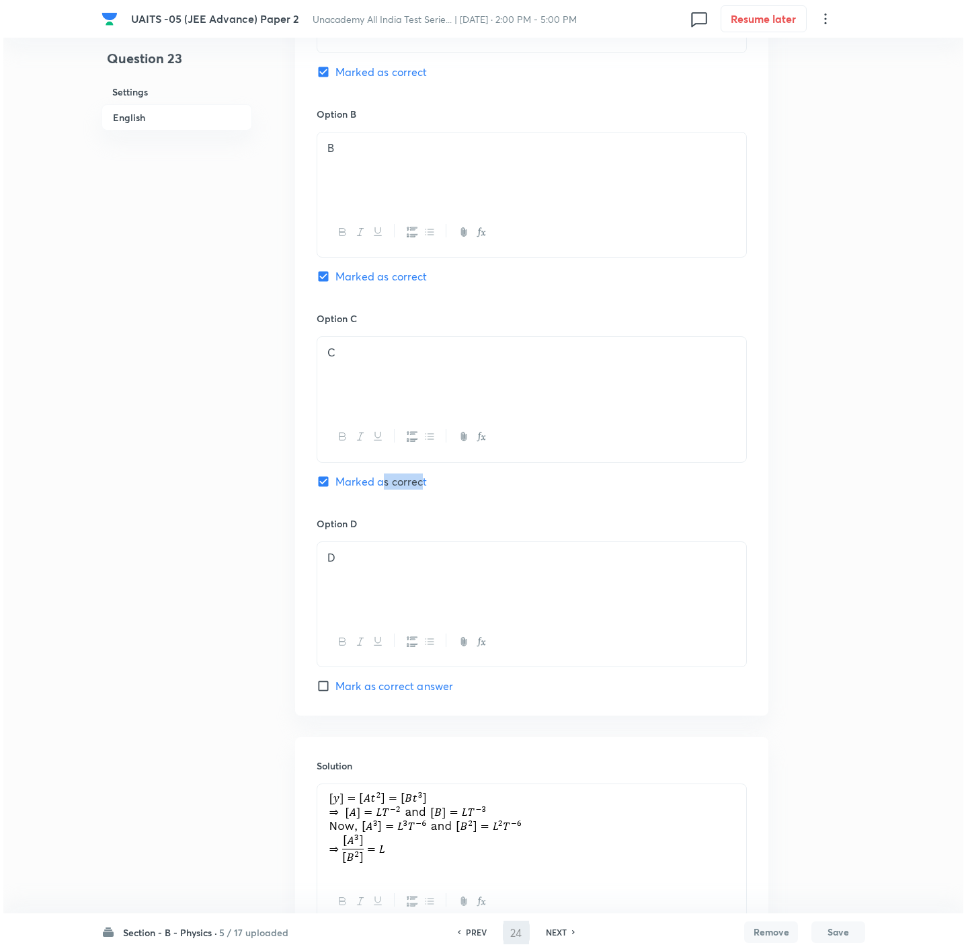
scroll to position [0, 0]
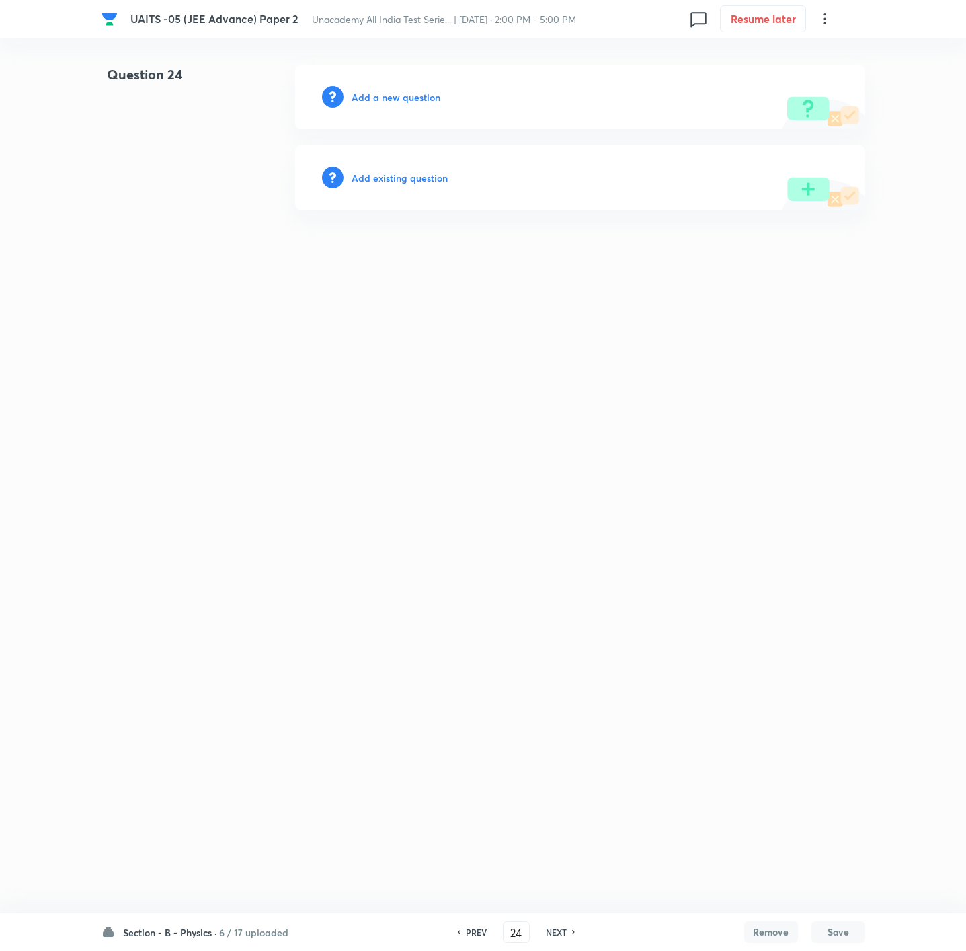
click at [414, 102] on h6 "Add a new question" at bounding box center [396, 97] width 89 height 14
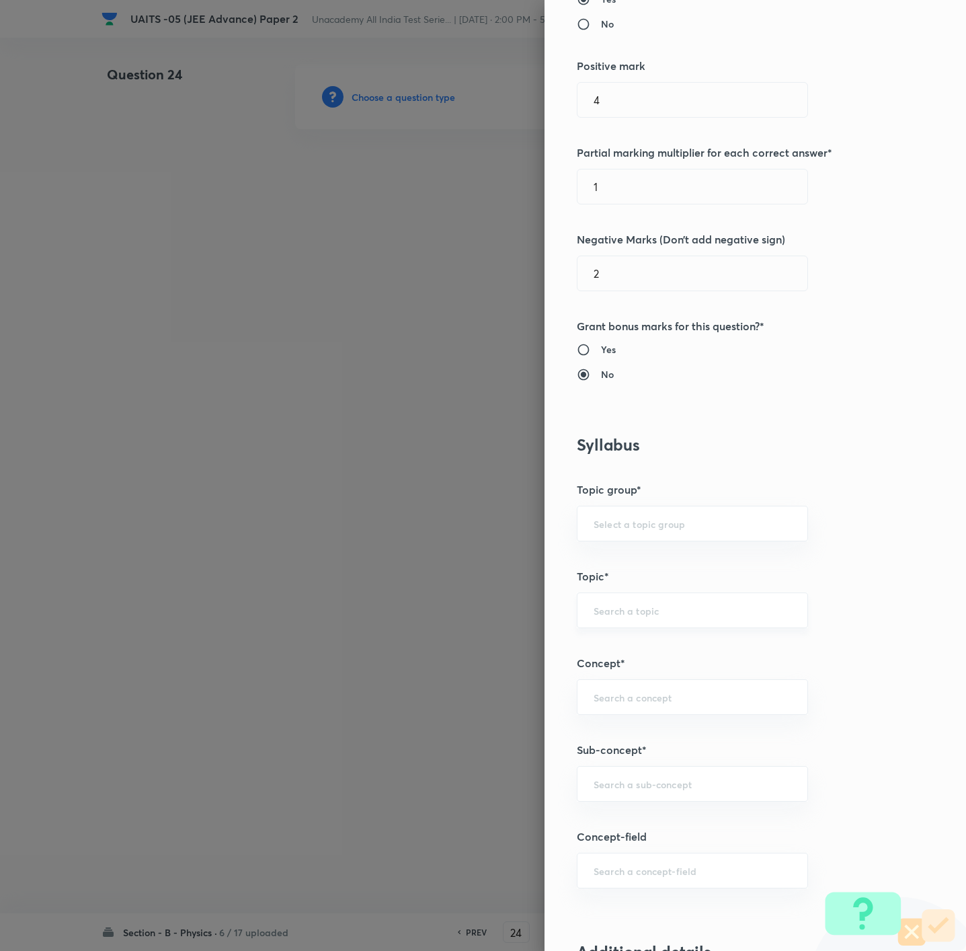
scroll to position [403, 0]
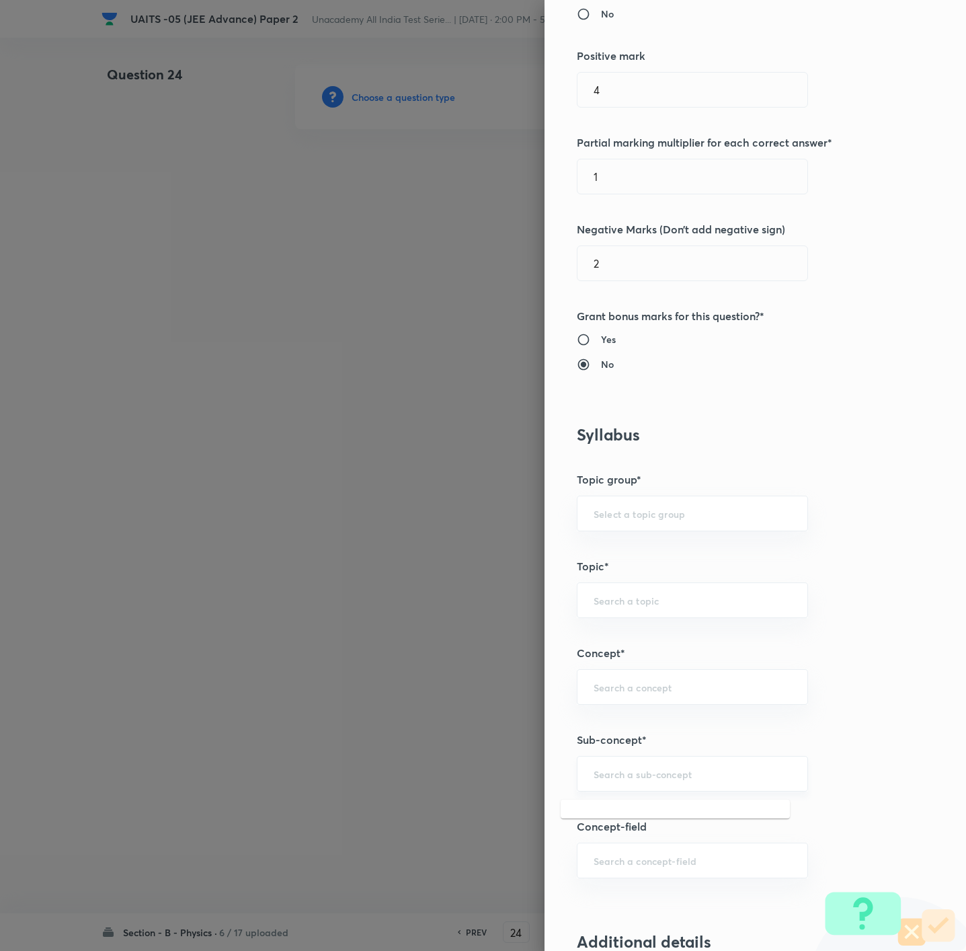
drag, startPoint x: 624, startPoint y: 781, endPoint x: 629, endPoint y: 805, distance: 24.1
click at [624, 633] on input "text" at bounding box center [693, 773] width 198 height 13
paste input "Kinematics-2D"
click at [642, 633] on li "Kinematics-2D" at bounding box center [675, 817] width 229 height 24
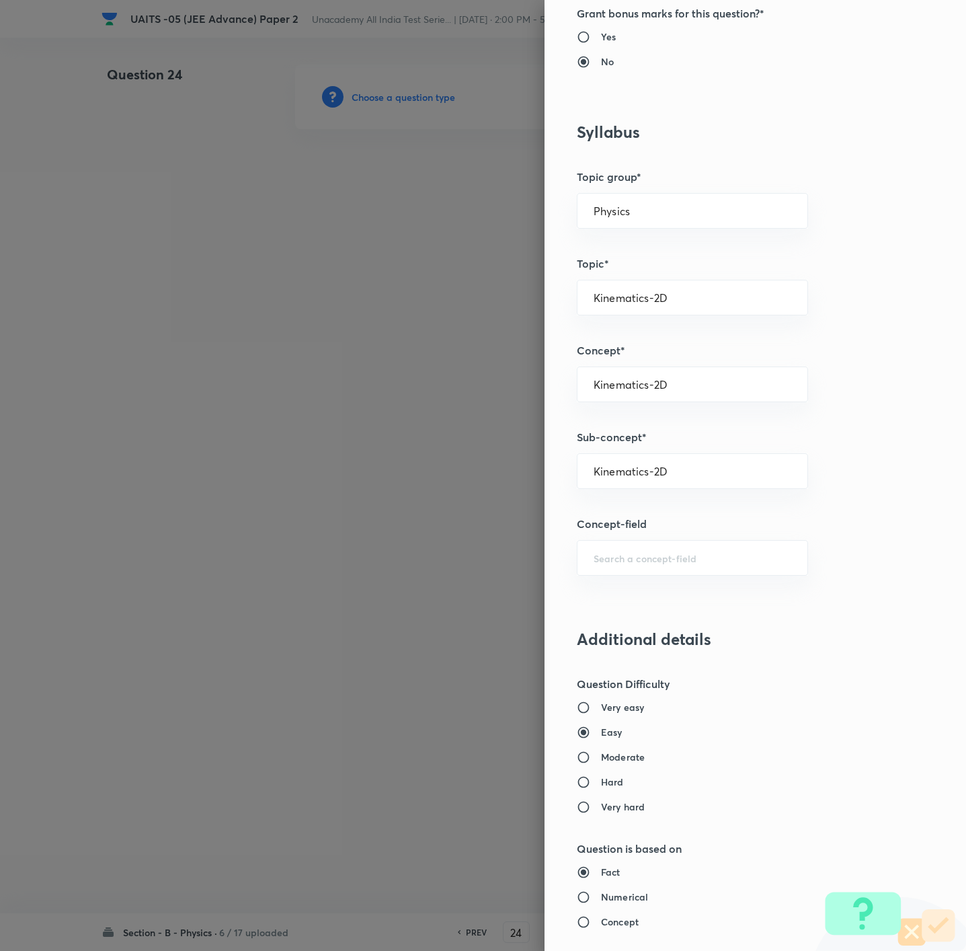
scroll to position [807, 0]
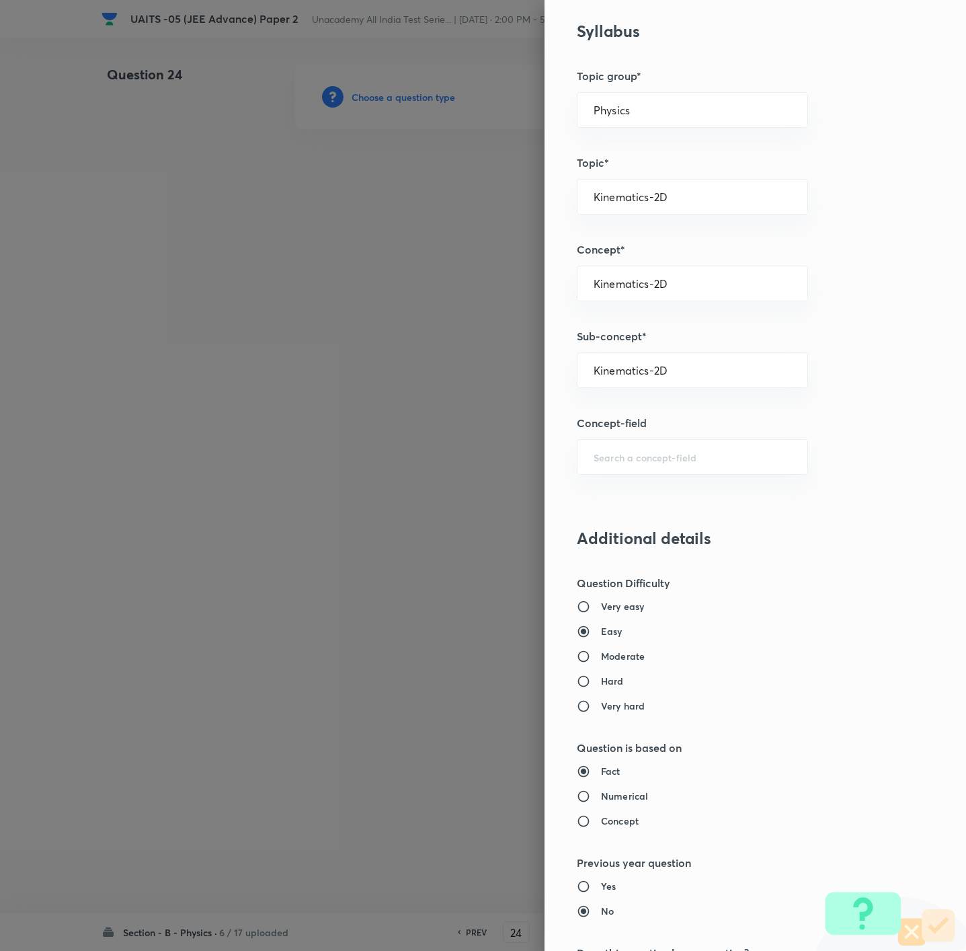
click at [610, 633] on div "Very easy Easy Moderate Hard Very hard" at bounding box center [733, 656] width 312 height 114
click at [609, 633] on h6 "Moderate" at bounding box center [623, 656] width 44 height 14
click at [601, 633] on input "Moderate" at bounding box center [589, 655] width 24 height 13
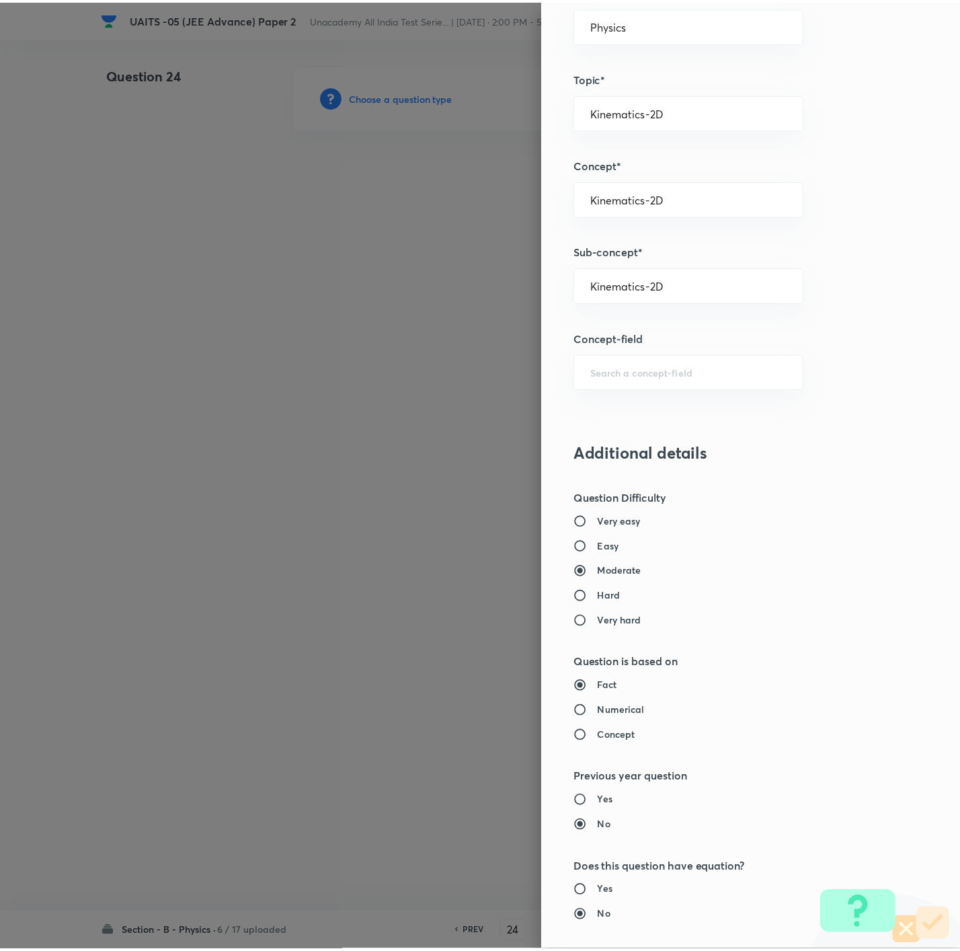
scroll to position [1154, 0]
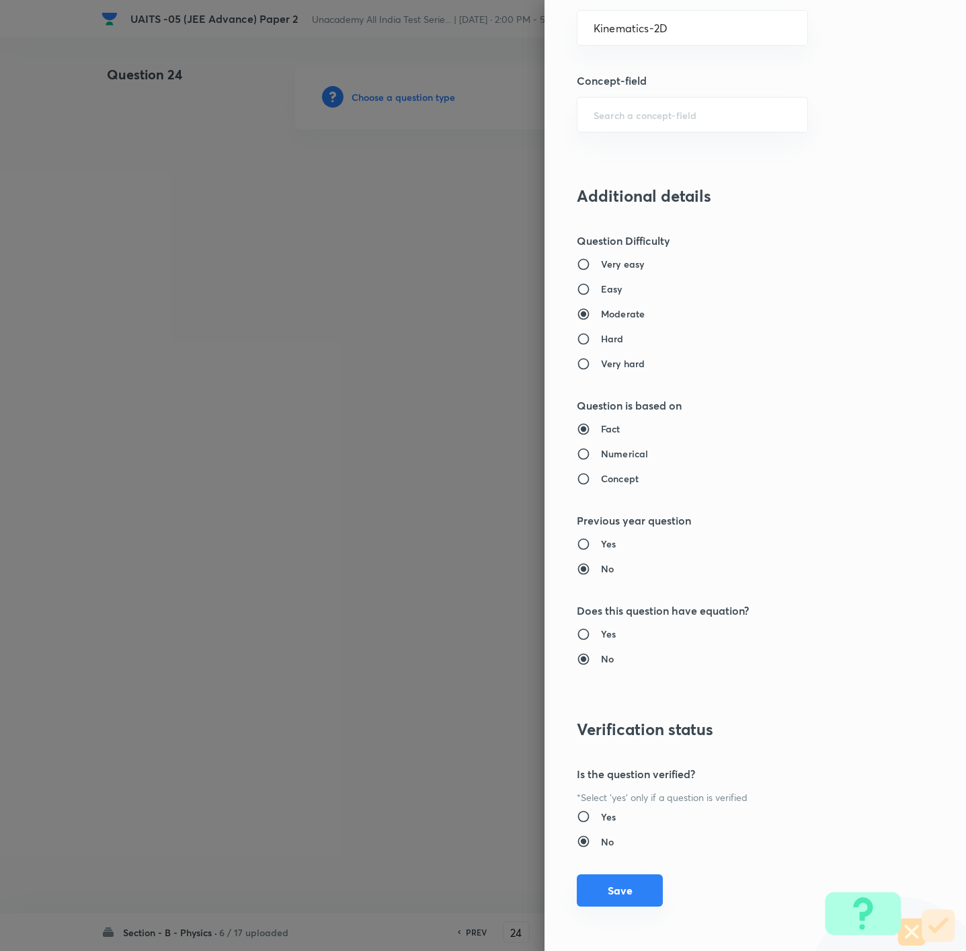
click at [609, 633] on button "Save" at bounding box center [620, 890] width 86 height 32
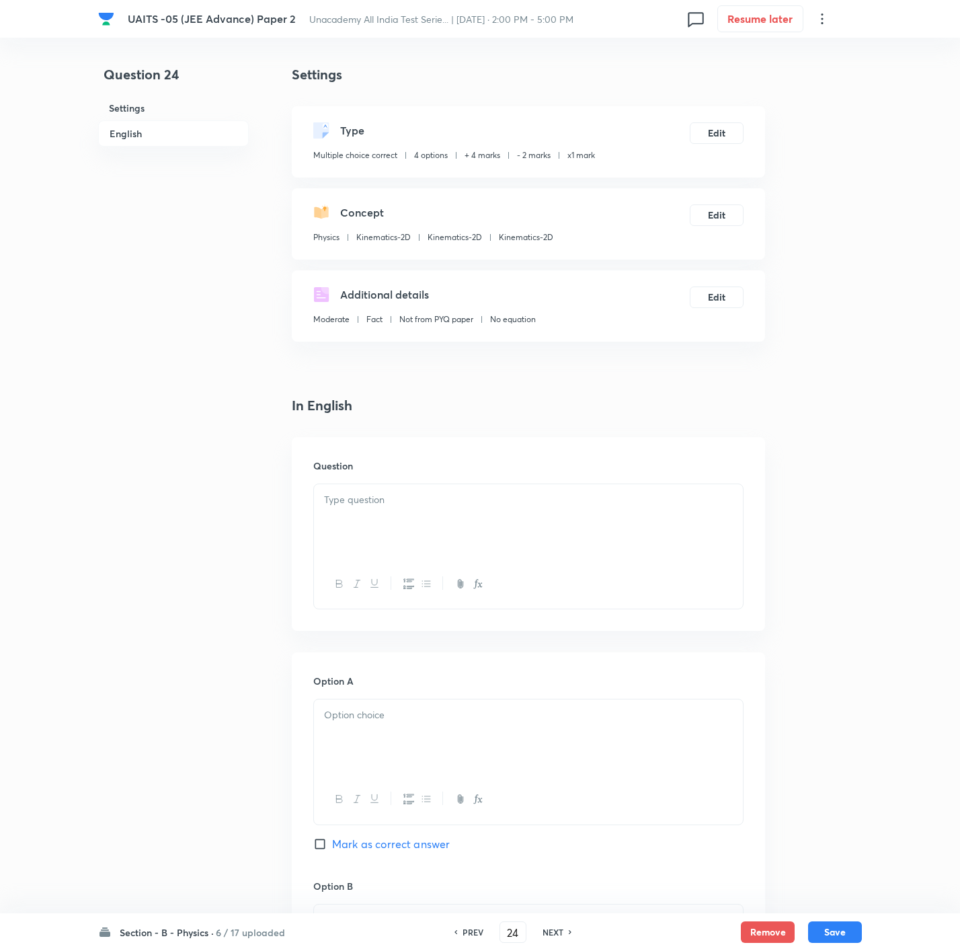
click at [569, 529] on div at bounding box center [528, 521] width 429 height 75
drag, startPoint x: 321, startPoint y: 496, endPoint x: 358, endPoint y: 500, distance: 36.5
click at [358, 500] on div "Two second after projection, a projectile is travelling in a direction inclined…" at bounding box center [528, 521] width 429 height 75
click at [643, 512] on p "Two second after projection, a projectile is travelling in a direction inclined…" at bounding box center [528, 507] width 409 height 30
click at [643, 536] on p at bounding box center [528, 529] width 409 height 15
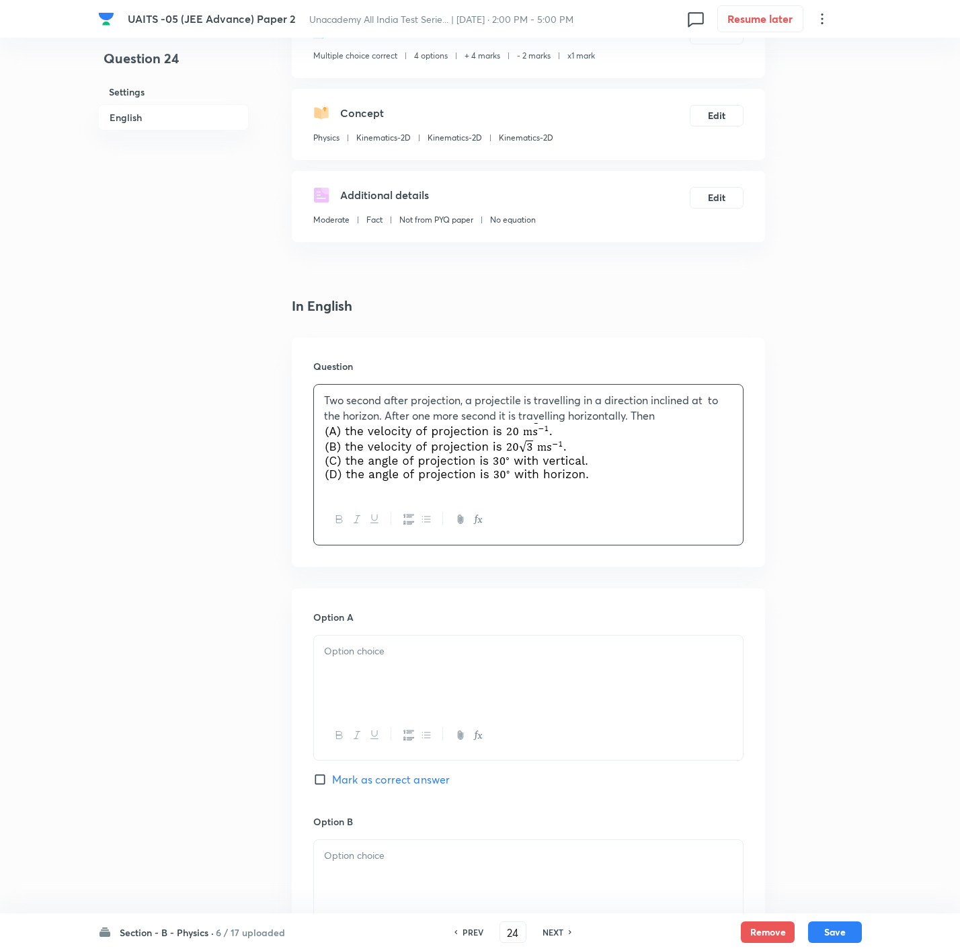
scroll to position [202, 0]
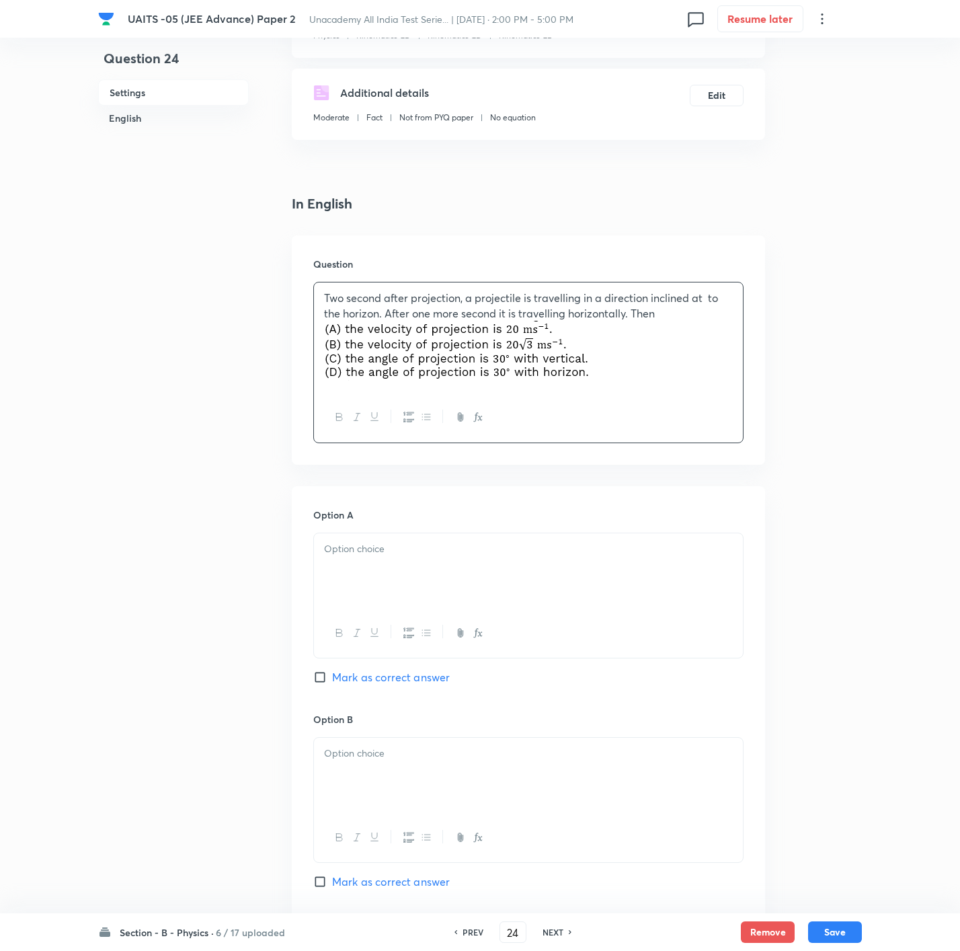
click at [403, 547] on p at bounding box center [528, 548] width 409 height 15
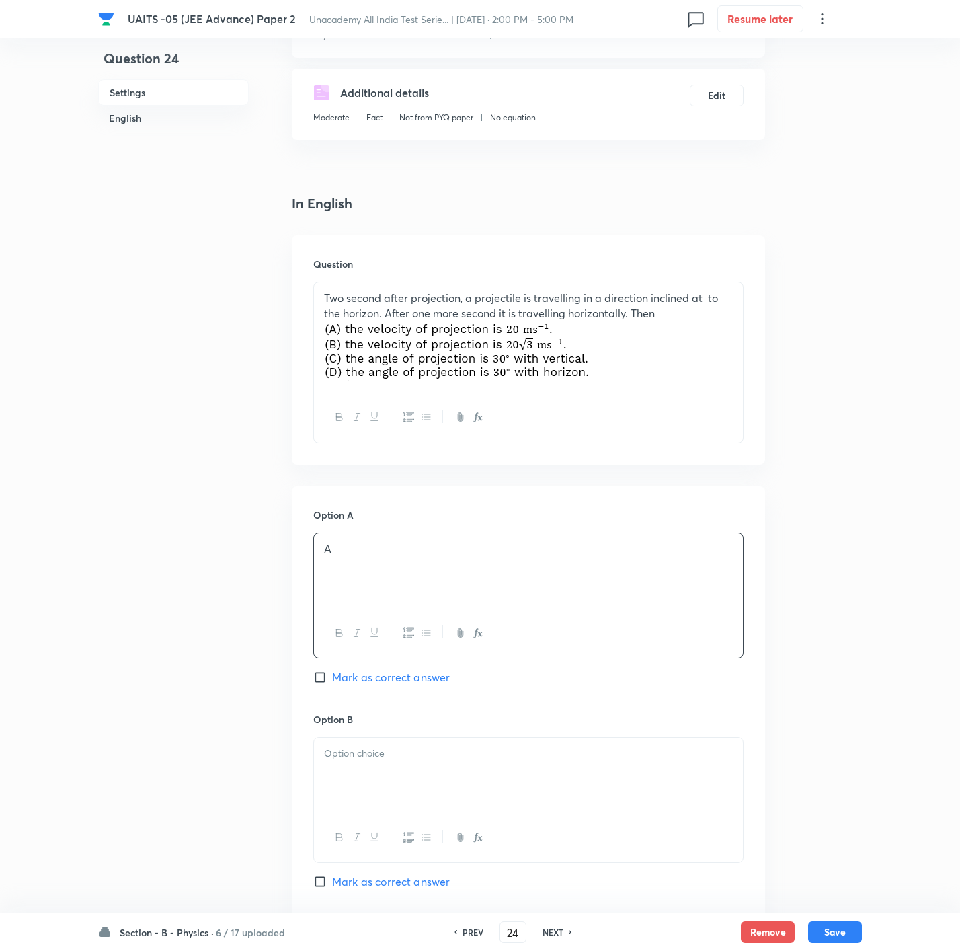
click at [389, 633] on p at bounding box center [528, 753] width 409 height 15
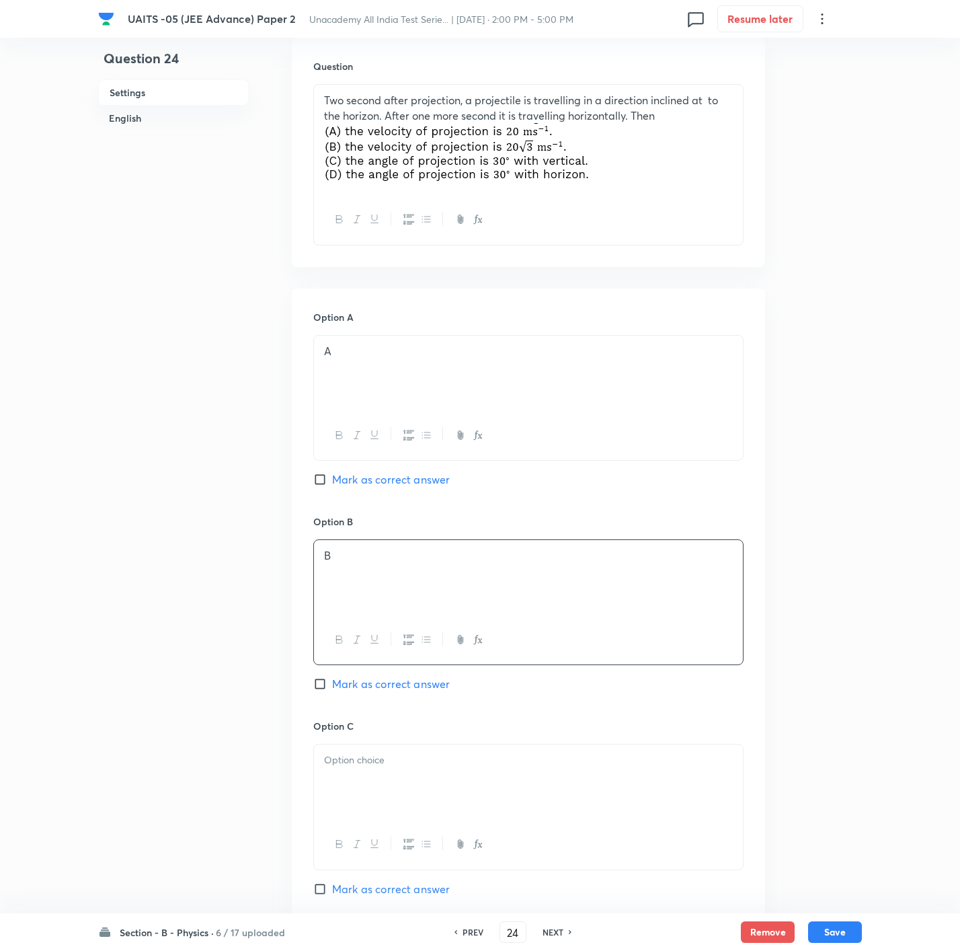
scroll to position [403, 0]
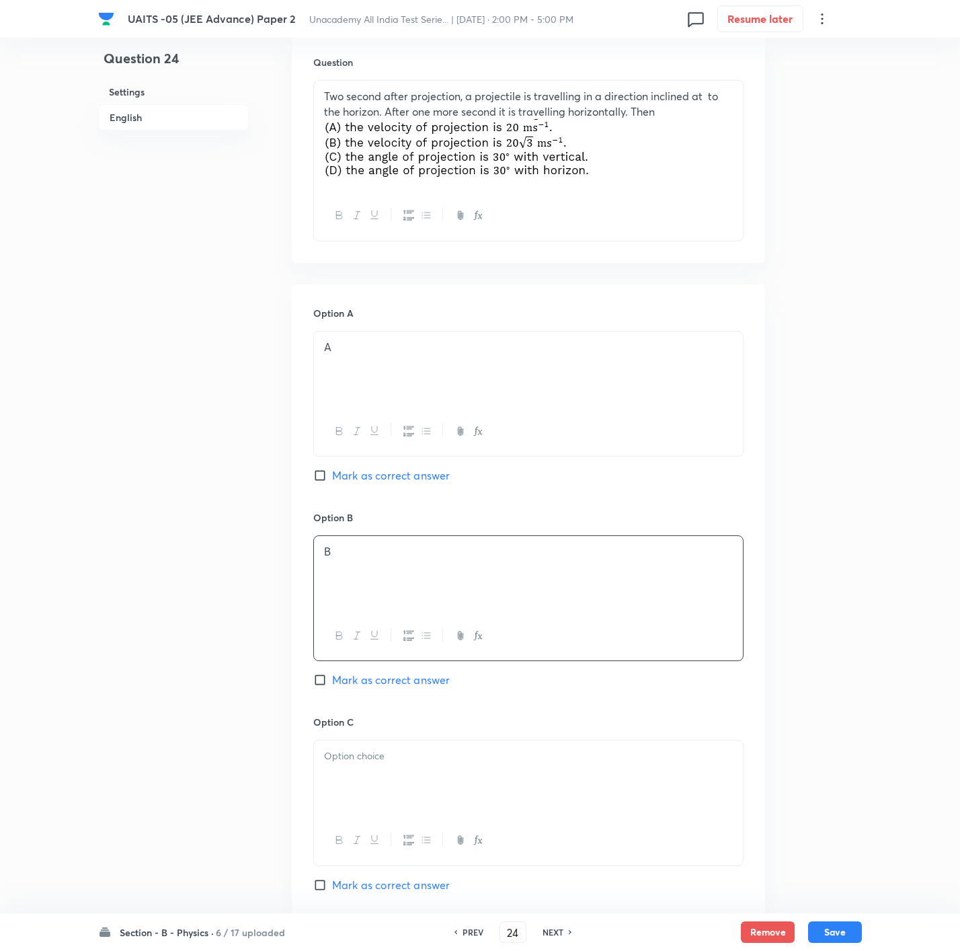
click at [394, 633] on p at bounding box center [528, 755] width 409 height 15
click at [402, 633] on span "Mark as correct answer" at bounding box center [391, 680] width 118 height 16
click at [332, 633] on input "Mark as correct answer" at bounding box center [322, 679] width 19 height 13
click at [397, 633] on span "Mark as correct answer" at bounding box center [391, 885] width 118 height 16
click at [332, 633] on input "Mark as correct answer" at bounding box center [322, 884] width 19 height 13
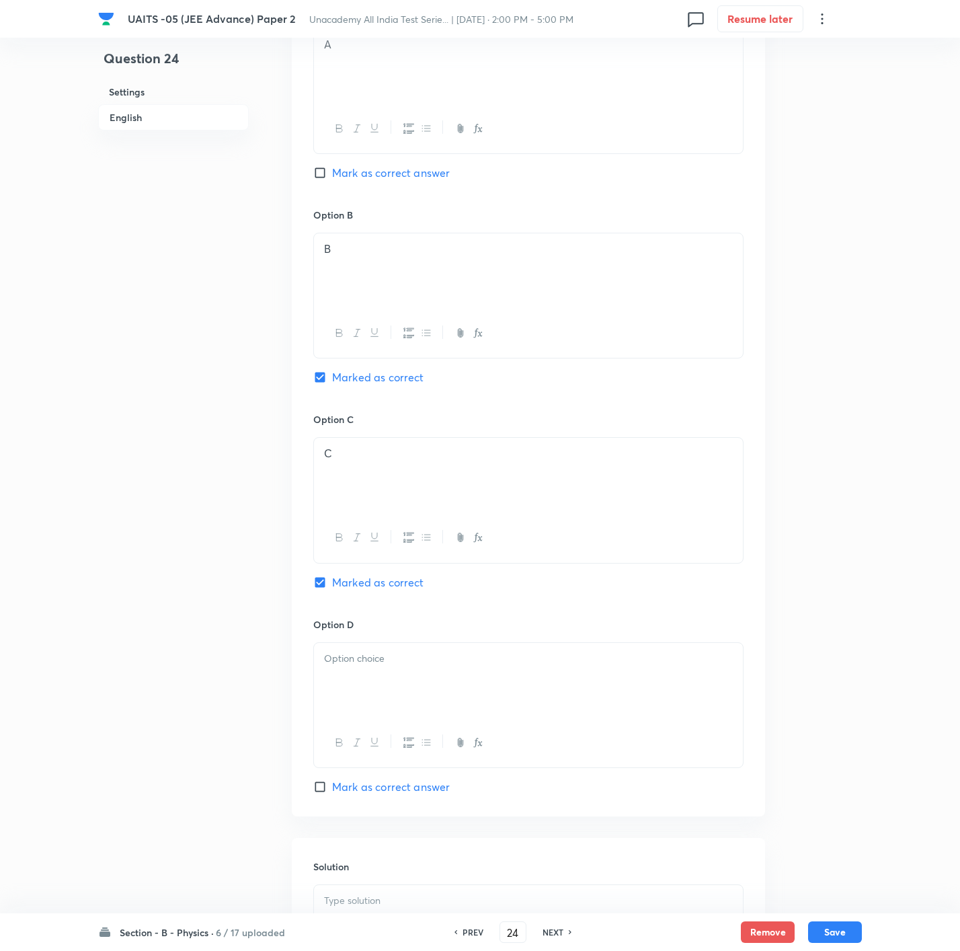
click at [432, 633] on div at bounding box center [528, 680] width 429 height 75
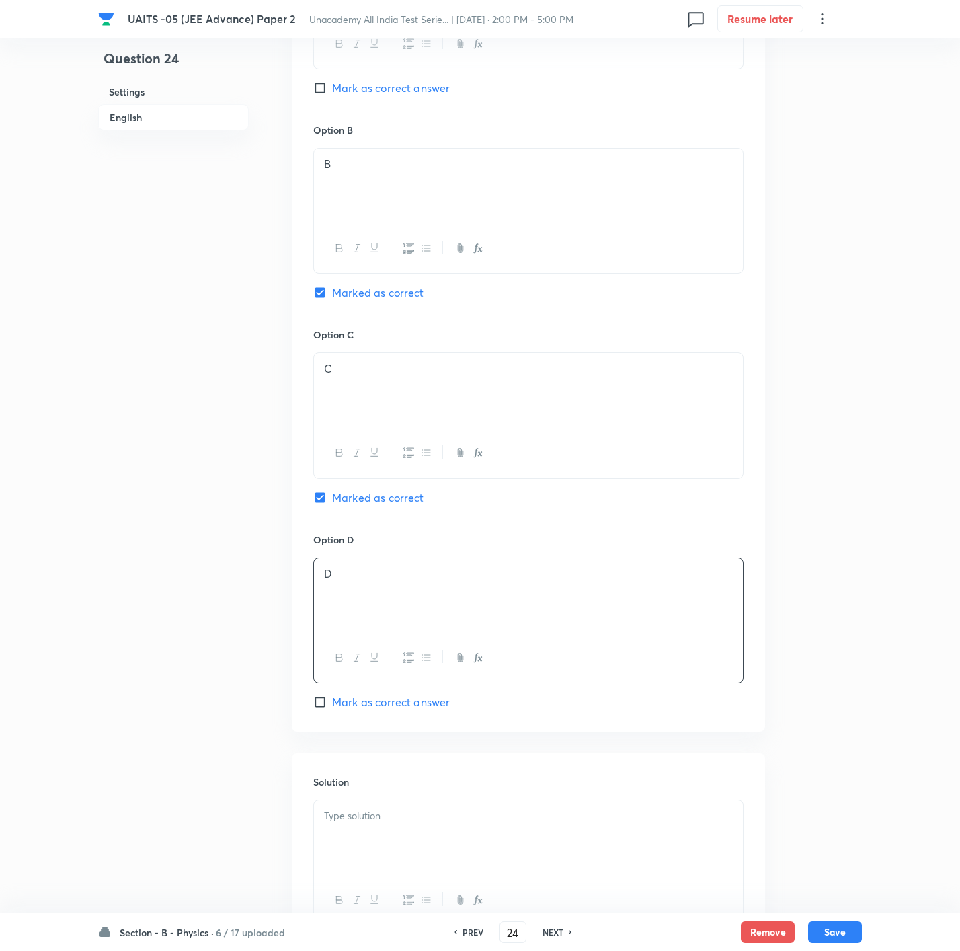
scroll to position [908, 0]
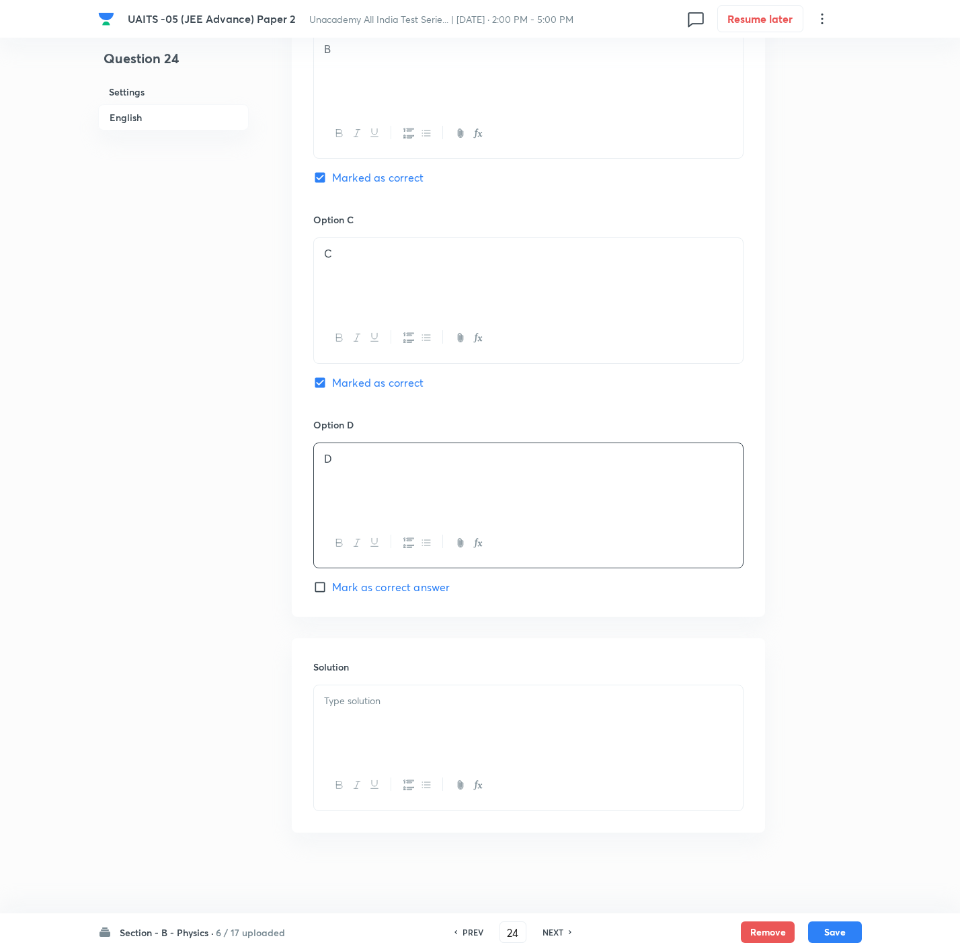
click at [400, 633] on div at bounding box center [528, 722] width 429 height 75
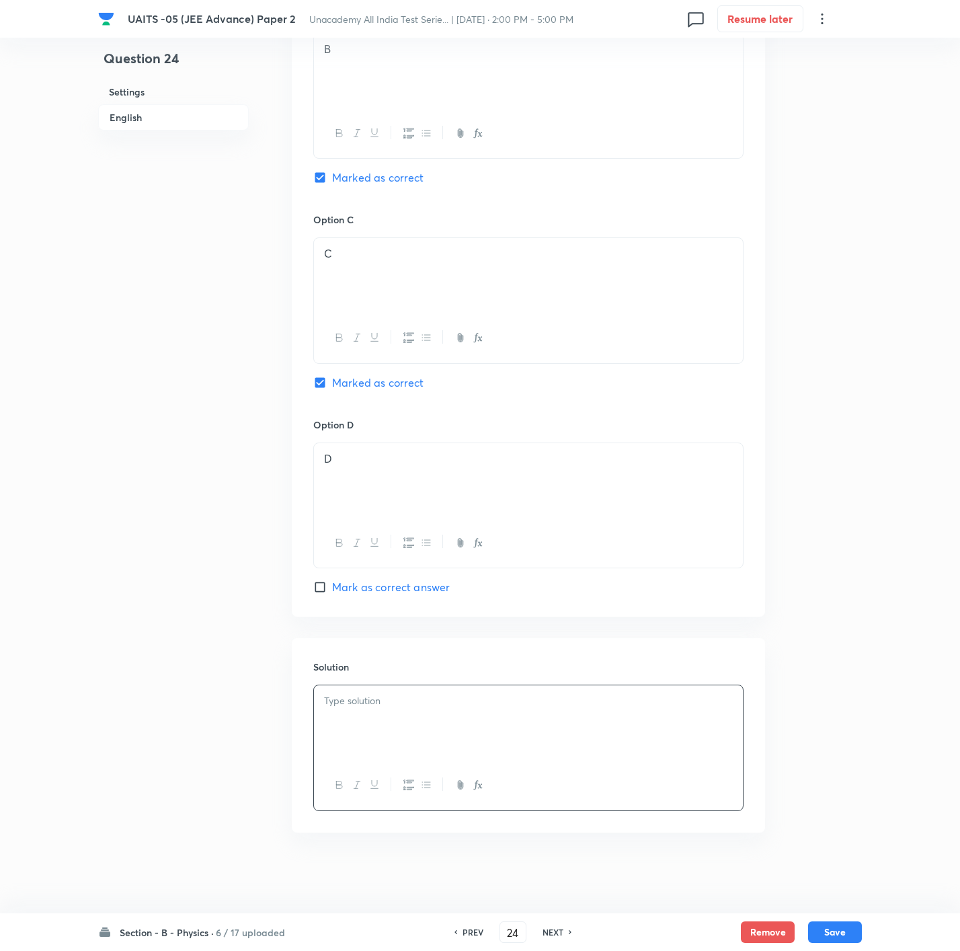
click at [643, 633] on p at bounding box center [528, 700] width 409 height 15
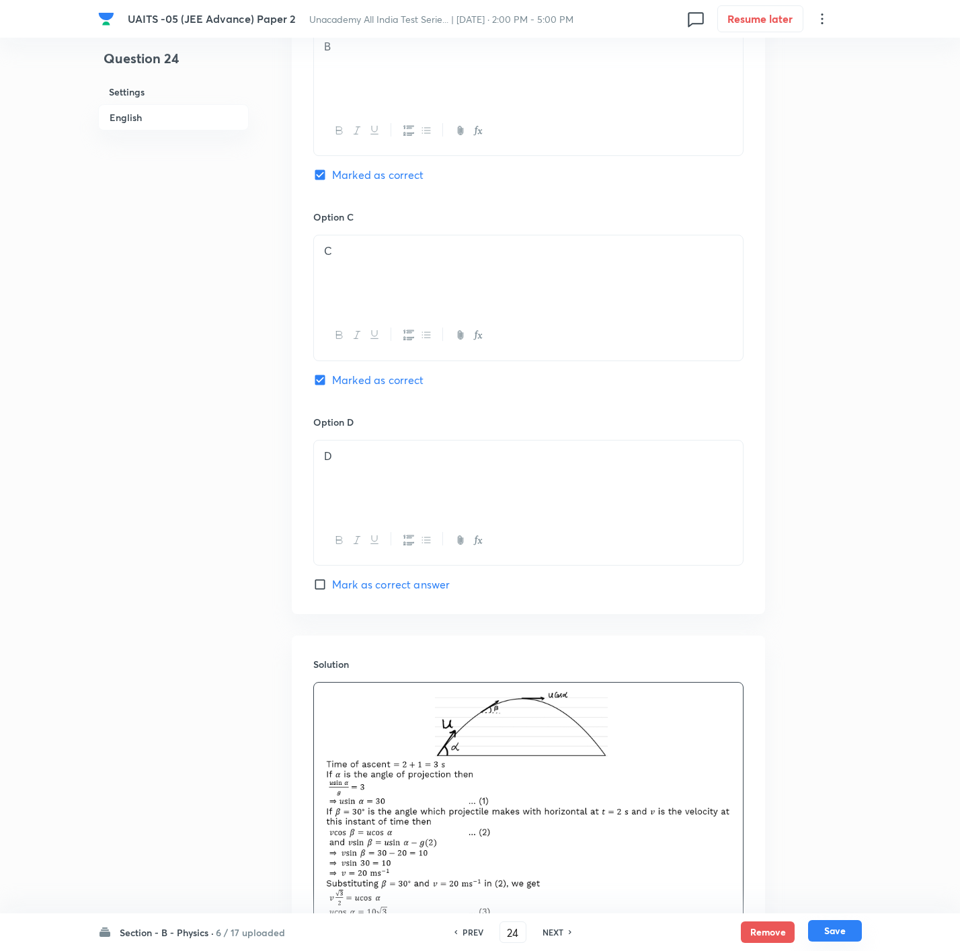
click at [643, 633] on button "Save" at bounding box center [835, 931] width 54 height 22
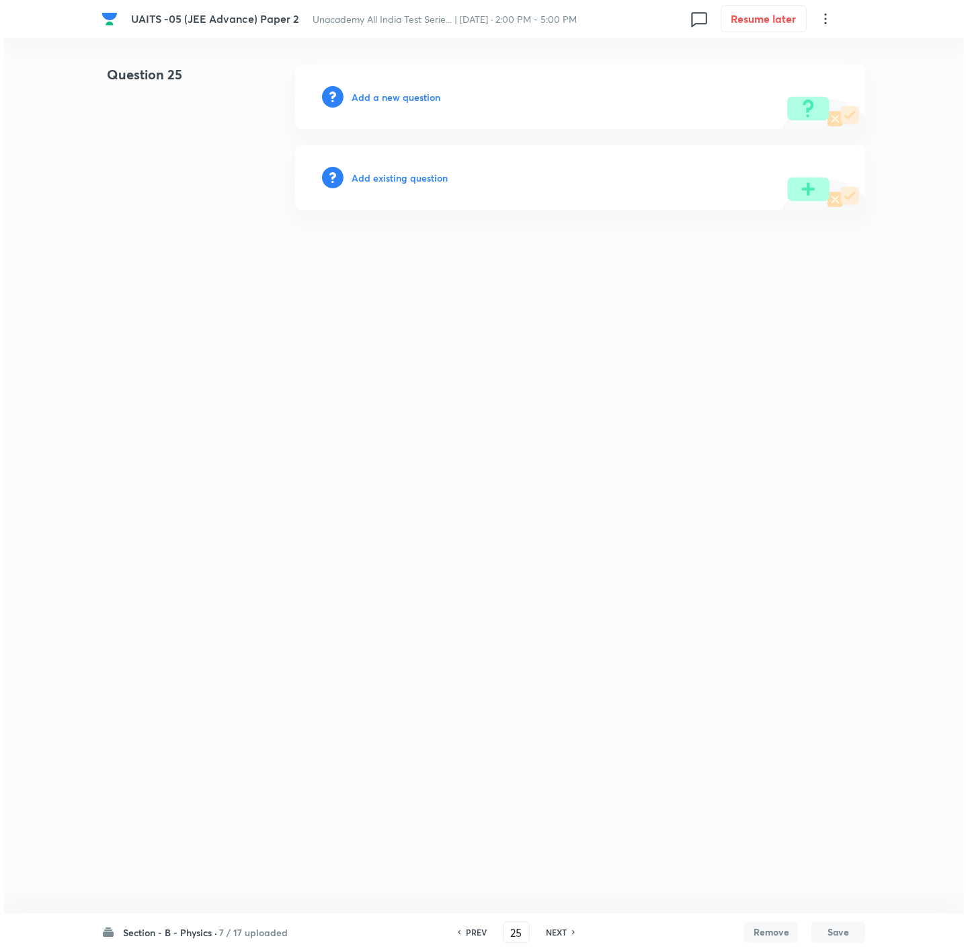
scroll to position [0, 0]
click at [414, 97] on h6 "Add a new question" at bounding box center [396, 97] width 89 height 14
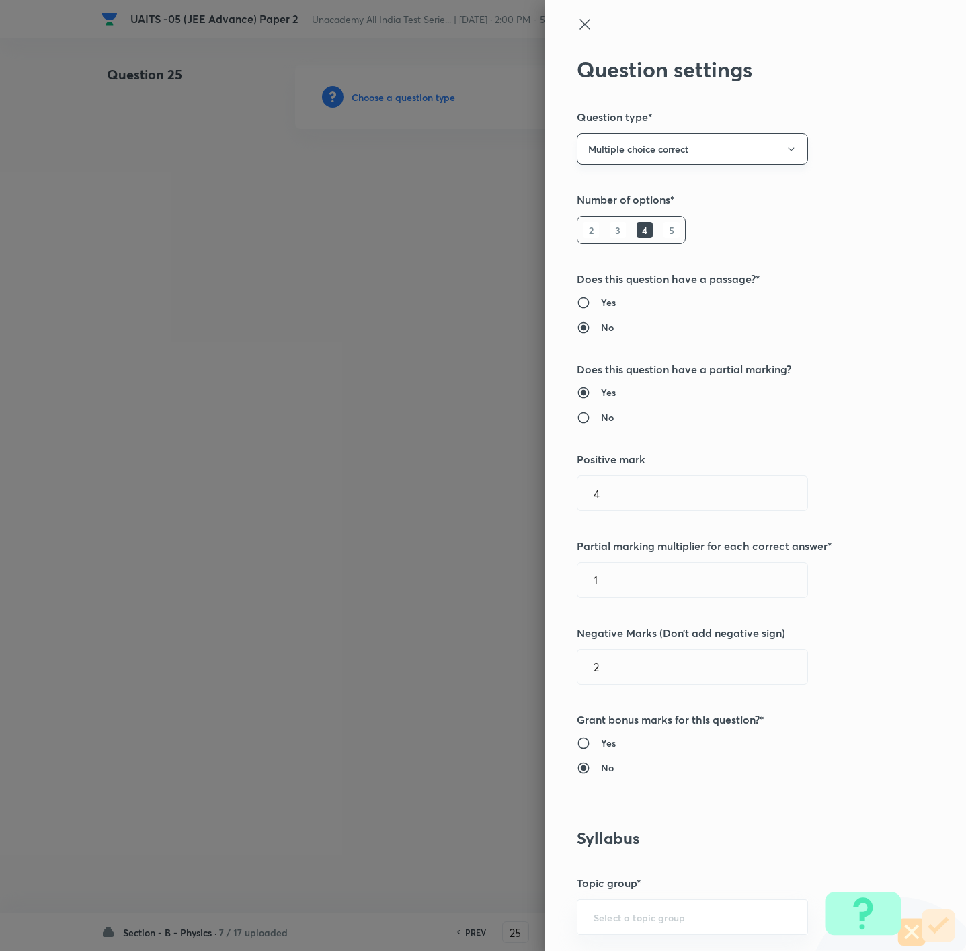
click at [643, 135] on button "Multiple choice correct" at bounding box center [692, 149] width 231 height 32
click at [624, 244] on span "Integer" at bounding box center [676, 240] width 214 height 14
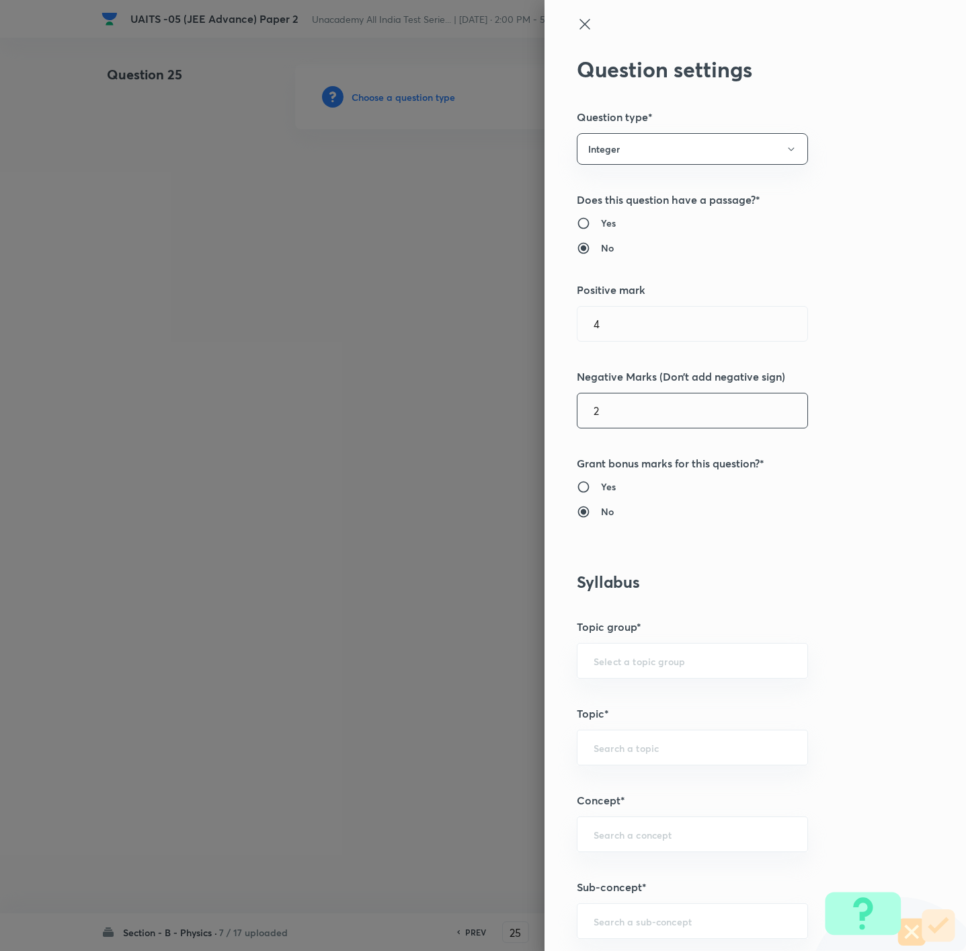
click at [622, 403] on input "2" at bounding box center [692, 410] width 230 height 34
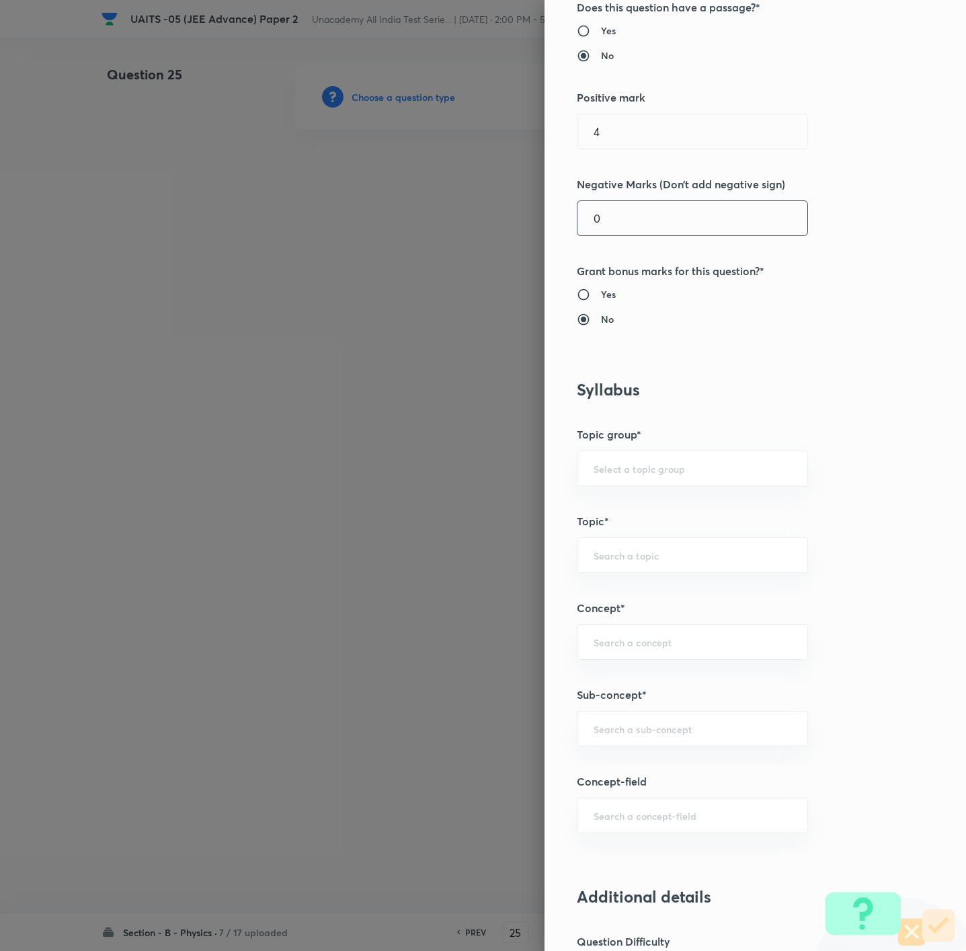
scroll to position [202, 0]
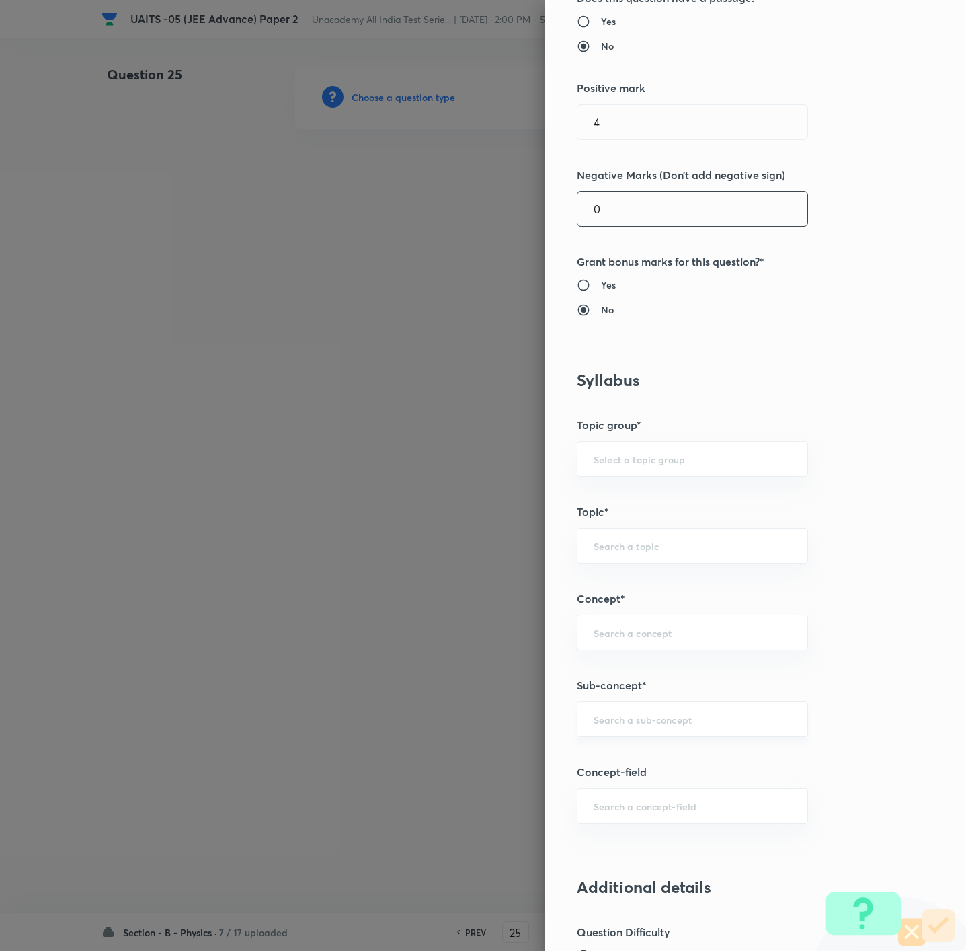
click at [643, 633] on div "​" at bounding box center [692, 719] width 231 height 36
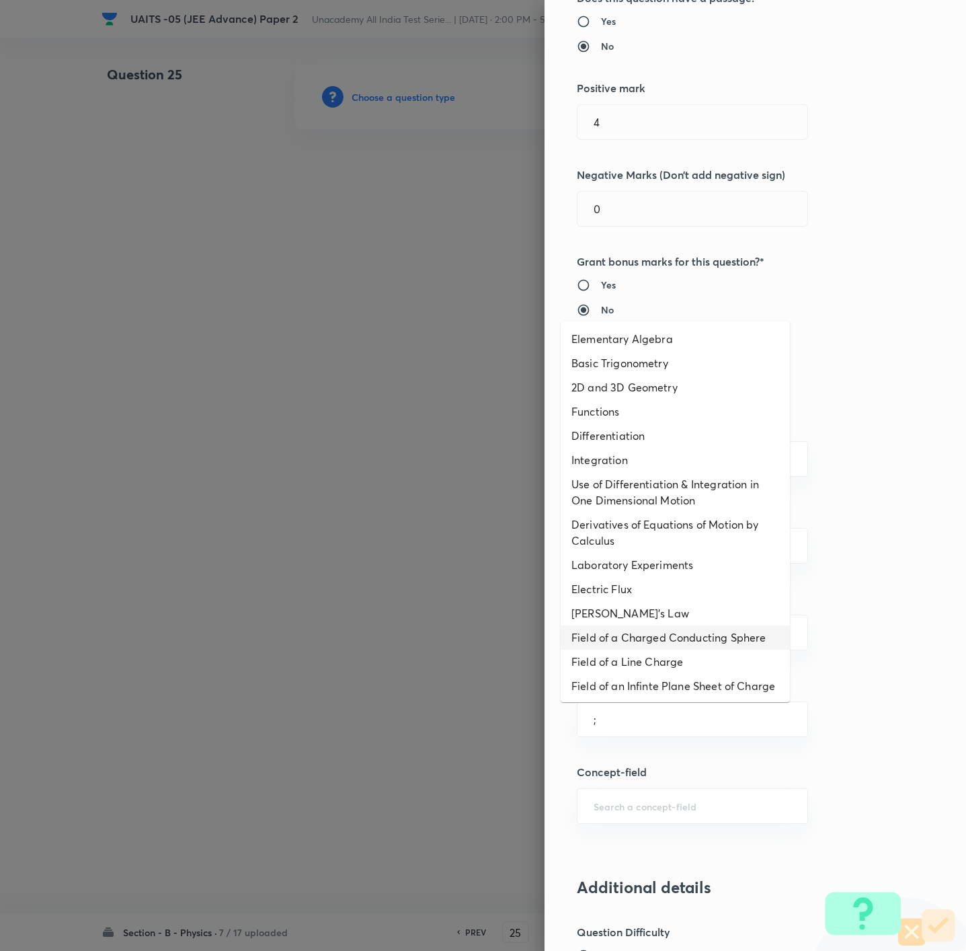
click at [625, 633] on li "Field of a Charged Conducting Sphere" at bounding box center [675, 637] width 229 height 24
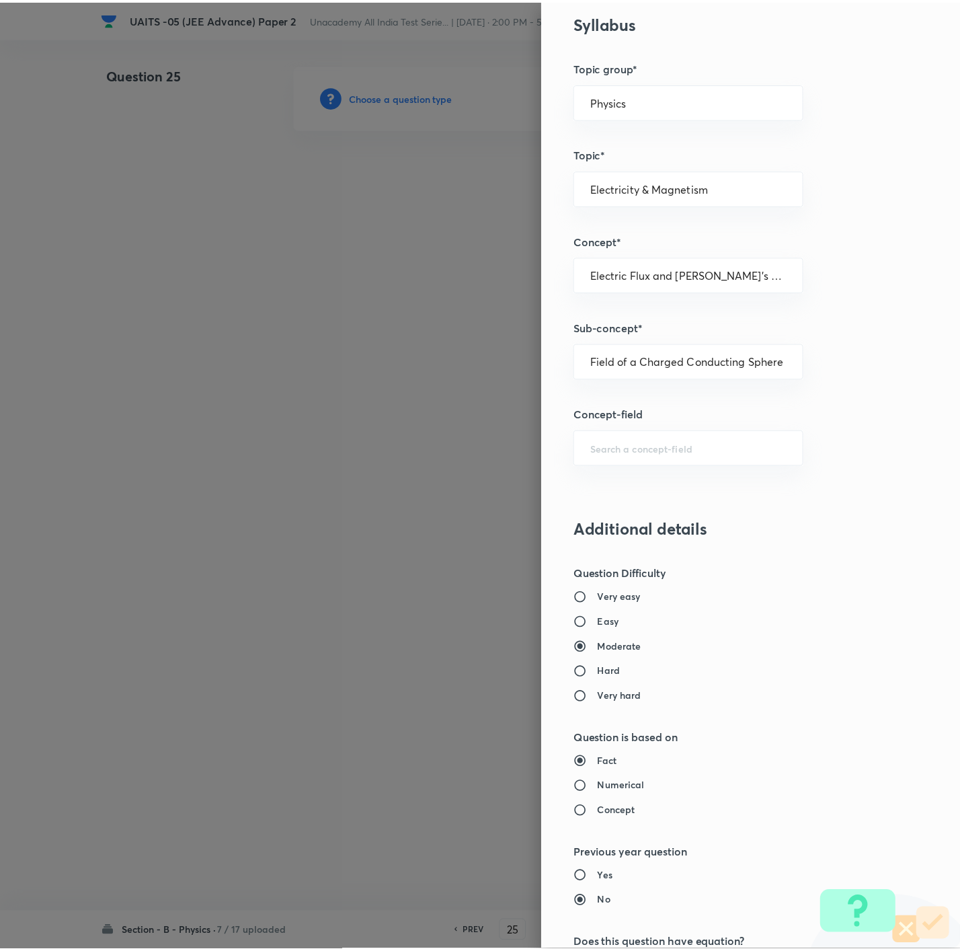
scroll to position [896, 0]
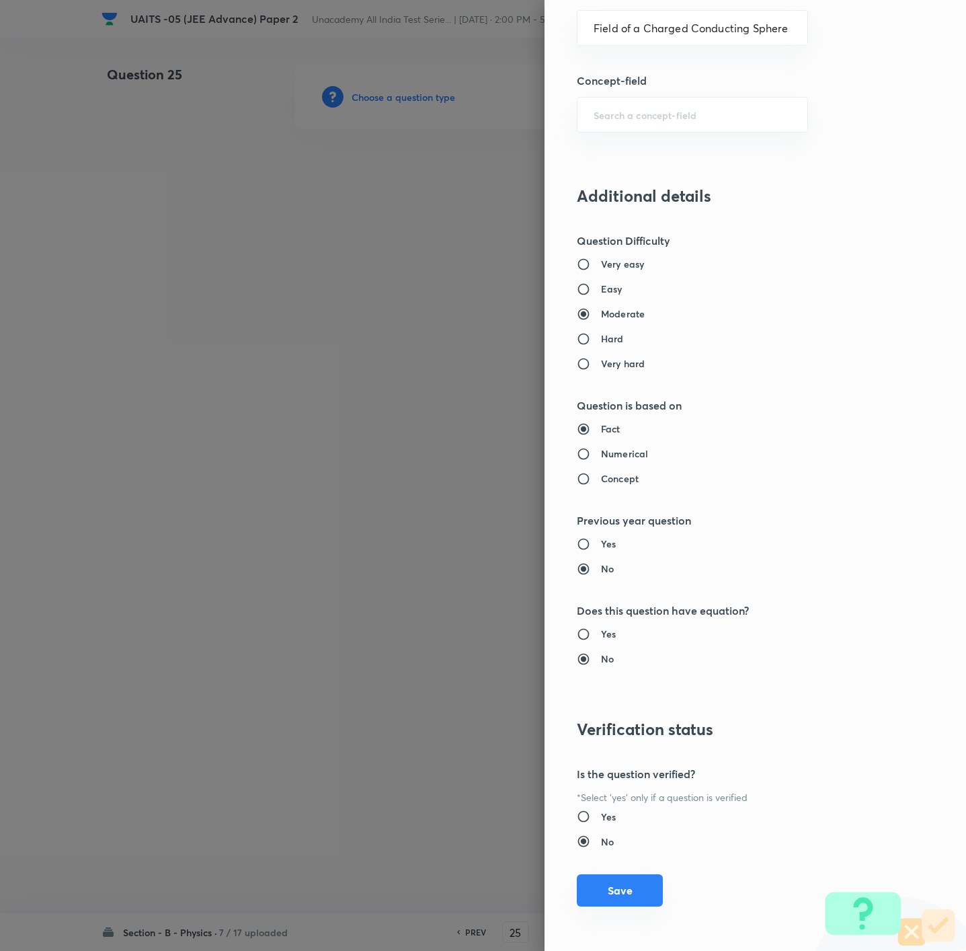
click at [625, 633] on button "Save" at bounding box center [620, 890] width 86 height 32
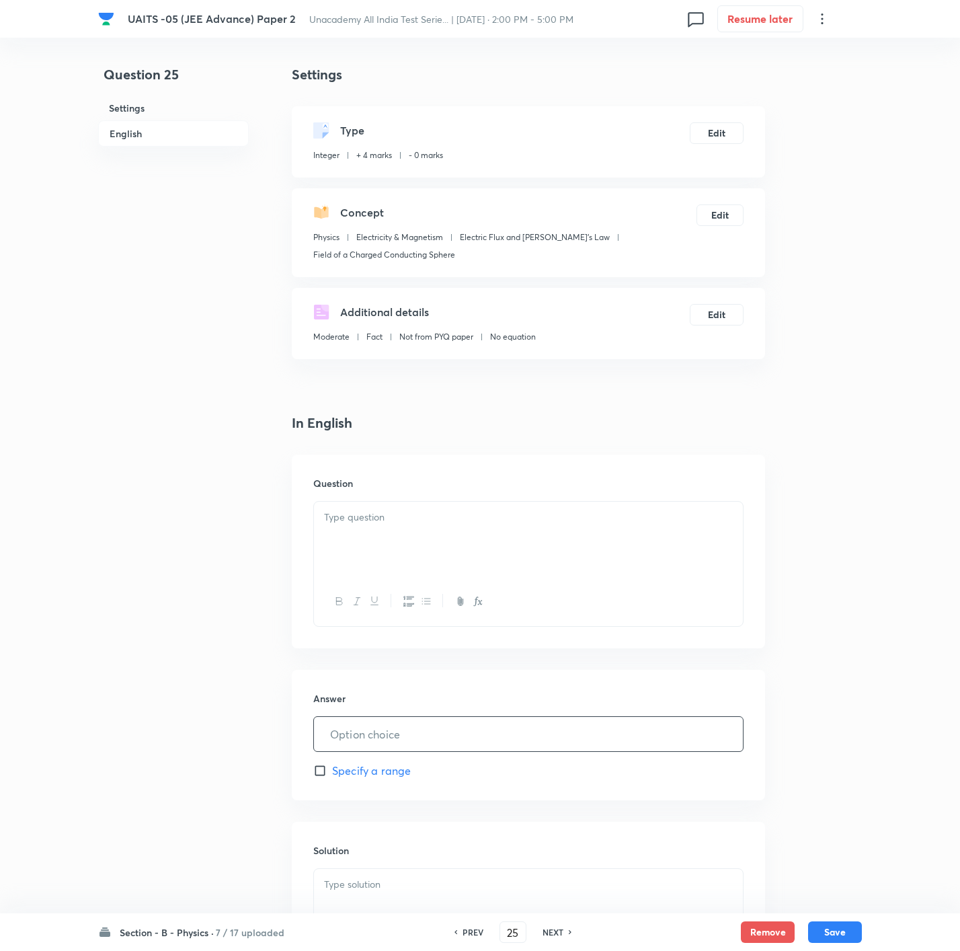
click at [389, 633] on input "text" at bounding box center [528, 734] width 429 height 34
click at [483, 529] on div at bounding box center [528, 538] width 429 height 75
paste div
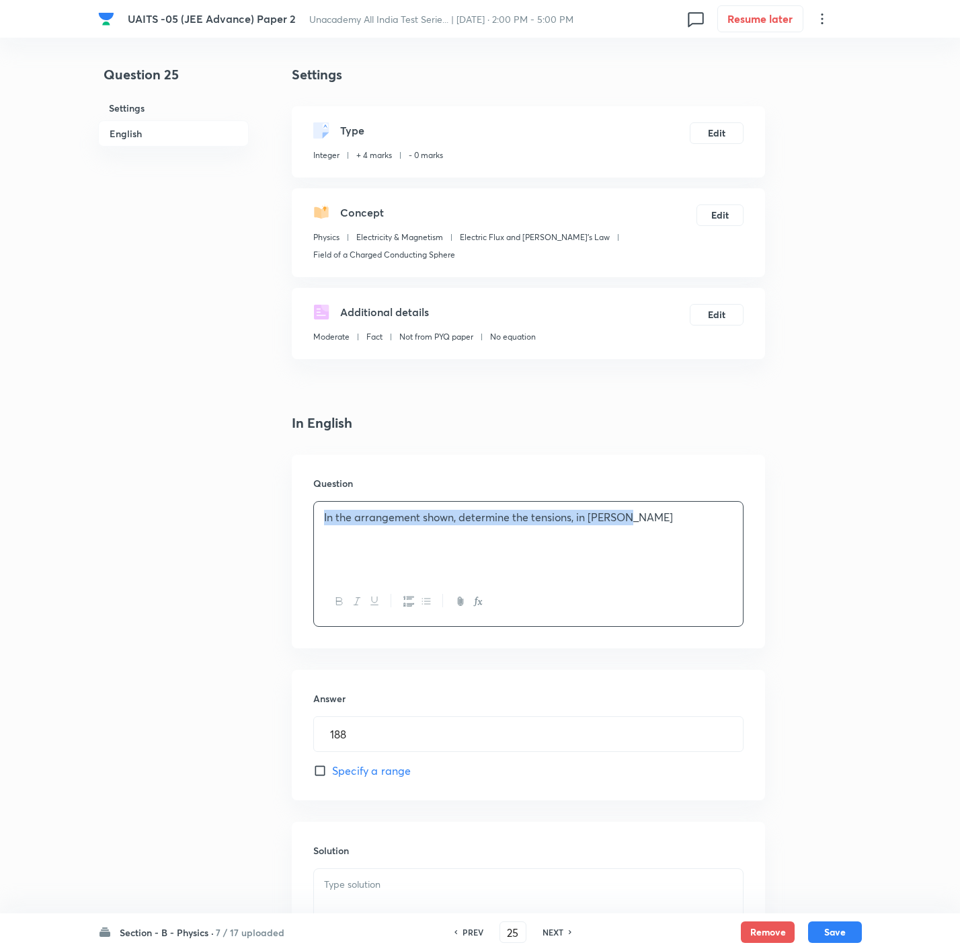
drag, startPoint x: 682, startPoint y: 525, endPoint x: 159, endPoint y: 532, distance: 523.1
click at [159, 532] on div "Question 25 Settings English Settings Type Integer + 4 marks - 0 marks Edit Con…" at bounding box center [480, 567] width 764 height 1005
click at [643, 538] on div at bounding box center [528, 538] width 429 height 75
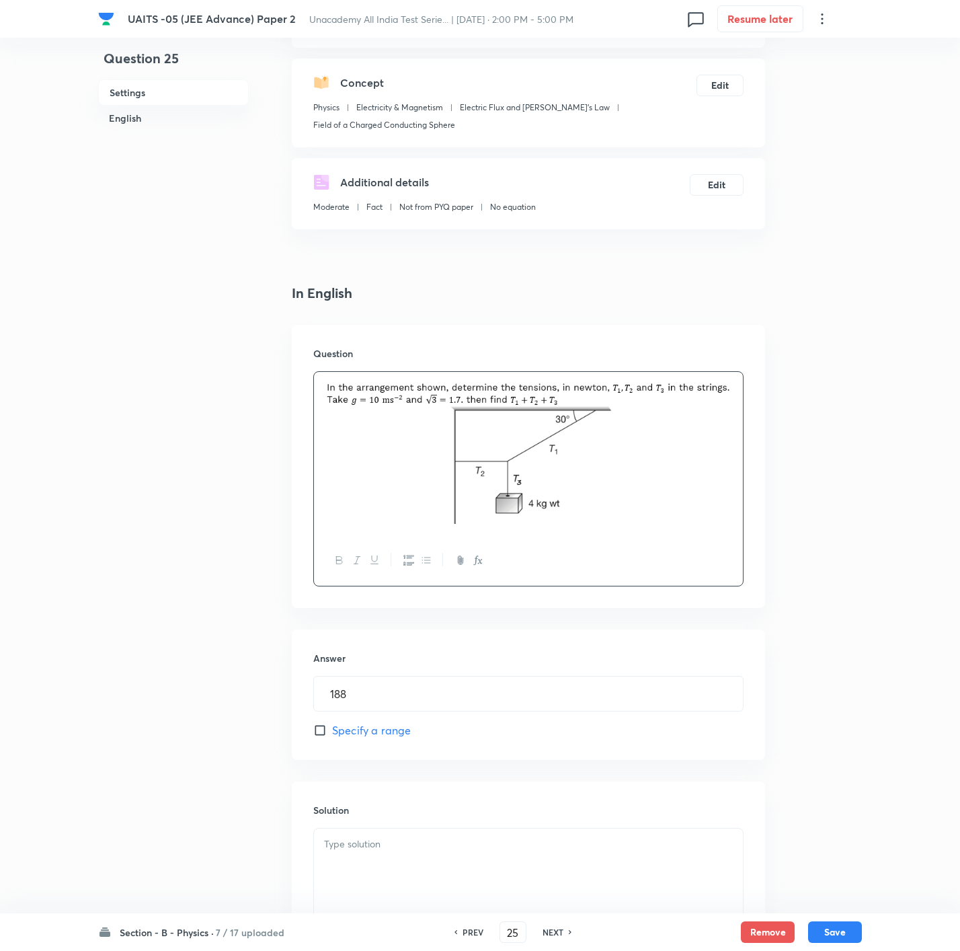
scroll to position [274, 0]
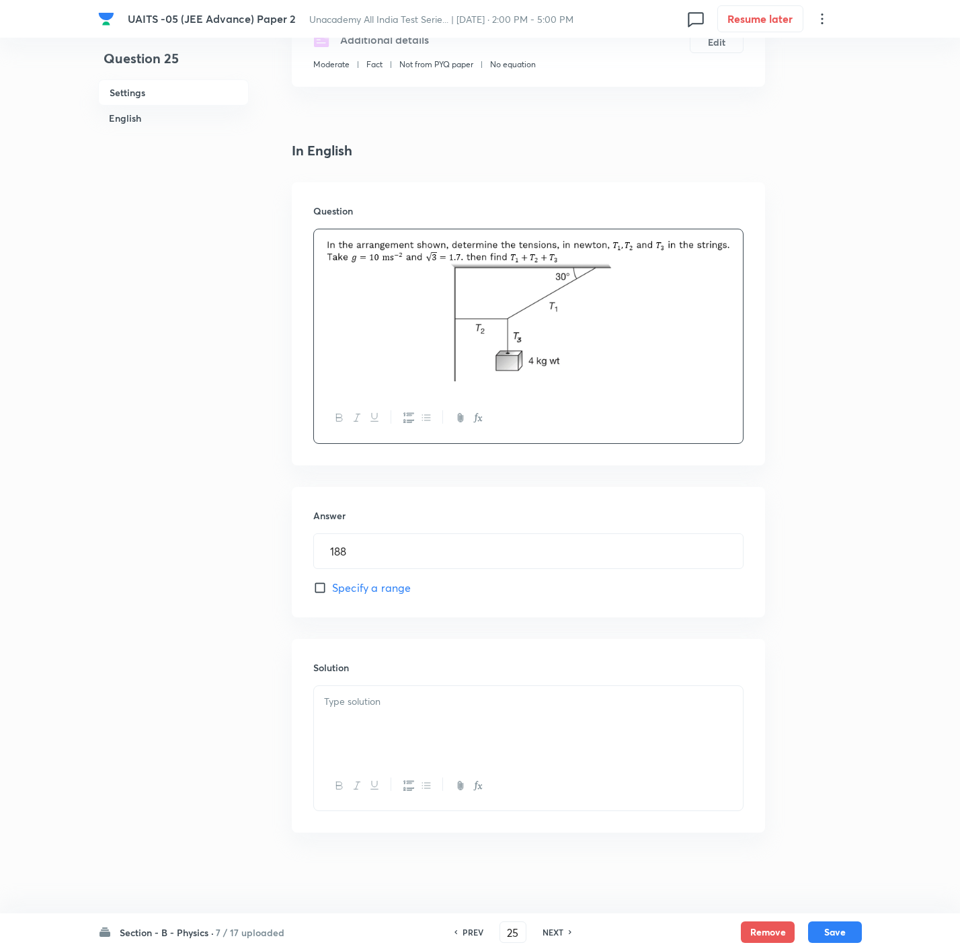
click at [598, 633] on div at bounding box center [528, 723] width 429 height 75
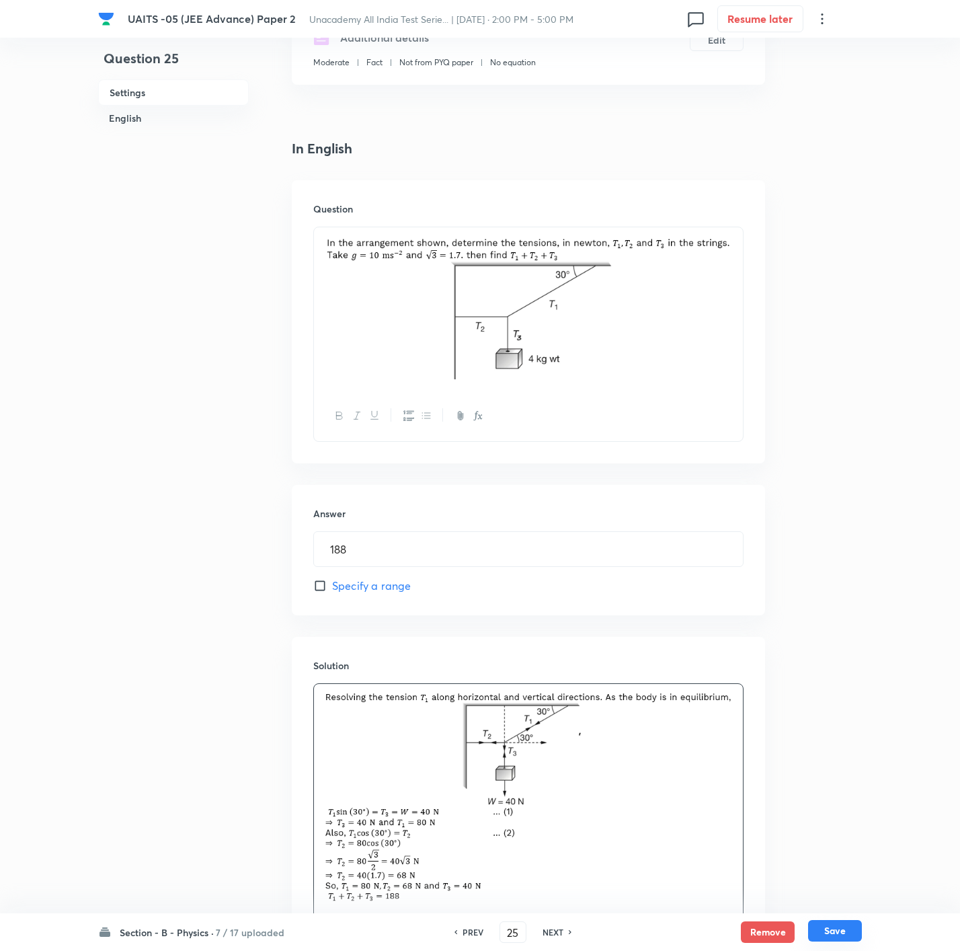
click at [643, 633] on button "Save" at bounding box center [835, 931] width 54 height 22
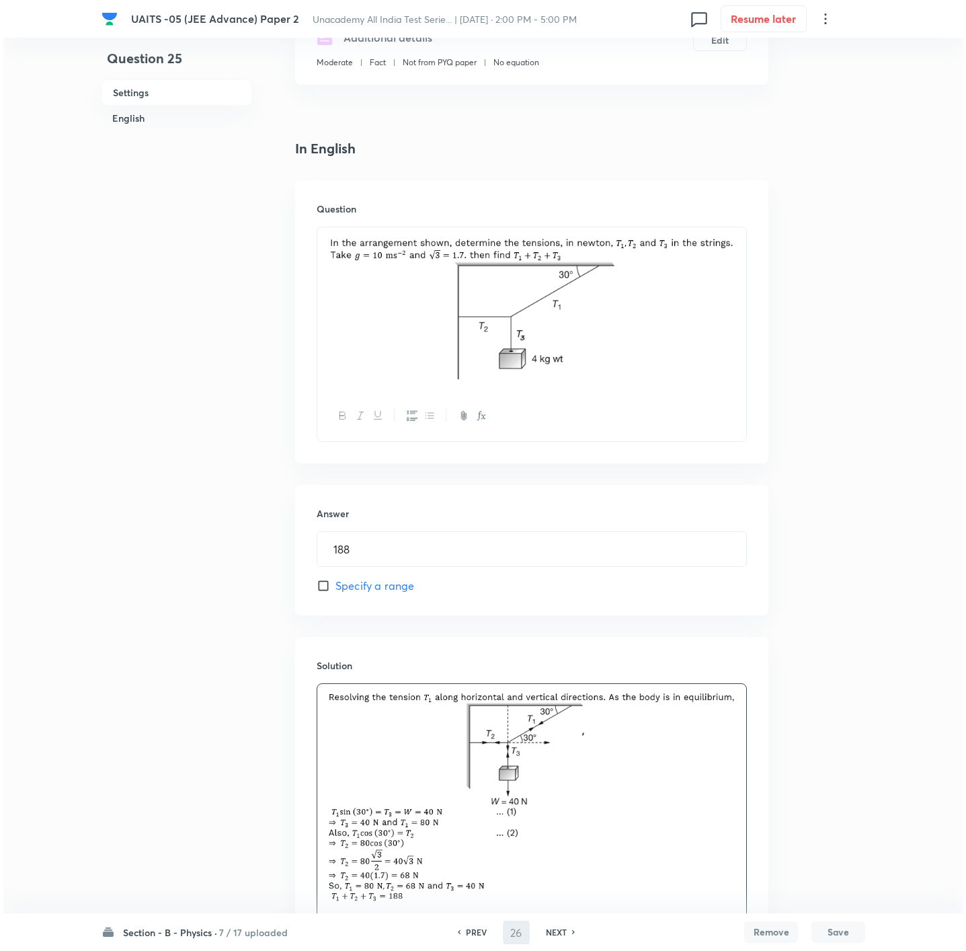
scroll to position [0, 0]
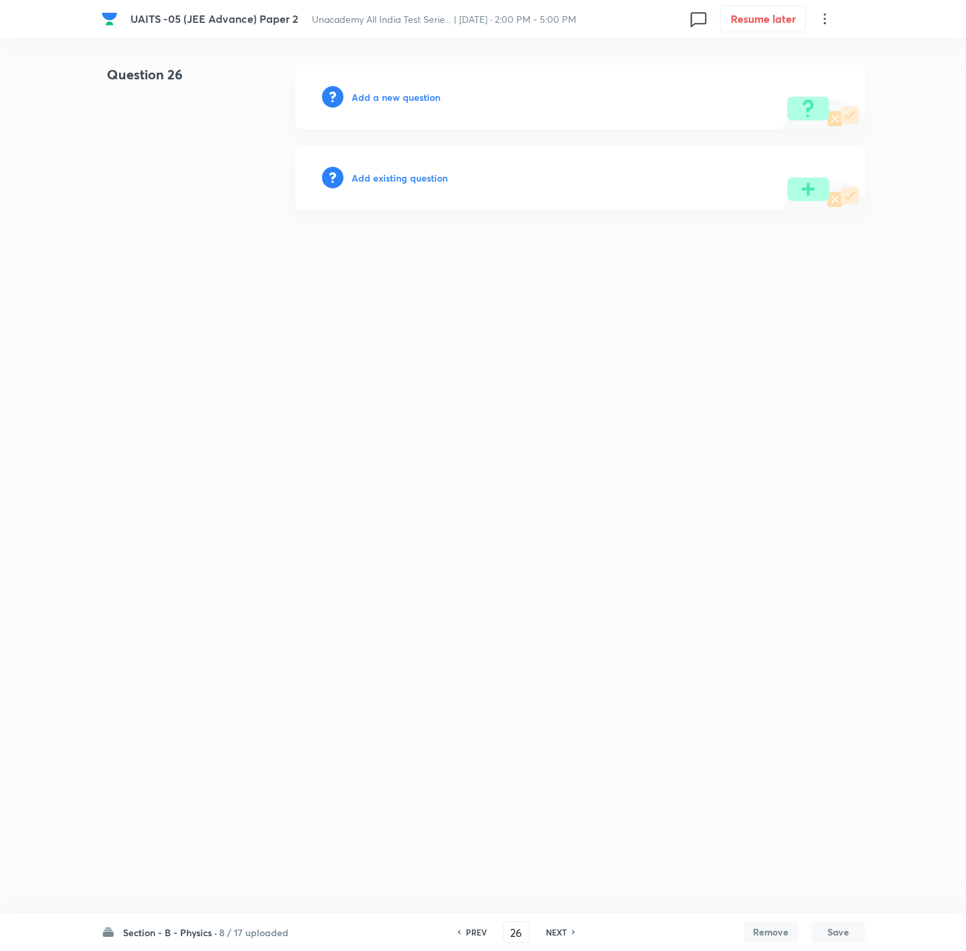
click at [398, 97] on h6 "Add a new question" at bounding box center [396, 97] width 89 height 14
click at [398, 97] on h6 "Choose a question type" at bounding box center [404, 97] width 104 height 14
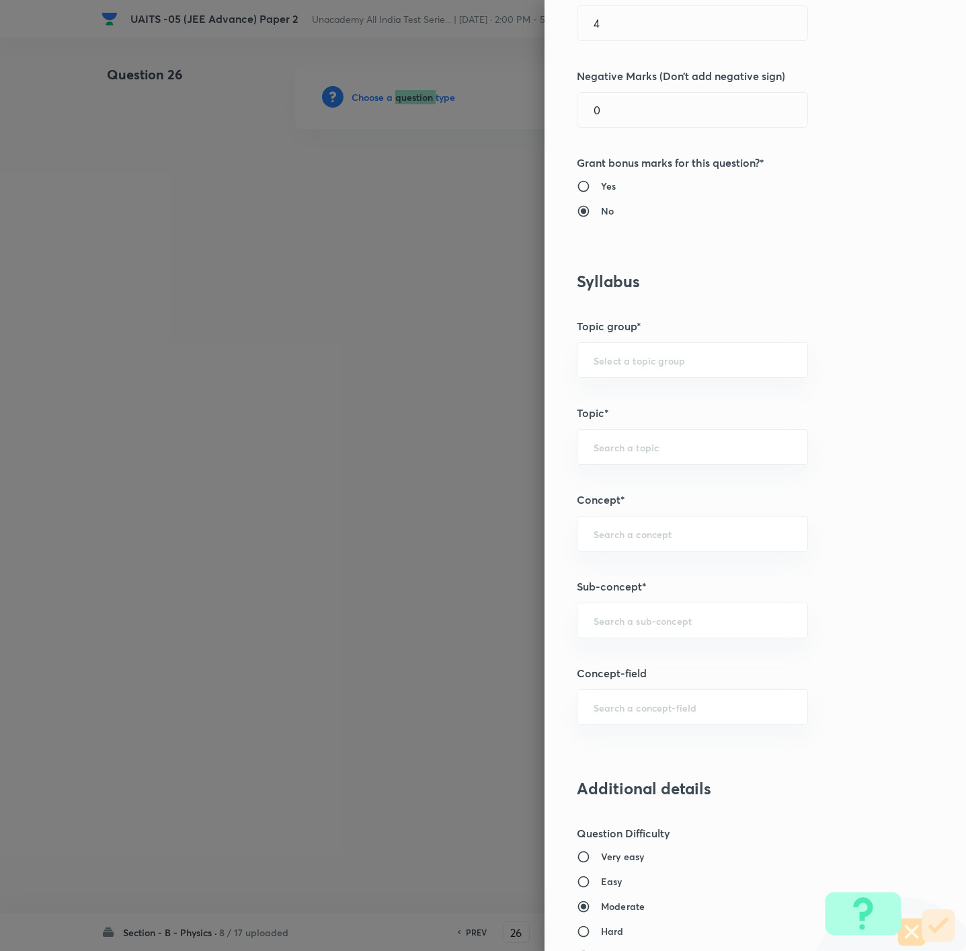
scroll to position [303, 0]
drag, startPoint x: 646, startPoint y: 617, endPoint x: 646, endPoint y: 577, distance: 40.3
click at [643, 617] on input "text" at bounding box center [693, 618] width 198 height 13
paste input "Kinematics-2D"
click at [643, 633] on li "Kinematics-2D" at bounding box center [675, 660] width 229 height 24
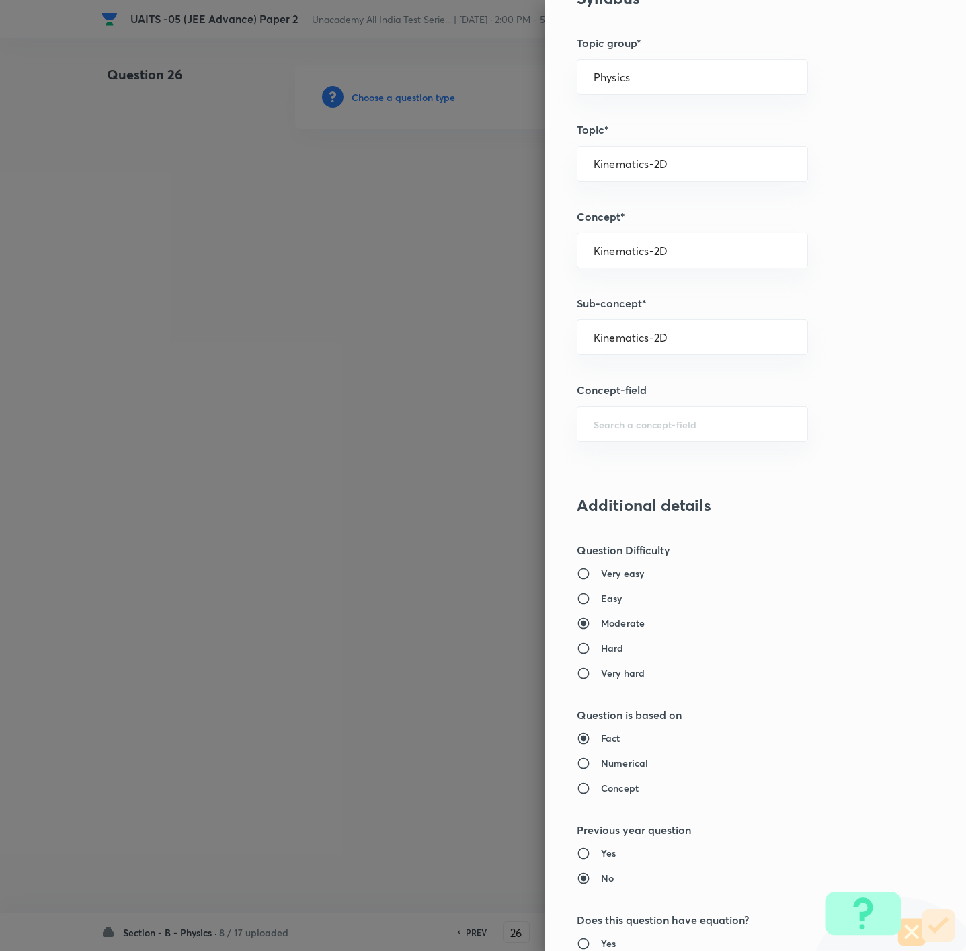
scroll to position [807, 0]
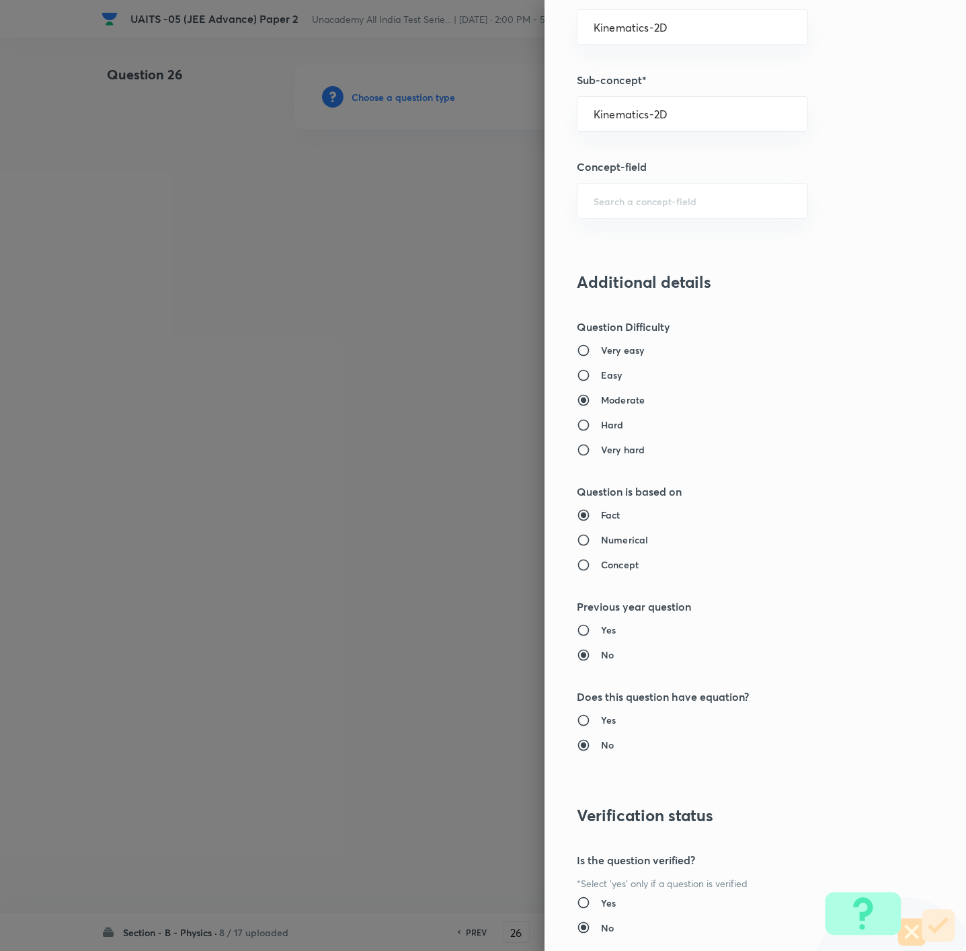
click at [601, 381] on h6 "Easy" at bounding box center [612, 375] width 22 height 14
click at [597, 381] on input "Easy" at bounding box center [589, 374] width 24 height 13
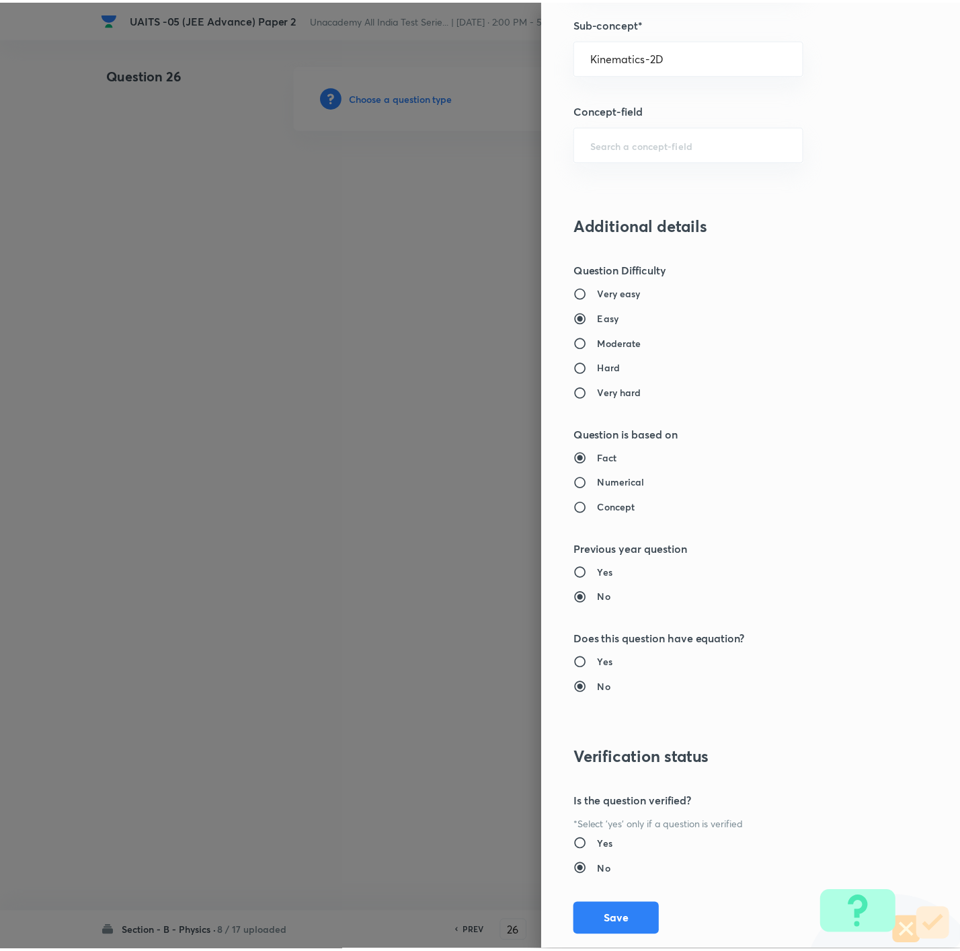
scroll to position [896, 0]
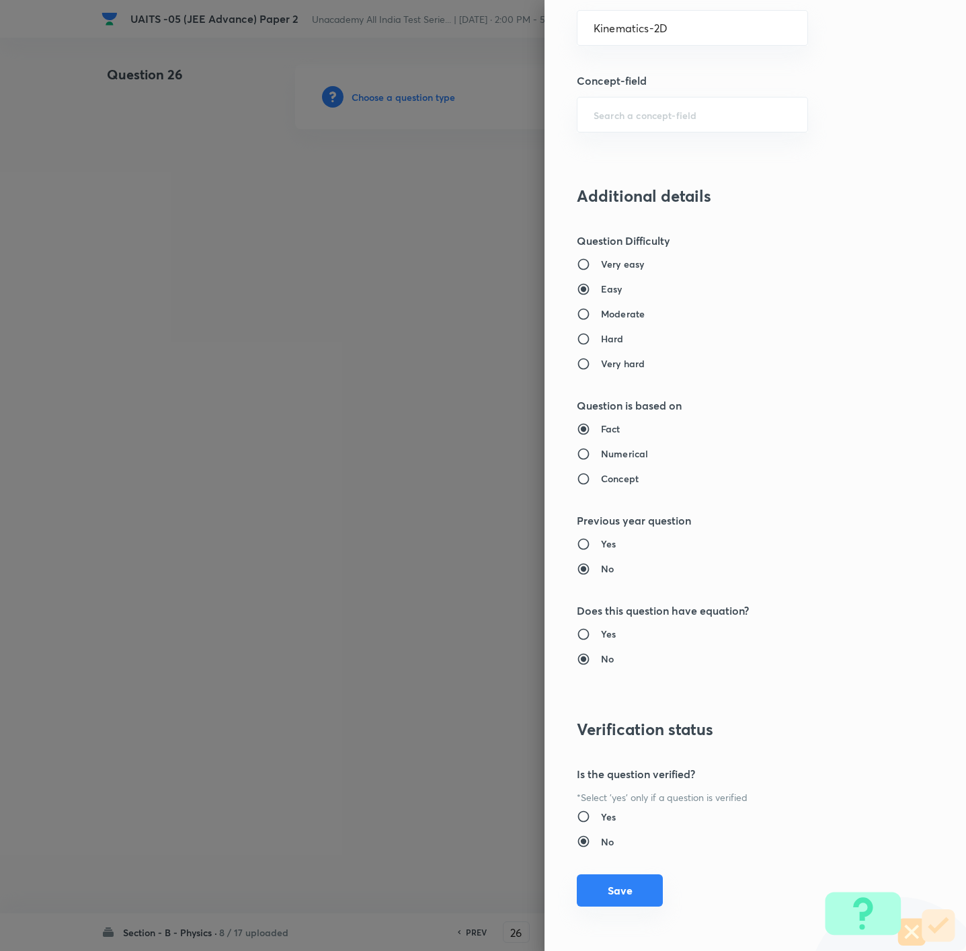
click at [589, 633] on button "Save" at bounding box center [620, 890] width 86 height 32
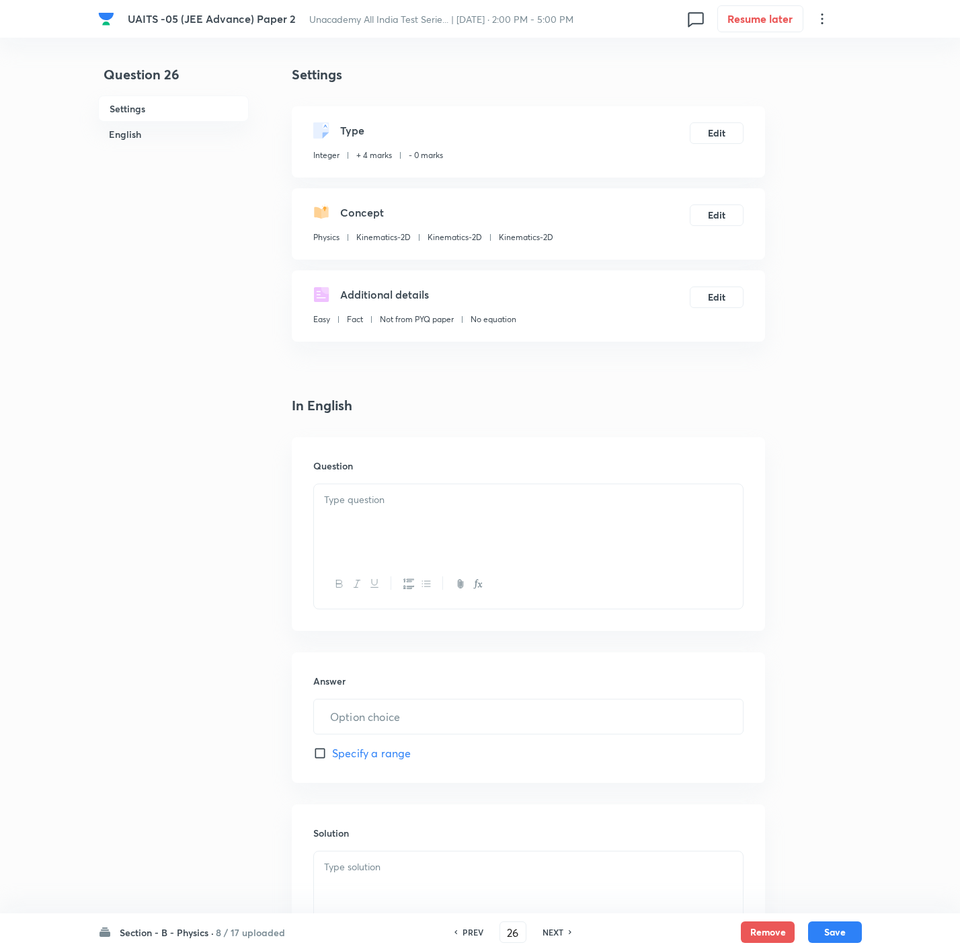
click at [411, 496] on p at bounding box center [528, 499] width 409 height 15
click at [509, 633] on input "text" at bounding box center [528, 716] width 429 height 34
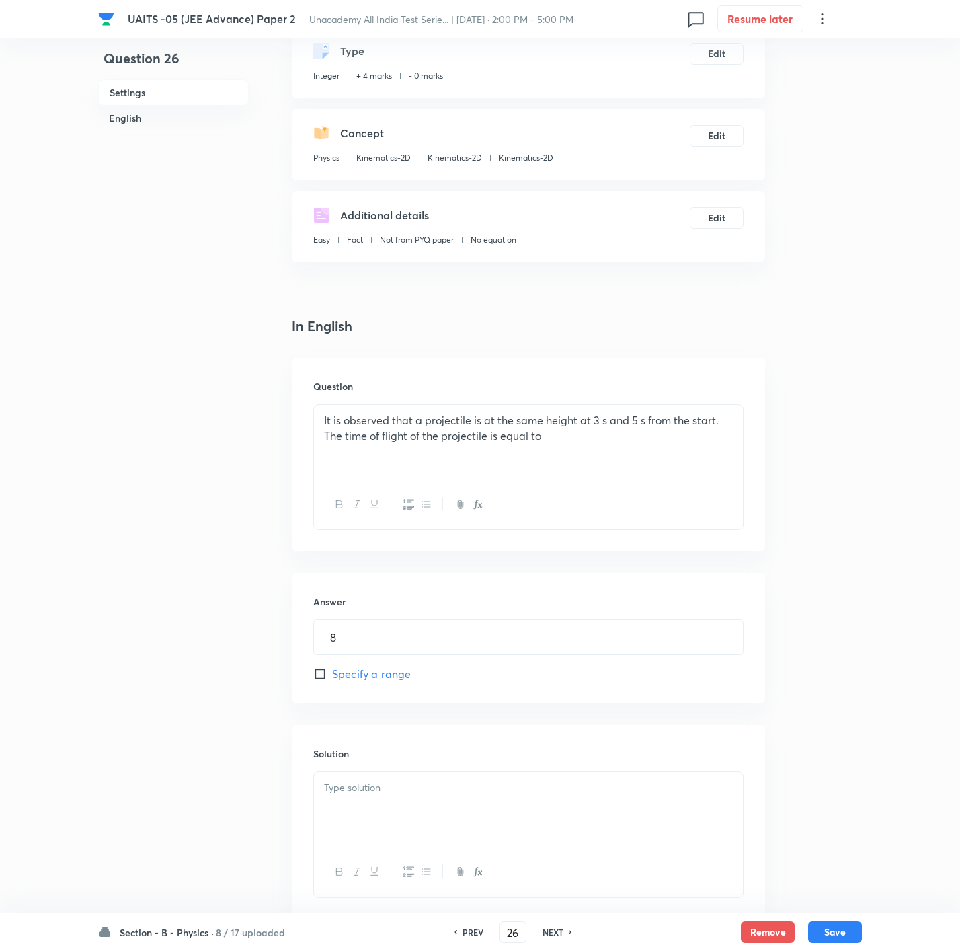
scroll to position [167, 0]
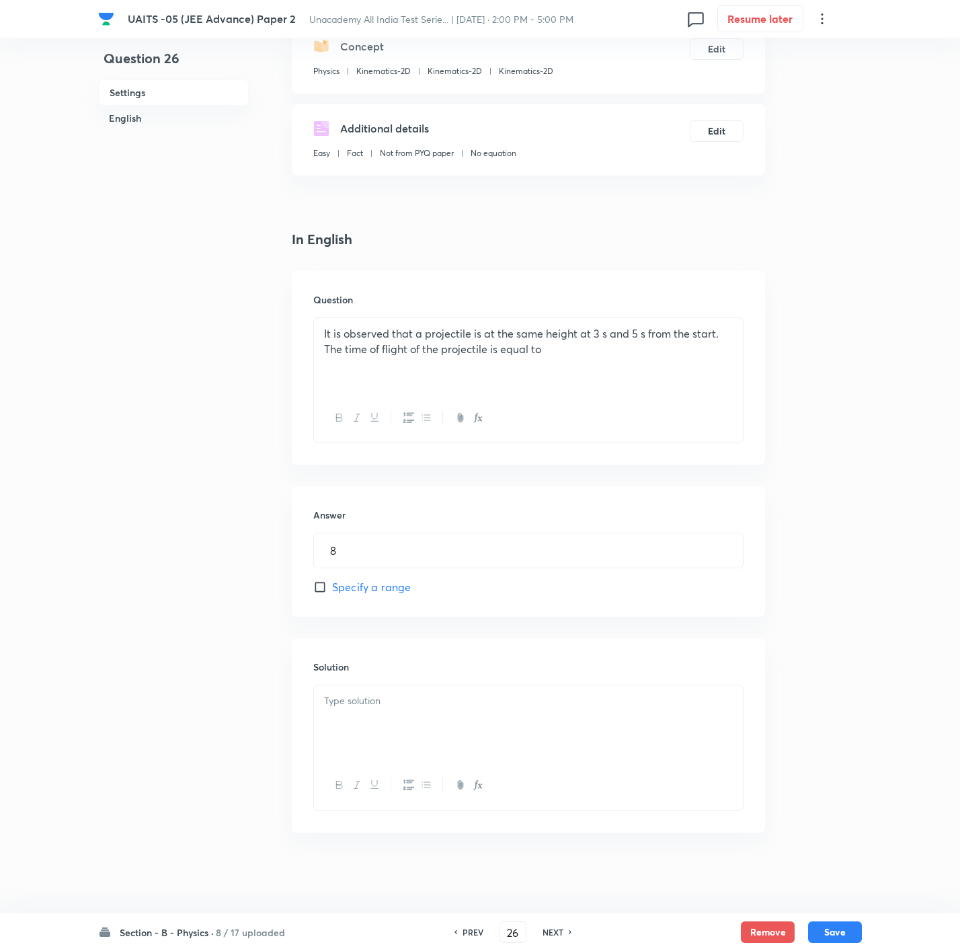
click at [555, 633] on div at bounding box center [528, 722] width 429 height 75
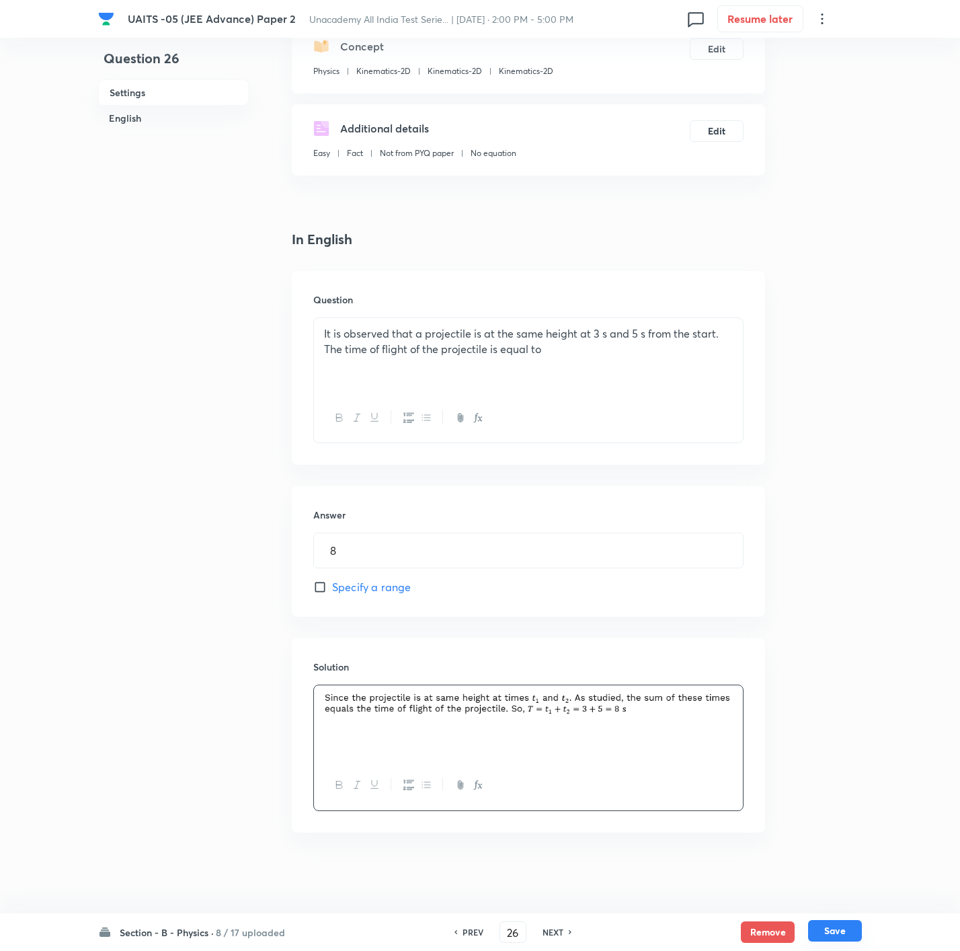
click at [643, 633] on button "Save" at bounding box center [835, 931] width 54 height 22
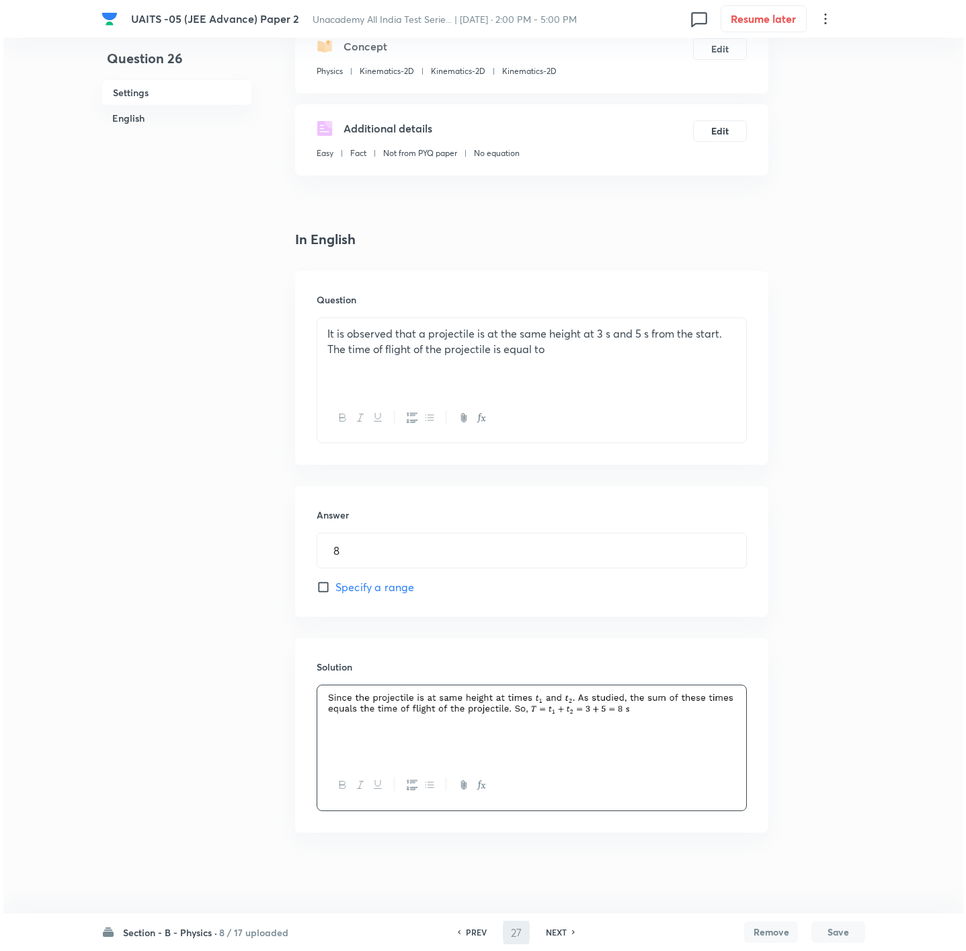
scroll to position [0, 0]
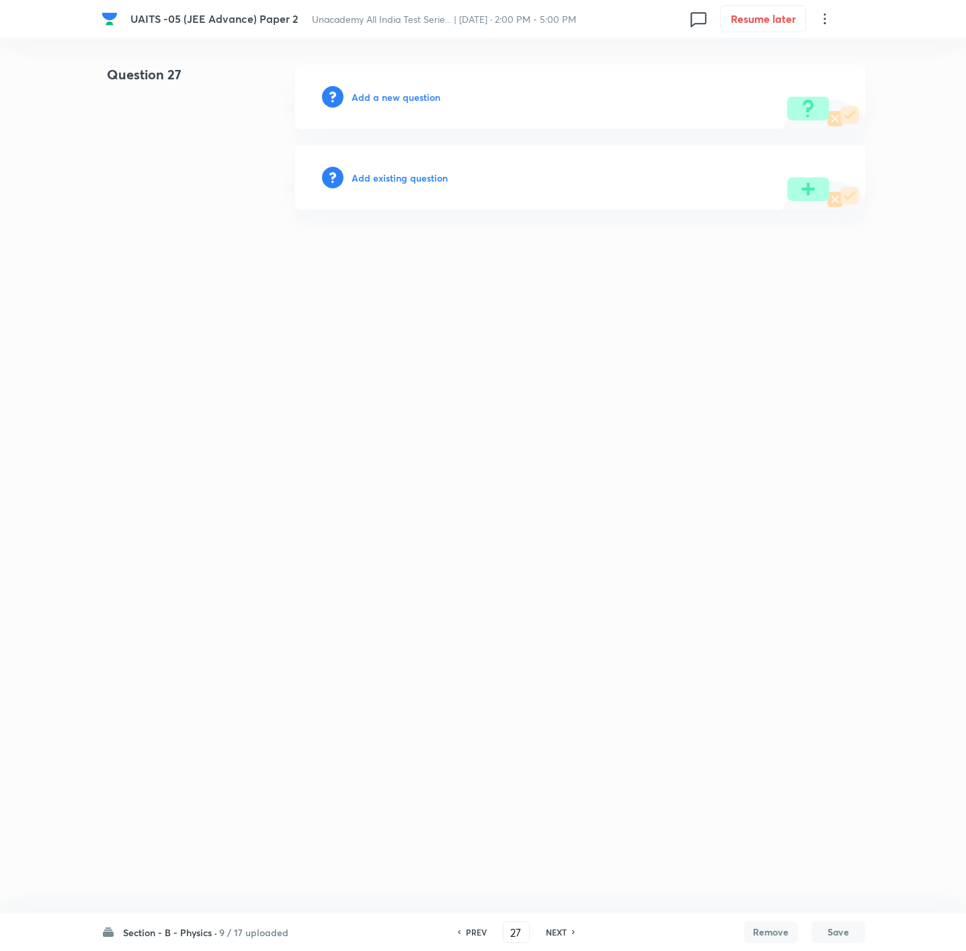
click at [407, 102] on h6 "Add a new question" at bounding box center [396, 97] width 89 height 14
click at [407, 102] on h6 "Choose a question type" at bounding box center [404, 97] width 104 height 14
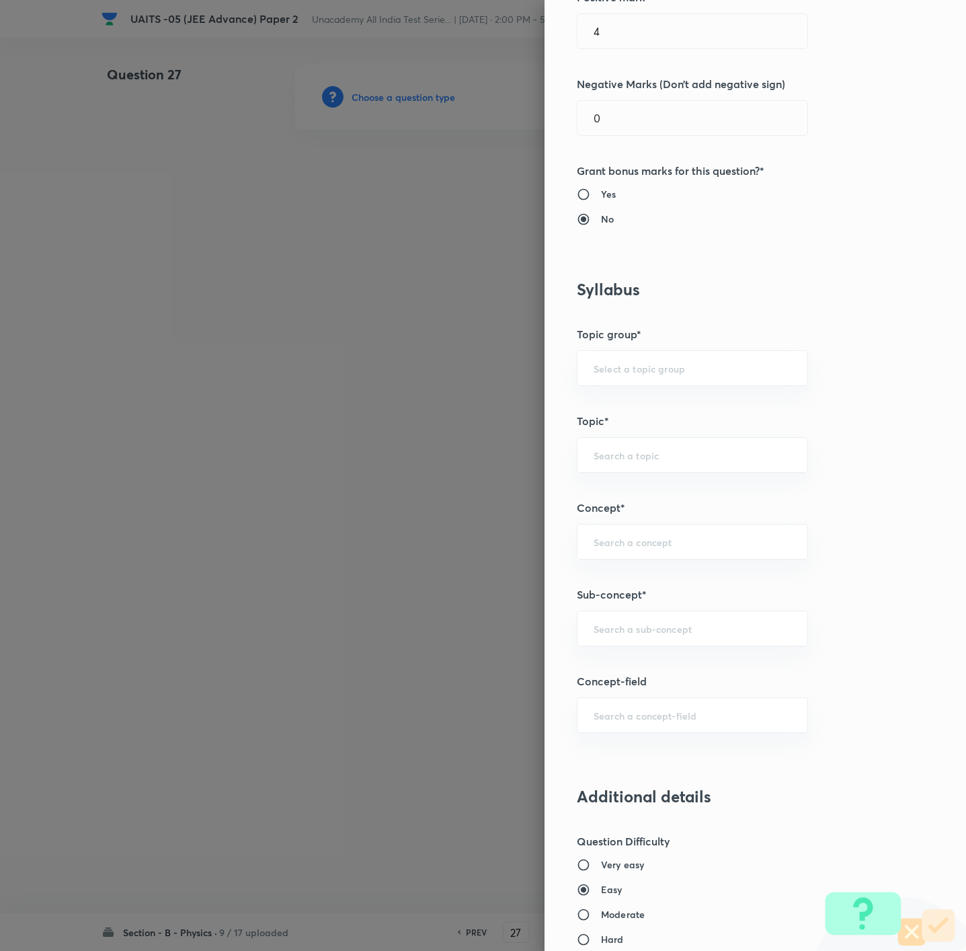
scroll to position [303, 0]
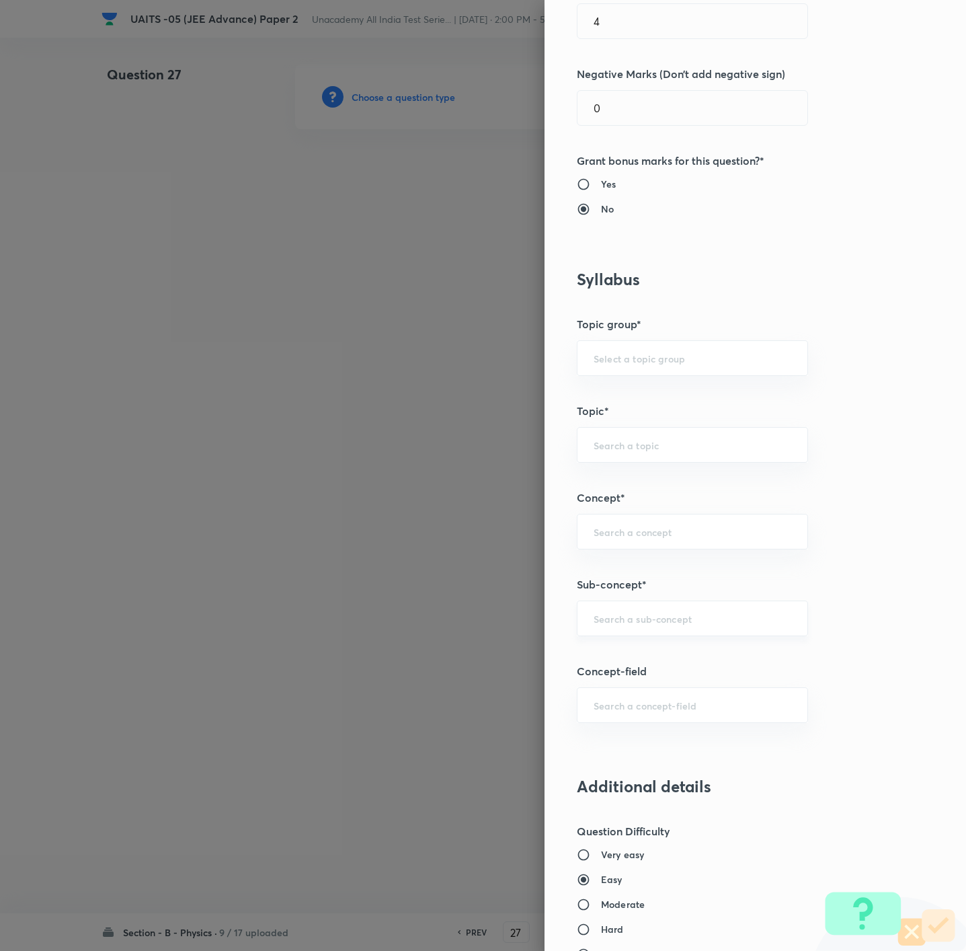
drag, startPoint x: 628, startPoint y: 594, endPoint x: 634, endPoint y: 617, distance: 24.3
click at [630, 606] on div "Question settings Question type* Integer Does this question have a passage?* Ye…" at bounding box center [755, 475] width 421 height 951
click at [634, 617] on input "text" at bounding box center [693, 618] width 198 height 13
paste input "Kinematics 1D"
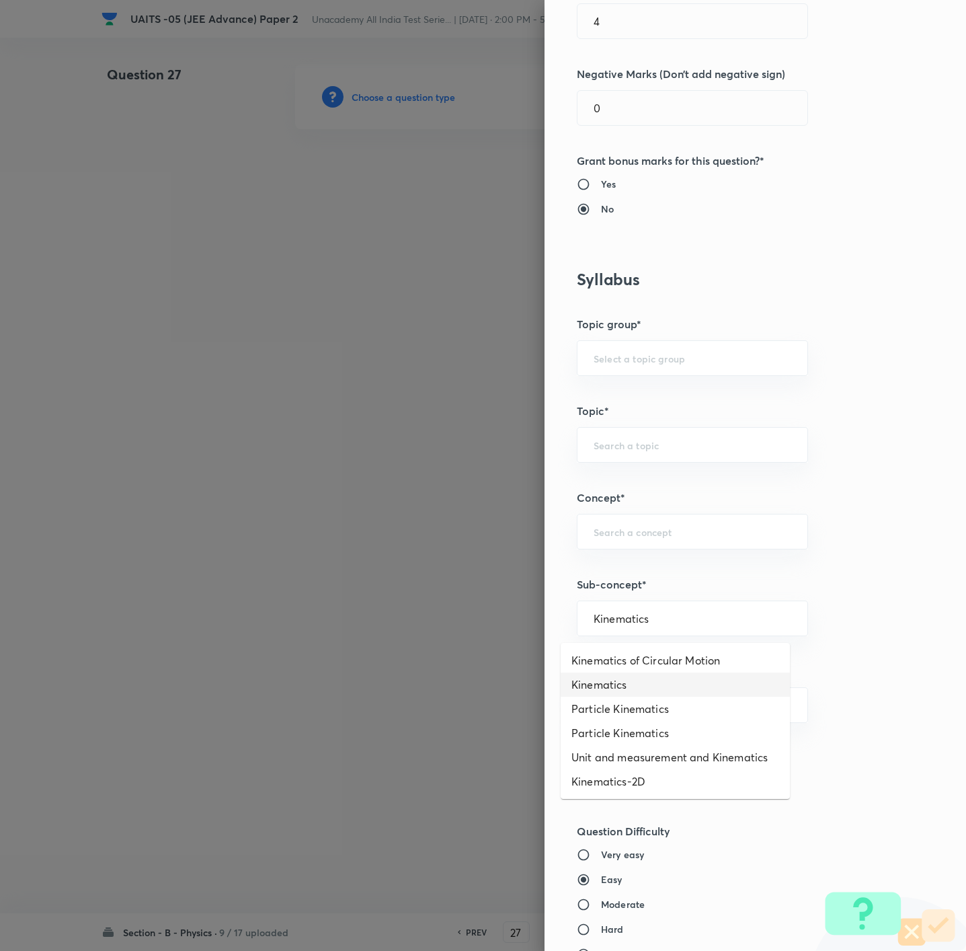
click at [643, 633] on li "Kinematics" at bounding box center [675, 684] width 229 height 24
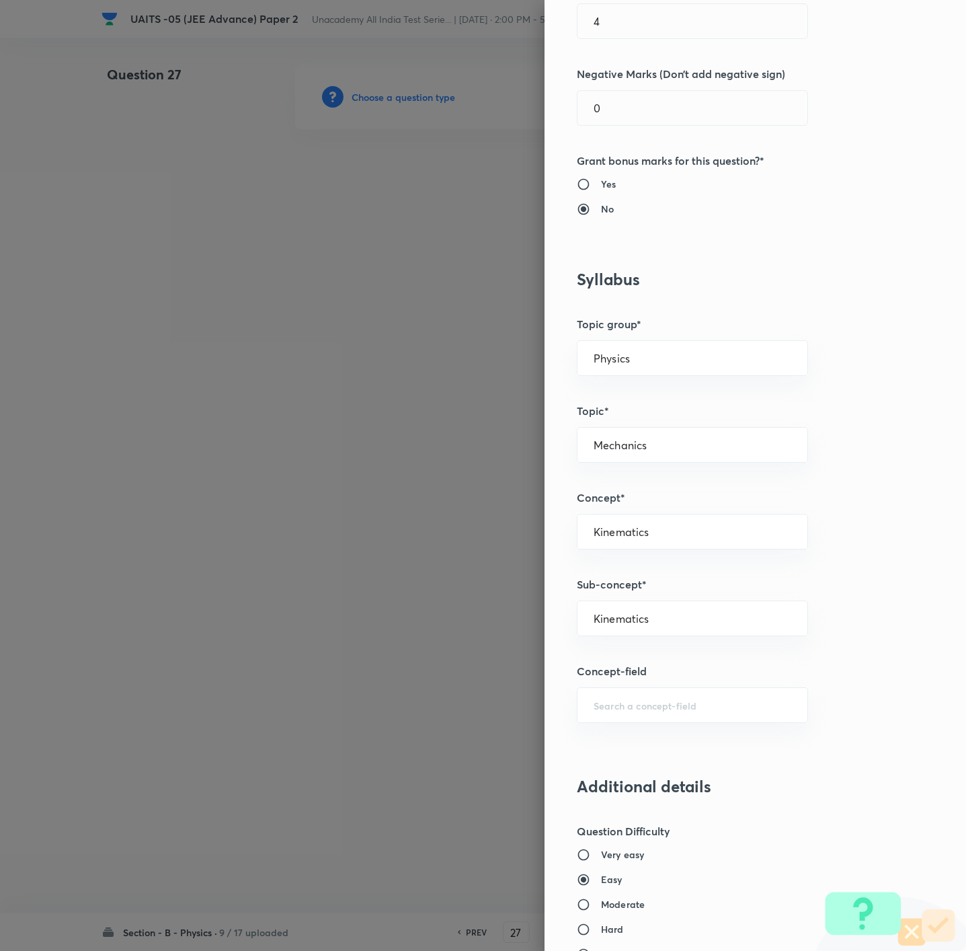
scroll to position [403, 0]
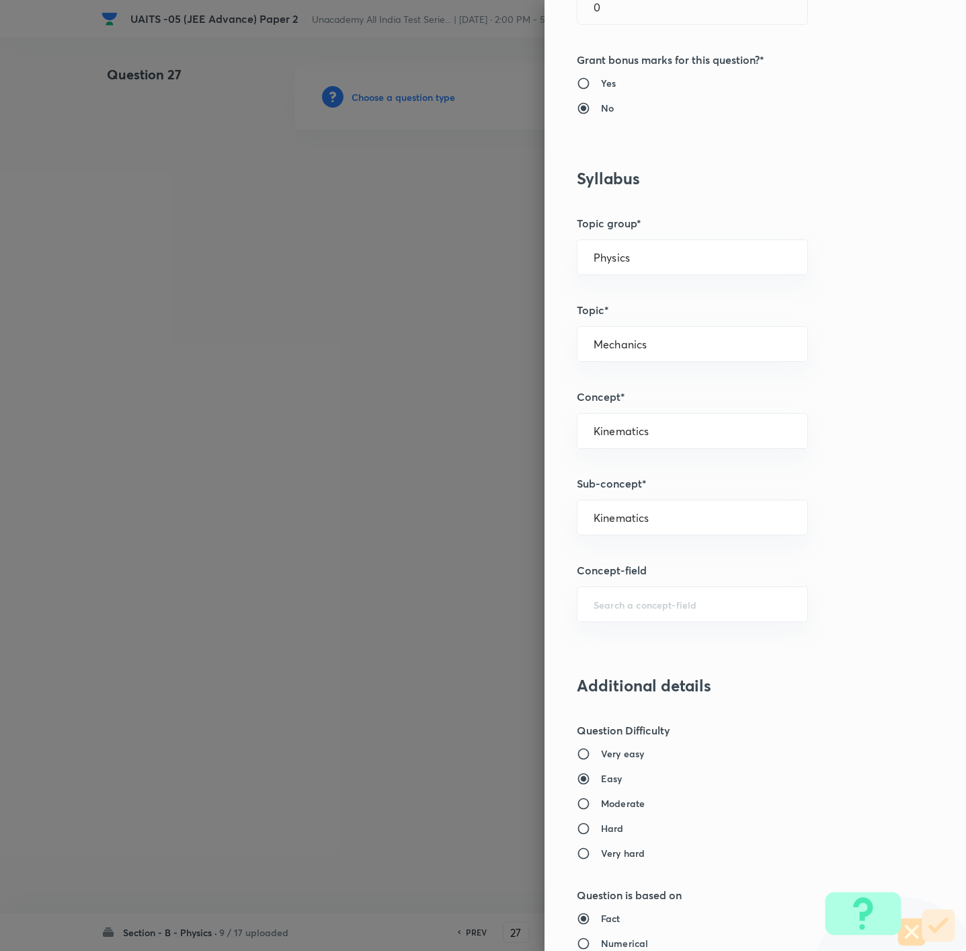
click at [623, 633] on h6 "Moderate" at bounding box center [623, 803] width 44 height 14
click at [601, 633] on input "Moderate" at bounding box center [589, 803] width 24 height 13
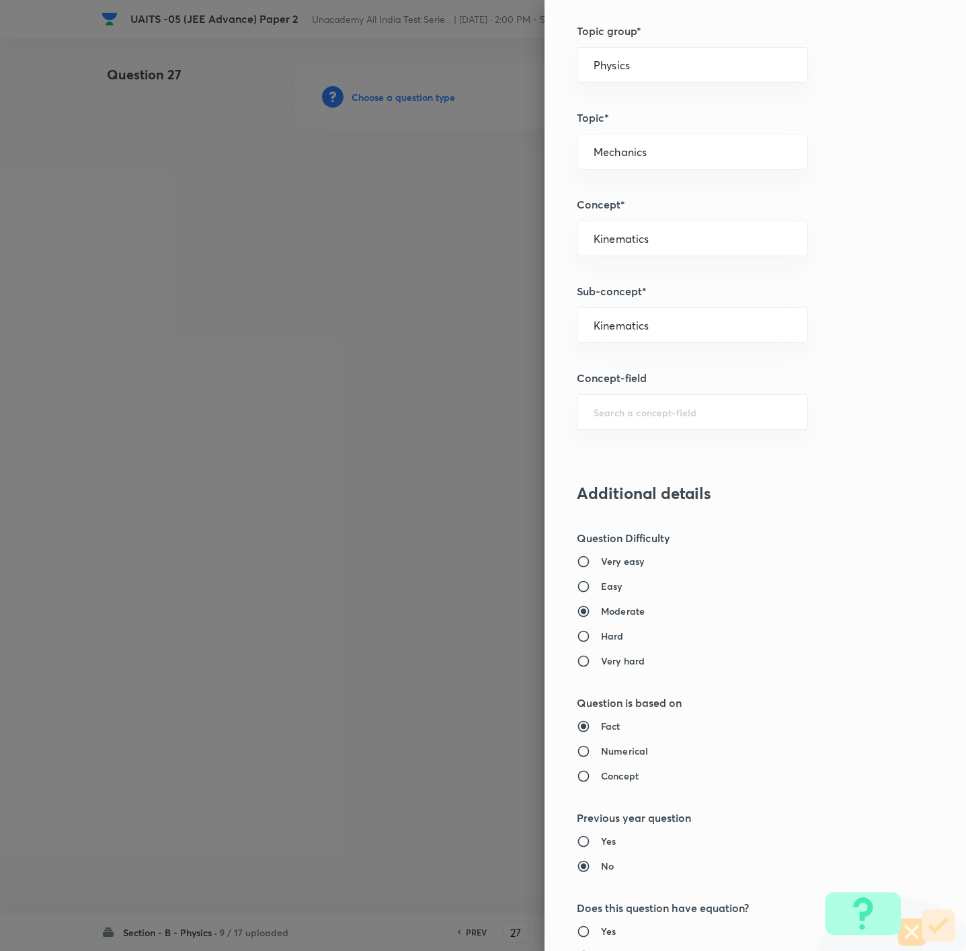
scroll to position [896, 0]
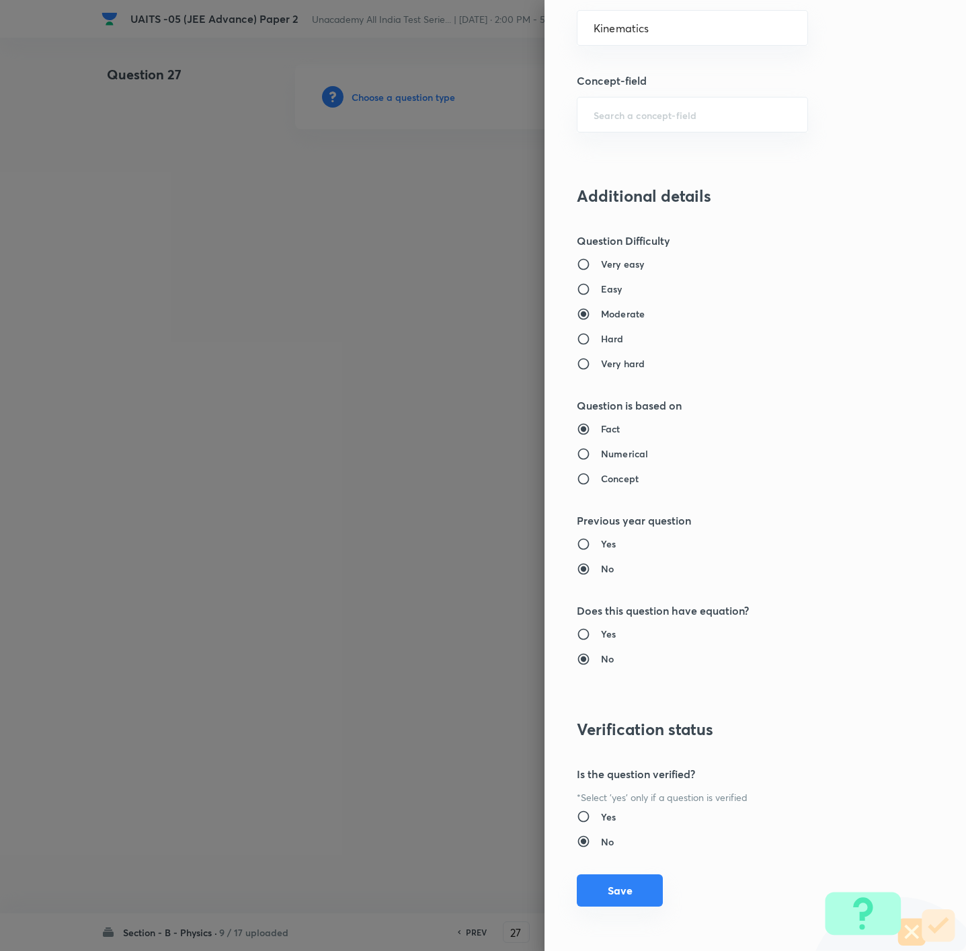
click at [602, 633] on button "Save" at bounding box center [620, 890] width 86 height 32
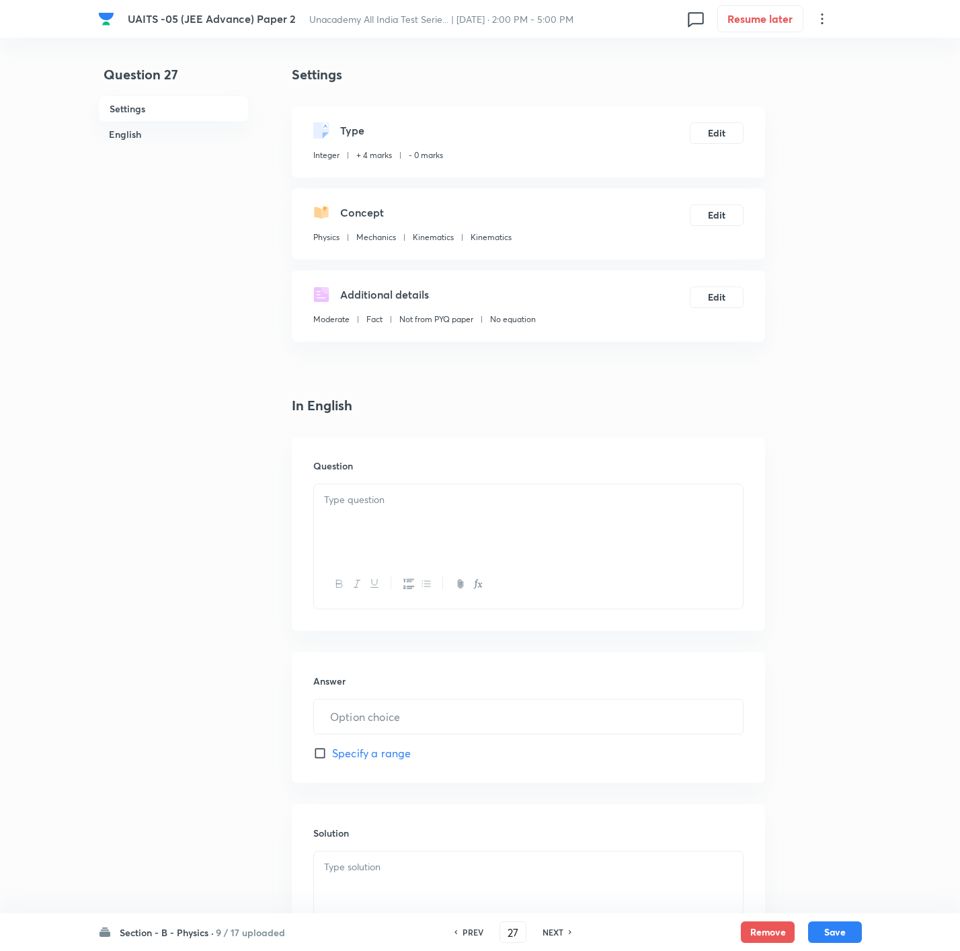
drag, startPoint x: 383, startPoint y: 487, endPoint x: 385, endPoint y: 505, distance: 18.3
click at [383, 493] on div at bounding box center [528, 521] width 429 height 75
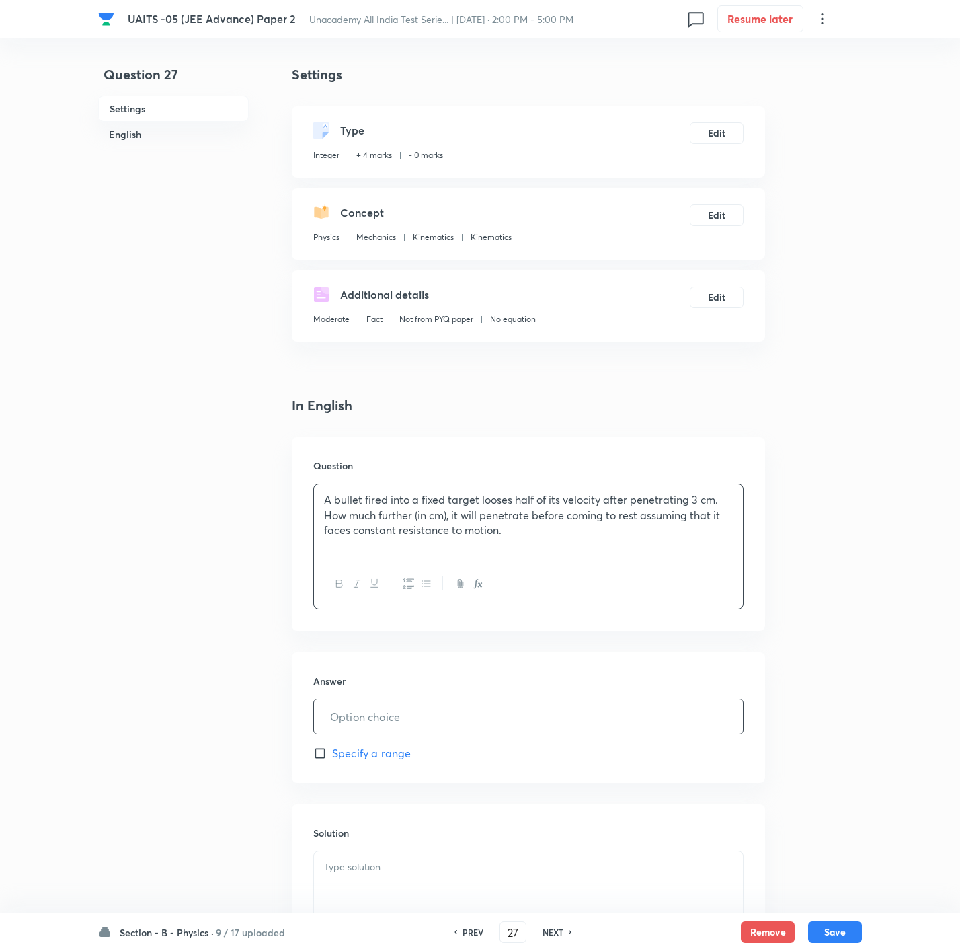
click at [405, 633] on input "text" at bounding box center [528, 716] width 429 height 34
drag, startPoint x: 624, startPoint y: 844, endPoint x: 616, endPoint y: 873, distance: 30.7
click at [616, 633] on div "Solution" at bounding box center [528, 901] width 473 height 194
click at [614, 633] on p at bounding box center [528, 866] width 409 height 15
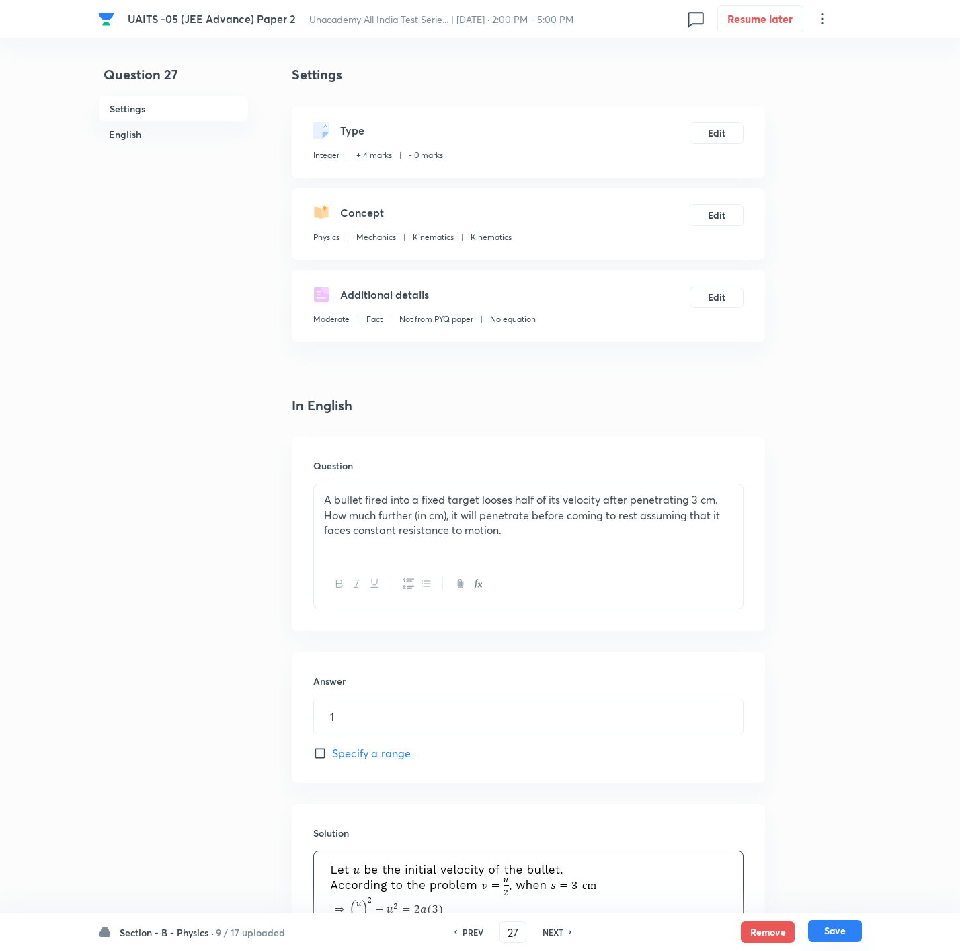
click at [643, 633] on button "Save" at bounding box center [835, 931] width 54 height 22
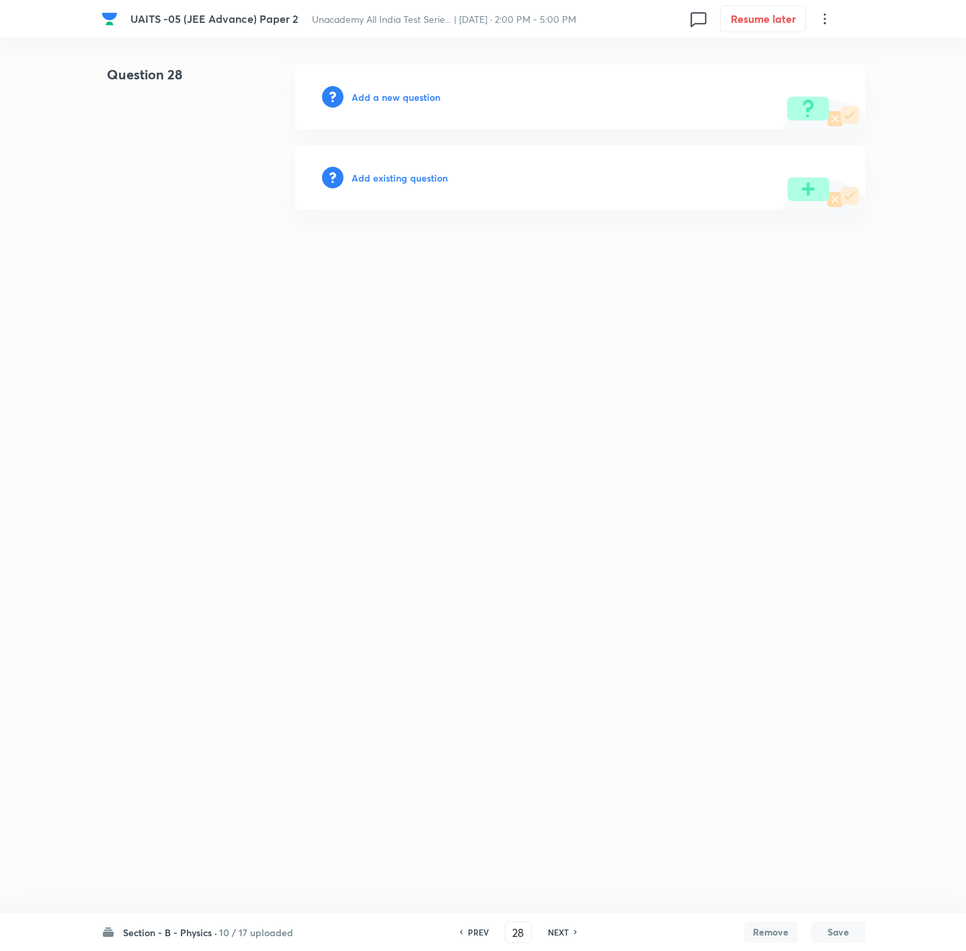
click at [394, 95] on h6 "Add a new question" at bounding box center [396, 97] width 89 height 14
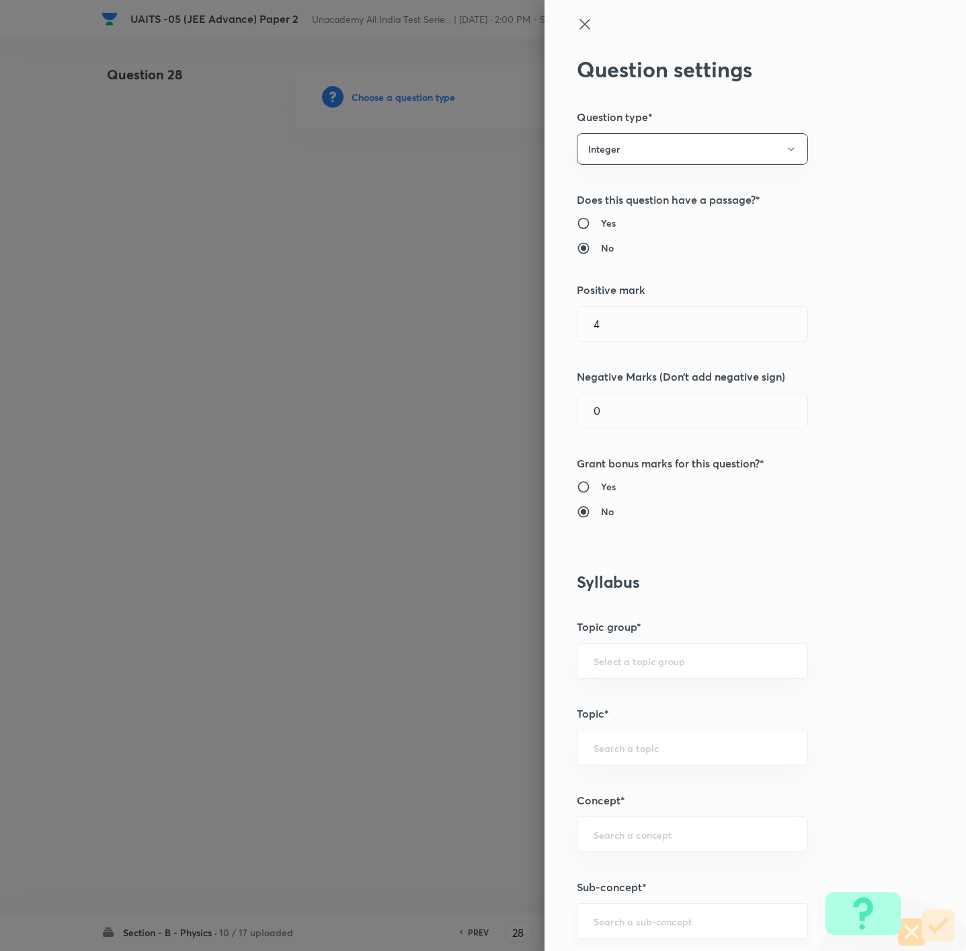
click at [618, 633] on div "​" at bounding box center [692, 921] width 231 height 36
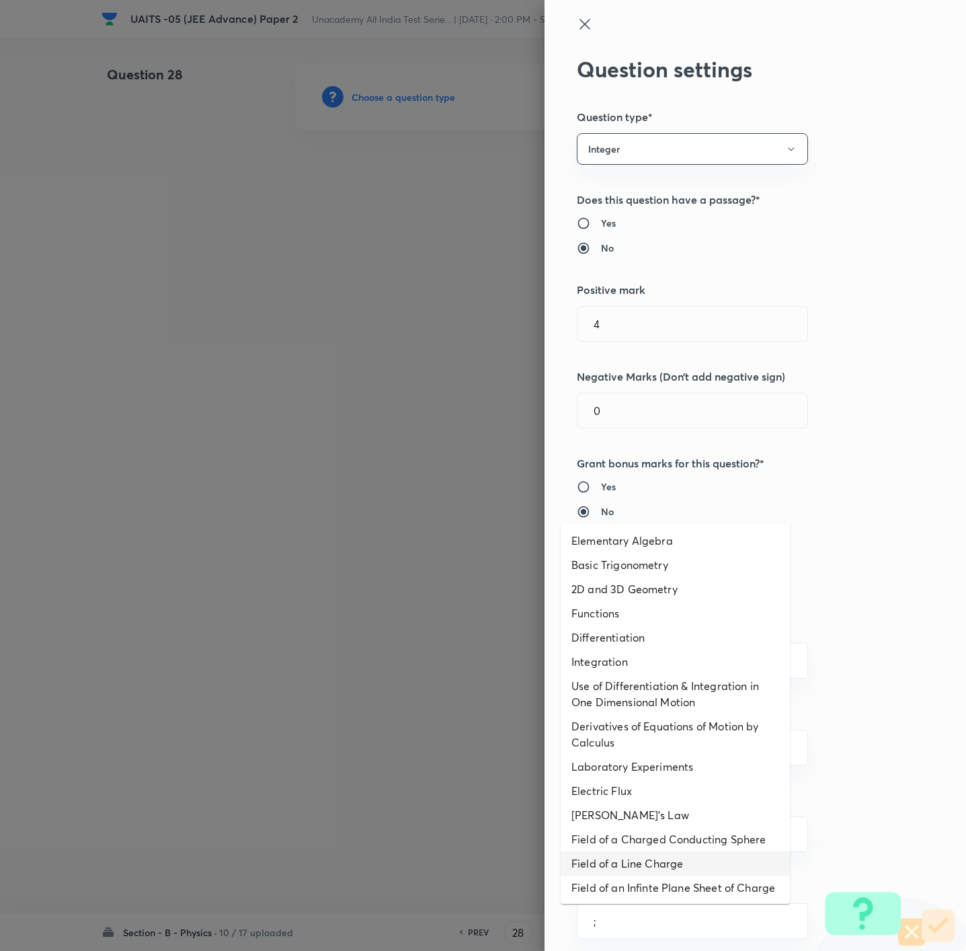
click at [639, 633] on li "Field of a Charged Conducting Sphere" at bounding box center [675, 839] width 229 height 24
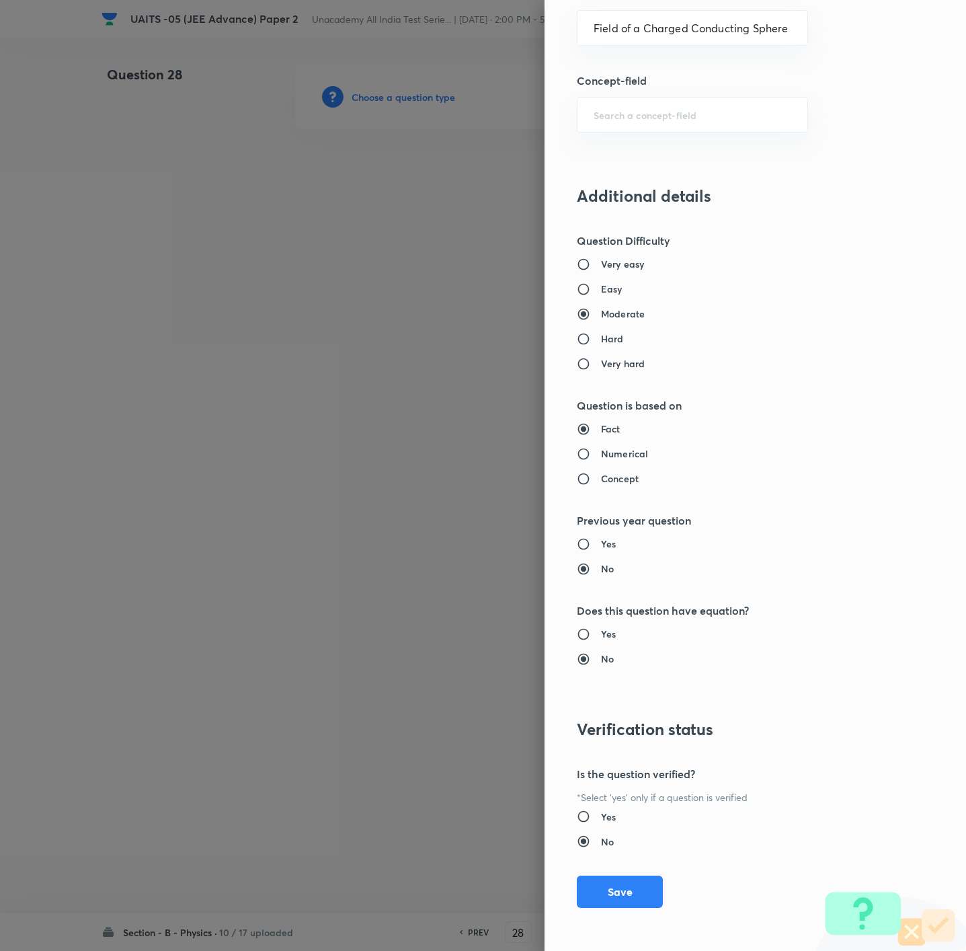
click at [601, 337] on h6 "Hard" at bounding box center [612, 338] width 23 height 14
click at [595, 337] on input "Hard" at bounding box center [589, 338] width 24 height 13
click at [619, 633] on button "Save" at bounding box center [620, 890] width 86 height 32
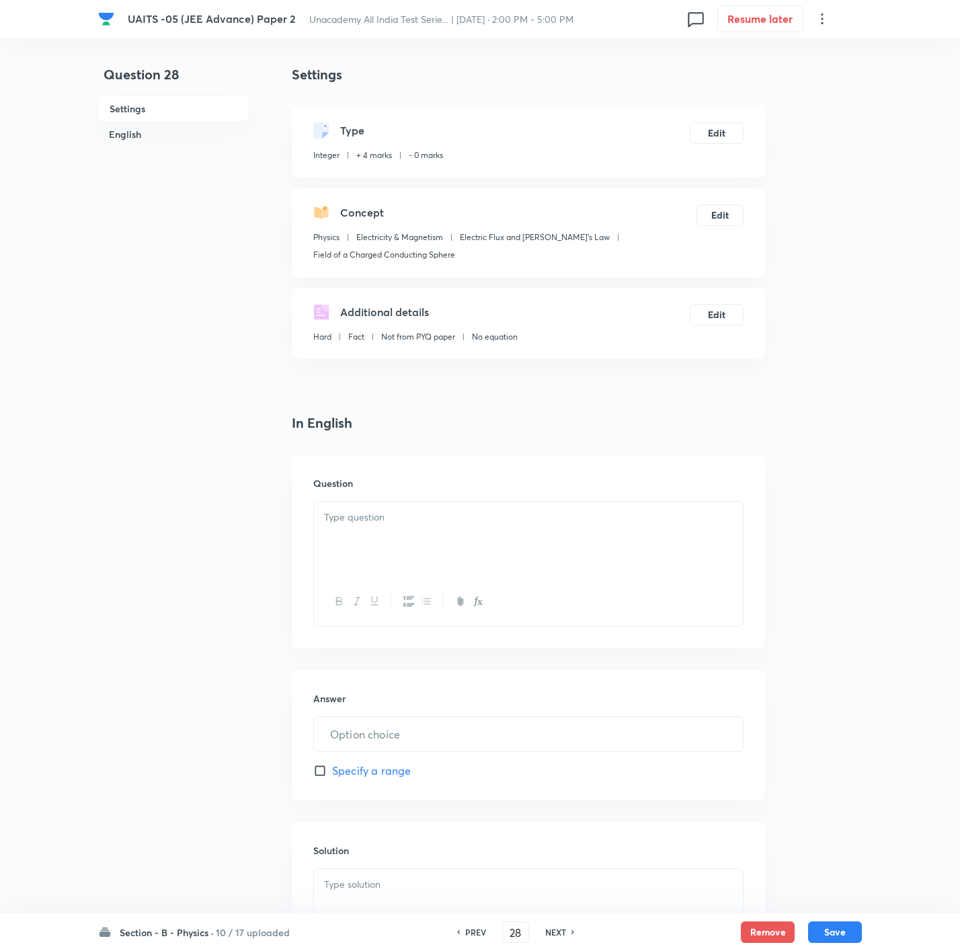
click at [643, 581] on div "Question" at bounding box center [528, 551] width 473 height 194
click at [643, 565] on div at bounding box center [528, 538] width 429 height 75
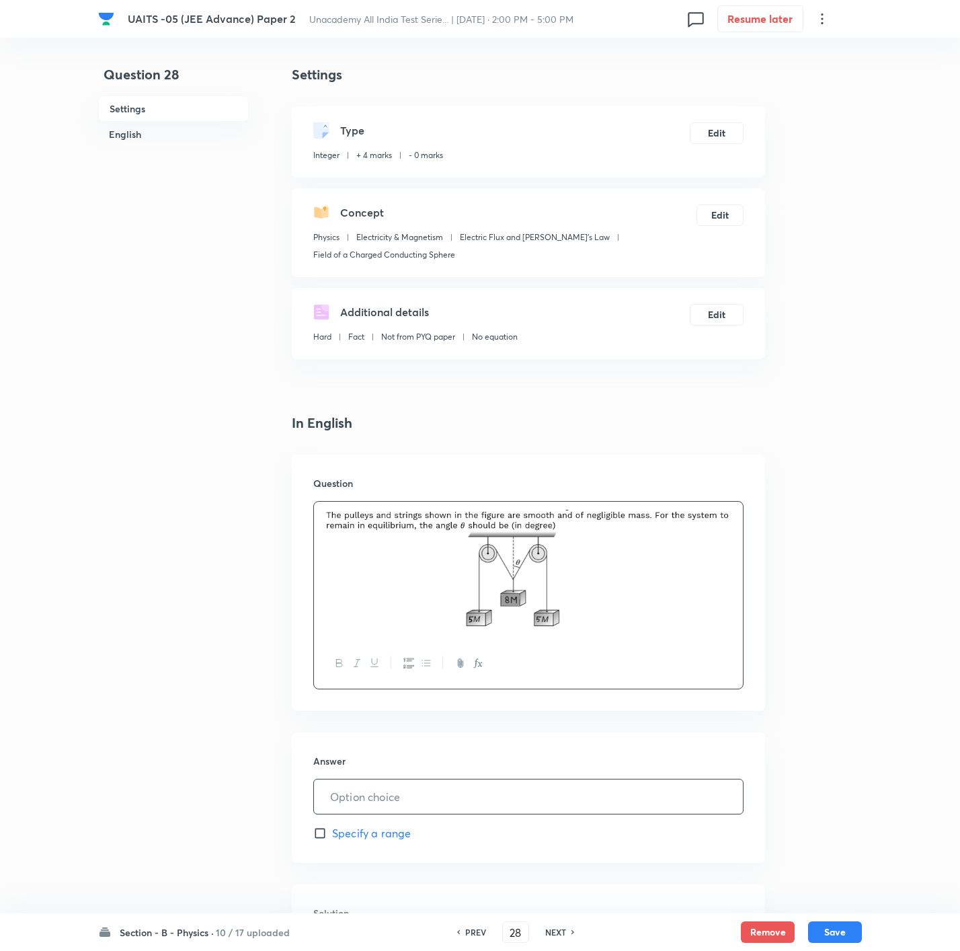
click at [540, 633] on input "text" at bounding box center [528, 796] width 429 height 34
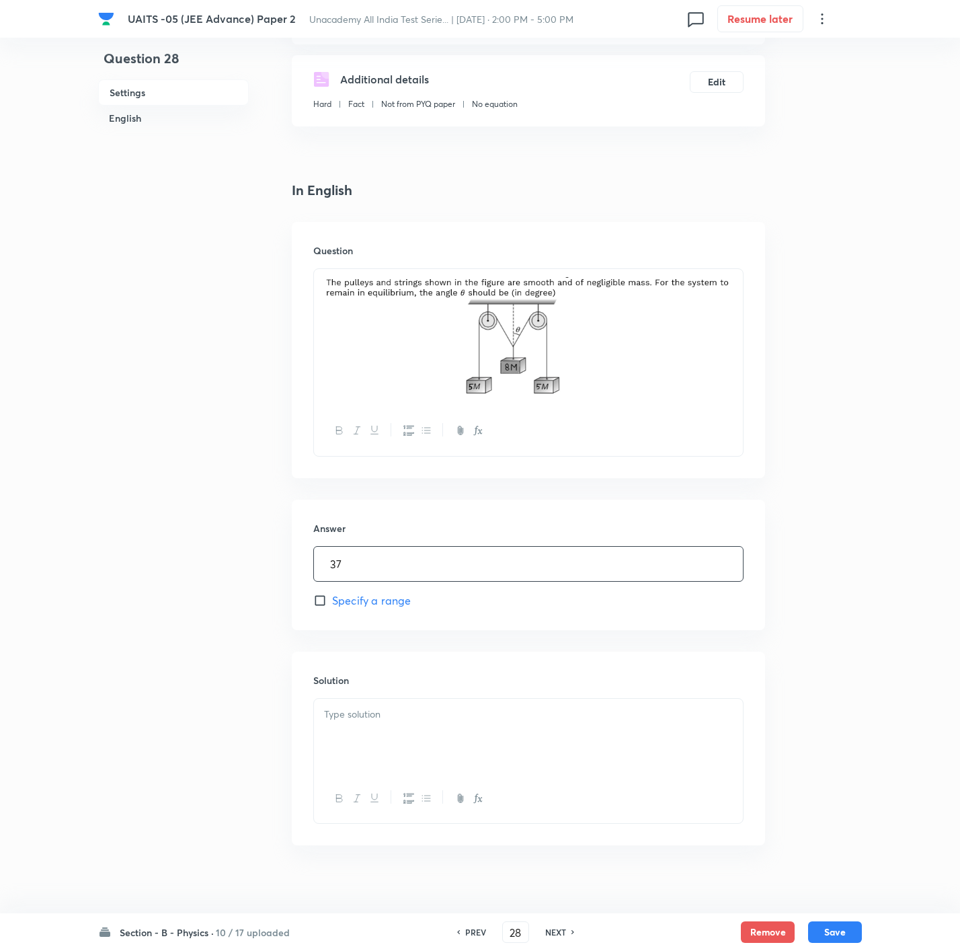
scroll to position [247, 0]
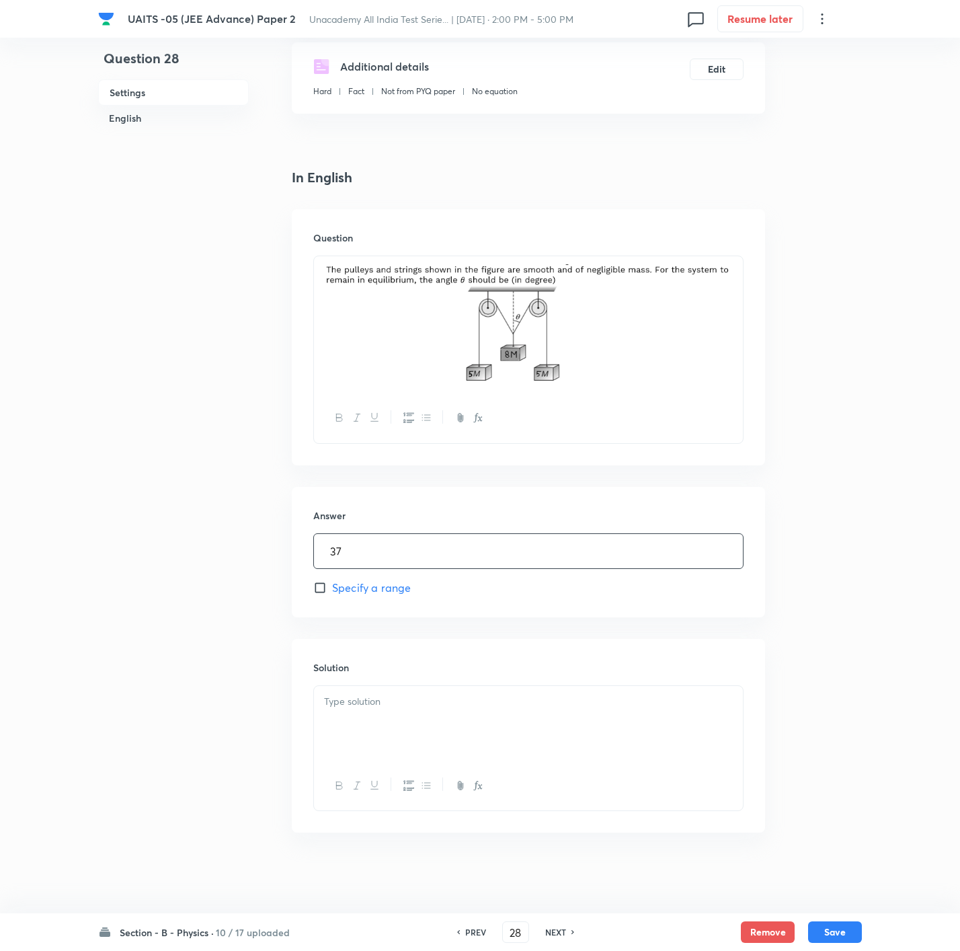
drag, startPoint x: 446, startPoint y: 715, endPoint x: 305, endPoint y: 795, distance: 162.3
click at [444, 633] on div at bounding box center [528, 723] width 429 height 75
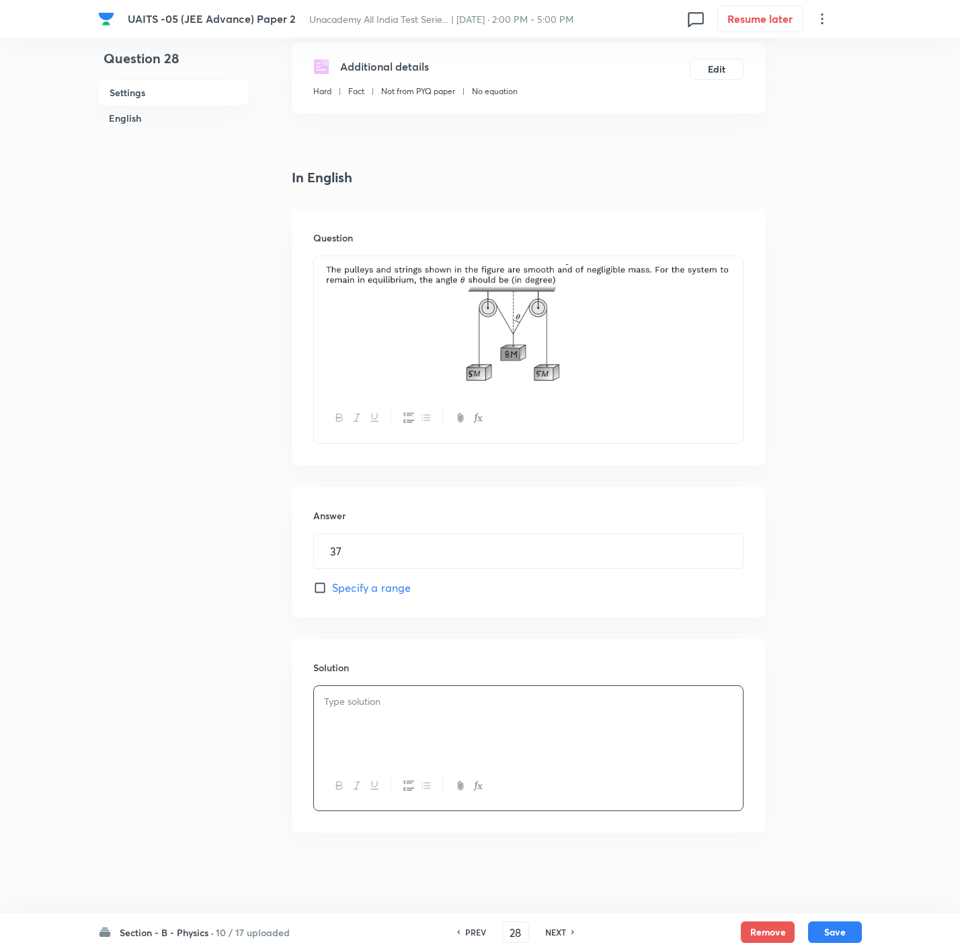
click at [643, 633] on div at bounding box center [528, 723] width 429 height 75
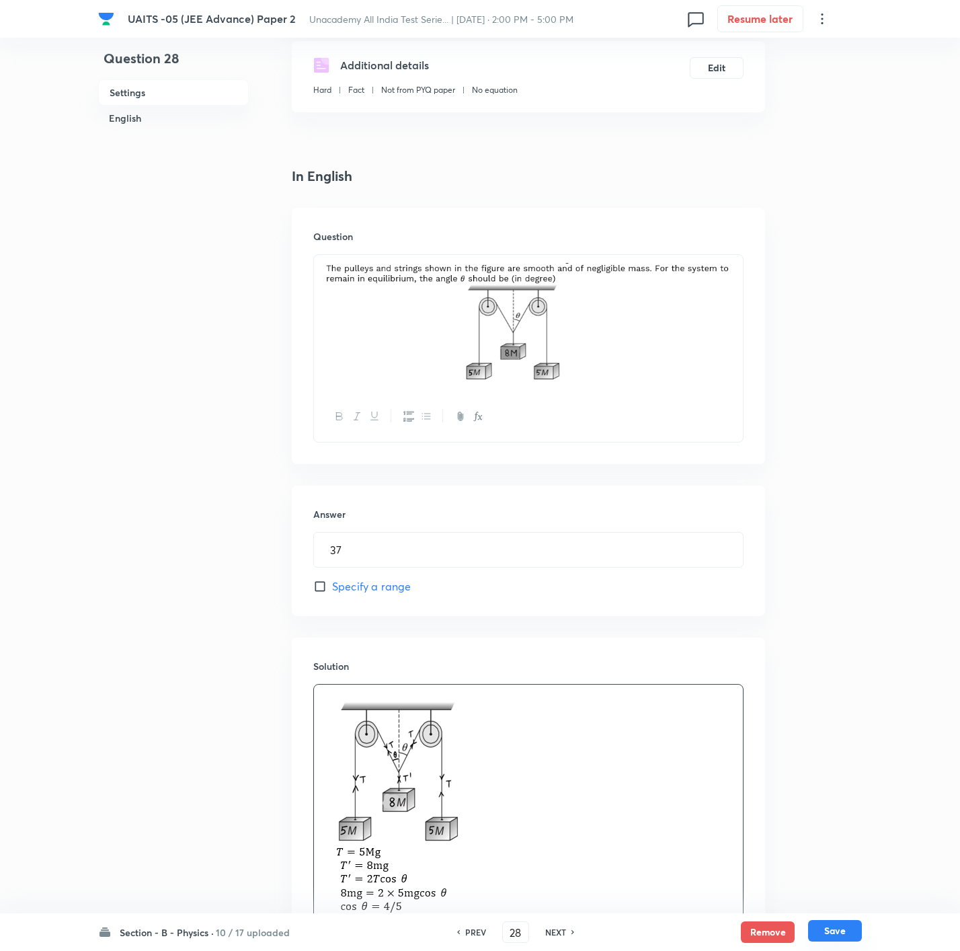
click at [643, 633] on button "Save" at bounding box center [835, 931] width 54 height 22
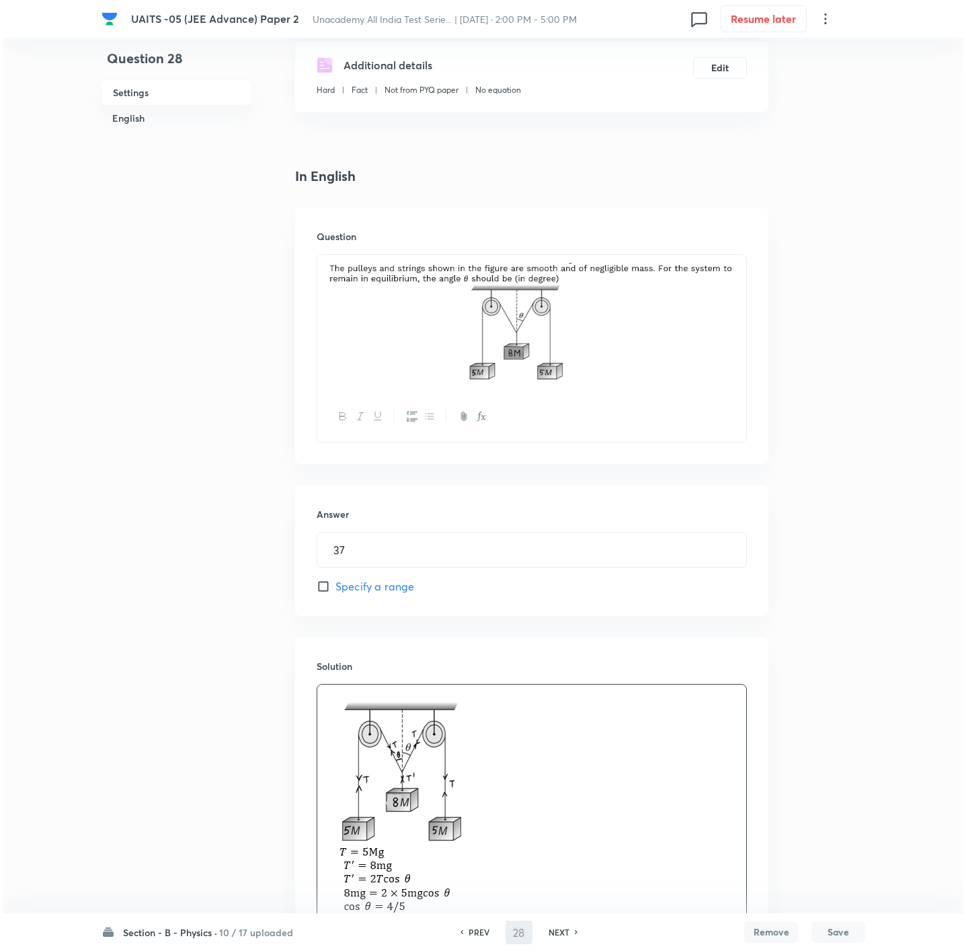
scroll to position [0, 0]
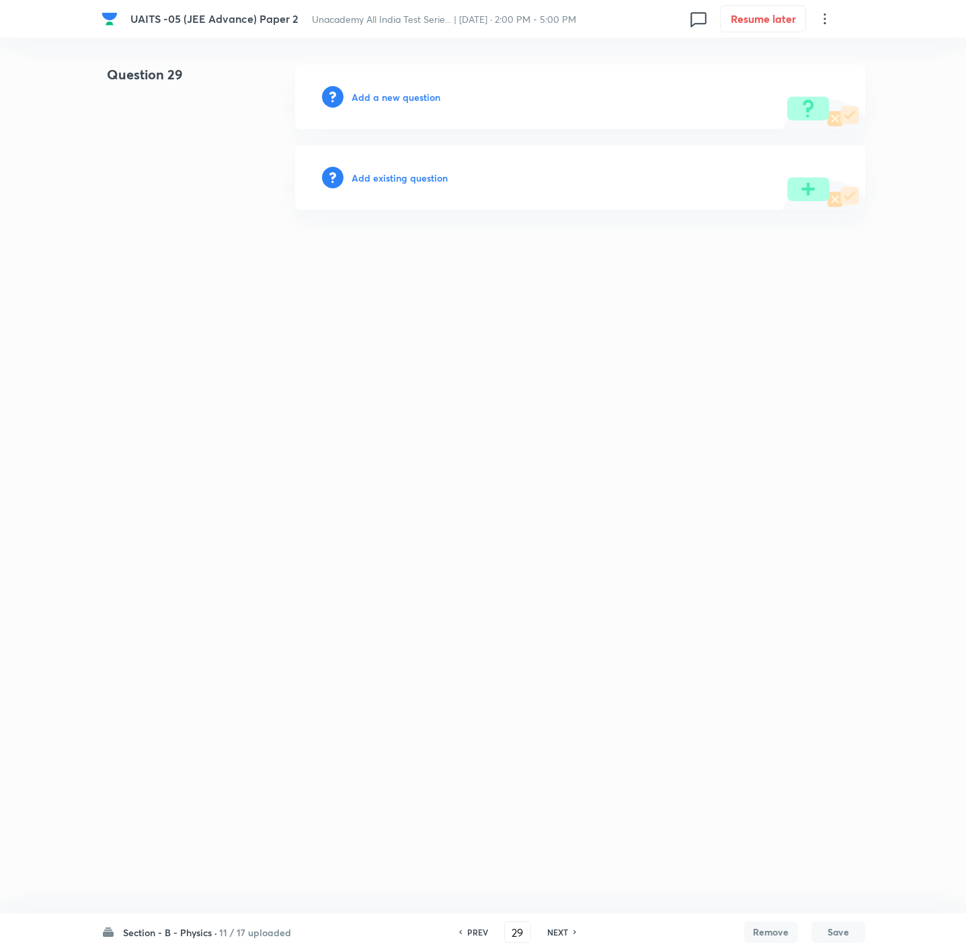
click at [420, 95] on h6 "Add a new question" at bounding box center [396, 97] width 89 height 14
click at [420, 95] on h6 "Choose a question type" at bounding box center [404, 97] width 104 height 14
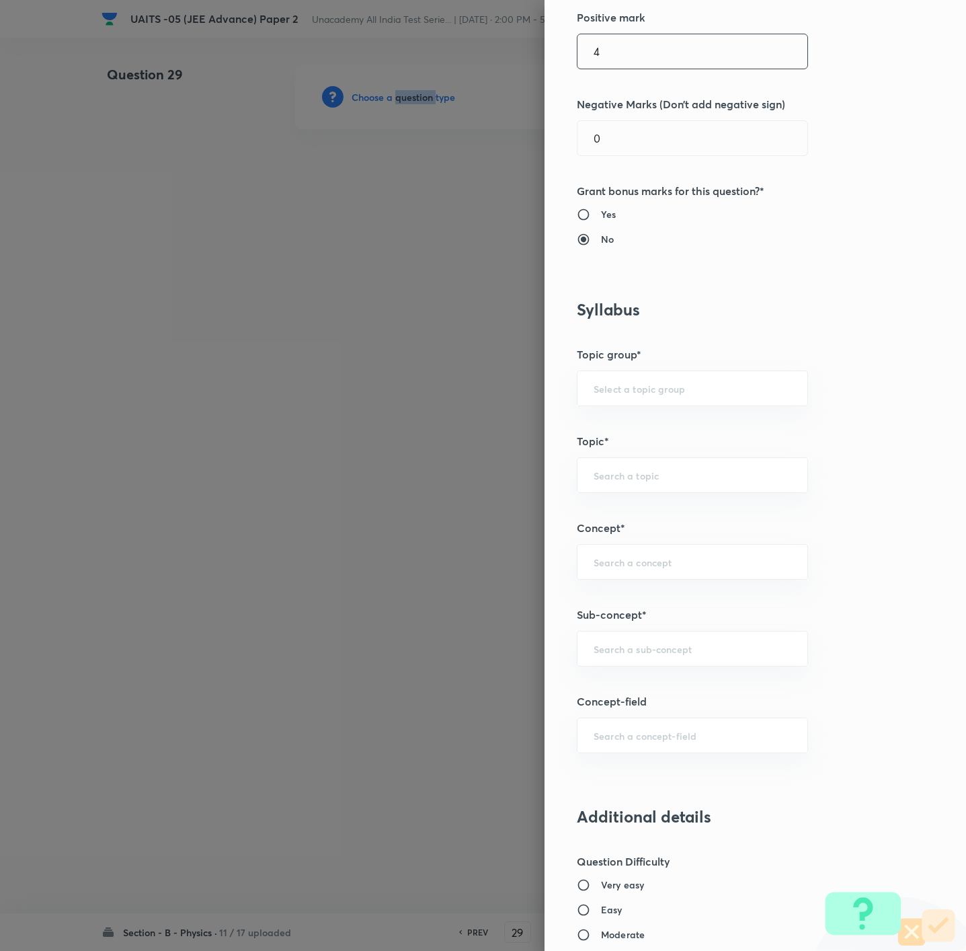
scroll to position [303, 0]
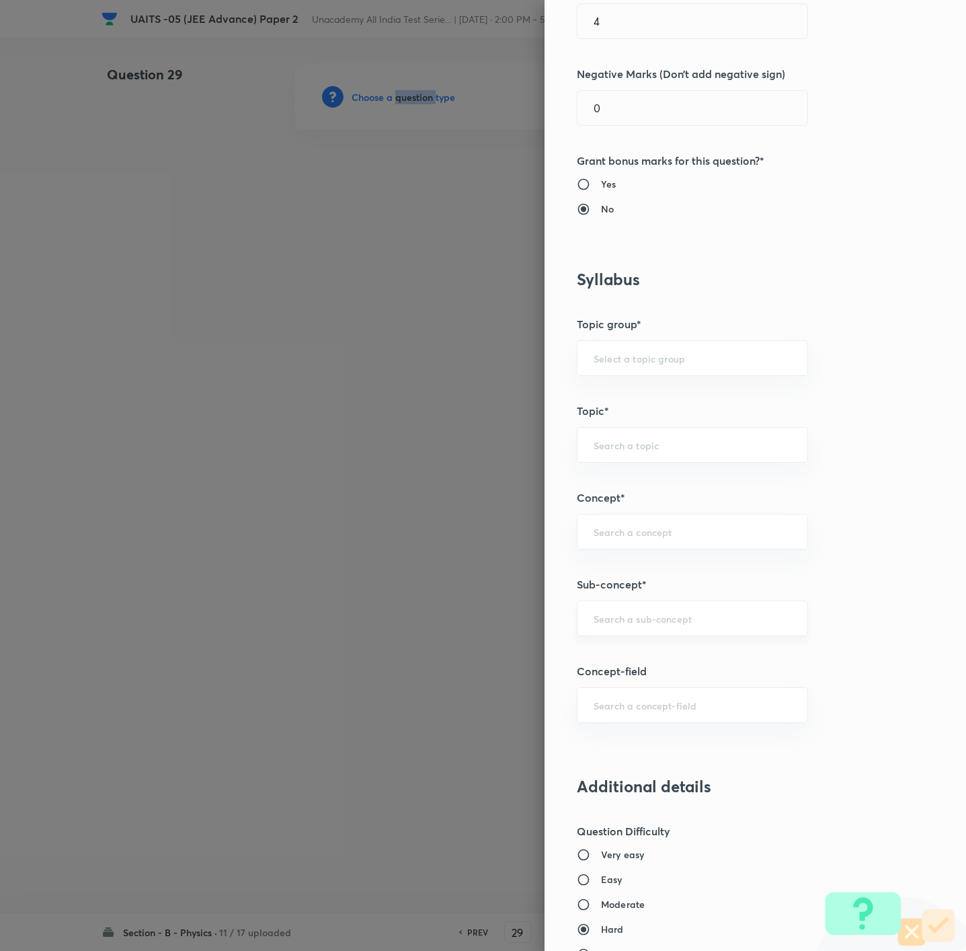
click at [643, 633] on div "​" at bounding box center [692, 618] width 231 height 36
paste input "Unit and Measurement"
click at [643, 633] on li "Unit and measurement and Kinematics" at bounding box center [675, 660] width 229 height 24
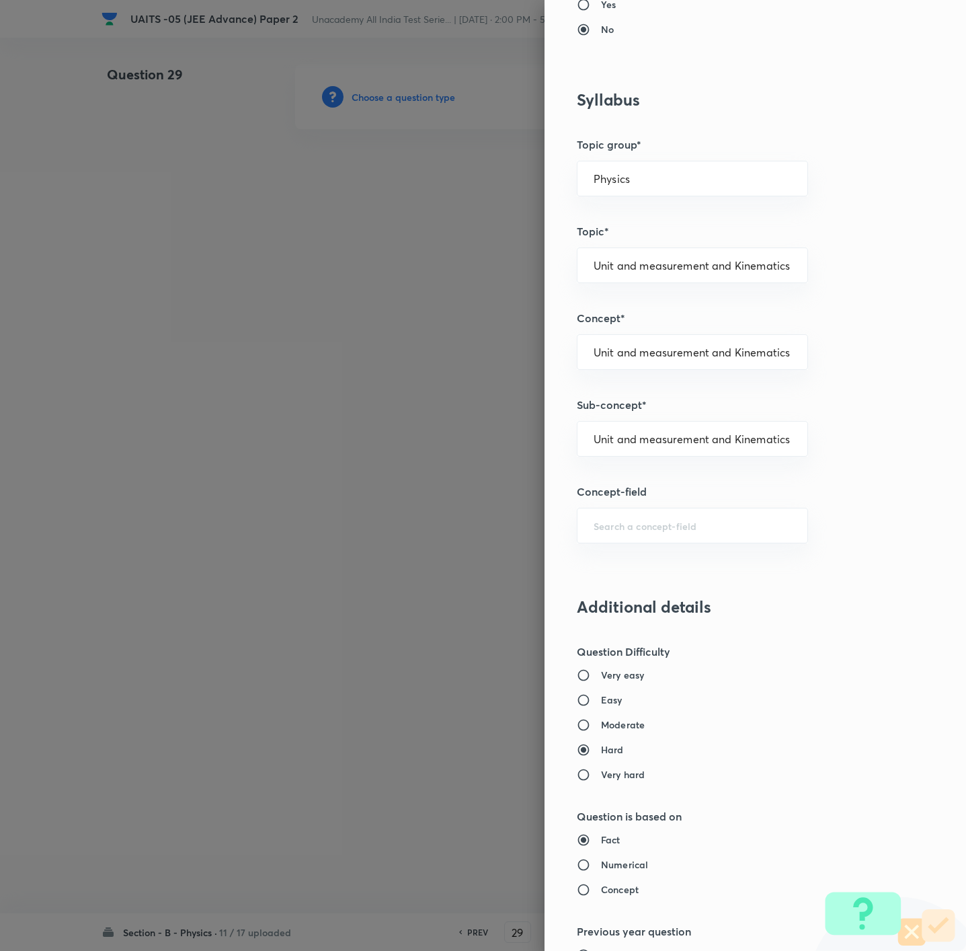
scroll to position [706, 0]
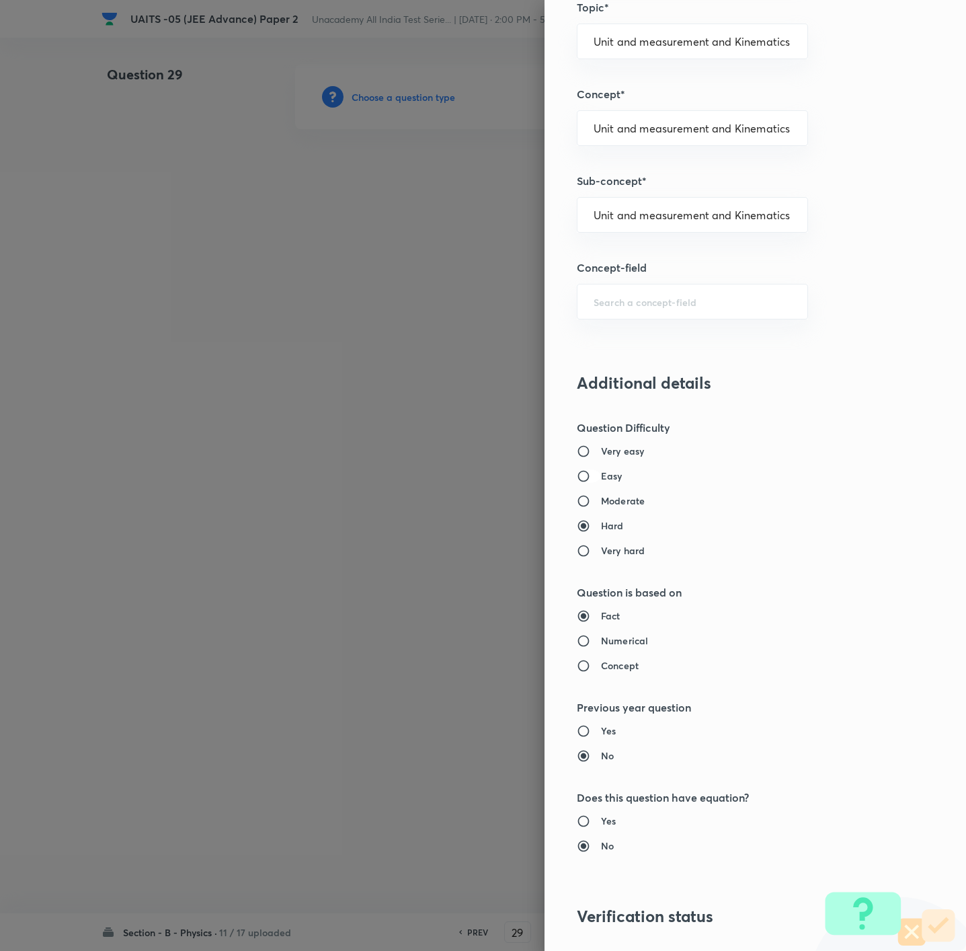
click at [581, 481] on input "Easy" at bounding box center [589, 475] width 24 height 13
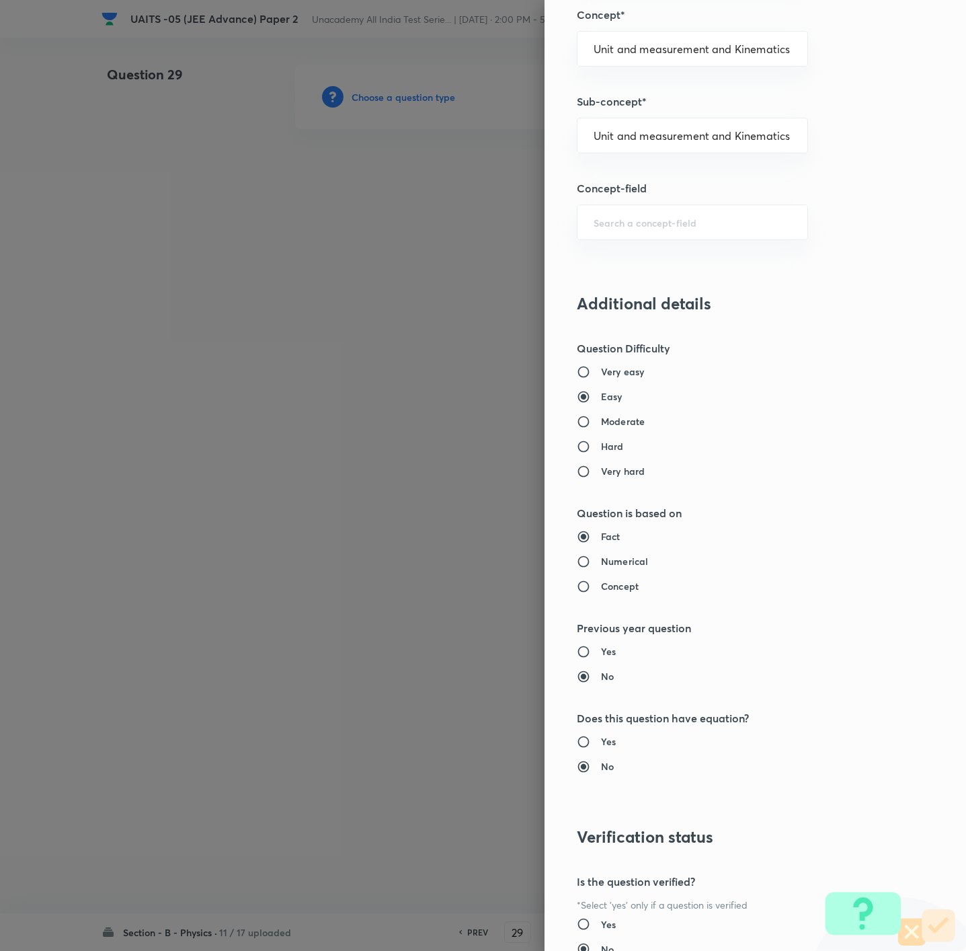
scroll to position [896, 0]
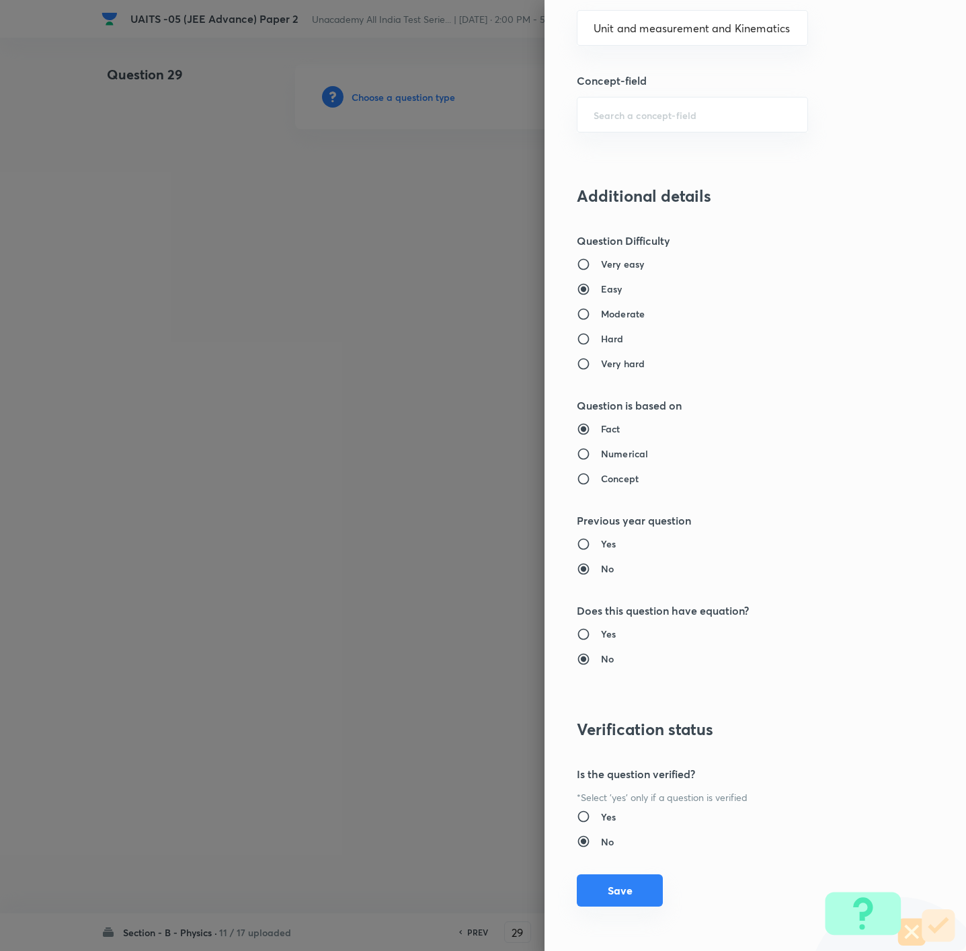
click at [605, 633] on button "Save" at bounding box center [620, 890] width 86 height 32
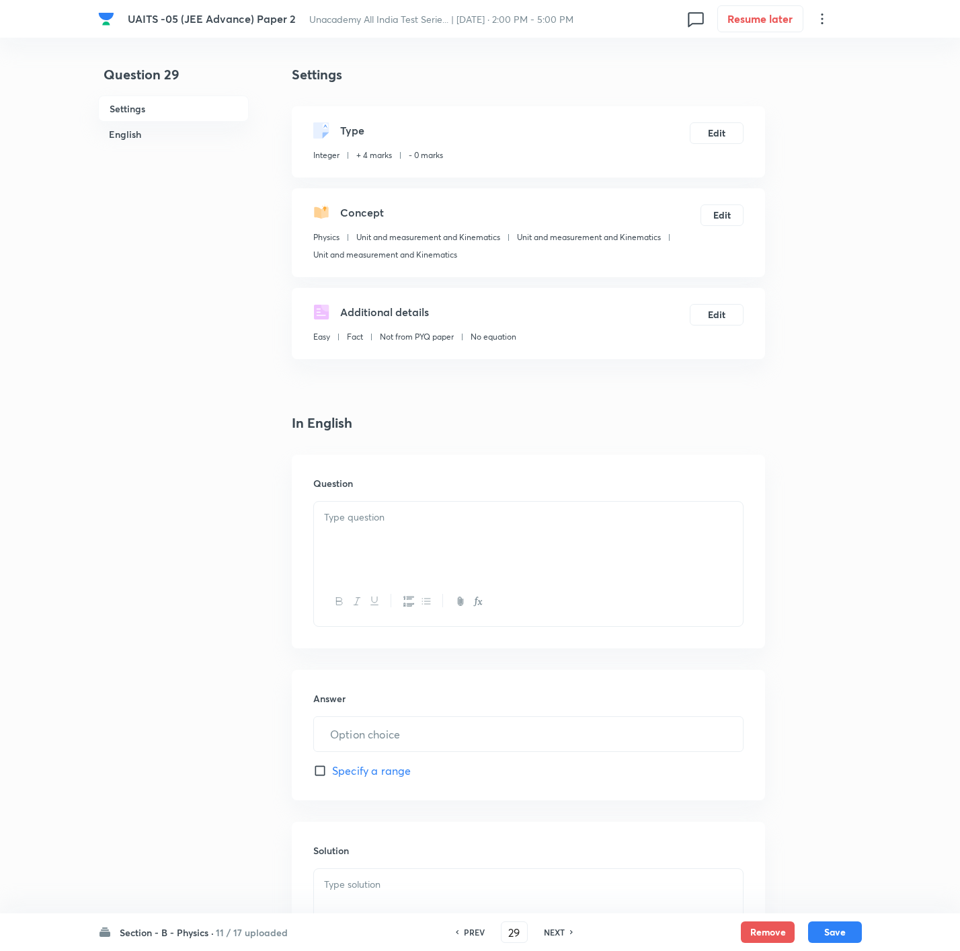
click at [604, 518] on p at bounding box center [528, 517] width 409 height 15
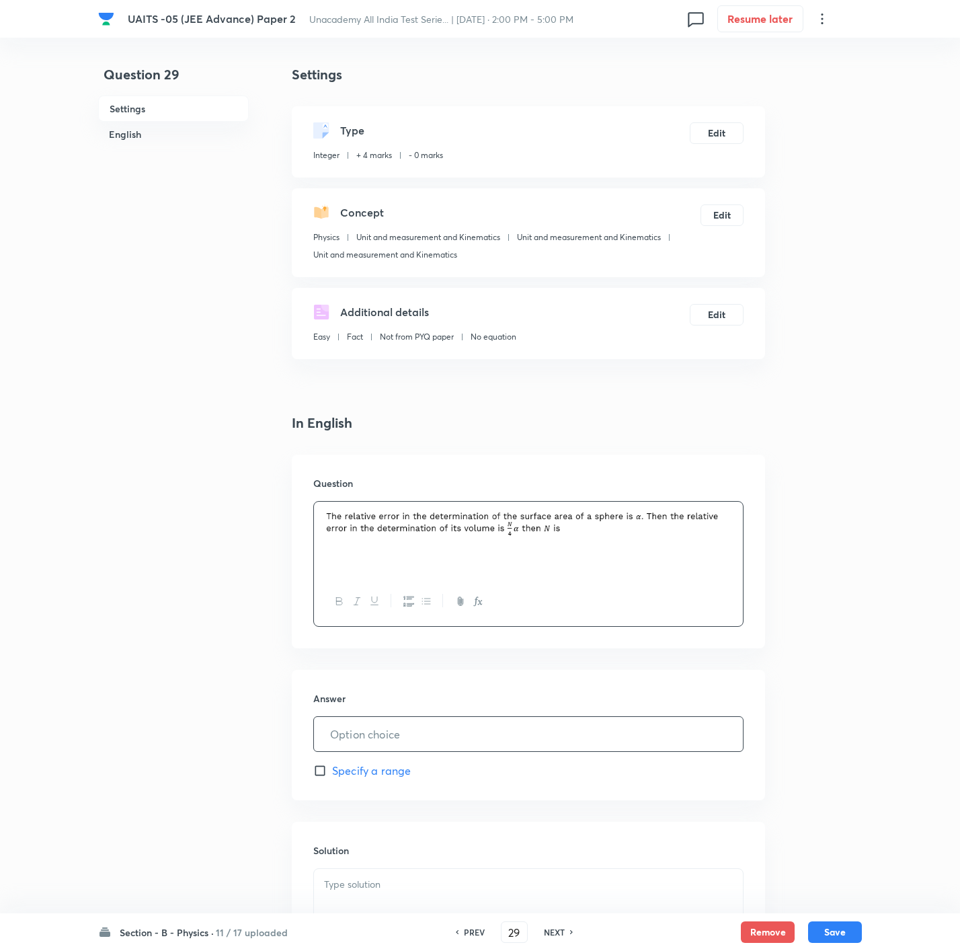
click at [440, 633] on input "text" at bounding box center [528, 734] width 429 height 34
click at [341, 633] on p at bounding box center [528, 884] width 409 height 15
click at [448, 633] on p at bounding box center [528, 884] width 409 height 15
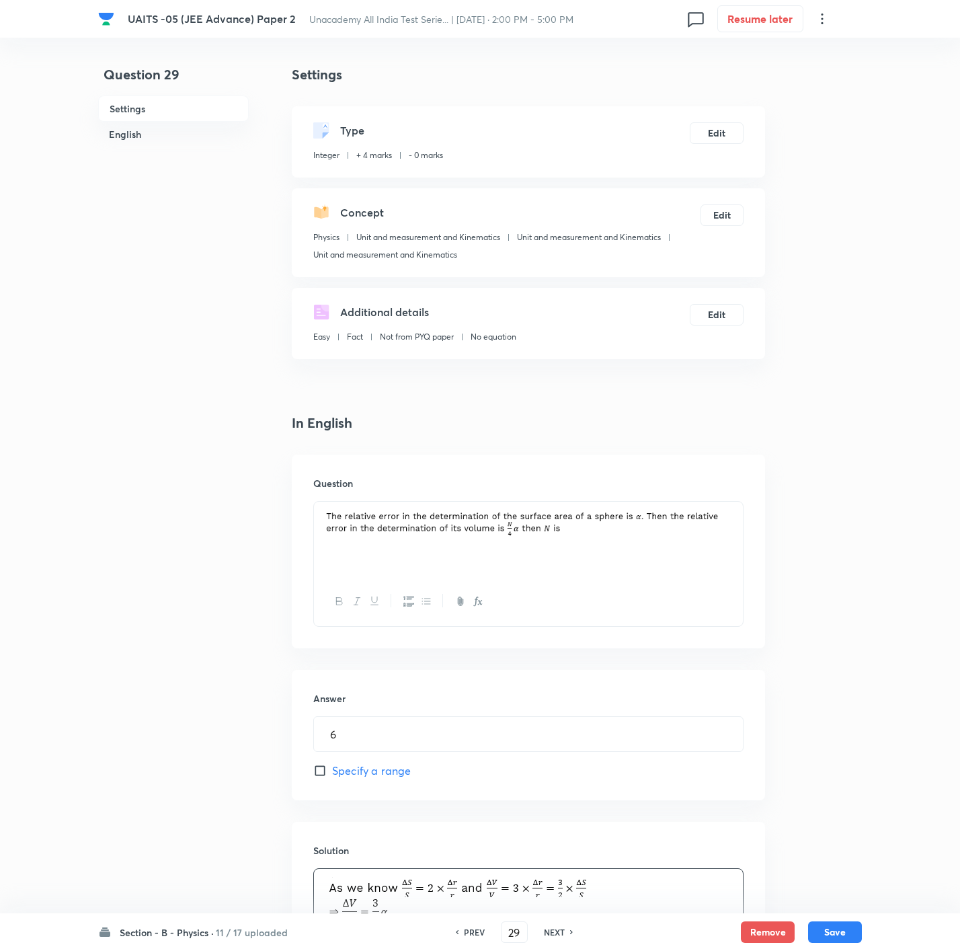
click at [643, 633] on div "Section - B - Physics · 11 / 17 uploaded PREV 29 ​ NEXT Remove Save" at bounding box center [480, 932] width 764 height 38
click at [643, 633] on button "Save" at bounding box center [835, 931] width 54 height 22
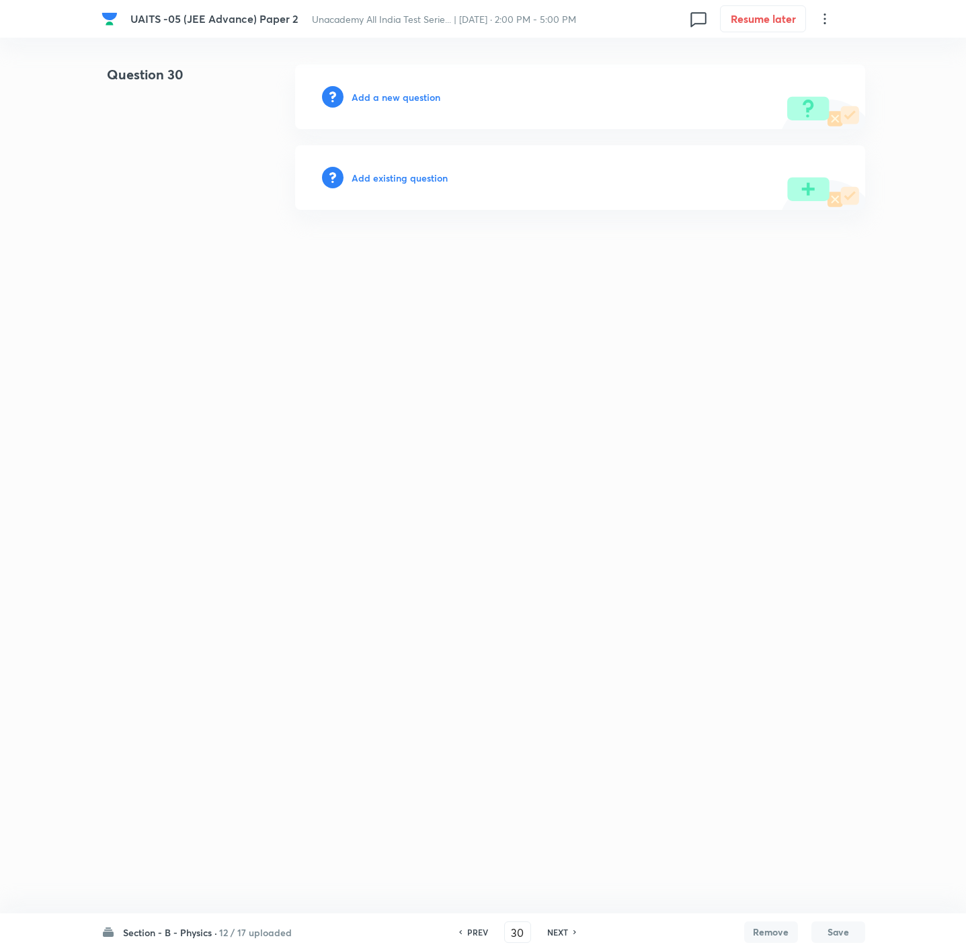
click at [393, 95] on h6 "Add a new question" at bounding box center [396, 97] width 89 height 14
click at [393, 95] on h6 "Choose a question type" at bounding box center [404, 97] width 104 height 14
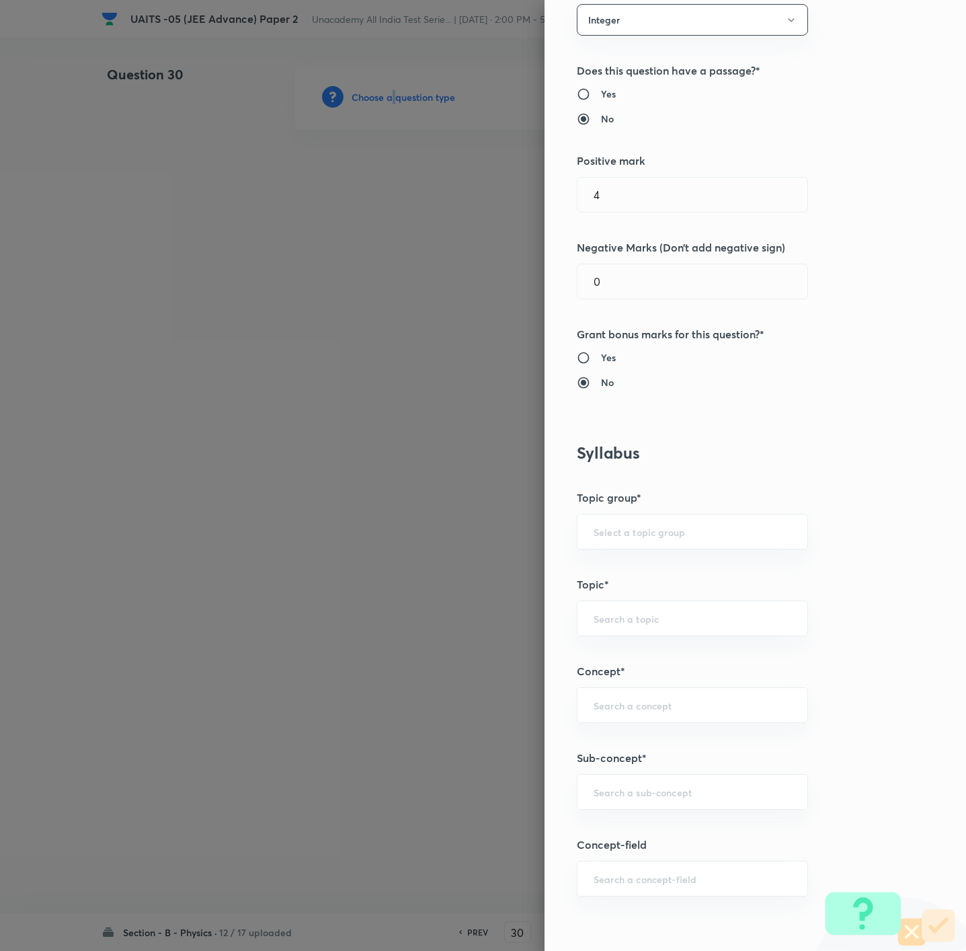
scroll to position [303, 0]
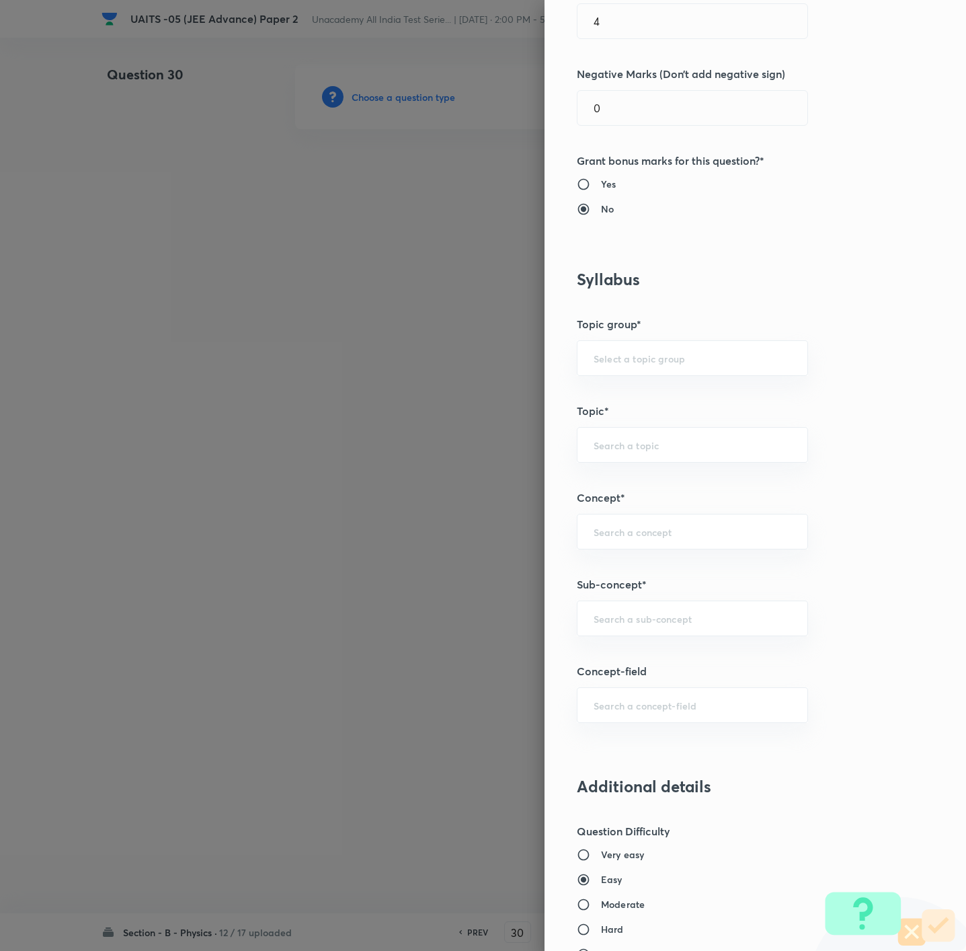
click at [601, 633] on h6 "Moderate" at bounding box center [623, 904] width 44 height 14
click at [598, 633] on input "Moderate" at bounding box center [589, 903] width 24 height 13
click at [643, 628] on div "​" at bounding box center [692, 618] width 231 height 36
paste input "Unit and Measurement"
click at [643, 633] on li "Unit and measurement and Kinematics" at bounding box center [675, 660] width 229 height 24
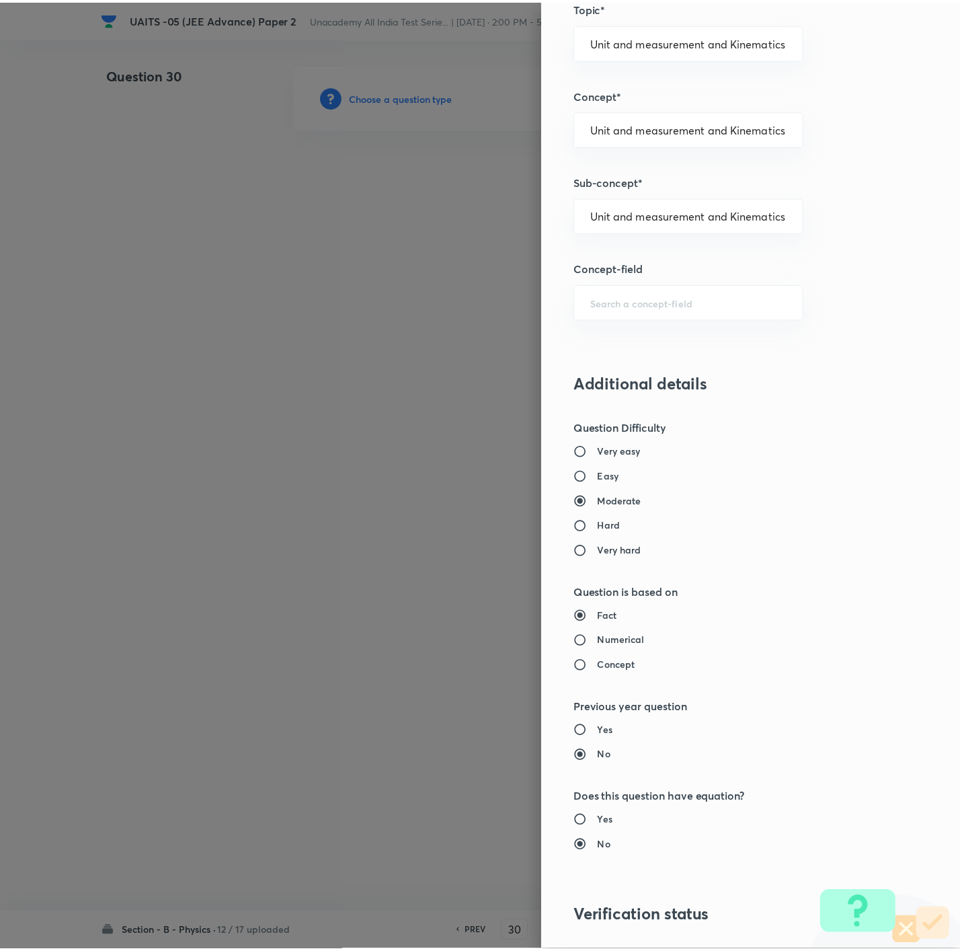
scroll to position [896, 0]
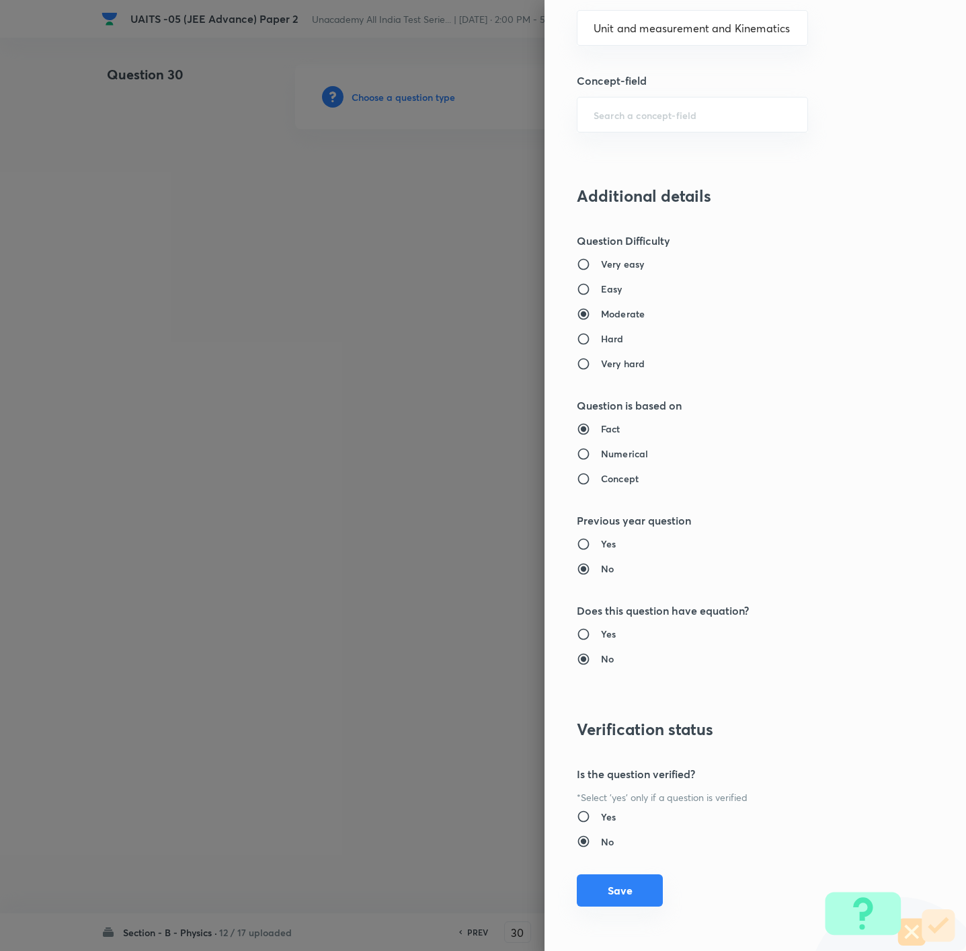
click at [604, 633] on button "Save" at bounding box center [620, 890] width 86 height 32
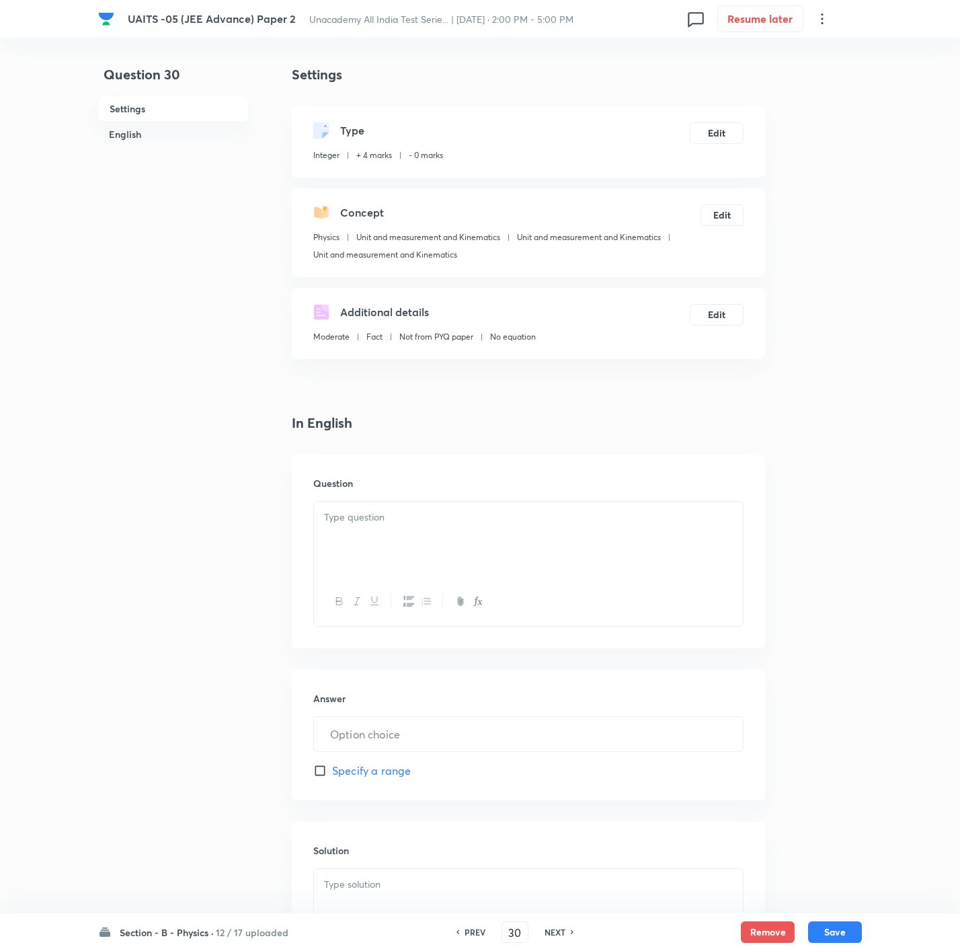
click at [643, 527] on div at bounding box center [528, 538] width 429 height 75
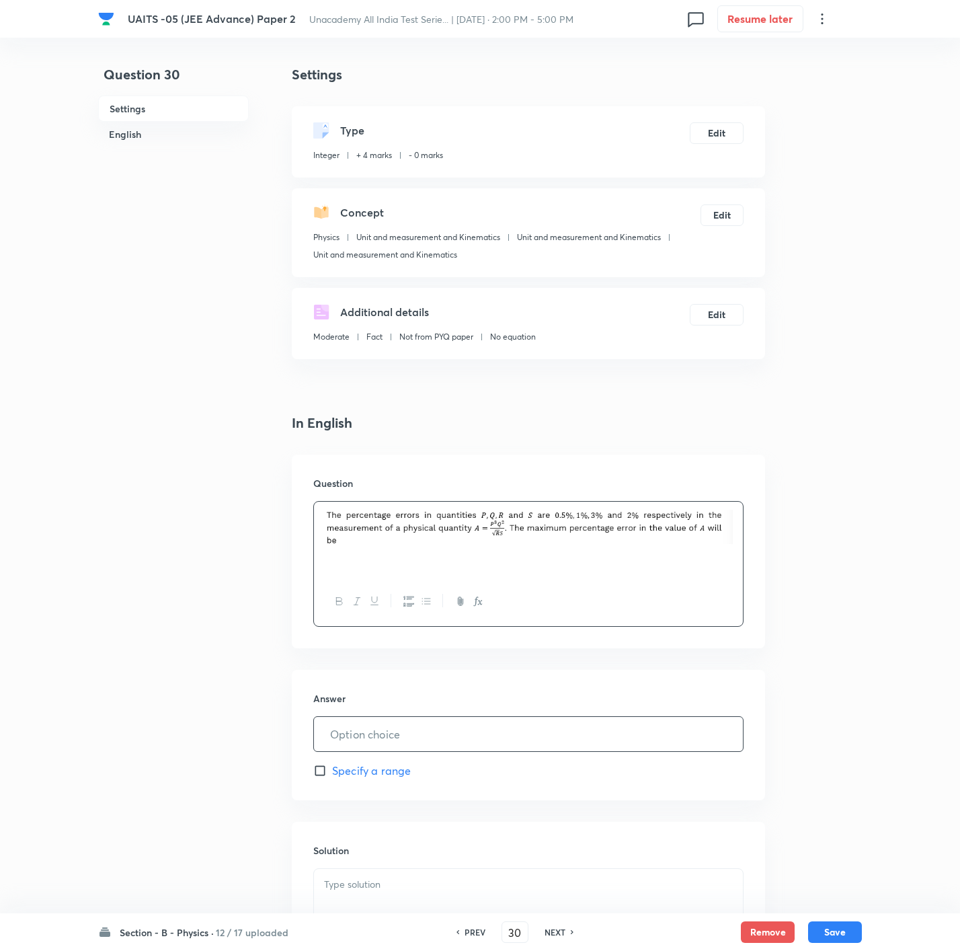
click at [444, 633] on input "text" at bounding box center [528, 734] width 429 height 34
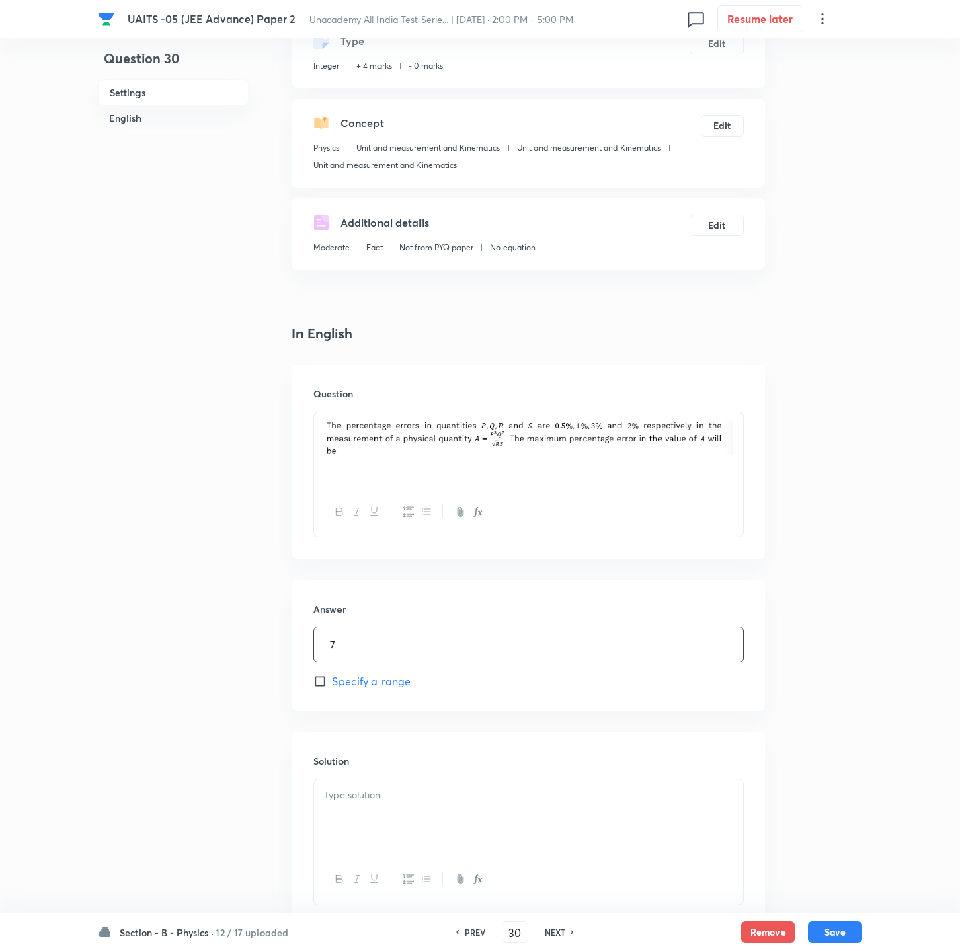
scroll to position [184, 0]
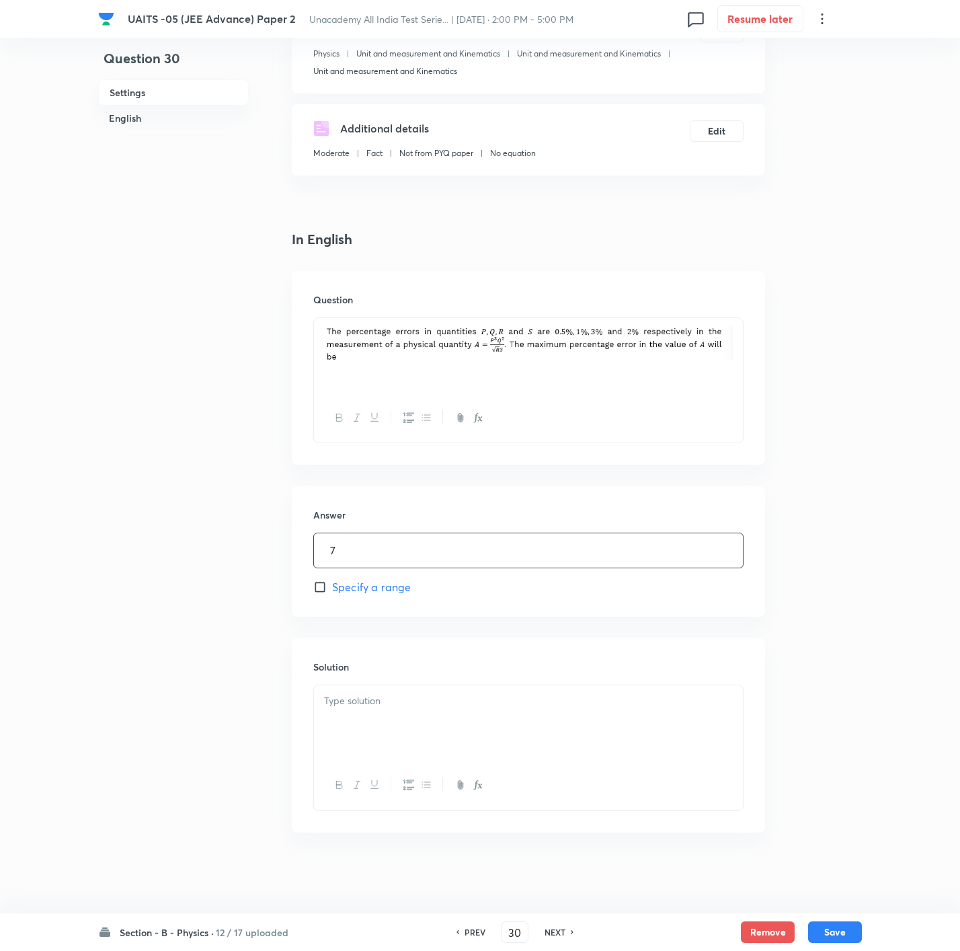
click at [450, 633] on div at bounding box center [528, 722] width 429 height 75
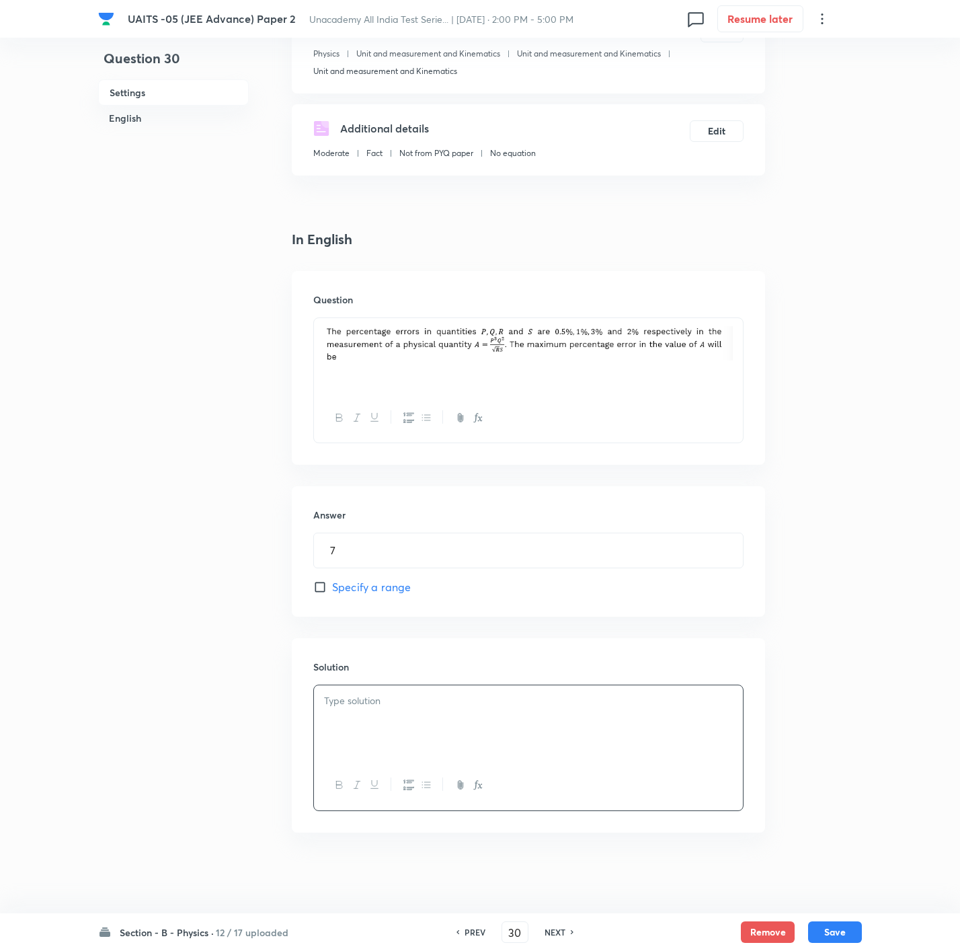
click at [542, 633] on div at bounding box center [528, 722] width 429 height 75
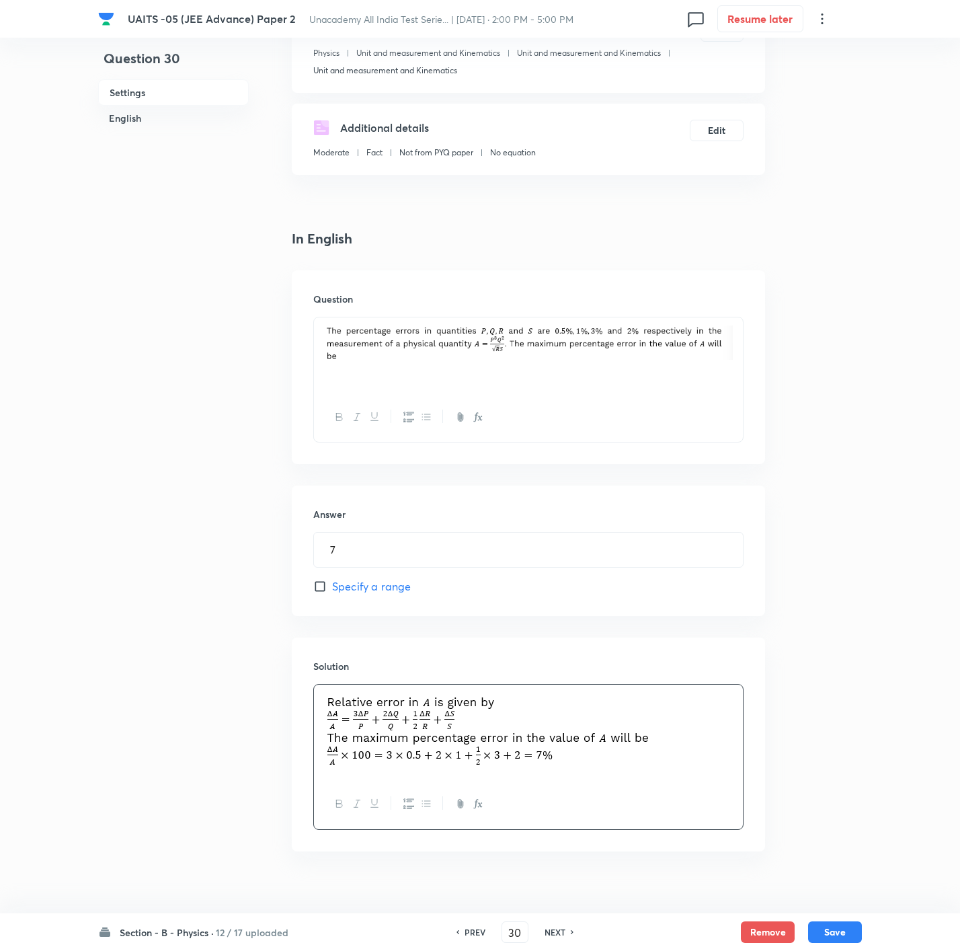
click at [643, 633] on div "Section - B - Physics · 12 / 17 uploaded PREV 30 ​ NEXT Remove Save" at bounding box center [480, 932] width 764 height 38
click at [643, 633] on button "Save" at bounding box center [835, 931] width 54 height 22
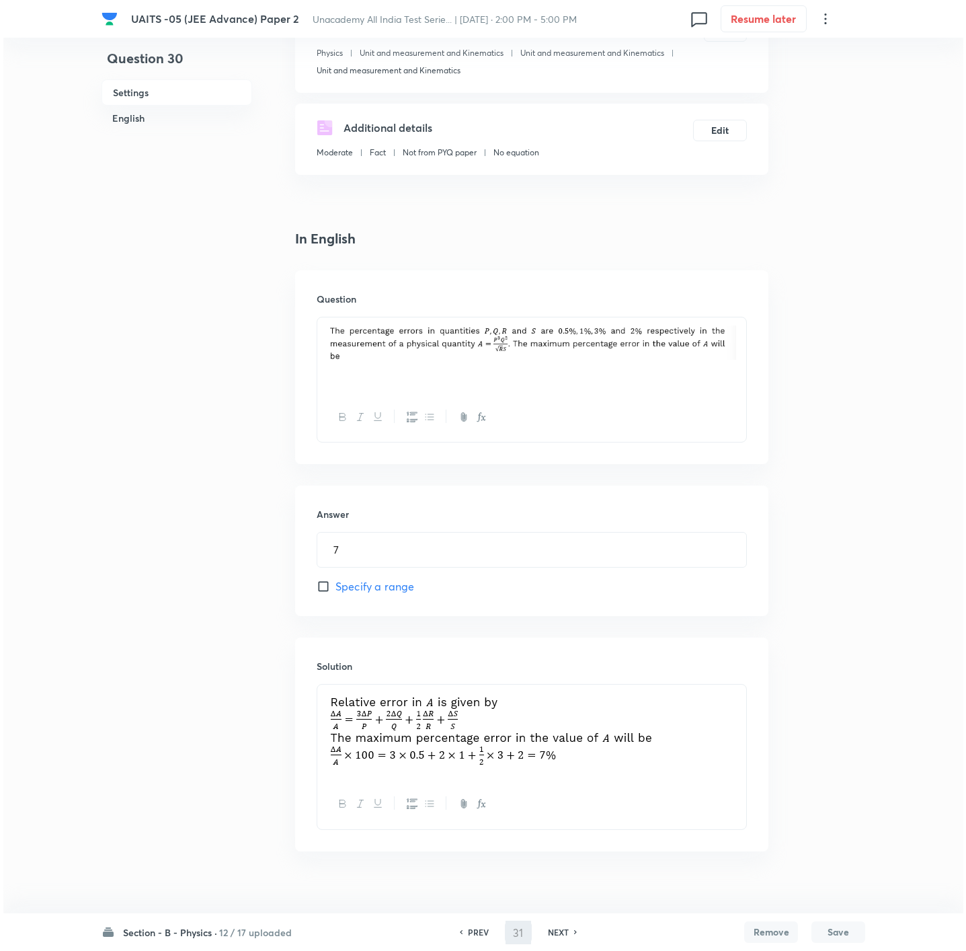
scroll to position [0, 0]
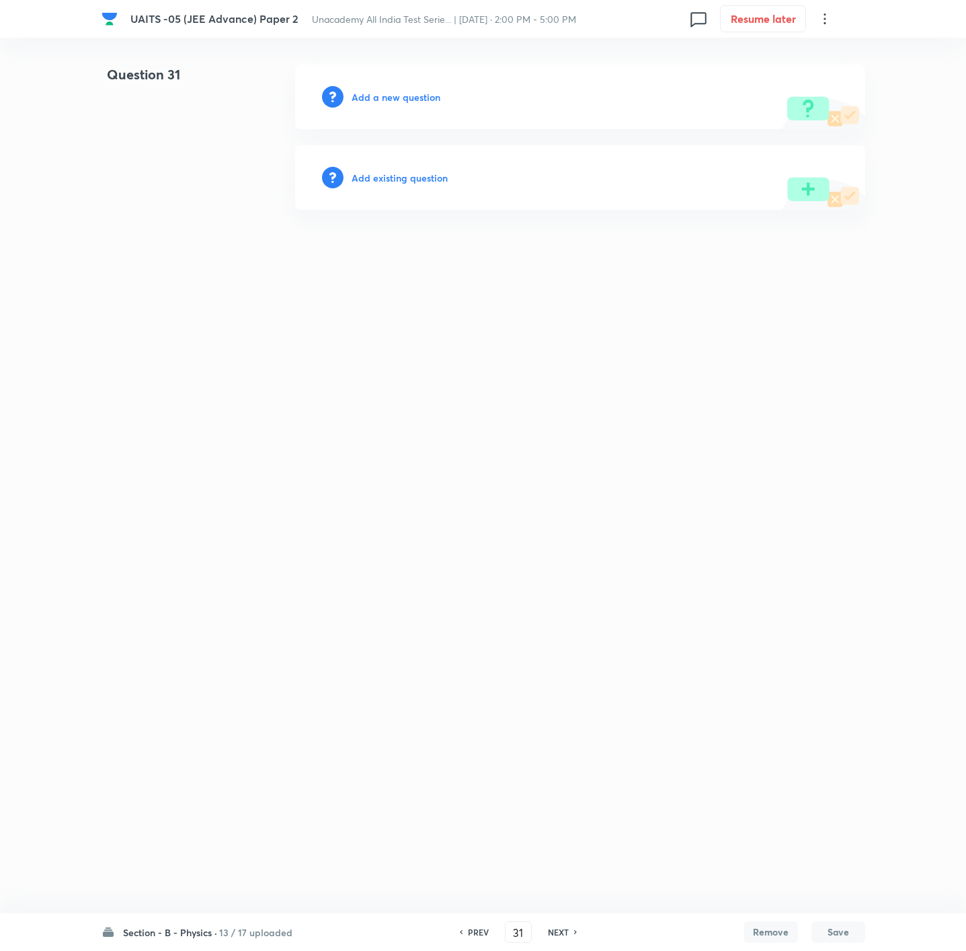
click at [420, 91] on h6 "Add a new question" at bounding box center [396, 97] width 89 height 14
click at [420, 91] on h6 "Choose a question type" at bounding box center [404, 97] width 104 height 14
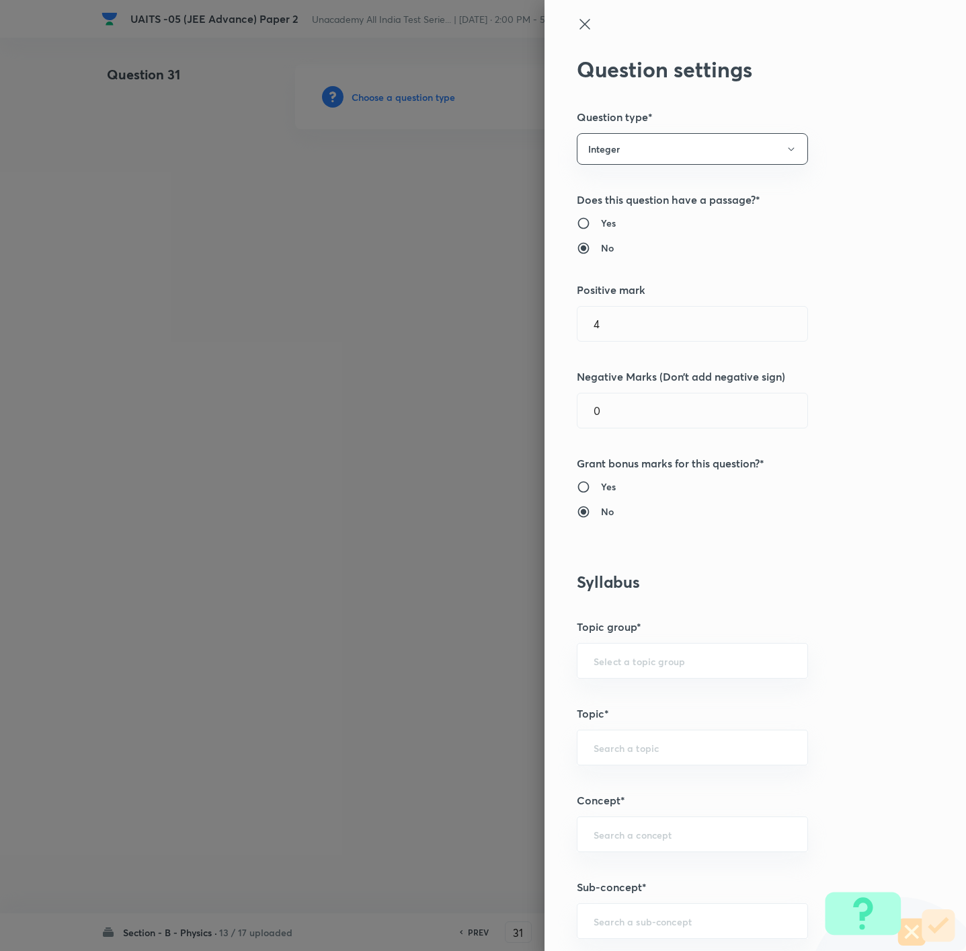
click at [601, 222] on h6 "Yes" at bounding box center [608, 223] width 15 height 14
click at [586, 222] on input "Yes" at bounding box center [589, 222] width 24 height 13
click at [643, 311] on input "4" at bounding box center [692, 324] width 230 height 34
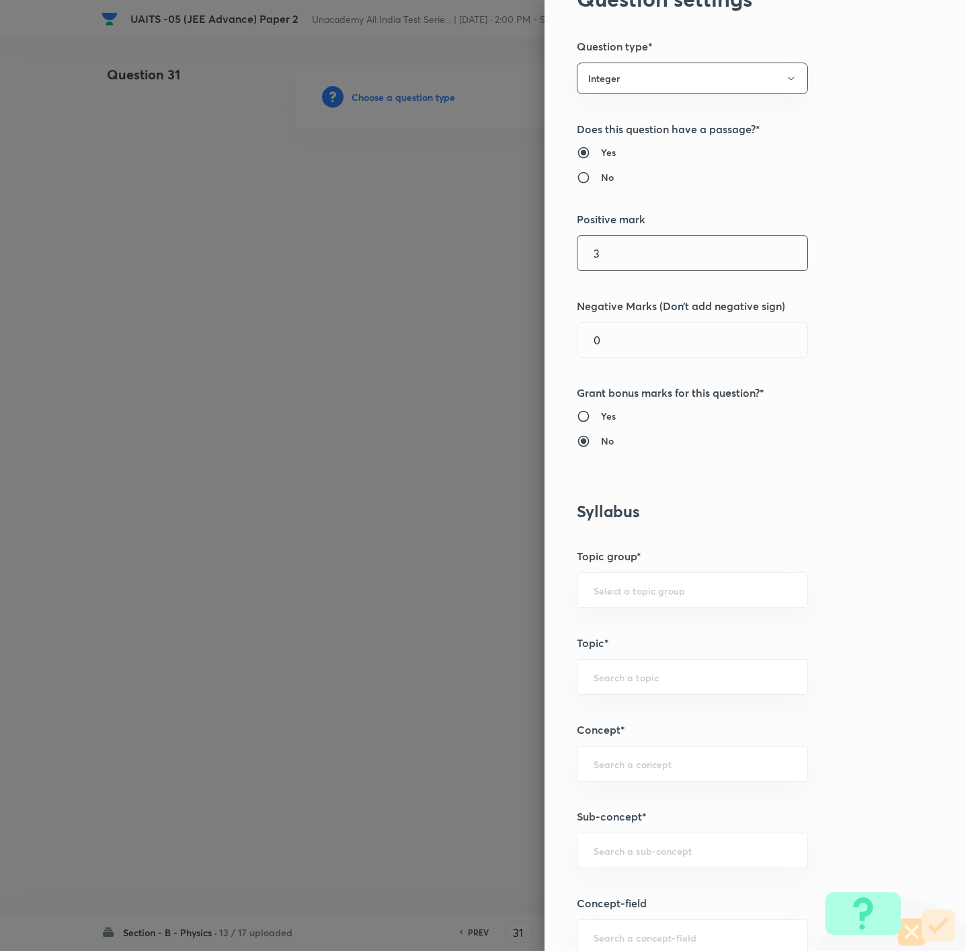
scroll to position [202, 0]
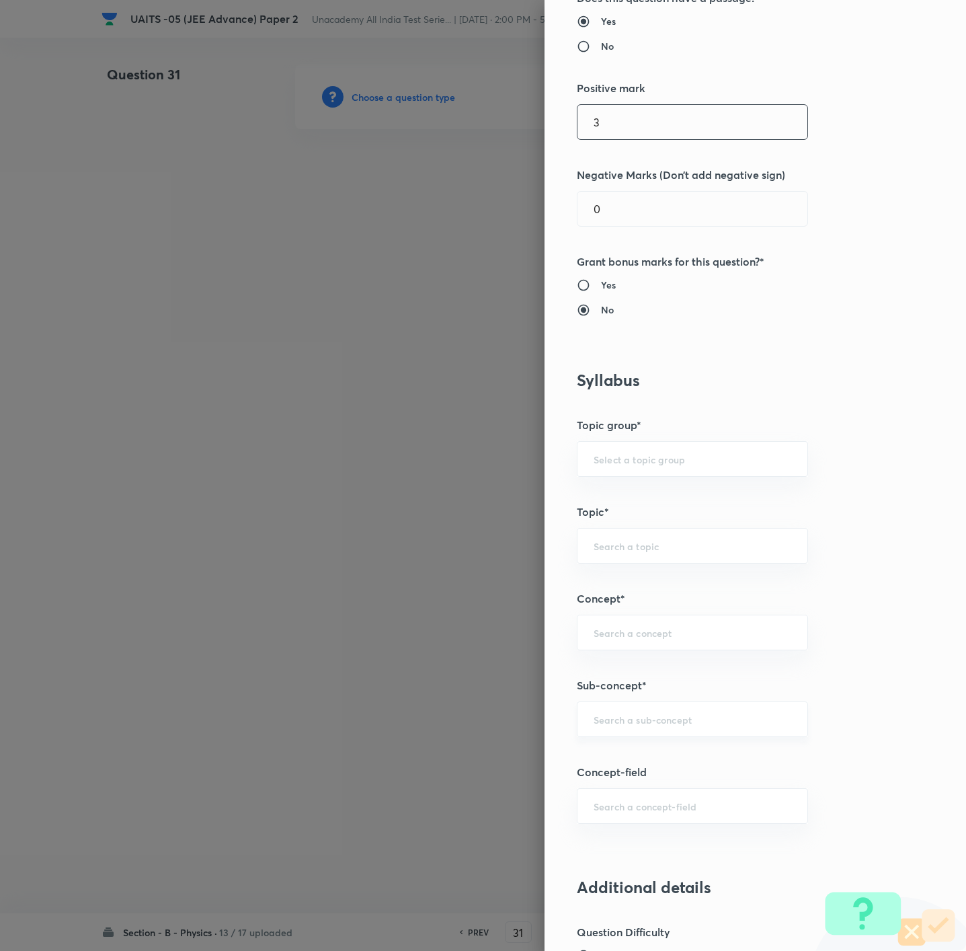
click at [643, 633] on div "​" at bounding box center [692, 719] width 231 height 36
paste input "Kinematics-2D"
click at [643, 633] on li "Kinematics-2D" at bounding box center [675, 761] width 229 height 24
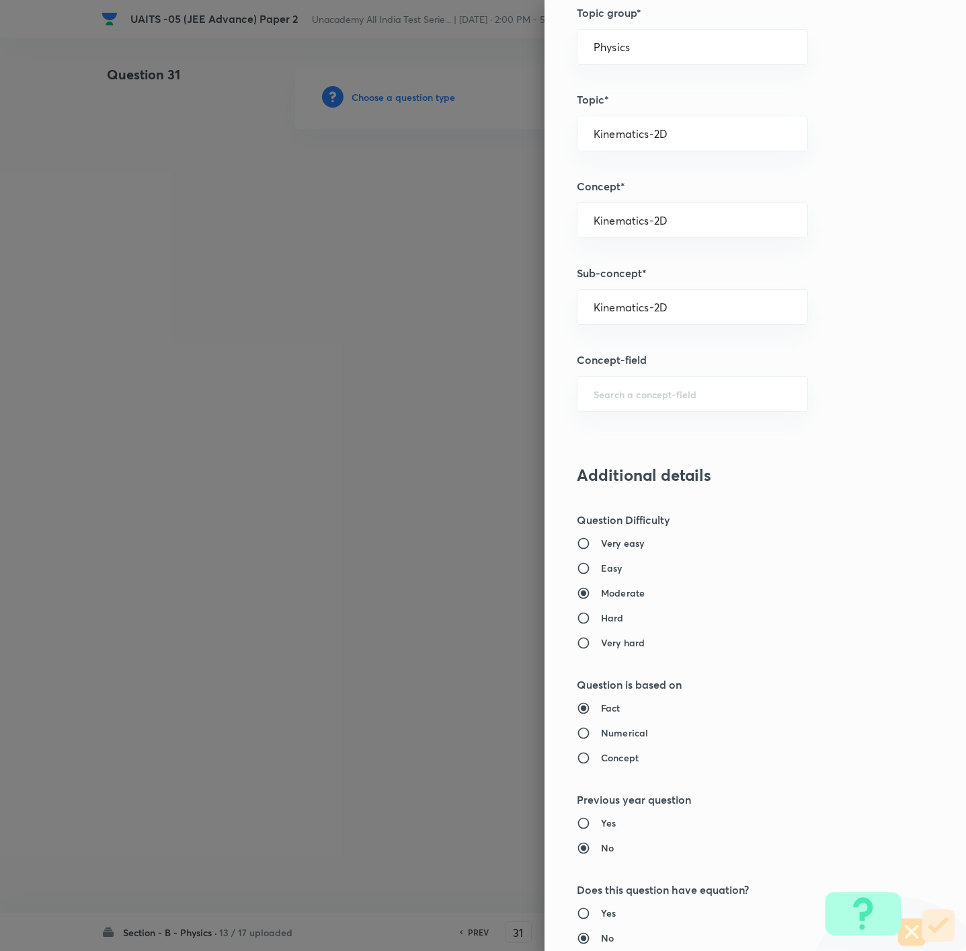
scroll to position [807, 0]
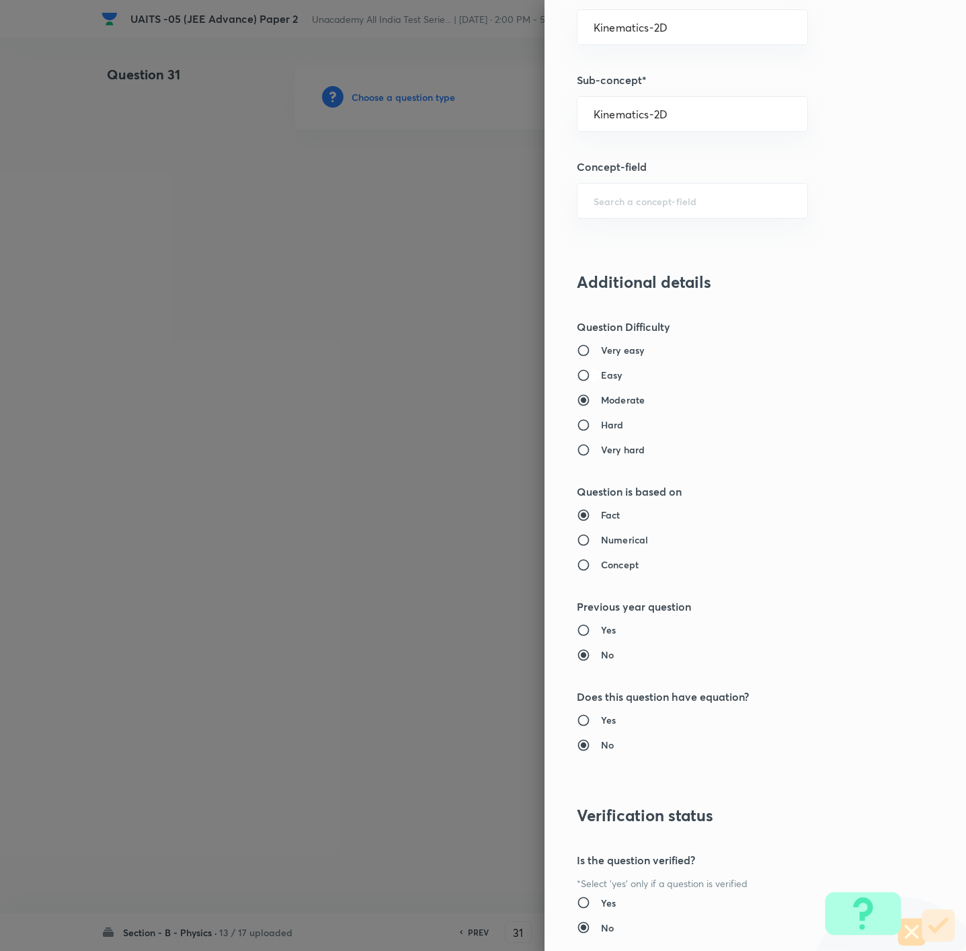
click at [583, 382] on input "Easy" at bounding box center [589, 374] width 24 height 13
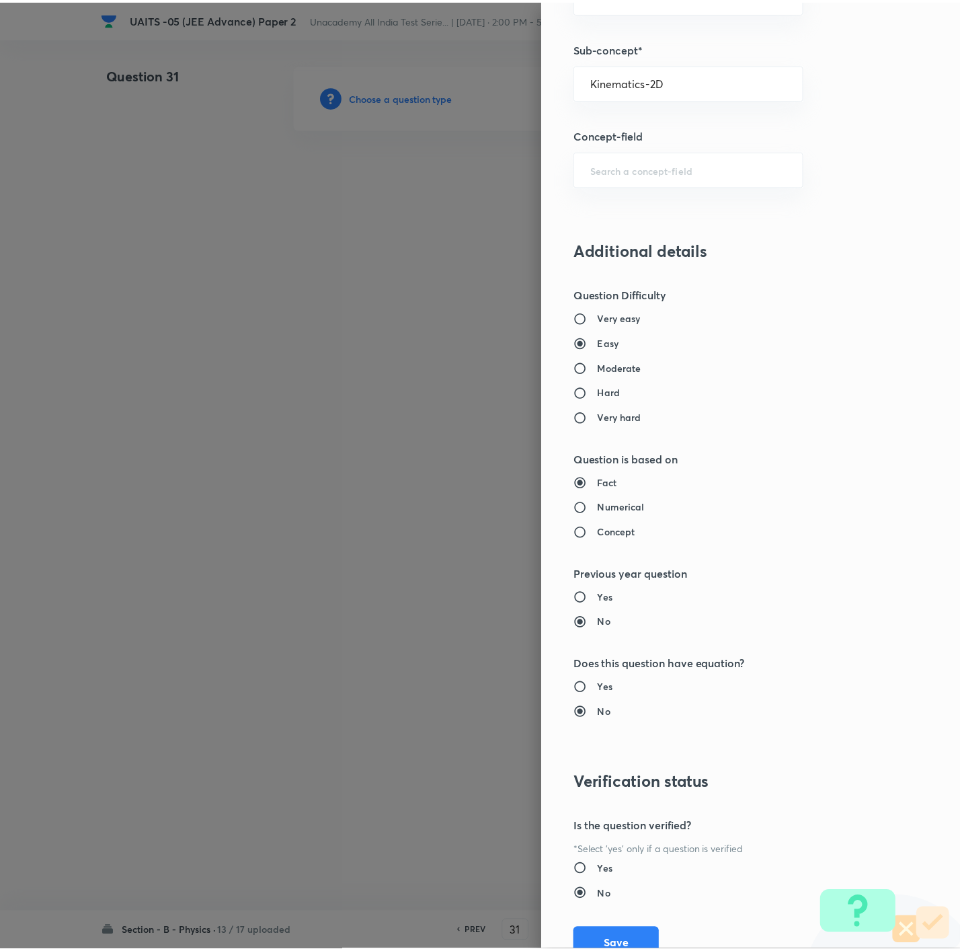
scroll to position [896, 0]
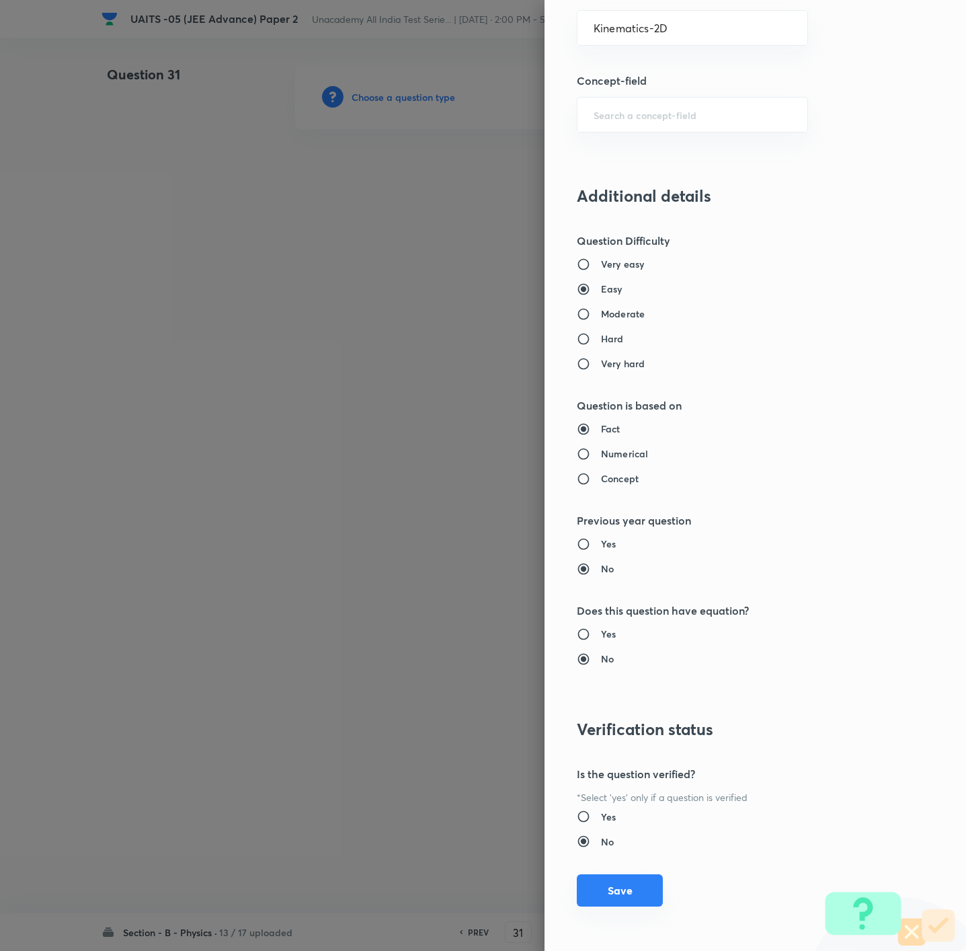
click at [595, 633] on button "Save" at bounding box center [620, 890] width 86 height 32
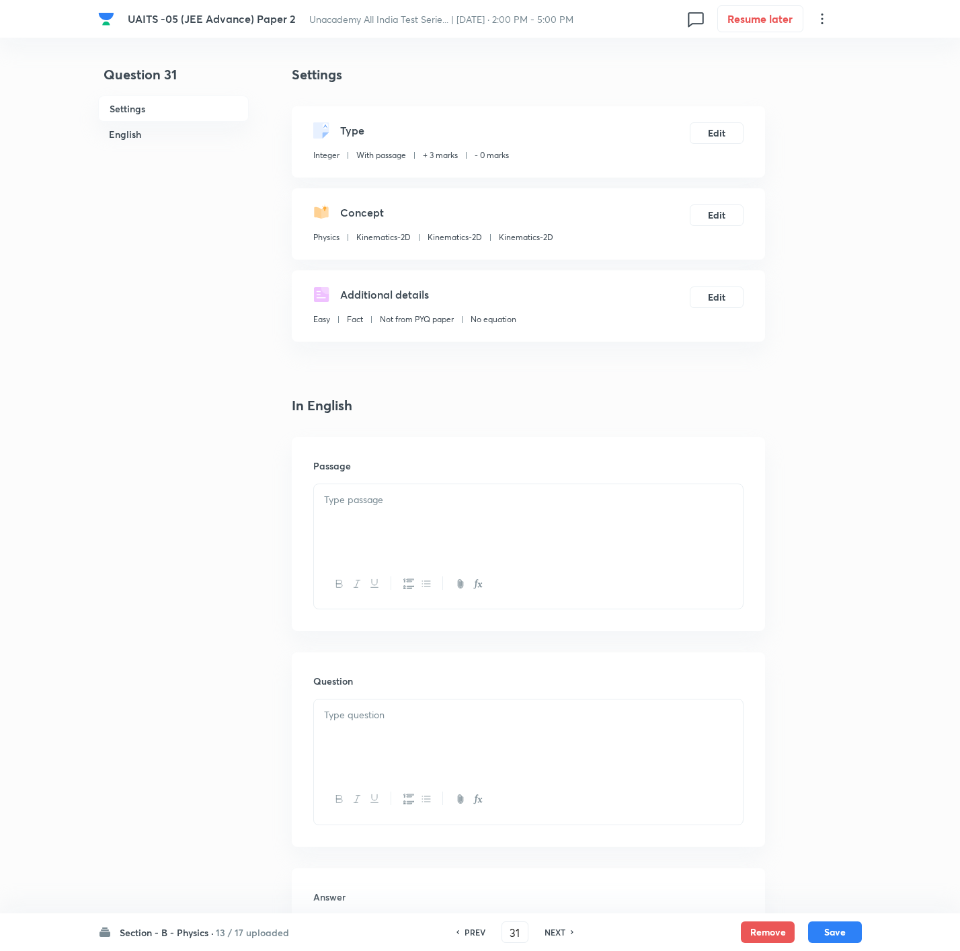
click at [506, 520] on div at bounding box center [528, 521] width 429 height 75
click at [442, 633] on div at bounding box center [528, 736] width 429 height 75
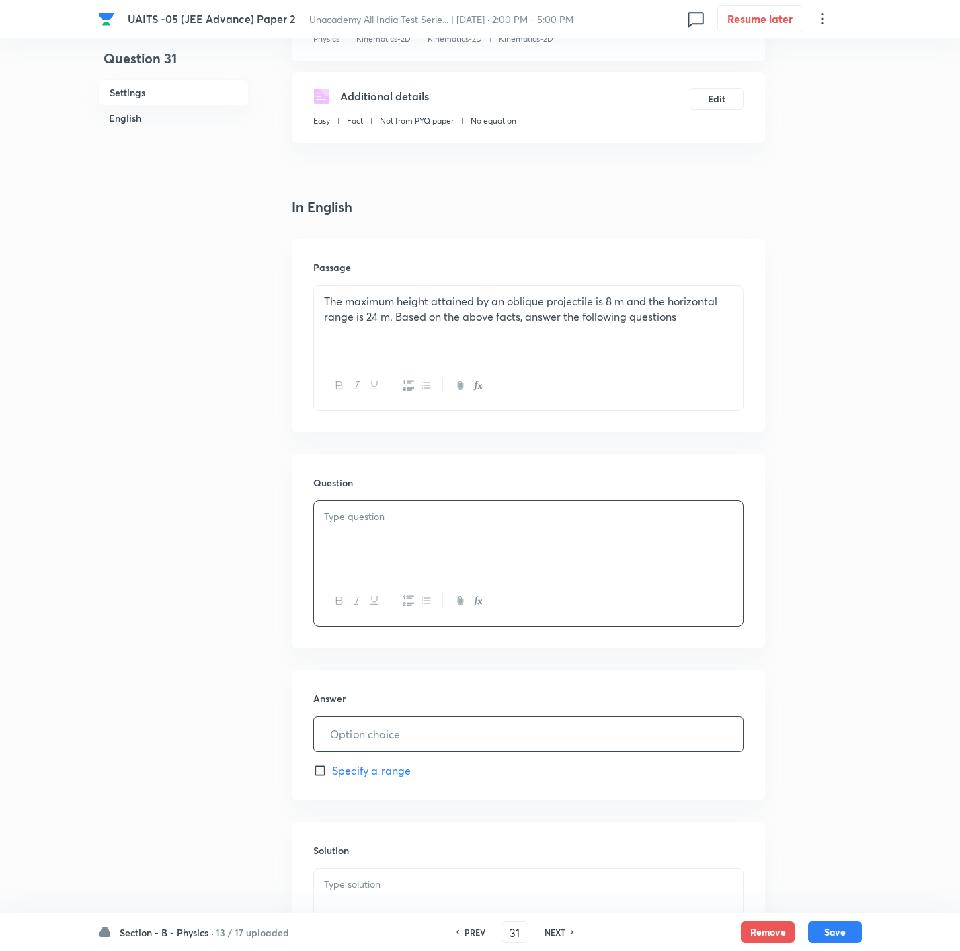
scroll to position [202, 0]
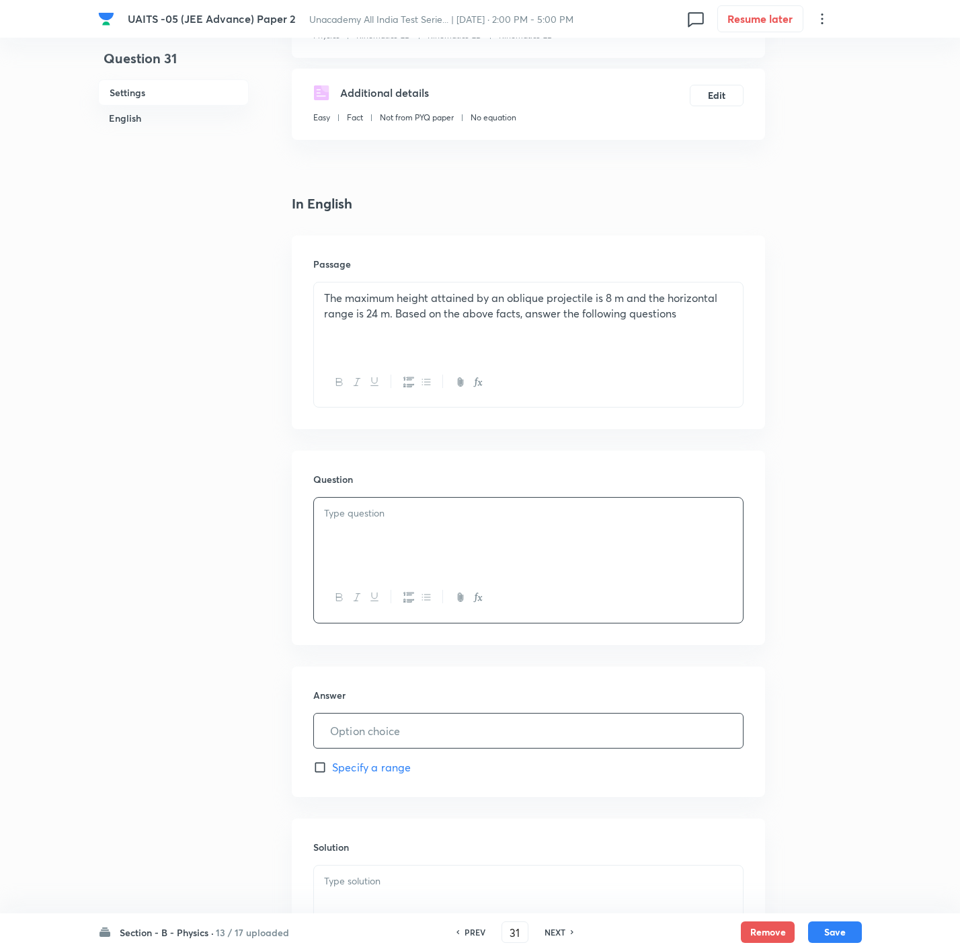
click at [460, 633] on input "text" at bounding box center [528, 730] width 429 height 34
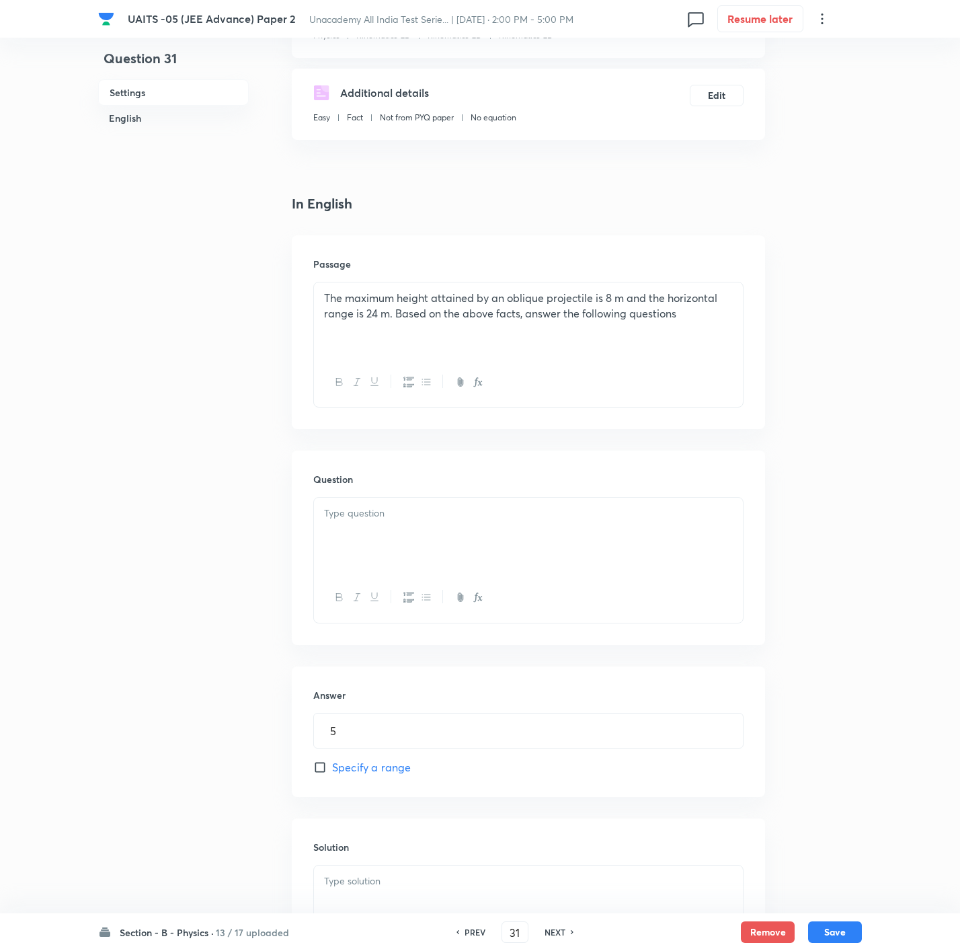
drag, startPoint x: 345, startPoint y: 526, endPoint x: 190, endPoint y: 865, distance: 372.7
click at [345, 530] on div at bounding box center [528, 534] width 429 height 75
click at [643, 559] on div at bounding box center [528, 534] width 429 height 75
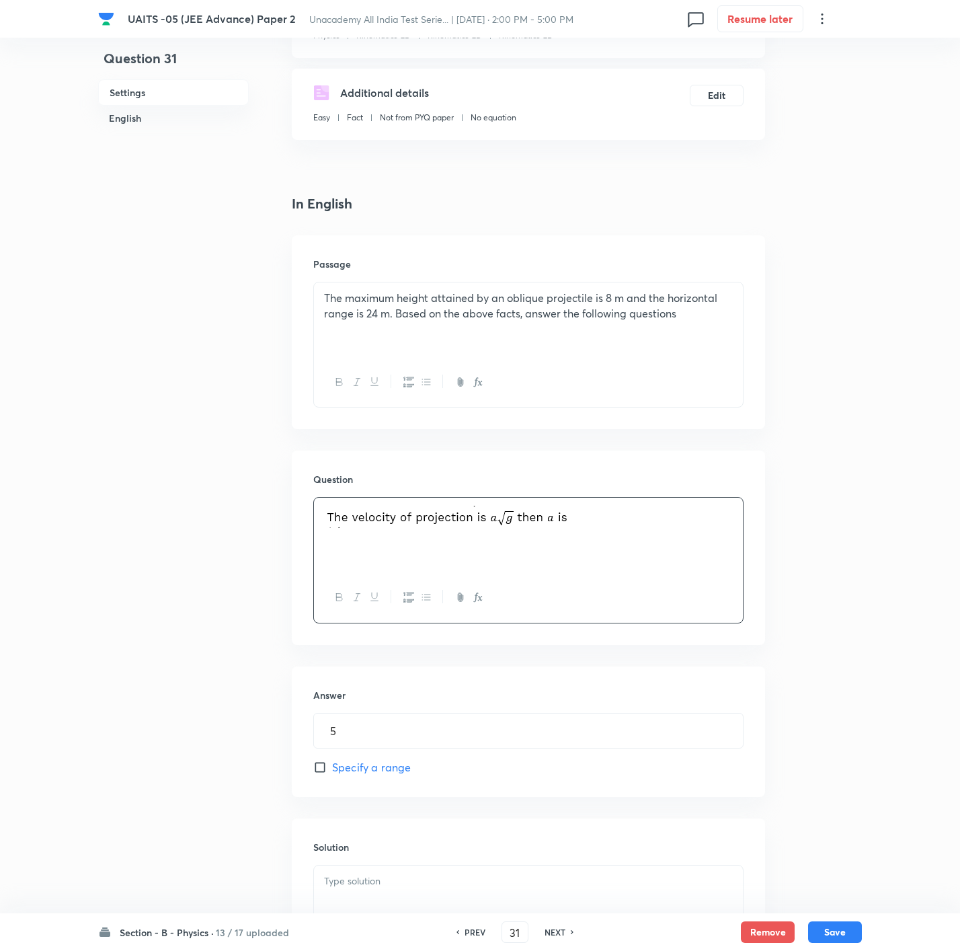
click at [630, 633] on div at bounding box center [528, 902] width 429 height 75
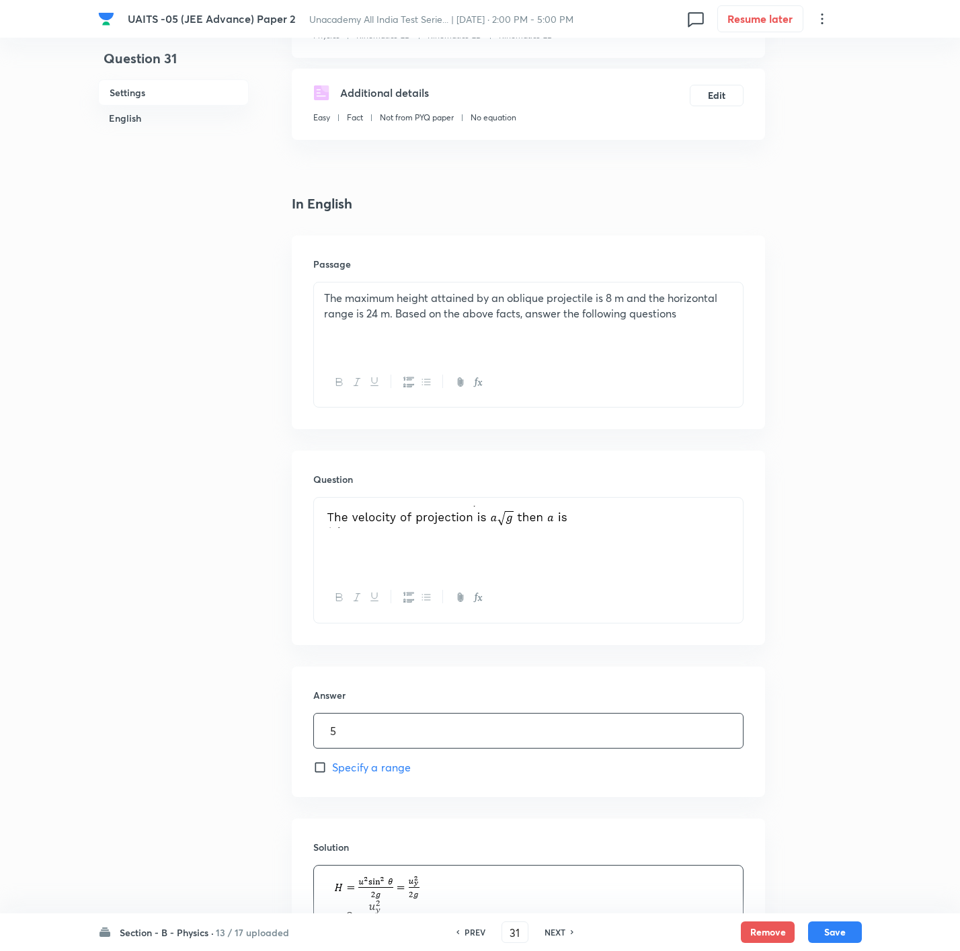
click at [377, 633] on input "5" at bounding box center [528, 730] width 429 height 34
click at [643, 633] on button "Save" at bounding box center [835, 931] width 54 height 22
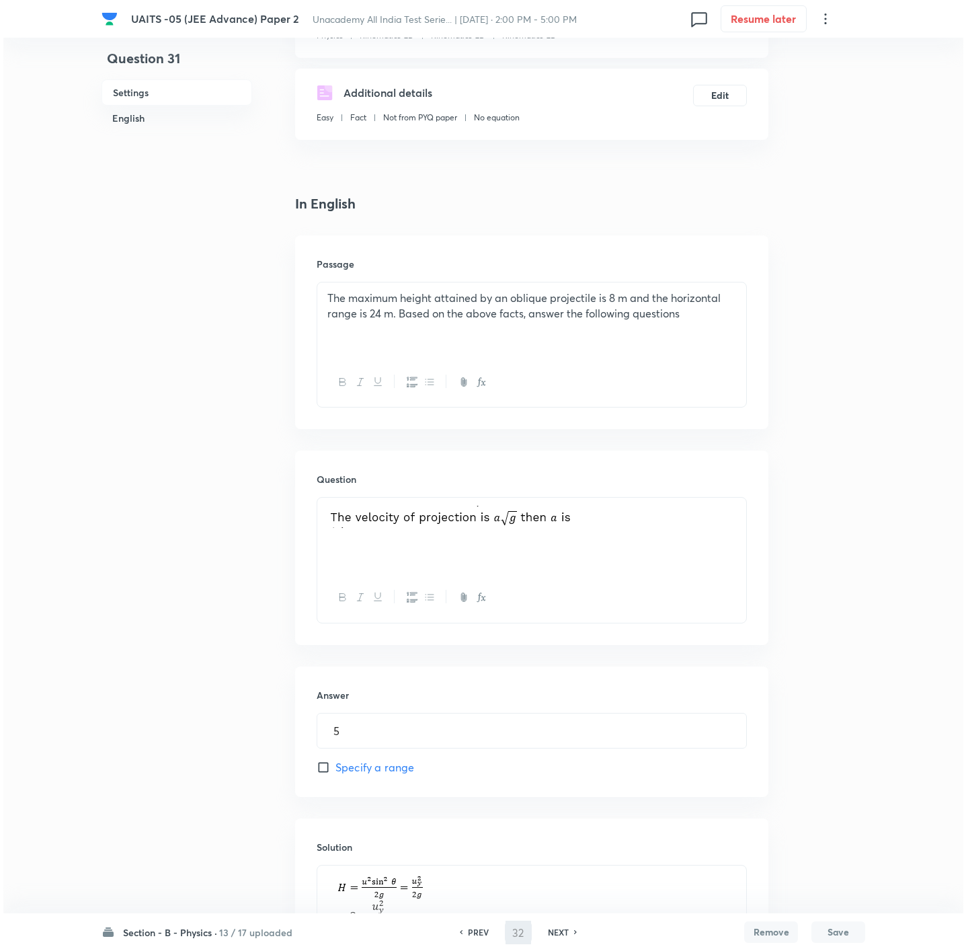
scroll to position [0, 0]
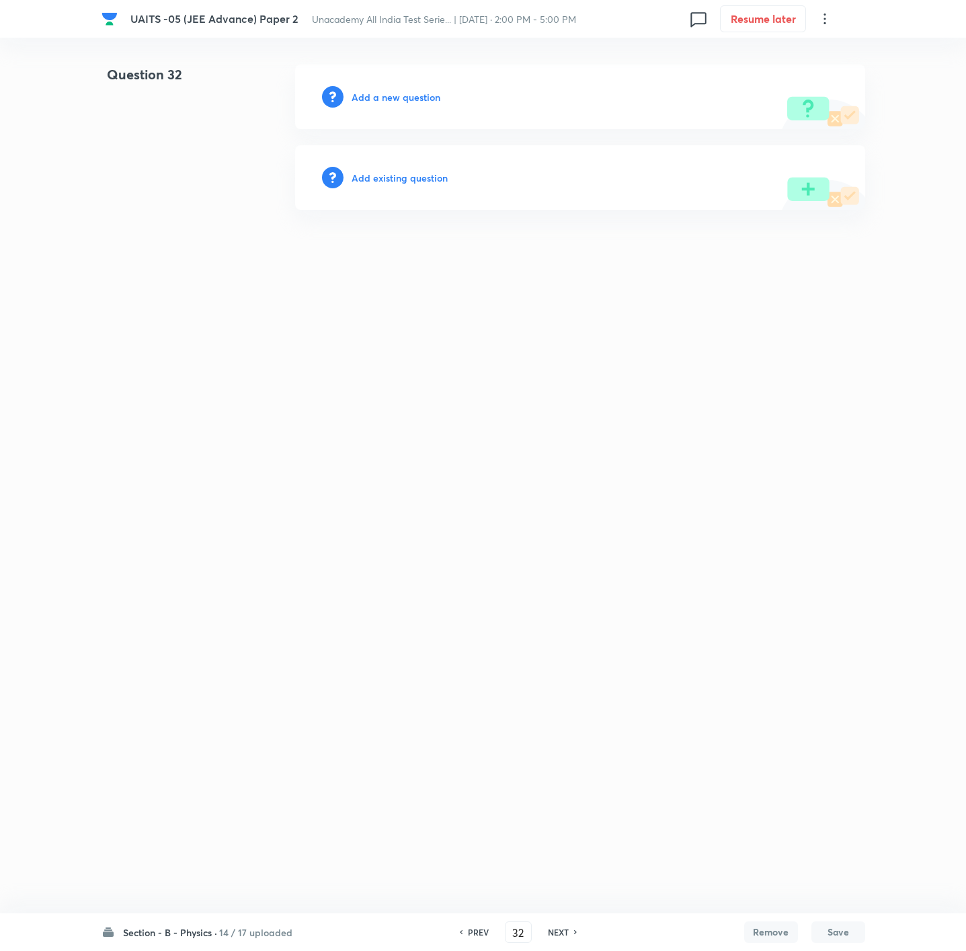
click at [403, 101] on h6 "Add a new question" at bounding box center [396, 97] width 89 height 14
click at [403, 101] on h6 "Choose a question type" at bounding box center [404, 97] width 104 height 14
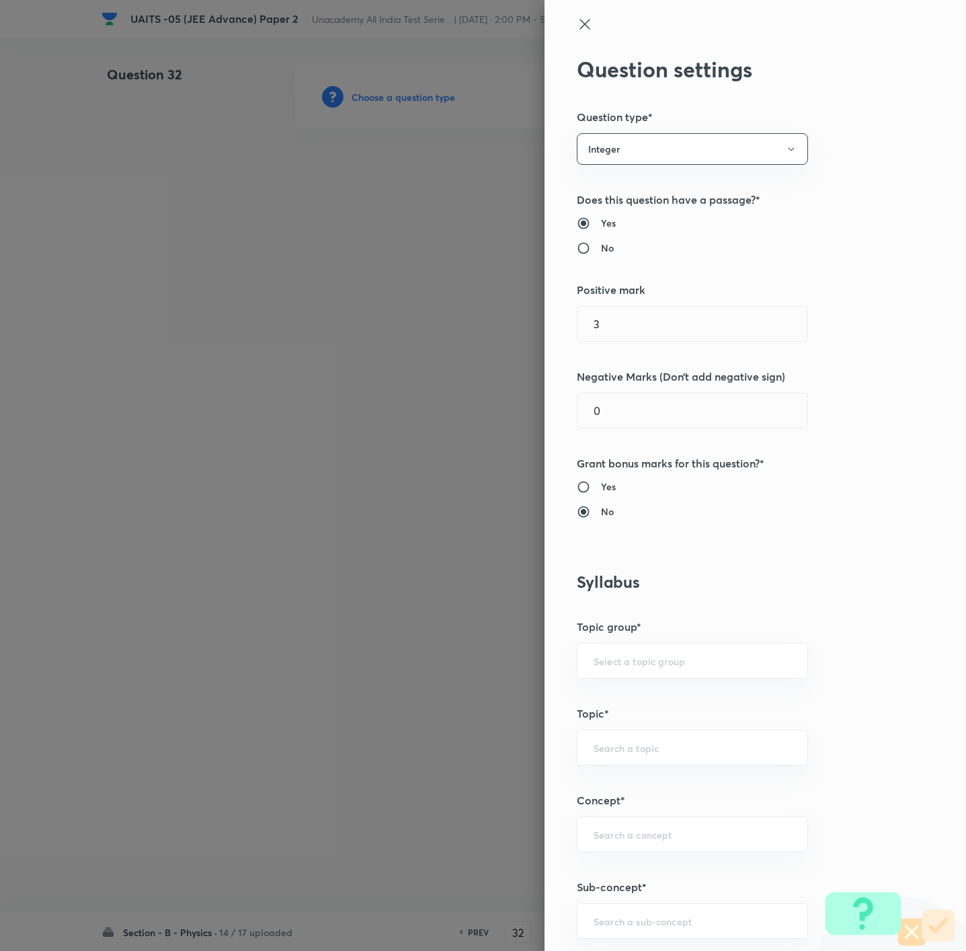
scroll to position [303, 0]
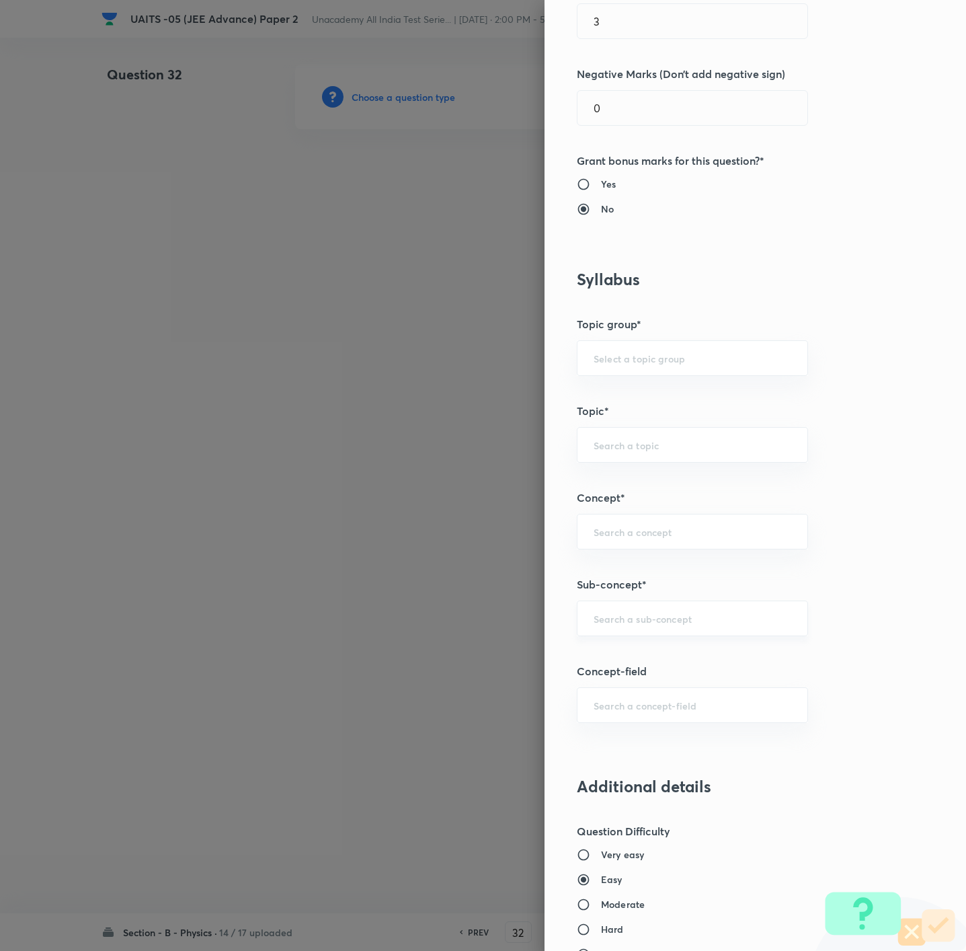
click at [639, 608] on div "​" at bounding box center [692, 618] width 231 height 36
paste input "Kinematics-2D"
click at [643, 633] on li "Kinematics-2D" at bounding box center [675, 660] width 229 height 24
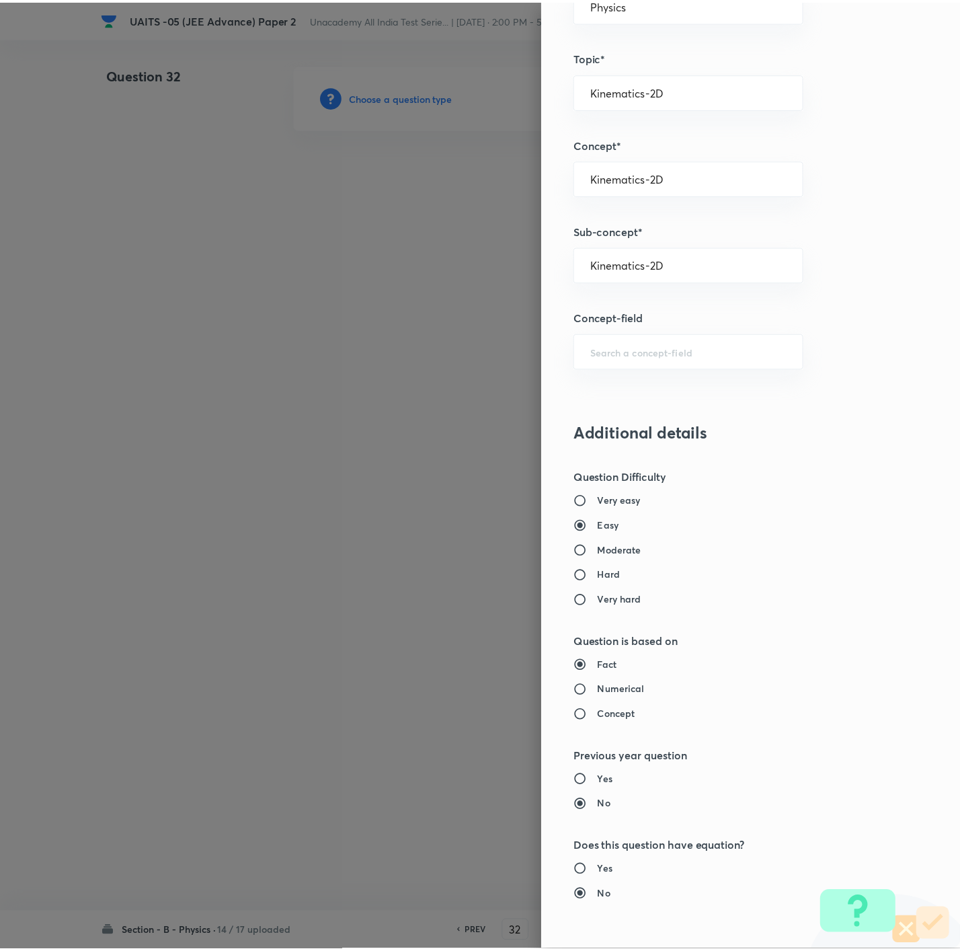
scroll to position [896, 0]
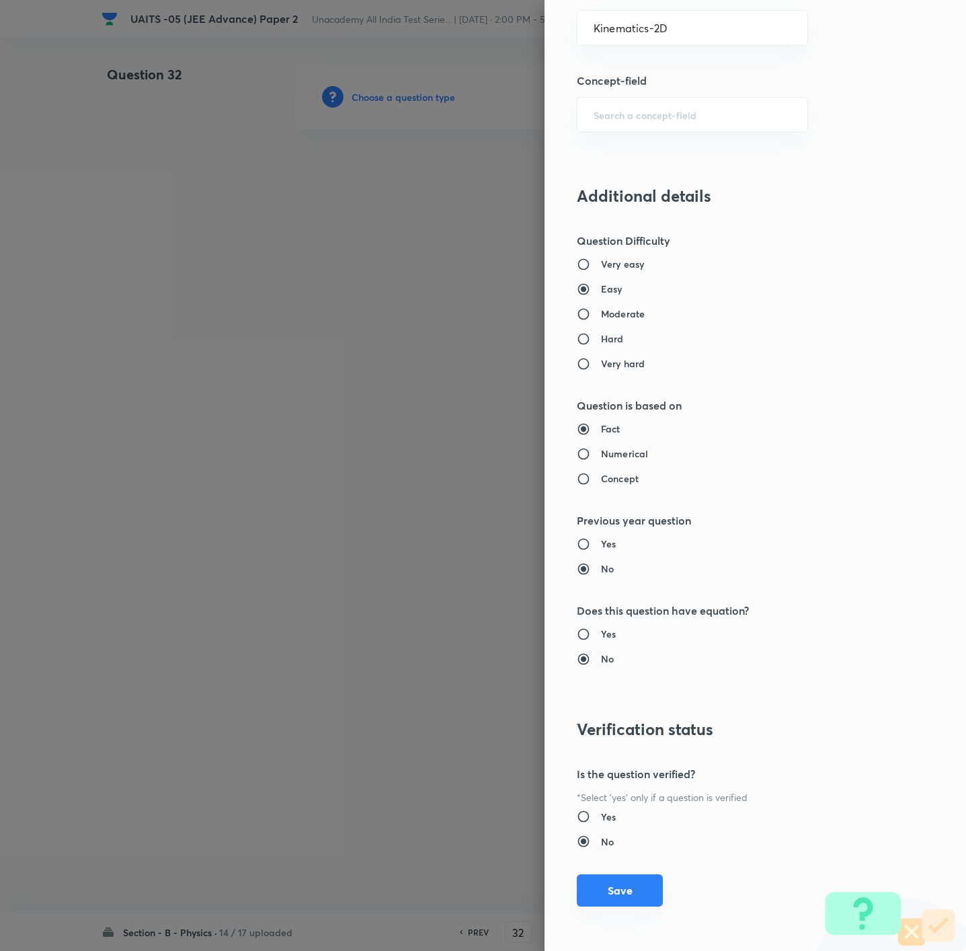
click at [604, 633] on button "Save" at bounding box center [620, 890] width 86 height 32
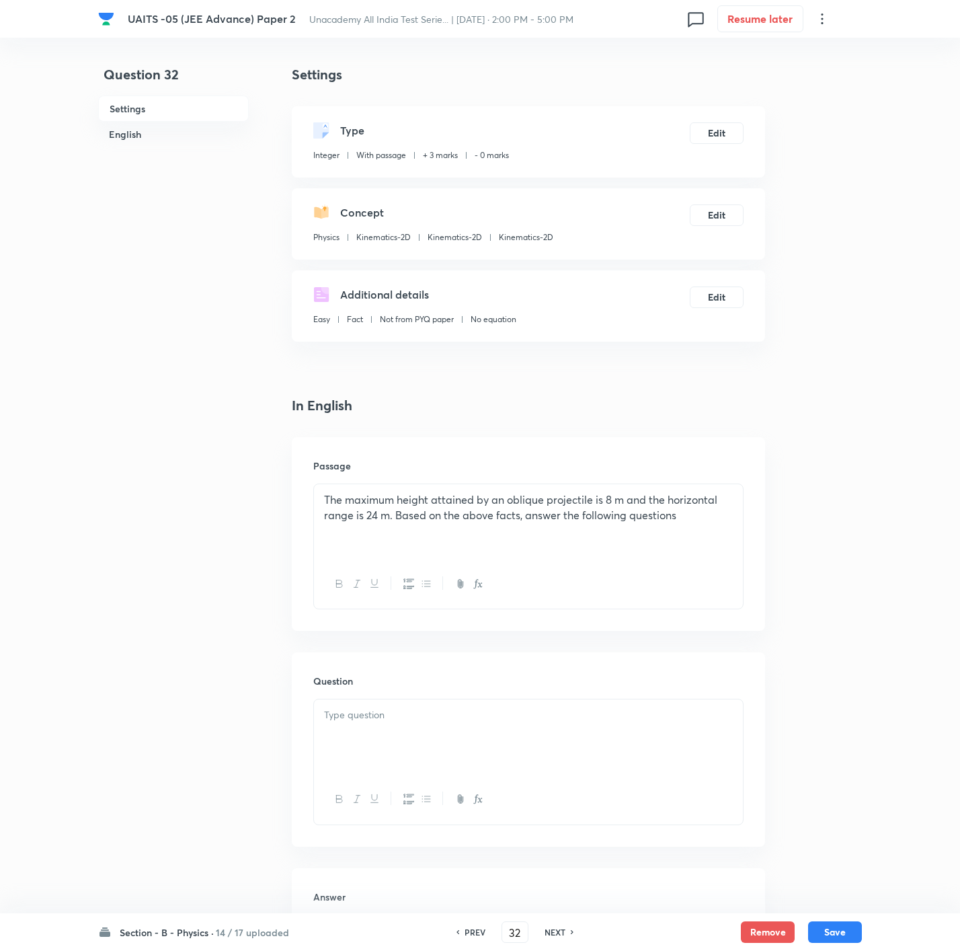
click at [512, 633] on p at bounding box center [528, 714] width 409 height 15
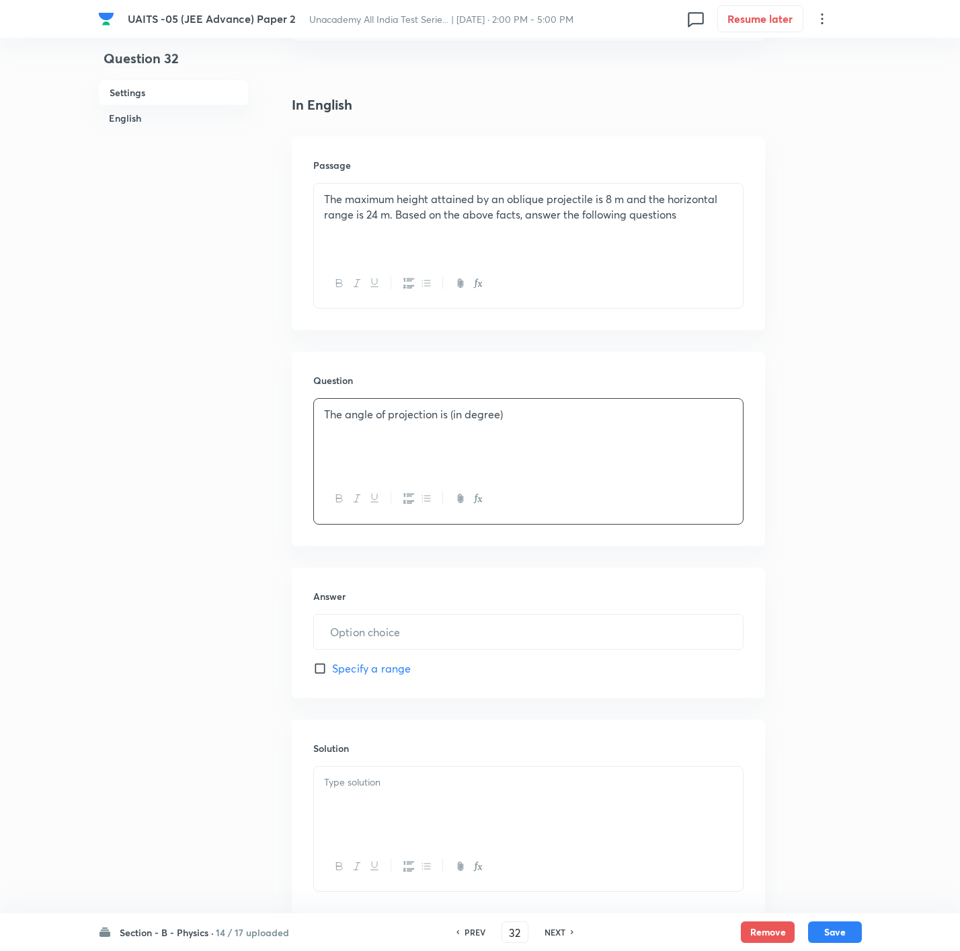
scroll to position [303, 0]
click at [466, 633] on div "Answer ​ Specify a range" at bounding box center [528, 630] width 473 height 130
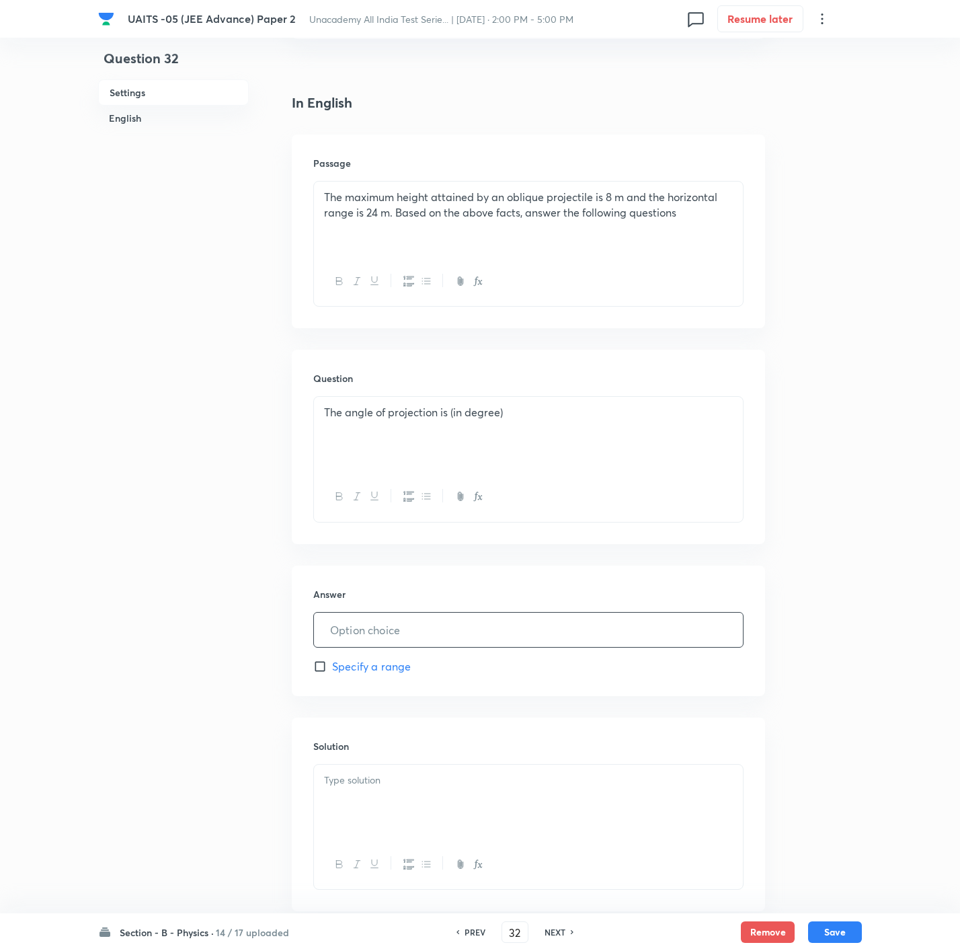
click at [464, 633] on input "text" at bounding box center [528, 629] width 429 height 34
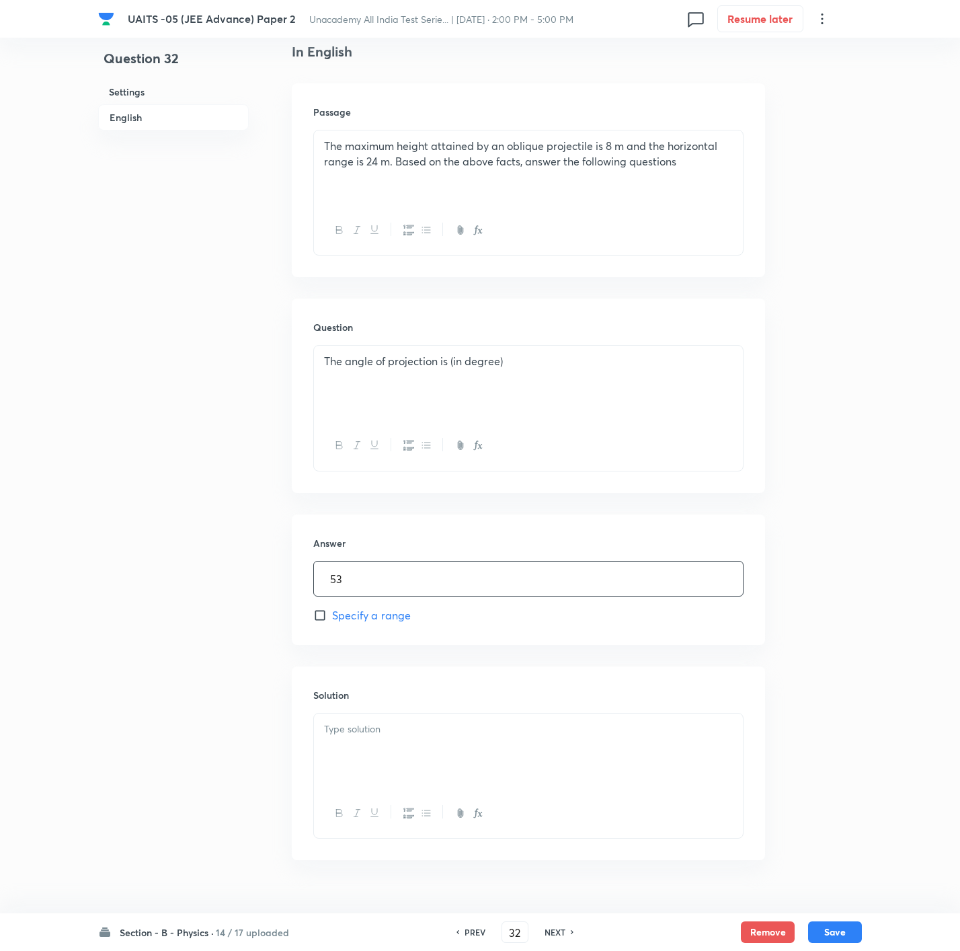
scroll to position [383, 0]
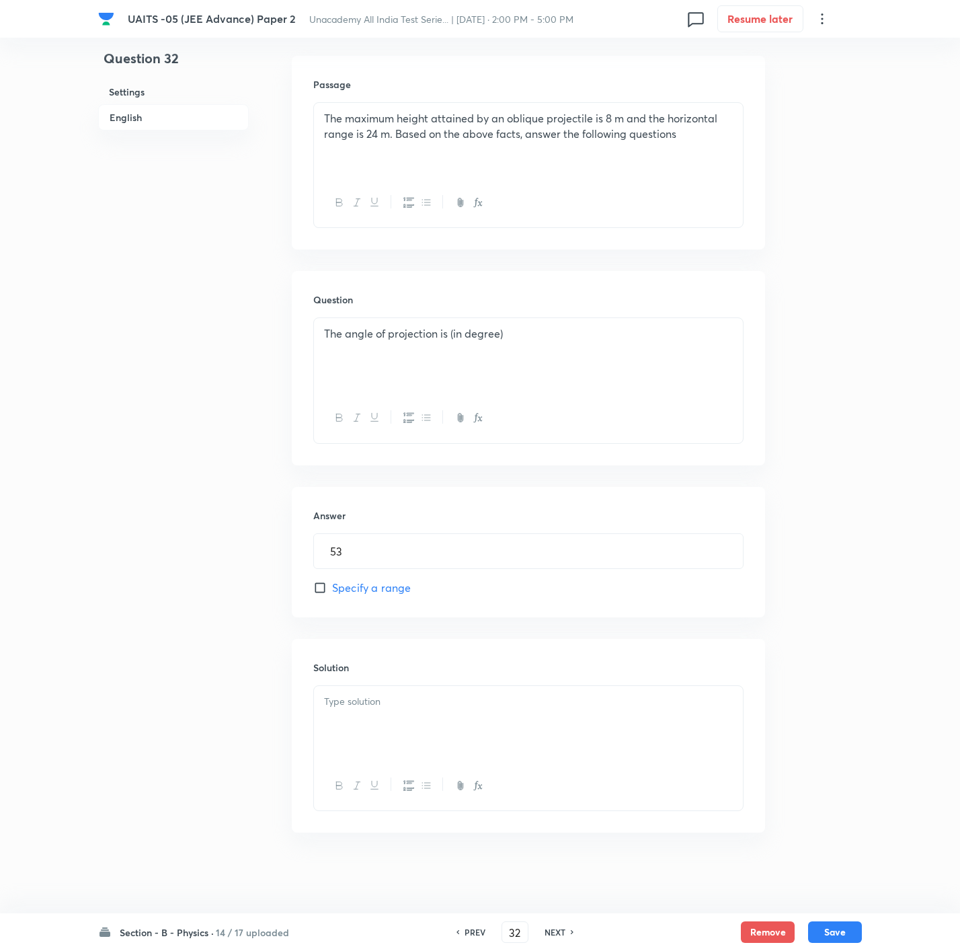
drag, startPoint x: 438, startPoint y: 718, endPoint x: 264, endPoint y: 920, distance: 266.0
click at [436, 633] on div at bounding box center [528, 723] width 429 height 75
click at [537, 633] on p at bounding box center [528, 701] width 409 height 15
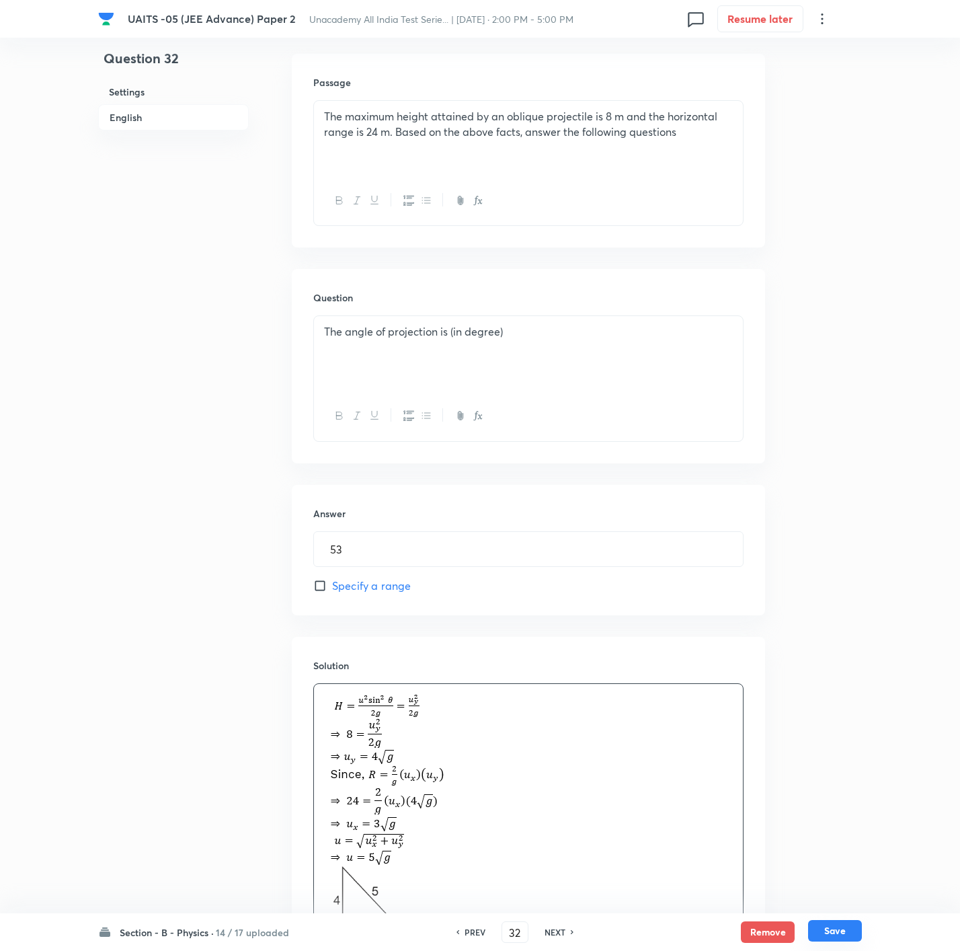
click at [643, 633] on button "Save" at bounding box center [835, 931] width 54 height 22
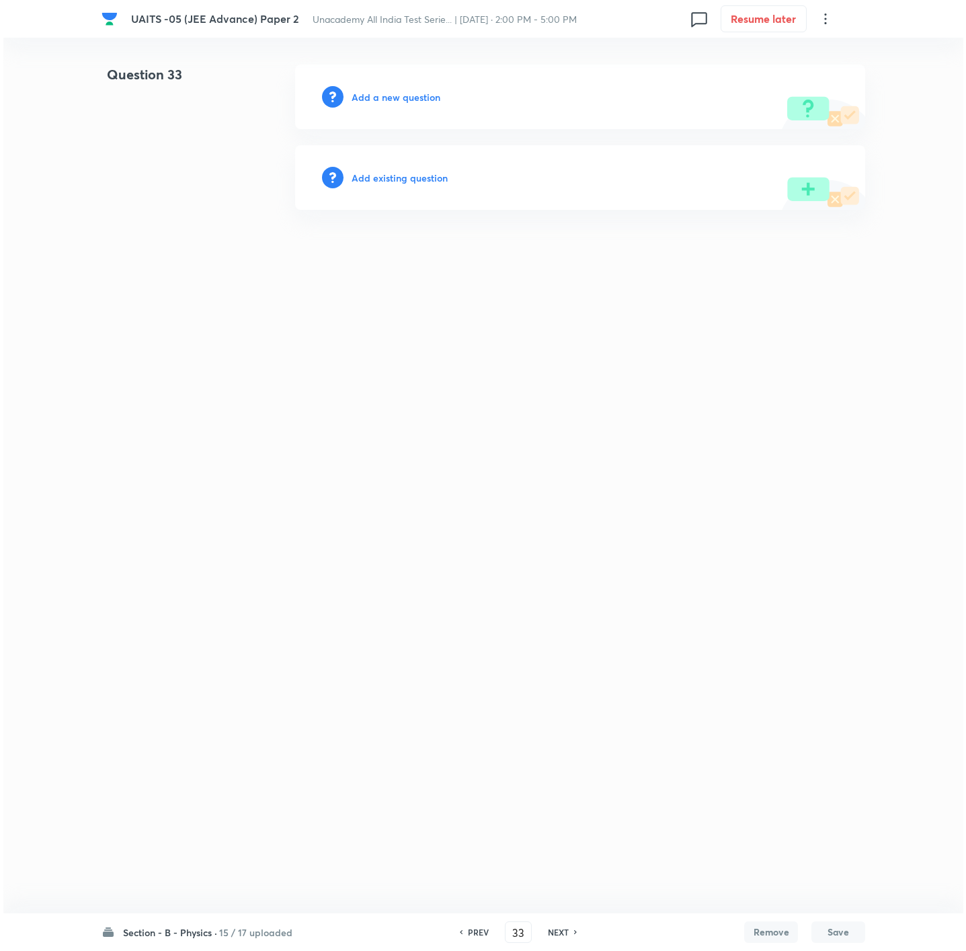
scroll to position [0, 0]
click at [400, 99] on h6 "Add a new question" at bounding box center [396, 97] width 89 height 14
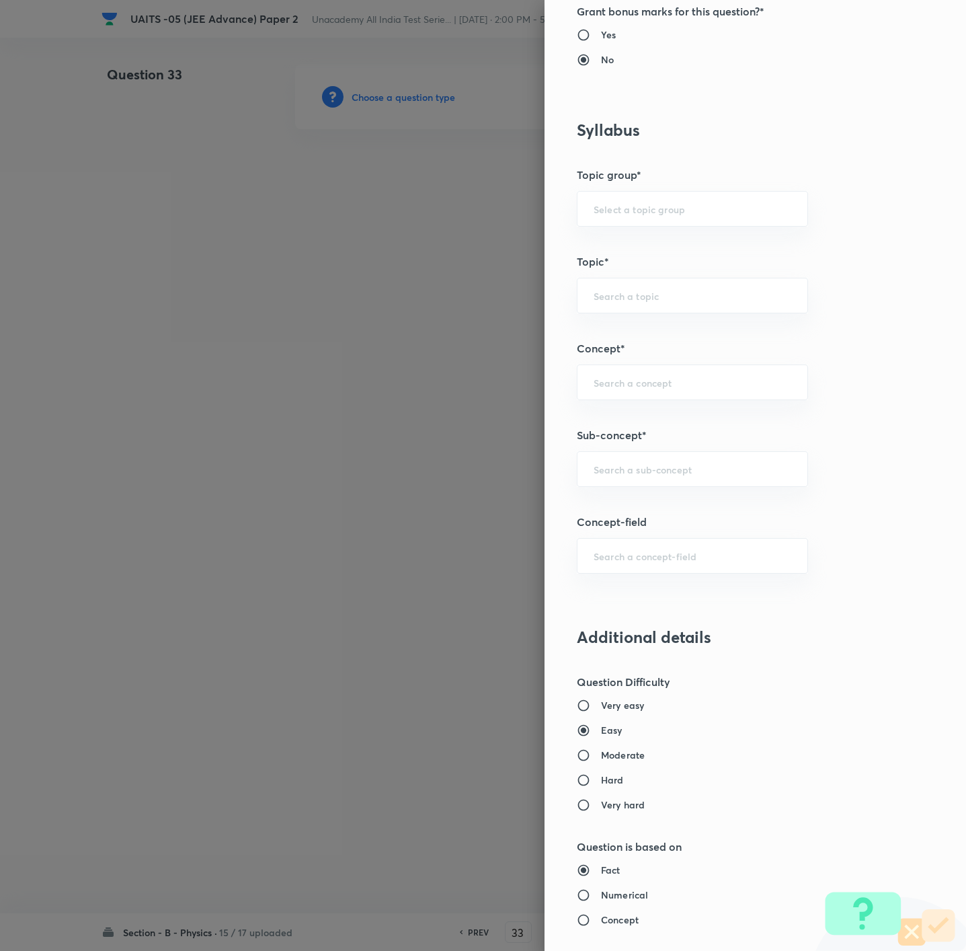
scroll to position [605, 0]
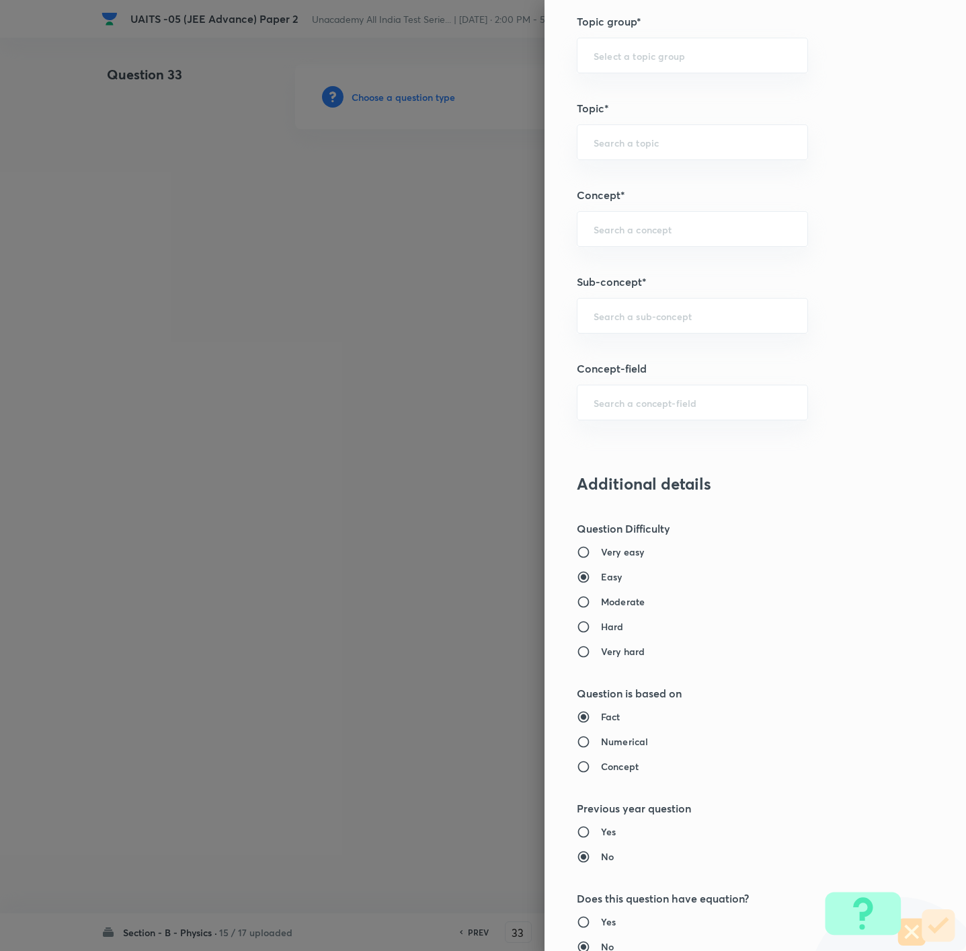
click at [607, 633] on label "Hard" at bounding box center [727, 626] width 301 height 14
click at [601, 633] on input "Hard" at bounding box center [589, 626] width 24 height 13
click at [618, 313] on input "text" at bounding box center [693, 315] width 198 height 13
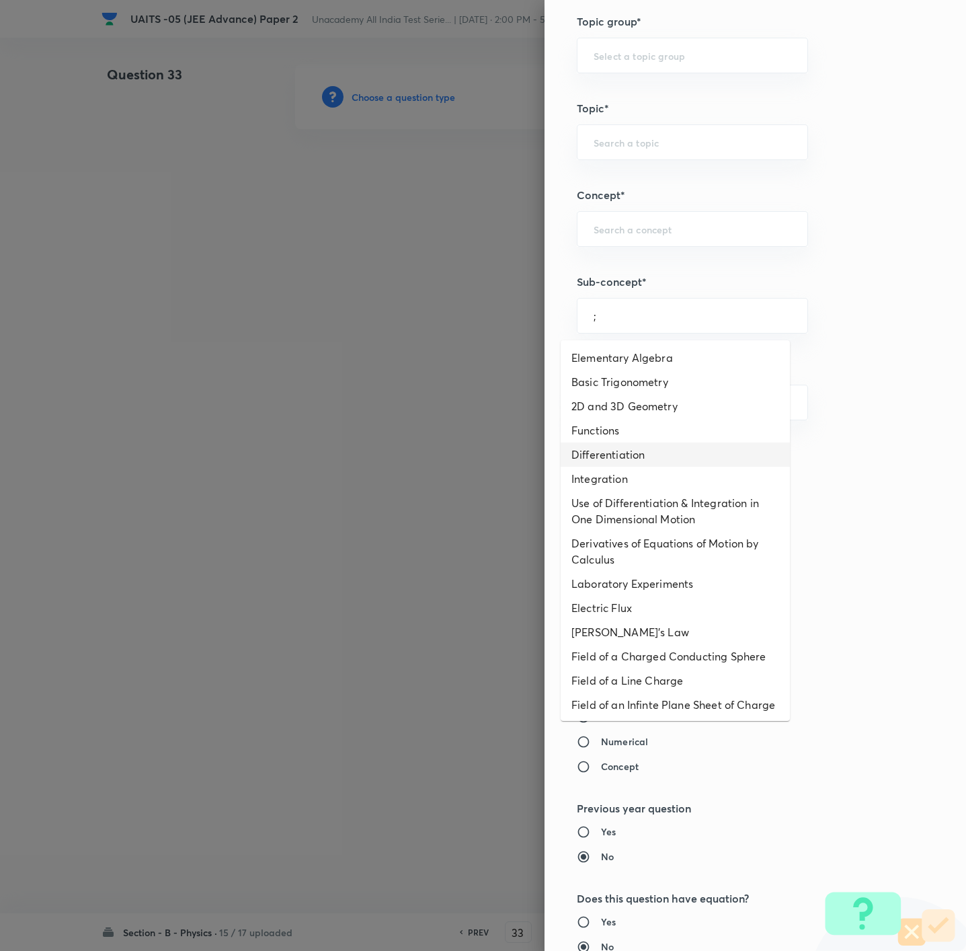
click at [619, 454] on li "Differentiation" at bounding box center [675, 454] width 229 height 24
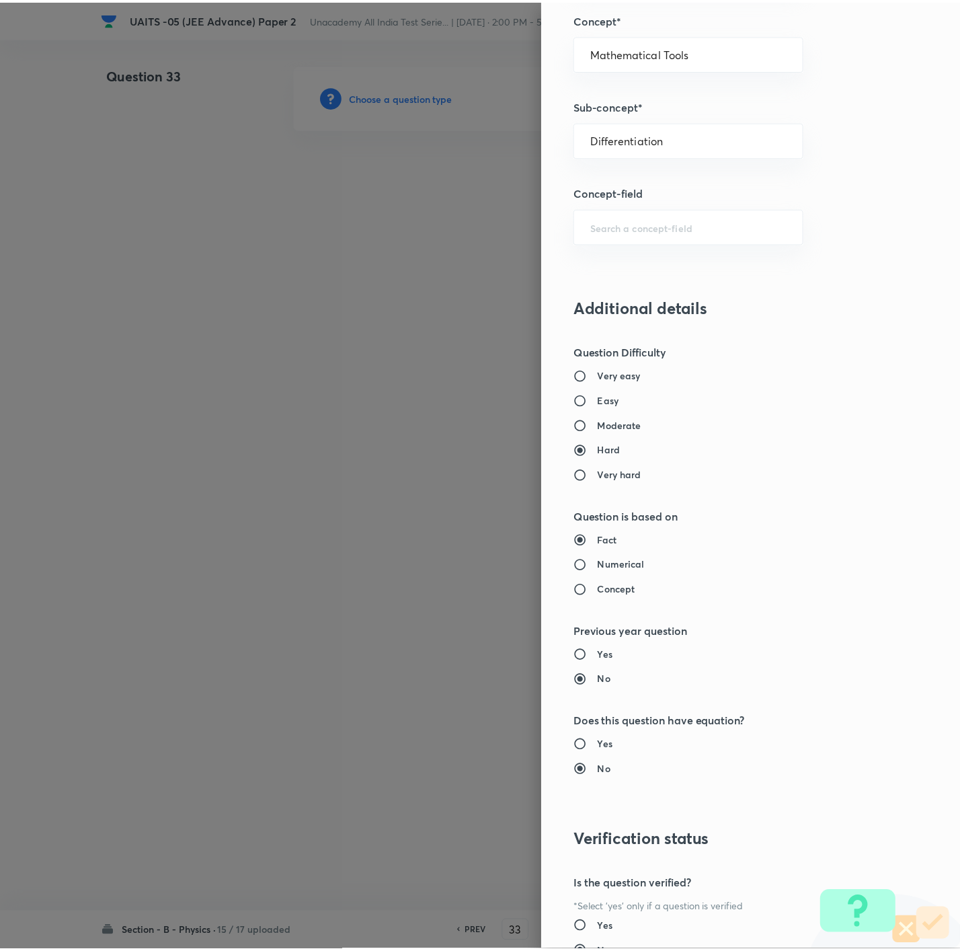
scroll to position [896, 0]
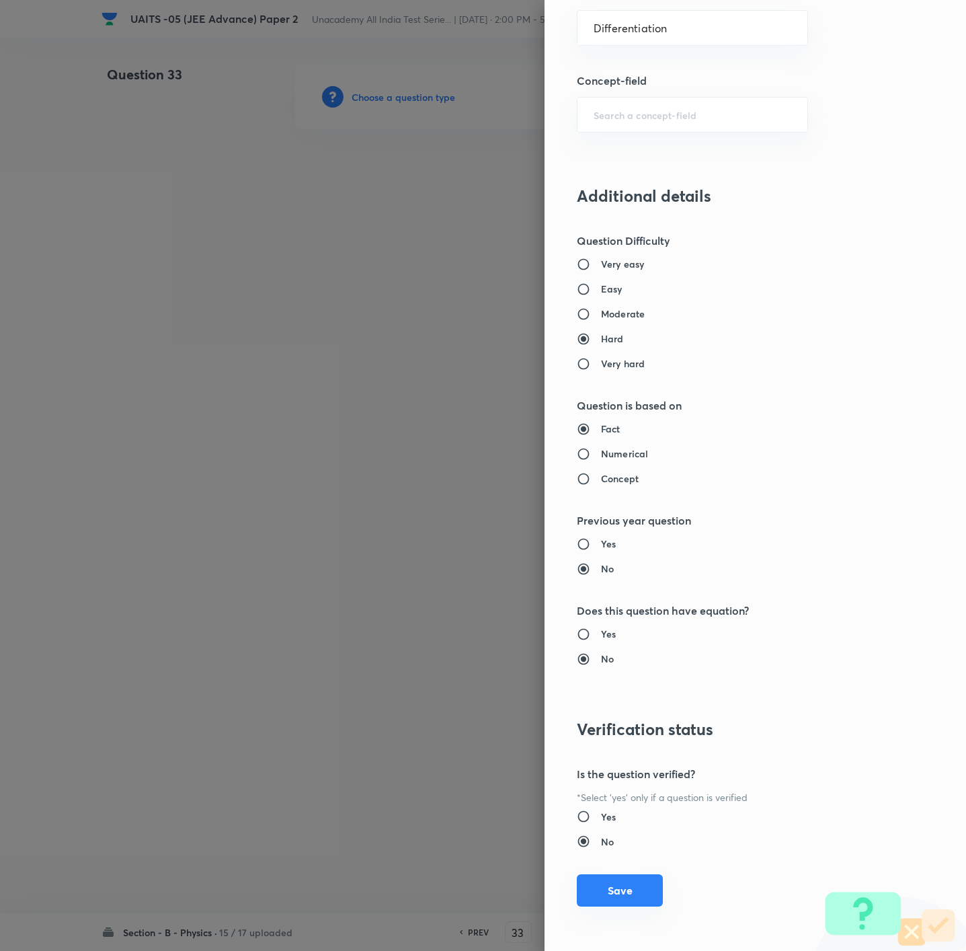
click at [624, 633] on button "Save" at bounding box center [620, 890] width 86 height 32
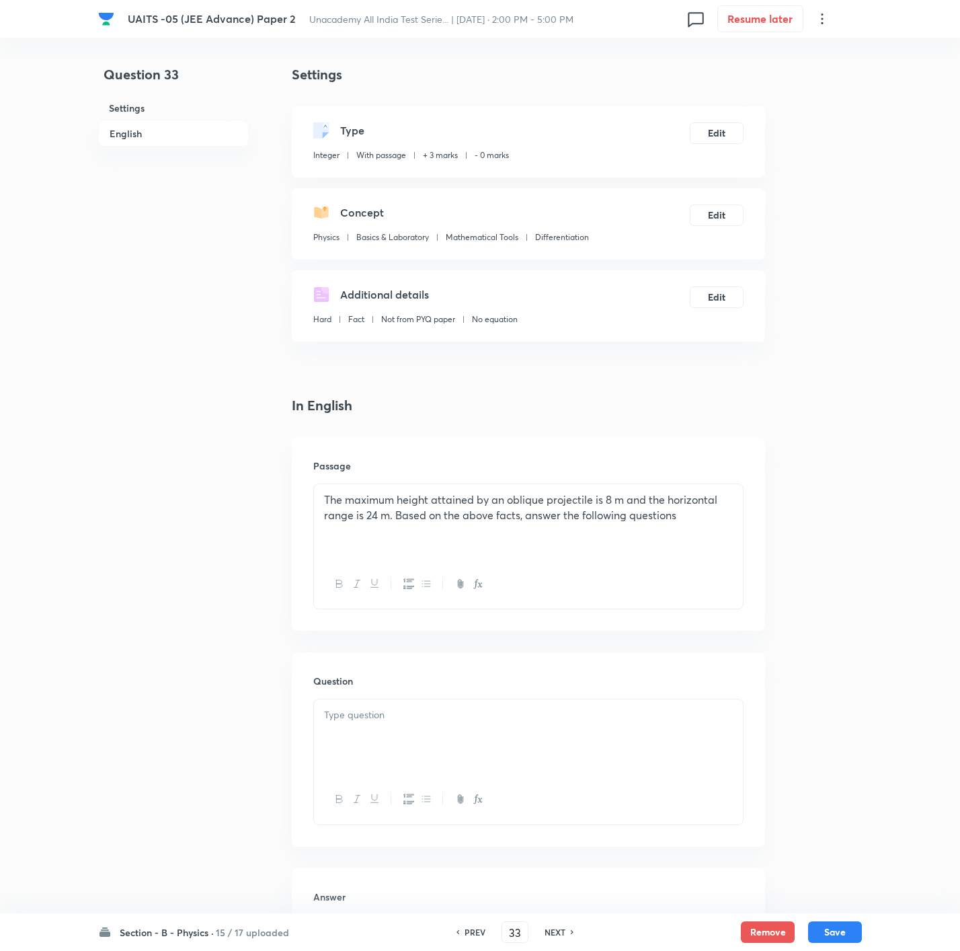
click at [456, 633] on div at bounding box center [528, 736] width 429 height 75
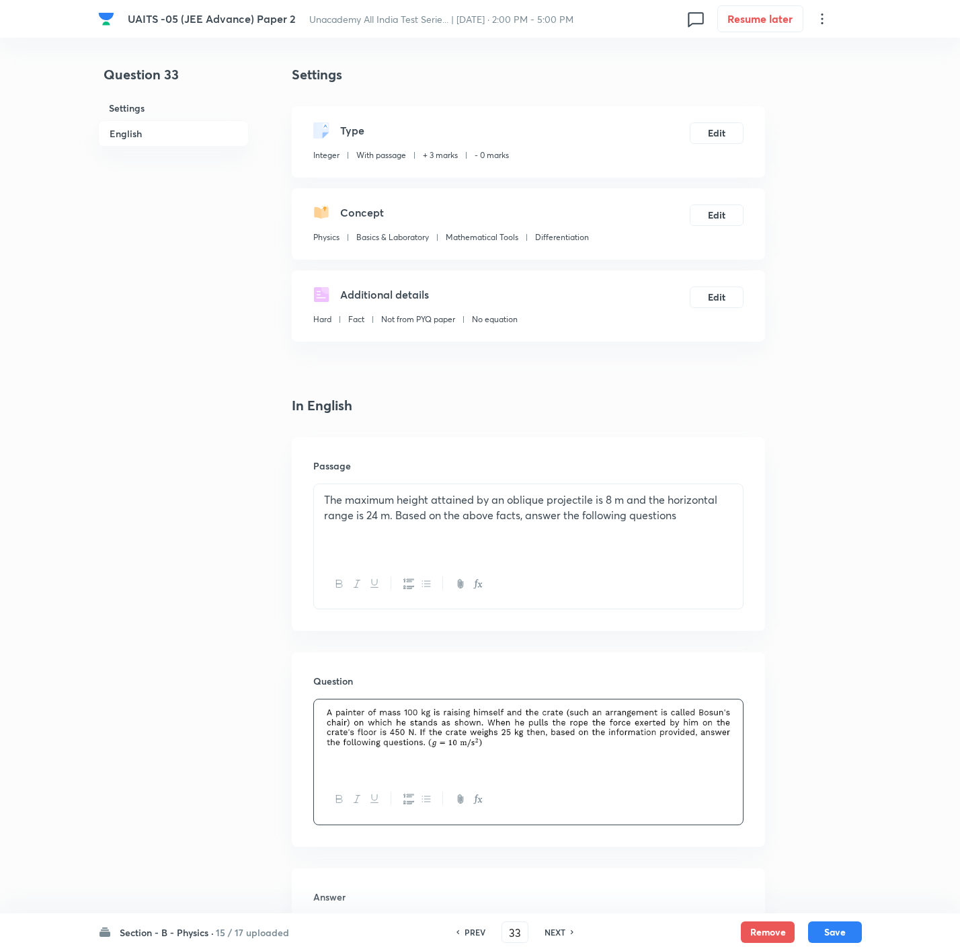
click at [624, 633] on div at bounding box center [528, 736] width 429 height 75
click at [643, 633] on img at bounding box center [528, 727] width 409 height 41
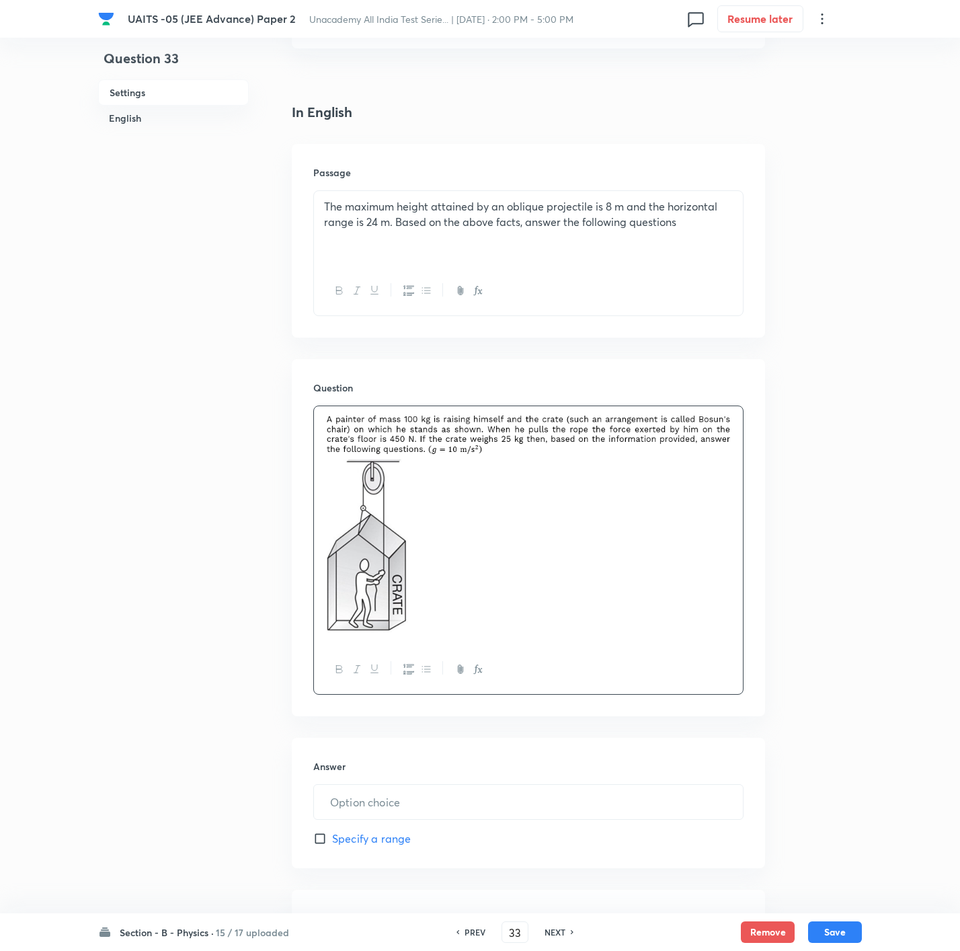
scroll to position [303, 0]
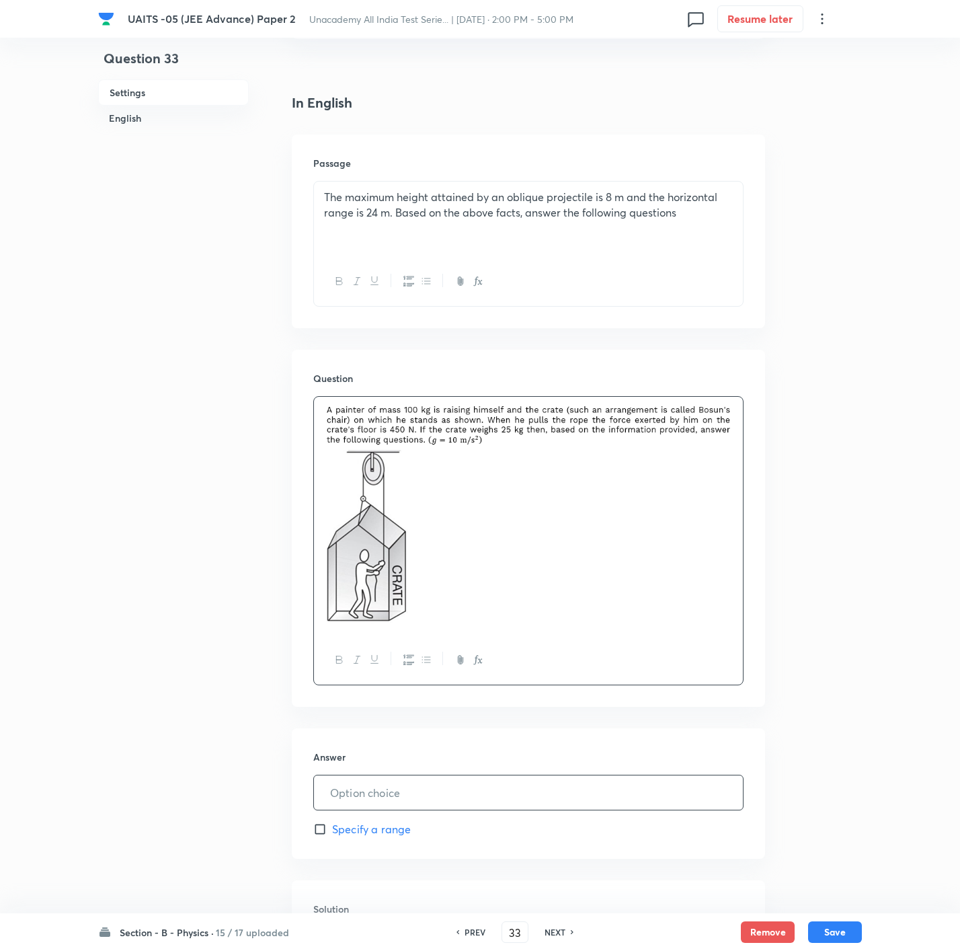
click at [374, 633] on input "text" at bounding box center [528, 792] width 429 height 34
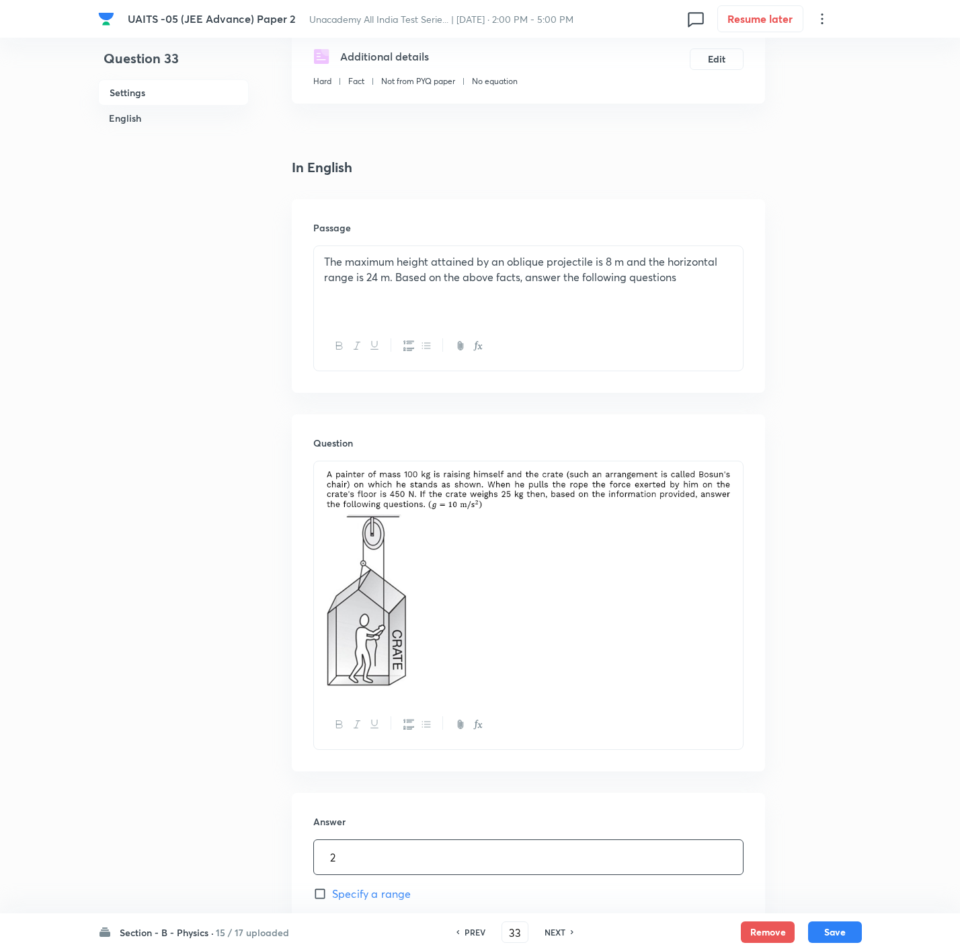
scroll to position [202, 0]
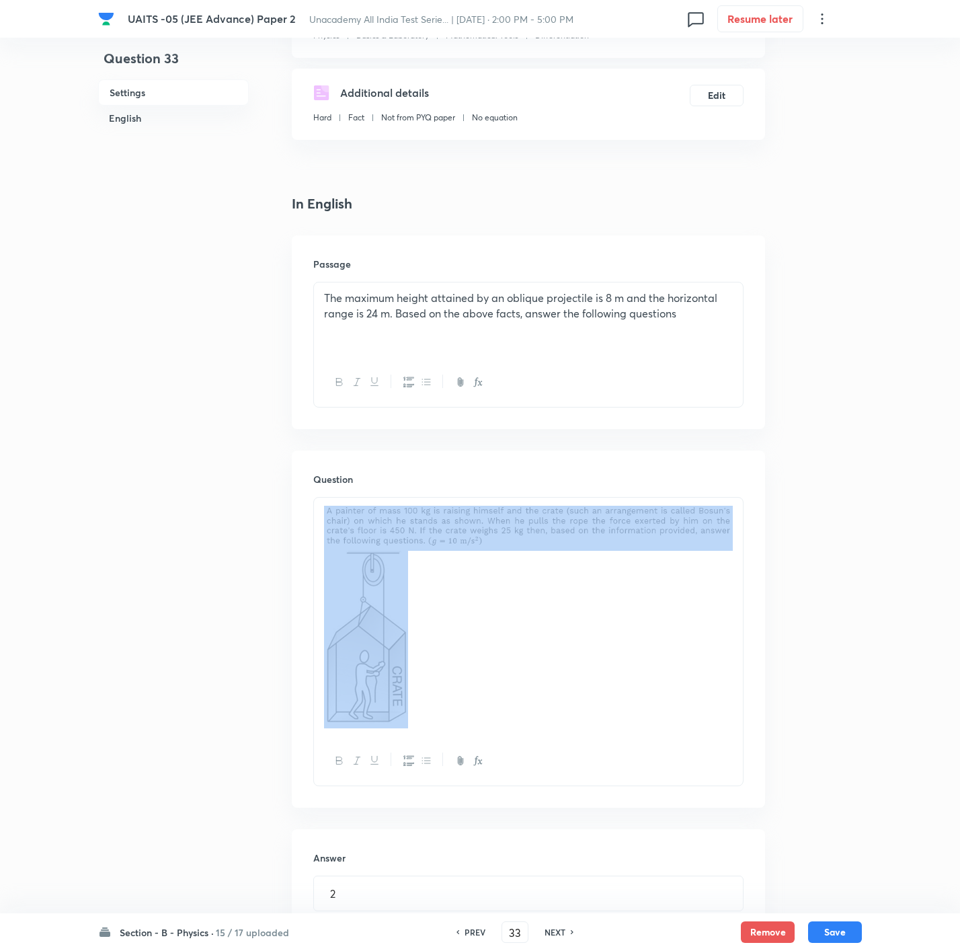
drag, startPoint x: 575, startPoint y: 680, endPoint x: 229, endPoint y: 541, distance: 373.1
click at [229, 541] on div "Question 33 Settings English Settings Type Integer With passage + 3 marks - 0 m…" at bounding box center [480, 546] width 764 height 1366
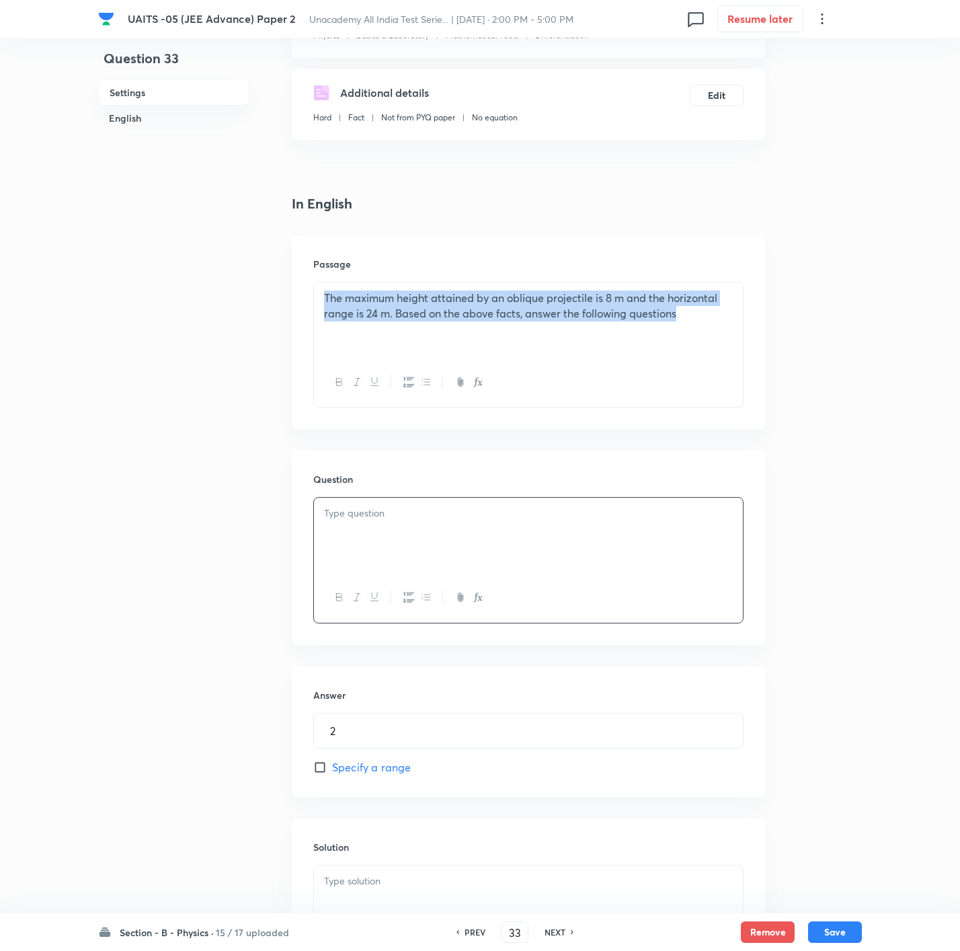
drag, startPoint x: 696, startPoint y: 317, endPoint x: -34, endPoint y: 248, distance: 733.3
click at [0, 248] on html "UAITS -05 (JEE Advance) Paper 2 Unacademy All India Test Serie... | [DATE] · 2:…" at bounding box center [480, 464] width 960 height 1332
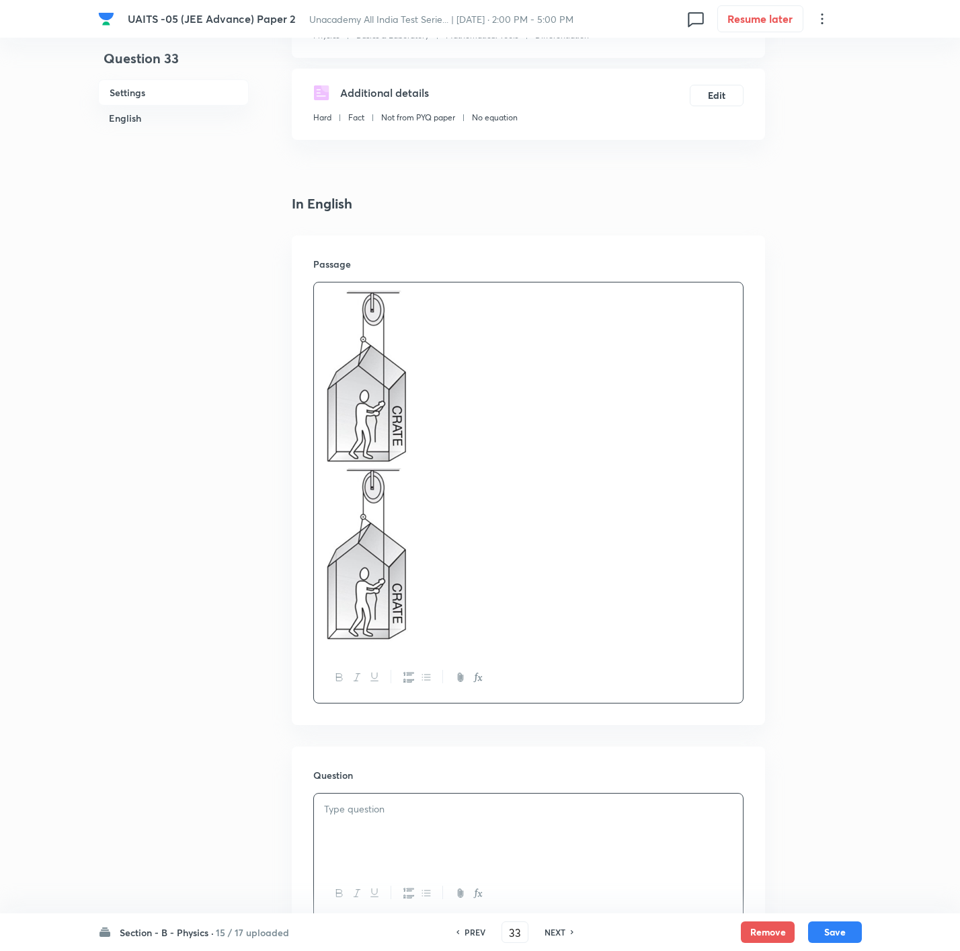
click at [408, 323] on img at bounding box center [366, 376] width 84 height 173
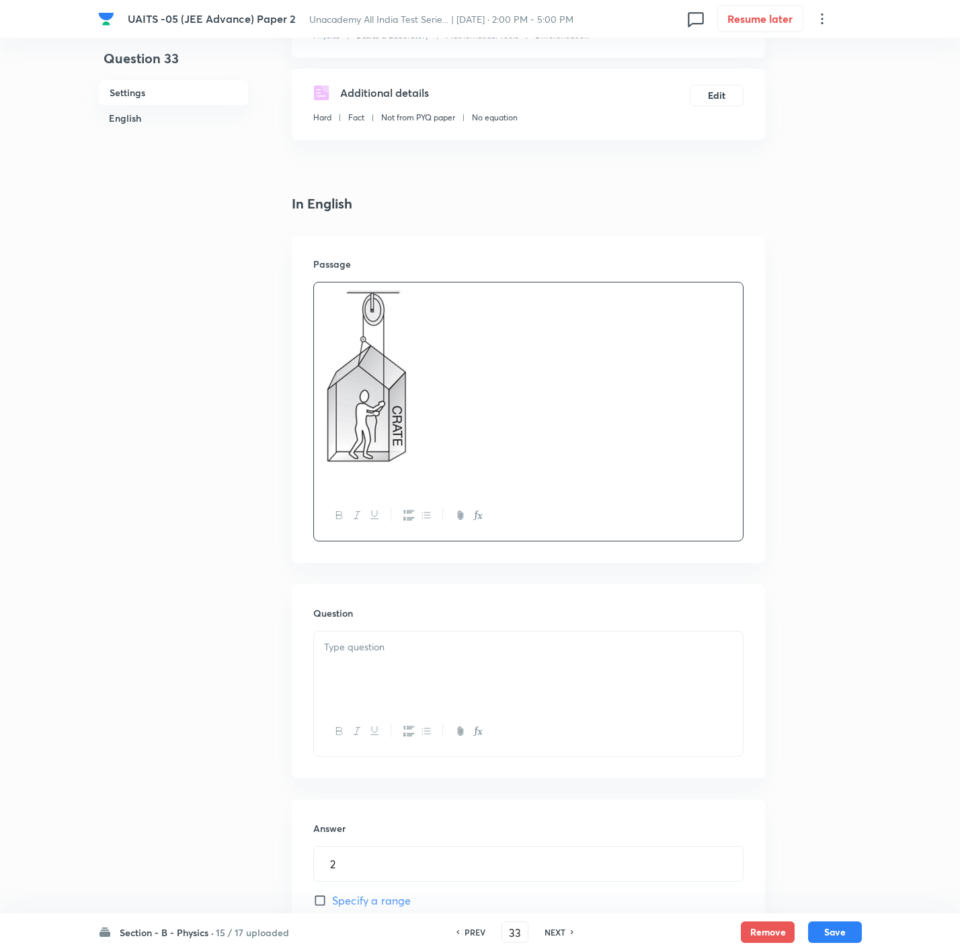
click at [500, 333] on p at bounding box center [528, 378] width 409 height 177
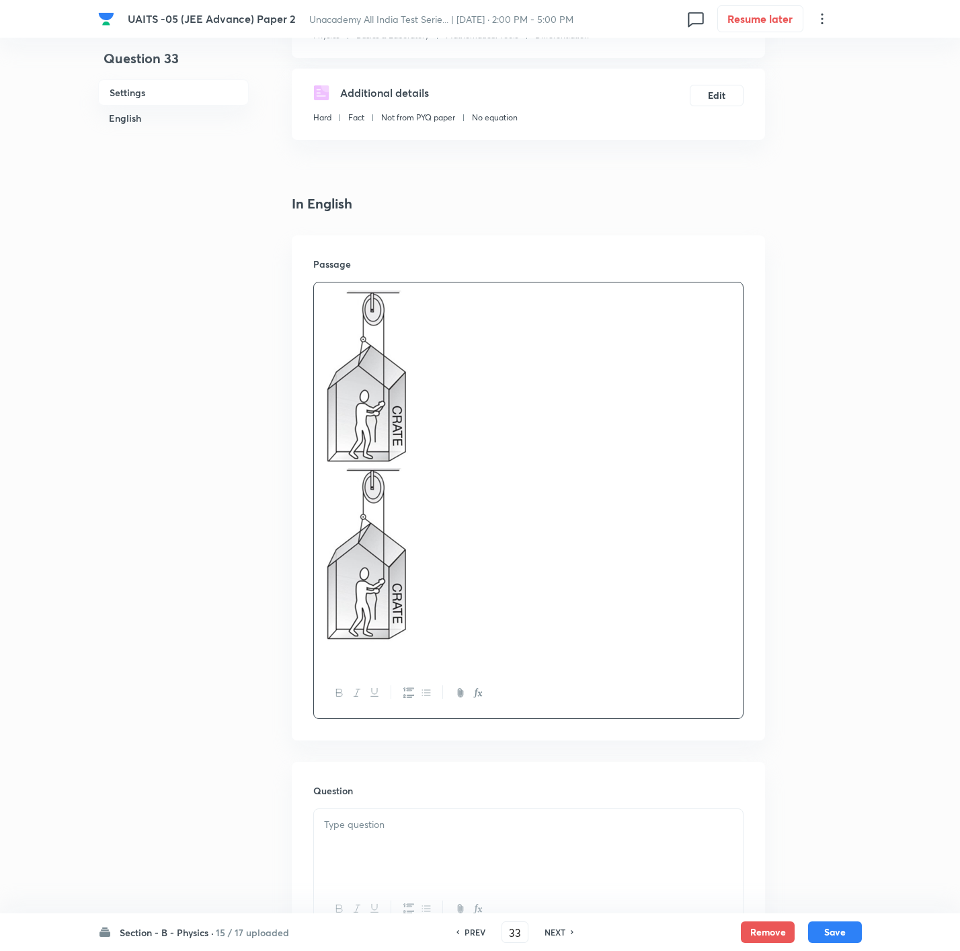
click at [493, 633] on div at bounding box center [528, 846] width 429 height 75
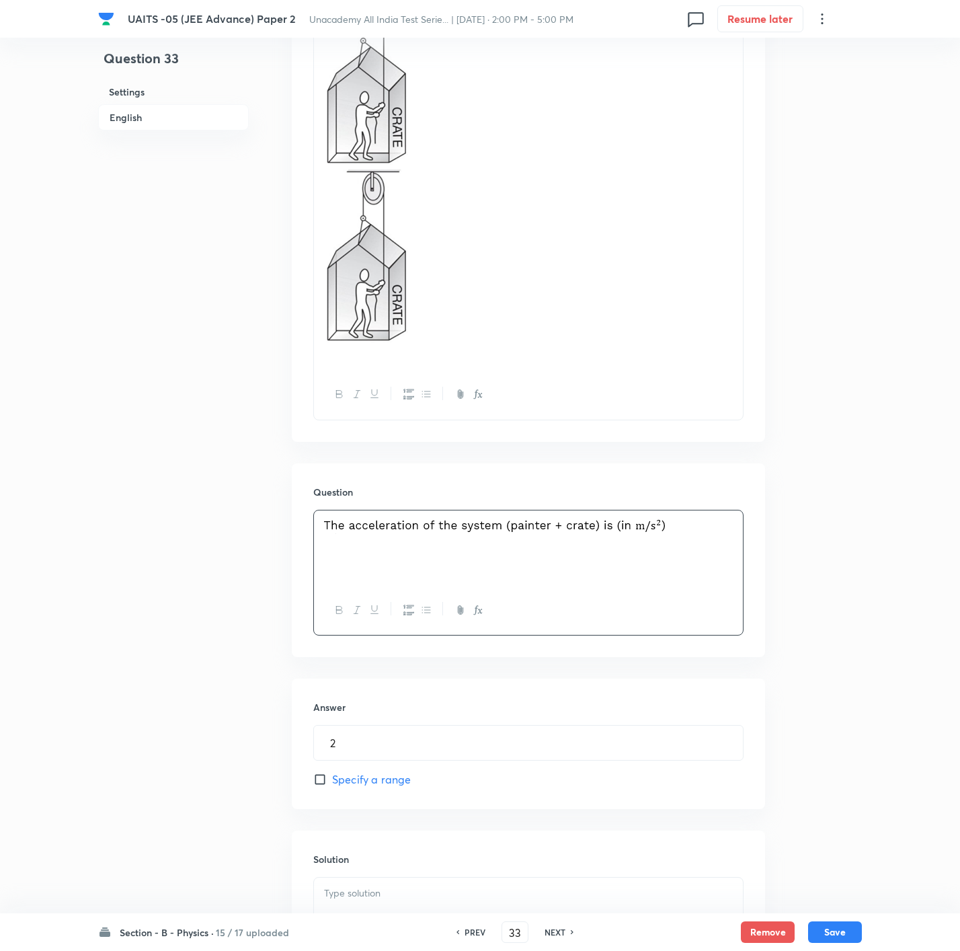
scroll to position [504, 0]
click at [605, 633] on div at bounding box center [528, 910] width 429 height 75
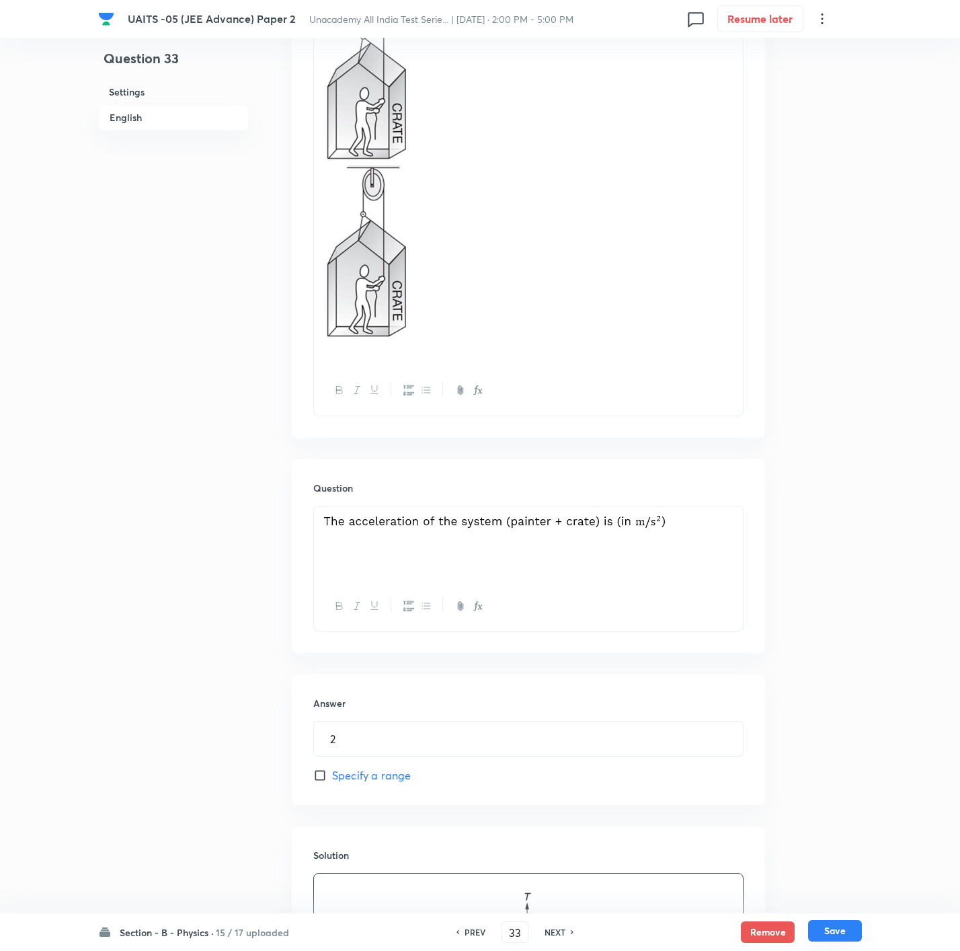
click at [643, 633] on button "Save" at bounding box center [835, 931] width 54 height 22
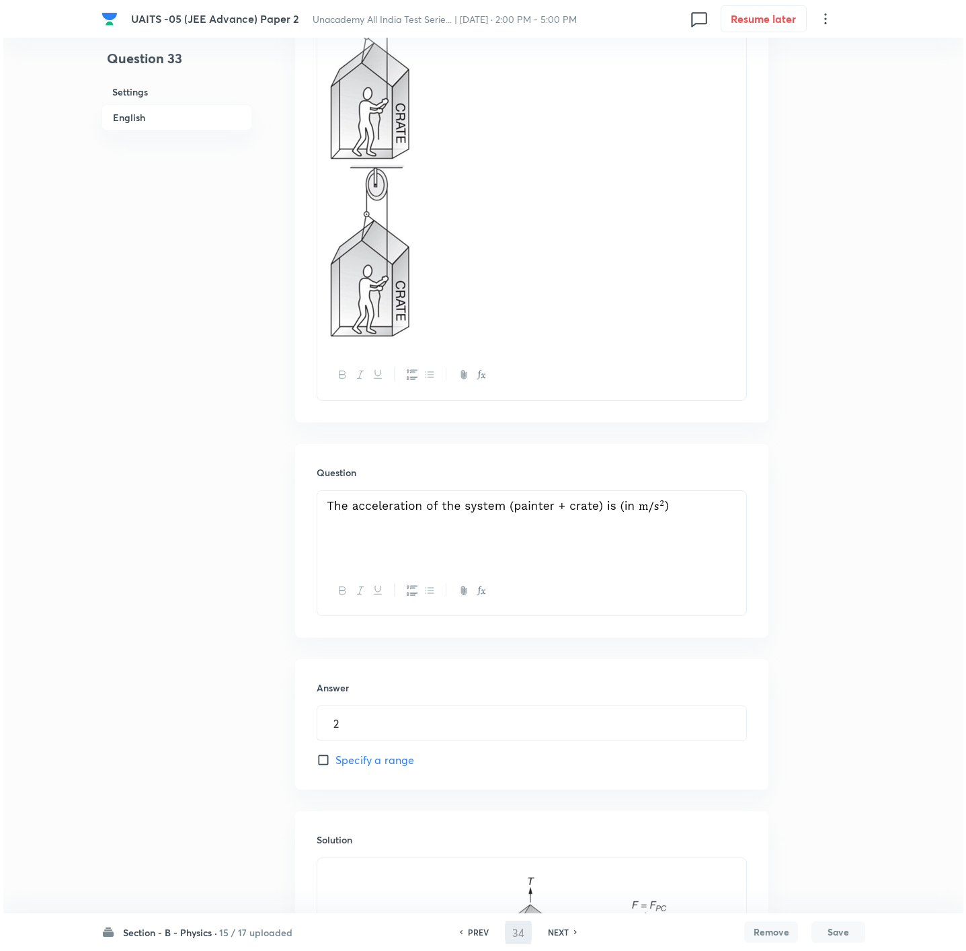
scroll to position [0, 0]
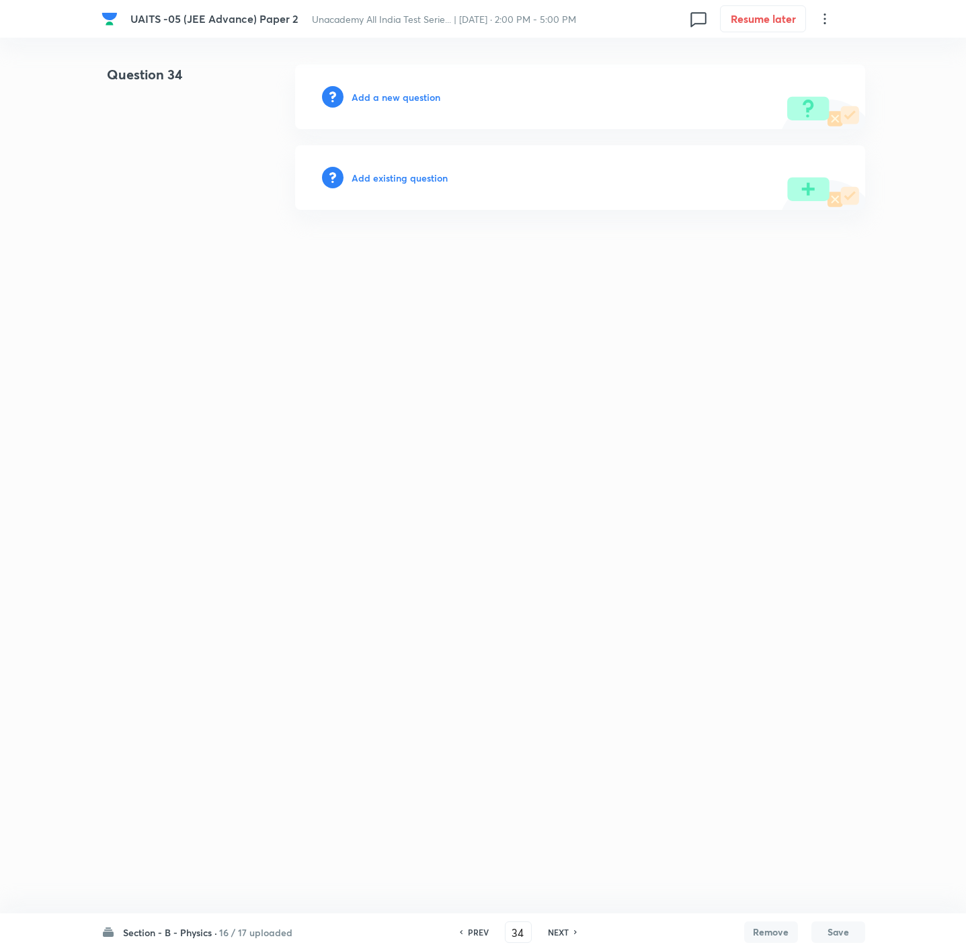
click at [370, 97] on h6 "Add a new question" at bounding box center [396, 97] width 89 height 14
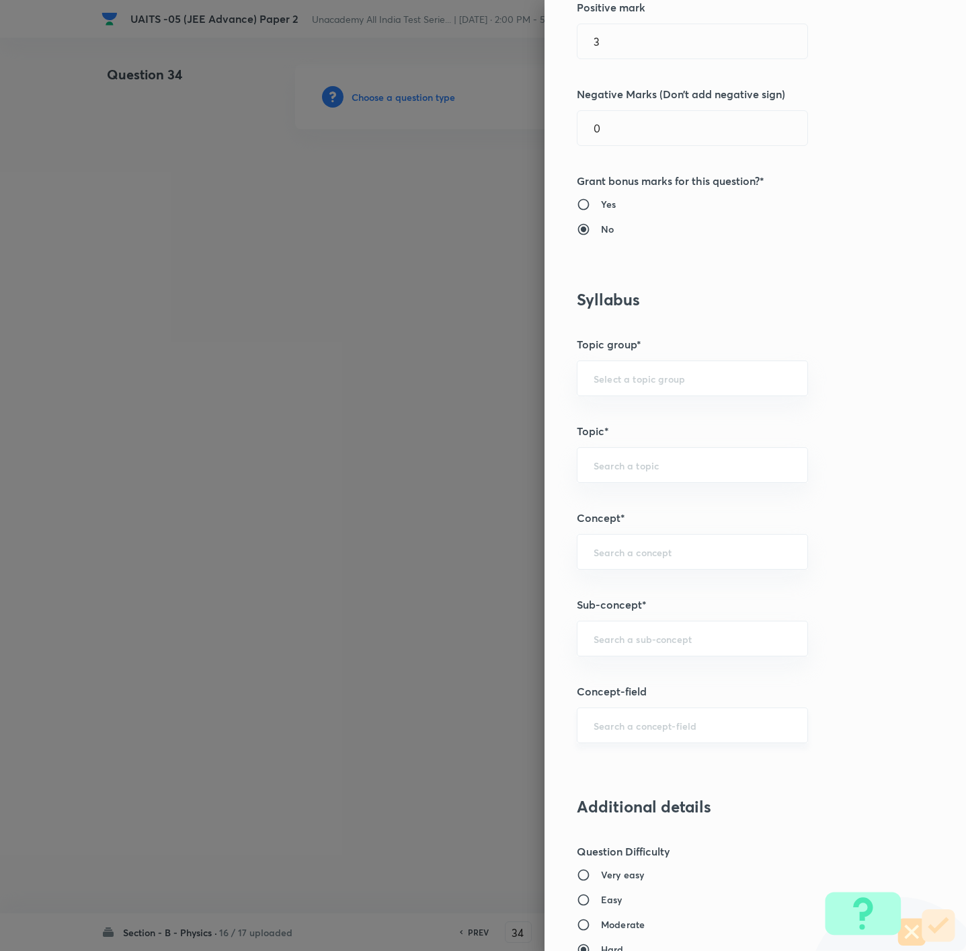
scroll to position [303, 0]
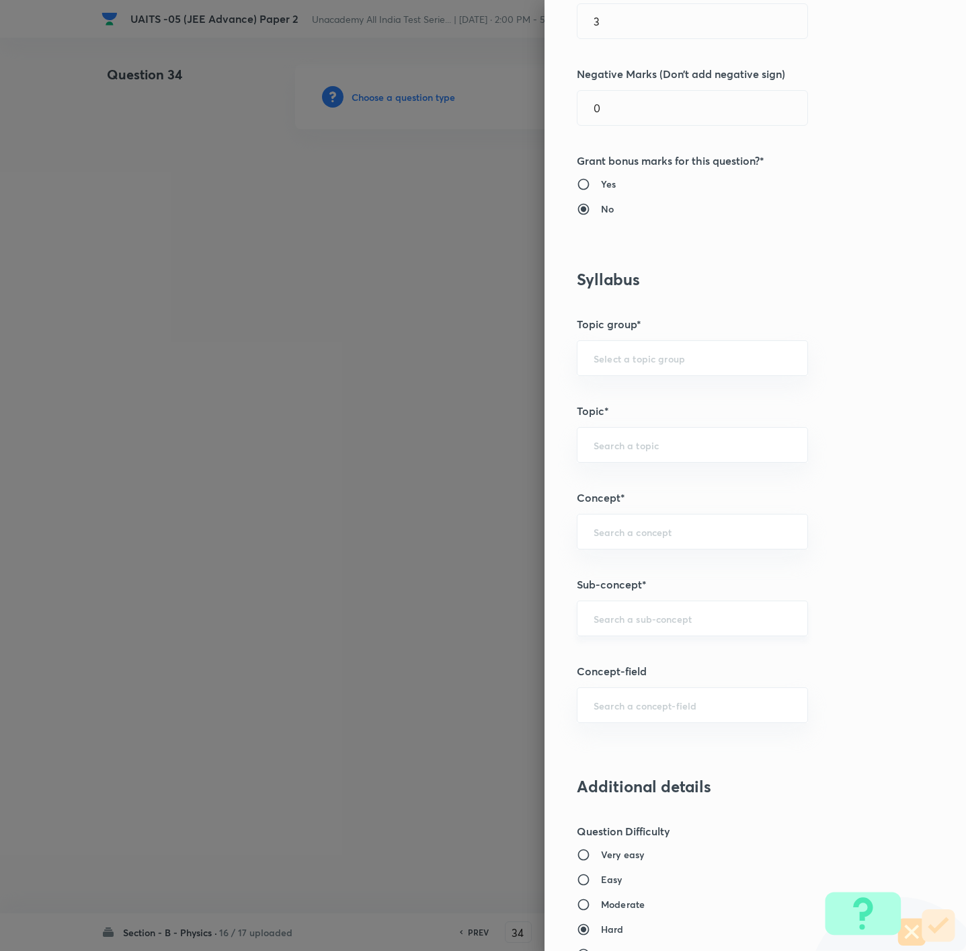
click at [643, 621] on input "text" at bounding box center [693, 618] width 198 height 13
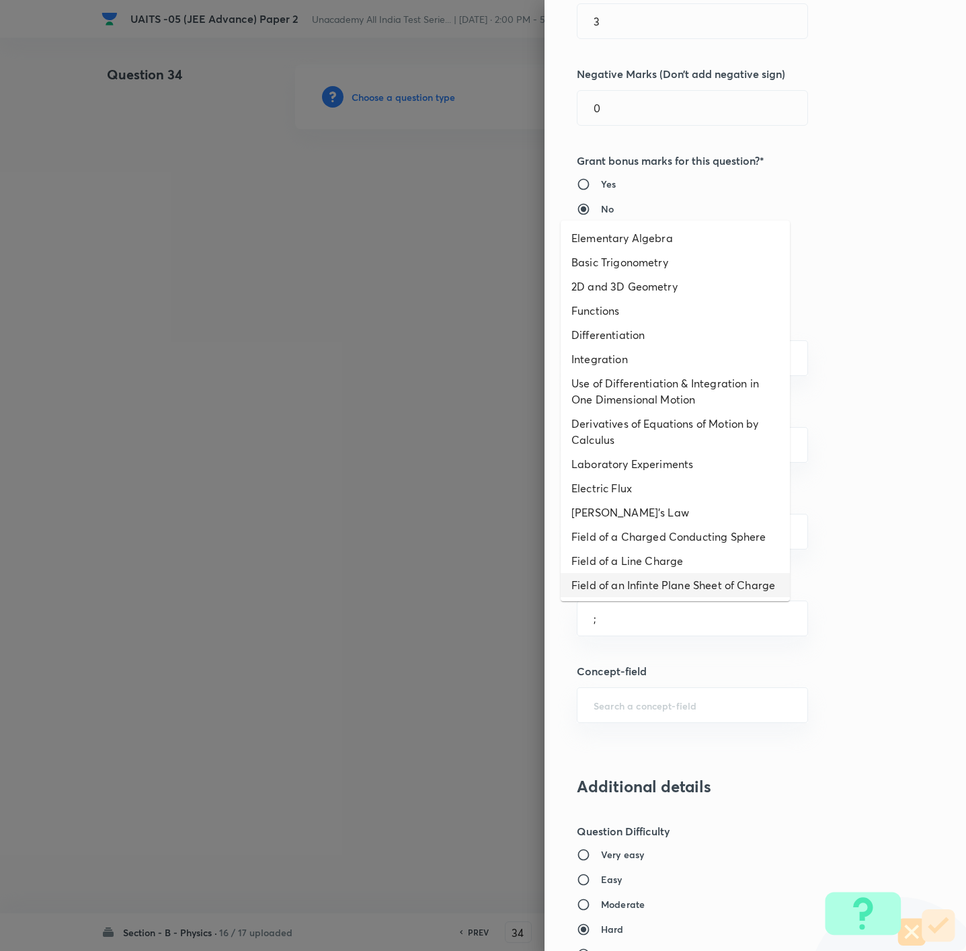
click at [642, 596] on li "Field of an Infinte Plane Sheet of Charge" at bounding box center [675, 585] width 229 height 24
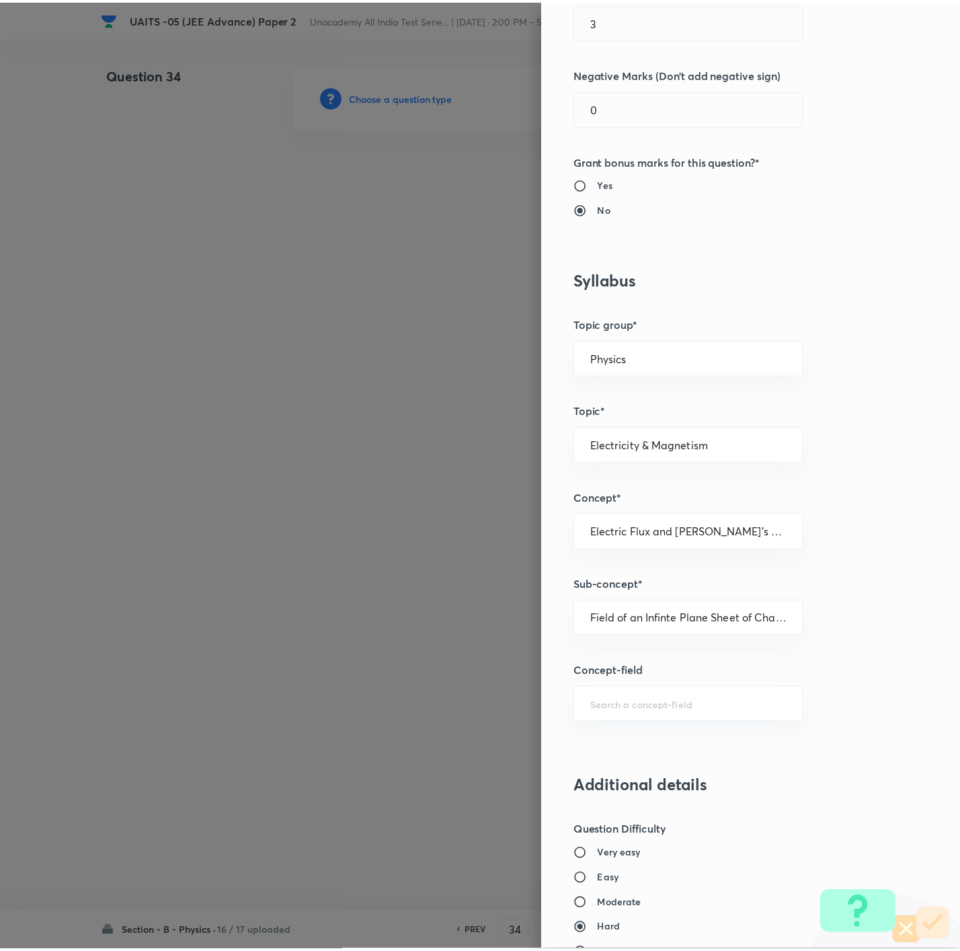
scroll to position [896, 0]
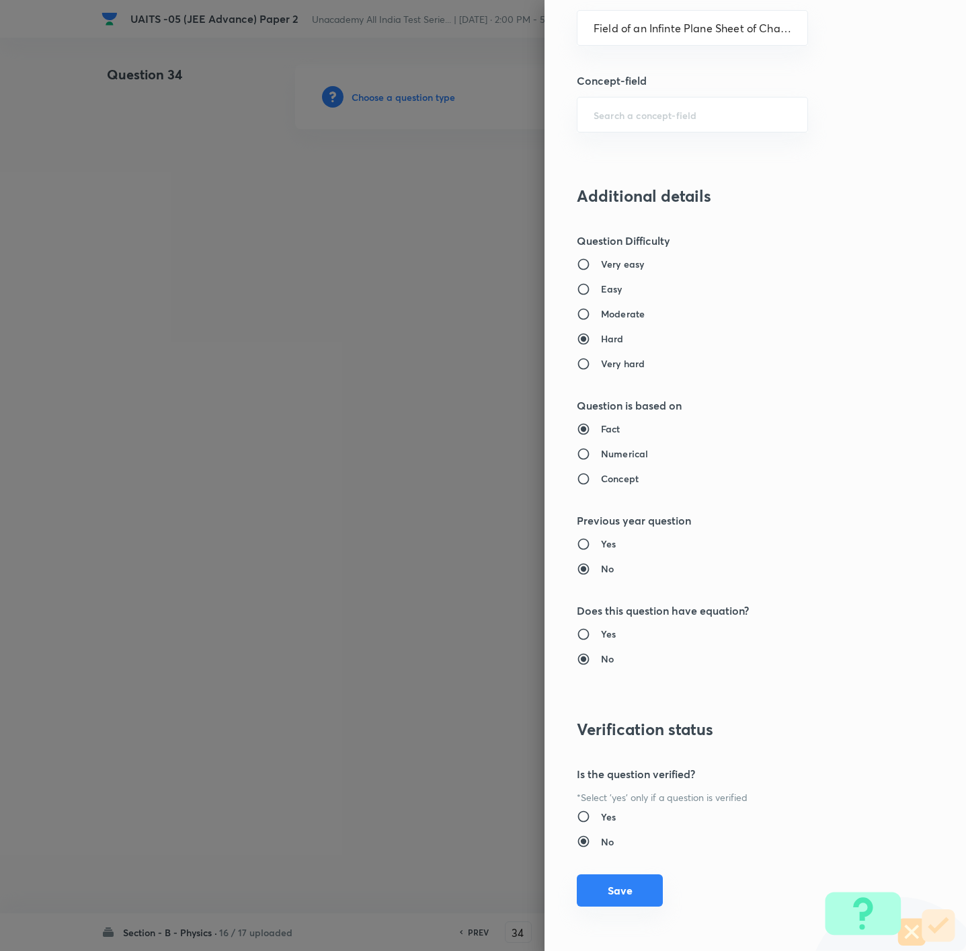
click at [591, 633] on button "Save" at bounding box center [620, 890] width 86 height 32
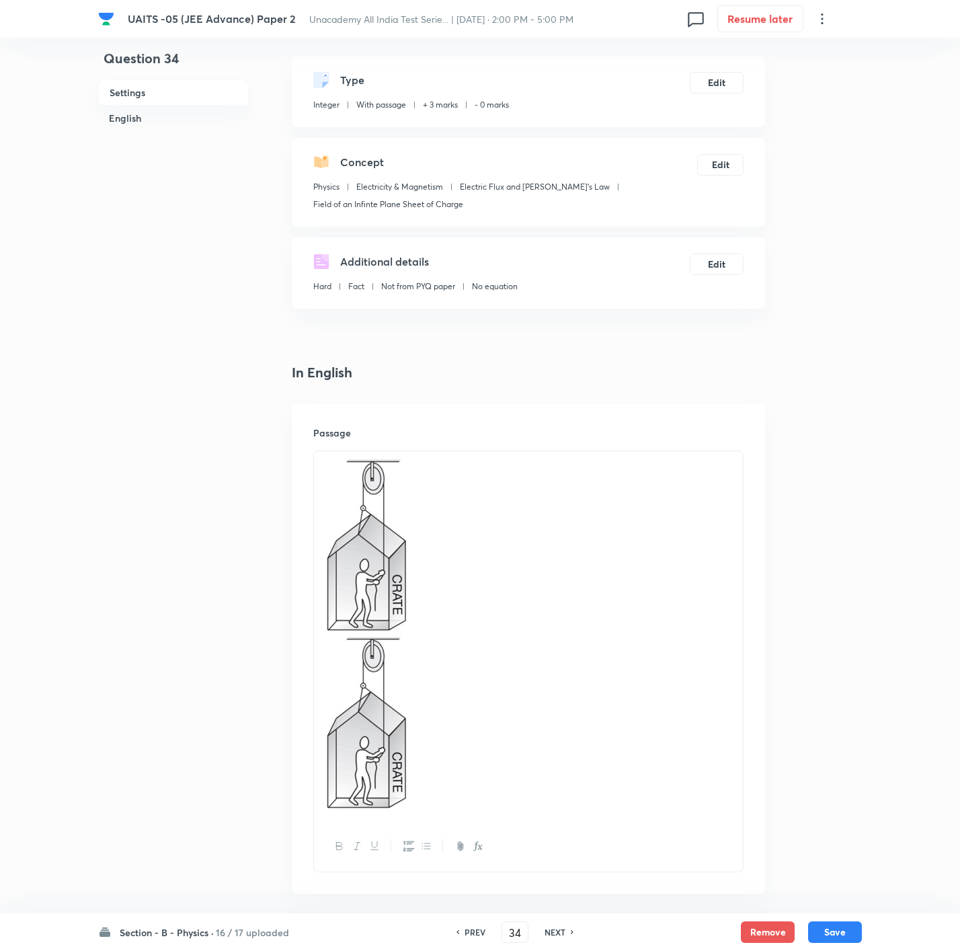
scroll to position [101, 0]
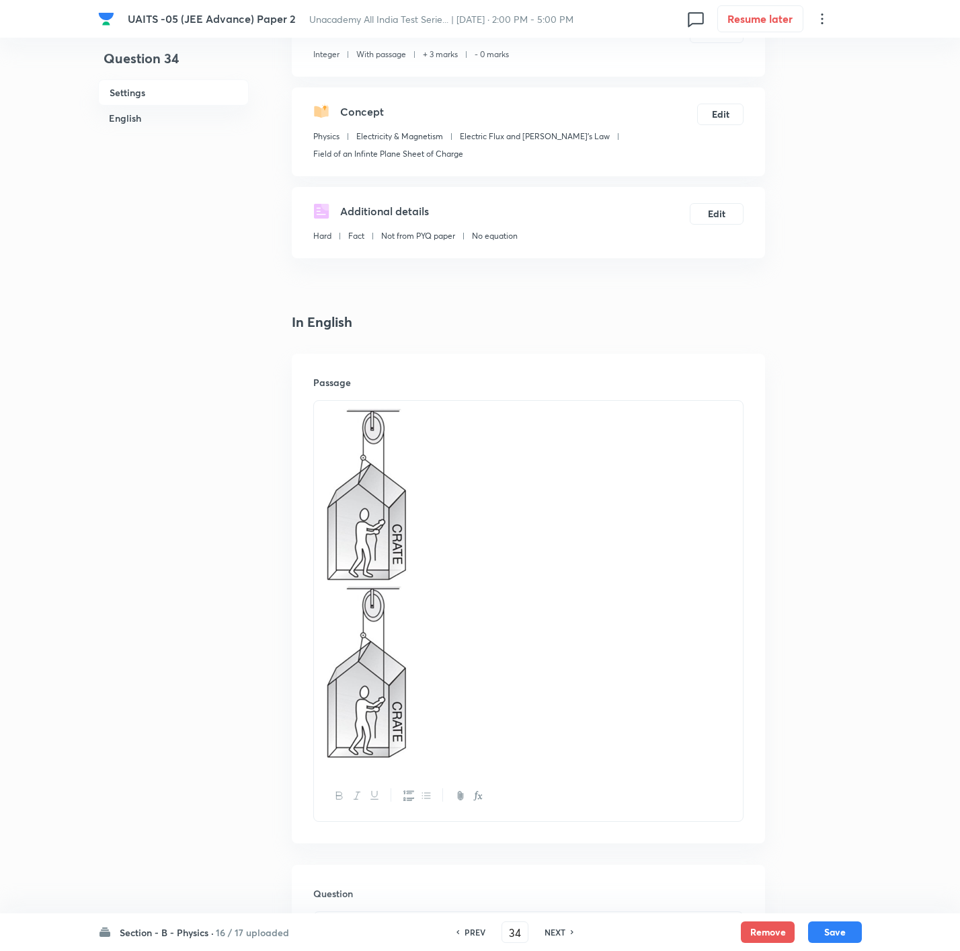
click at [436, 633] on div at bounding box center [528, 949] width 429 height 75
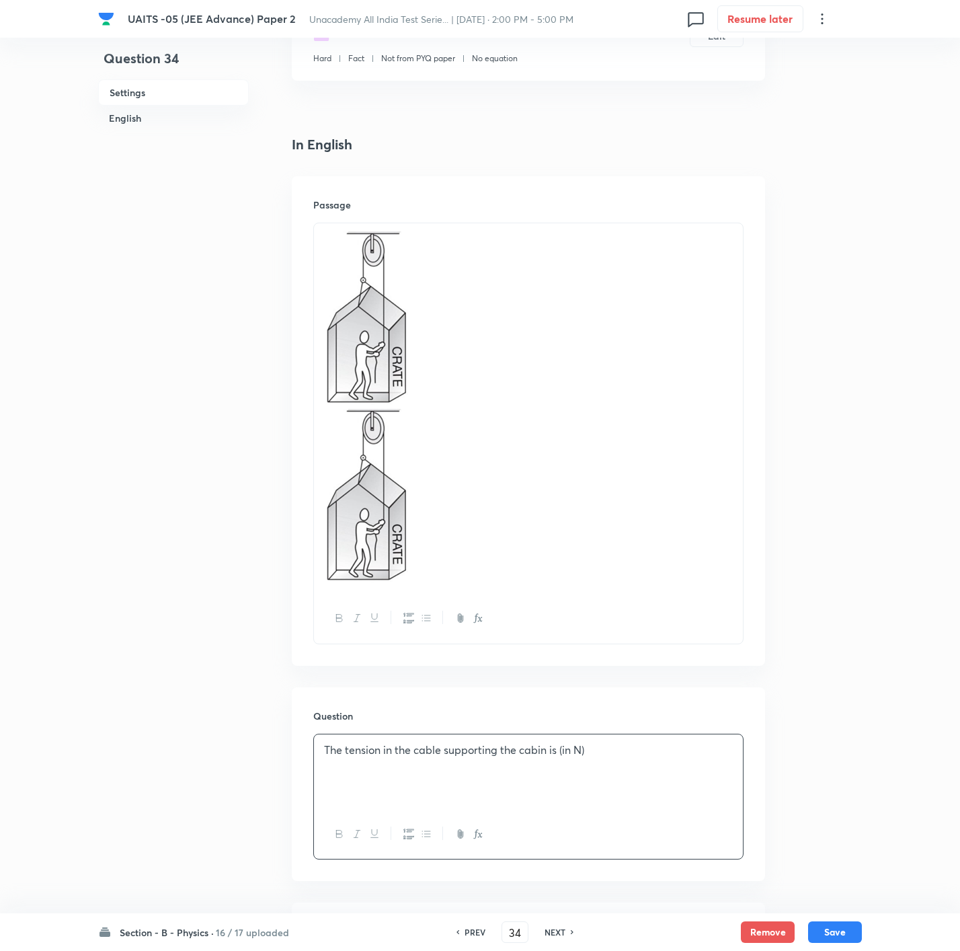
scroll to position [303, 0]
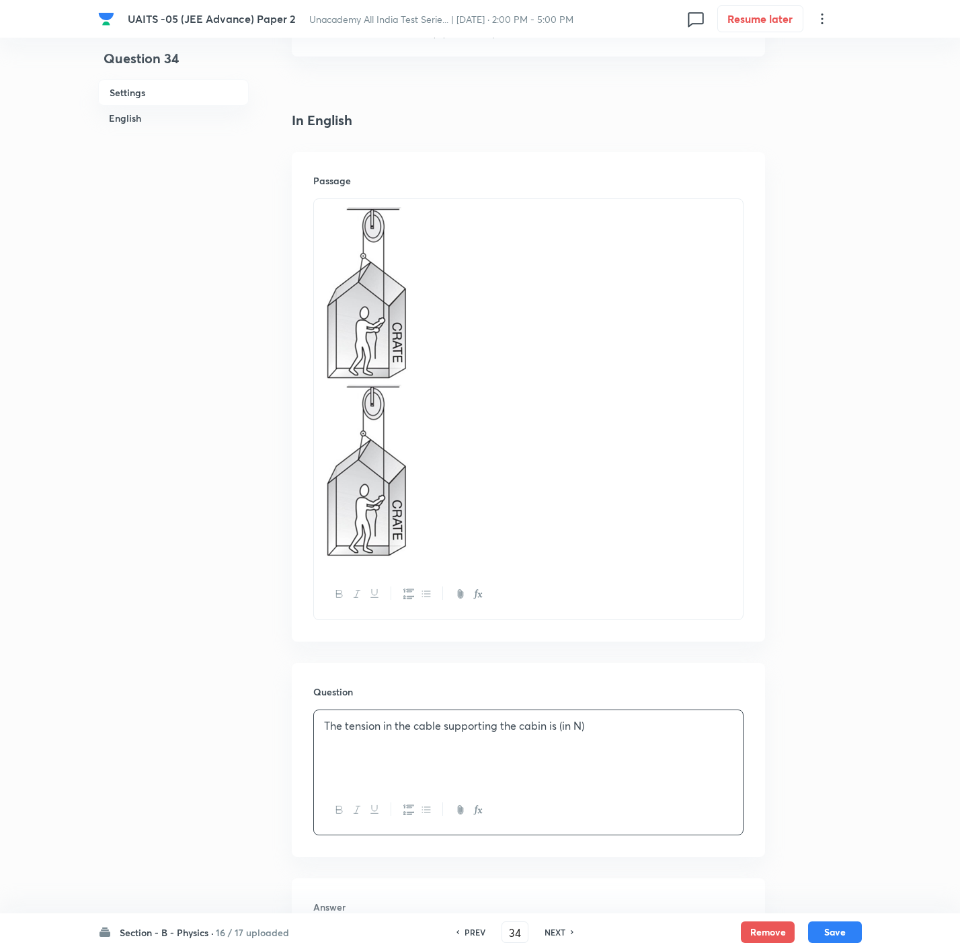
click at [405, 633] on input "text" at bounding box center [528, 942] width 429 height 34
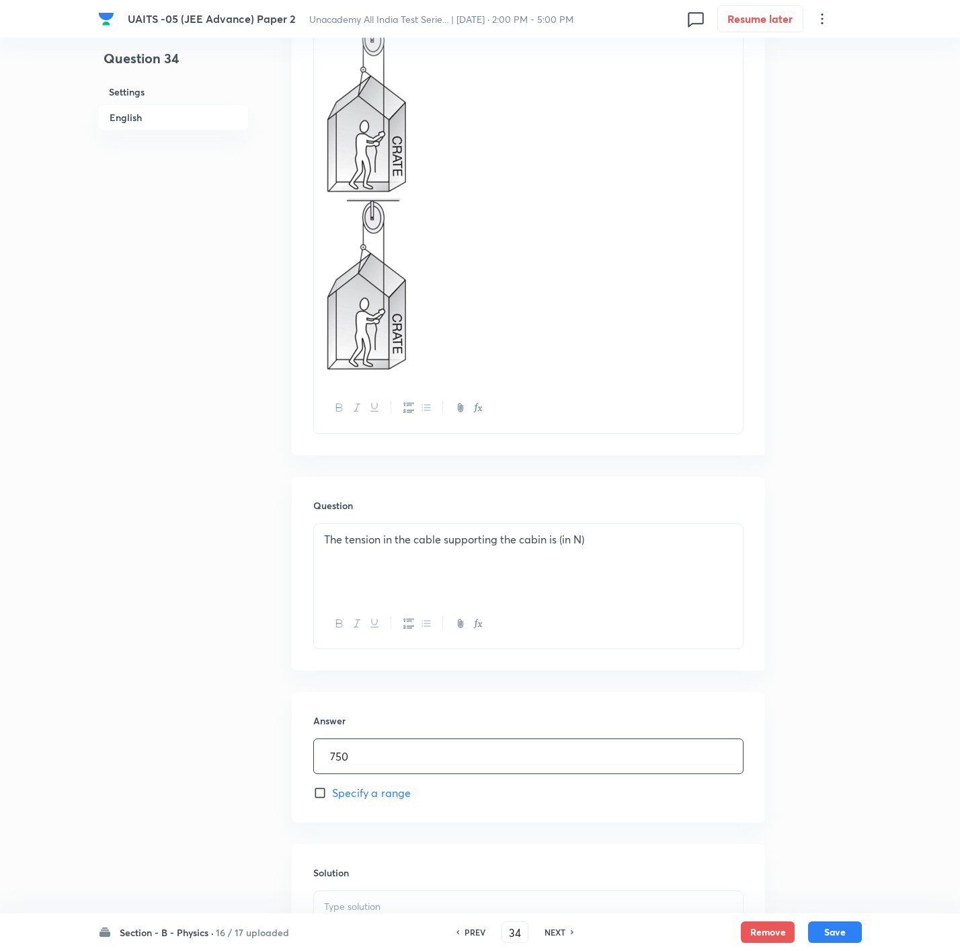
scroll to position [565, 0]
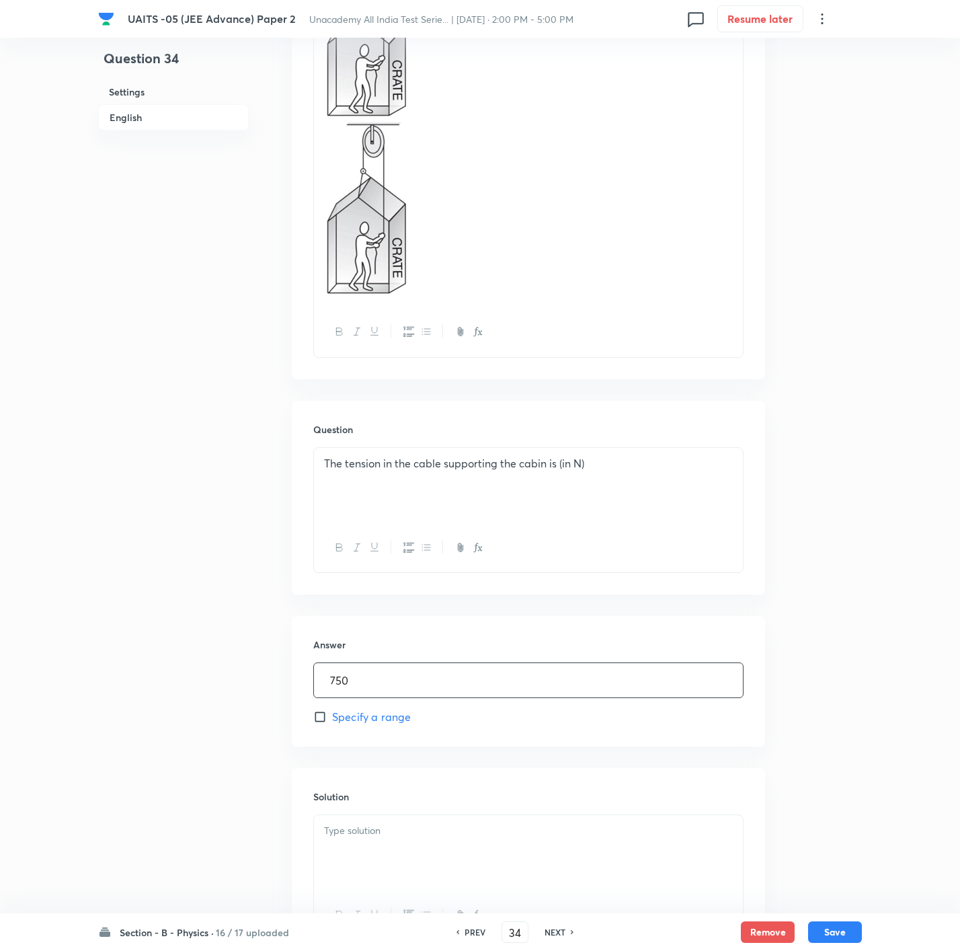
click at [481, 633] on div at bounding box center [528, 852] width 429 height 75
click at [513, 633] on div at bounding box center [528, 852] width 429 height 75
click at [643, 633] on button "Save" at bounding box center [835, 931] width 54 height 22
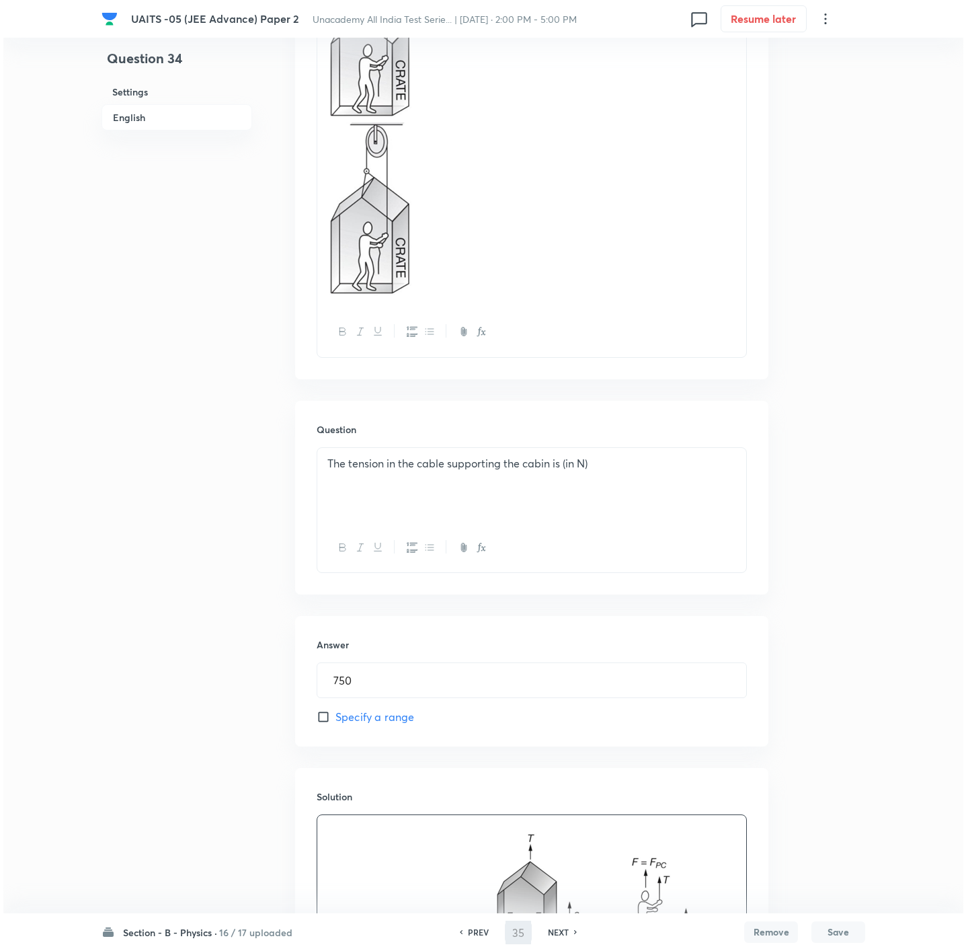
scroll to position [0, 0]
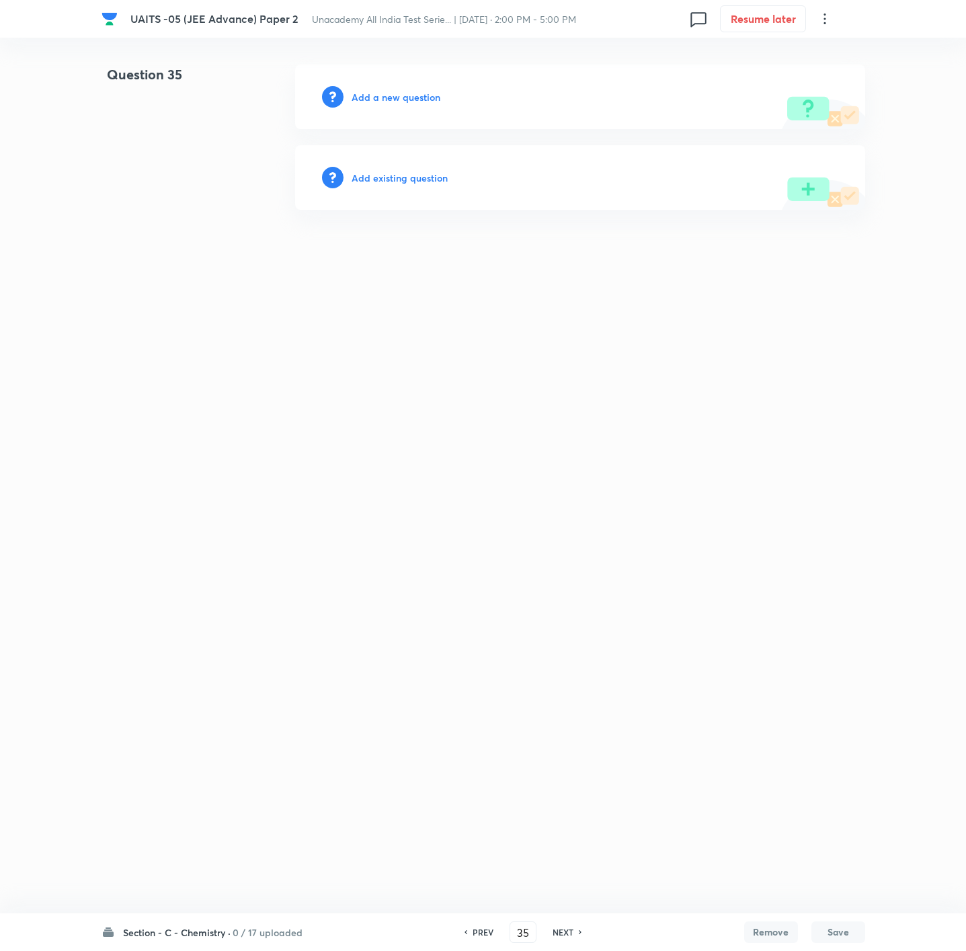
click at [402, 97] on h6 "Add a new question" at bounding box center [396, 97] width 89 height 14
click at [402, 97] on h6 "Choose a question type" at bounding box center [404, 97] width 104 height 14
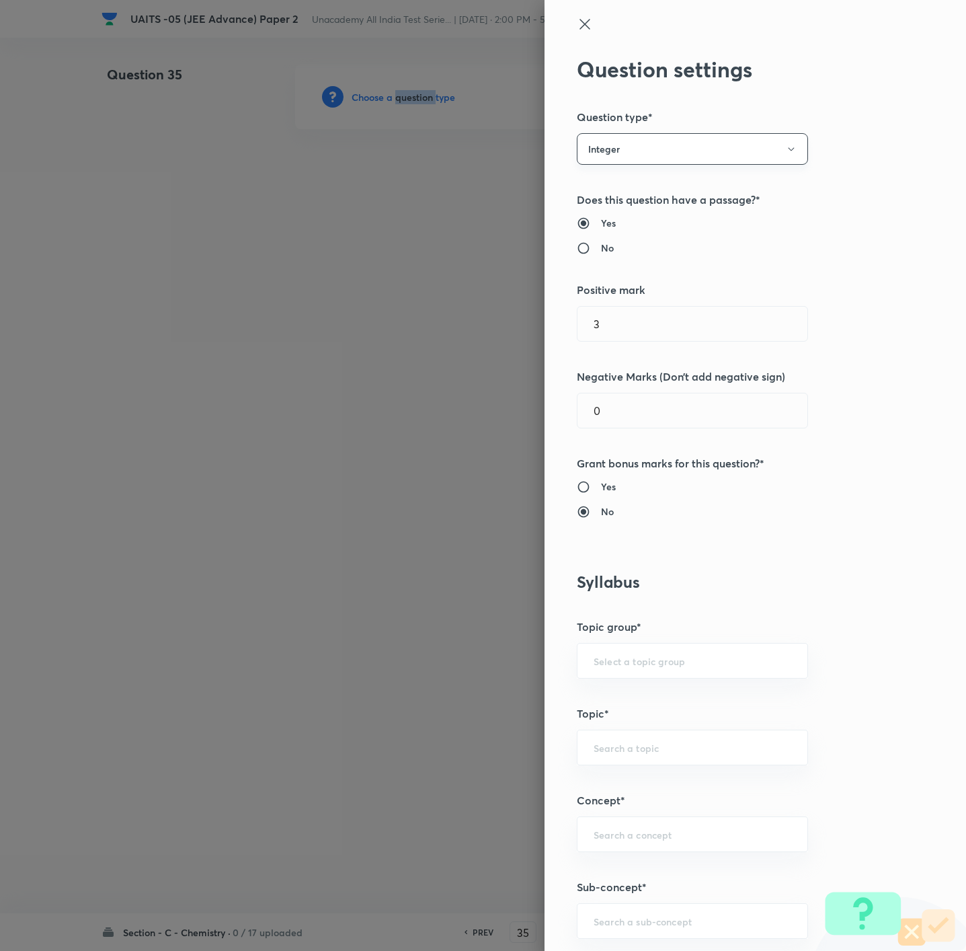
click at [643, 153] on button "Integer" at bounding box center [692, 149] width 231 height 32
click at [617, 194] on span "Single choice correct" at bounding box center [676, 190] width 214 height 14
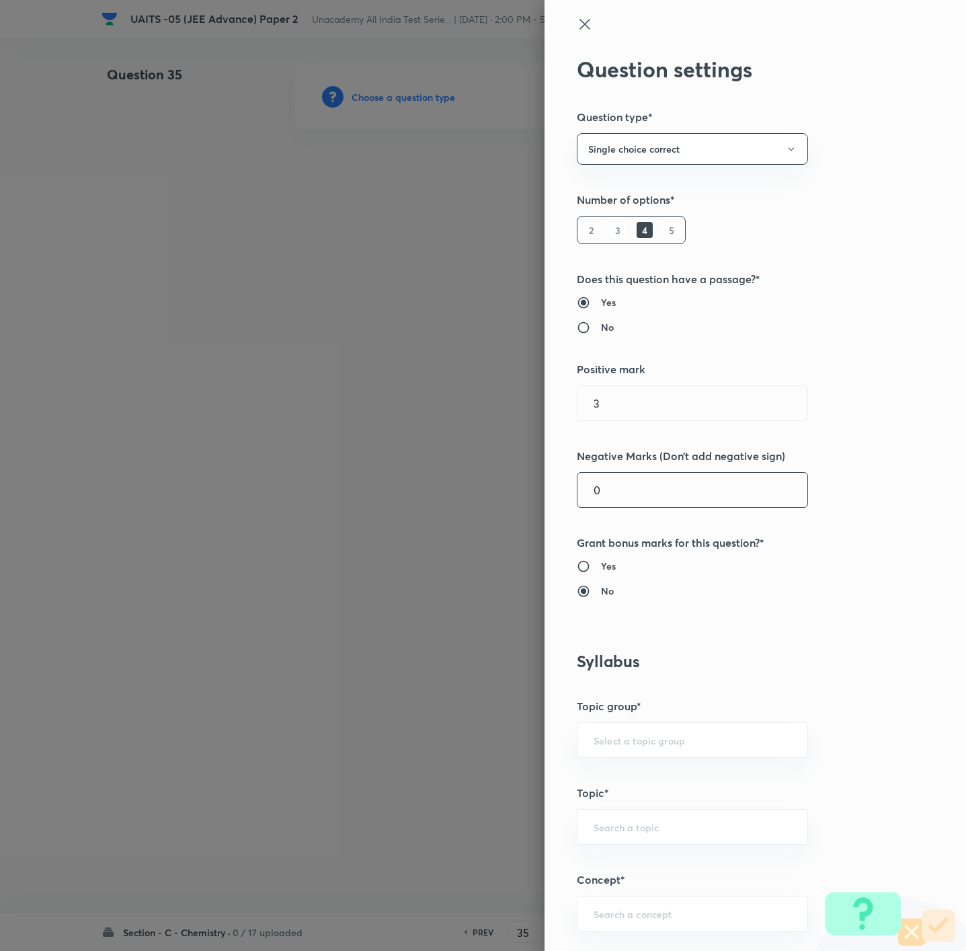
click at [616, 496] on input "0" at bounding box center [692, 490] width 230 height 34
click at [575, 339] on div "Question settings Question type* Single choice correct Number of options* 2 3 4…" at bounding box center [755, 475] width 421 height 951
click at [577, 327] on input "No" at bounding box center [589, 327] width 24 height 13
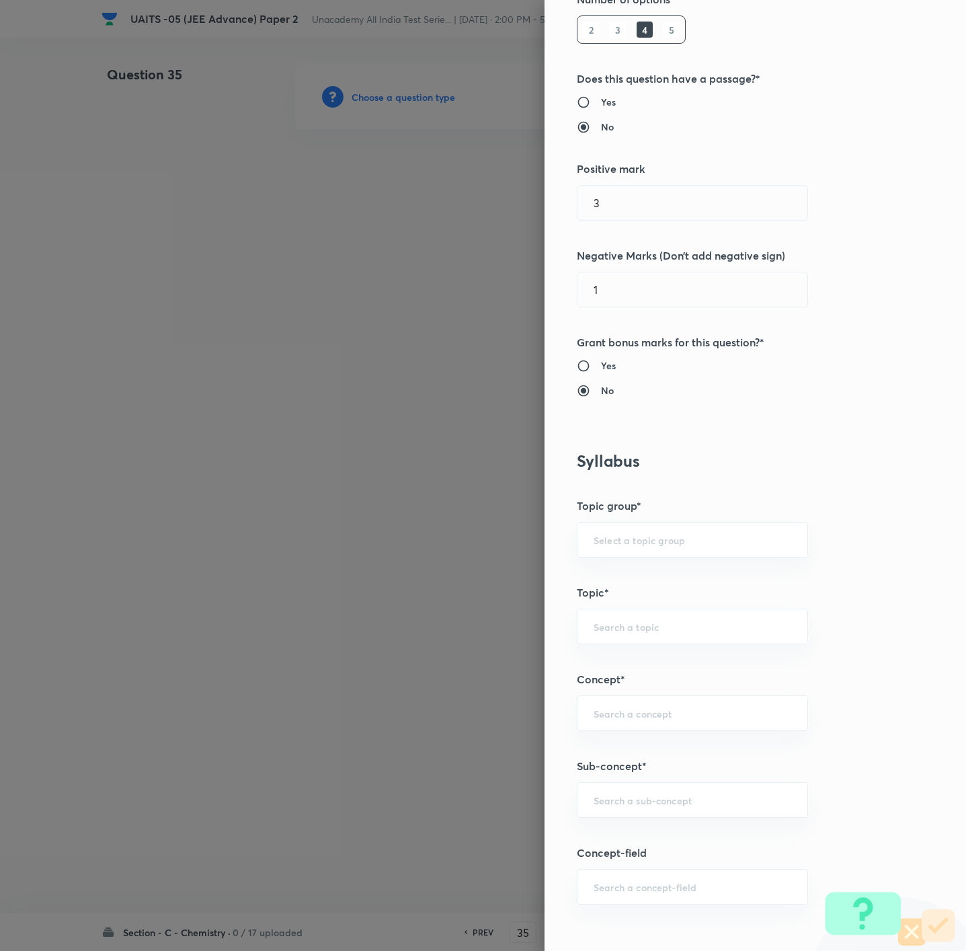
scroll to position [202, 0]
click at [628, 633] on div "​" at bounding box center [692, 798] width 231 height 36
paste input "Mole Concept & Concentration Terms"
click at [643, 633] on li "Mole concept & Concentration terms" at bounding box center [675, 841] width 229 height 24
